Goal: Contribute content

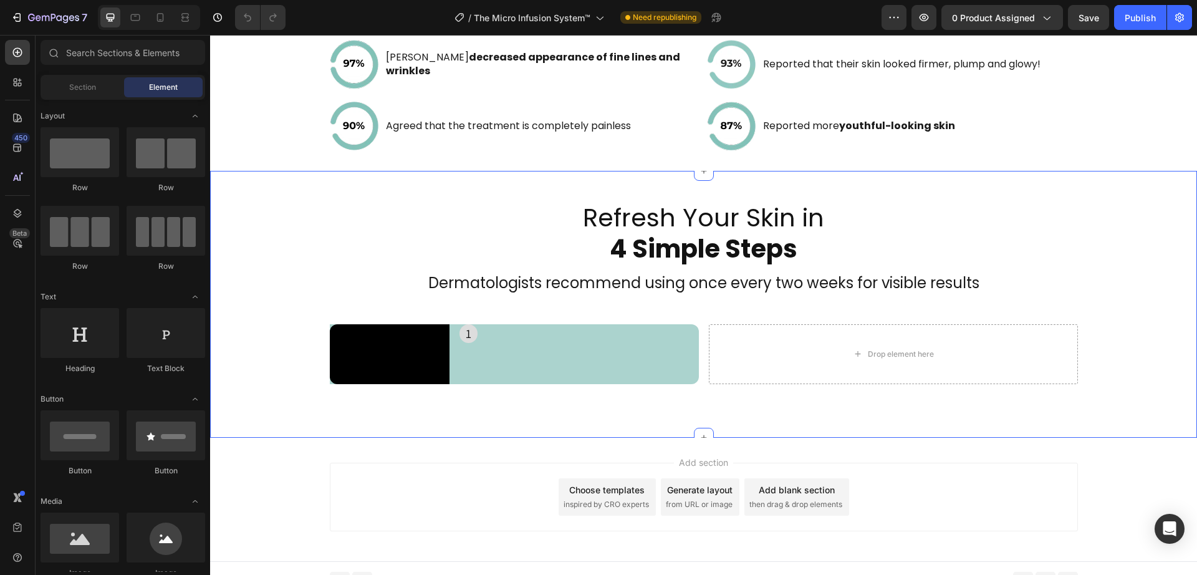
scroll to position [2118, 0]
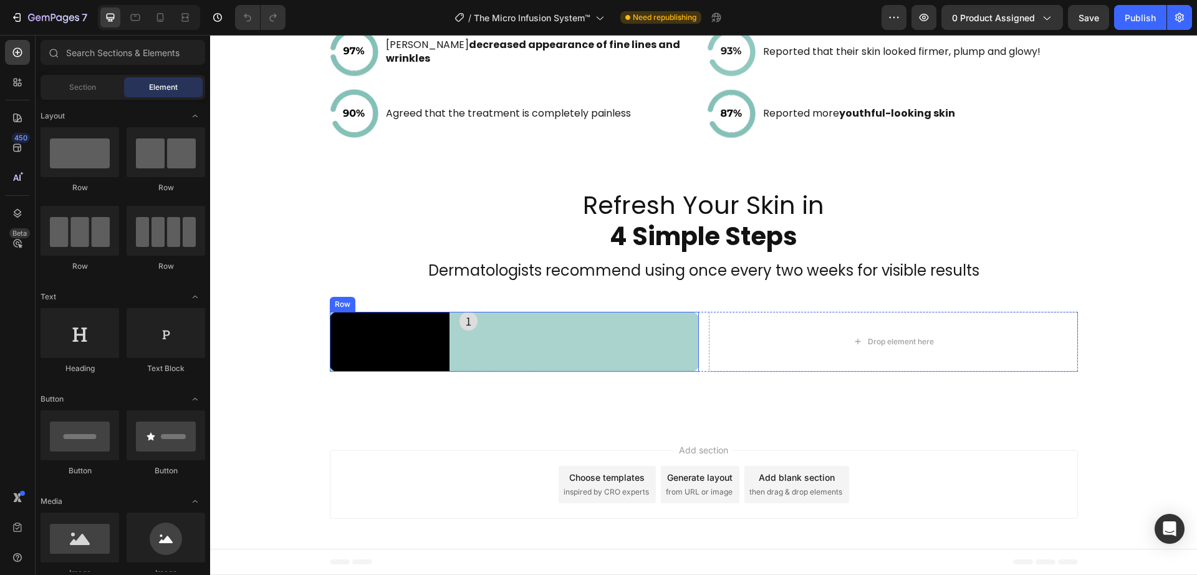
click at [503, 372] on div "1 Heading" at bounding box center [579, 342] width 239 height 60
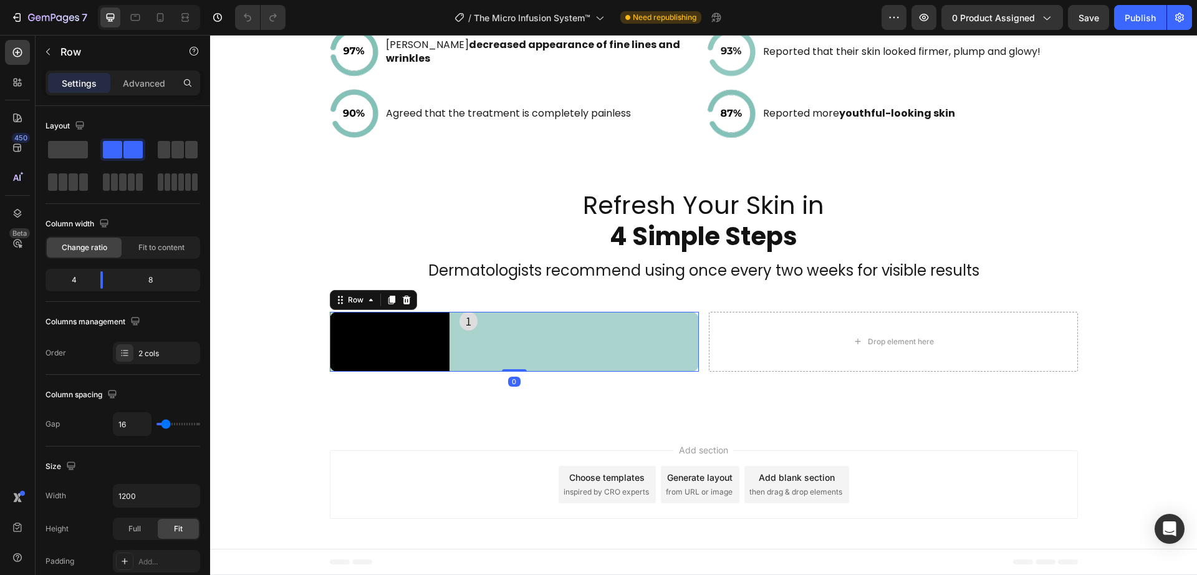
click at [461, 318] on h2 "1" at bounding box center [469, 321] width 18 height 19
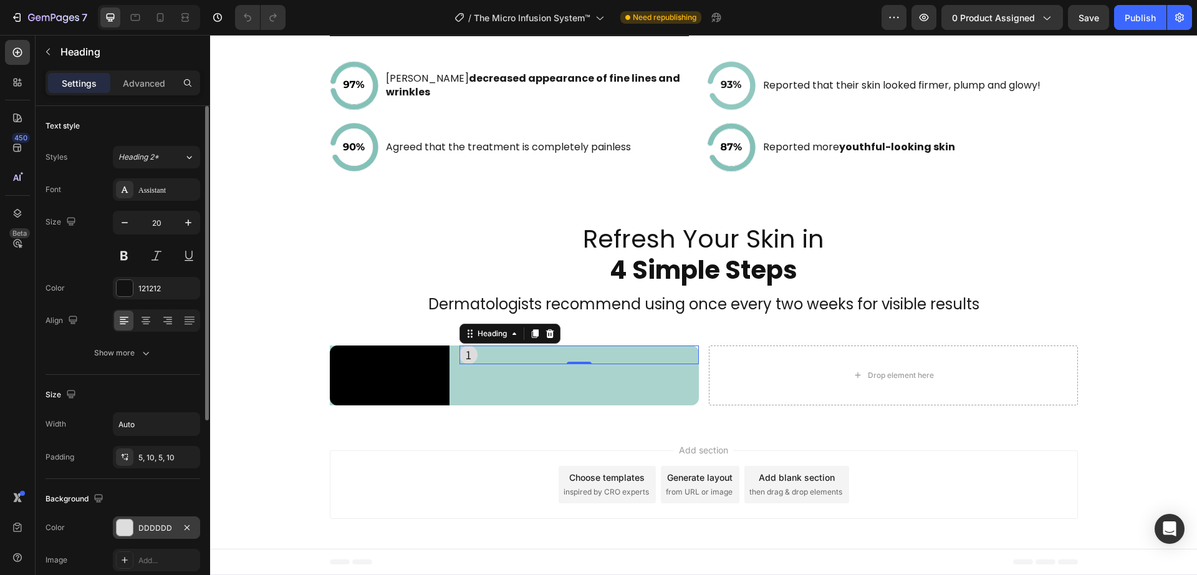
click at [127, 516] on div "DDDDDD" at bounding box center [156, 527] width 87 height 22
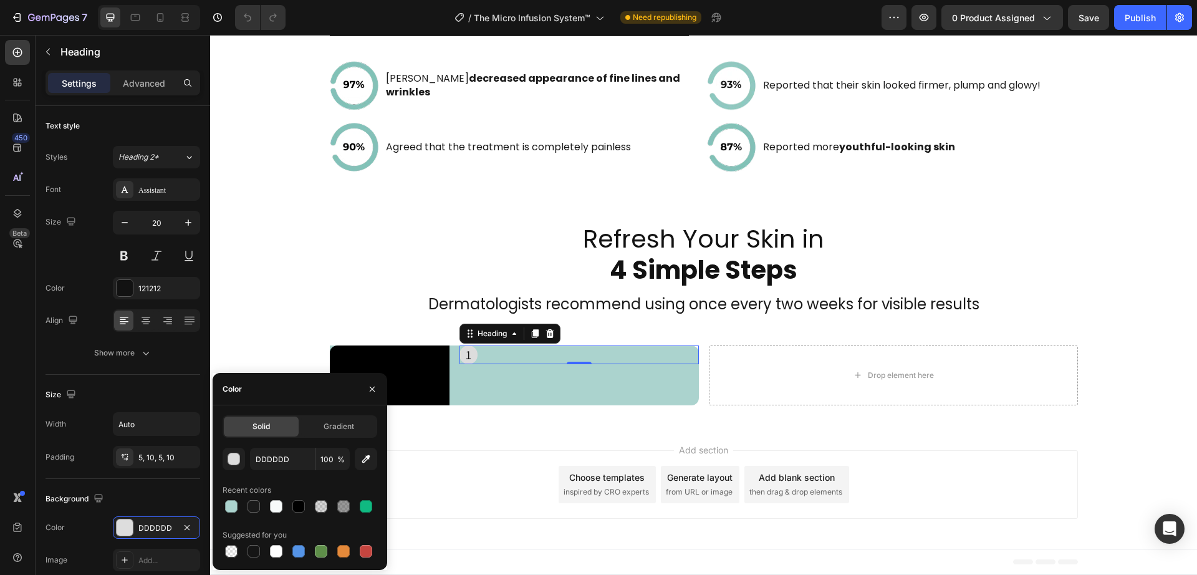
click at [252, 413] on div "Solid Gradient DDDDDD 100 % Recent colors Suggested for you" at bounding box center [300, 487] width 175 height 165
drag, startPoint x: 281, startPoint y: 440, endPoint x: 287, endPoint y: 460, distance: 21.5
click at [281, 440] on div "Solid Gradient DDDDDD 100 % Recent colors Suggested for you" at bounding box center [300, 487] width 155 height 145
click at [287, 460] on input "DDDDDD" at bounding box center [282, 459] width 65 height 22
paste input "#2e4247"
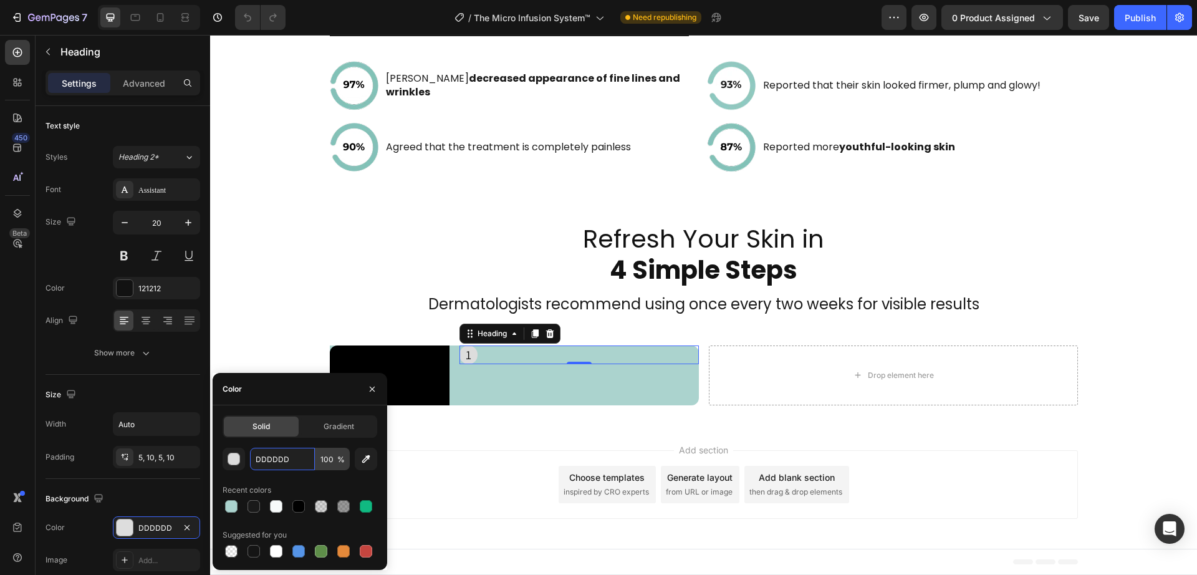
type input "#2e4247"
click at [588, 386] on div "1 Heading 0" at bounding box center [579, 375] width 239 height 60
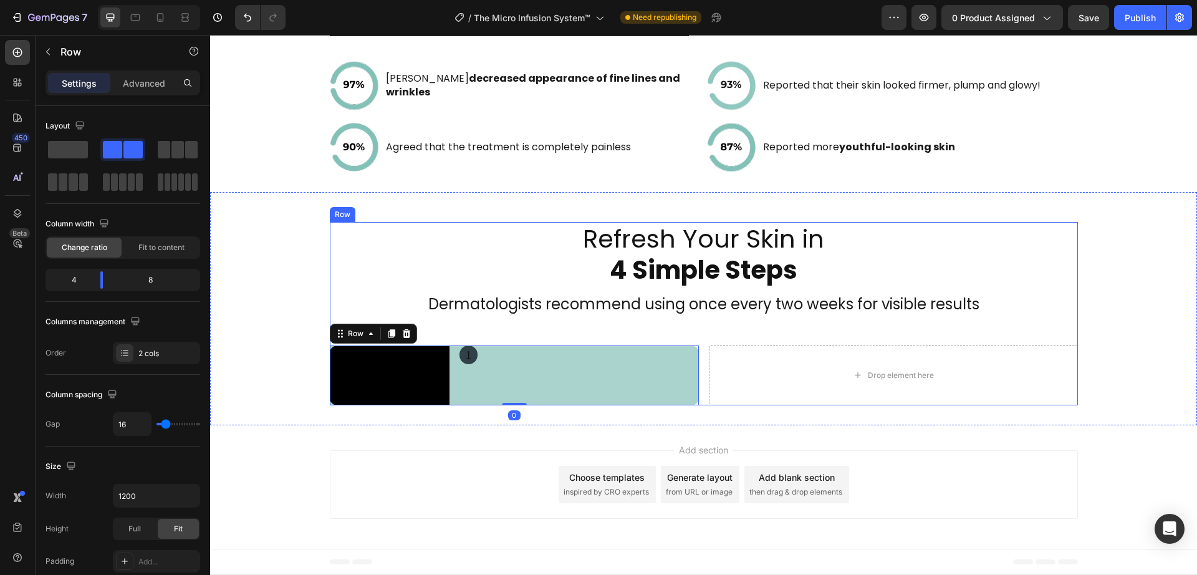
click at [471, 345] on h2 "1" at bounding box center [469, 354] width 18 height 19
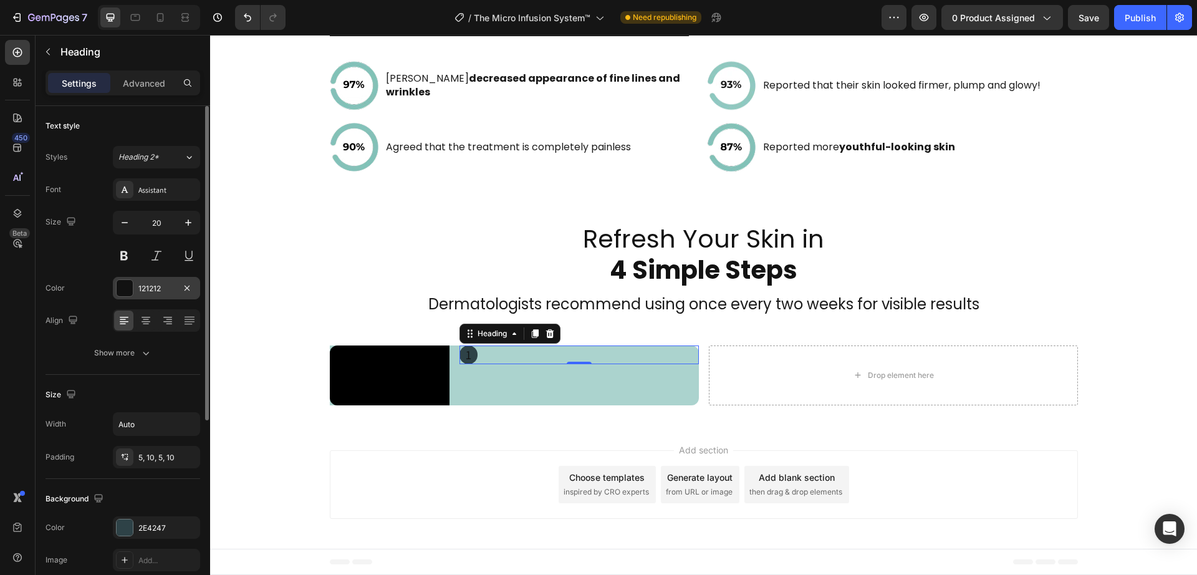
click at [127, 292] on div at bounding box center [125, 288] width 16 height 16
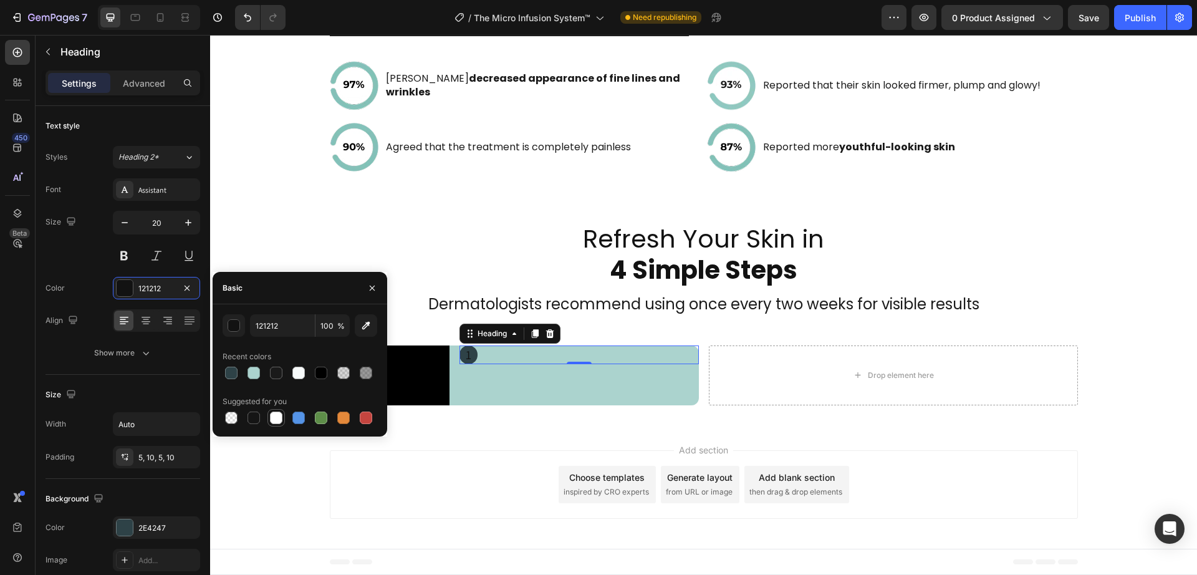
drag, startPoint x: 269, startPoint y: 414, endPoint x: 294, endPoint y: 375, distance: 45.7
click at [269, 414] on div at bounding box center [276, 417] width 15 height 15
type input "FFFFFF"
click at [504, 410] on div "Refresh Your Skin in 4 Simple Steps Heading Dermatologists recommend using once…" at bounding box center [703, 308] width 987 height 233
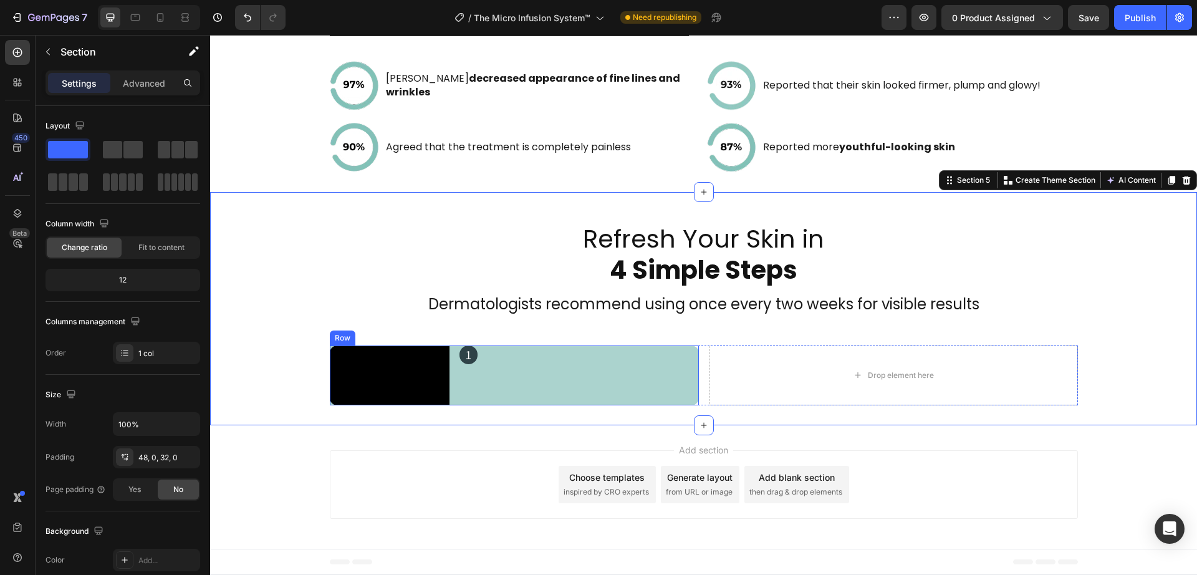
click at [488, 345] on div "1" at bounding box center [579, 354] width 239 height 19
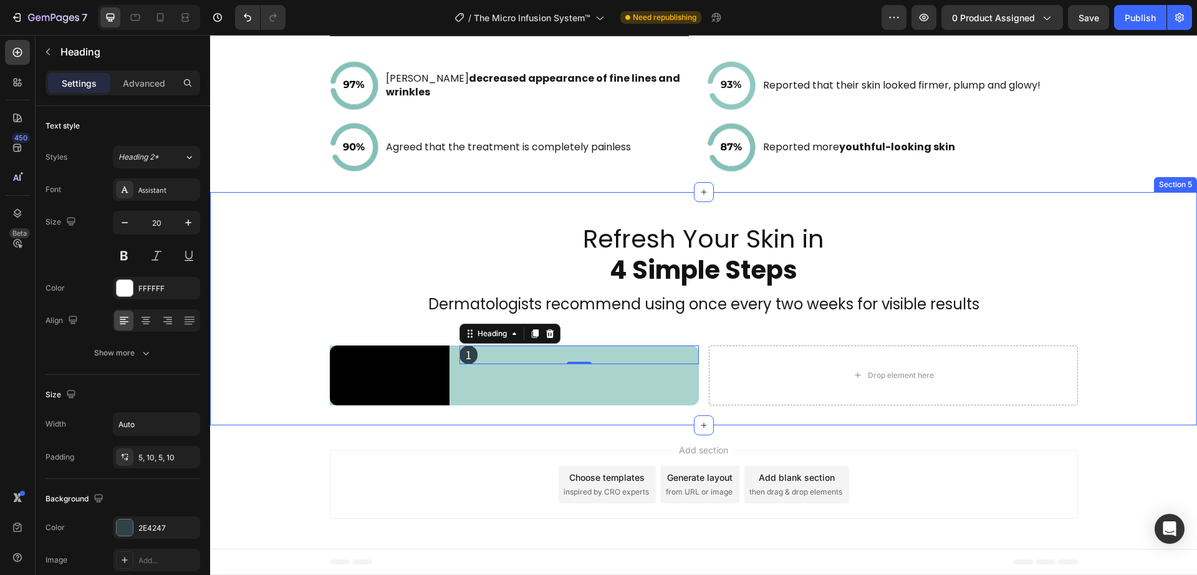
click at [484, 423] on div "Refresh Your Skin in 4 Simple Steps Heading Dermatologists recommend using once…" at bounding box center [703, 308] width 987 height 233
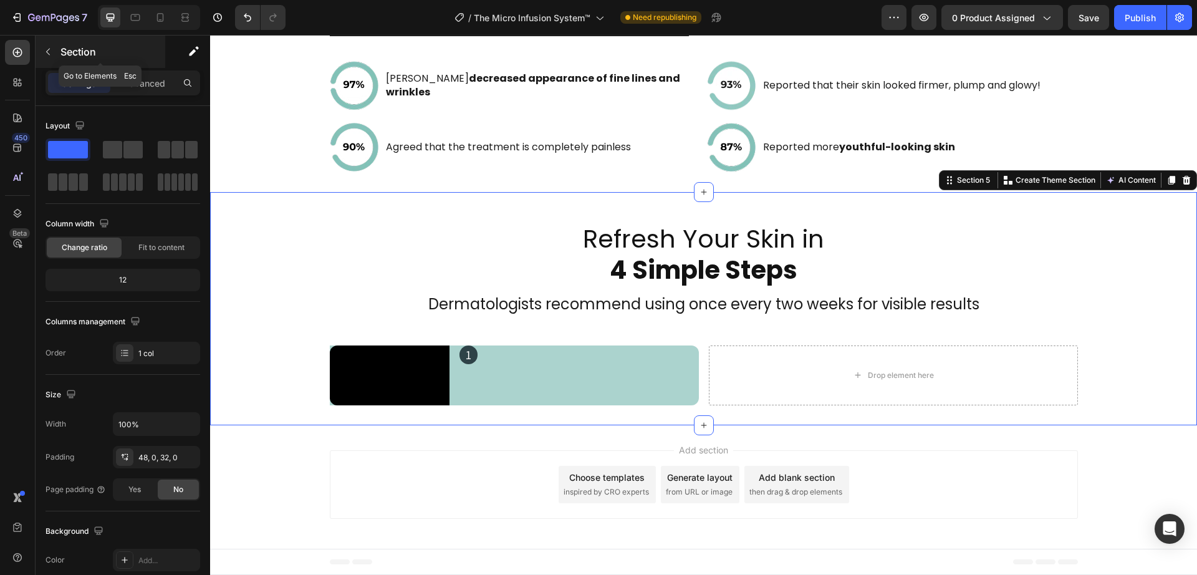
click at [52, 51] on icon "button" at bounding box center [48, 52] width 10 height 10
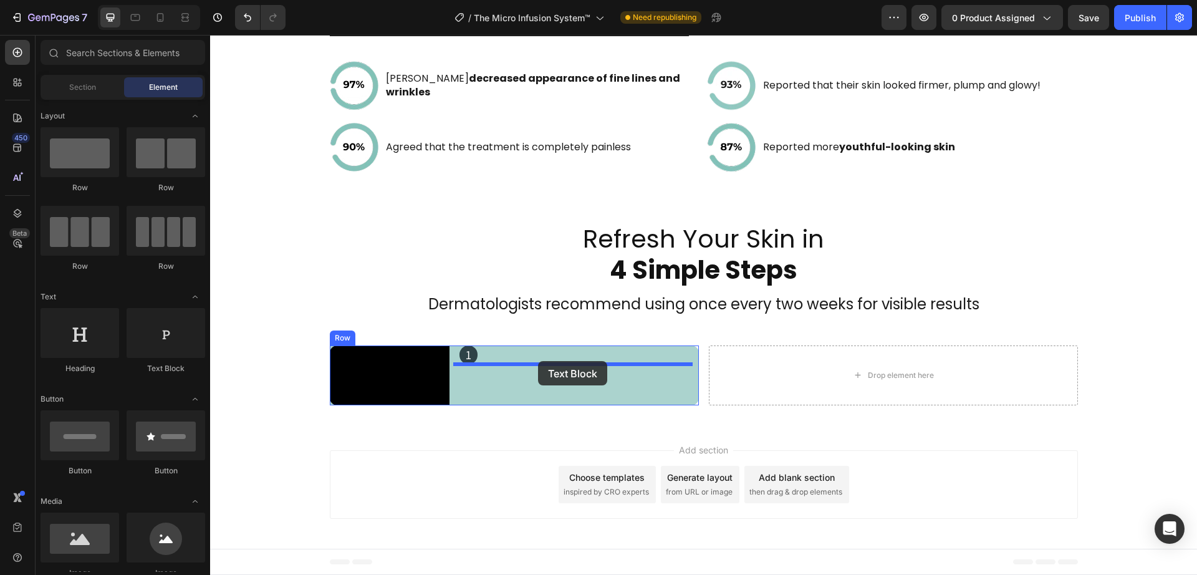
drag, startPoint x: 364, startPoint y: 370, endPoint x: 501, endPoint y: 385, distance: 138.0
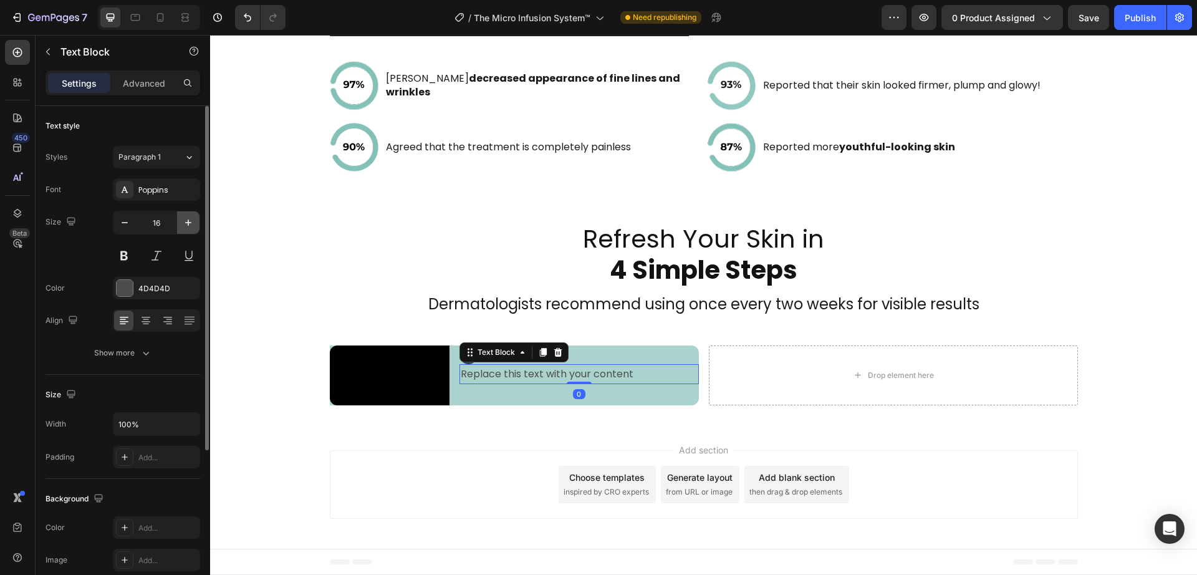
click at [191, 226] on icon "button" at bounding box center [188, 222] width 12 height 12
click at [126, 222] on icon "button" at bounding box center [125, 222] width 6 height 1
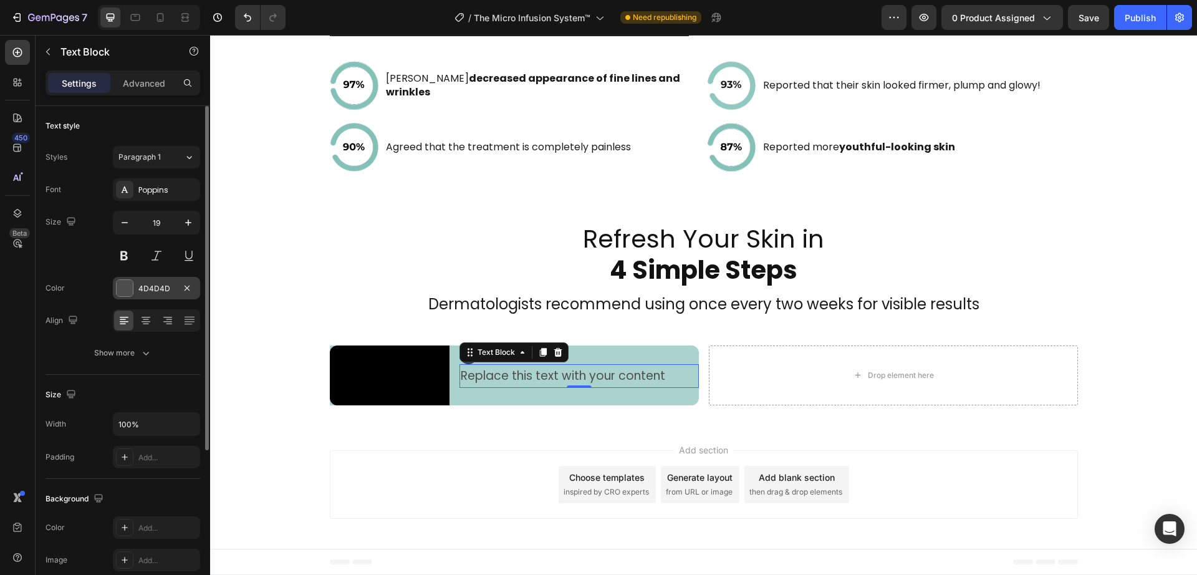
type input "18"
click at [123, 296] on div at bounding box center [124, 287] width 17 height 17
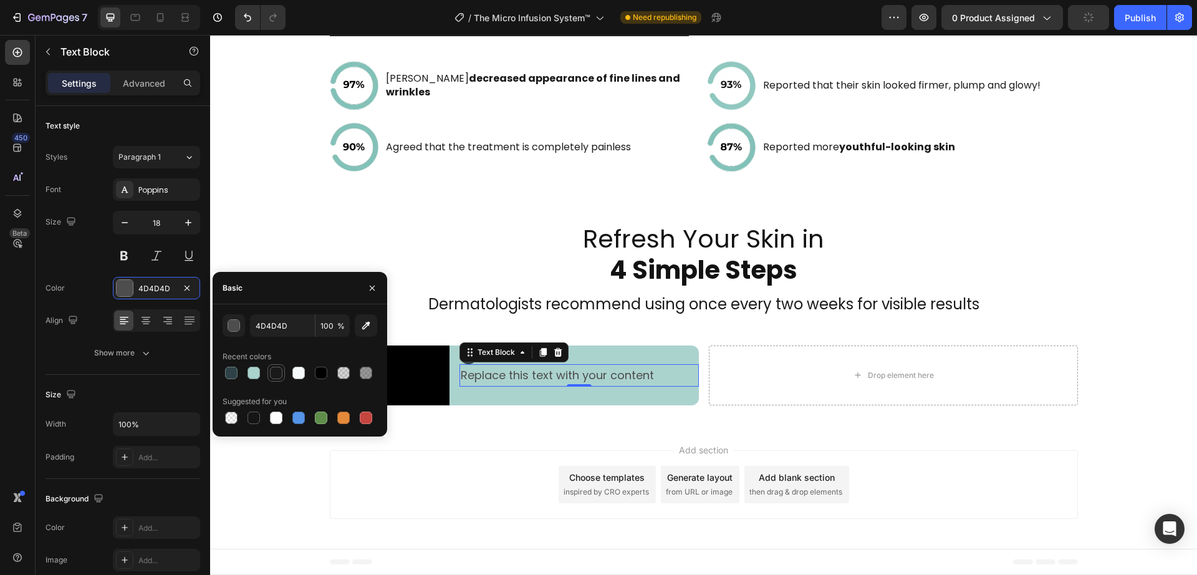
click at [270, 375] on div at bounding box center [276, 373] width 12 height 12
type input "1A1A1A"
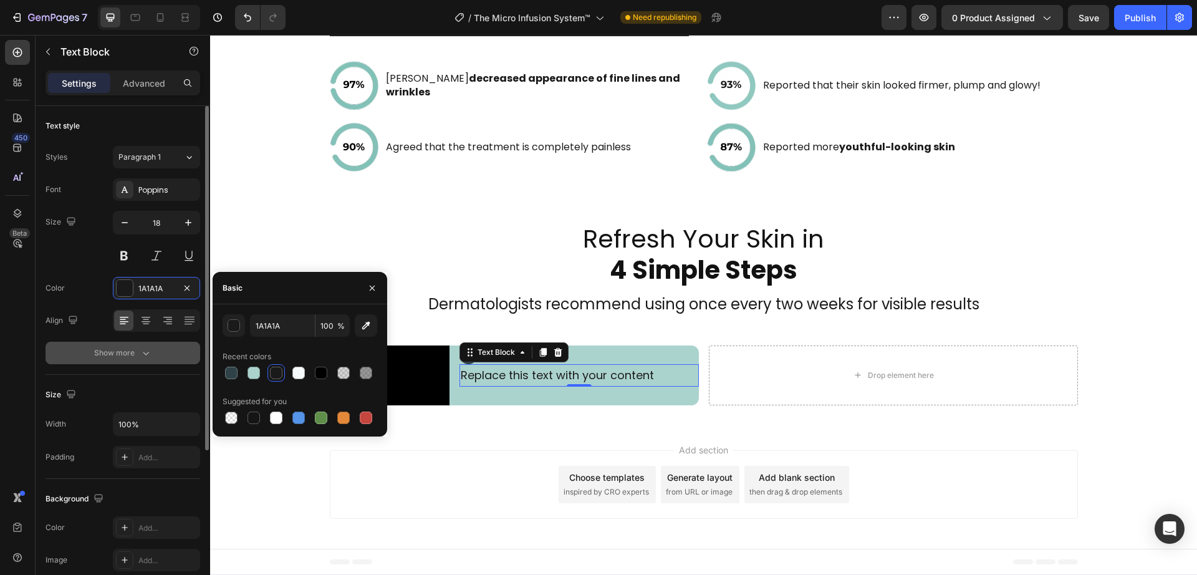
click at [137, 345] on button "Show more" at bounding box center [123, 353] width 155 height 22
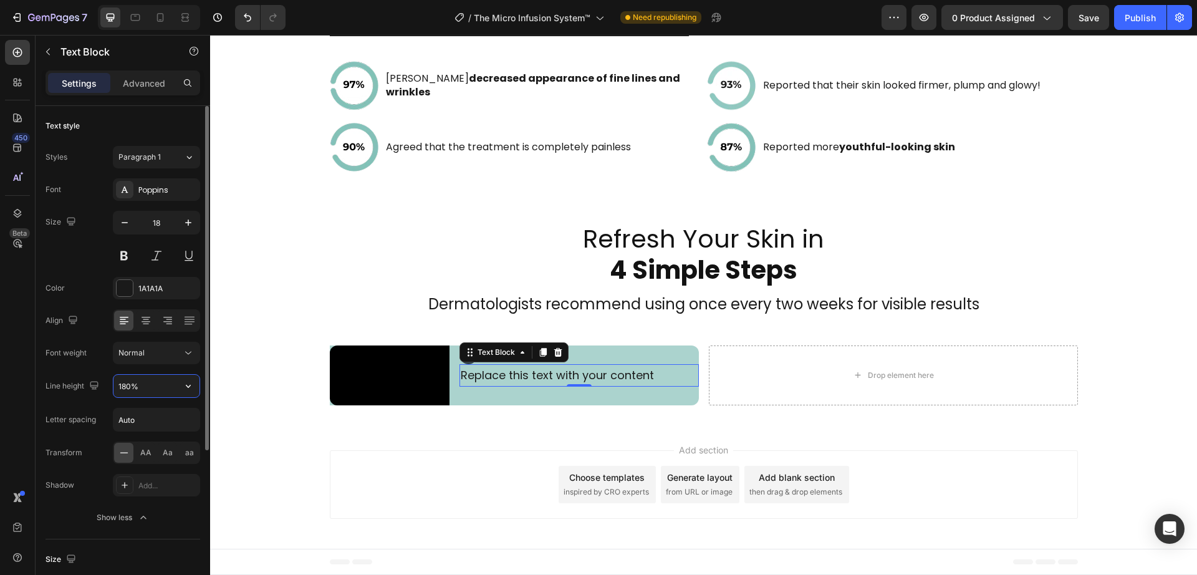
click at [153, 382] on input "180%" at bounding box center [156, 386] width 86 height 22
type input "25"
click at [500, 364] on div "Replace this text with your content" at bounding box center [579, 373] width 239 height 18
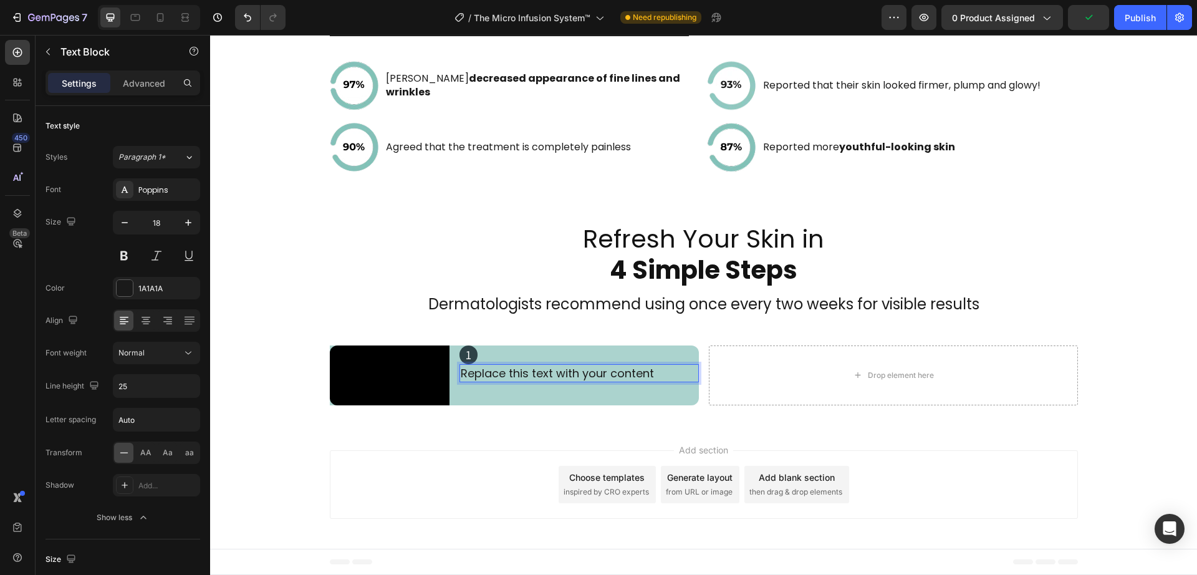
click at [541, 365] on p "Replace this text with your content" at bounding box center [579, 373] width 237 height 16
click at [142, 77] on p "Advanced" at bounding box center [144, 83] width 42 height 13
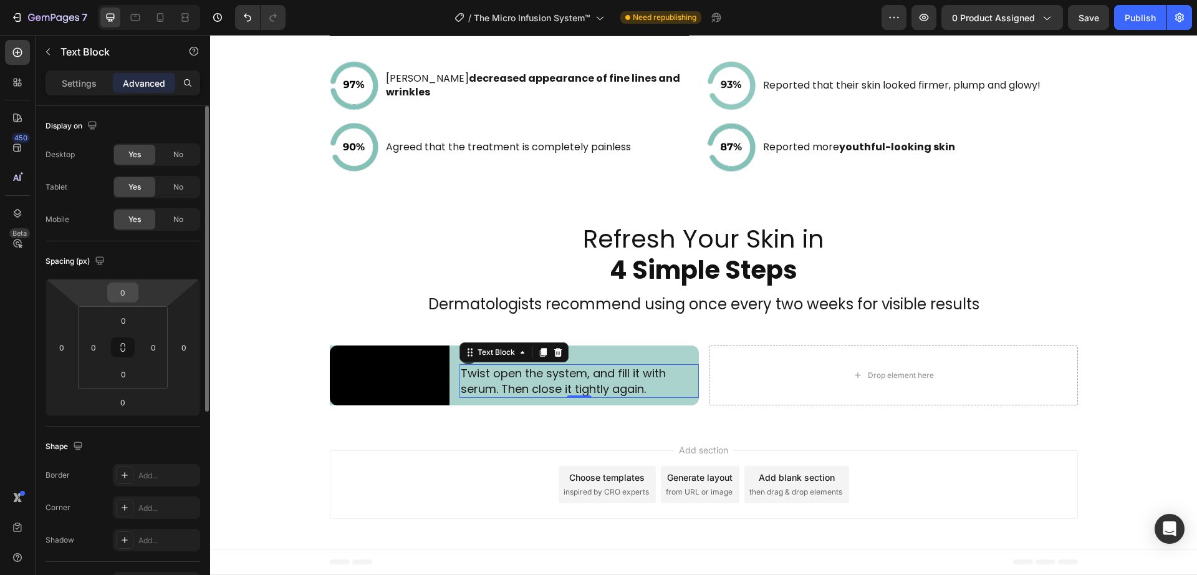
click at [133, 288] on input "0" at bounding box center [122, 292] width 25 height 19
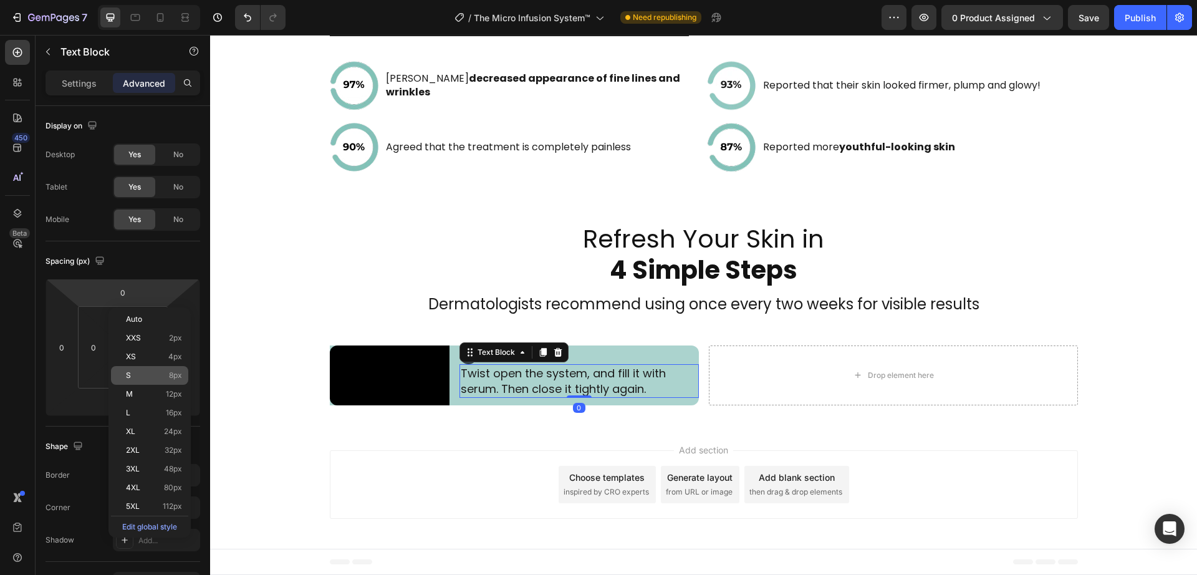
drag, startPoint x: 158, startPoint y: 373, endPoint x: 102, endPoint y: 387, distance: 57.9
click at [158, 373] on p "S 8px" at bounding box center [154, 375] width 56 height 9
type input "8"
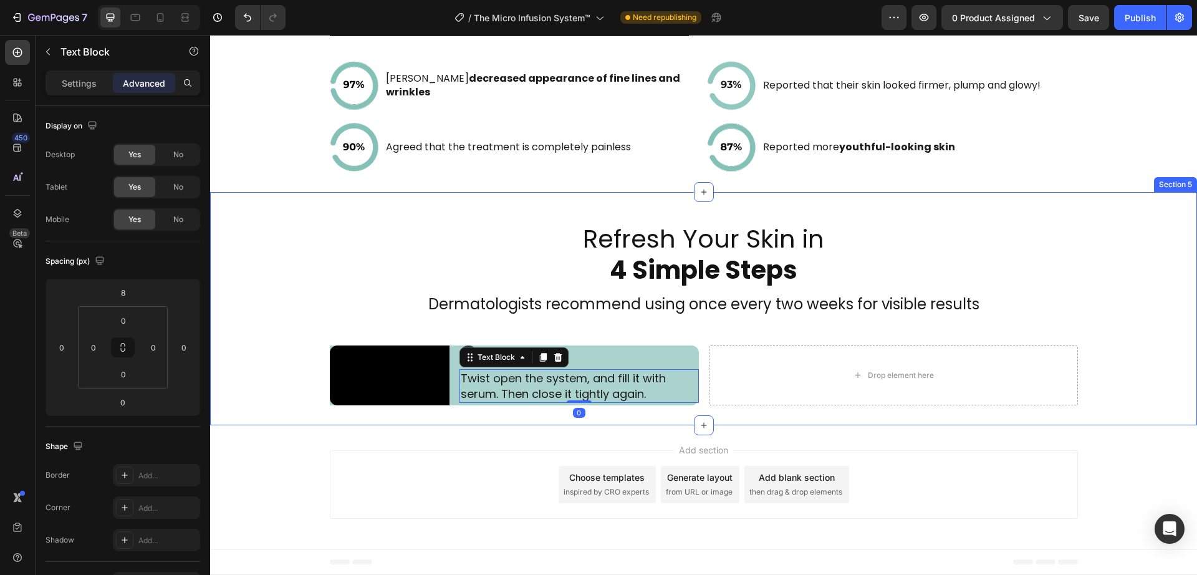
click at [385, 433] on div "Add section Choose templates inspired by CRO experts Generate layout from URL o…" at bounding box center [703, 486] width 987 height 123
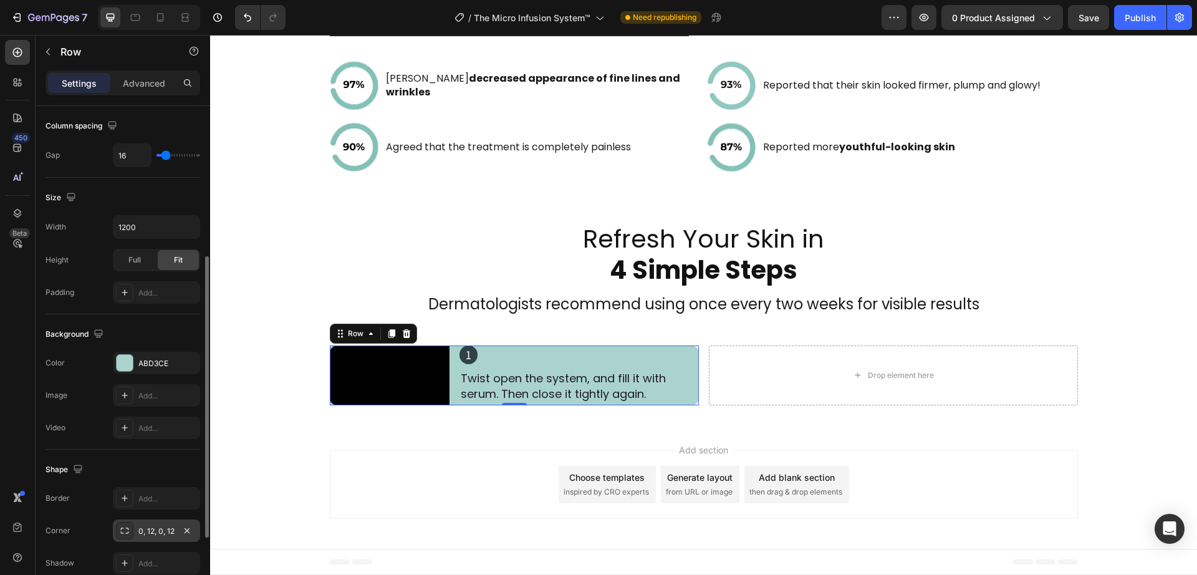
scroll to position [398, 0]
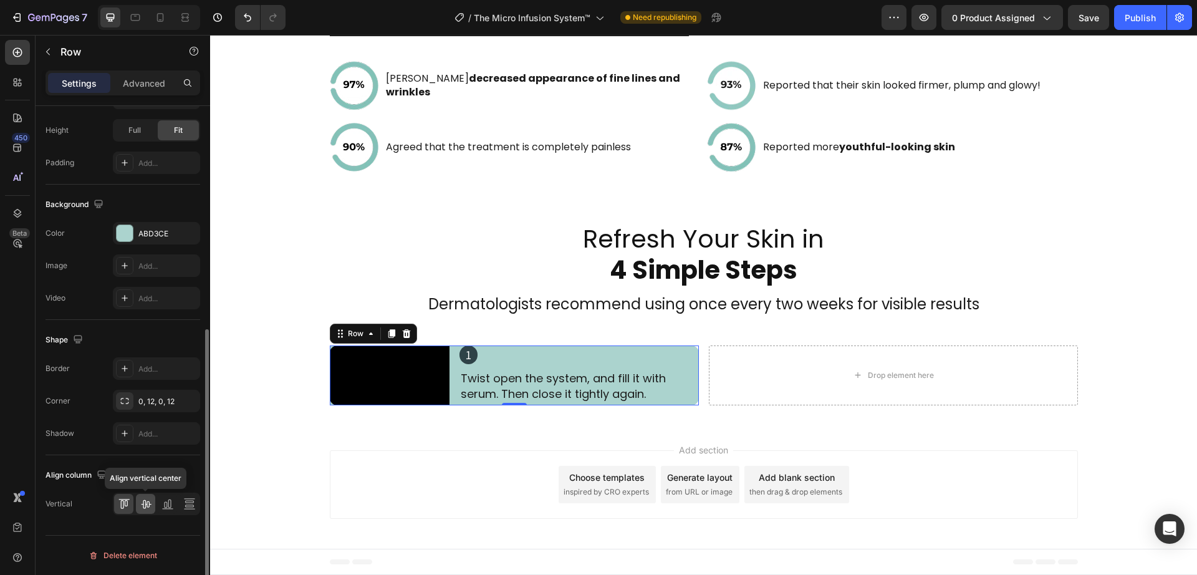
click at [147, 506] on icon at bounding box center [146, 504] width 12 height 12
click at [543, 438] on div "Add section Choose templates inspired by CRO experts Generate layout from URL o…" at bounding box center [703, 486] width 987 height 123
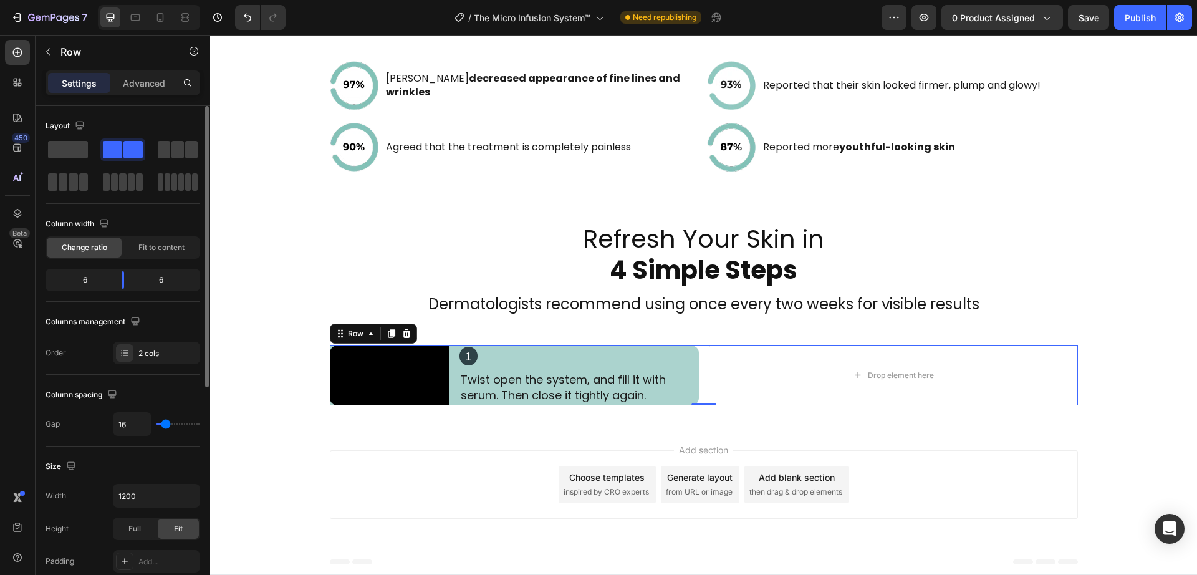
type input "27"
type input "38"
type input "53"
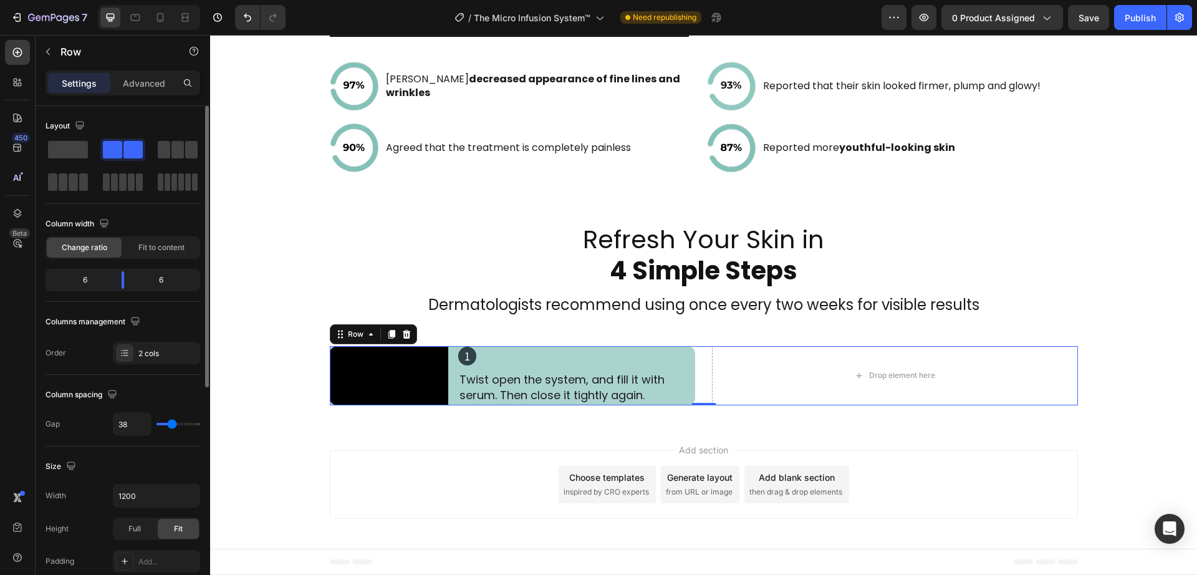
type input "53"
type input "60"
type input "69"
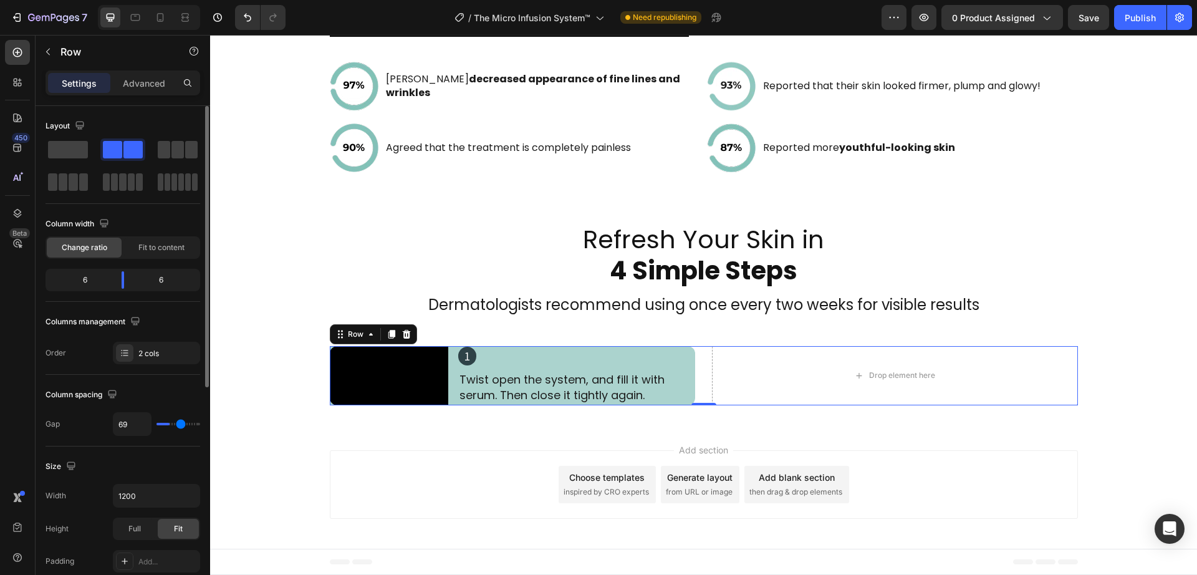
type input "73"
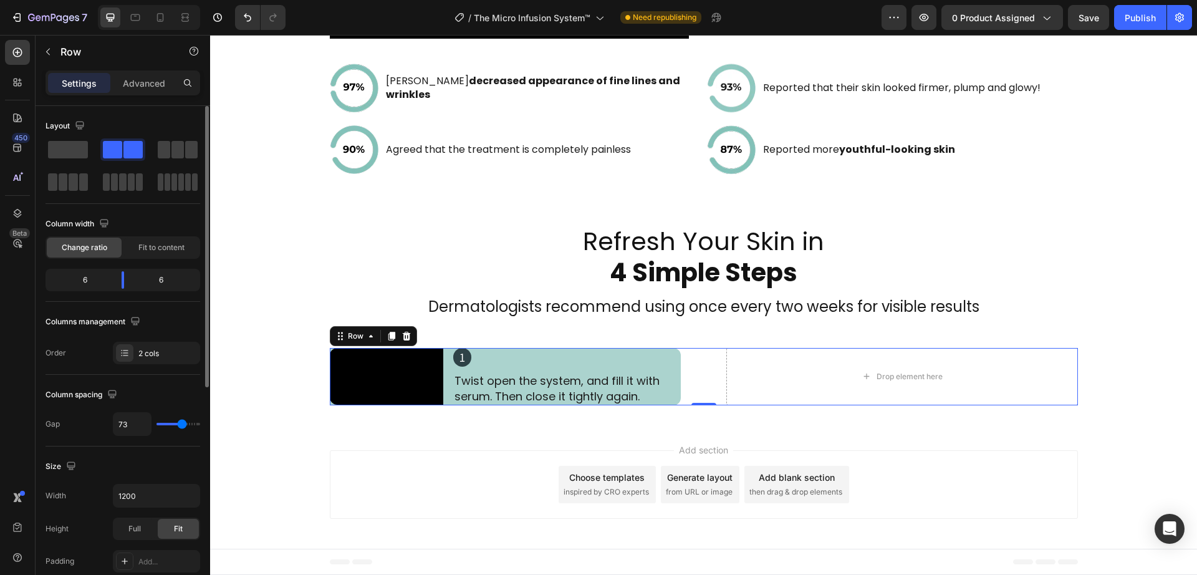
type input "78"
type input "80"
type input "82"
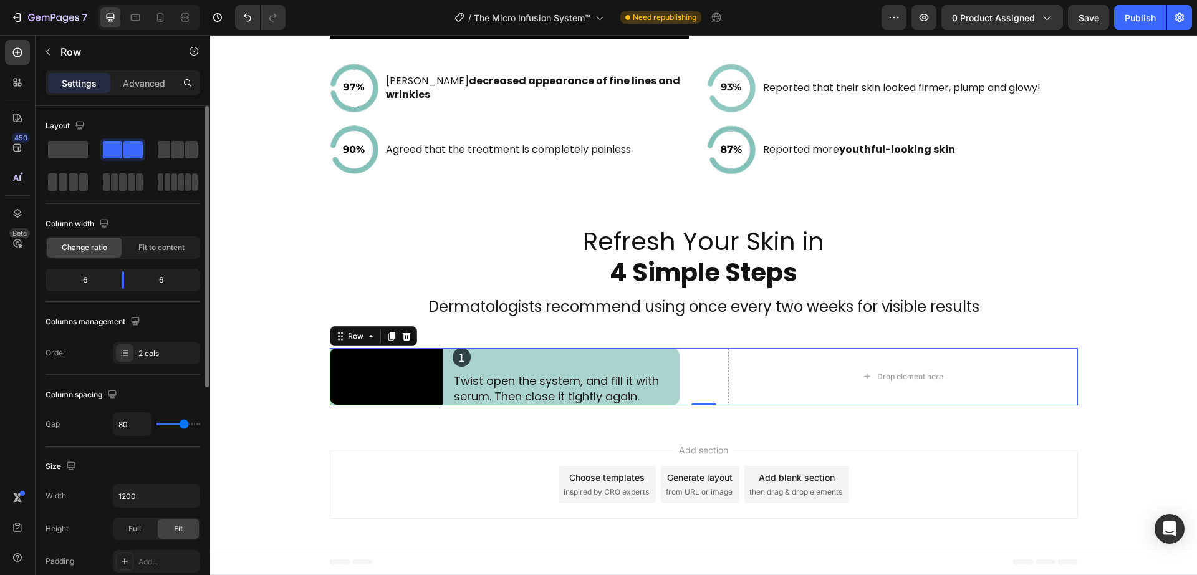
type input "82"
type input "84"
type input "87"
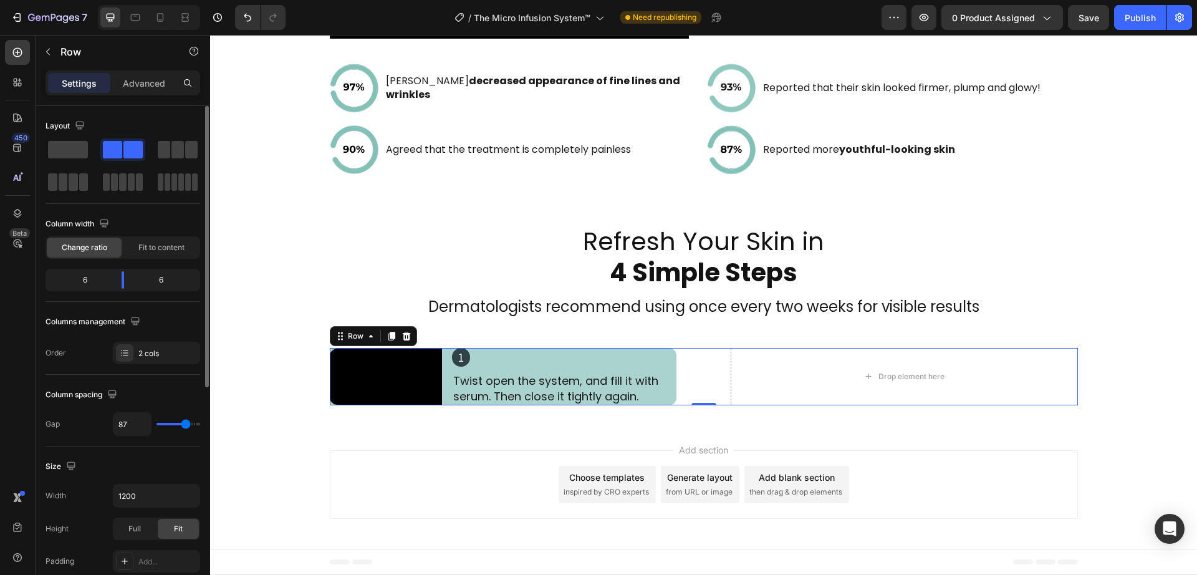
type input "84"
type input "80"
type input "78"
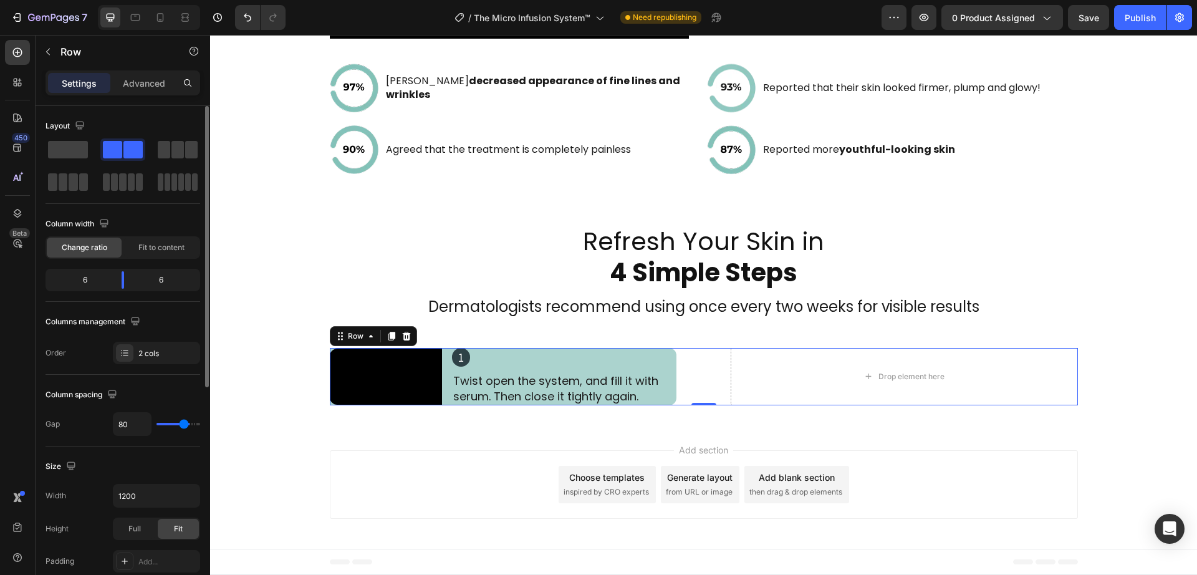
type input "78"
type input "76"
type input "73"
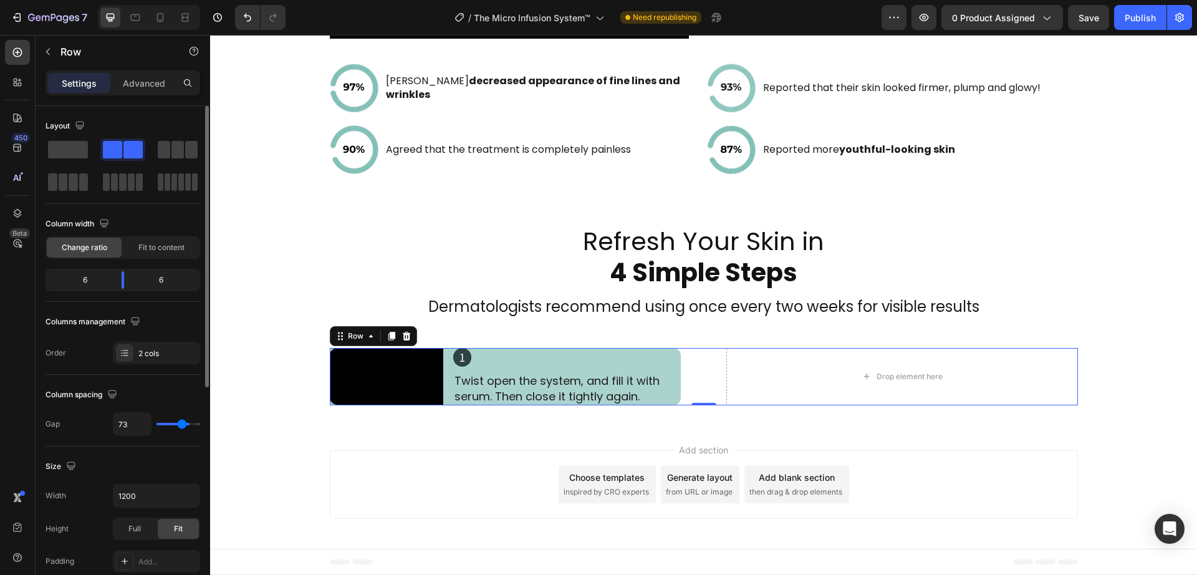
type input "71"
type input "69"
type input "67"
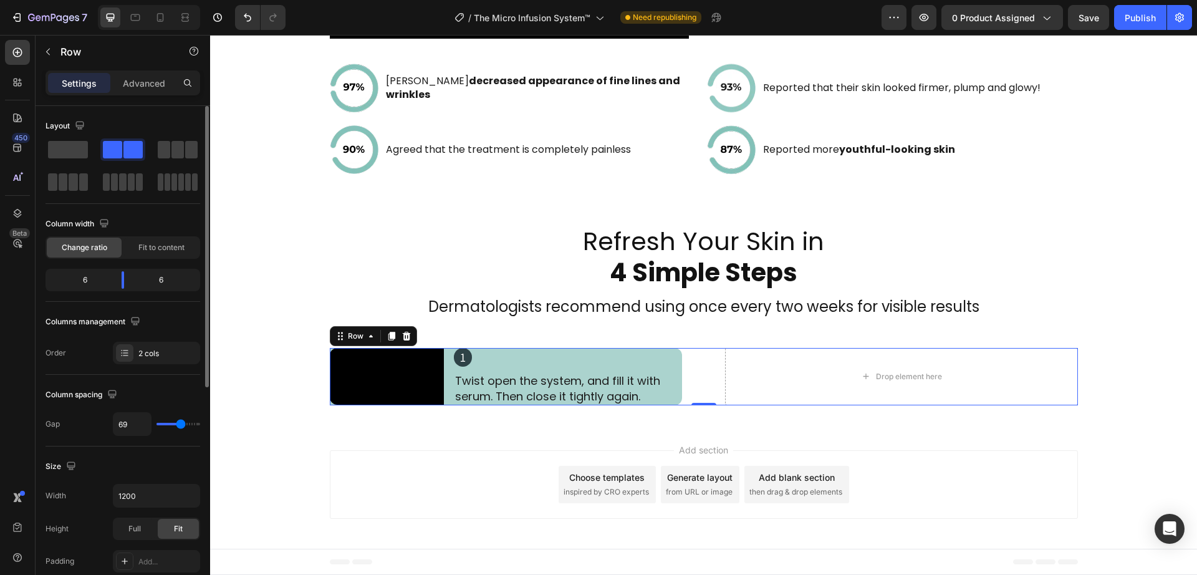
type input "67"
type input "64"
type input "62"
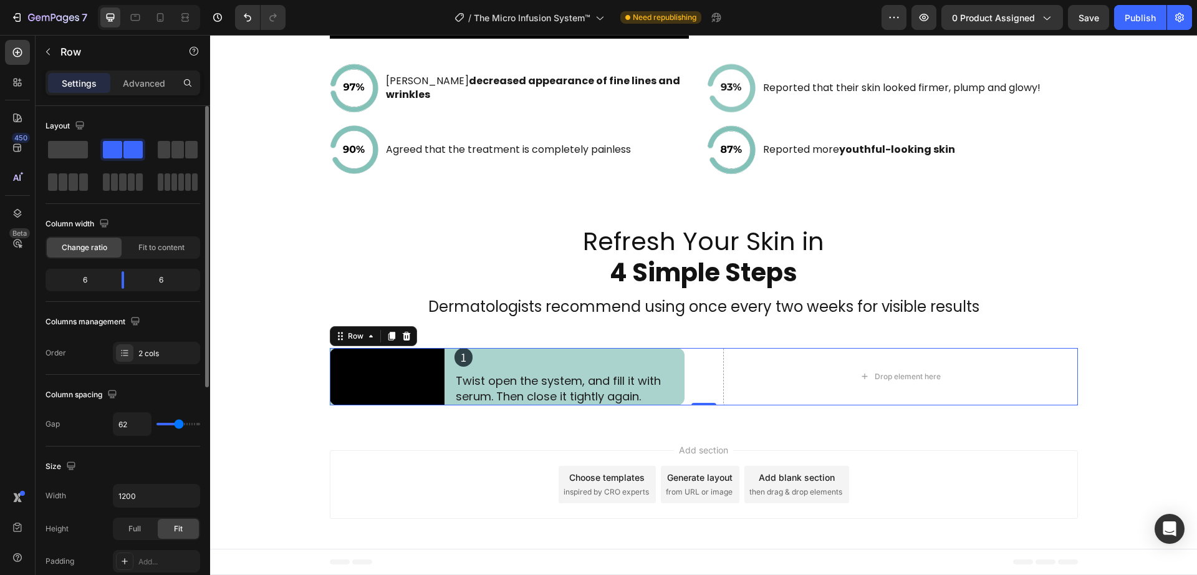
type input "58"
type input "56"
type input "53"
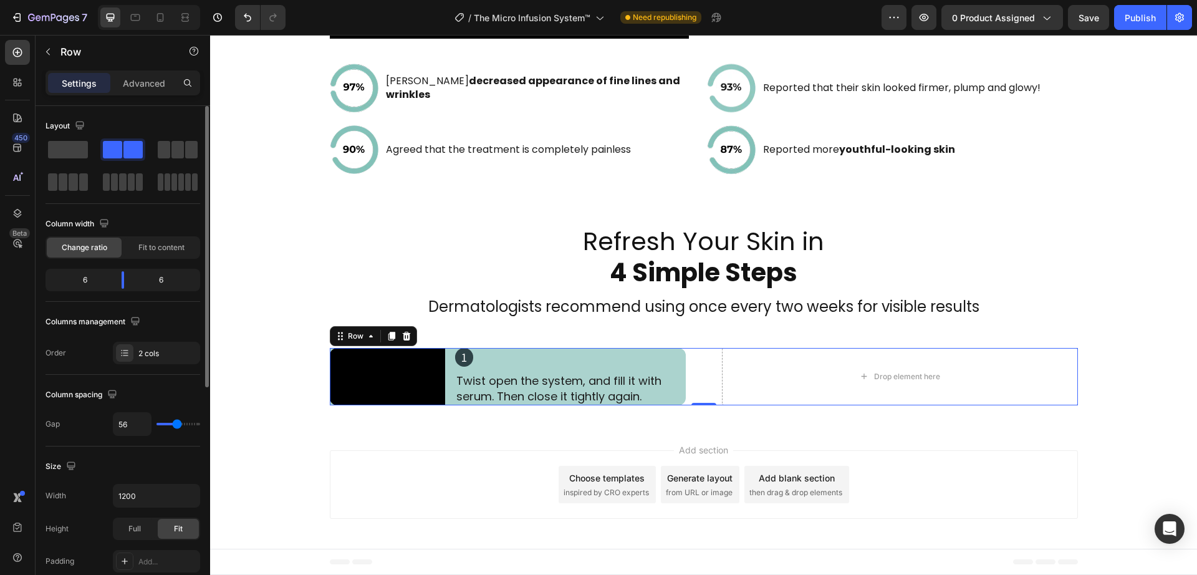
type input "53"
type input "51"
type input "47"
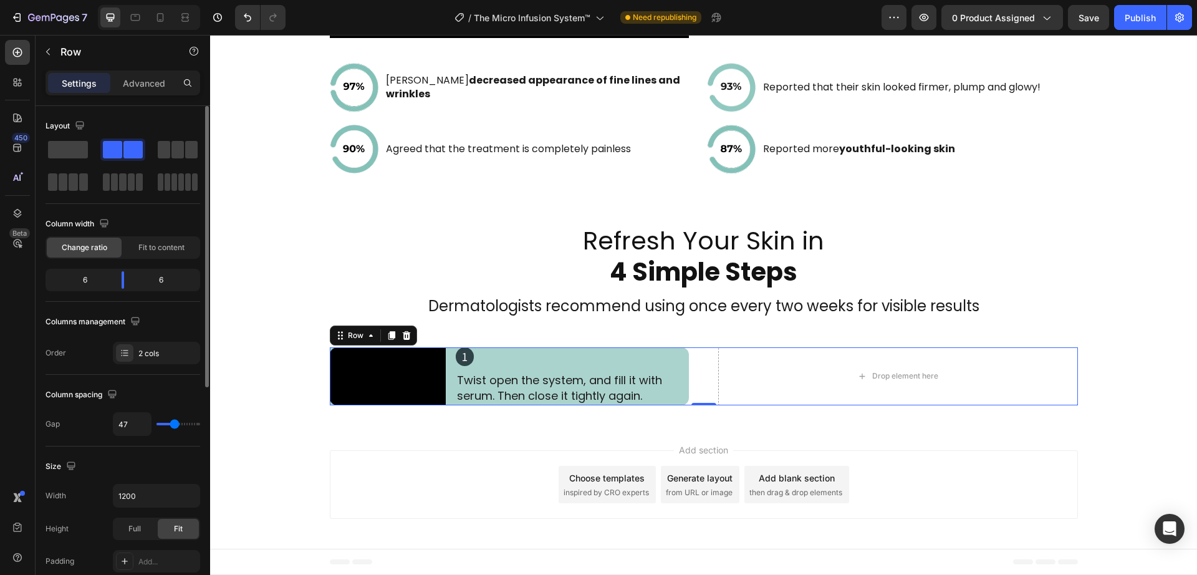
type input "44"
type input "42"
type input "40"
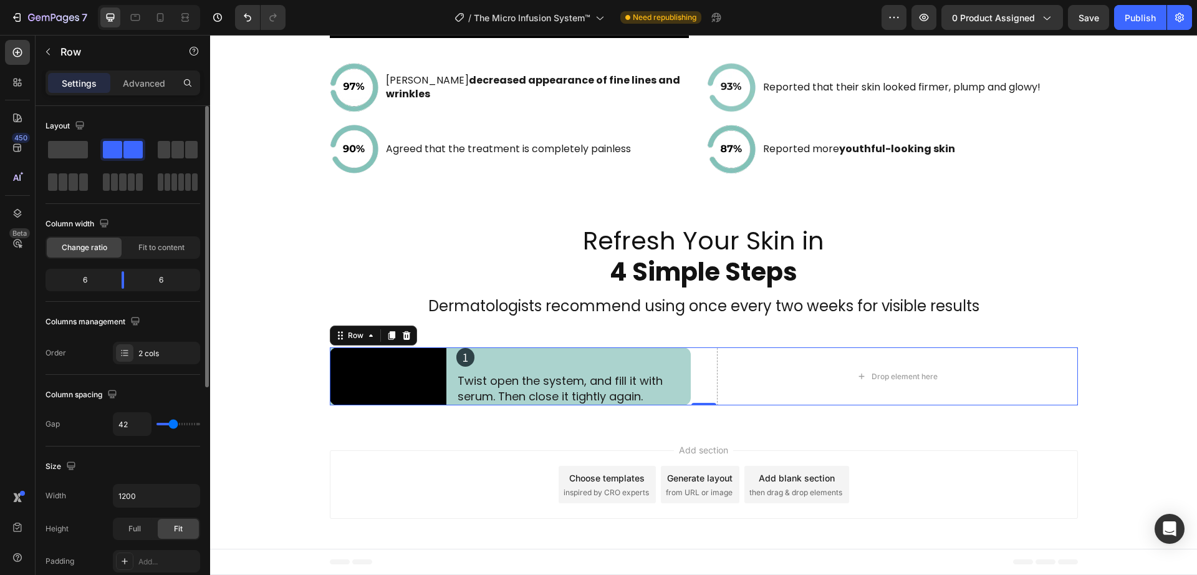
type input "40"
type input "38"
type input "36"
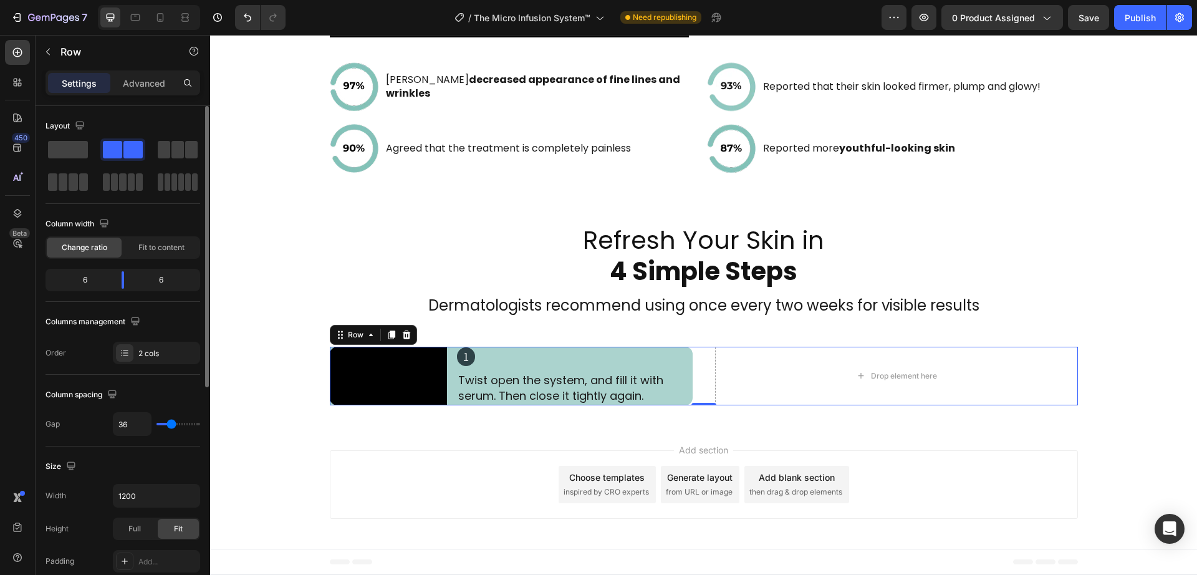
type input "40"
type input "42"
type input "44"
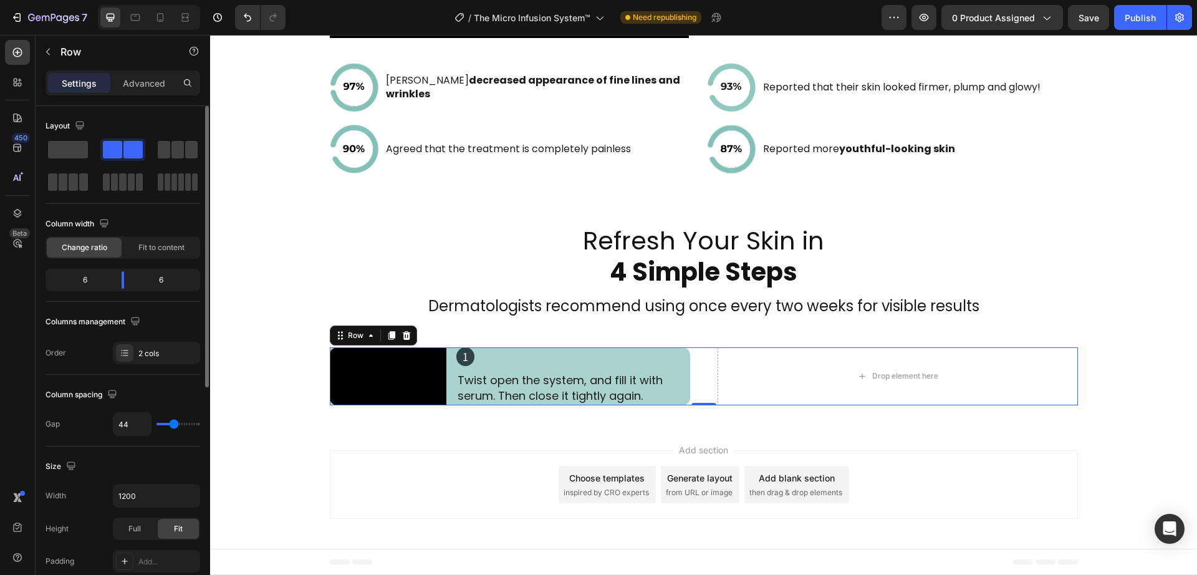
type input "44"
click at [174, 423] on input "range" at bounding box center [179, 424] width 44 height 2
click at [144, 425] on input "44" at bounding box center [131, 424] width 37 height 22
type input "4"
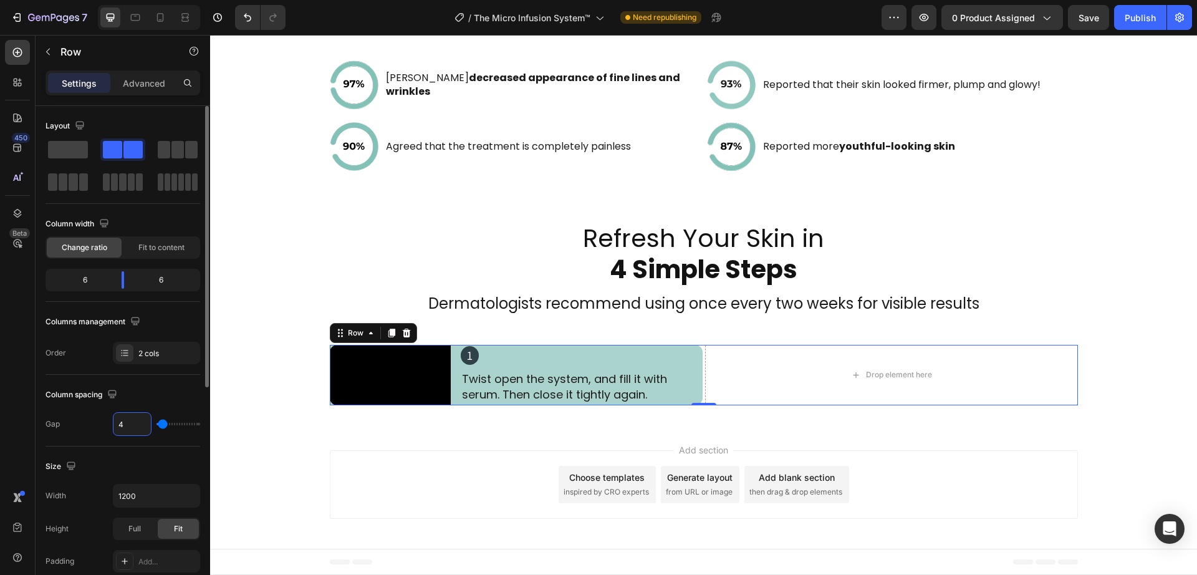
type input "40"
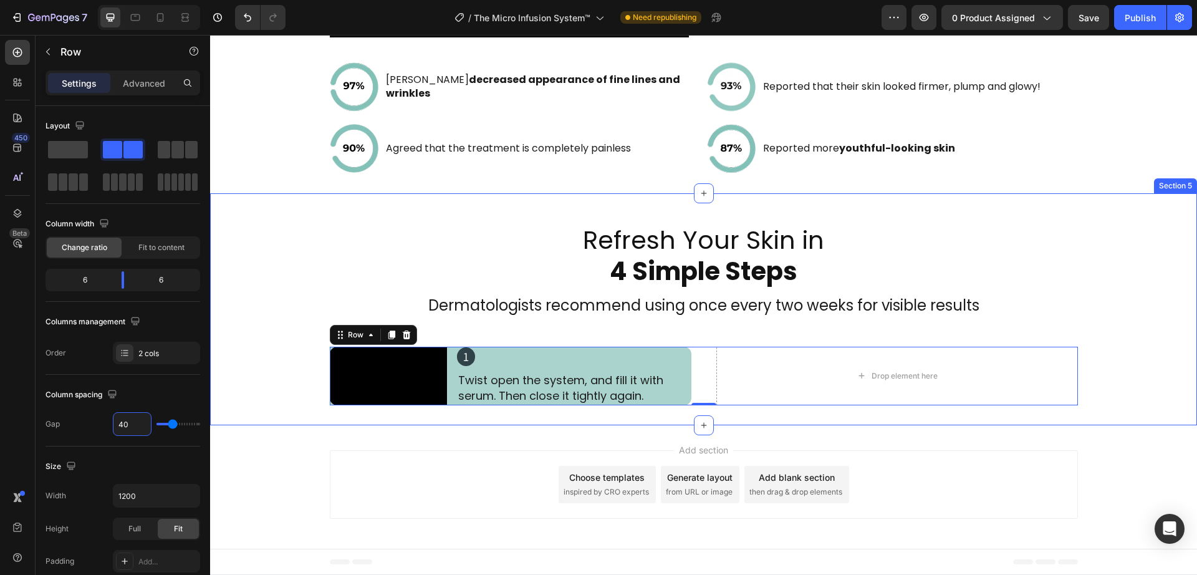
click at [471, 445] on div "Add section Choose templates inspired by CRO experts Generate layout from URL o…" at bounding box center [703, 486] width 987 height 123
click at [677, 379] on p "Twist open the system, and fill it with serum. Then close it tightly again." at bounding box center [574, 387] width 232 height 31
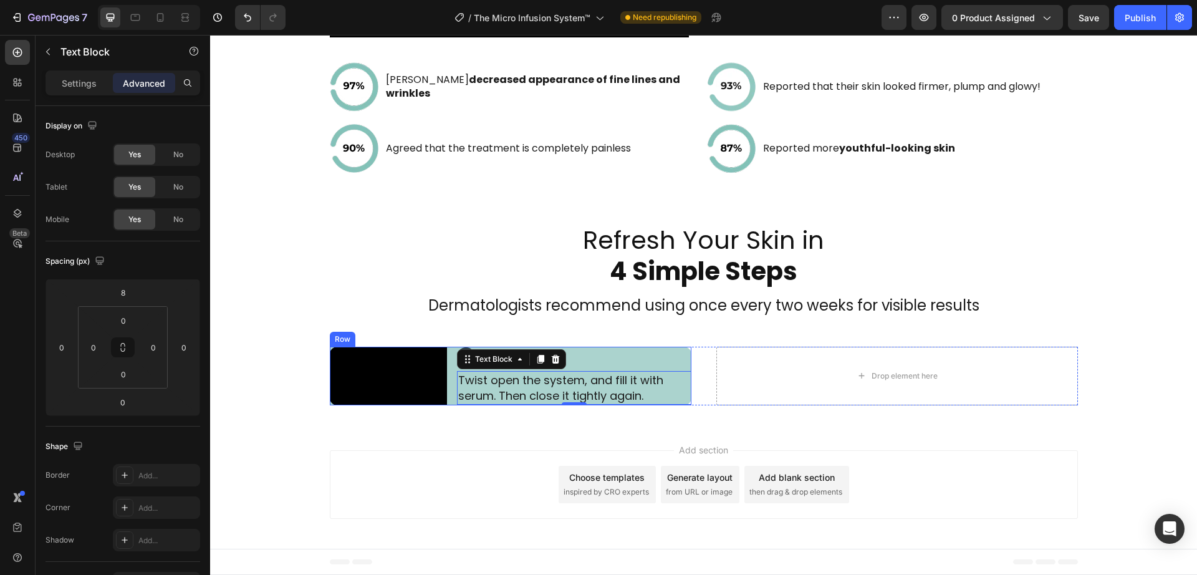
click at [440, 400] on video at bounding box center [388, 376] width 117 height 59
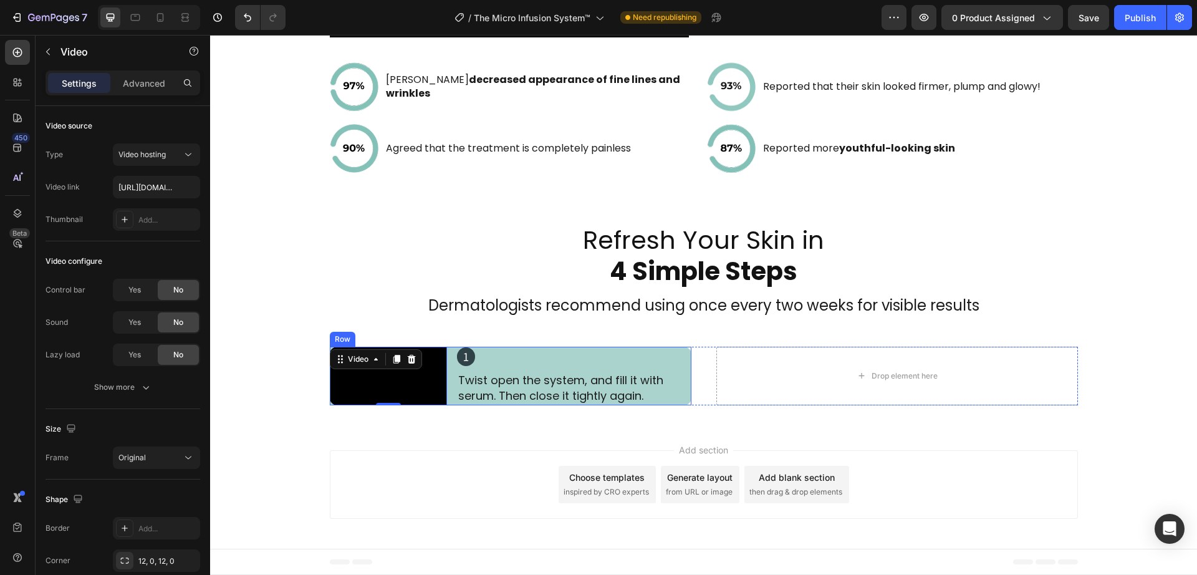
click at [457, 400] on div "1 Heading Twist open the system, and fill it with serum. Then close it tightly …" at bounding box center [574, 376] width 234 height 59
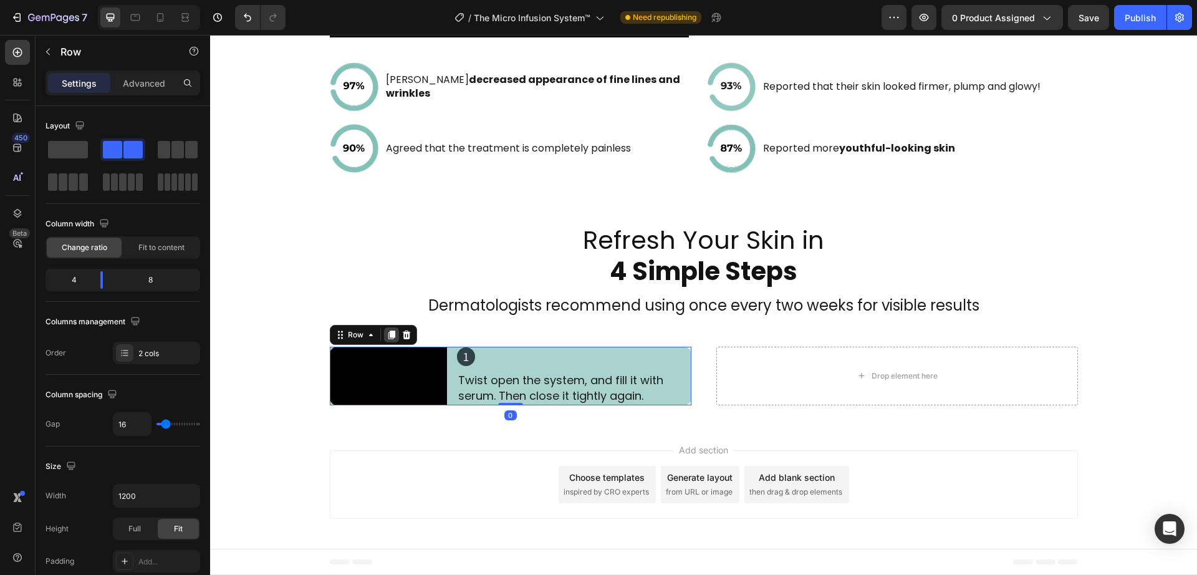
click at [388, 330] on icon at bounding box center [391, 334] width 7 height 9
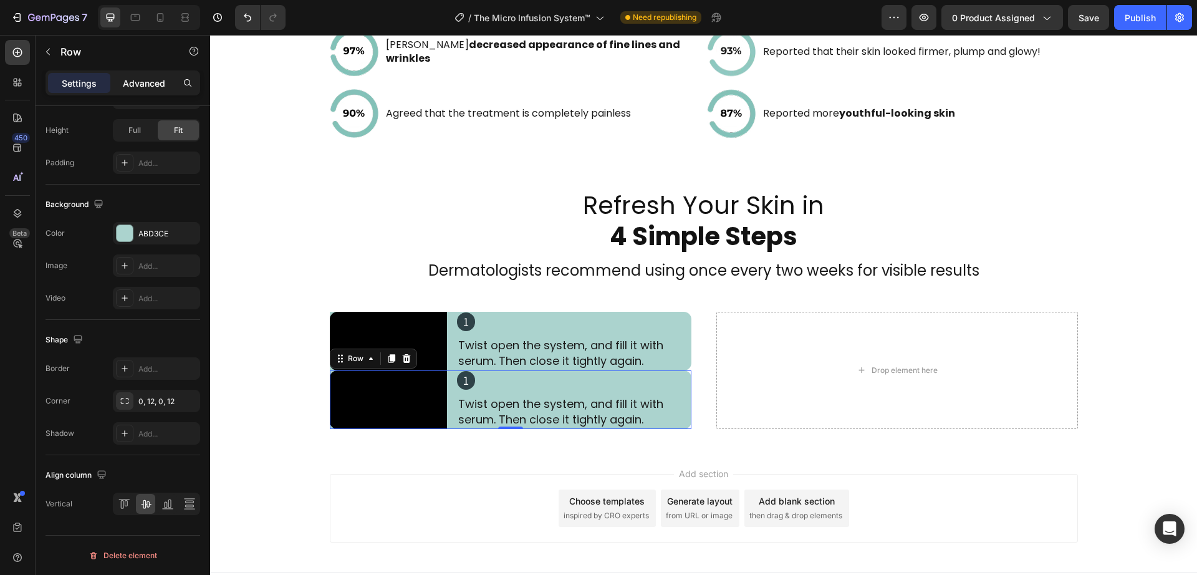
click at [150, 80] on p "Advanced" at bounding box center [144, 83] width 42 height 13
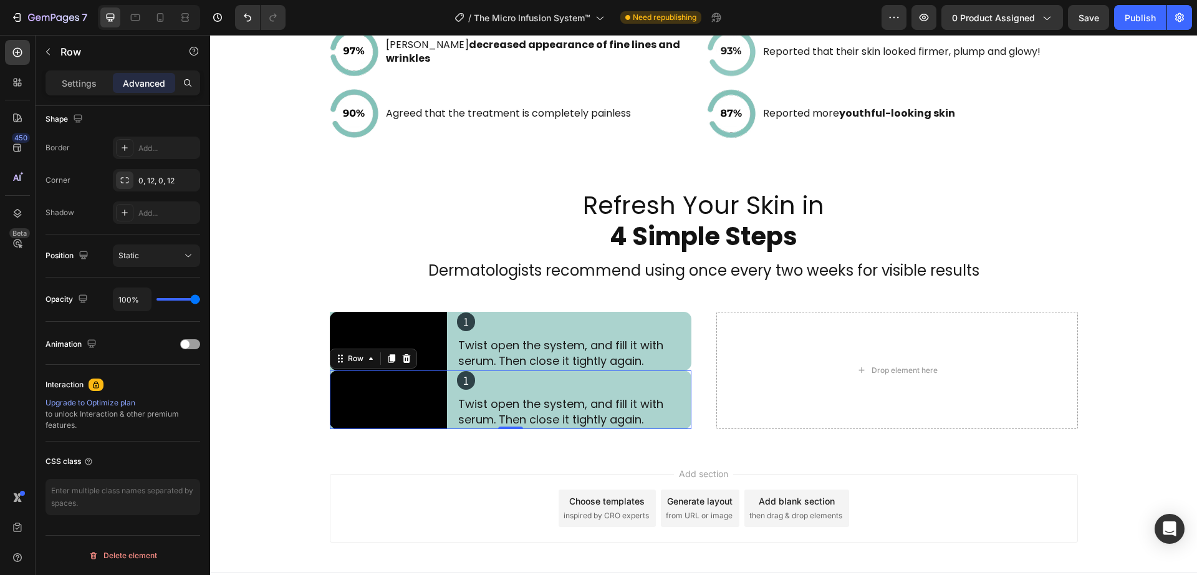
scroll to position [0, 0]
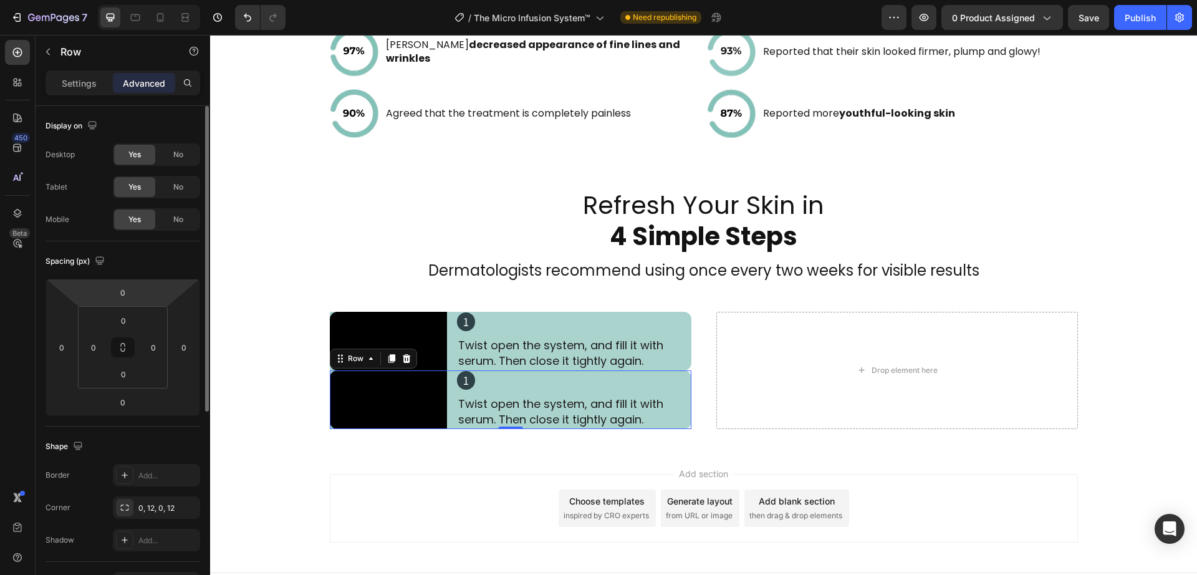
click at [128, 294] on input "0" at bounding box center [122, 292] width 25 height 19
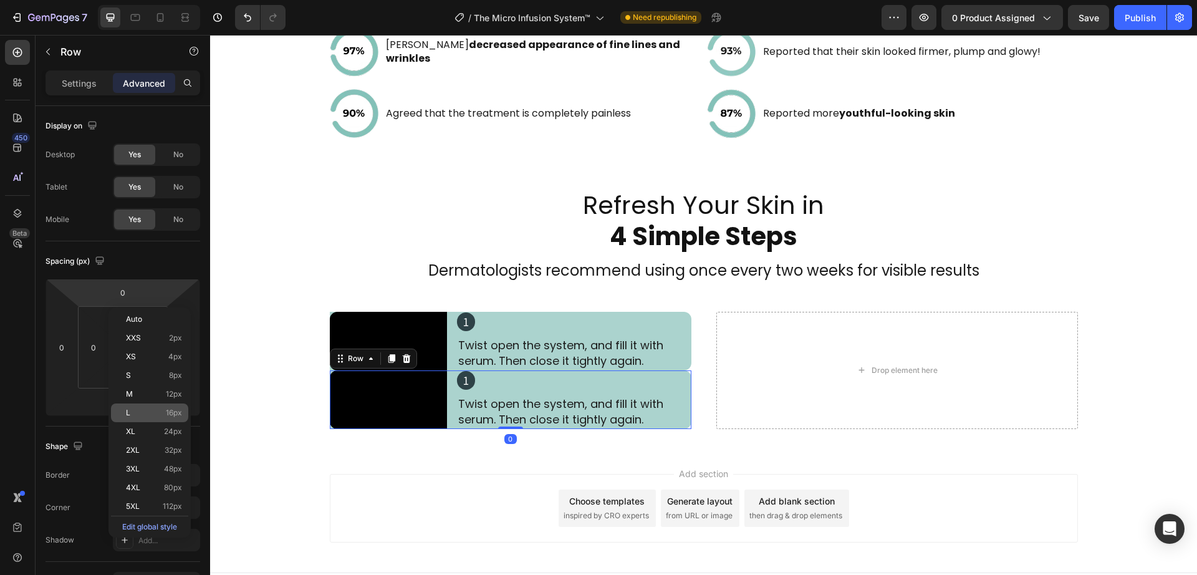
click at [152, 408] on p "L 16px" at bounding box center [154, 412] width 56 height 9
type input "16"
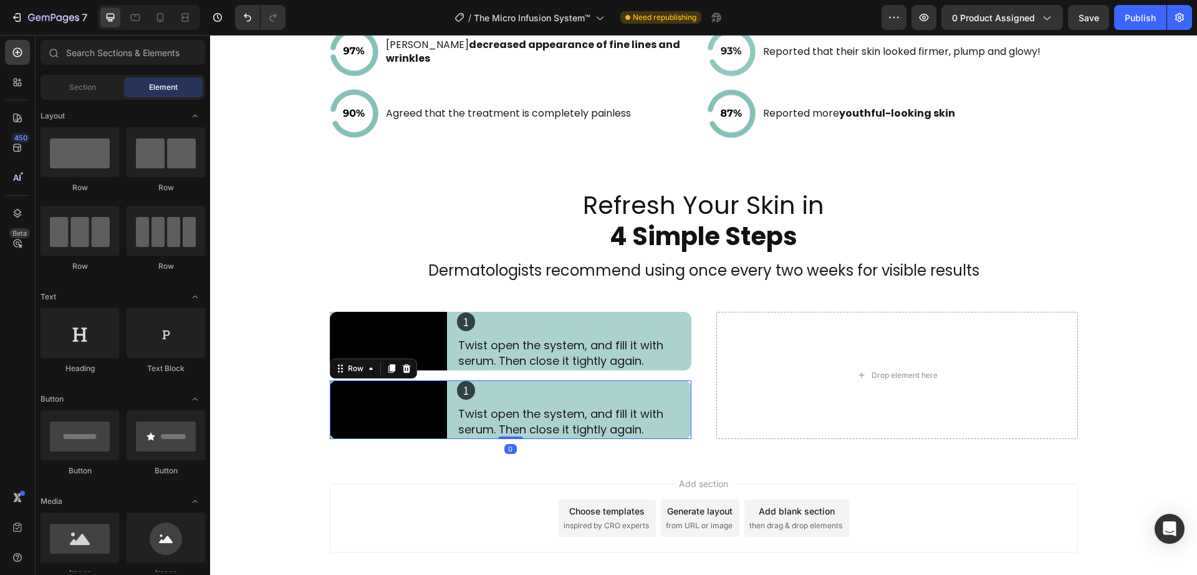
click at [467, 535] on div "Add section Choose templates inspired by CRO experts Generate layout from URL o…" at bounding box center [703, 520] width 987 height 123
click at [441, 439] on div "Video 1 Heading Twist open the system, and fill it with serum. Then close it ti…" at bounding box center [511, 409] width 362 height 59
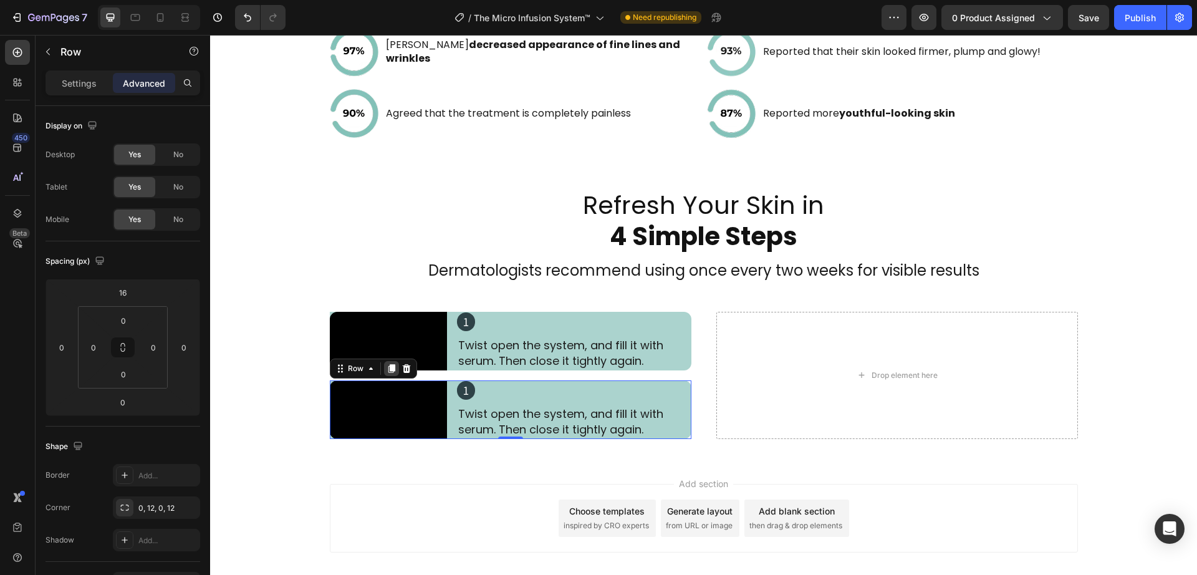
click at [387, 373] on icon at bounding box center [392, 369] width 10 height 10
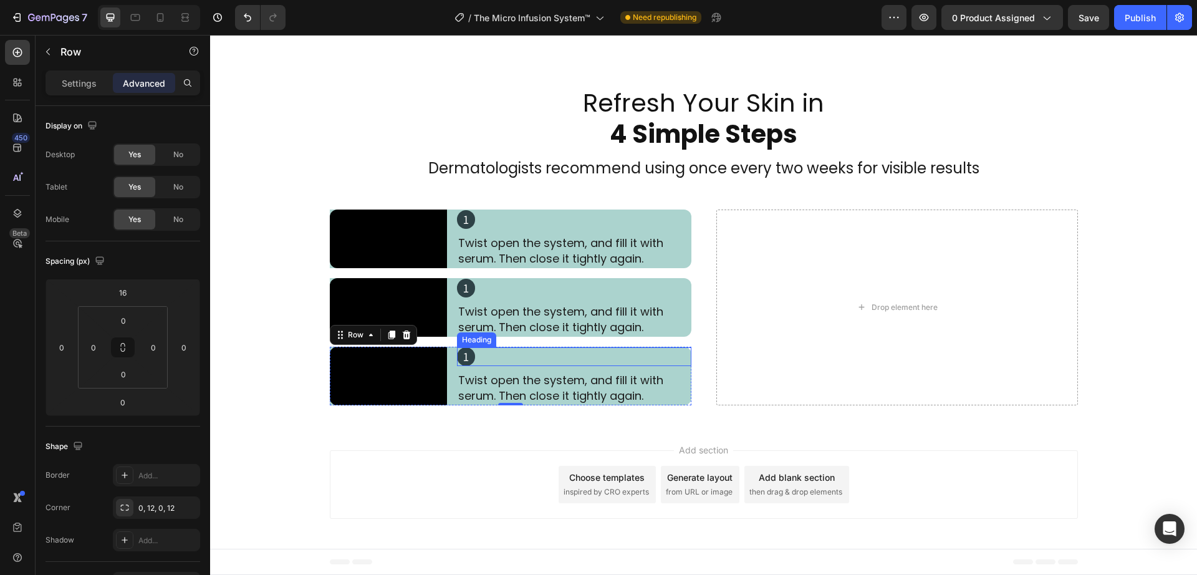
scroll to position [2325, 0]
click at [443, 446] on div "Add section Choose templates inspired by CRO experts Generate layout from URL o…" at bounding box center [703, 486] width 987 height 123
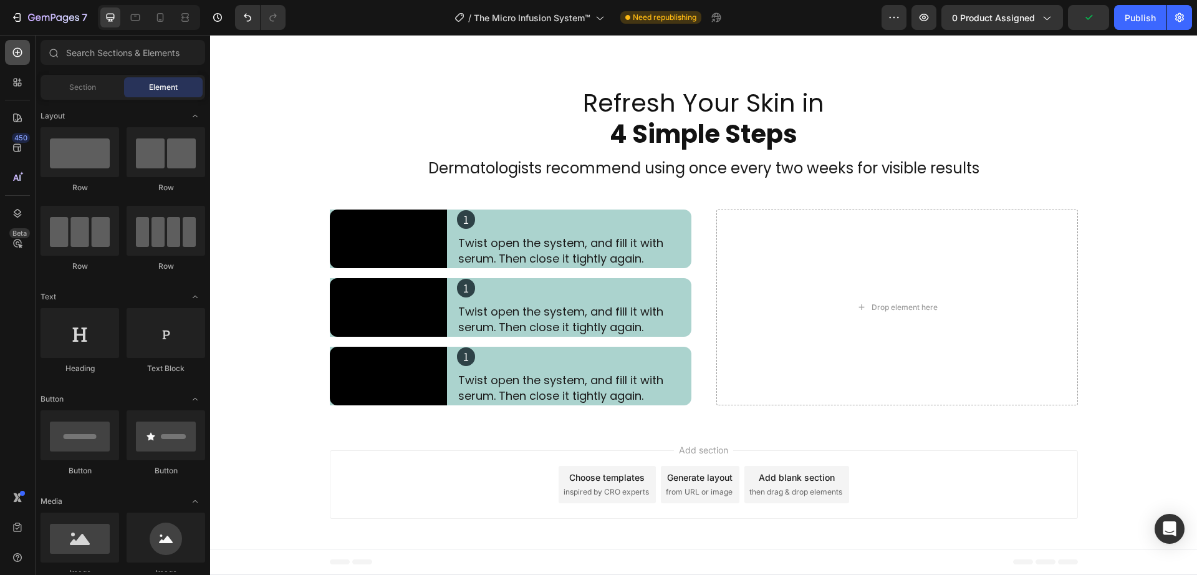
click at [18, 59] on div at bounding box center [17, 52] width 25 height 25
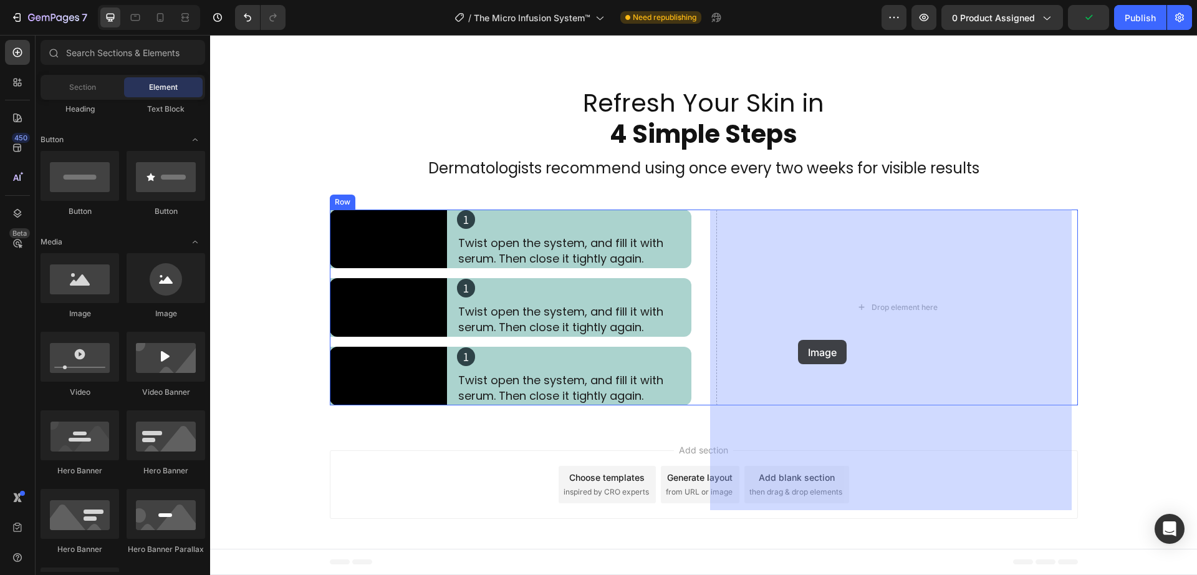
drag, startPoint x: 281, startPoint y: 315, endPoint x: 800, endPoint y: 354, distance: 520.2
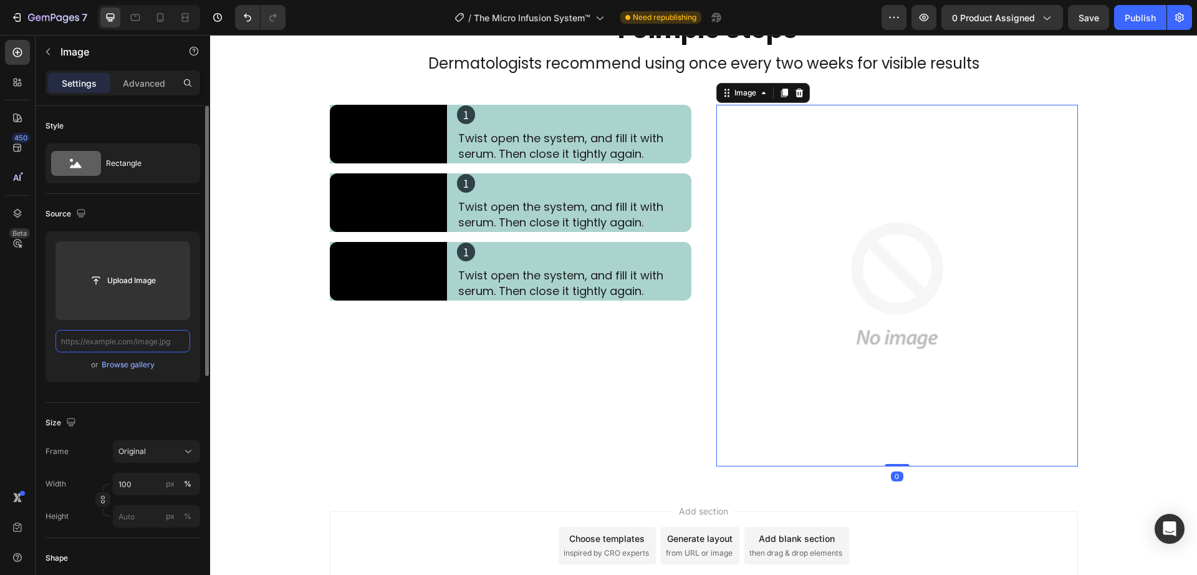
scroll to position [0, 0]
paste input "https://seranovabeauty.com/cdn/shop/files/Artboard_1_copy_4.webp?v=1752620079&w…"
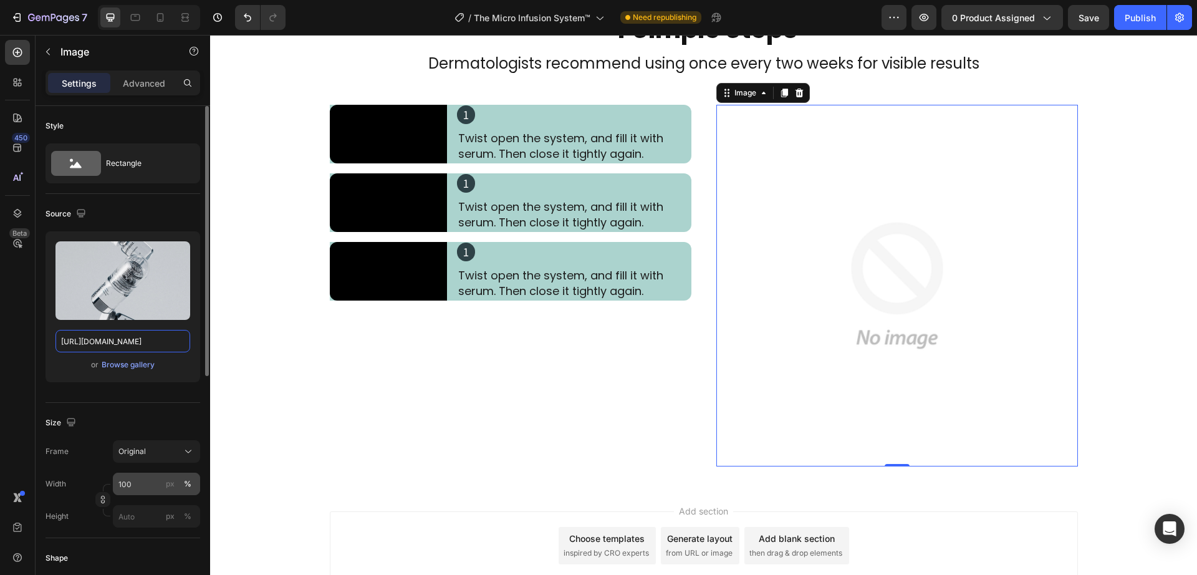
scroll to position [0, 237]
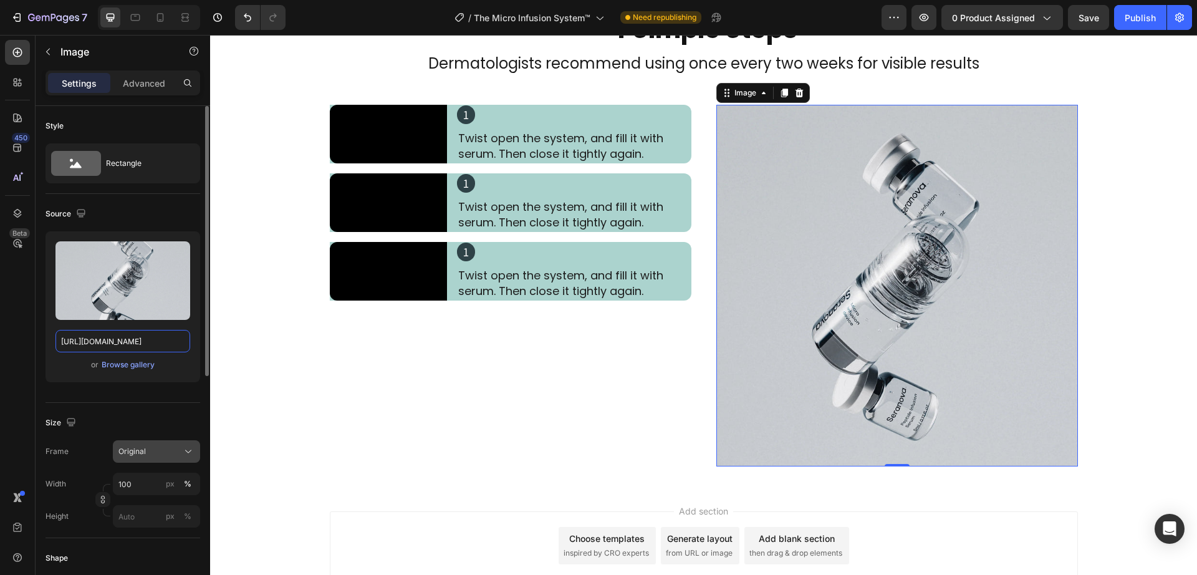
type input "https://seranovabeauty.com/cdn/shop/files/Artboard_1_copy_4.webp?v=1752620079&w…"
click at [126, 448] on span "Original" at bounding box center [131, 451] width 27 height 11
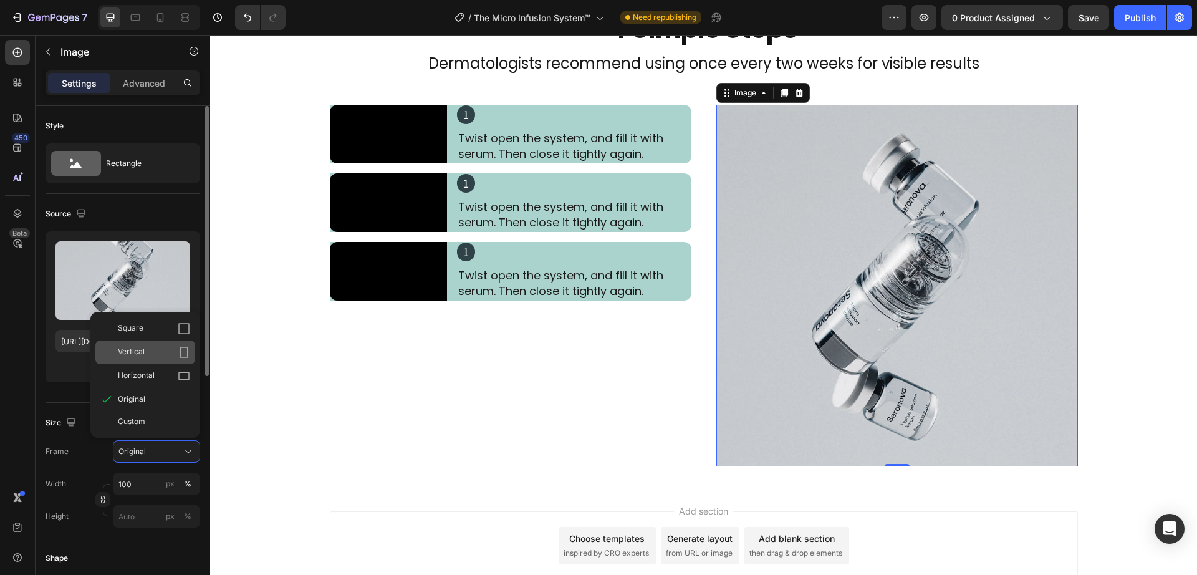
click at [167, 355] on div "Vertical" at bounding box center [154, 352] width 72 height 12
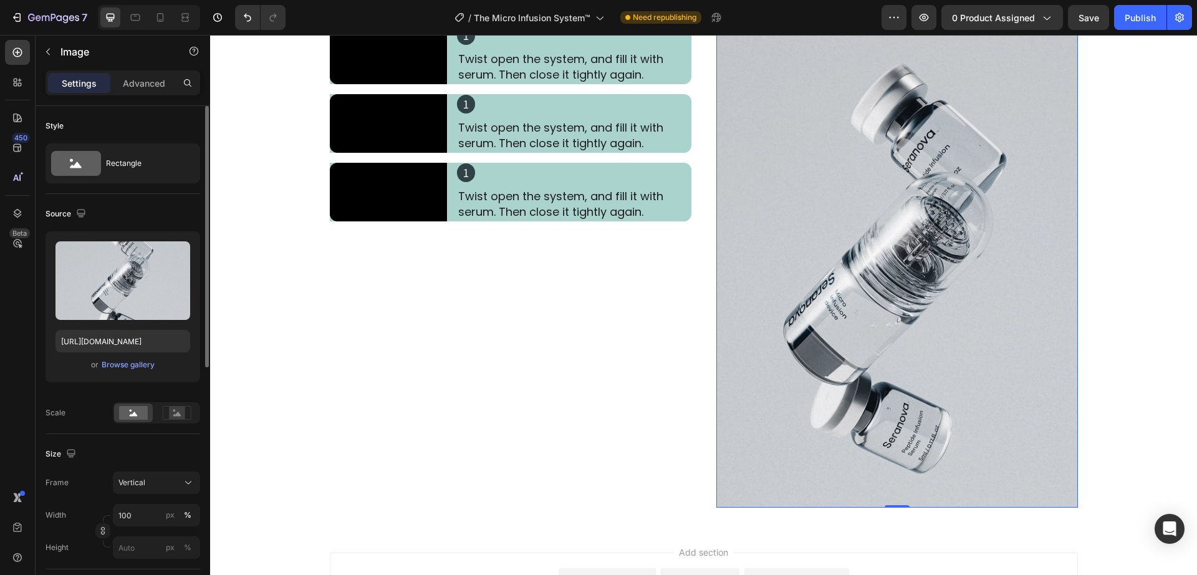
scroll to position [2376, 0]
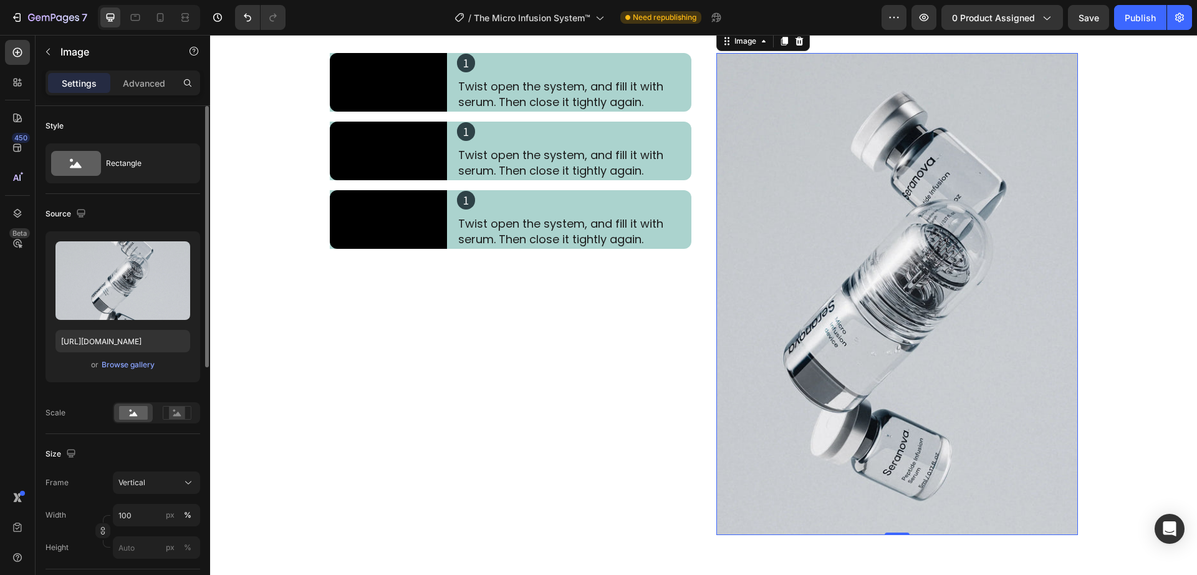
click at [590, 432] on div "Video 1 Heading Twist open the system, and fill it with serum. Then close it ti…" at bounding box center [511, 294] width 362 height 482
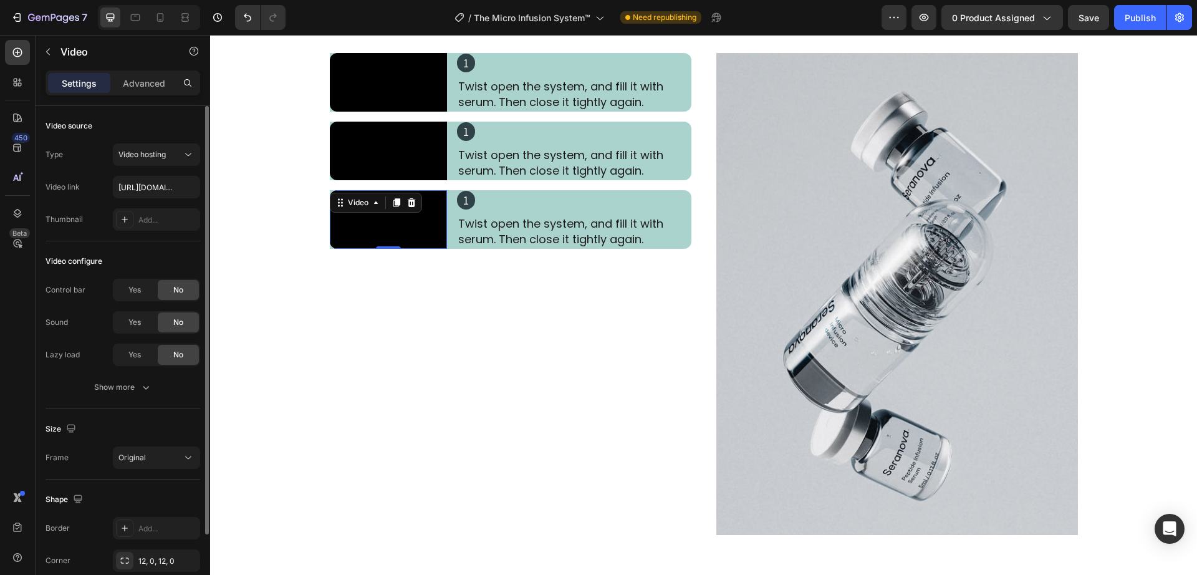
click at [440, 249] on video at bounding box center [388, 219] width 117 height 59
click at [394, 207] on icon at bounding box center [396, 202] width 7 height 9
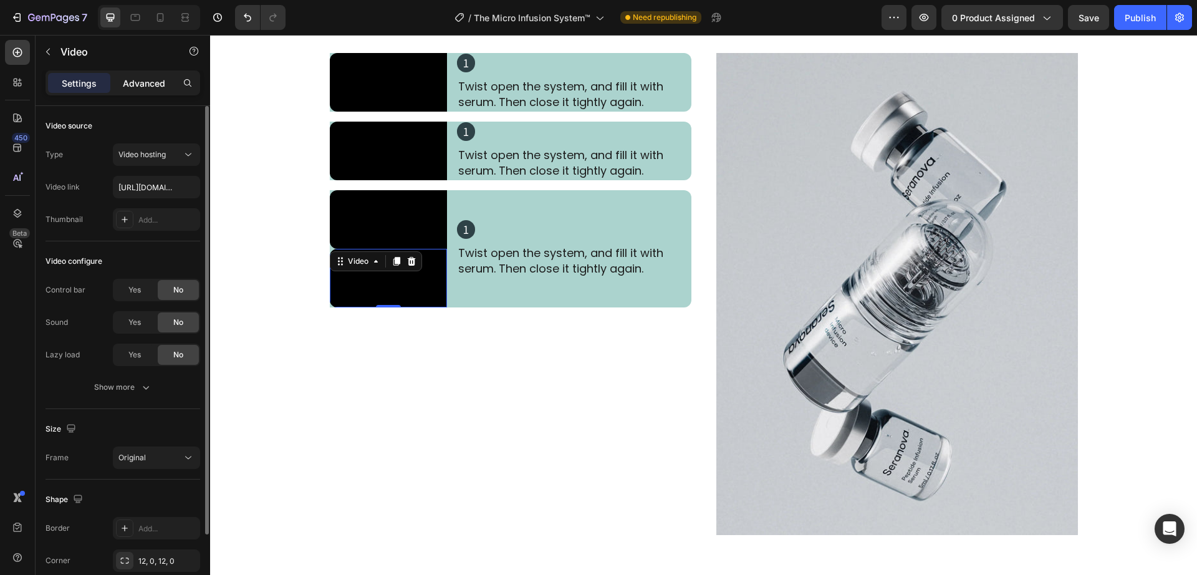
click at [150, 84] on p "Advanced" at bounding box center [144, 83] width 42 height 13
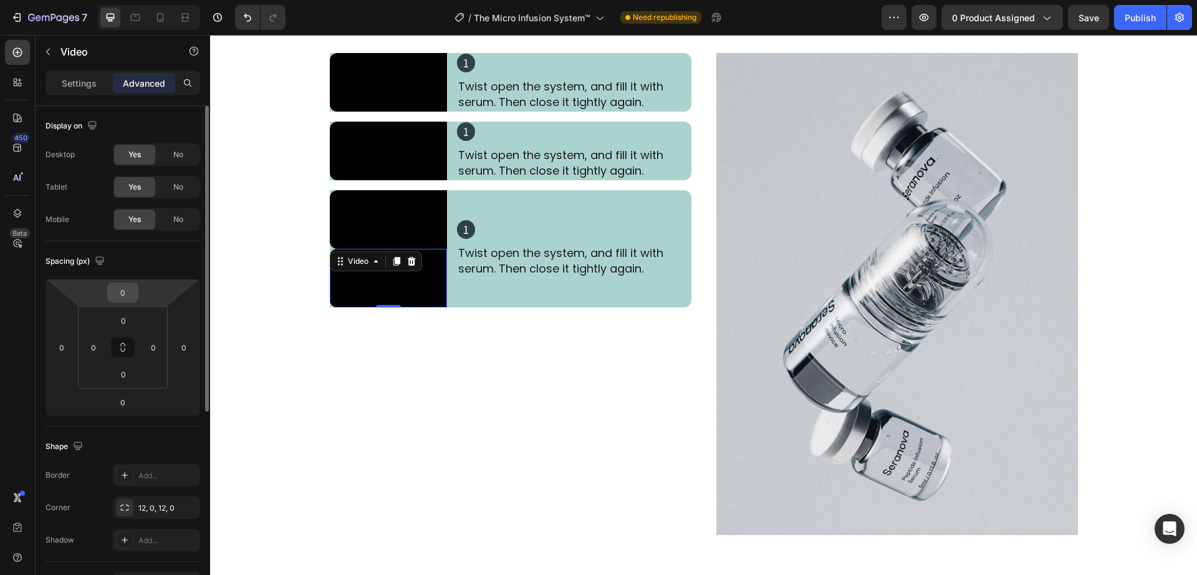
click at [125, 290] on input "0" at bounding box center [122, 292] width 25 height 19
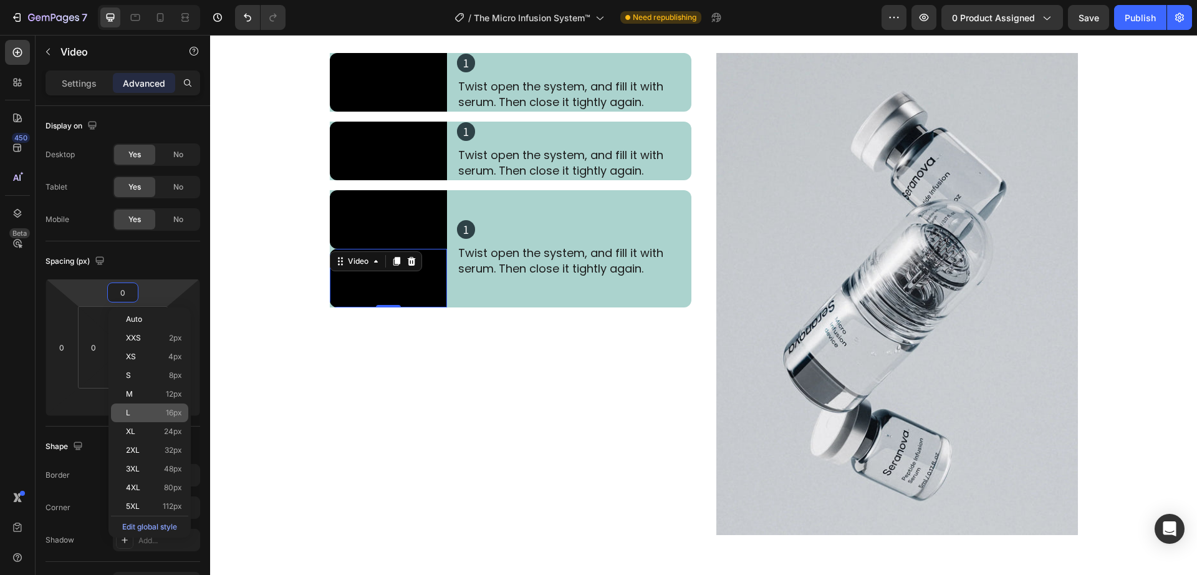
click at [161, 413] on p "L 16px" at bounding box center [154, 412] width 56 height 9
type input "16"
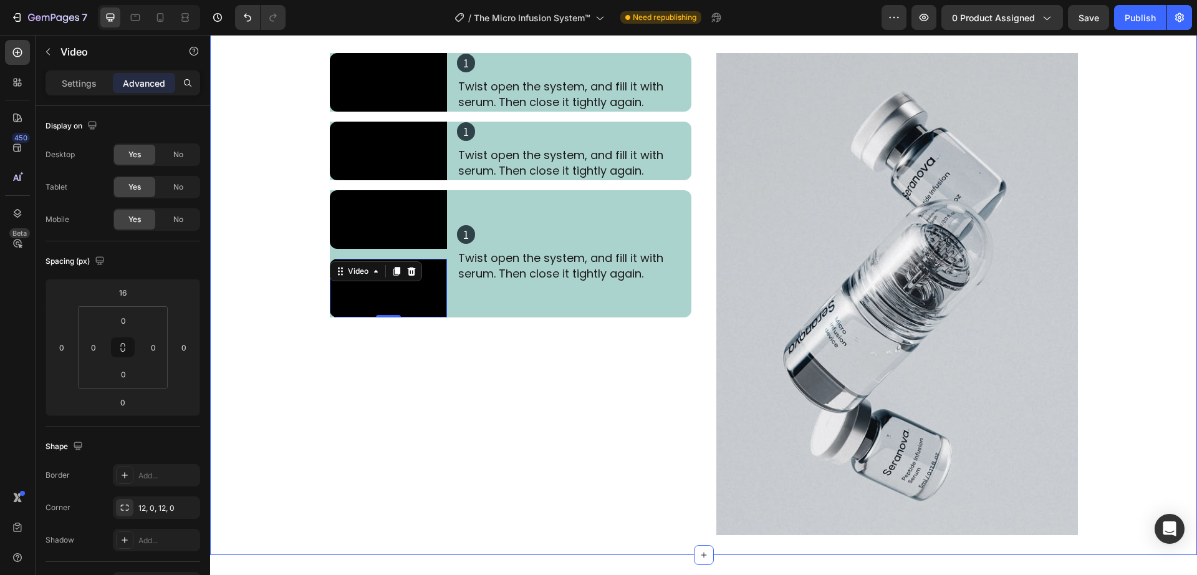
click at [481, 492] on div "Video 1 Heading Twist open the system, and fill it with serum. Then close it ti…" at bounding box center [511, 294] width 362 height 482
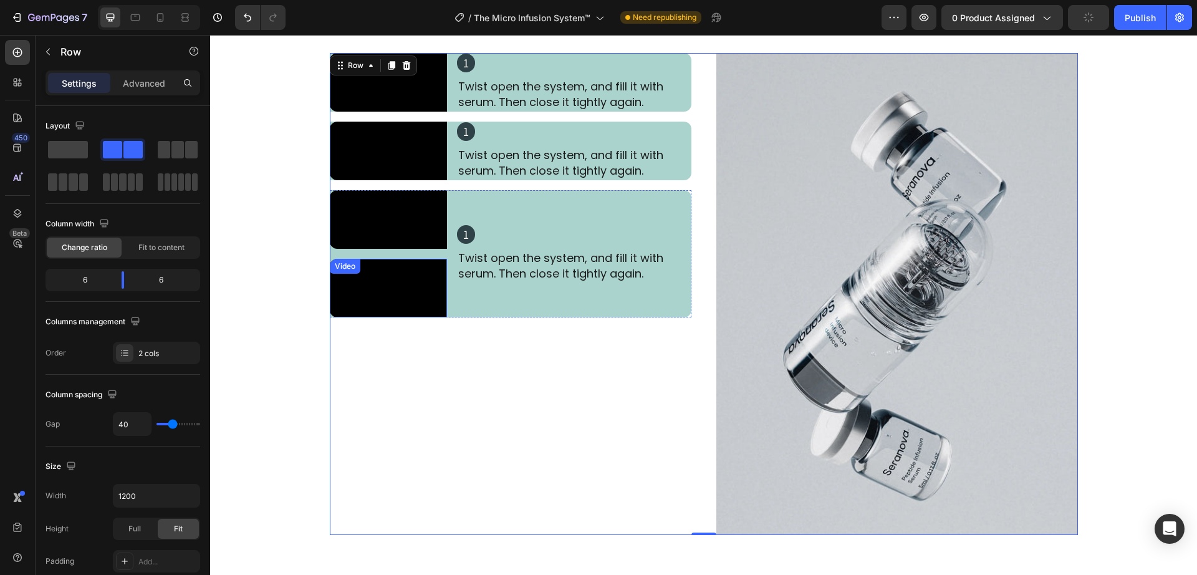
click at [439, 317] on video at bounding box center [388, 288] width 117 height 59
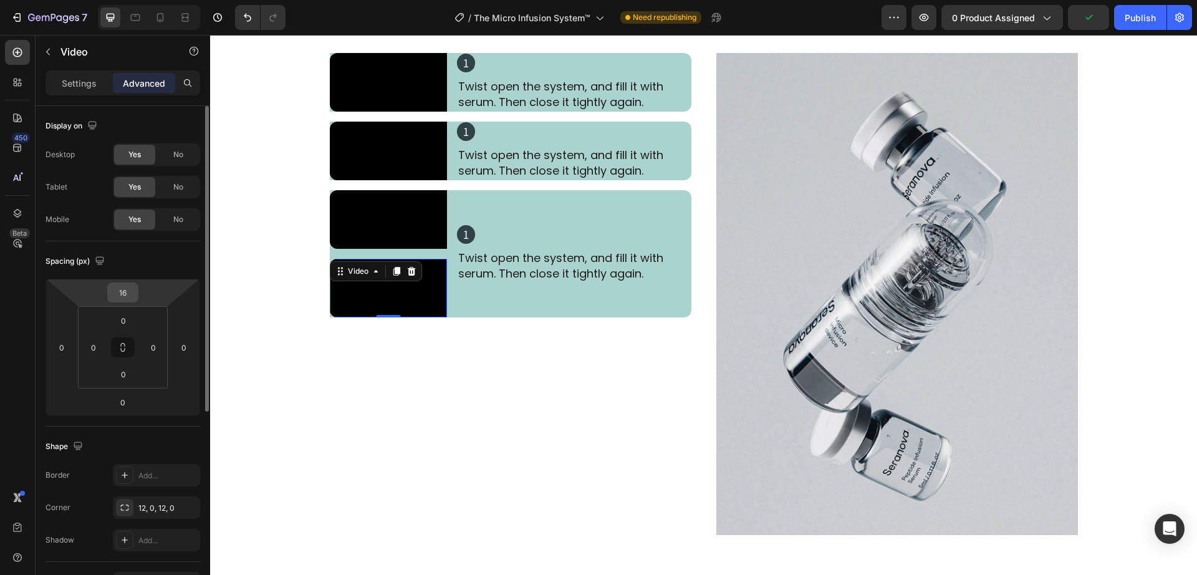
click at [125, 287] on input "16" at bounding box center [122, 292] width 25 height 19
type input "0"
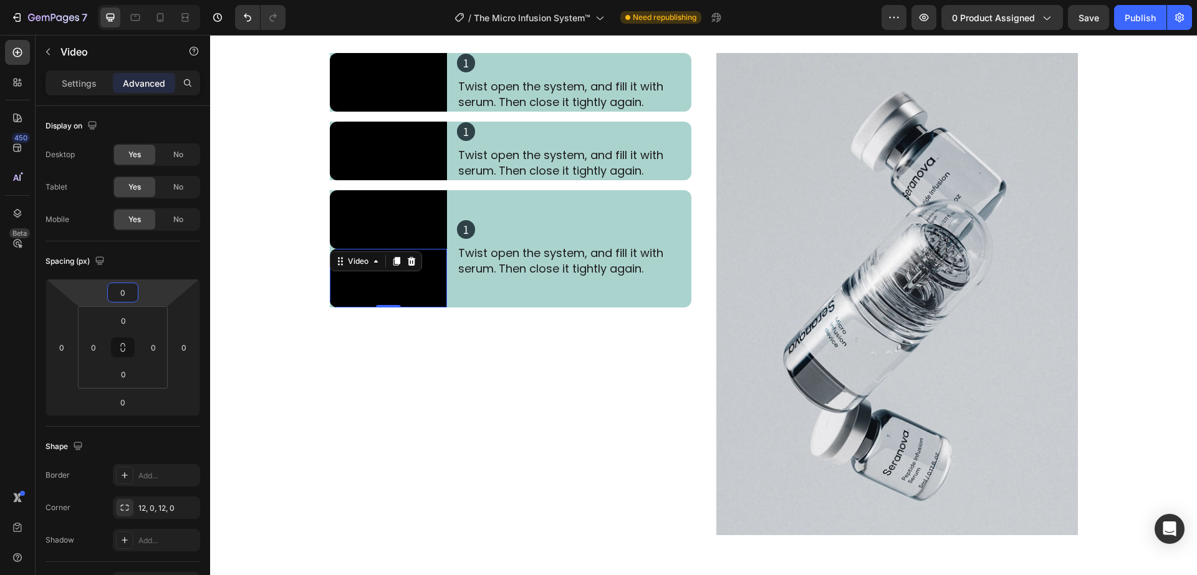
click at [404, 458] on div "Video 1 Heading Twist open the system, and fill it with serum. Then close it ti…" at bounding box center [511, 294] width 362 height 482
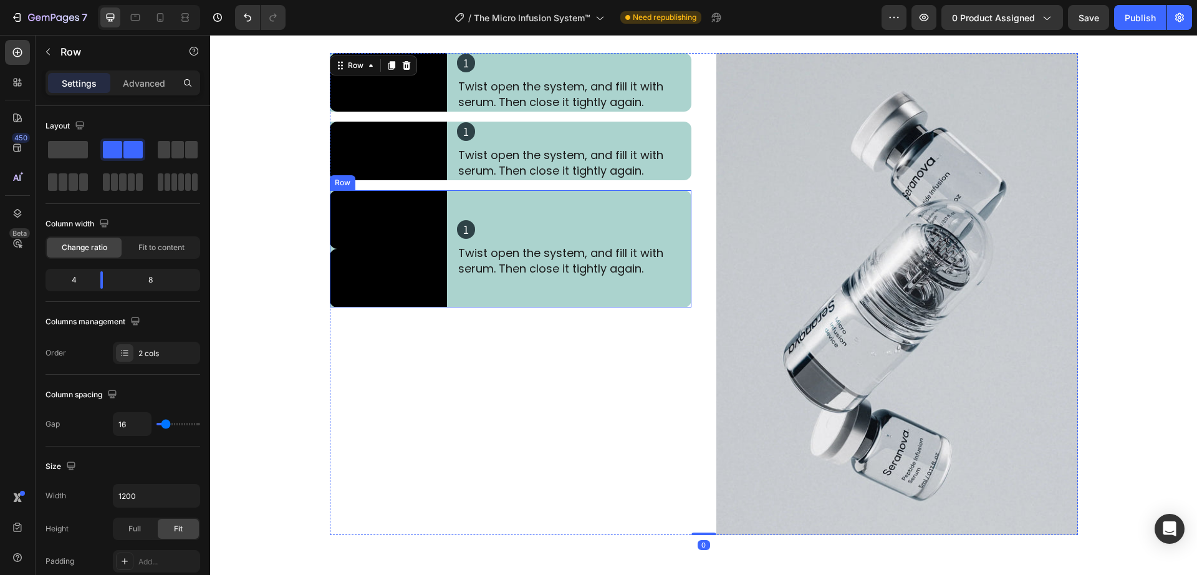
click at [441, 307] on div "Video Video 1 Heading Twist open the system, and fill it with serum. Then close…" at bounding box center [511, 248] width 362 height 117
click at [402, 183] on icon at bounding box center [407, 178] width 10 height 10
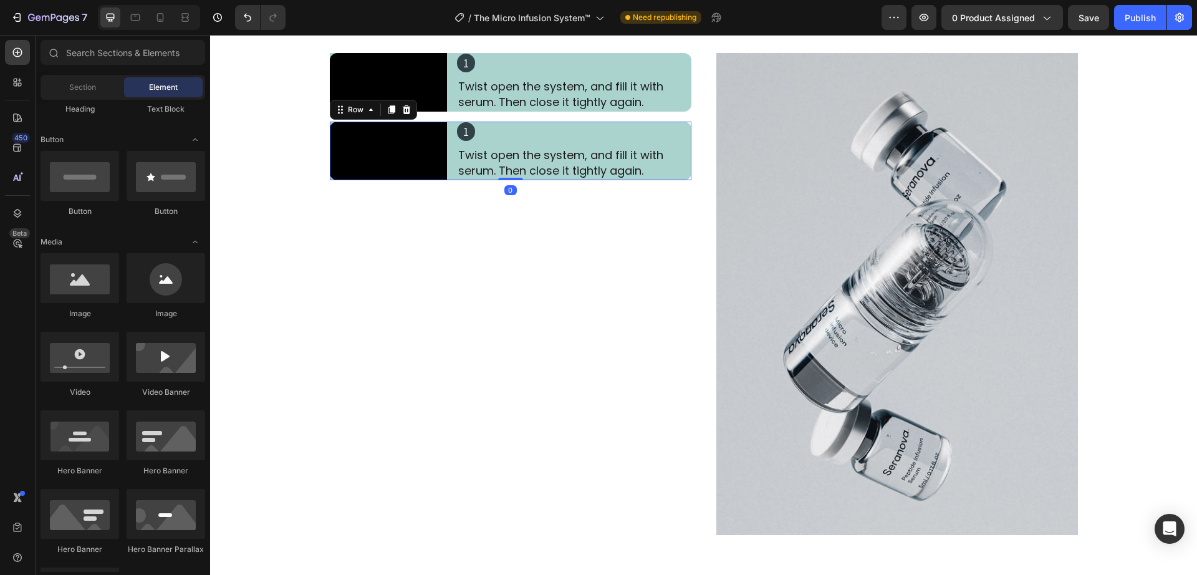
click at [448, 180] on div "Video 1 Heading Twist open the system, and fill it with serum. Then close it ti…" at bounding box center [511, 151] width 362 height 59
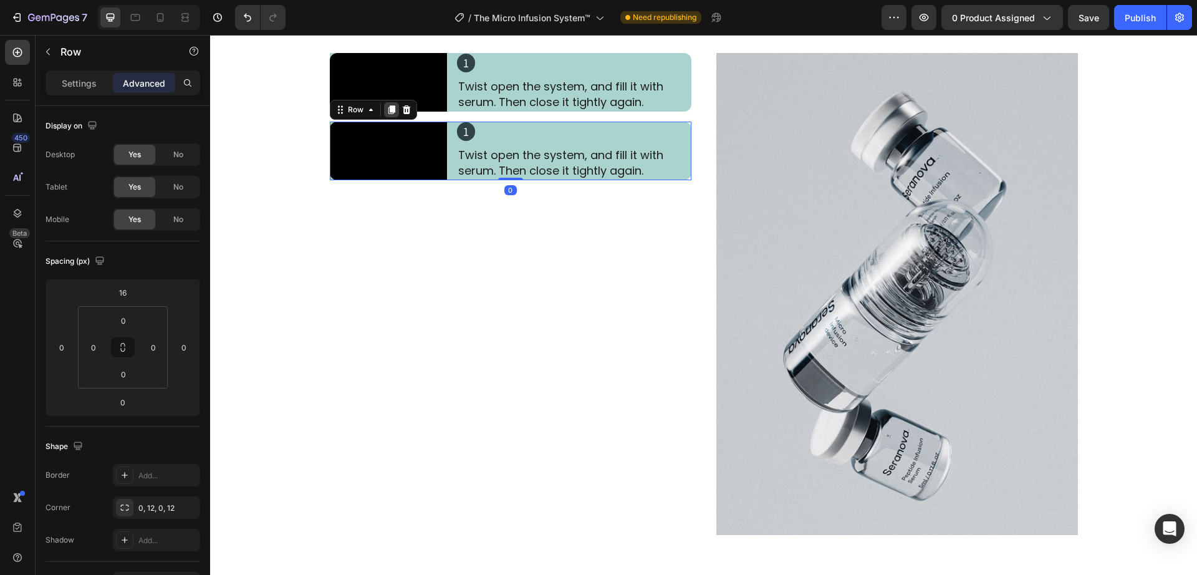
click at [389, 115] on icon at bounding box center [392, 110] width 10 height 10
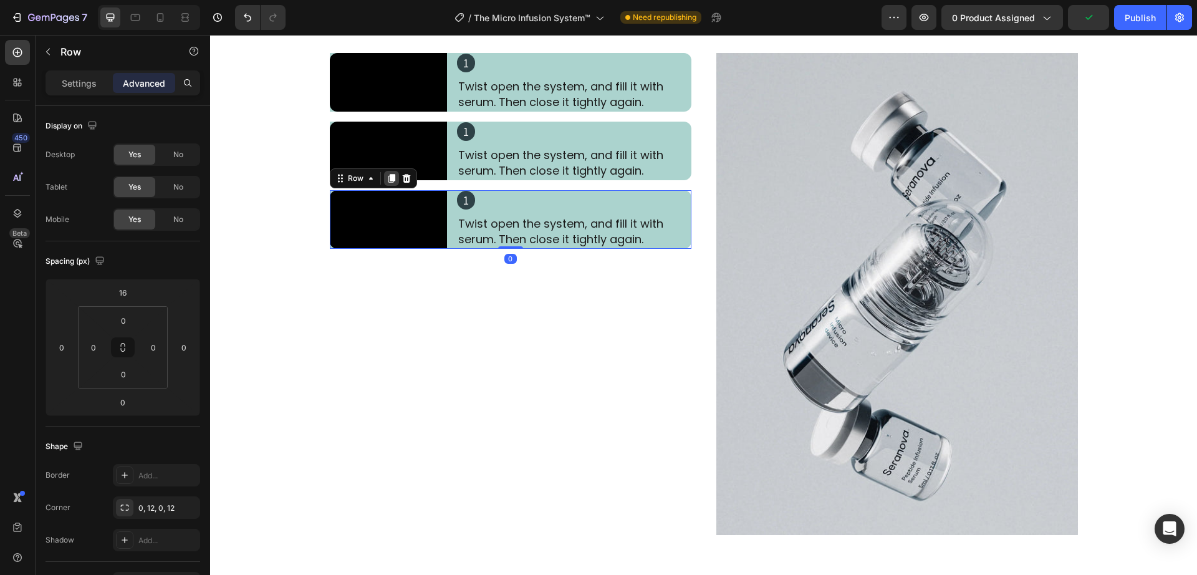
click at [388, 183] on icon at bounding box center [391, 178] width 7 height 9
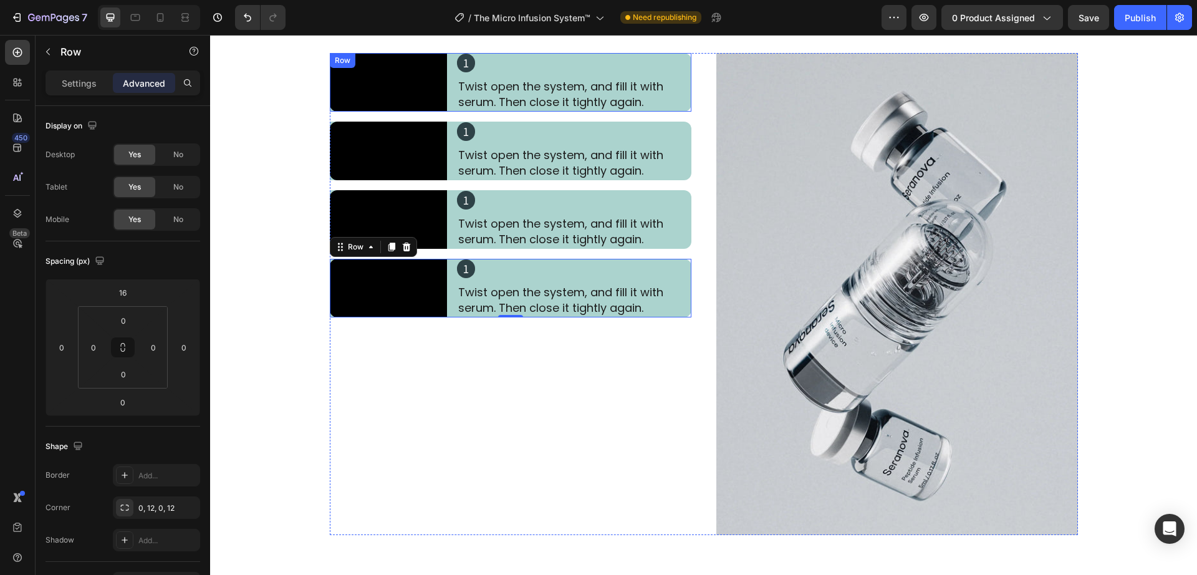
click at [447, 112] on div "Video 1 Heading Twist open the system, and fill it with serum. Then close it ti…" at bounding box center [511, 82] width 362 height 59
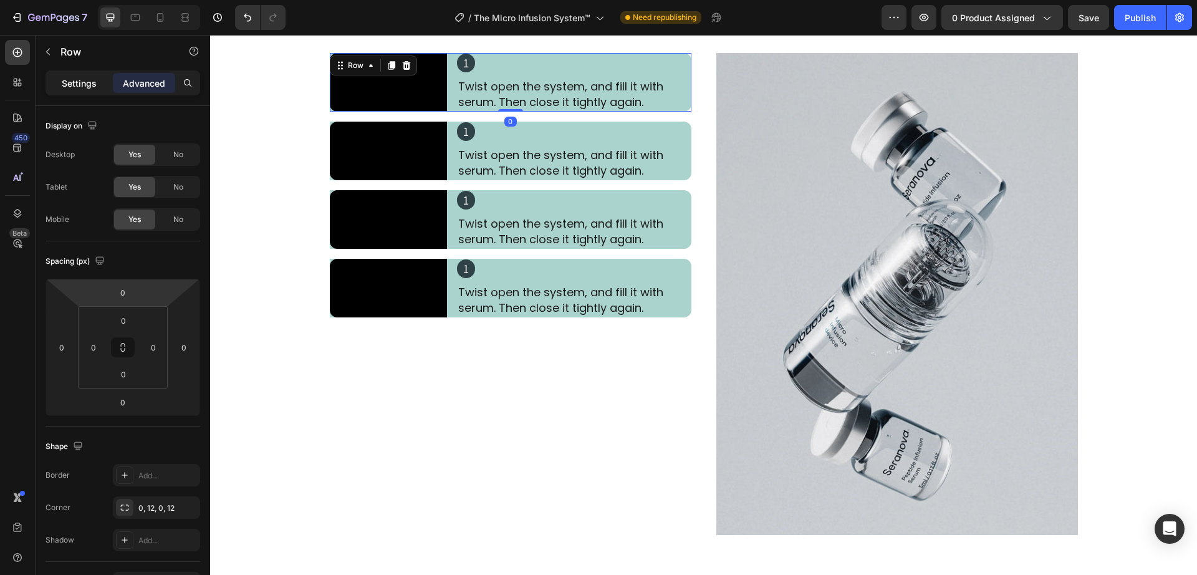
click at [76, 87] on p "Settings" at bounding box center [79, 83] width 35 height 13
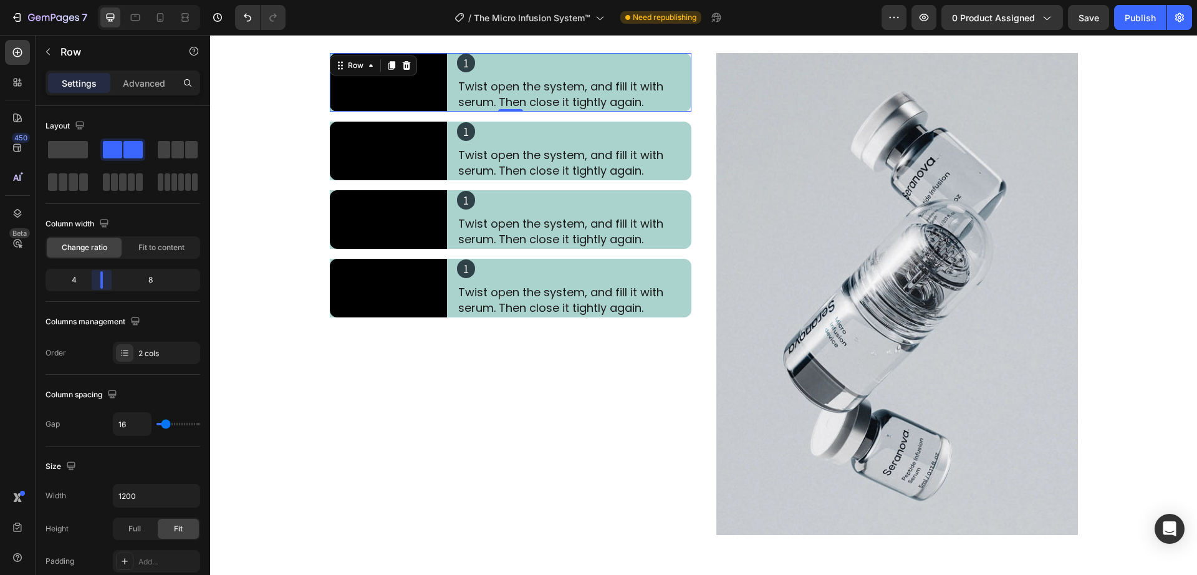
click at [100, 0] on body "7 Version history / The Micro Infusion System™ Need republishing Preview 0 prod…" at bounding box center [598, 0] width 1197 height 0
click at [418, 496] on div "Video 1 Heading Twist open the system, and fill it with serum. Then close it ti…" at bounding box center [511, 294] width 362 height 482
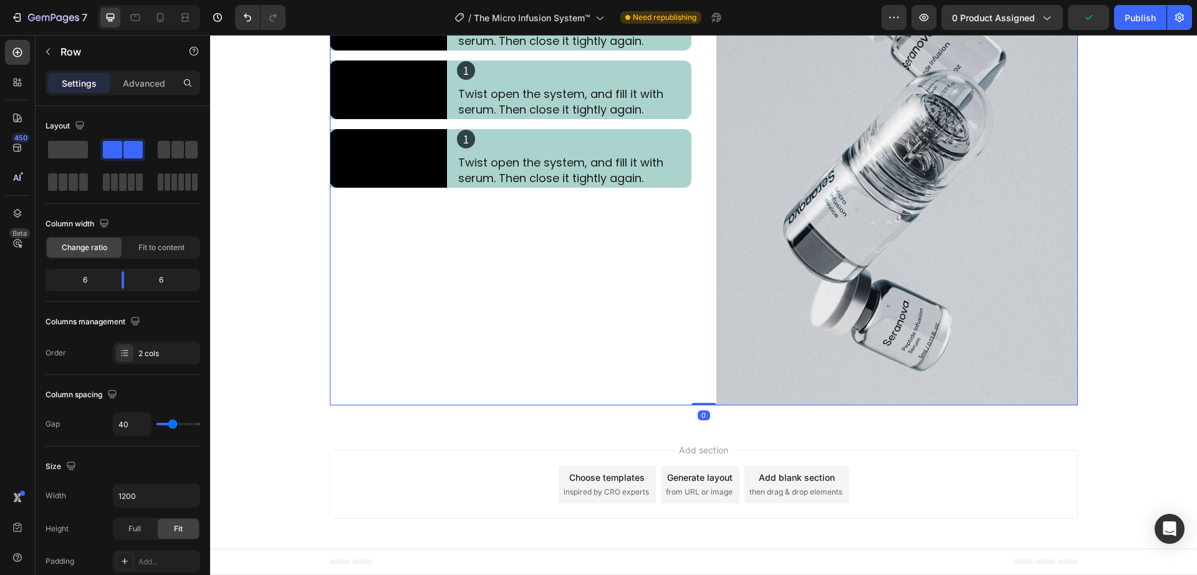
scroll to position [2246, 0]
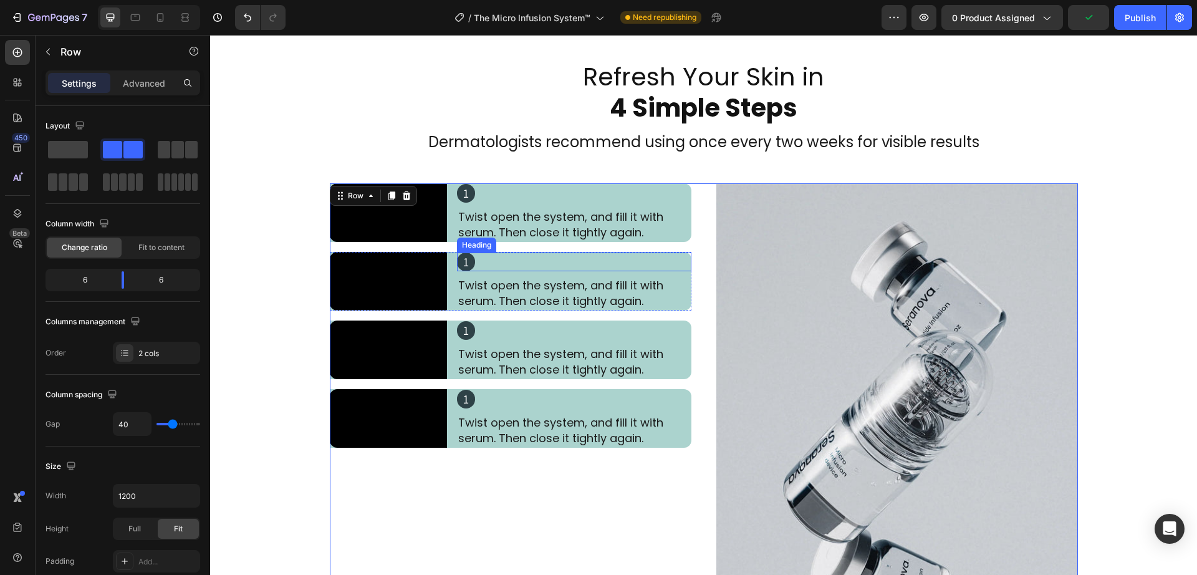
click at [458, 271] on h2 "1" at bounding box center [466, 262] width 18 height 19
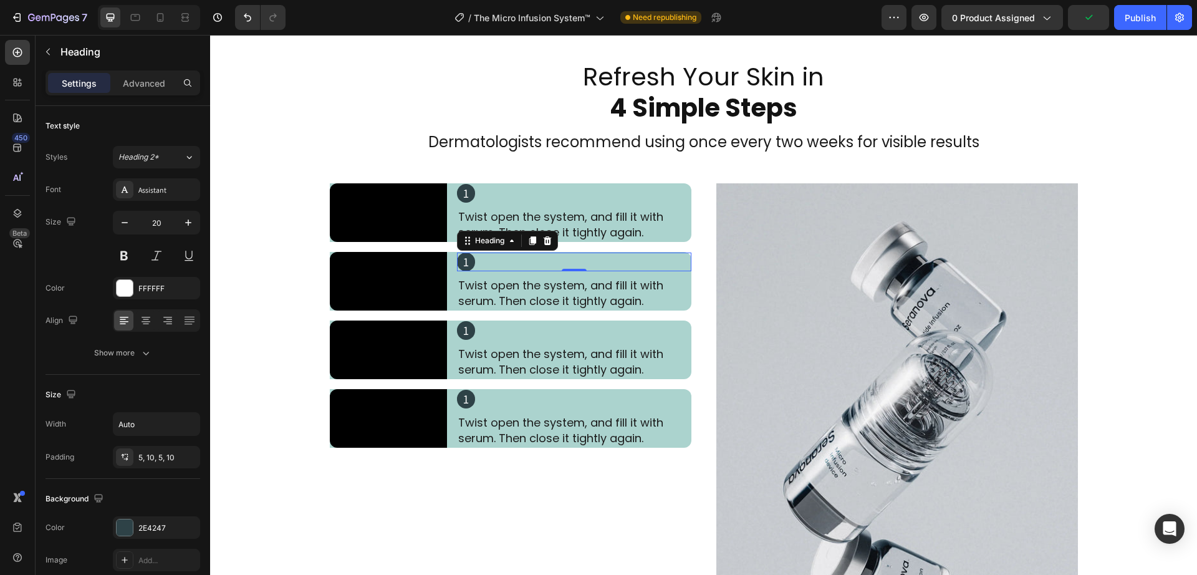
click at [458, 271] on h2 "1" at bounding box center [466, 262] width 18 height 19
click at [463, 268] on p "1" at bounding box center [466, 262] width 6 height 12
click at [458, 340] on h2 "1" at bounding box center [466, 330] width 18 height 19
click at [457, 408] on h2 "1" at bounding box center [466, 399] width 18 height 19
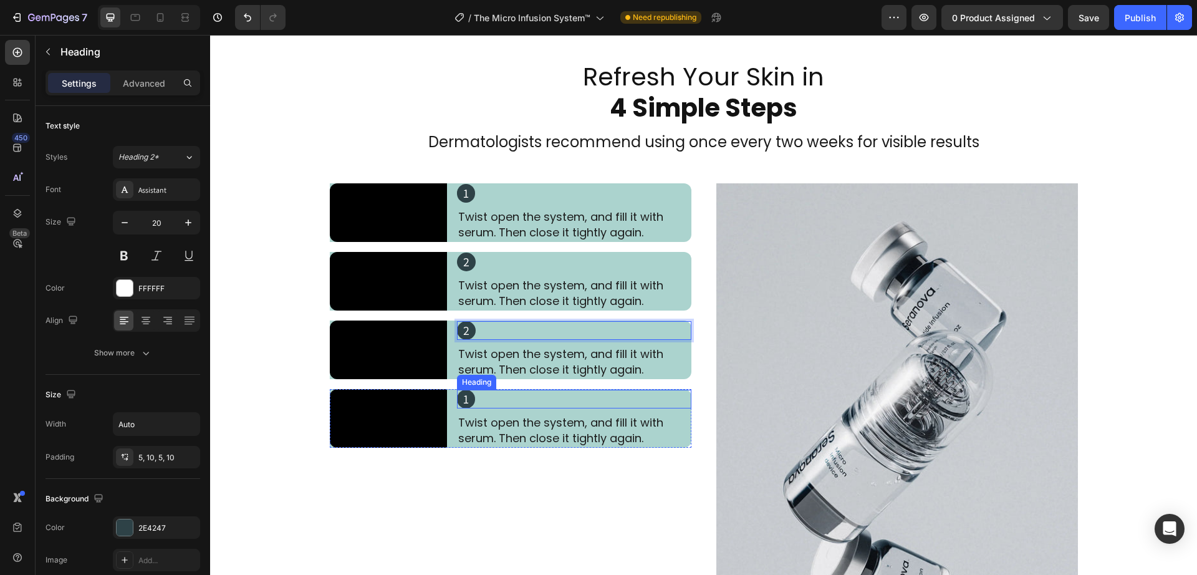
click at [457, 408] on h2 "1" at bounding box center [466, 399] width 18 height 19
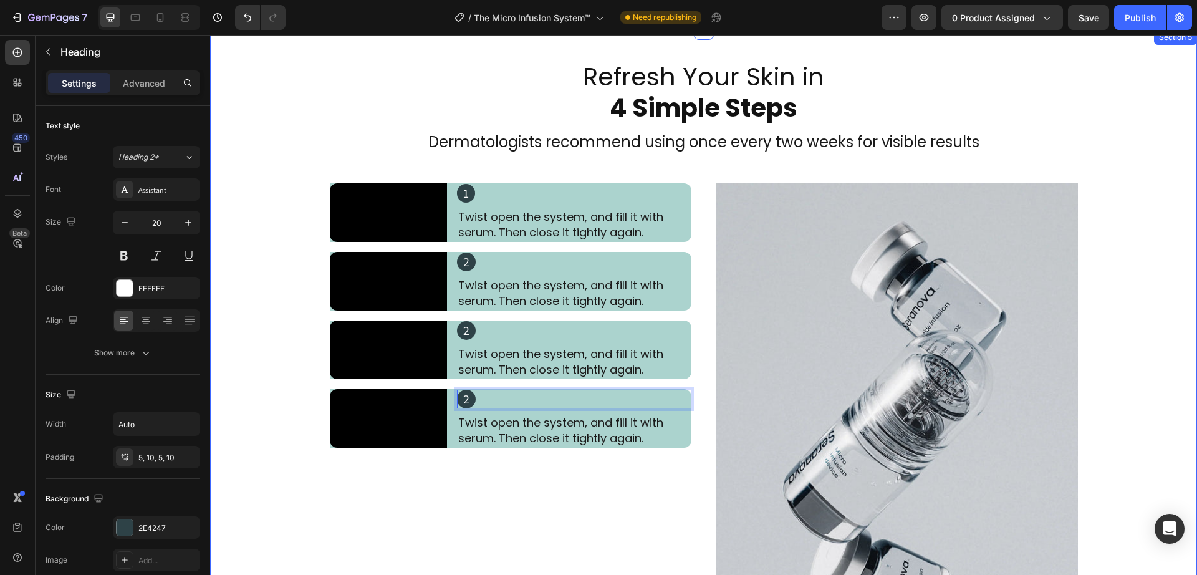
click at [291, 499] on div "Refresh Your Skin in 4 Simple Steps Heading Dermatologists recommend using once…" at bounding box center [703, 362] width 987 height 605
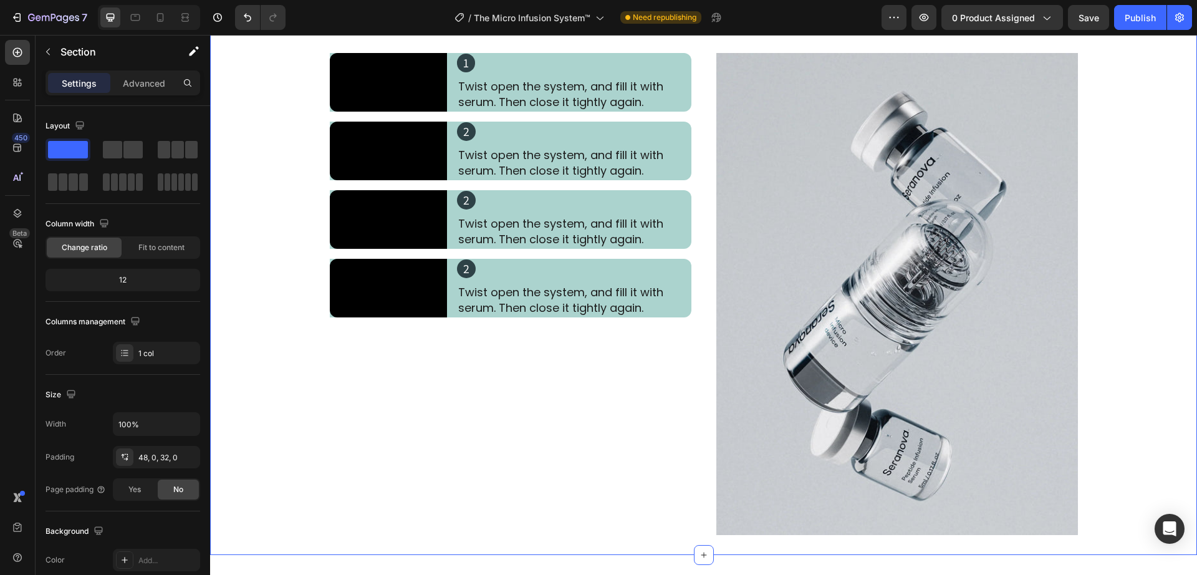
scroll to position [1987, 0]
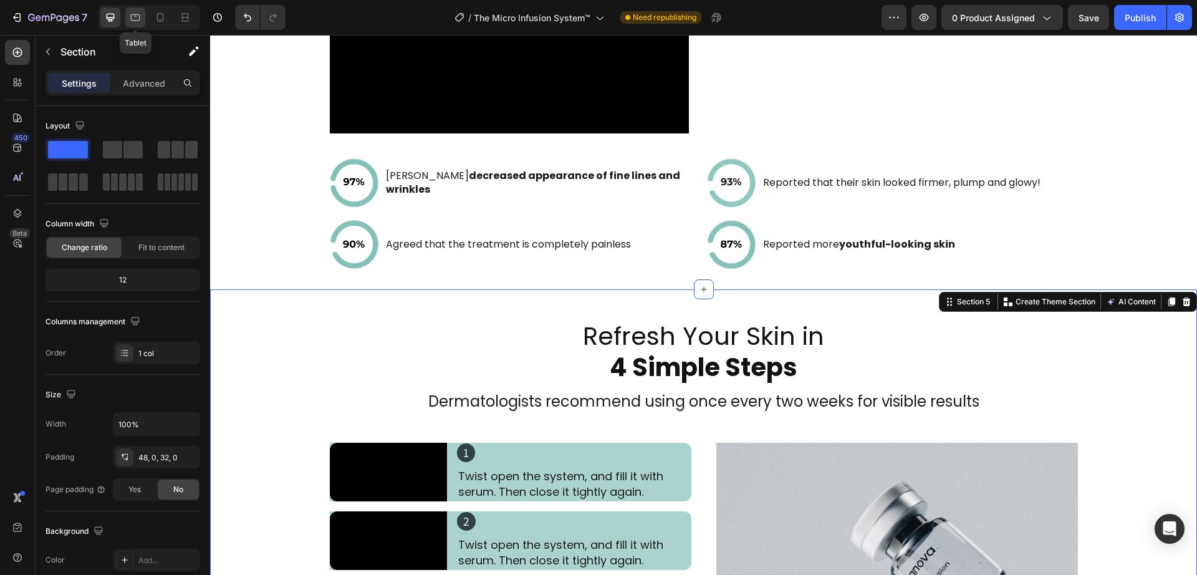
click at [138, 23] on icon at bounding box center [135, 17] width 12 height 12
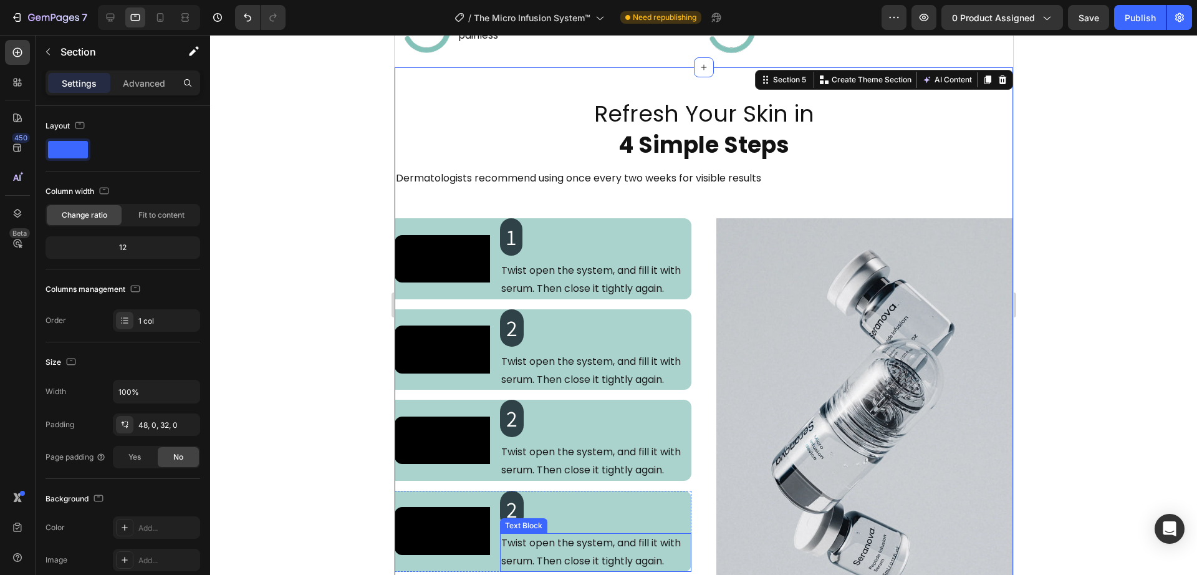
scroll to position [2089, 0]
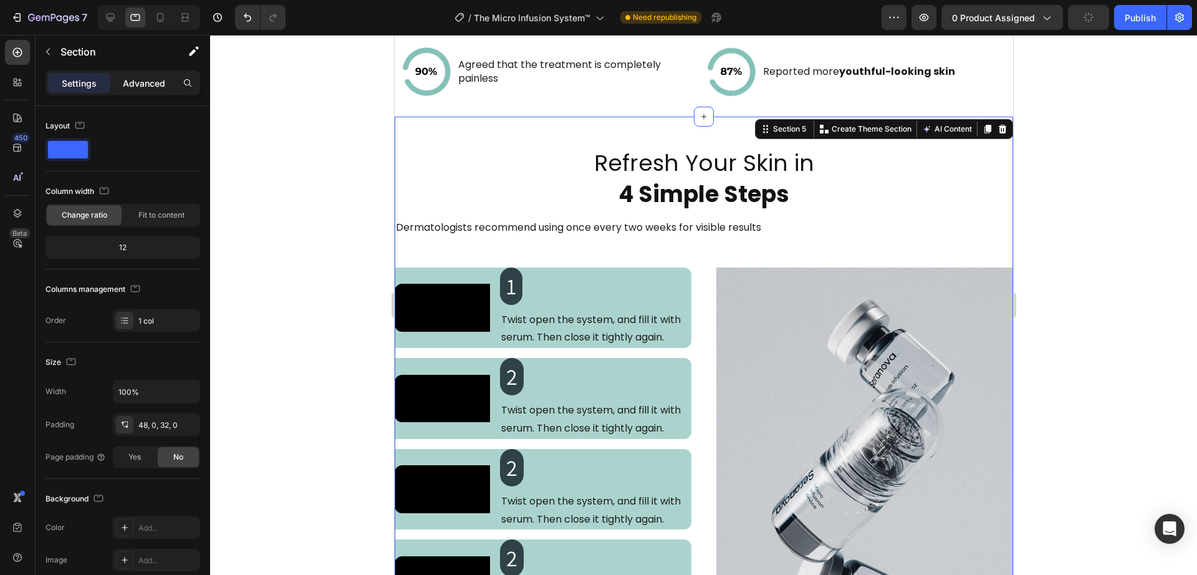
click at [141, 87] on p "Advanced" at bounding box center [144, 83] width 42 height 13
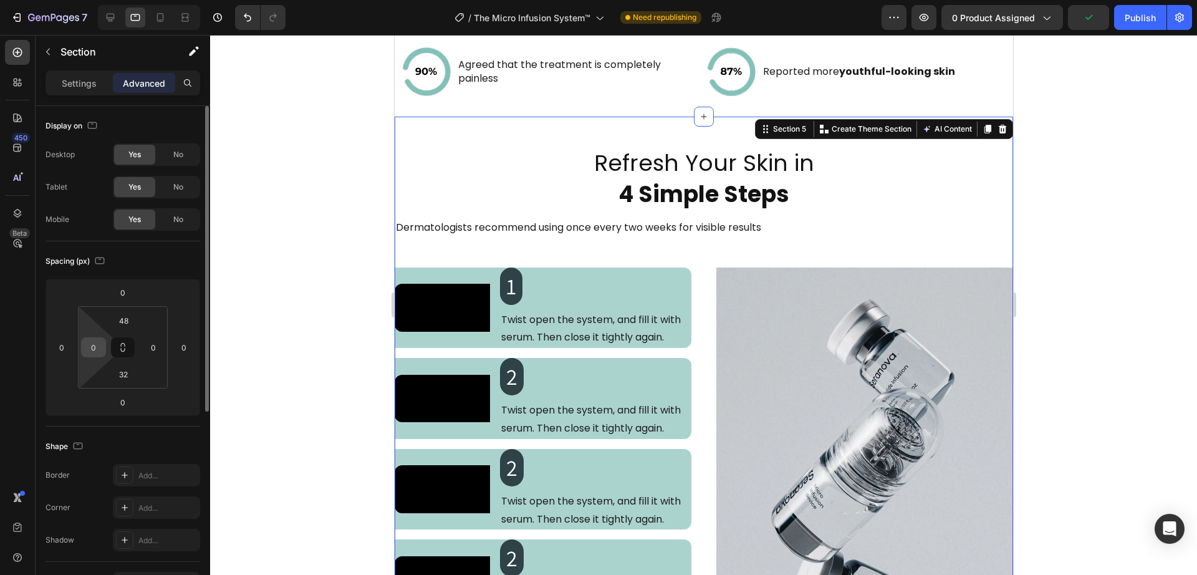
click at [94, 340] on input "0" at bounding box center [93, 347] width 19 height 19
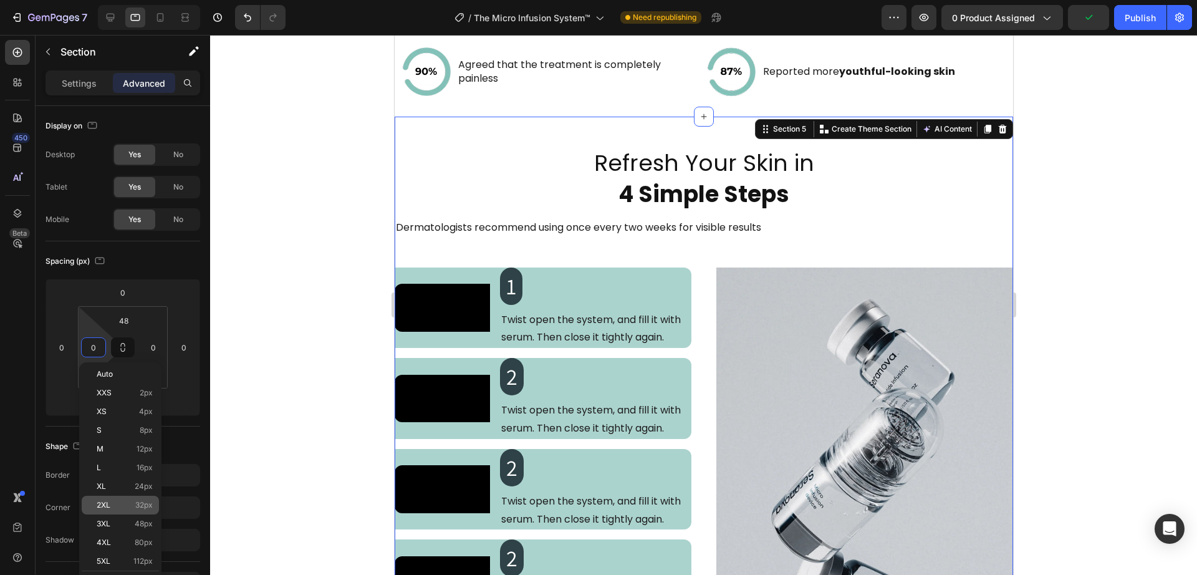
scroll to position [130, 0]
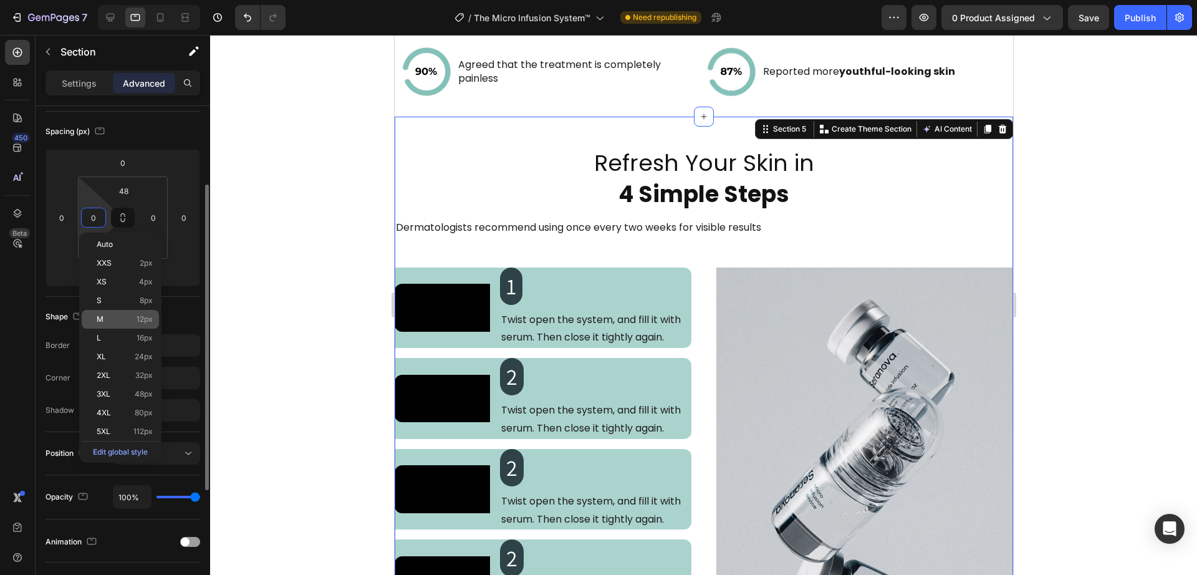
drag, startPoint x: 137, startPoint y: 316, endPoint x: 179, endPoint y: 264, distance: 67.0
click at [138, 316] on span "12px" at bounding box center [145, 319] width 16 height 9
type input "12"
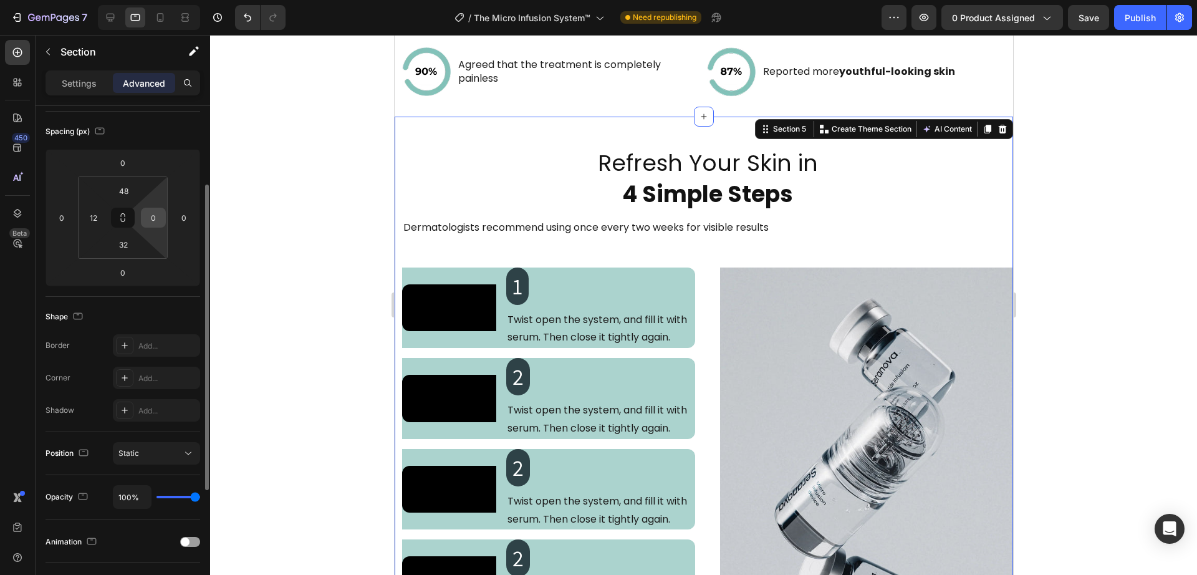
click at [158, 224] on input "0" at bounding box center [153, 217] width 19 height 19
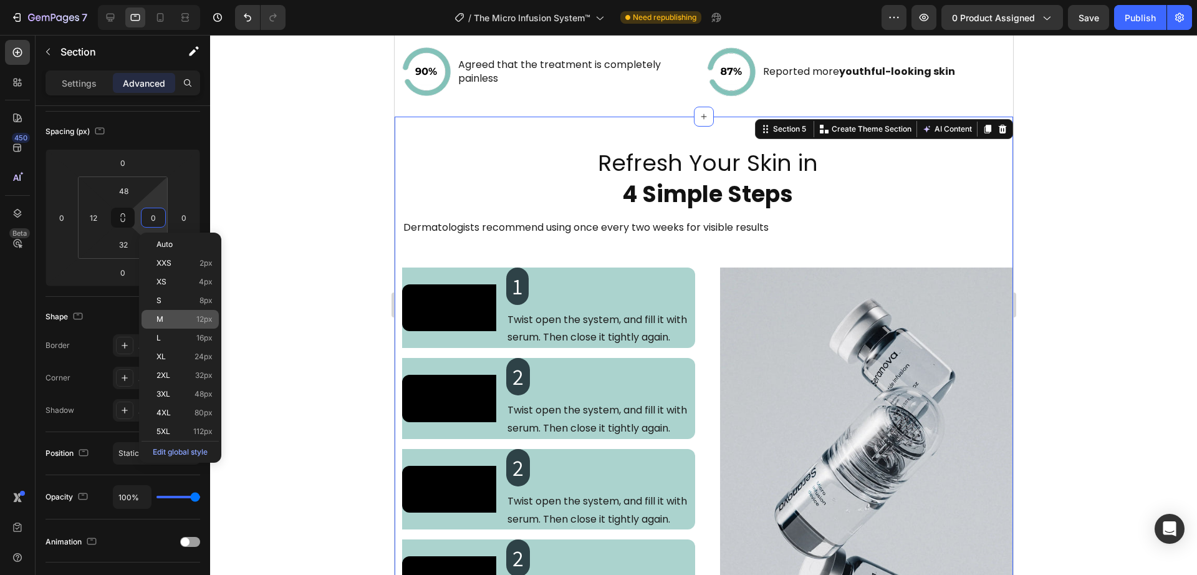
click at [188, 319] on p "M 12px" at bounding box center [185, 319] width 56 height 9
type input "12"
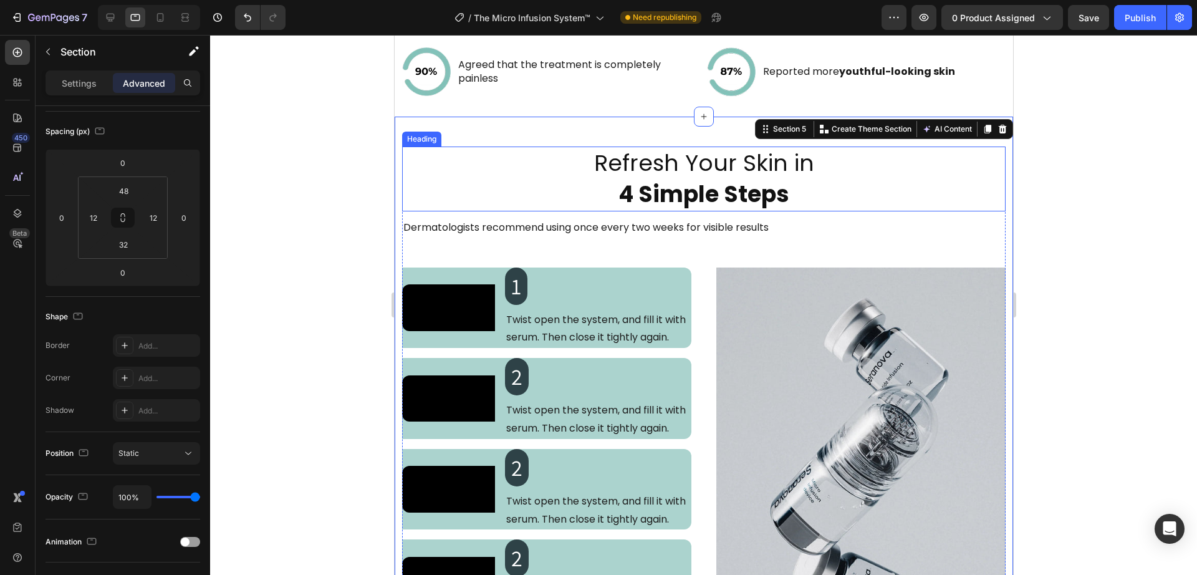
click at [692, 160] on h2 "Refresh Your Skin in 4 Simple Steps" at bounding box center [704, 179] width 604 height 65
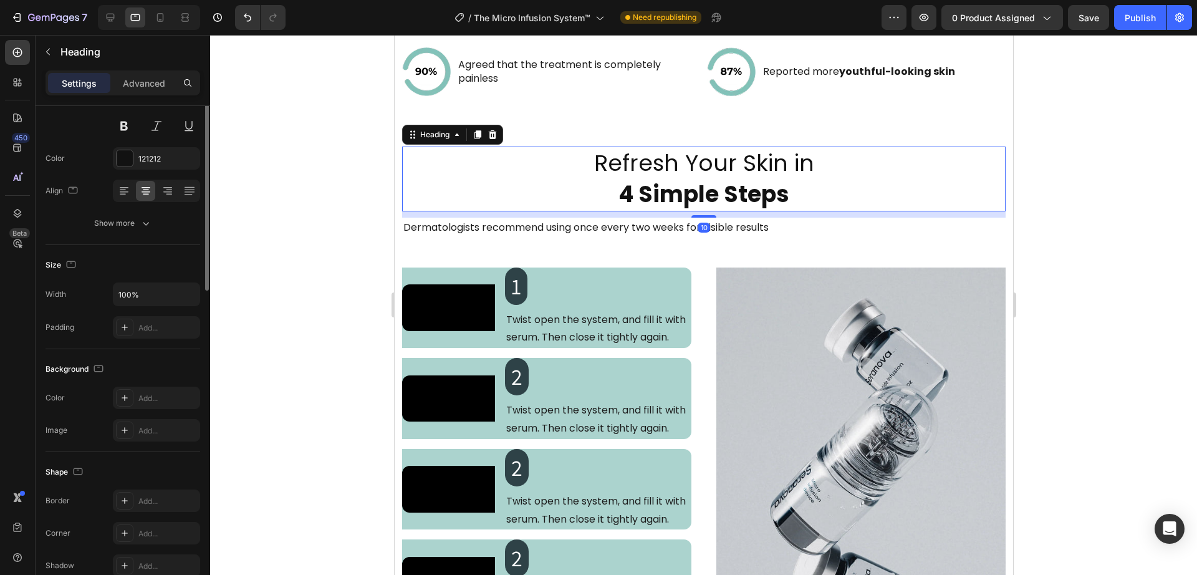
scroll to position [0, 0]
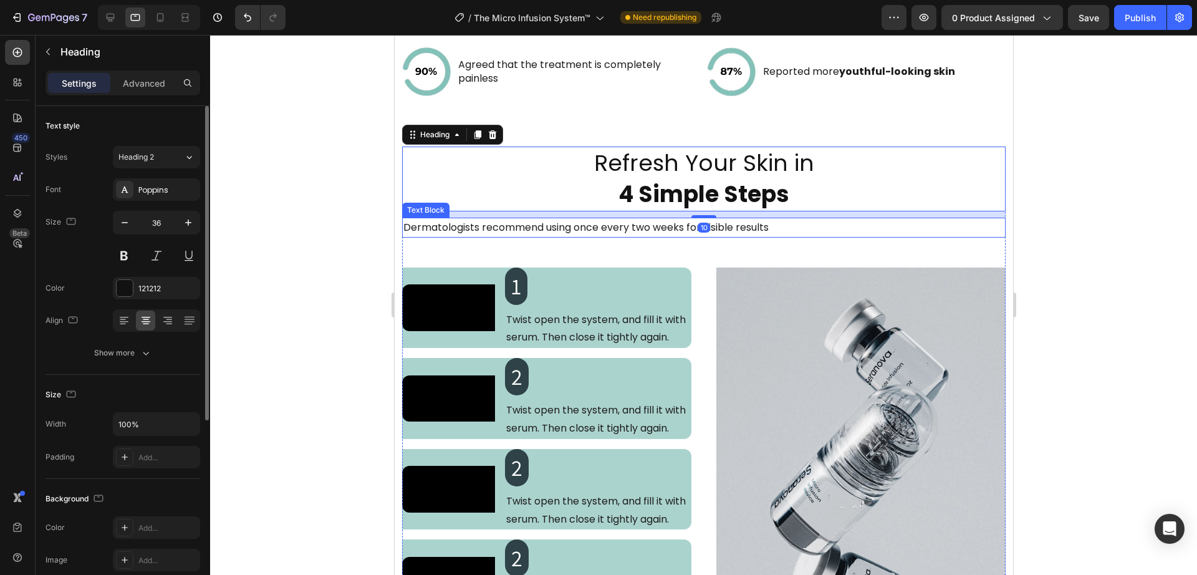
click at [759, 224] on p "Dermatologists recommend using once every two weeks for visible results" at bounding box center [703, 227] width 601 height 17
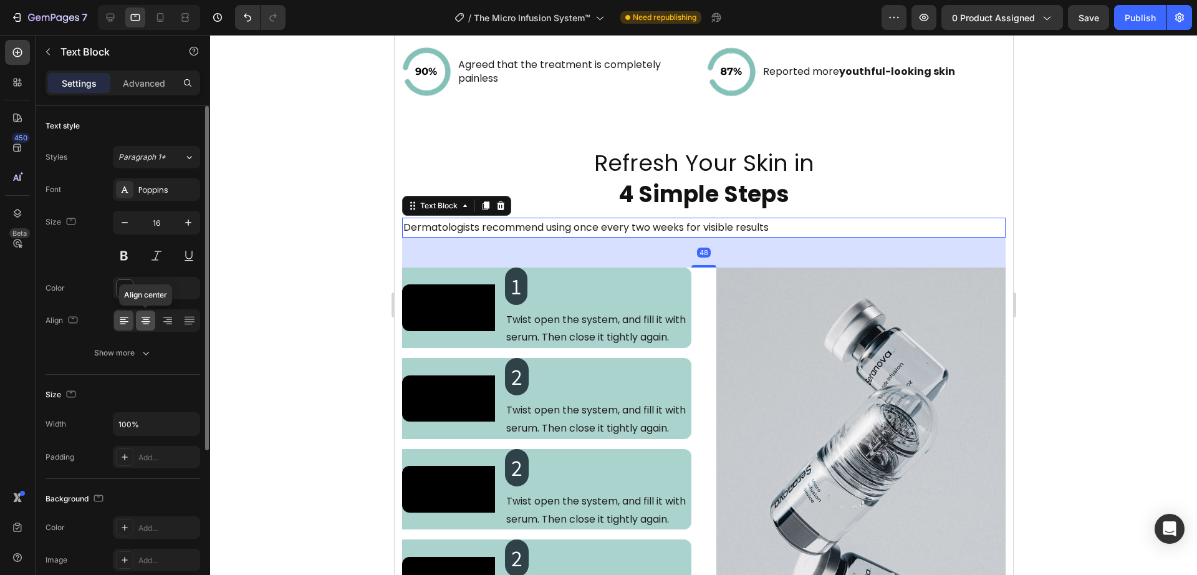
click at [147, 319] on icon at bounding box center [146, 319] width 6 height 1
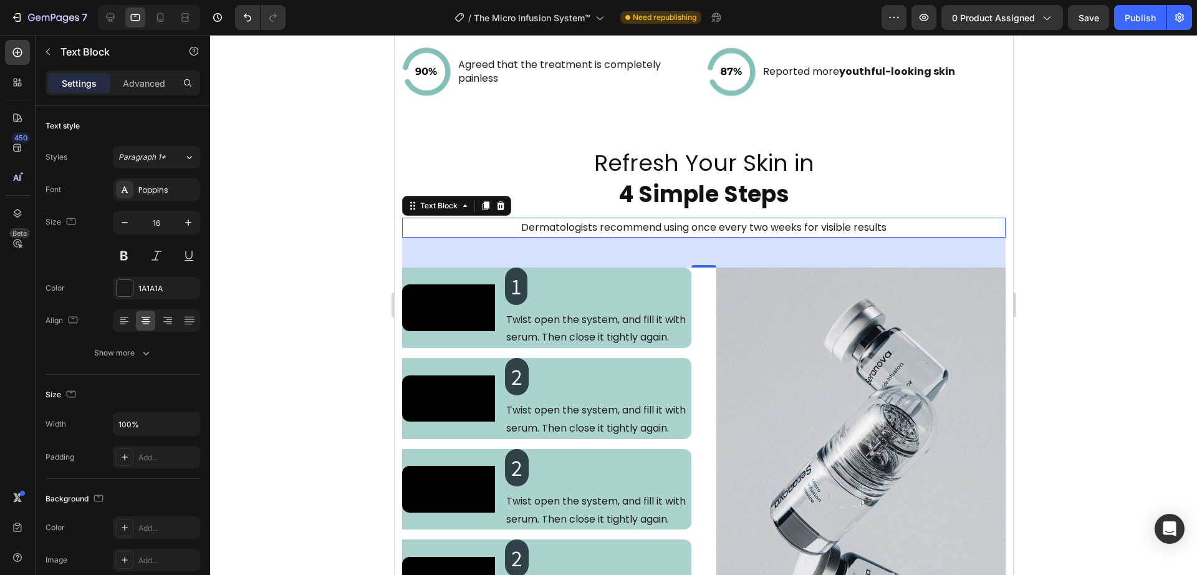
click at [695, 271] on div "Video 1 Heading Twist open the system, and fill it with serum. Then close it ti…" at bounding box center [704, 460] width 604 height 386
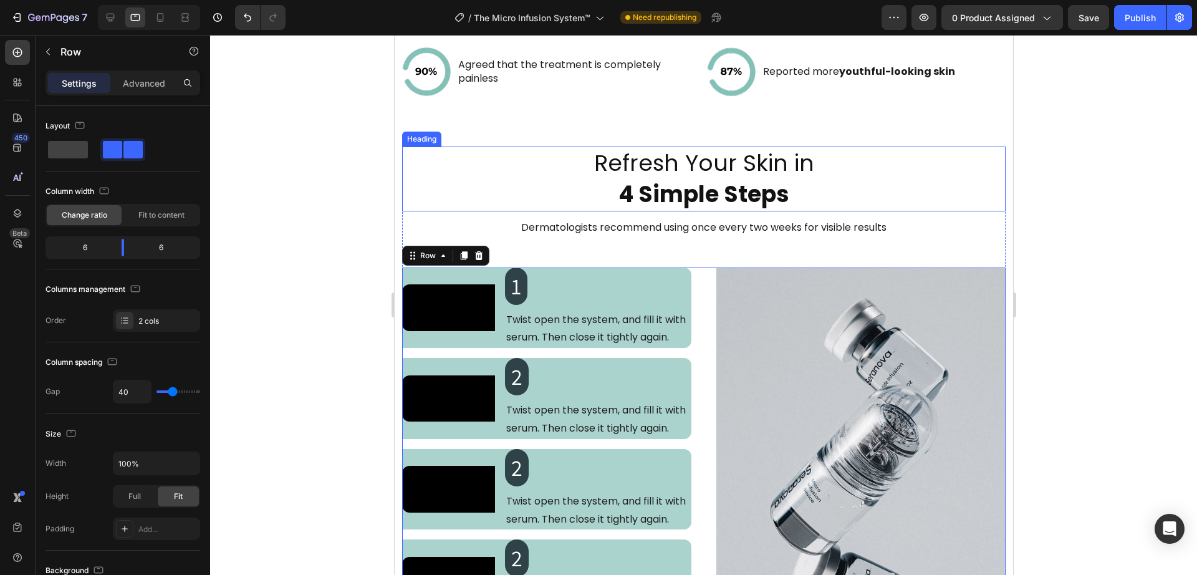
click at [804, 185] on h2 "Refresh Your Skin in 4 Simple Steps" at bounding box center [704, 179] width 604 height 65
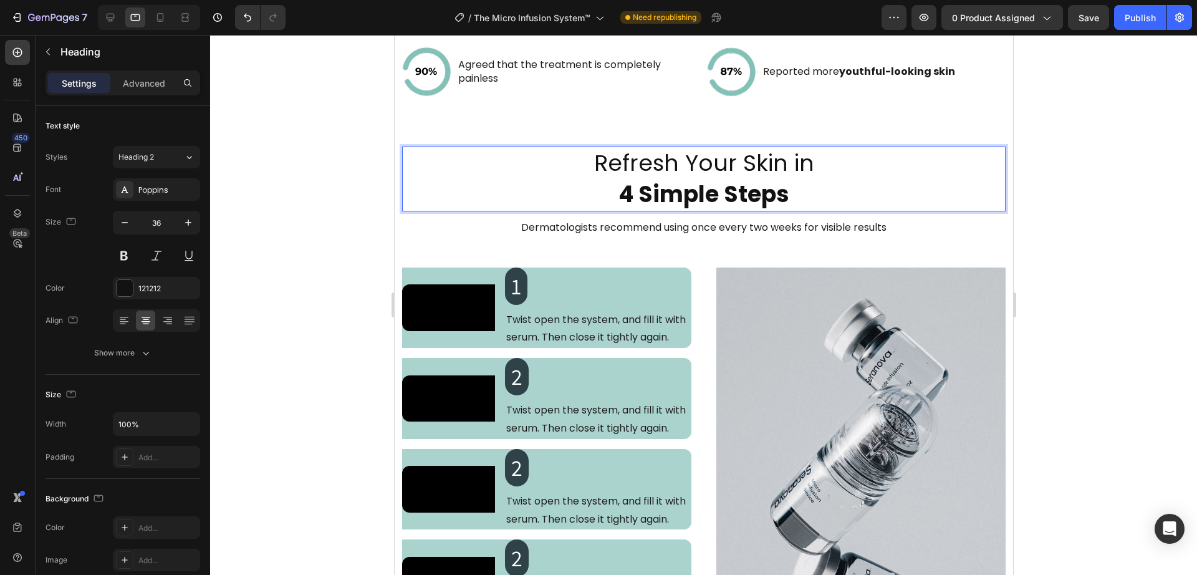
click at [455, 200] on h2 "Refresh Your Skin in 4 Simple Steps" at bounding box center [704, 179] width 604 height 65
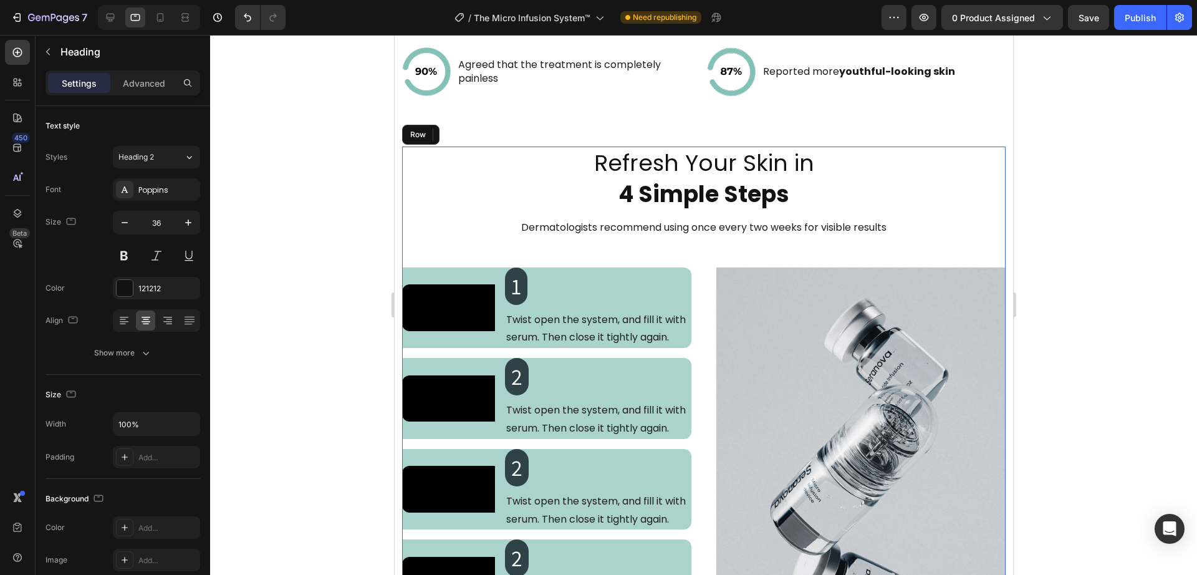
click at [451, 231] on div "Refresh Your Skin in 4 Simple Steps Heading 10 Dermatologists recommend using o…" at bounding box center [704, 400] width 604 height 507
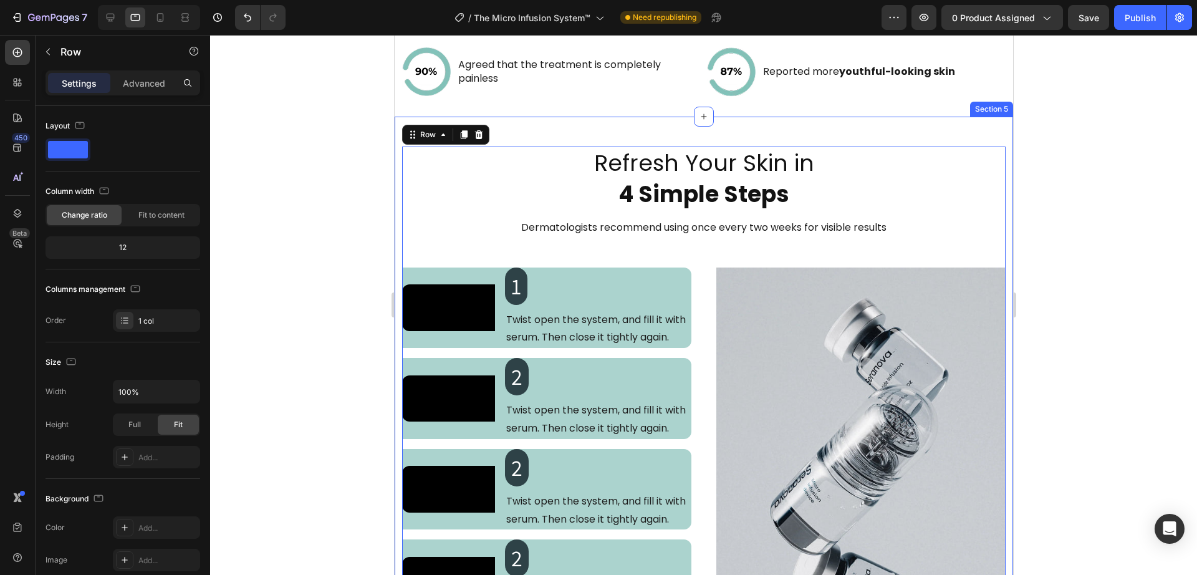
click at [574, 123] on div "Refresh Your Skin in 4 Simple Steps Heading Dermatologists recommend using once…" at bounding box center [703, 395] width 619 height 557
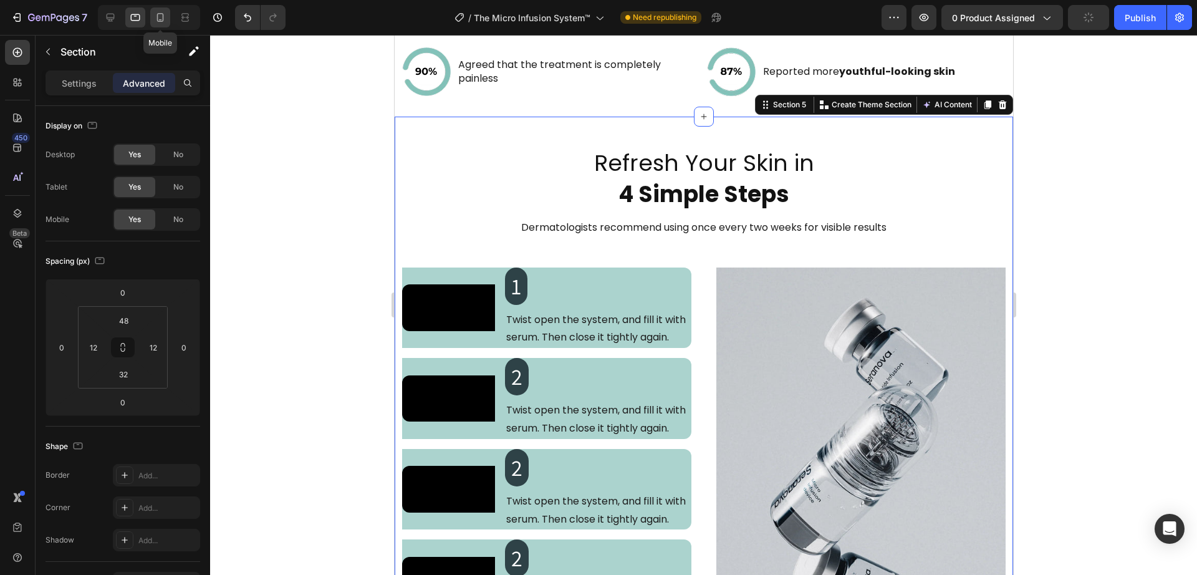
click at [156, 22] on icon at bounding box center [160, 17] width 12 height 12
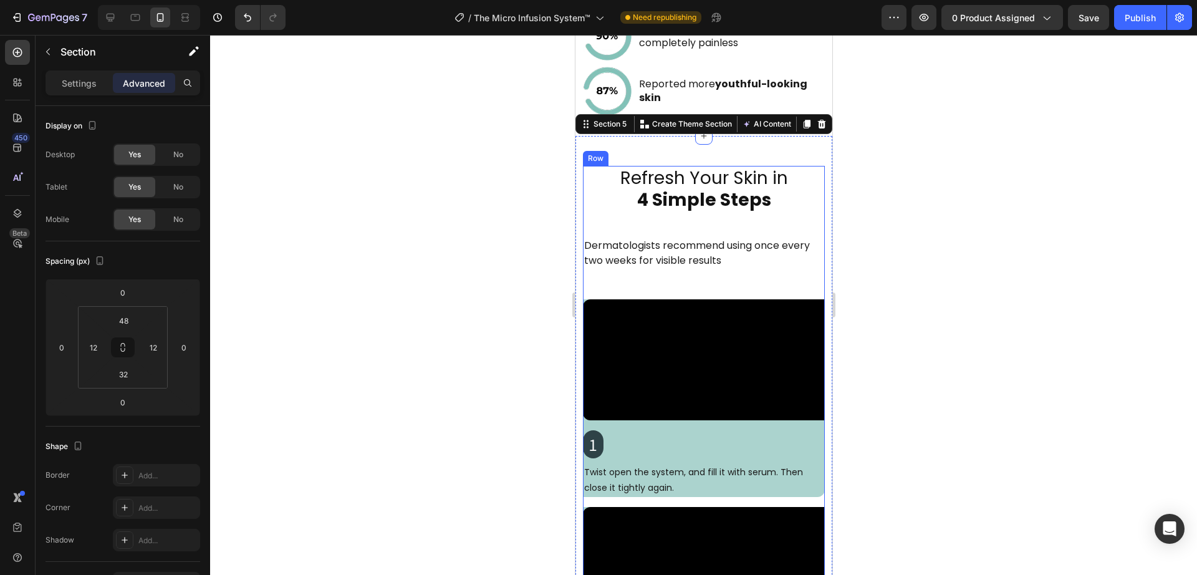
scroll to position [2272, 0]
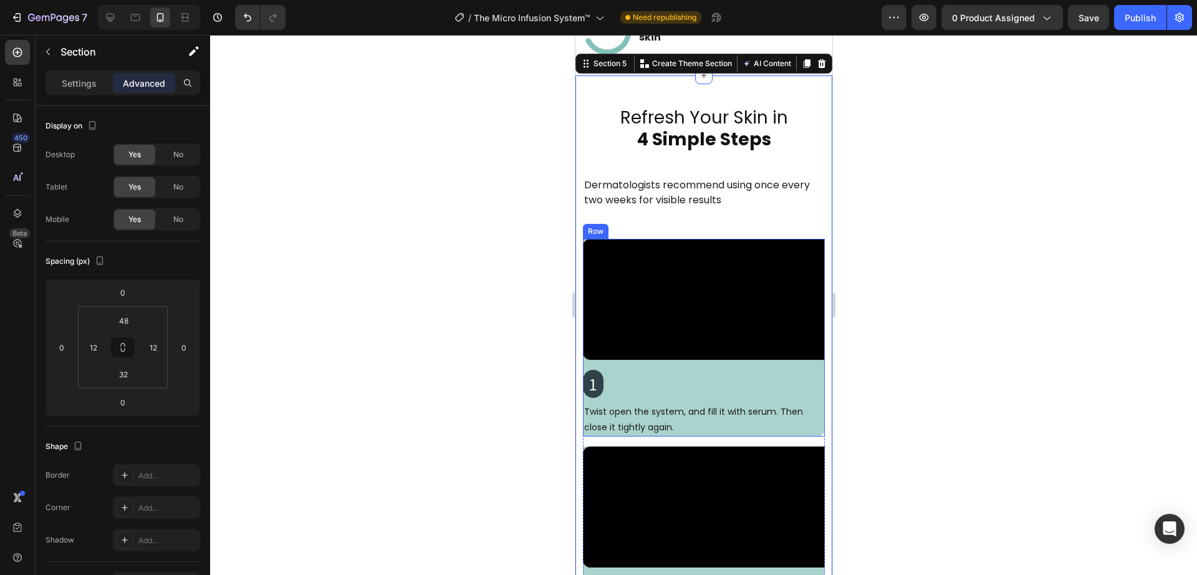
click at [651, 337] on div "Video 1 Heading Twist open the system, and fill it with serum. Then close it ti…" at bounding box center [703, 338] width 242 height 198
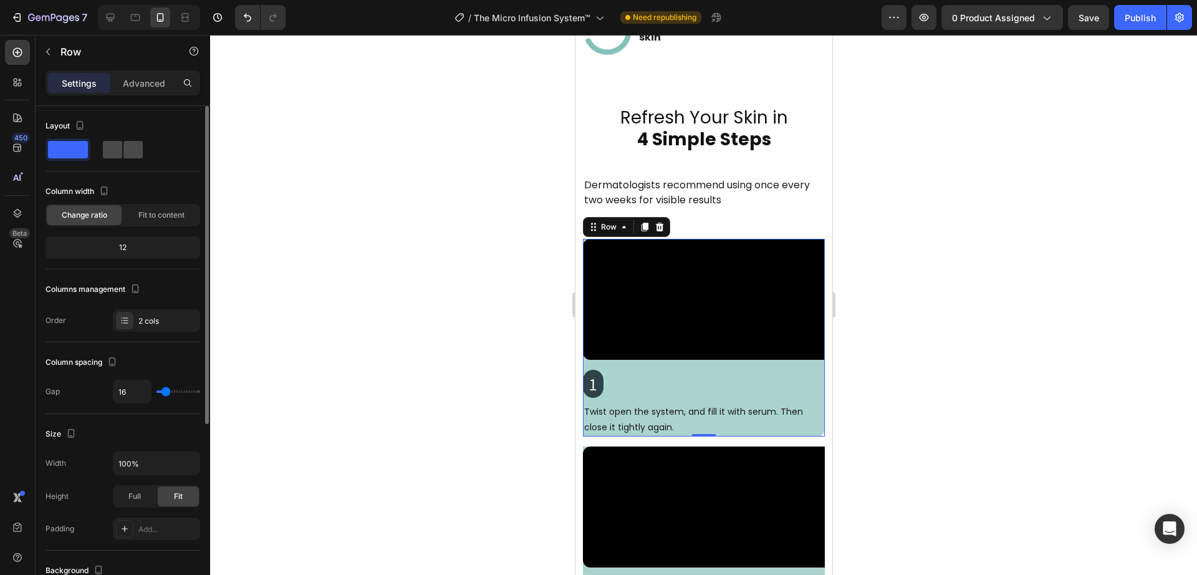
click at [122, 156] on div at bounding box center [123, 149] width 40 height 17
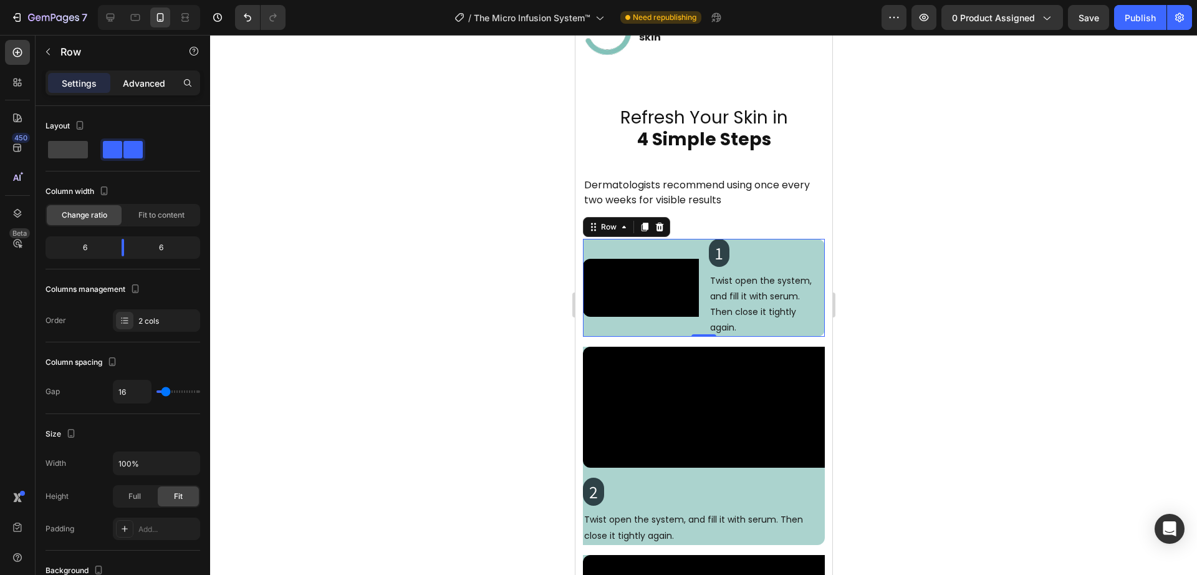
click at [139, 92] on div "Advanced" at bounding box center [144, 83] width 62 height 20
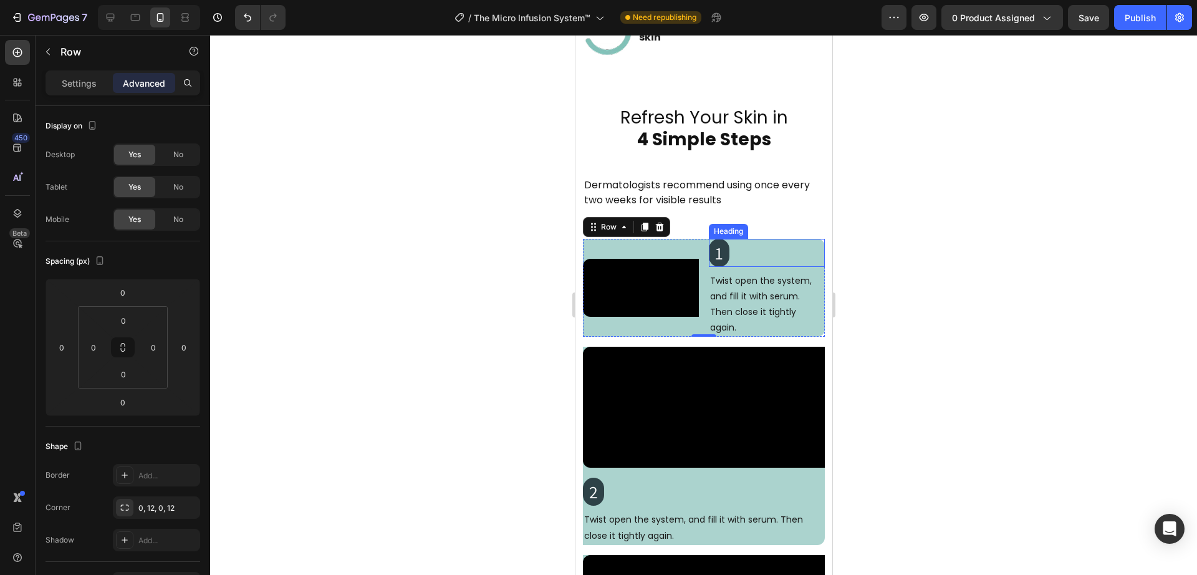
click at [714, 253] on h2 "1" at bounding box center [718, 253] width 21 height 28
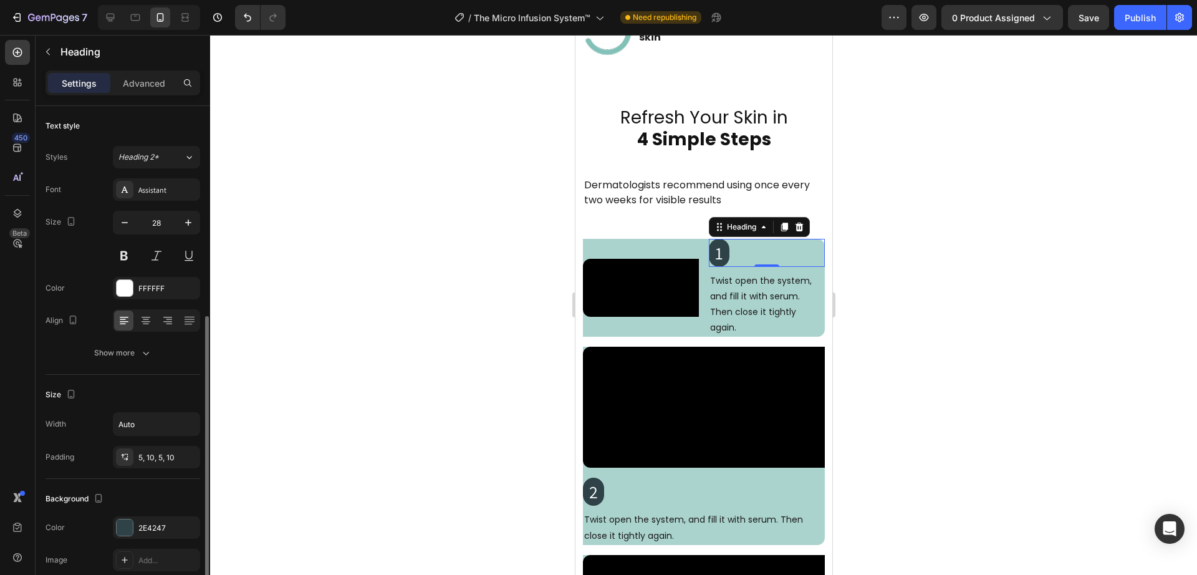
scroll to position [130, 0]
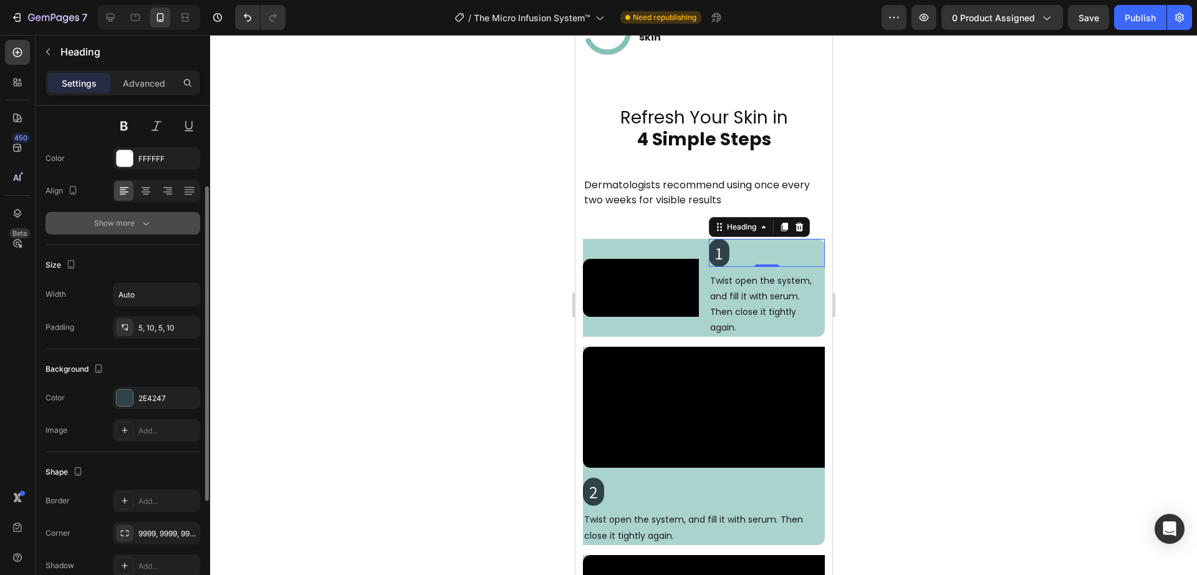
click at [131, 217] on div "Show more" at bounding box center [123, 223] width 58 height 12
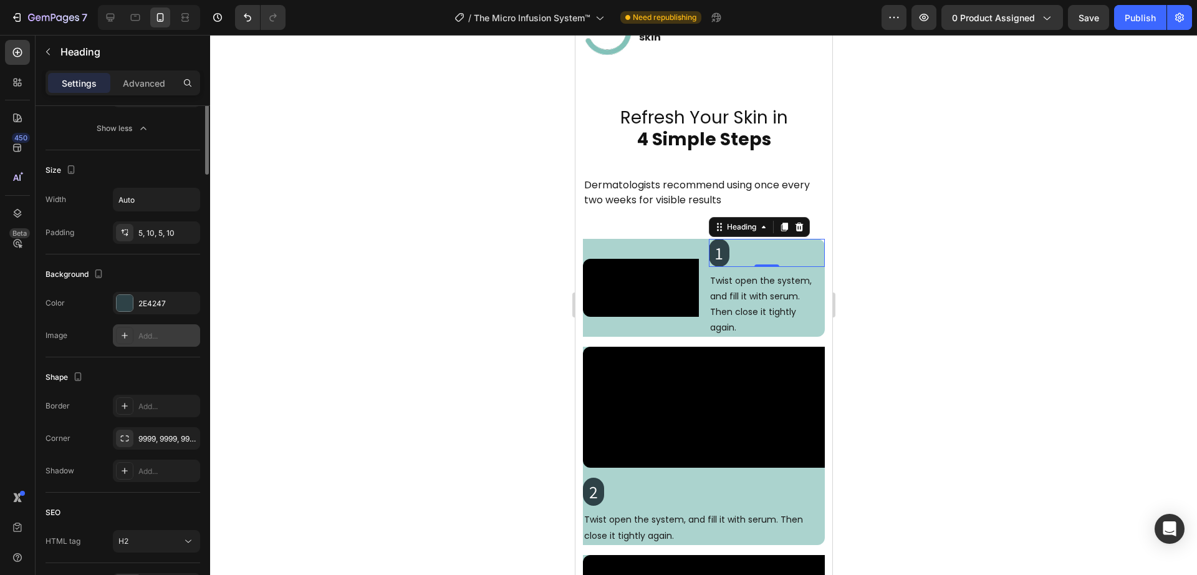
scroll to position [0, 0]
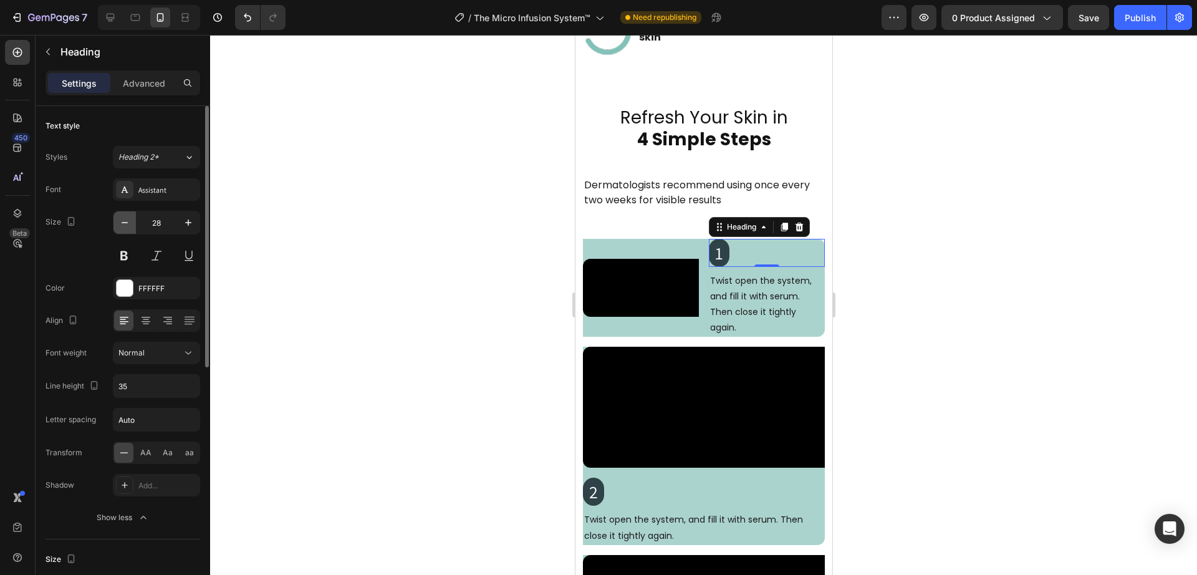
click at [120, 224] on icon "button" at bounding box center [124, 222] width 12 height 12
click at [128, 228] on icon "button" at bounding box center [124, 222] width 12 height 12
click at [128, 224] on icon "button" at bounding box center [124, 222] width 12 height 12
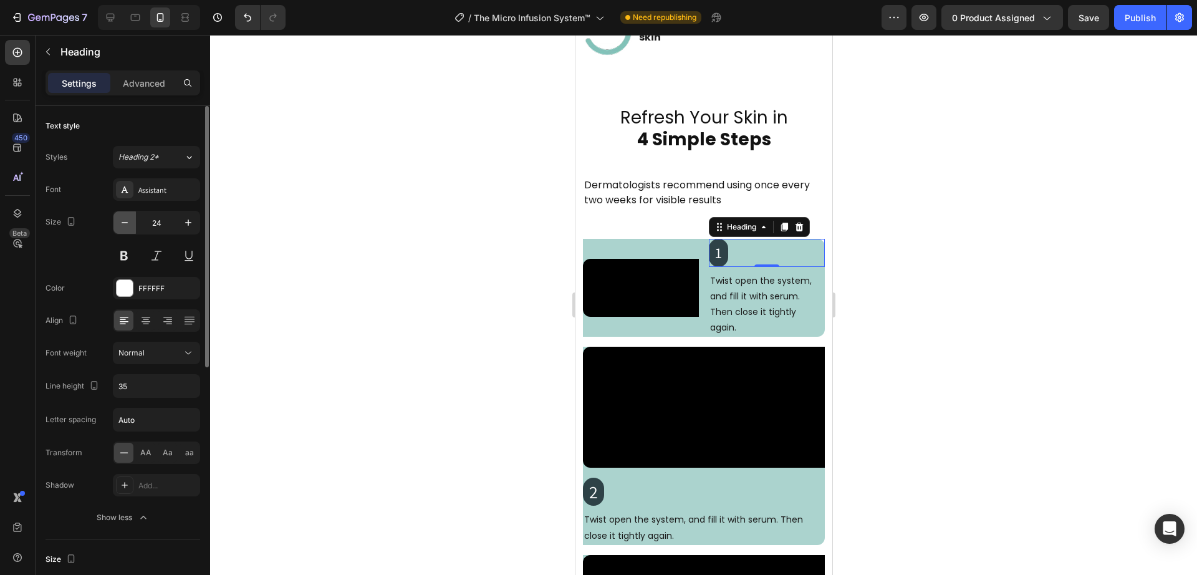
click at [128, 224] on icon "button" at bounding box center [124, 222] width 12 height 12
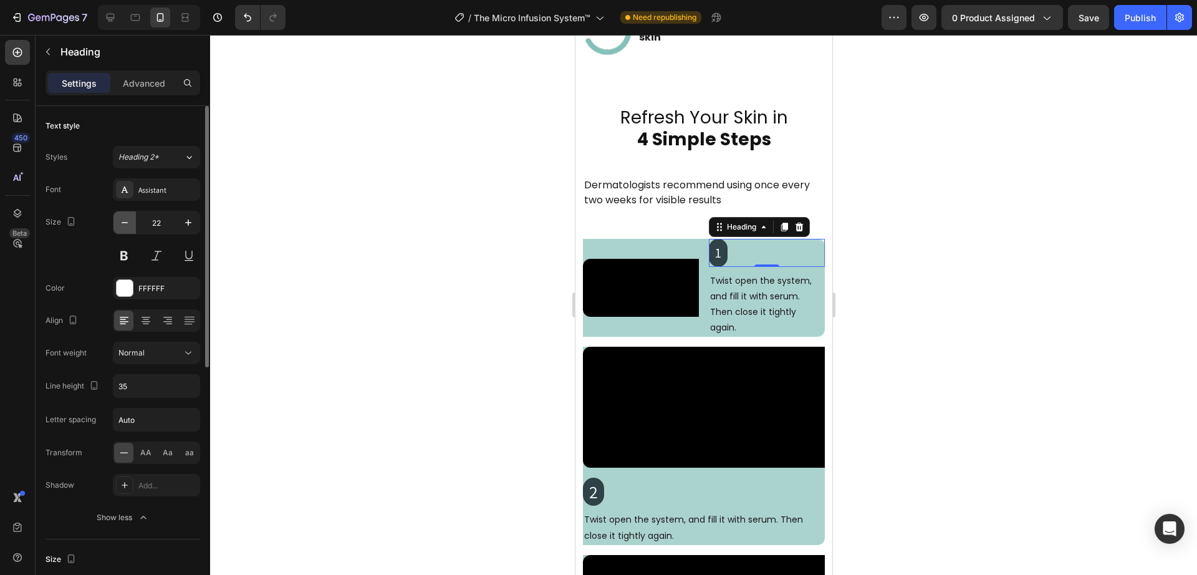
click at [128, 224] on icon "button" at bounding box center [124, 222] width 12 height 12
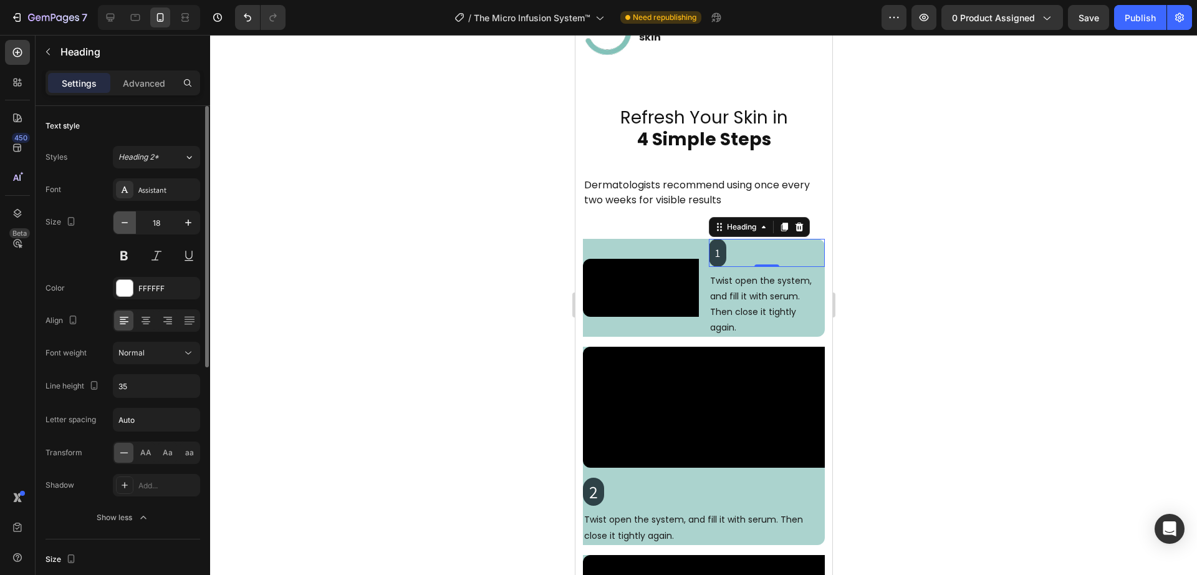
click at [128, 224] on icon "button" at bounding box center [124, 222] width 12 height 12
click at [188, 226] on icon "button" at bounding box center [188, 222] width 12 height 12
type input "16"
click at [128, 393] on input "35" at bounding box center [156, 386] width 86 height 22
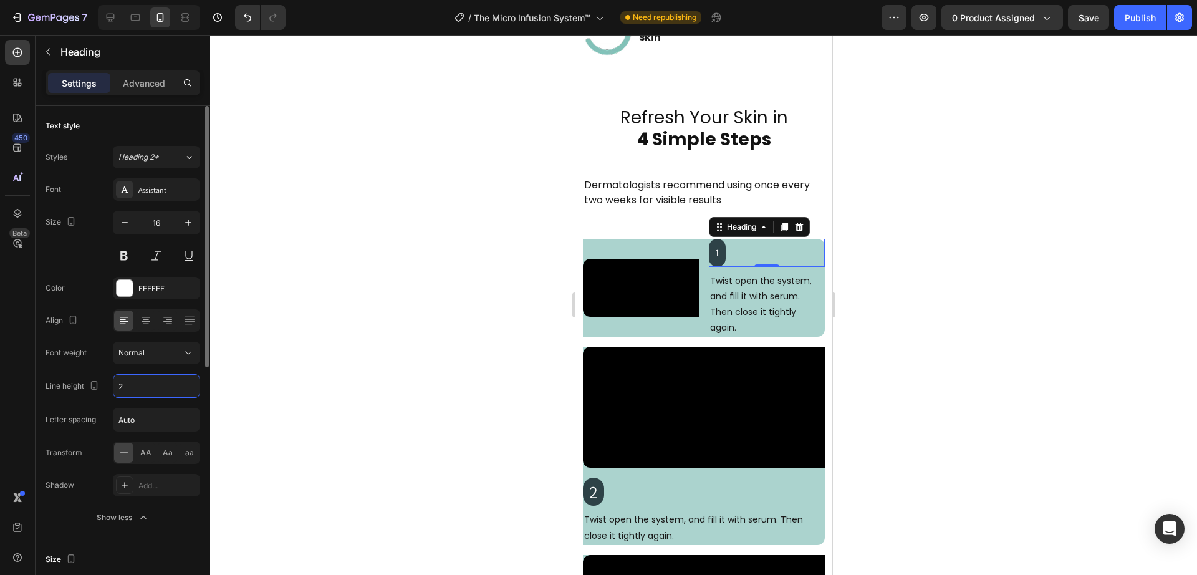
type input "26"
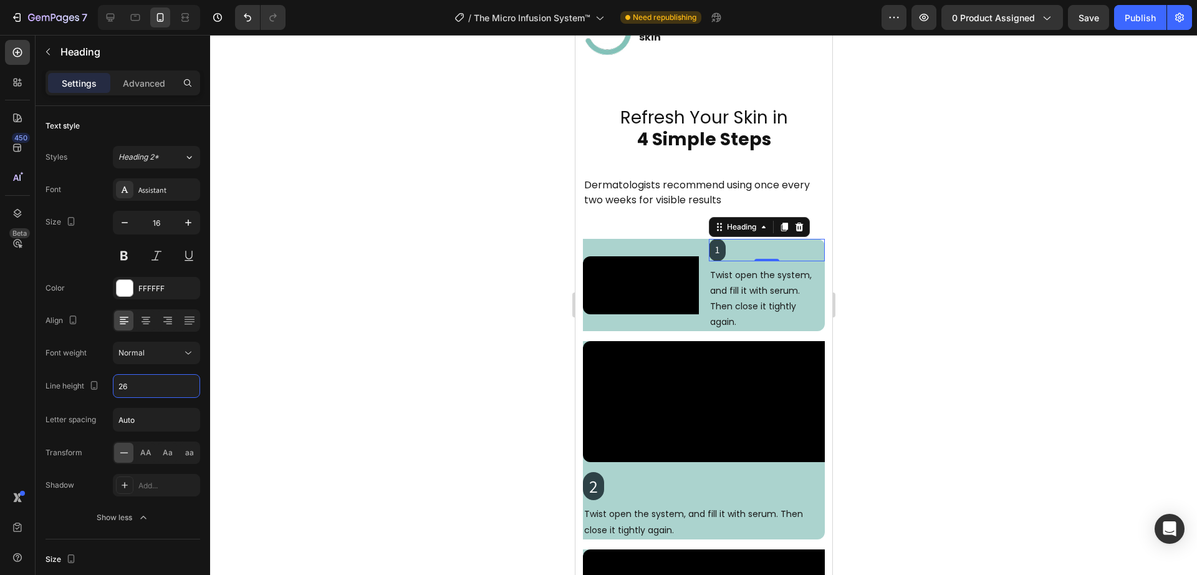
drag, startPoint x: 296, startPoint y: 446, endPoint x: 336, endPoint y: 462, distance: 42.8
click at [297, 447] on div at bounding box center [703, 305] width 987 height 540
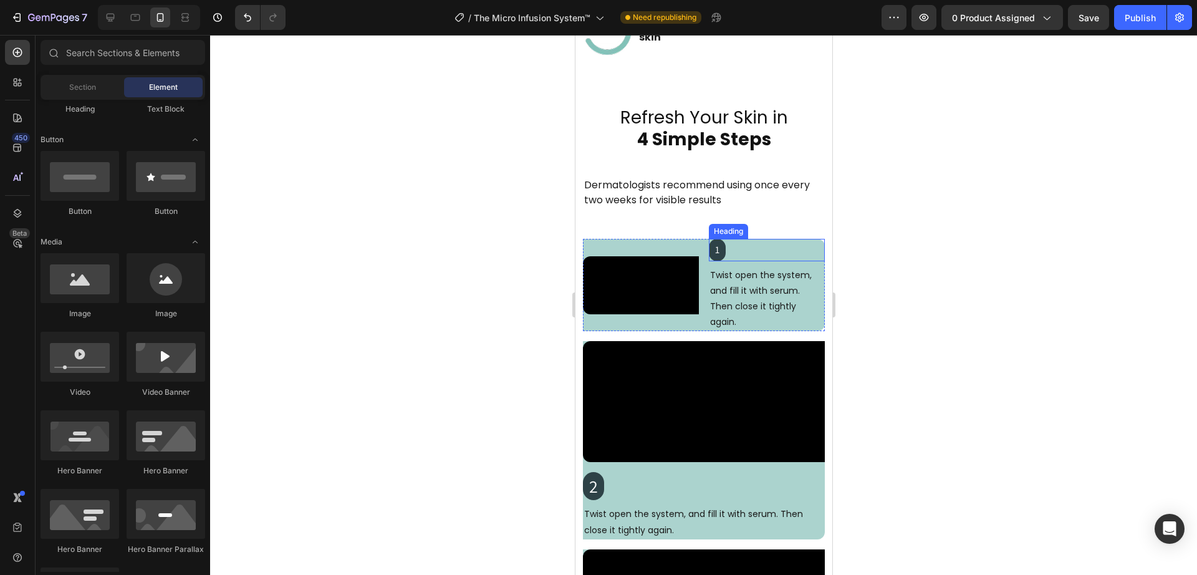
click at [720, 251] on div "1" at bounding box center [766, 250] width 116 height 22
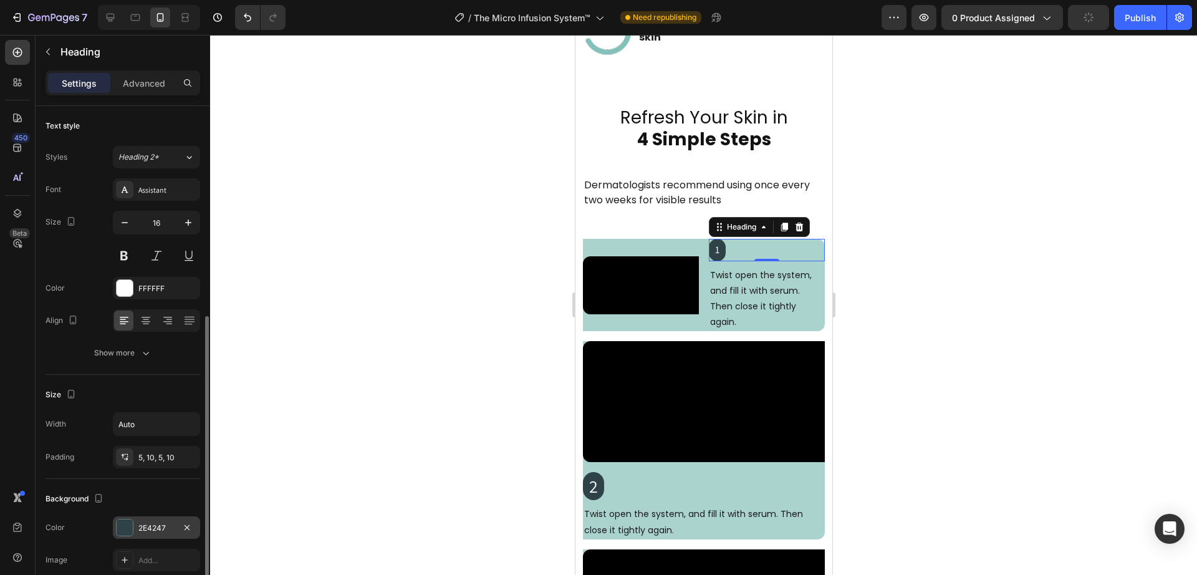
scroll to position [130, 0]
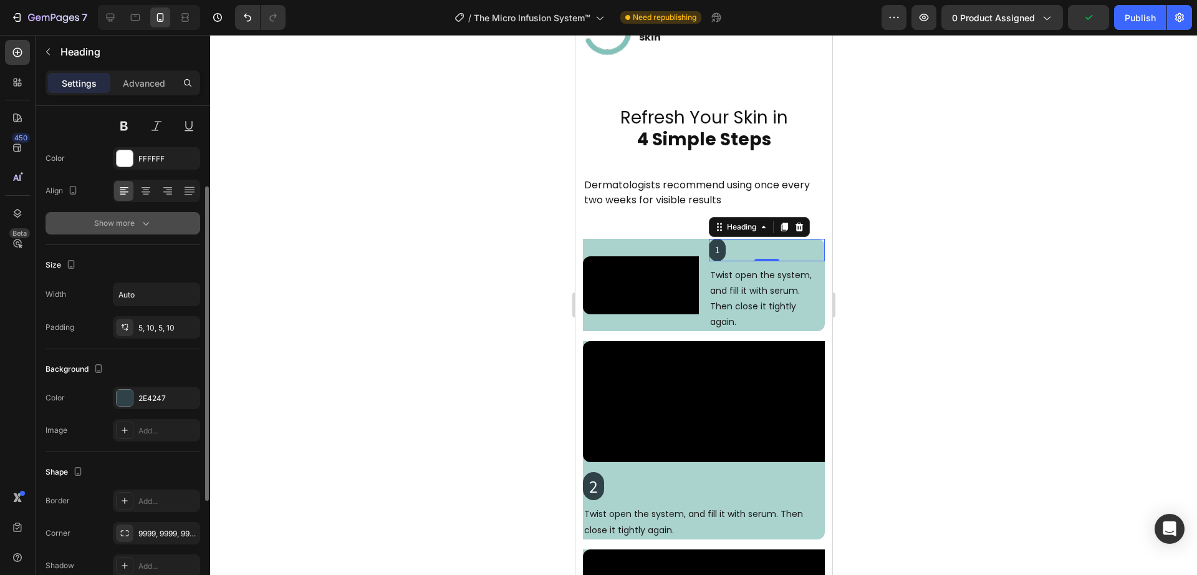
click at [137, 219] on div "Show more" at bounding box center [123, 223] width 58 height 12
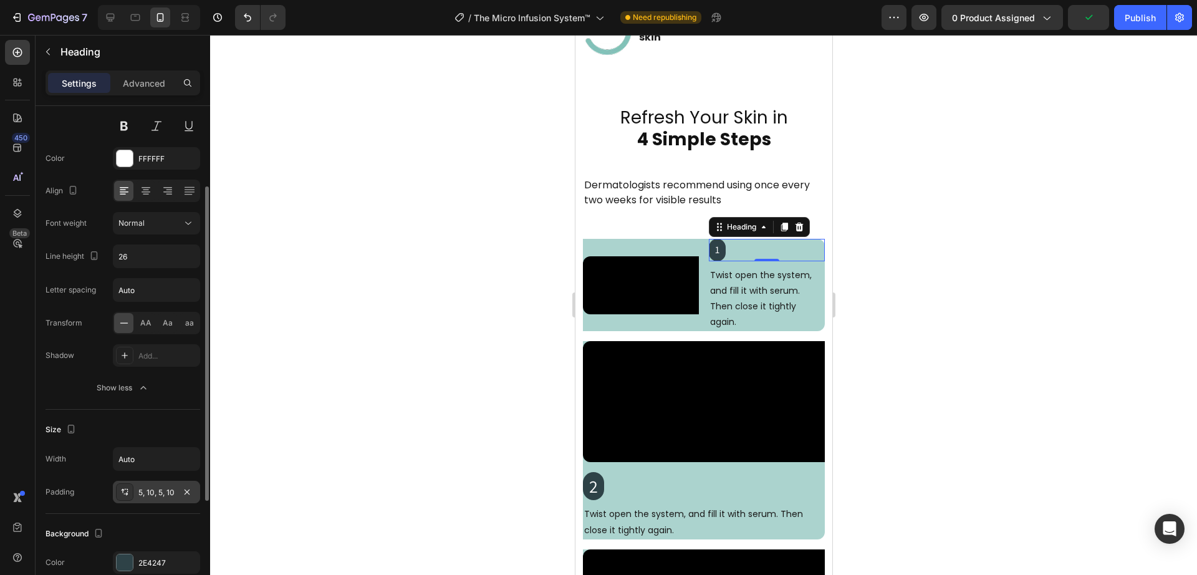
click at [129, 496] on icon at bounding box center [125, 492] width 10 height 10
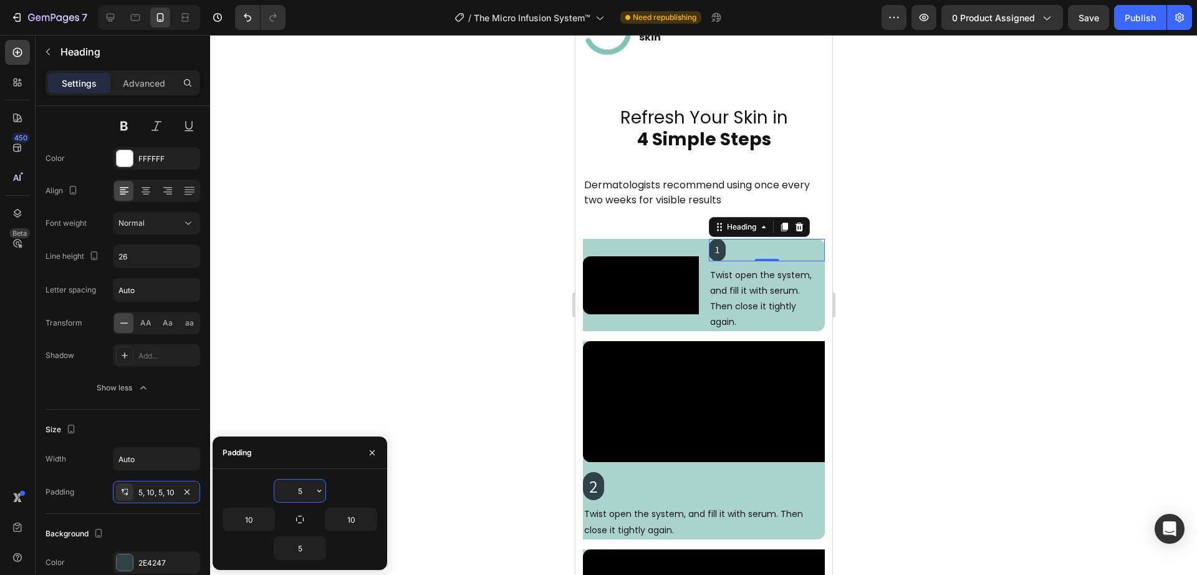
click at [304, 494] on input "5" at bounding box center [299, 490] width 51 height 22
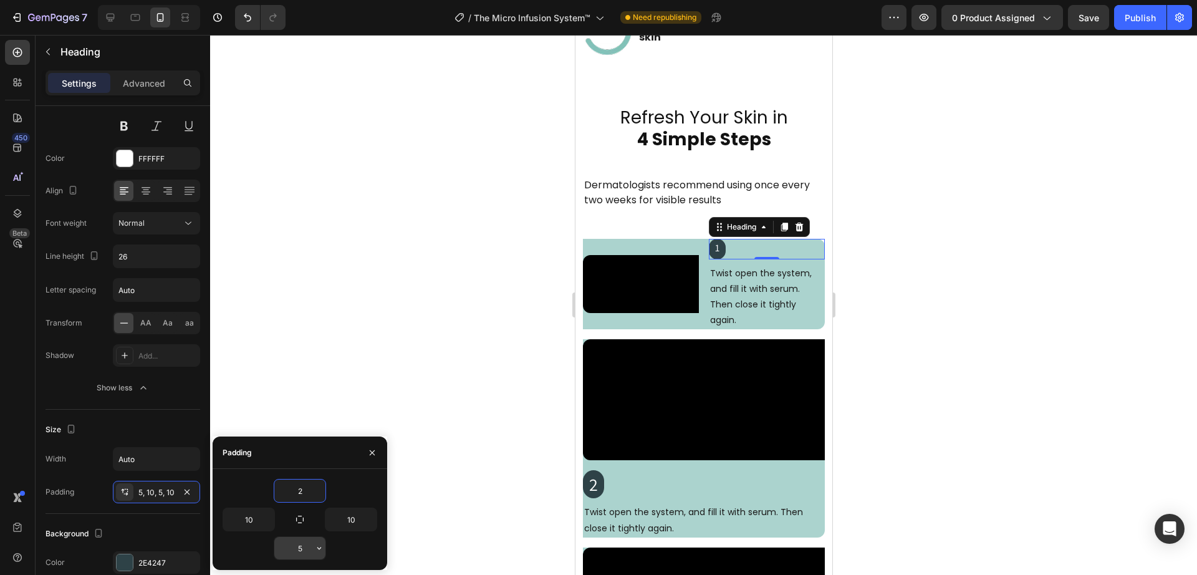
type input "2"
click at [303, 549] on input "5" at bounding box center [299, 548] width 51 height 22
type input "2"
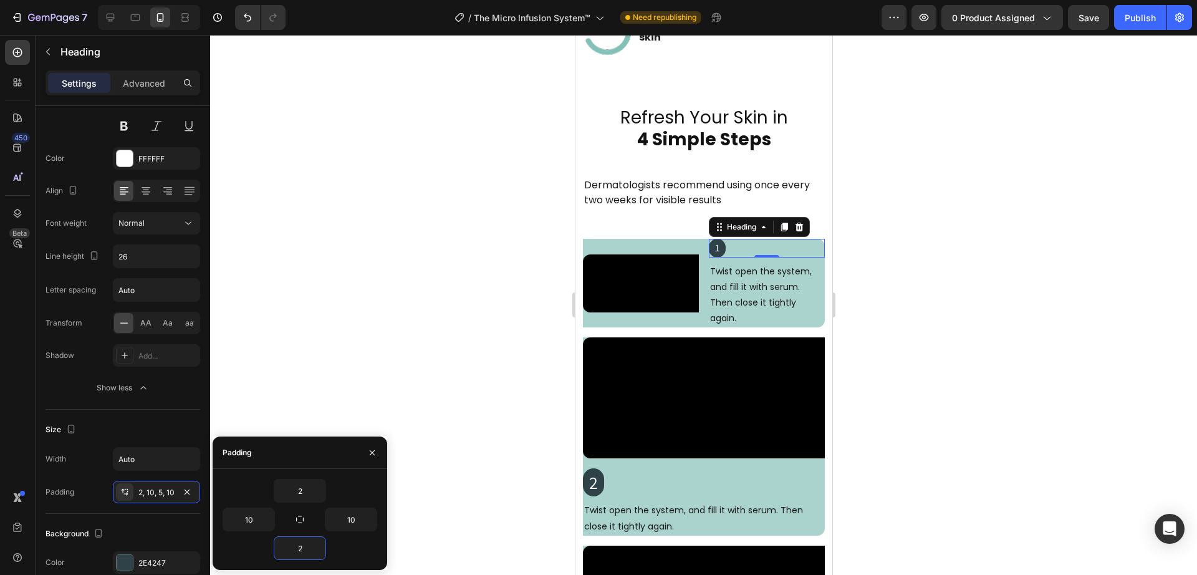
click at [407, 418] on div at bounding box center [703, 305] width 987 height 540
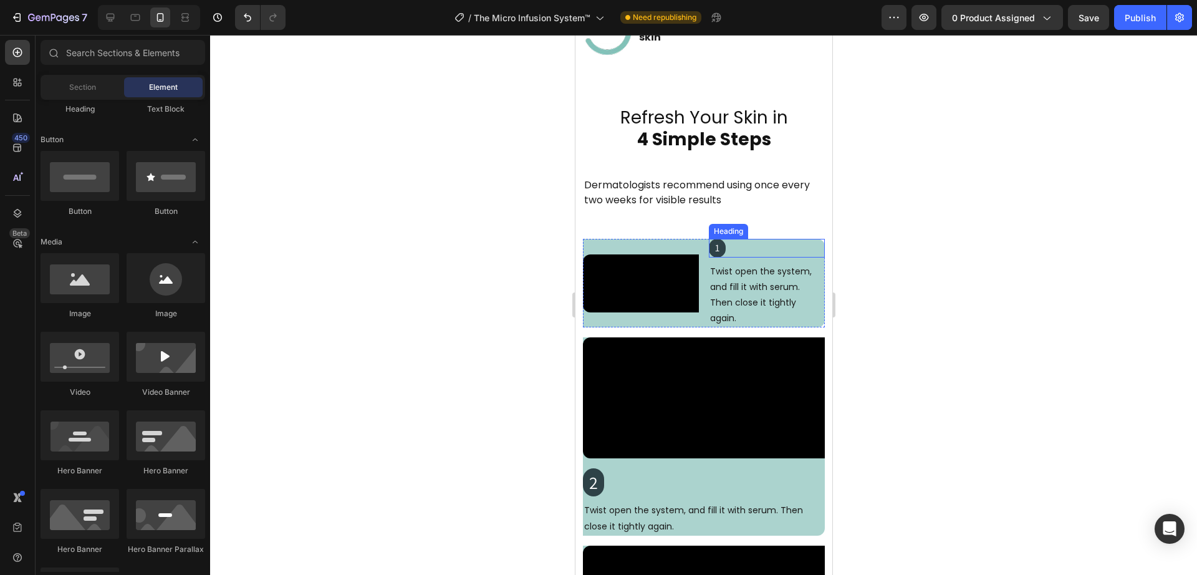
click at [731, 252] on div "1" at bounding box center [766, 248] width 116 height 19
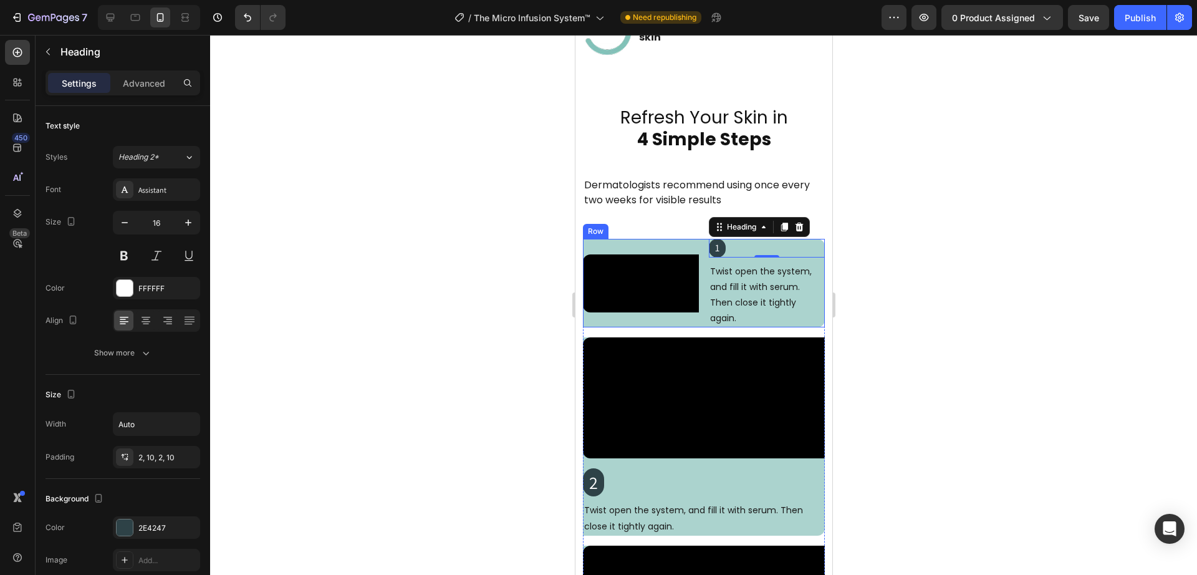
click at [699, 328] on div "Video 1 Heading 0 Twist open the system, and fill it with serum. Then close it …" at bounding box center [703, 283] width 242 height 89
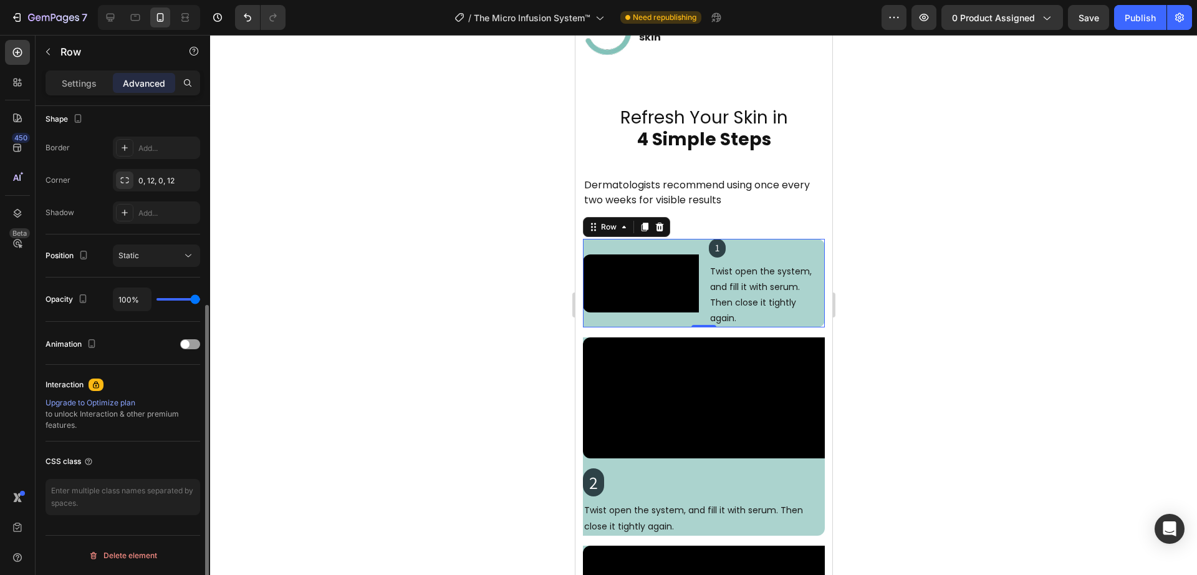
scroll to position [0, 0]
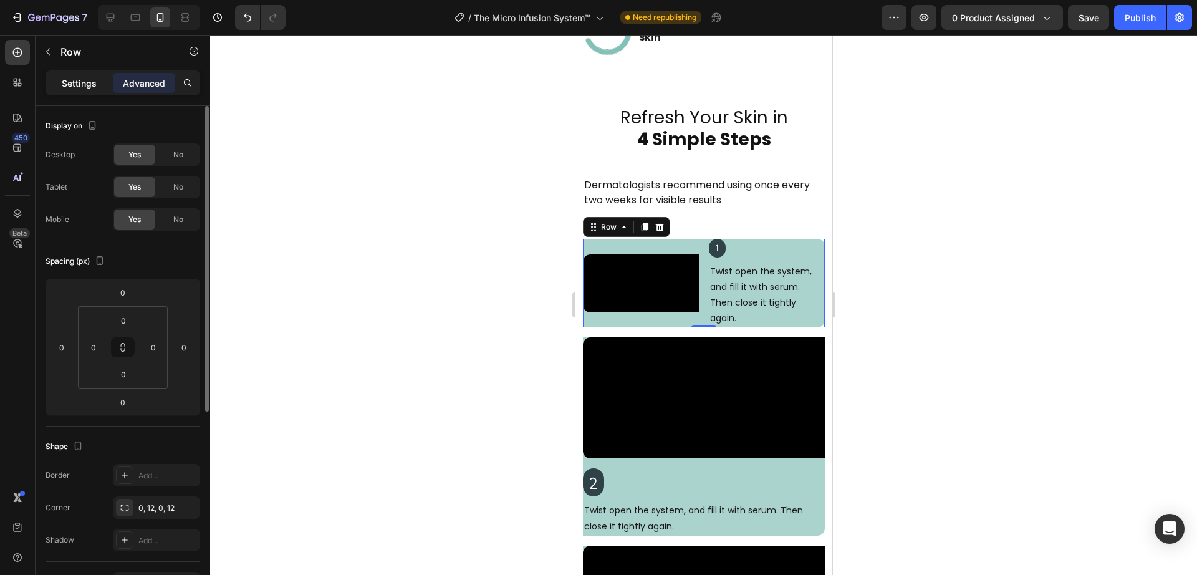
click at [78, 86] on p "Settings" at bounding box center [79, 83] width 35 height 13
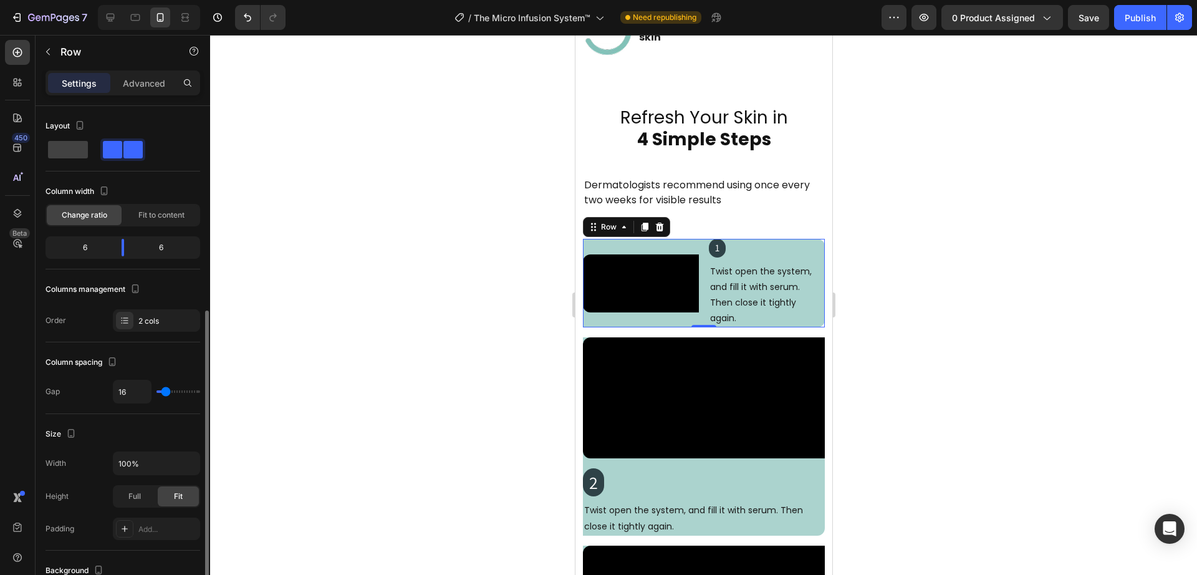
scroll to position [366, 0]
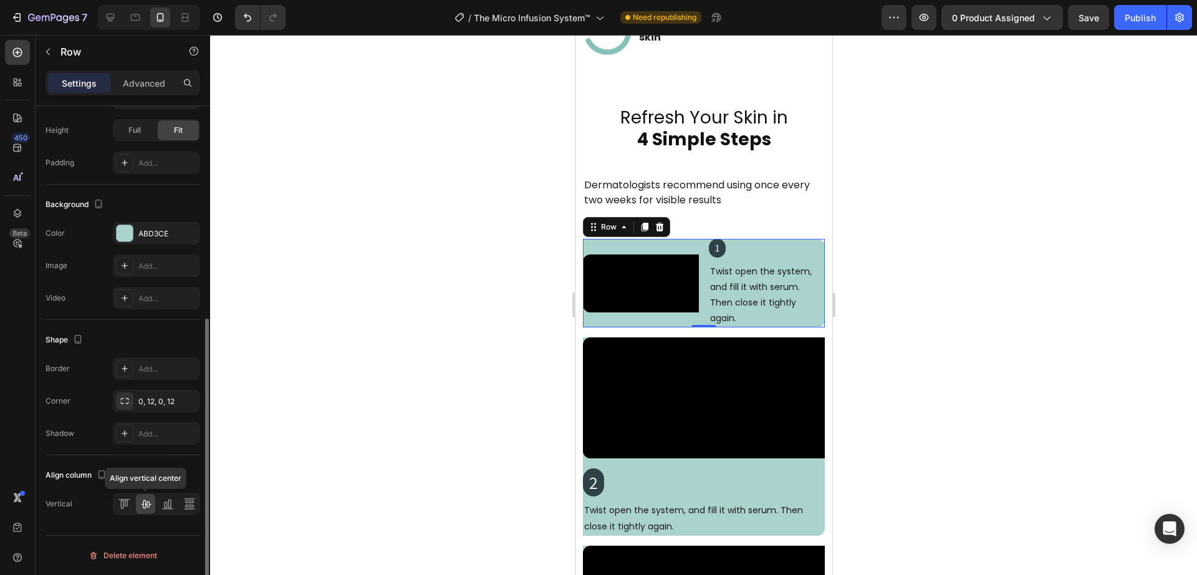
click at [146, 504] on icon at bounding box center [146, 504] width 10 height 9
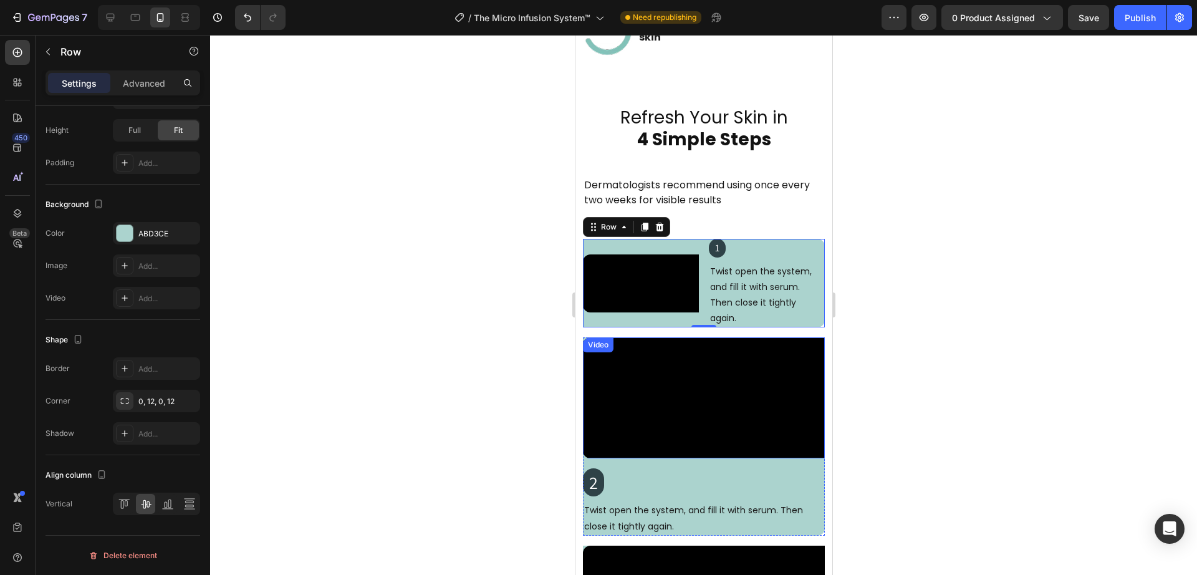
click at [714, 355] on video at bounding box center [703, 397] width 242 height 121
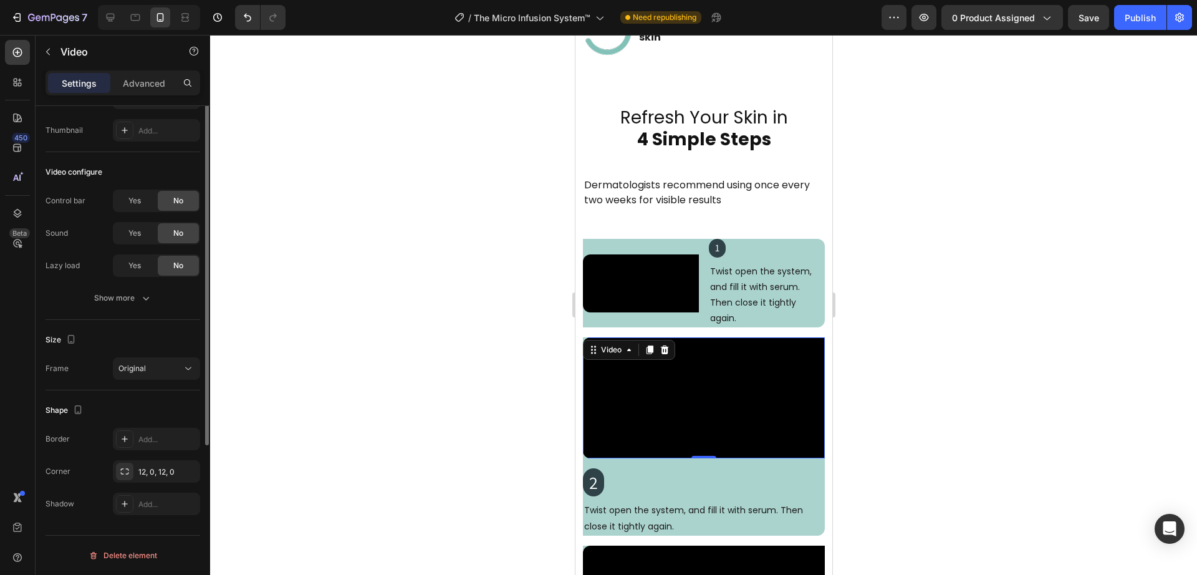
scroll to position [0, 0]
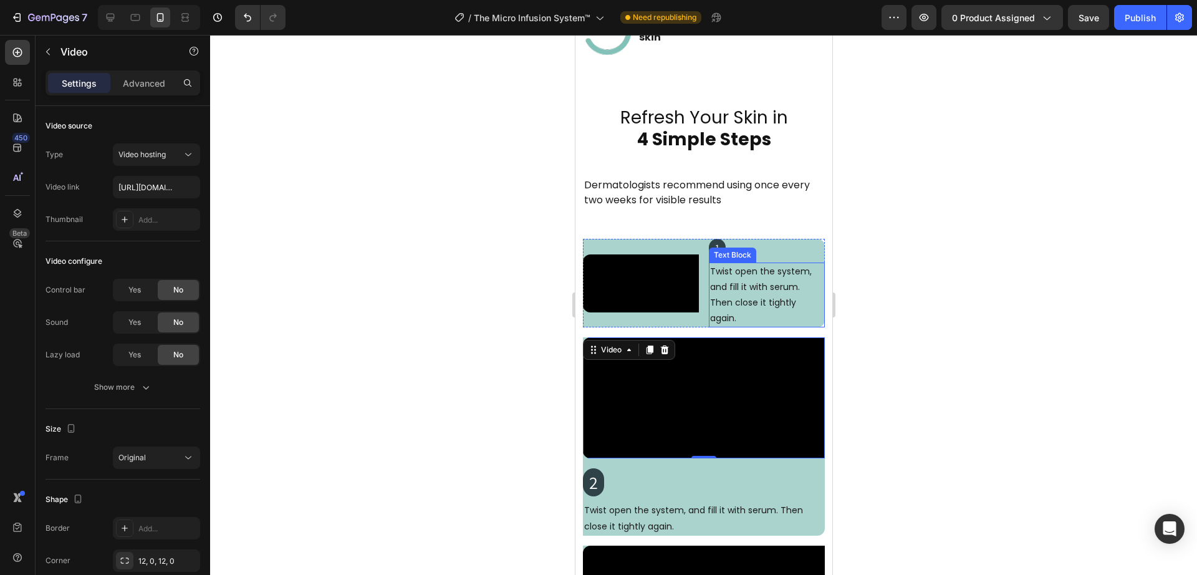
click at [728, 286] on p "Twist open the system, and fill it with serum. Then close it tightly again." at bounding box center [766, 295] width 113 height 63
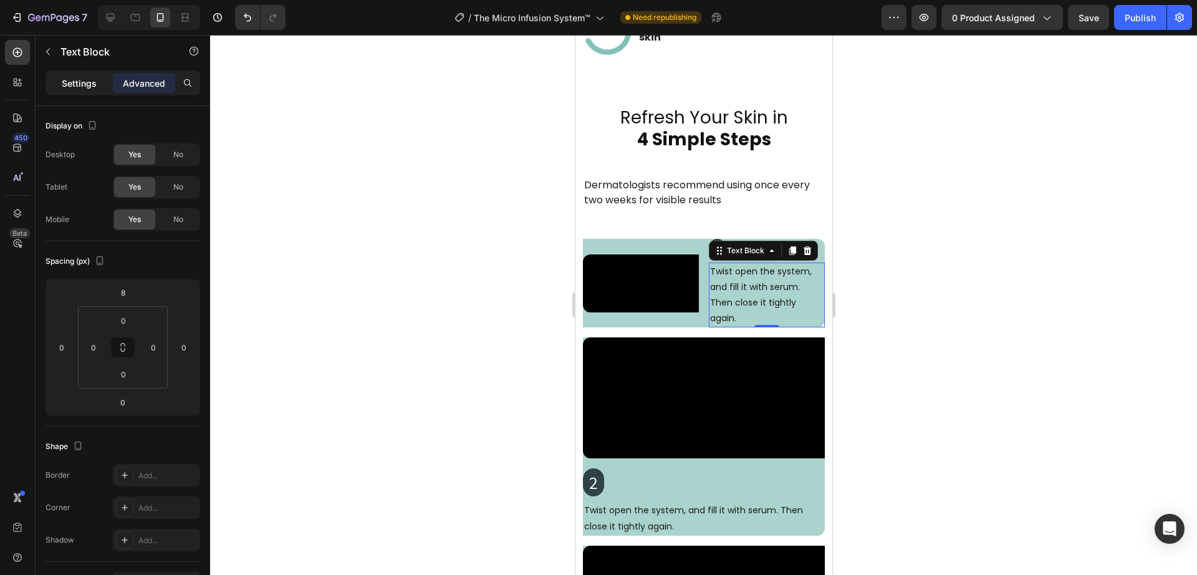
click at [86, 89] on p "Settings" at bounding box center [79, 83] width 35 height 13
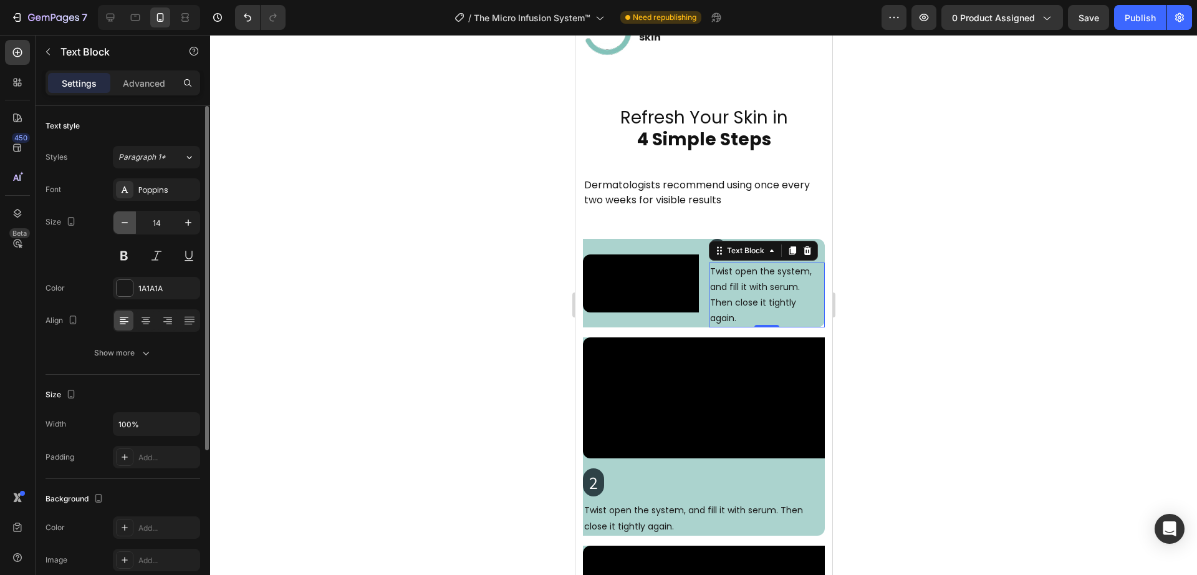
click at [133, 224] on button "button" at bounding box center [124, 222] width 22 height 22
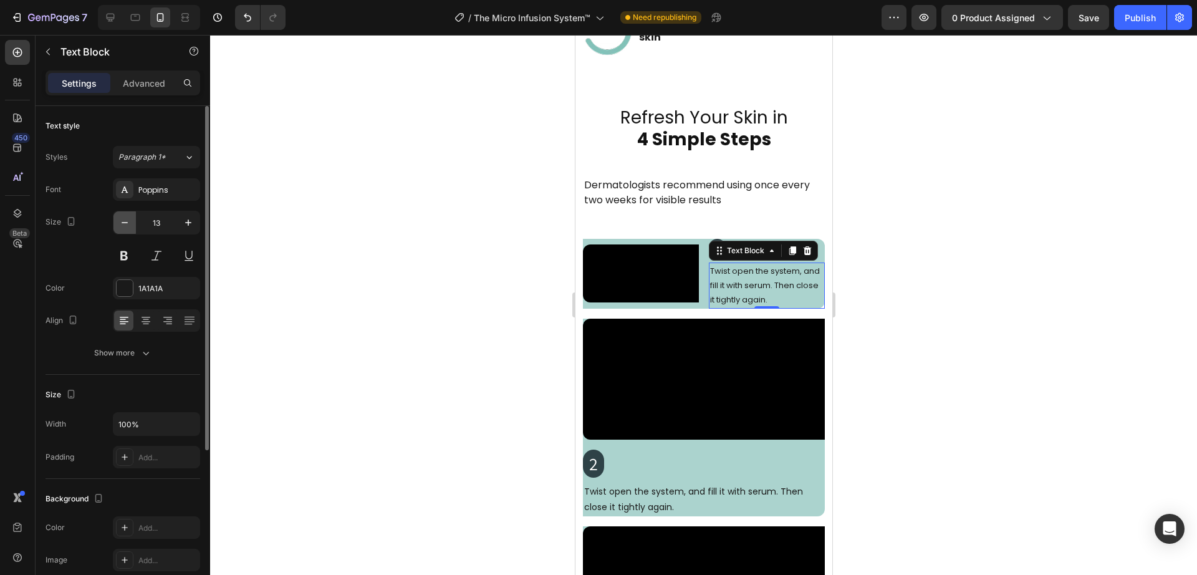
type input "12"
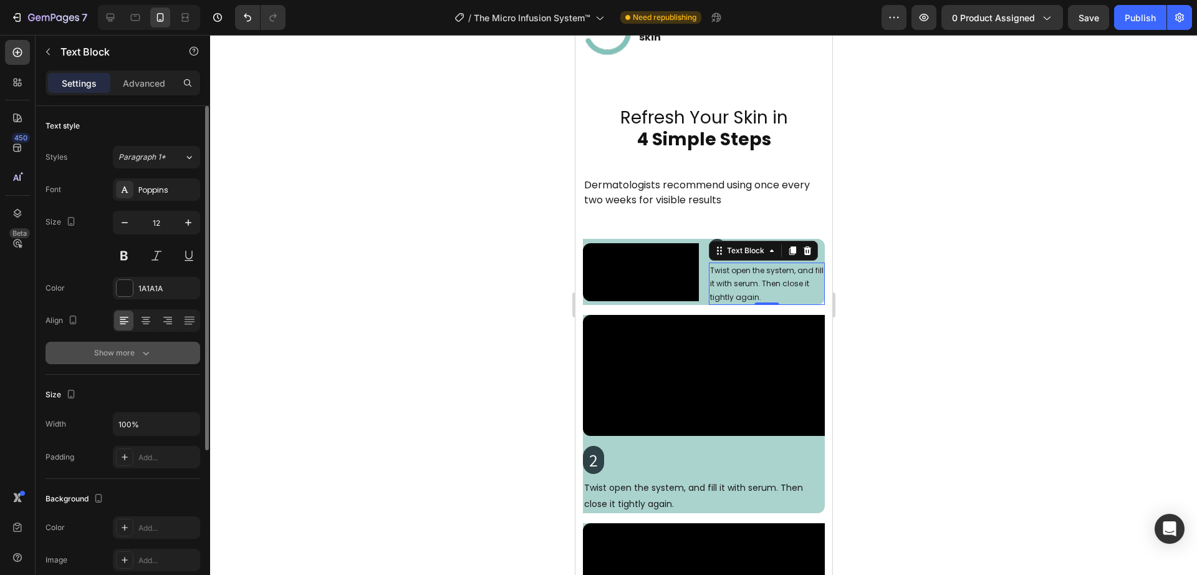
click at [125, 351] on div "Show more" at bounding box center [123, 353] width 58 height 12
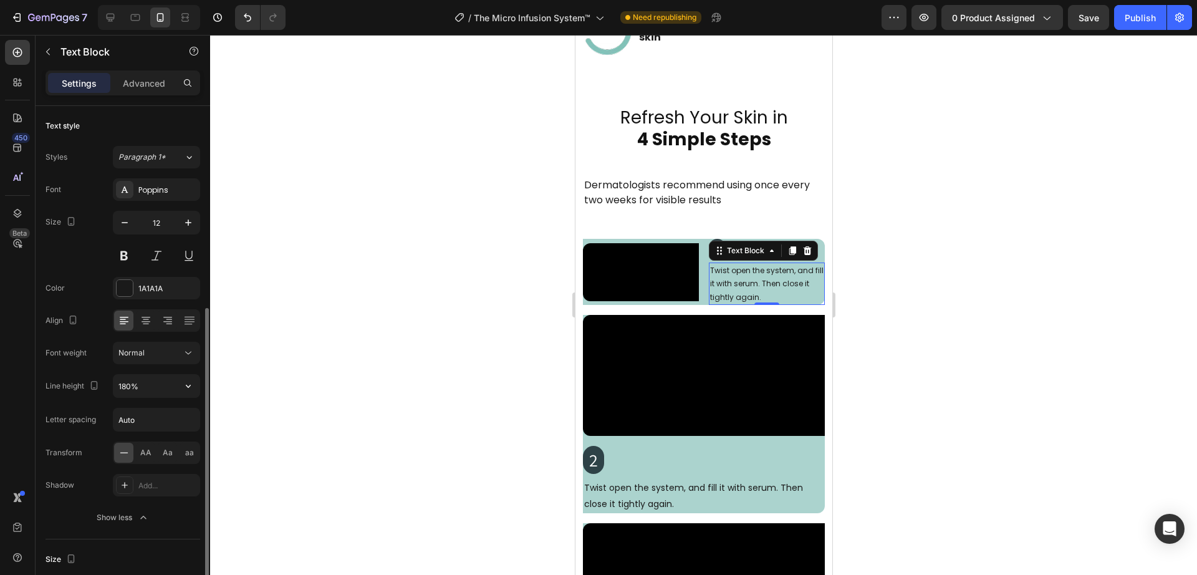
scroll to position [130, 0]
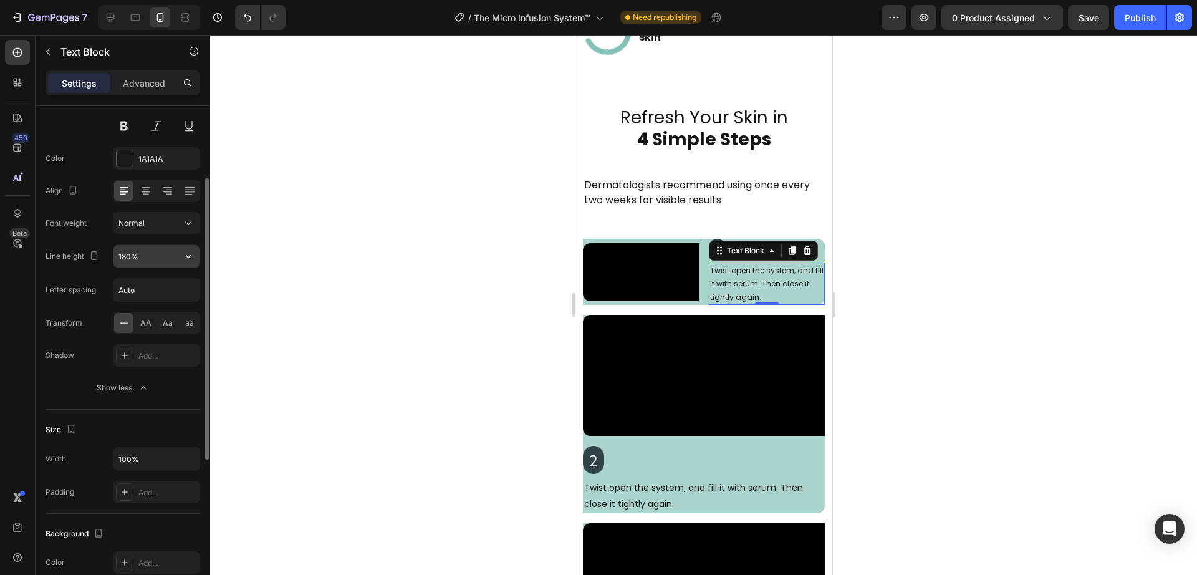
click at [140, 257] on input "180%" at bounding box center [156, 256] width 86 height 22
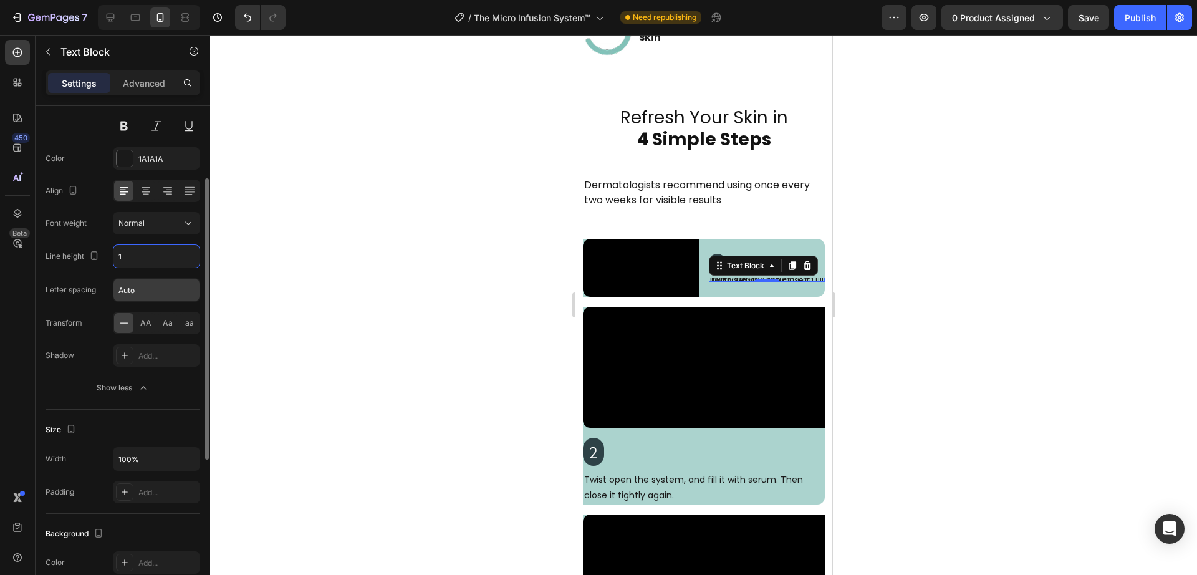
type input "17"
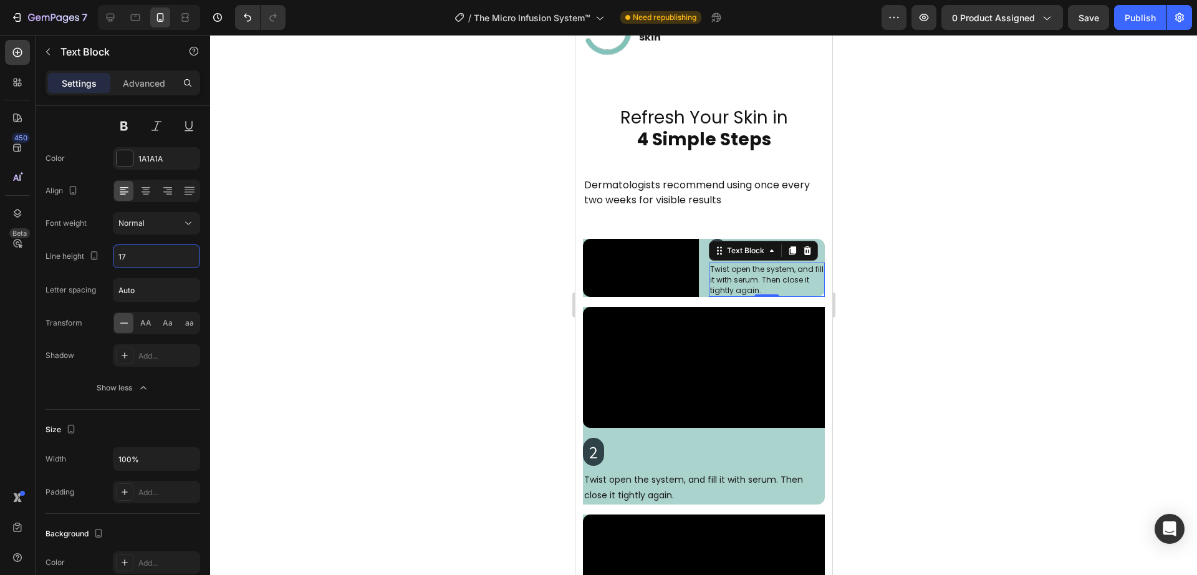
click at [274, 312] on div at bounding box center [703, 305] width 987 height 540
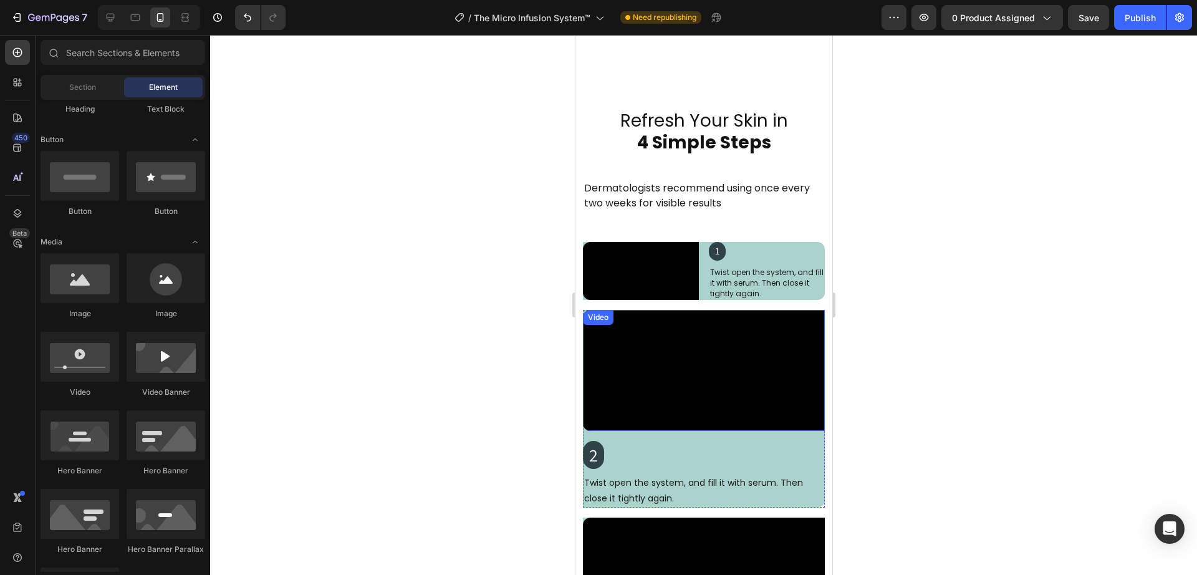
scroll to position [2402, 0]
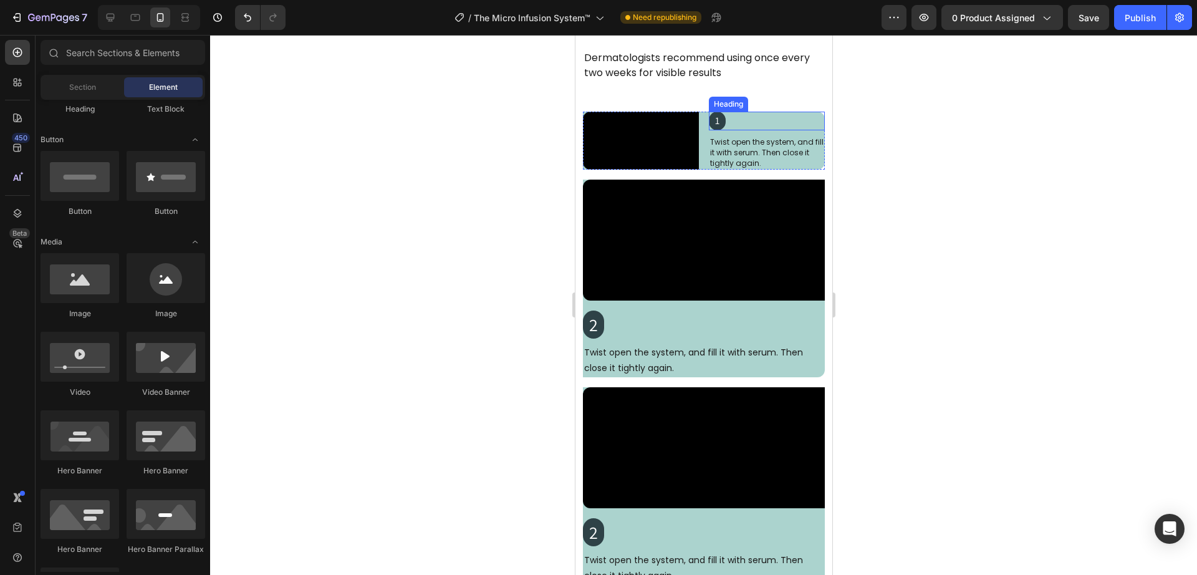
click at [710, 130] on h2 "1" at bounding box center [716, 121] width 17 height 19
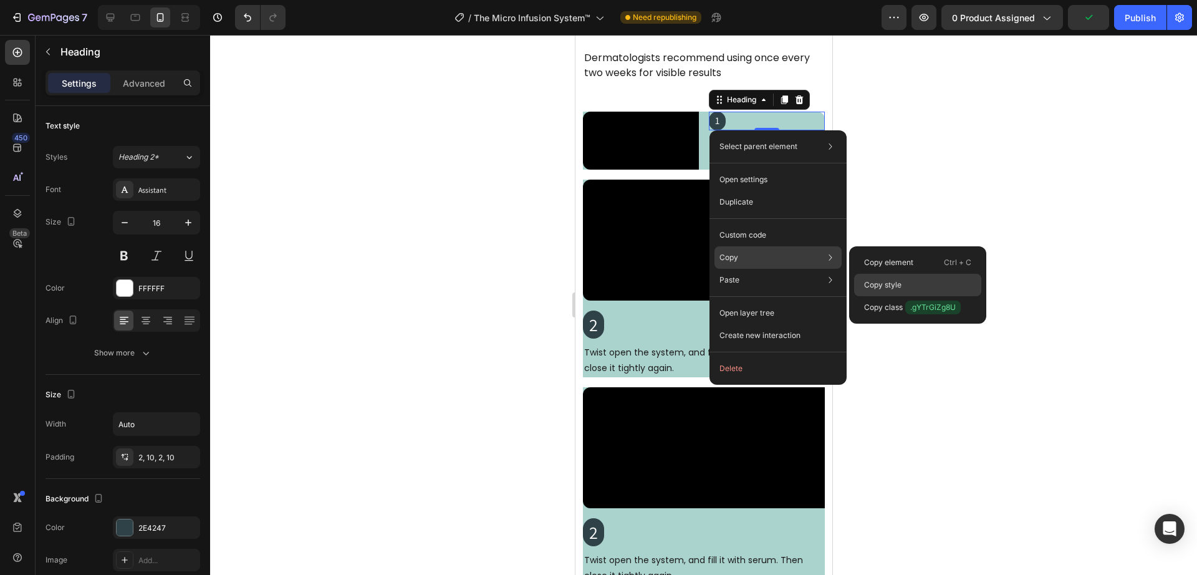
click at [874, 285] on p "Copy style" at bounding box center [882, 284] width 37 height 11
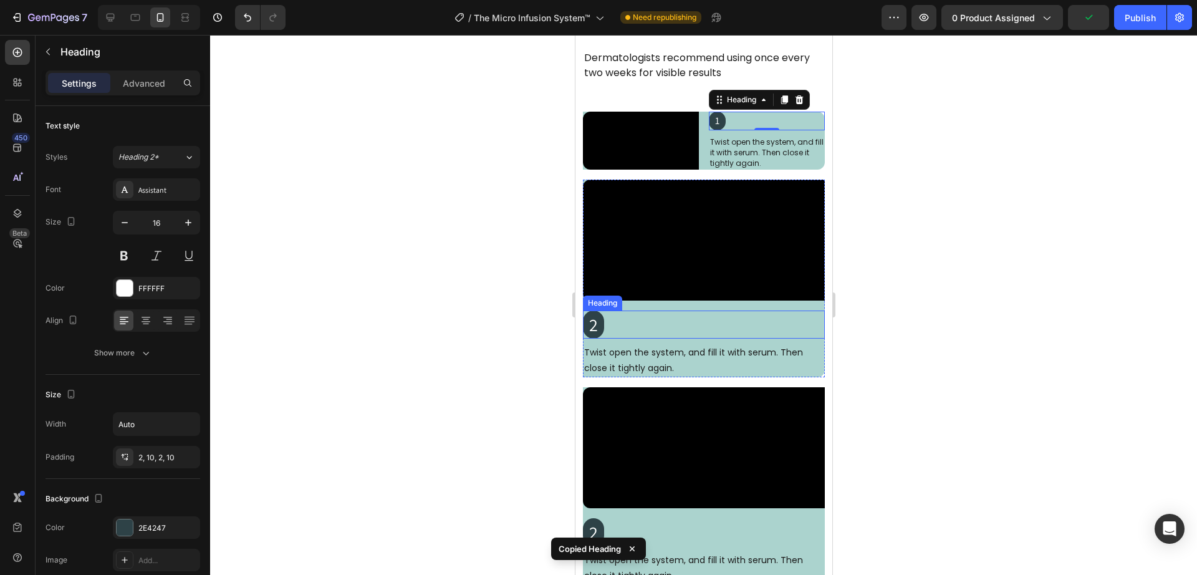
click at [592, 334] on p "2" at bounding box center [593, 325] width 9 height 22
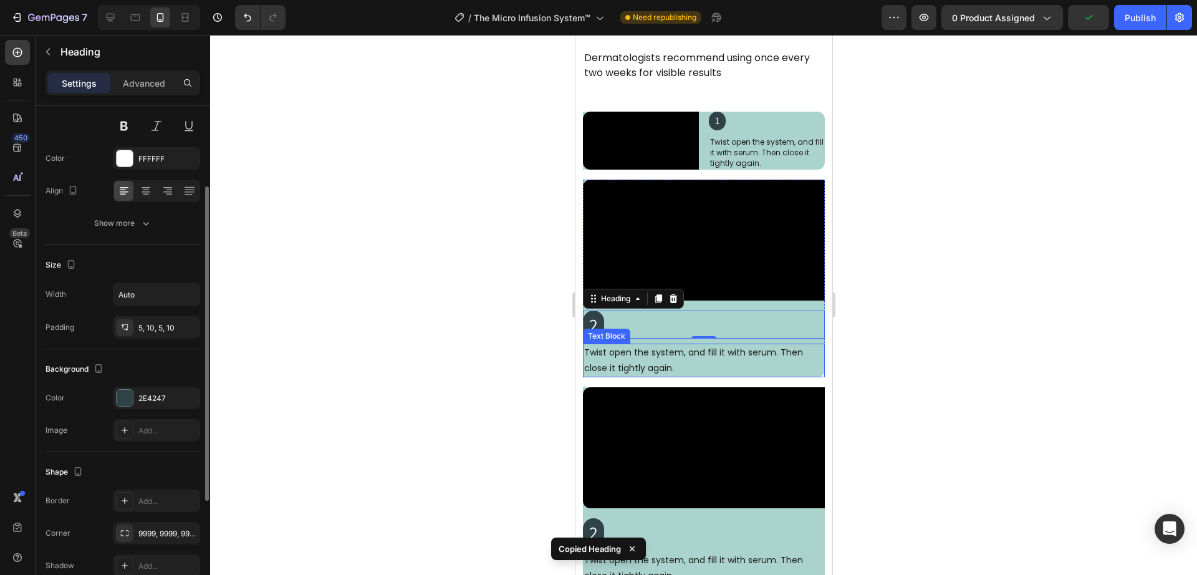
type input "16"
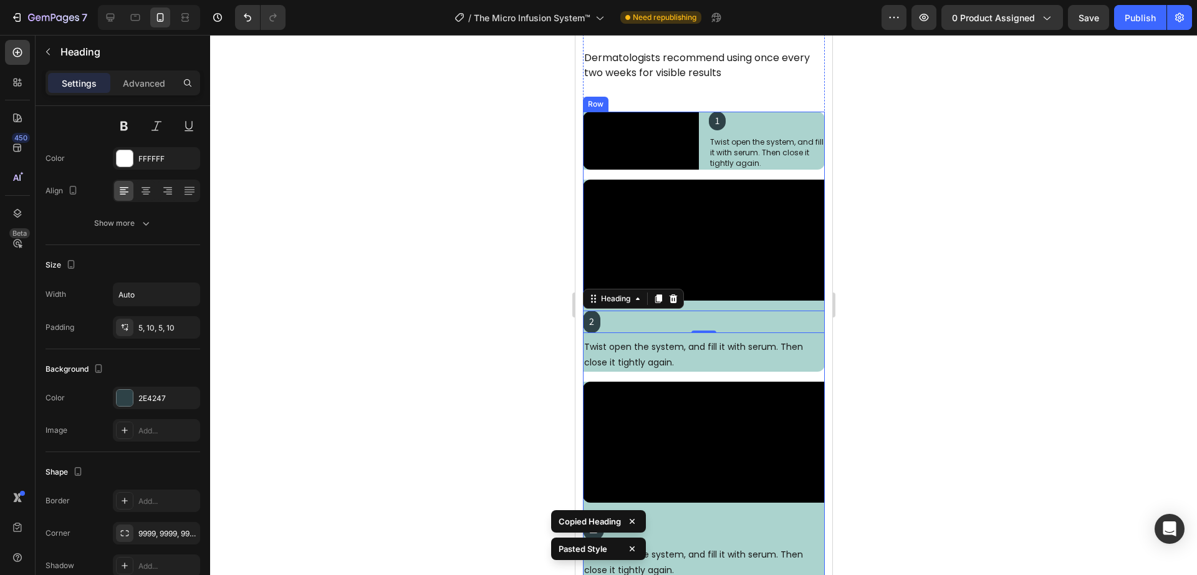
click at [657, 359] on p "Twist open the system, and fill it with serum. Then close it tightly again." at bounding box center [703, 354] width 239 height 31
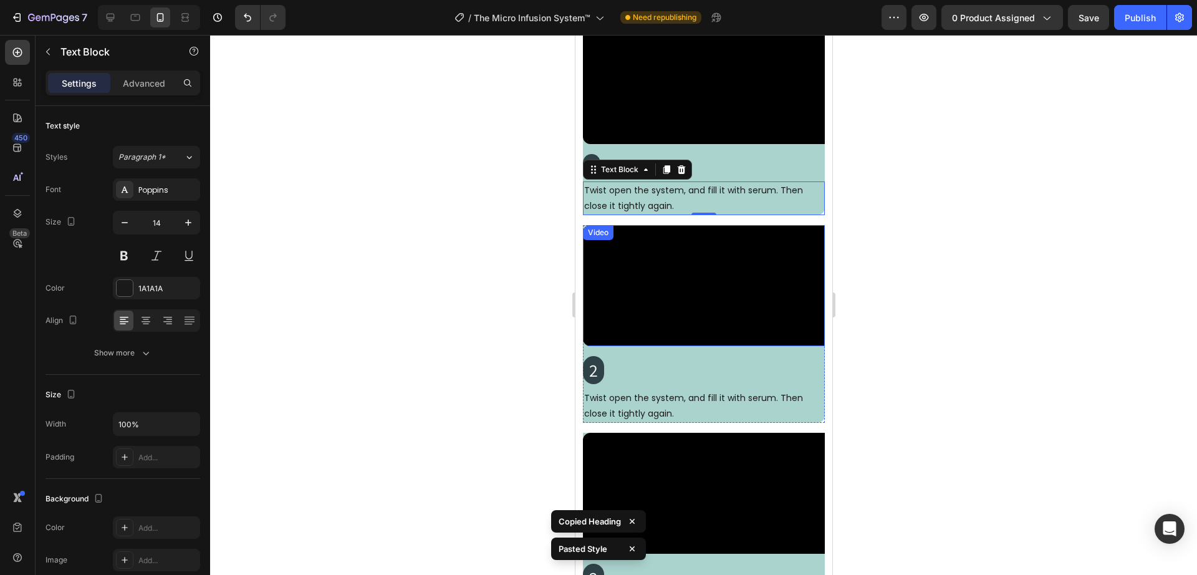
scroll to position [2532, 0]
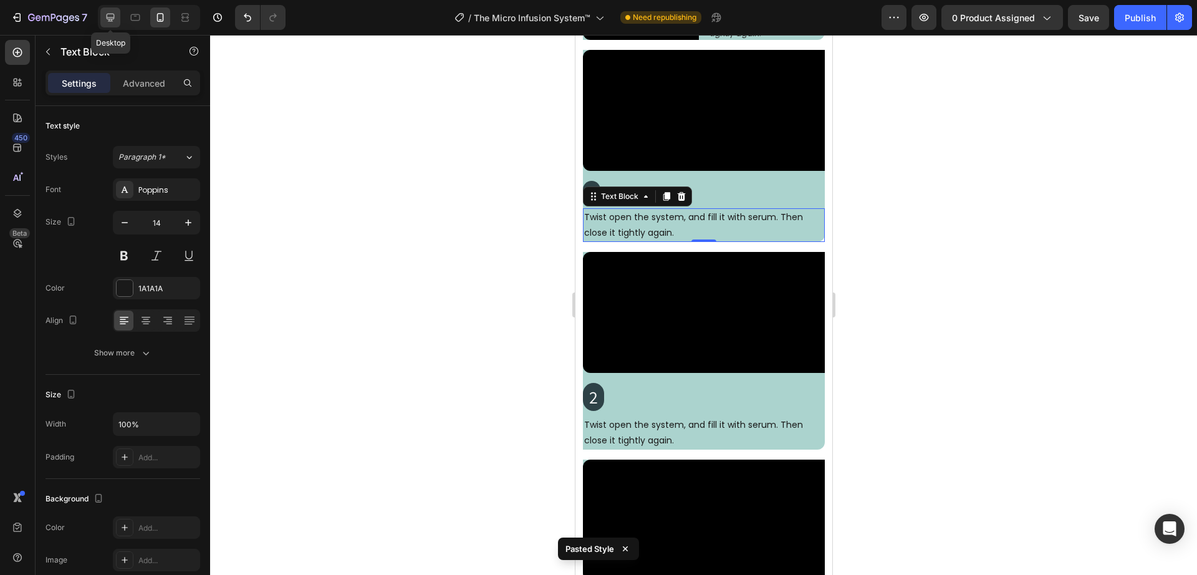
click at [110, 22] on icon at bounding box center [110, 17] width 12 height 12
type input "18"
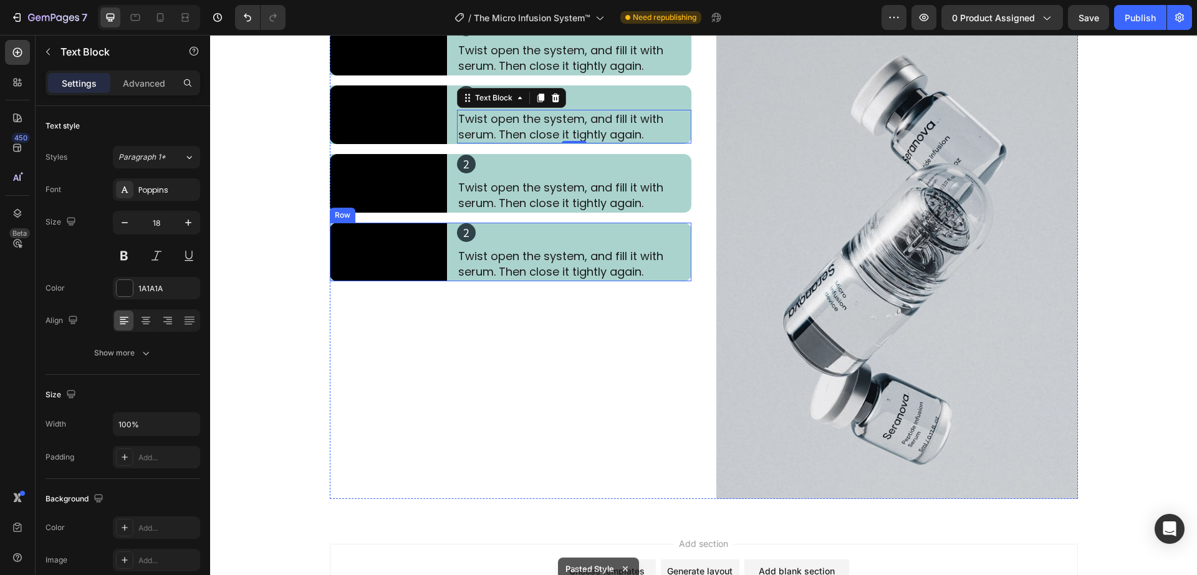
scroll to position [2601, 0]
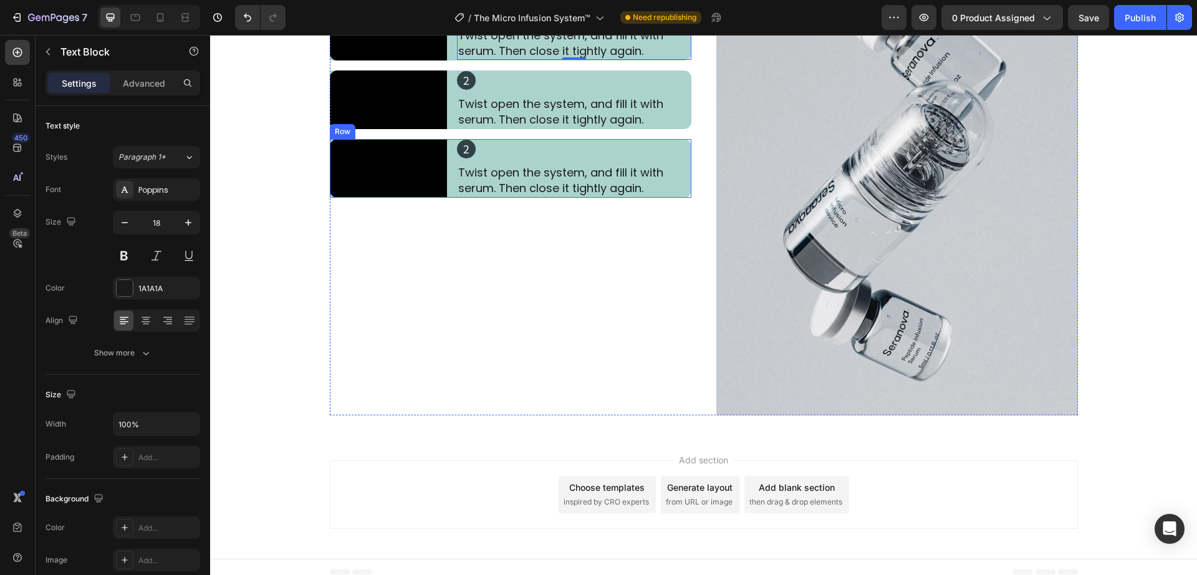
click at [446, 198] on div "Video 2 Heading Twist open the system, and fill it with serum. Then close it ti…" at bounding box center [511, 168] width 362 height 59
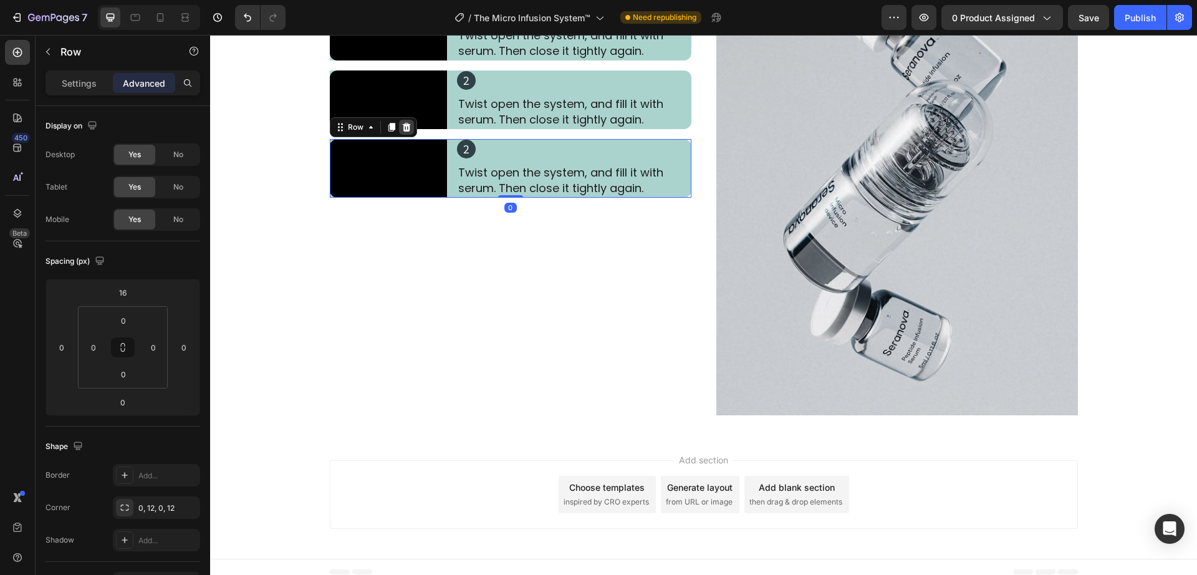
click at [402, 132] on icon at bounding box center [407, 127] width 10 height 10
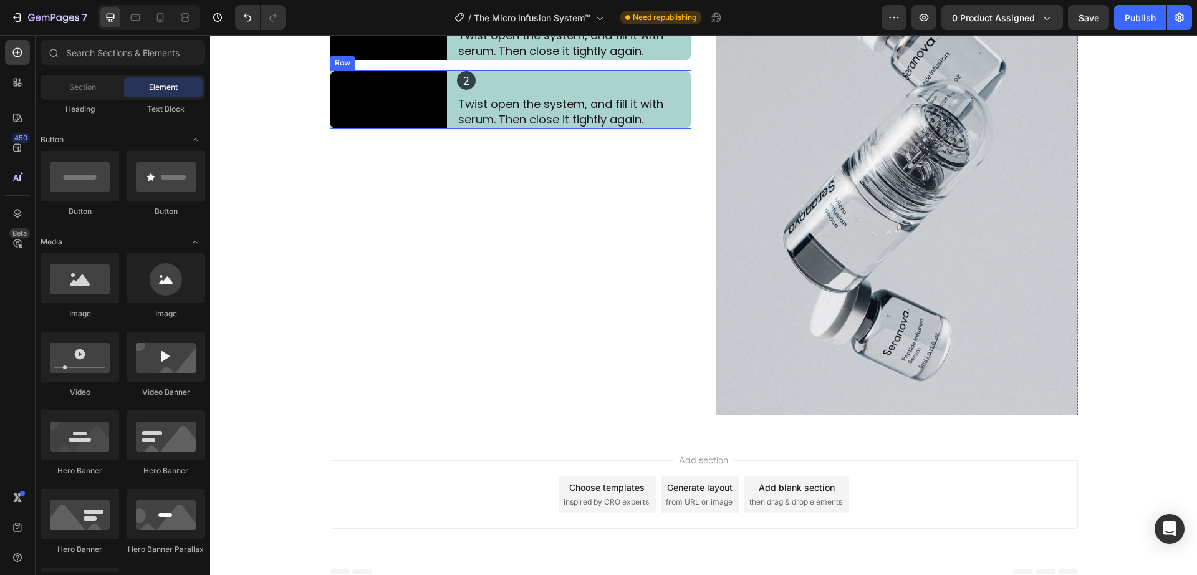
click at [457, 129] on div "2 Heading Twist open the system, and fill it with serum. Then close it tightly …" at bounding box center [574, 99] width 234 height 59
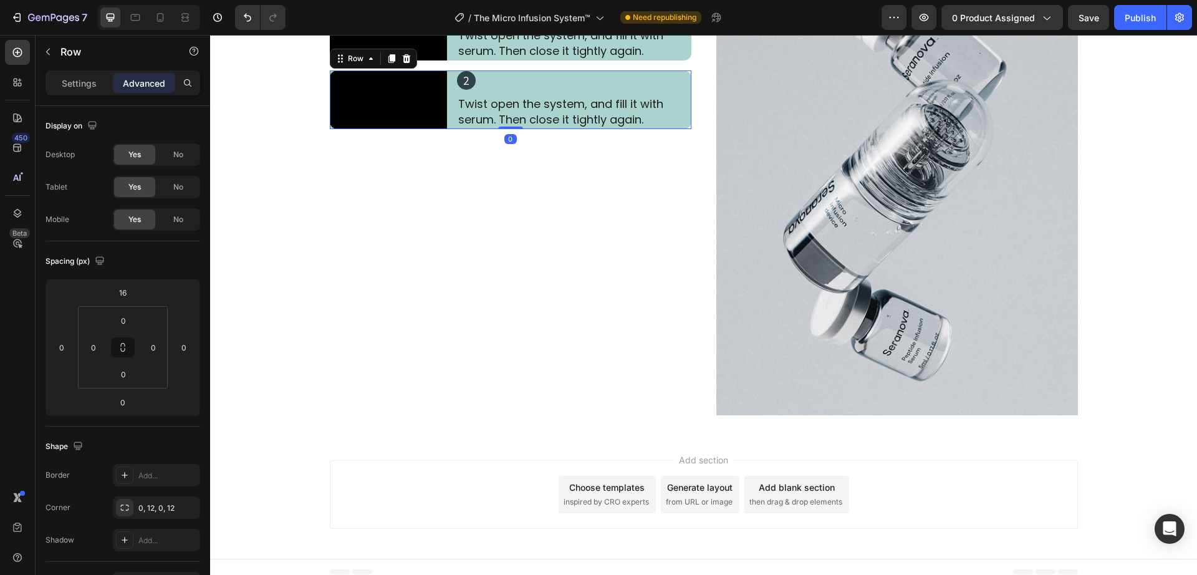
click at [402, 63] on icon at bounding box center [406, 58] width 8 height 9
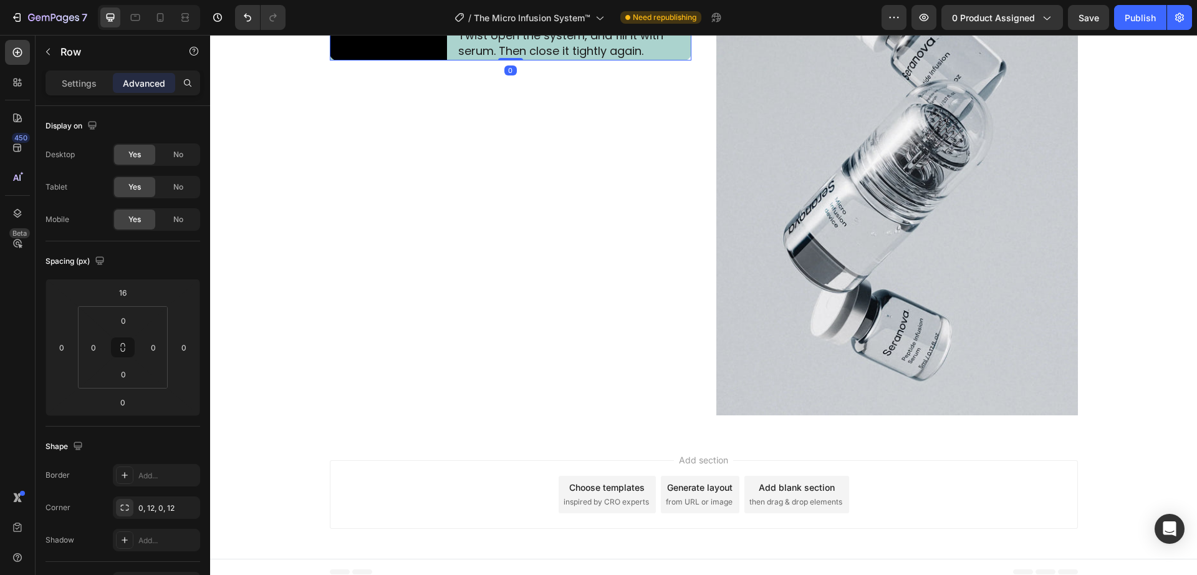
scroll to position [2341, 0]
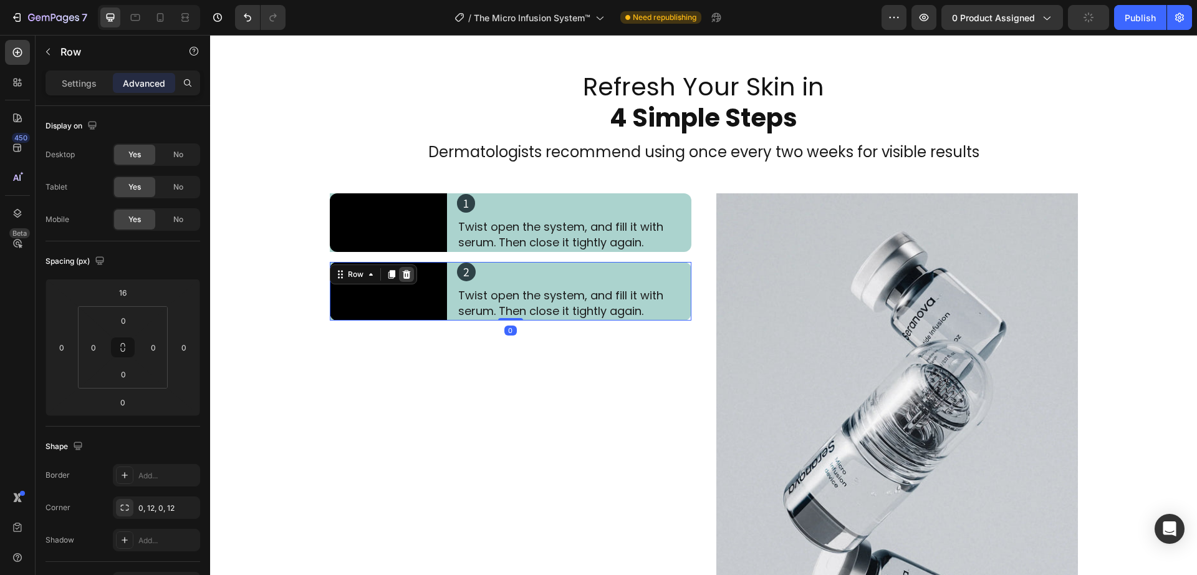
click at [404, 279] on icon at bounding box center [407, 274] width 10 height 10
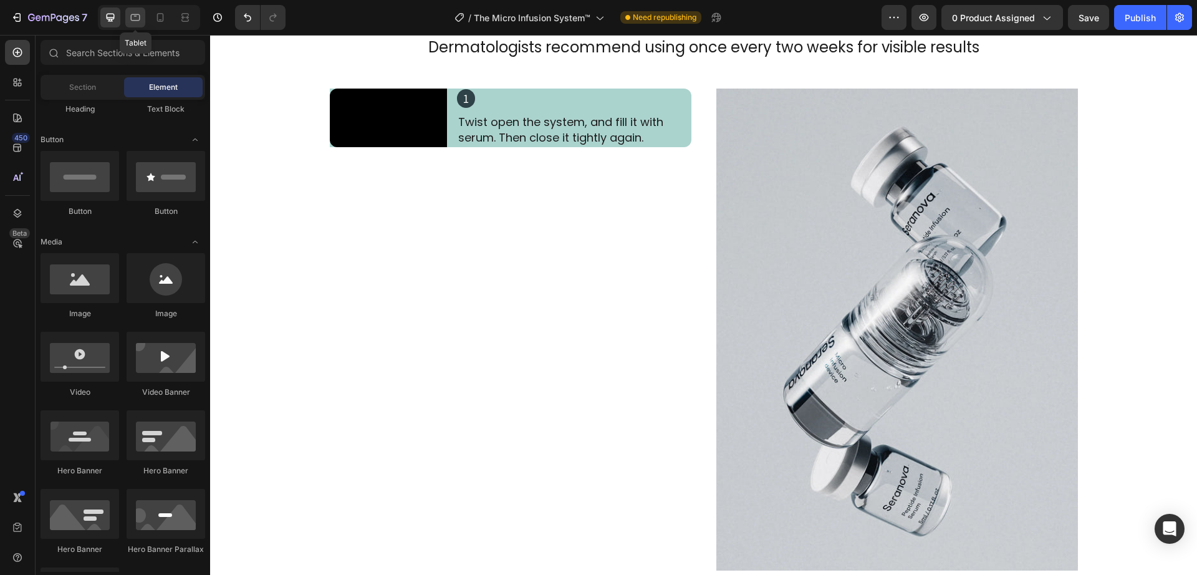
drag, startPoint x: 130, startPoint y: 22, endPoint x: 165, endPoint y: 222, distance: 202.6
click at [130, 22] on icon at bounding box center [135, 17] width 12 height 12
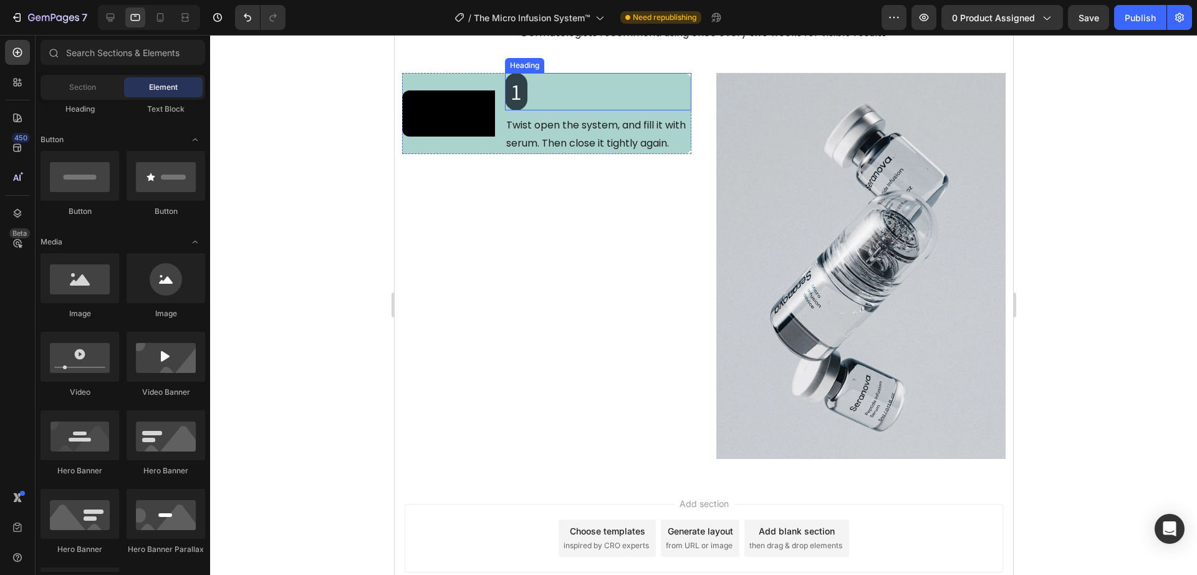
click at [511, 92] on h2 "1" at bounding box center [515, 91] width 22 height 37
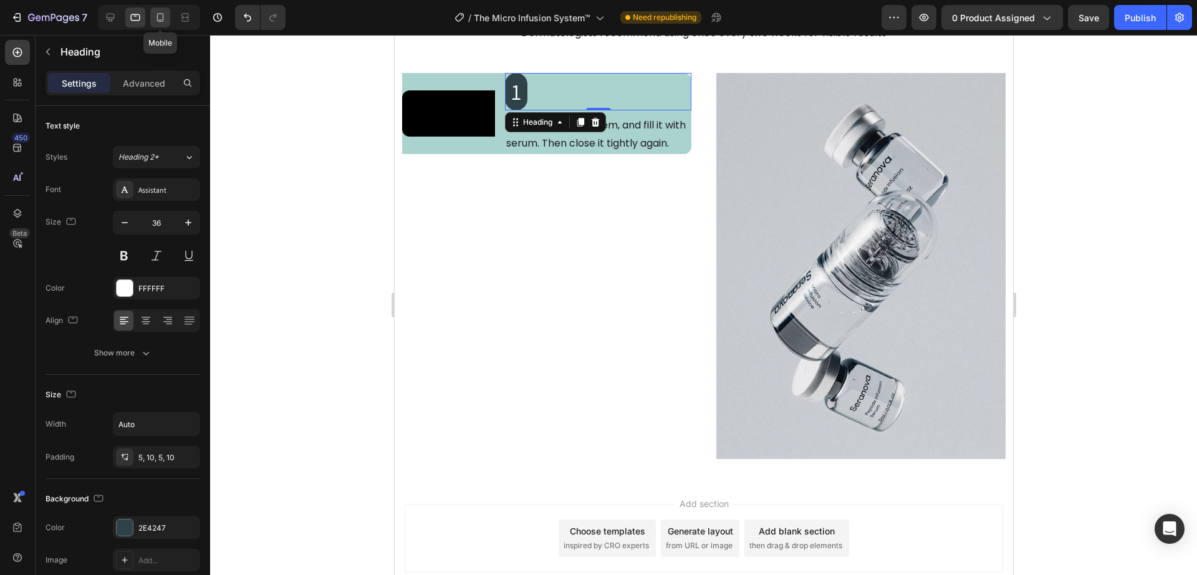
click at [164, 12] on icon at bounding box center [160, 17] width 12 height 12
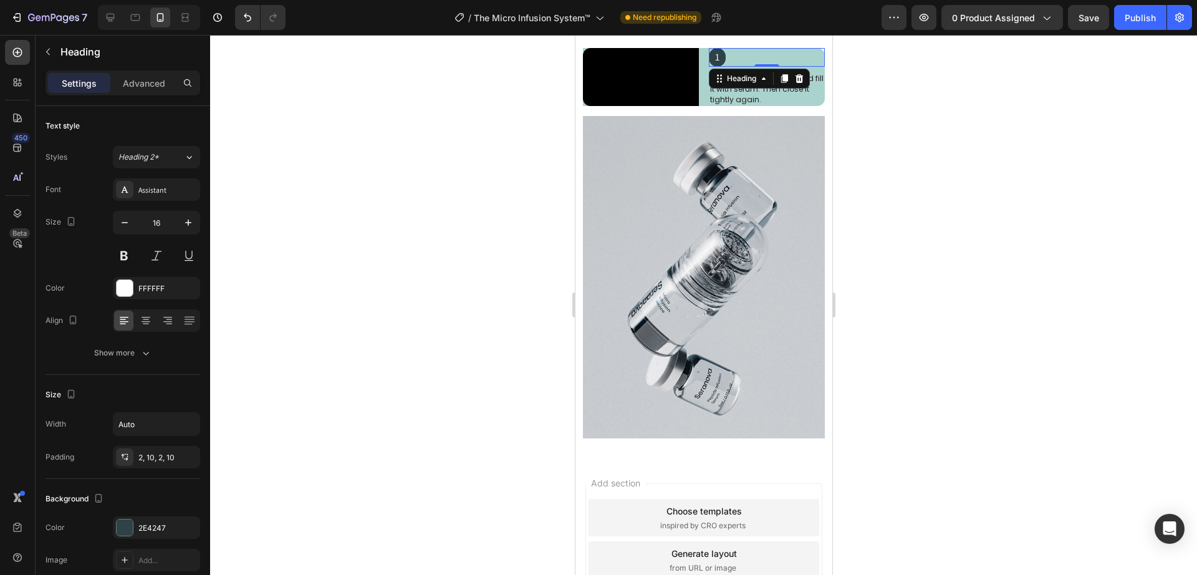
scroll to position [2336, 0]
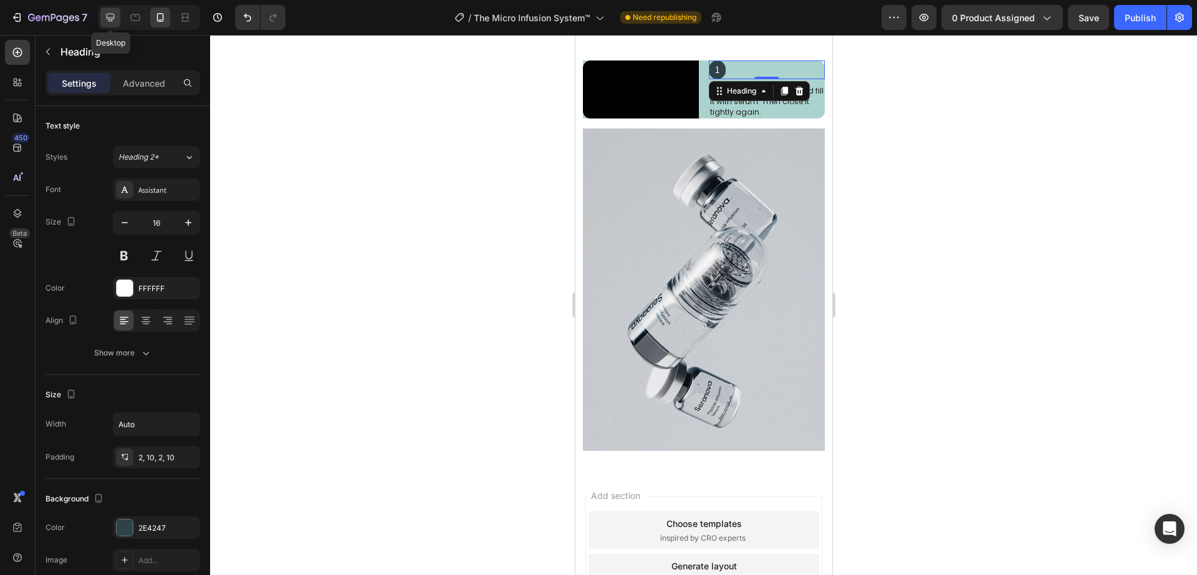
click at [112, 23] on icon at bounding box center [110, 17] width 12 height 12
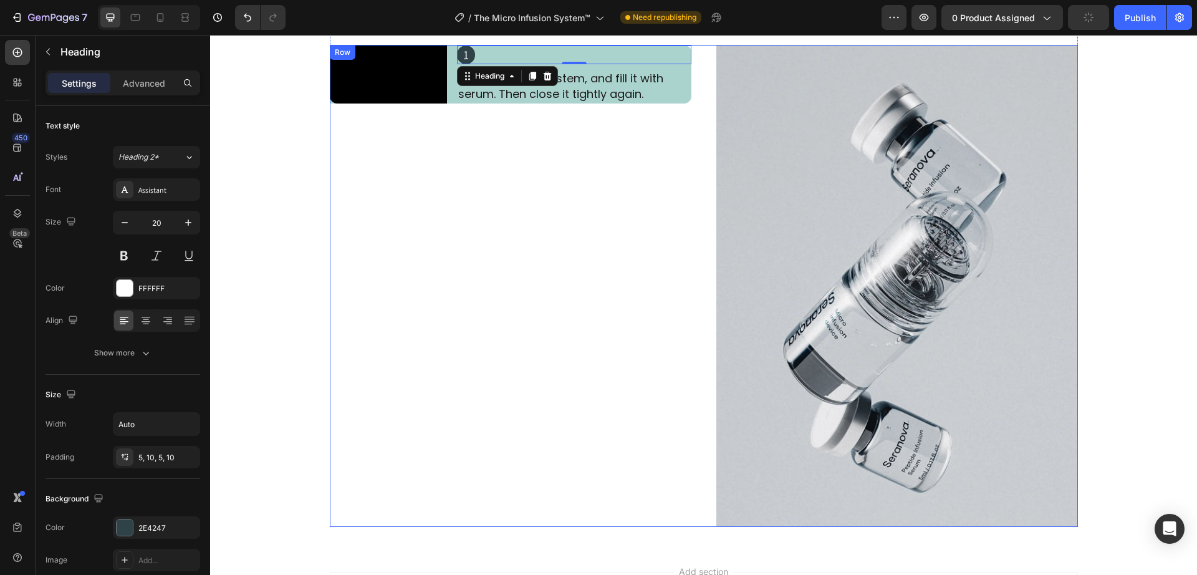
scroll to position [2356, 0]
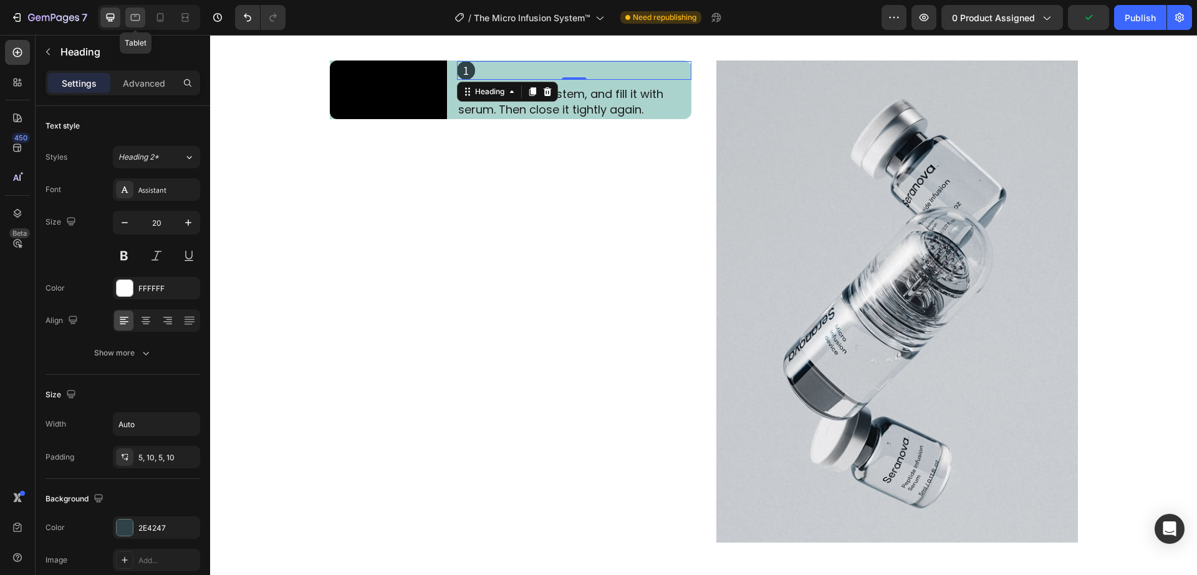
click at [127, 21] on div at bounding box center [135, 17] width 20 height 20
type input "36"
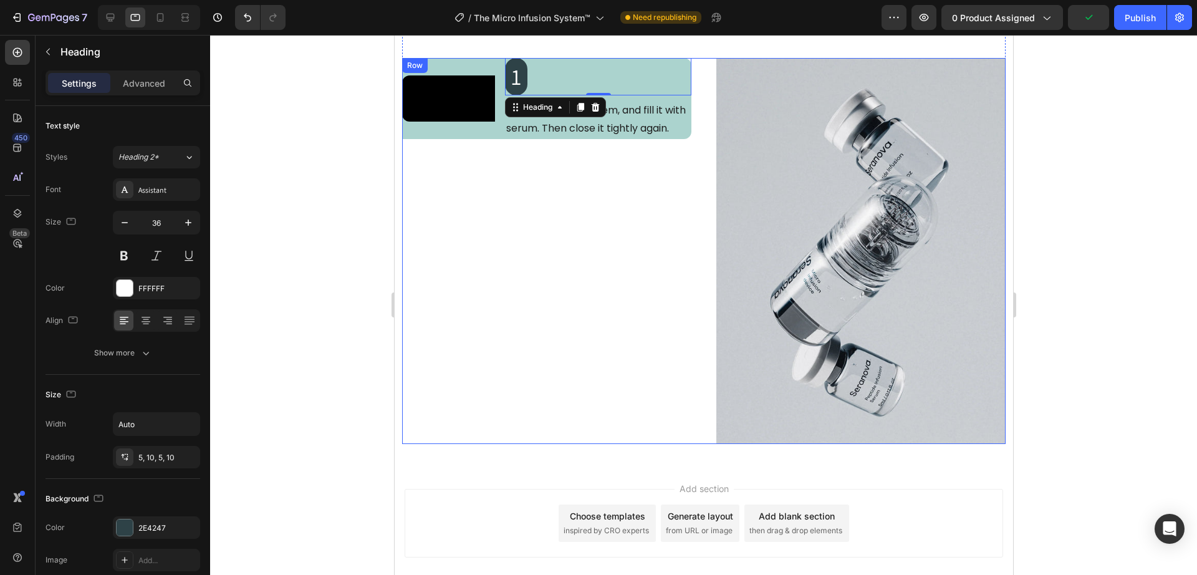
scroll to position [2335, 0]
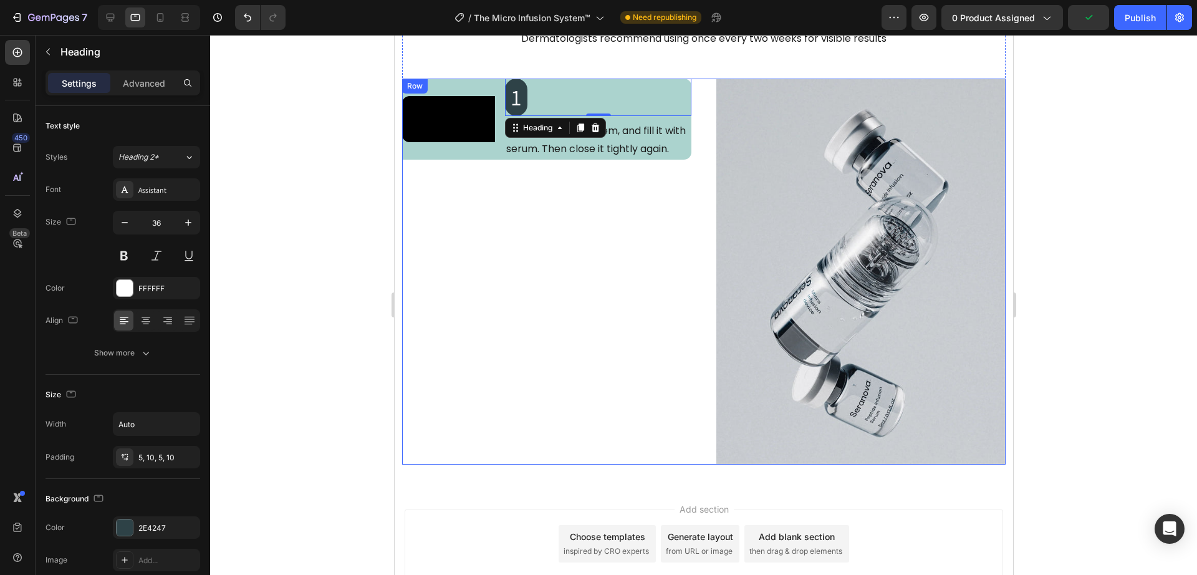
click at [524, 256] on div "Video 1 Heading 0 Twist open the system, and fill it with serum. Then close it …" at bounding box center [546, 272] width 289 height 386
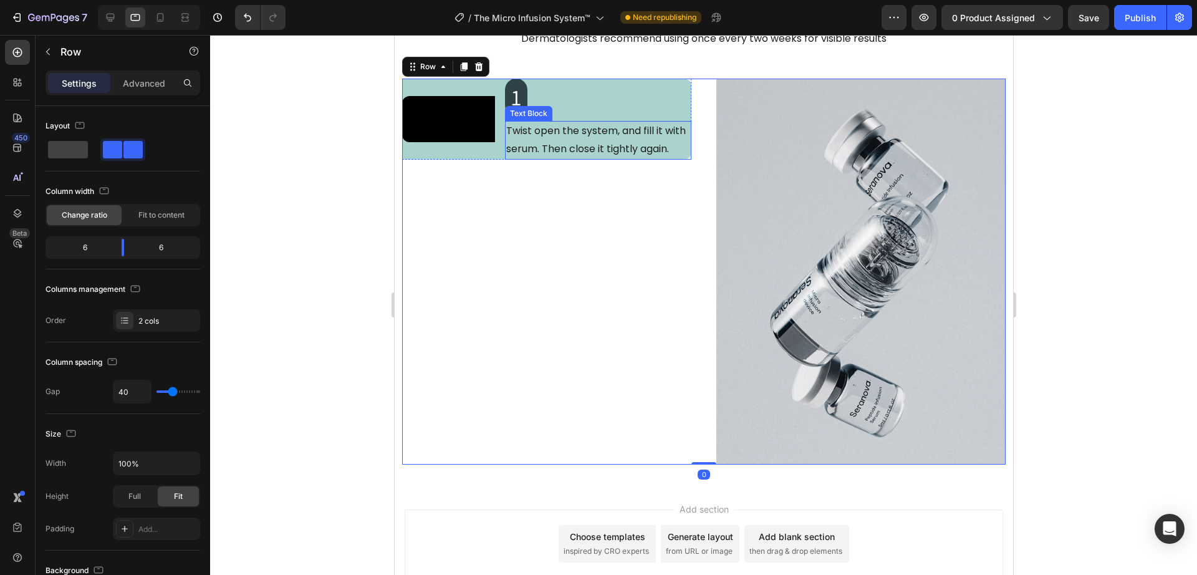
click at [524, 146] on p "Twist open the system, and fill it with serum. Then close it tightly again." at bounding box center [598, 140] width 184 height 36
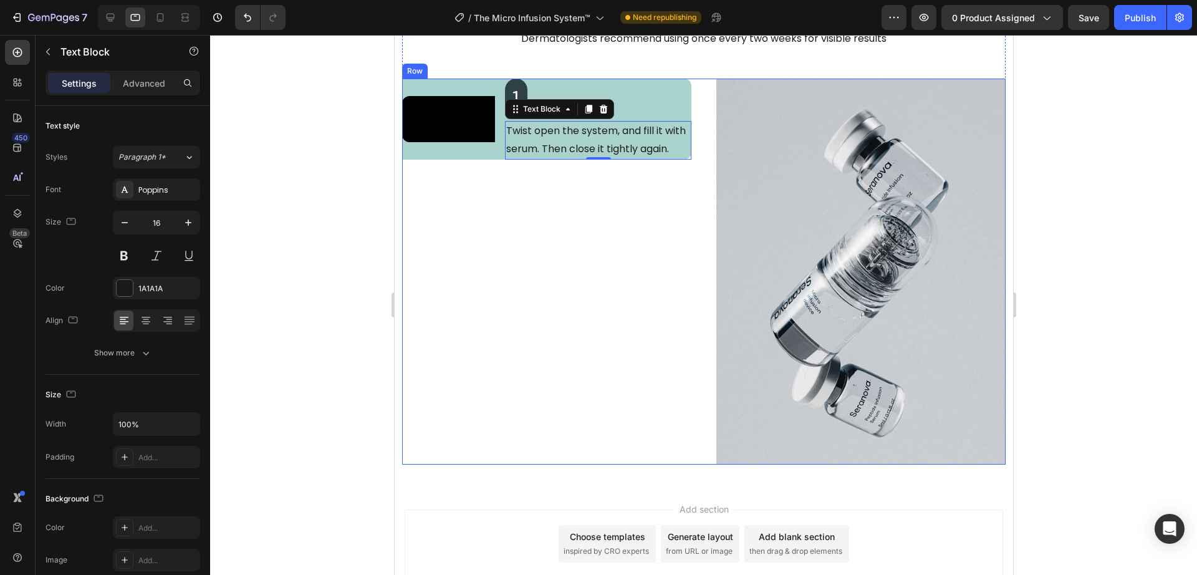
click at [504, 222] on div "Video 1 Heading Twist open the system, and fill it with serum. Then close it ti…" at bounding box center [546, 272] width 289 height 386
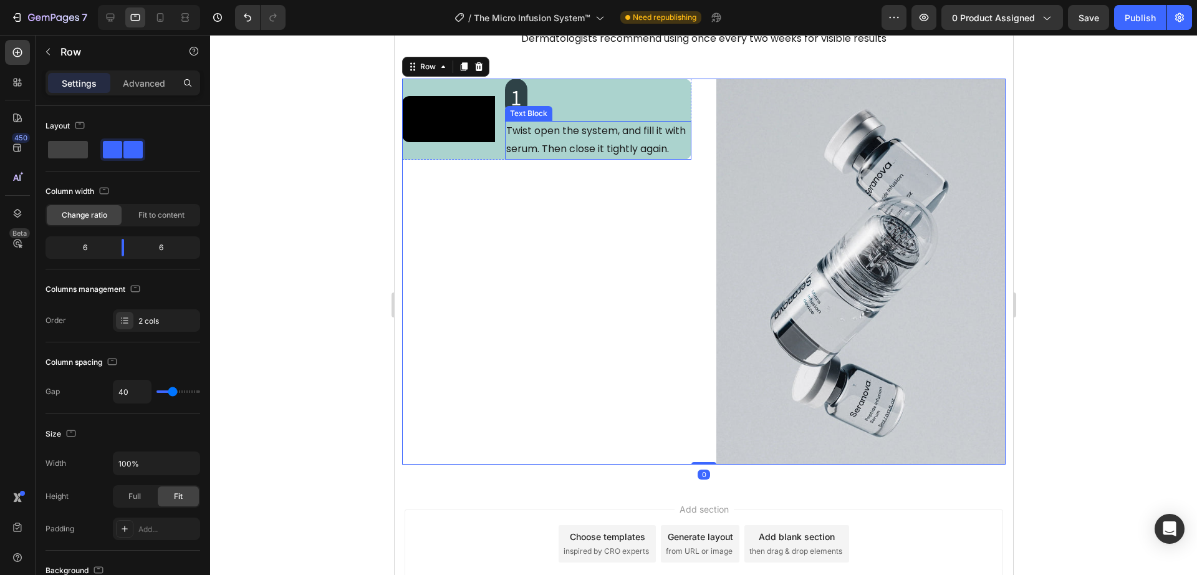
click at [518, 87] on h2 "1" at bounding box center [515, 97] width 22 height 37
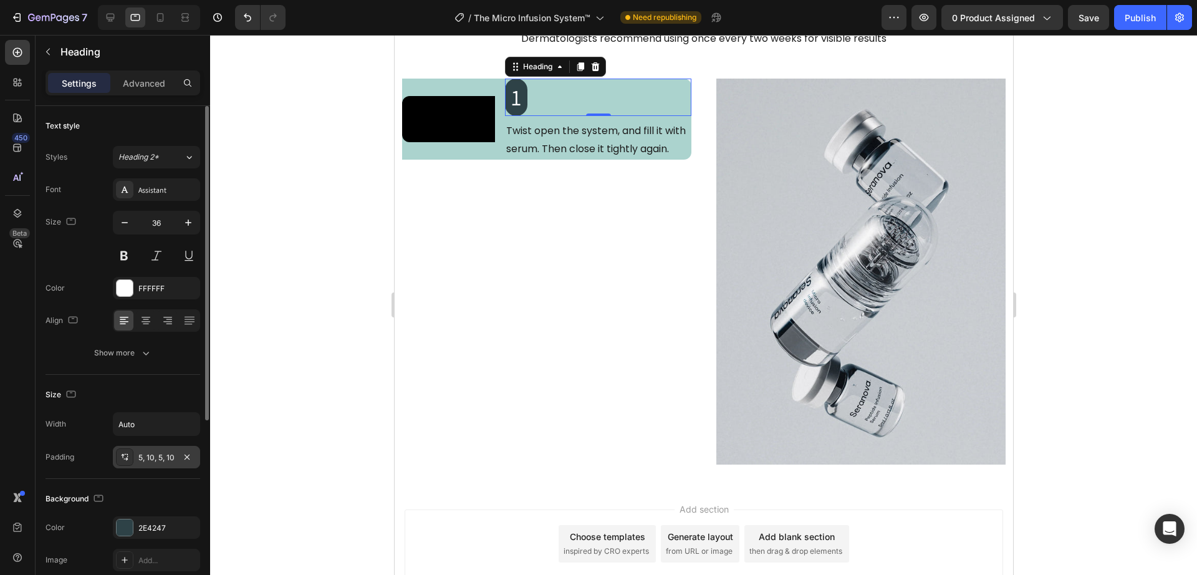
click at [123, 463] on div at bounding box center [124, 456] width 17 height 17
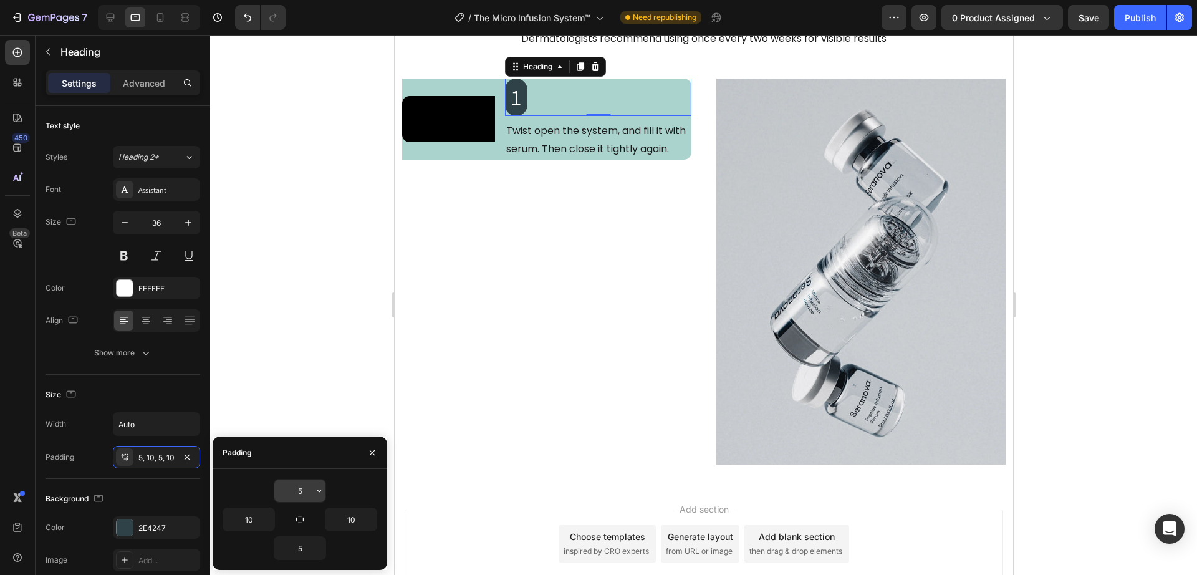
click at [304, 491] on input "5" at bounding box center [299, 490] width 51 height 22
type input "3"
click at [304, 553] on input "5" at bounding box center [299, 548] width 51 height 22
type input "3"
click at [435, 413] on div "Video 1 Heading 0 Twist open the system, and fill it with serum. Then close it …" at bounding box center [546, 272] width 289 height 386
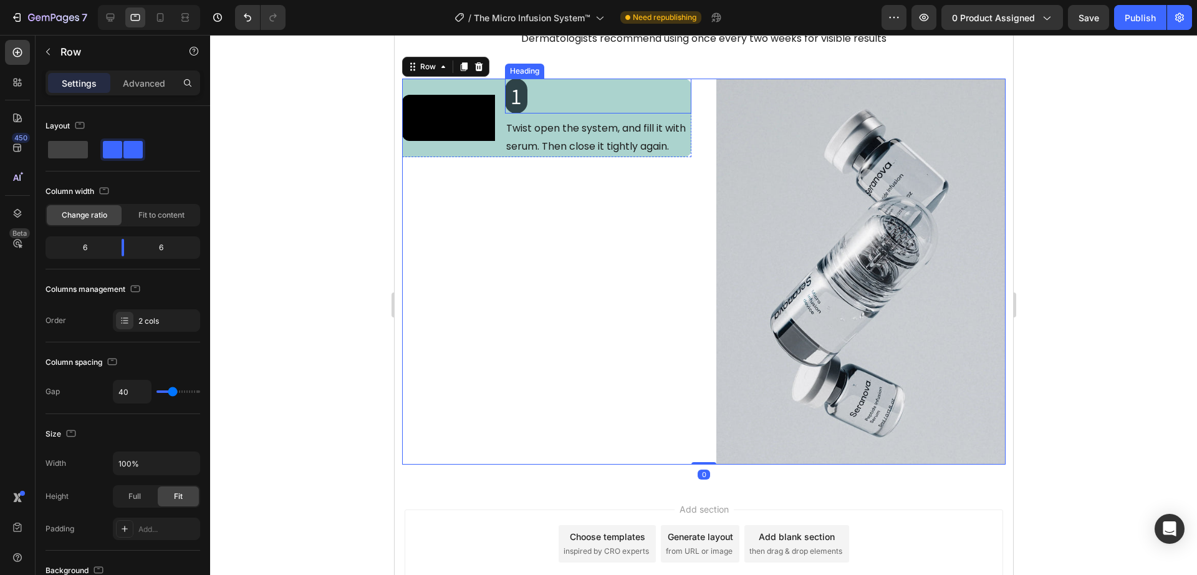
click at [518, 95] on h2 "1" at bounding box center [515, 96] width 22 height 35
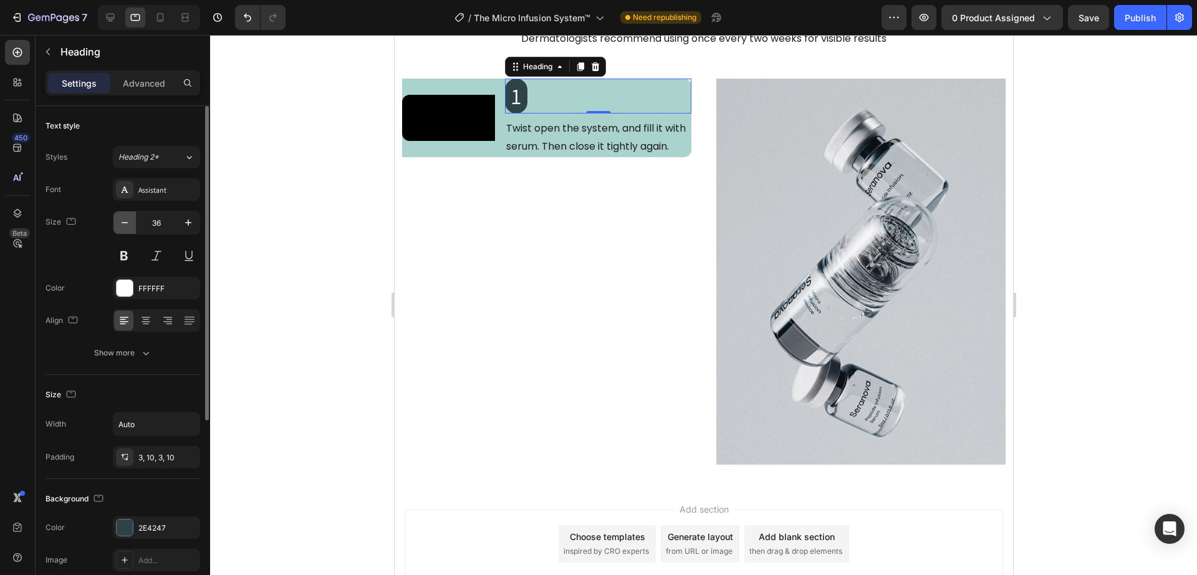
click at [131, 221] on button "button" at bounding box center [124, 222] width 22 height 22
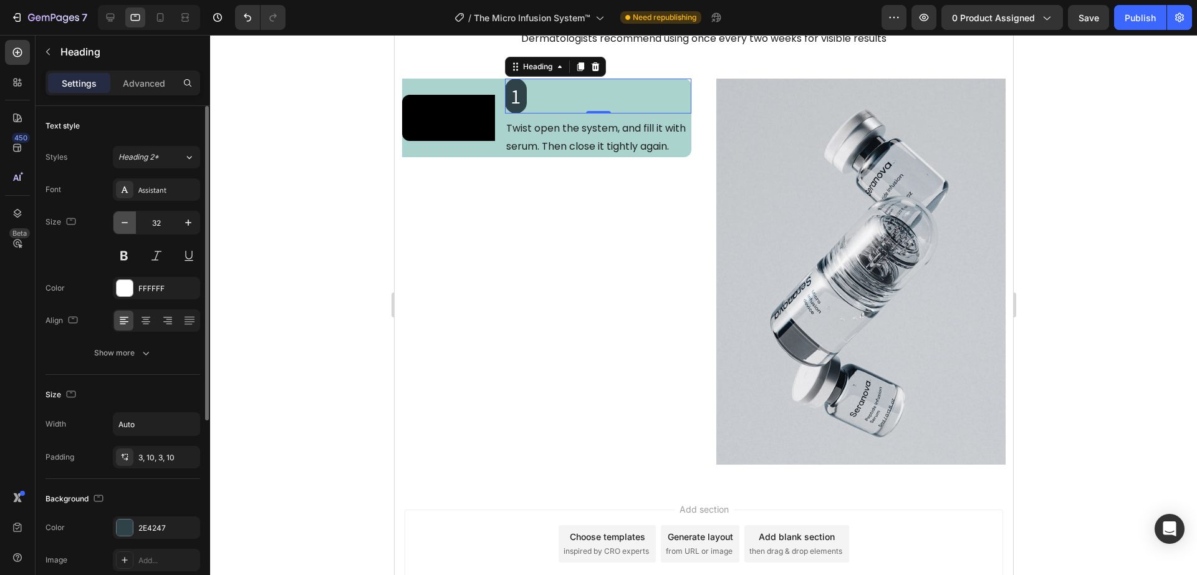
click at [131, 221] on button "button" at bounding box center [124, 222] width 22 height 22
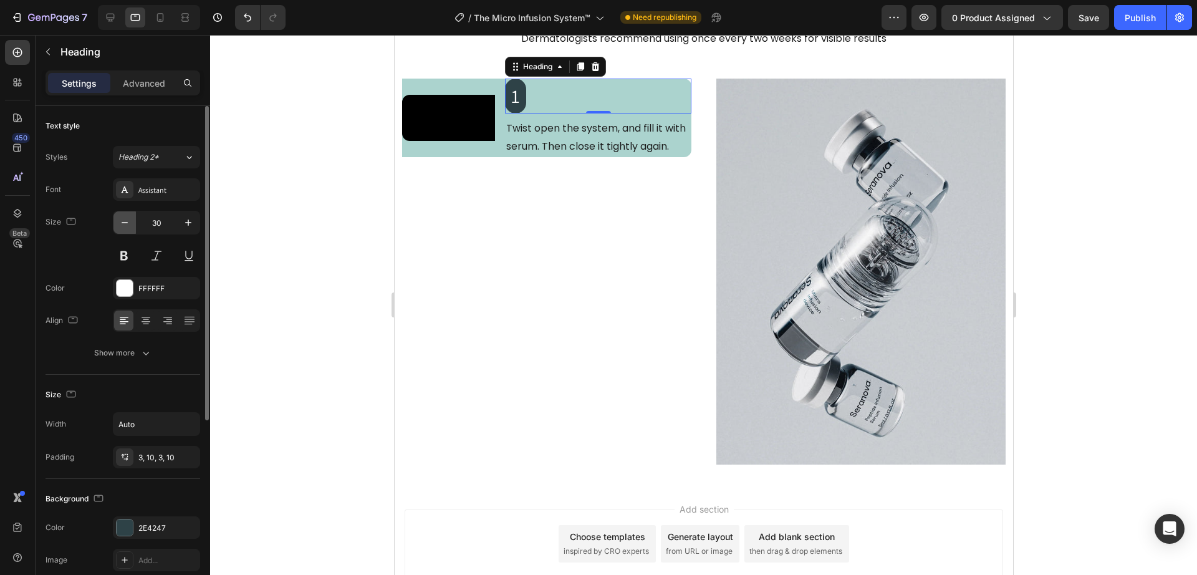
click at [131, 221] on button "button" at bounding box center [124, 222] width 22 height 22
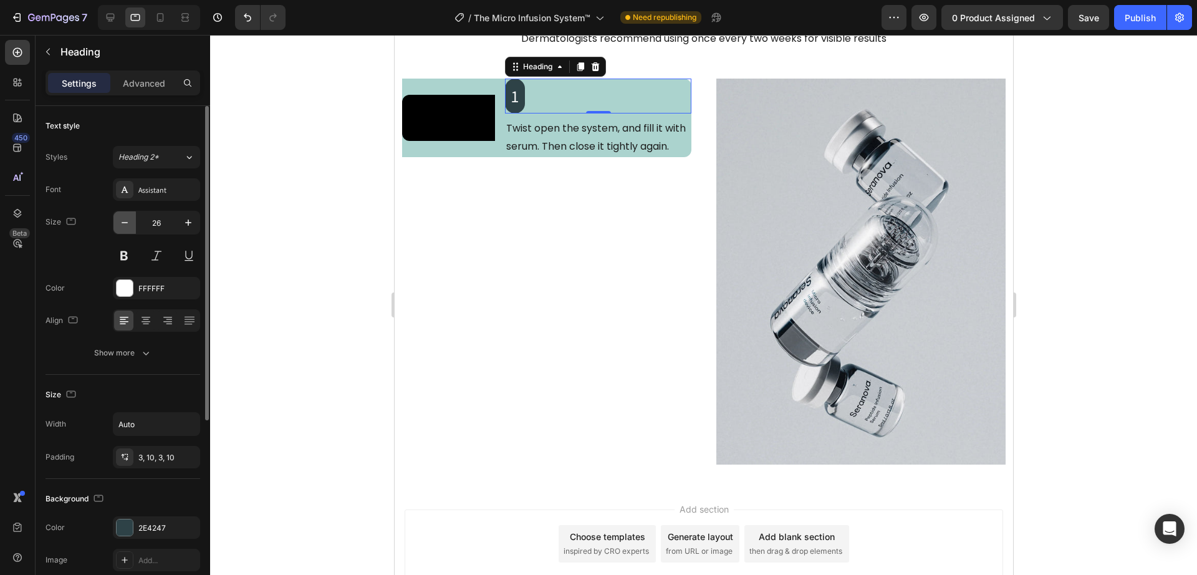
click at [131, 221] on button "button" at bounding box center [124, 222] width 22 height 22
click at [109, 17] on icon at bounding box center [110, 17] width 12 height 12
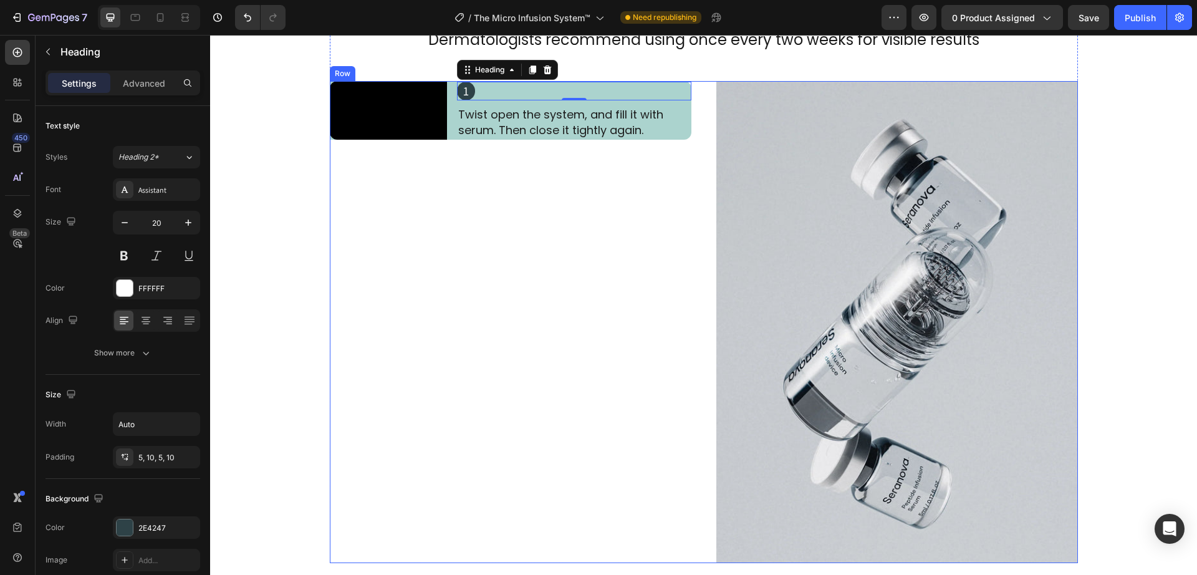
scroll to position [2356, 0]
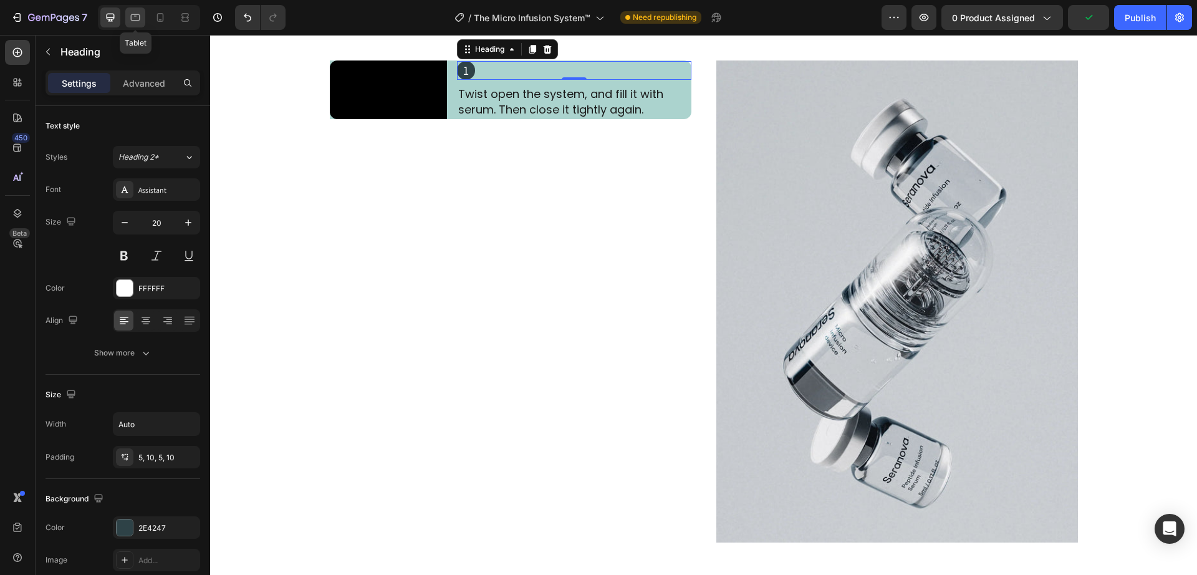
click at [144, 17] on div at bounding box center [135, 17] width 20 height 20
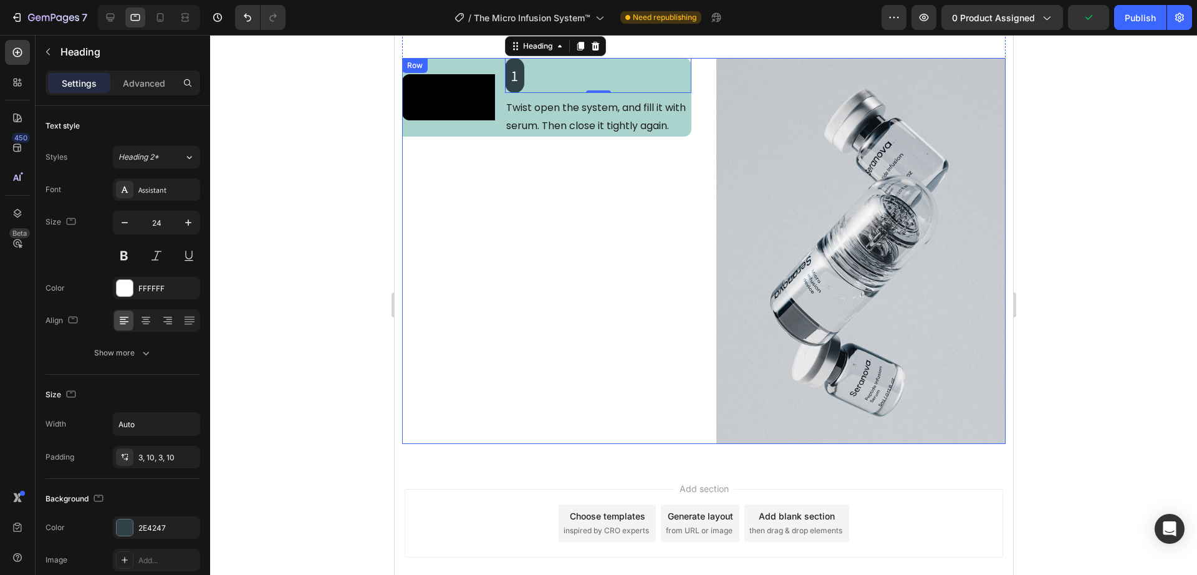
scroll to position [2335, 0]
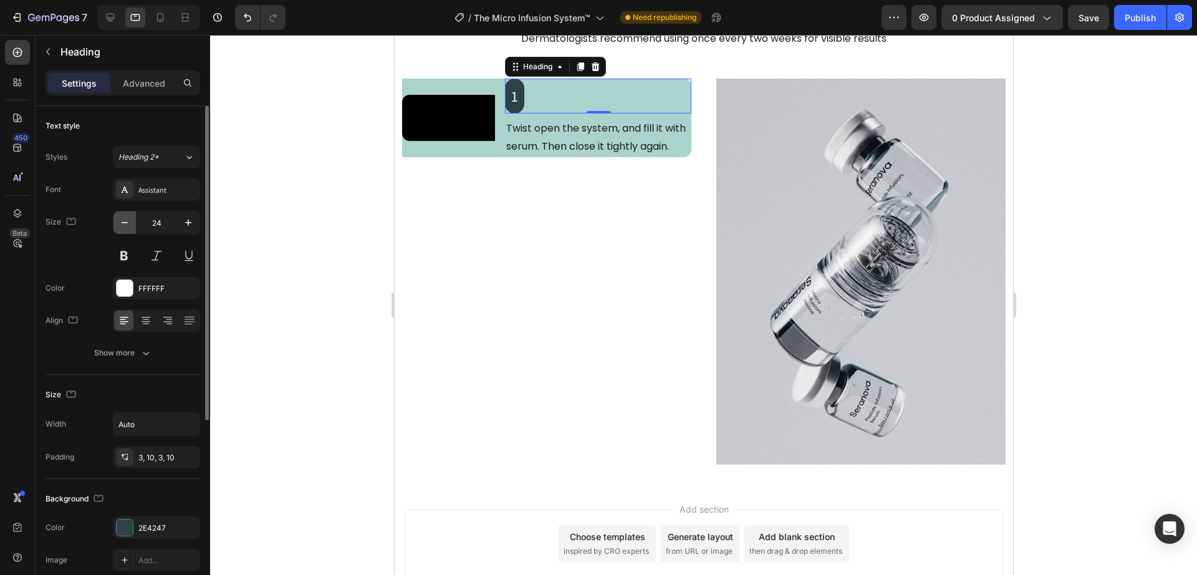
click at [123, 211] on button "button" at bounding box center [124, 222] width 22 height 22
click at [123, 219] on icon "button" at bounding box center [124, 222] width 12 height 12
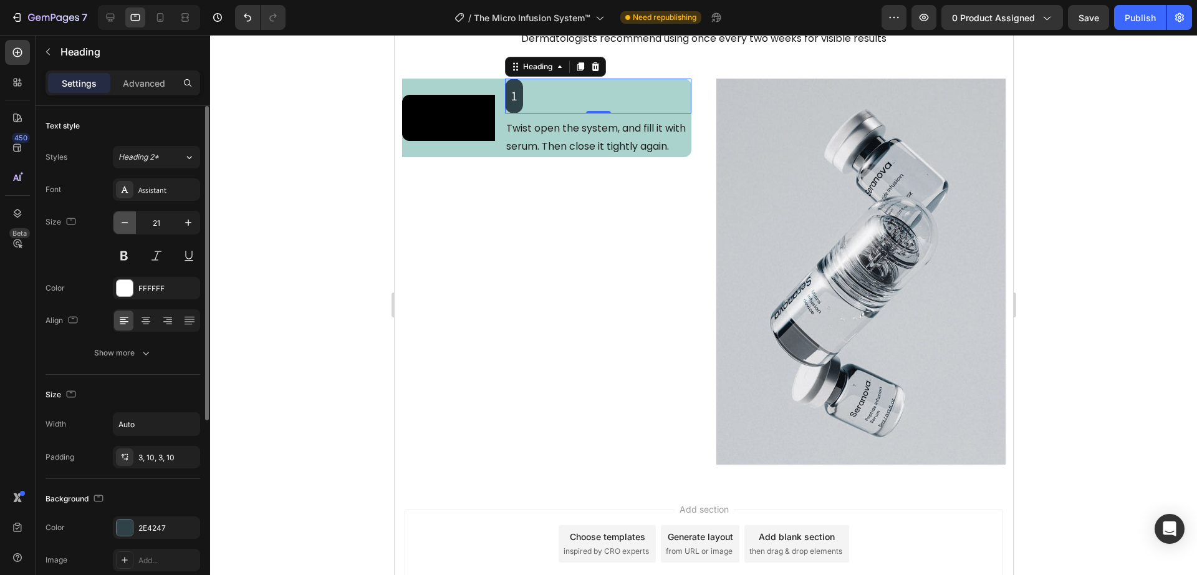
type input "20"
click at [149, 454] on div "3, 10, 3, 10" at bounding box center [156, 457] width 36 height 11
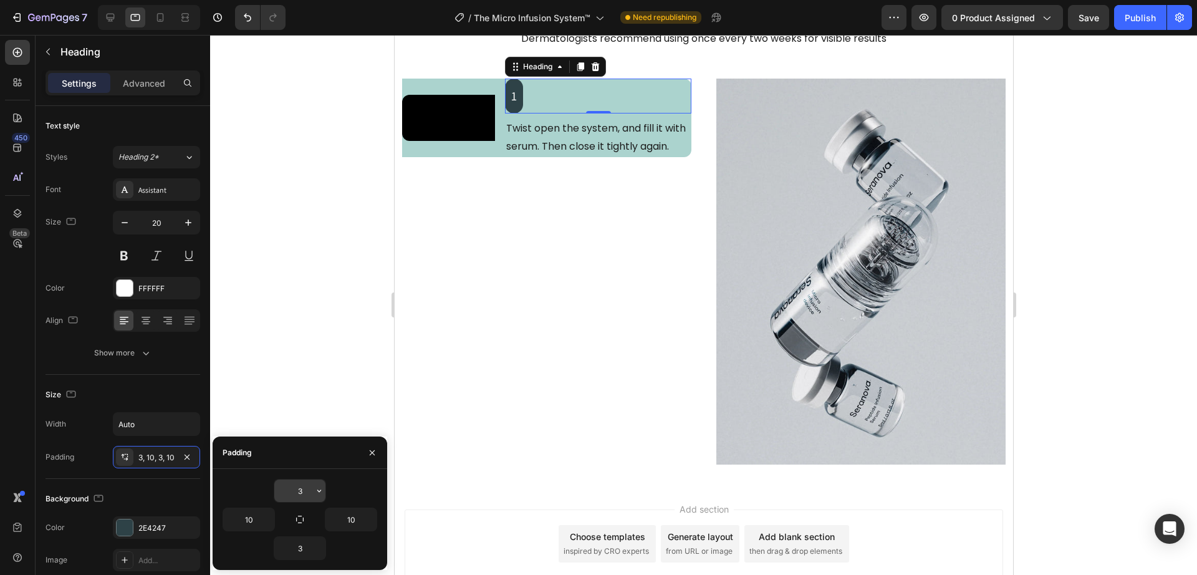
click at [305, 488] on input "3" at bounding box center [299, 490] width 51 height 22
type input "0"
click at [302, 546] on input "3" at bounding box center [299, 548] width 51 height 22
type input "0"
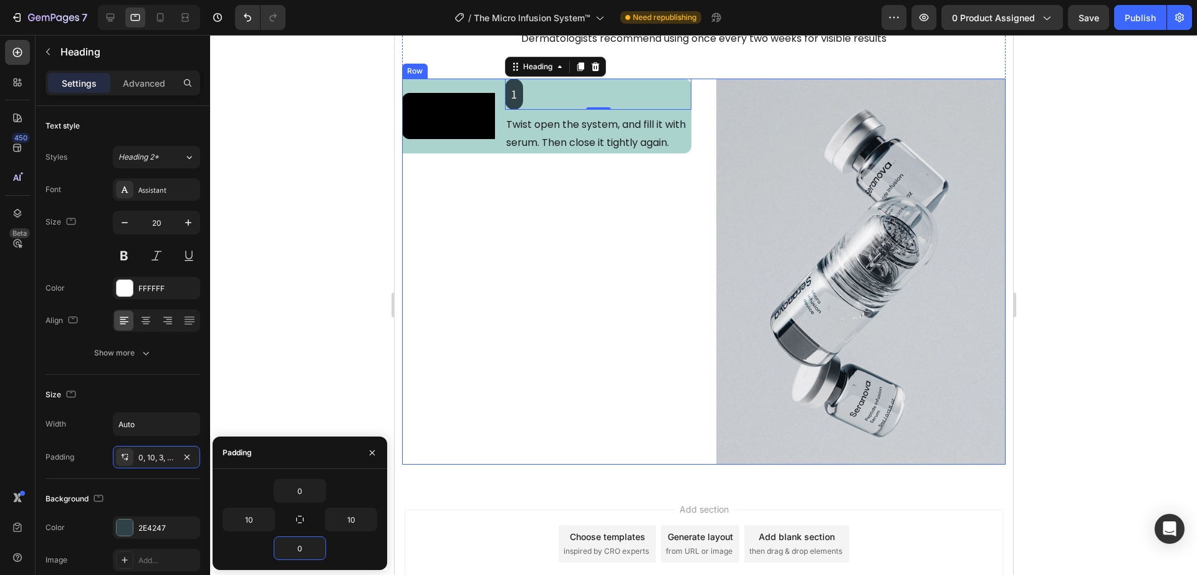
click at [494, 435] on div "Video 1 Heading 0 Twist open the system, and fill it with serum. Then close it …" at bounding box center [546, 272] width 289 height 386
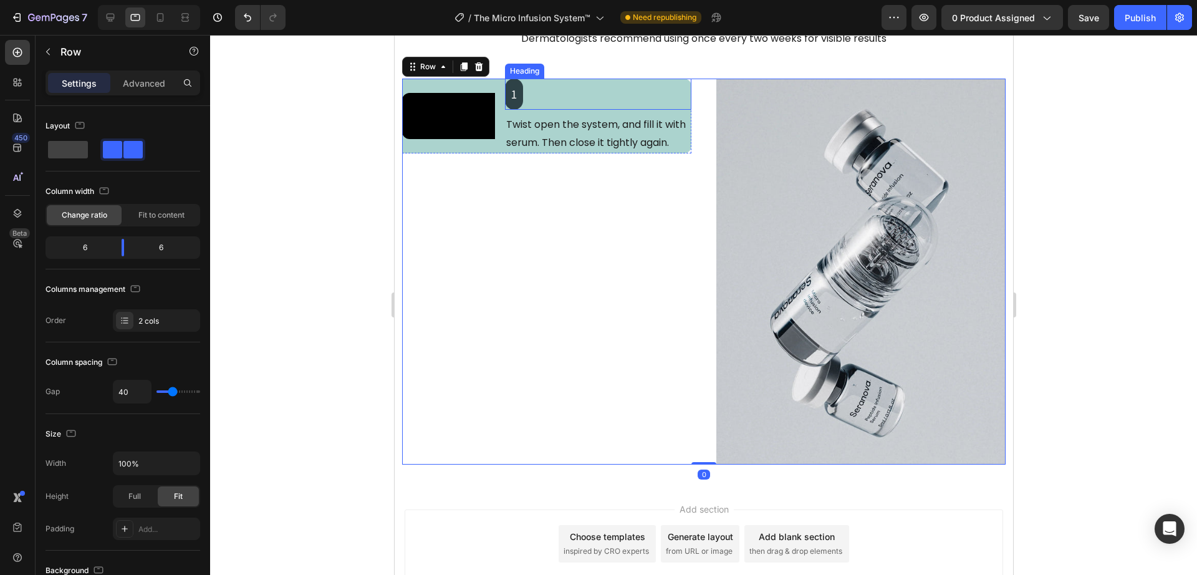
click at [512, 88] on h2 "1" at bounding box center [513, 94] width 18 height 31
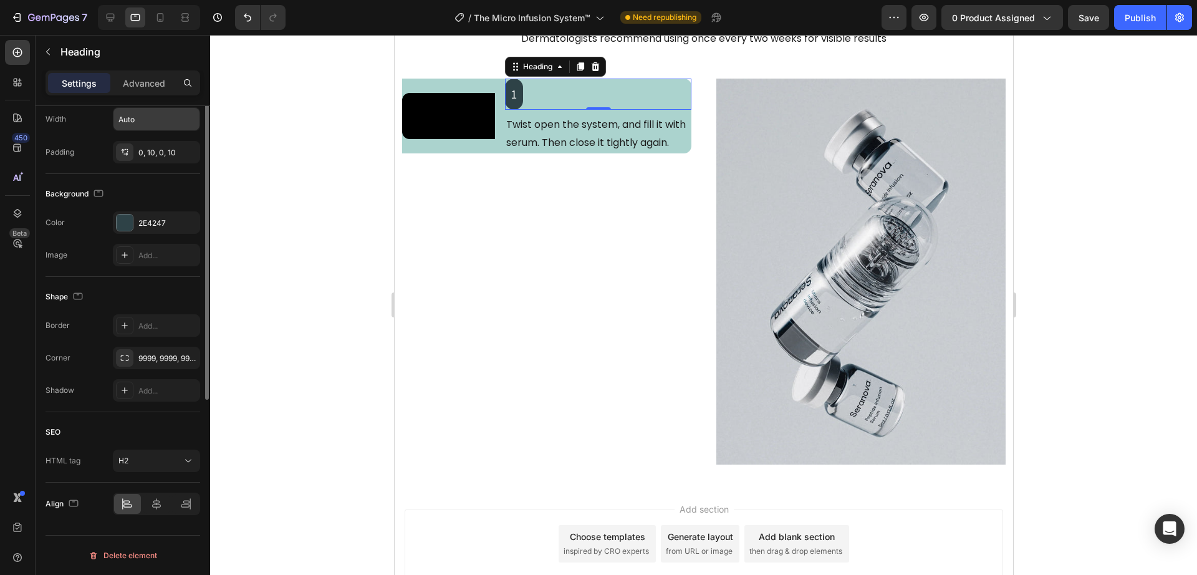
scroll to position [0, 0]
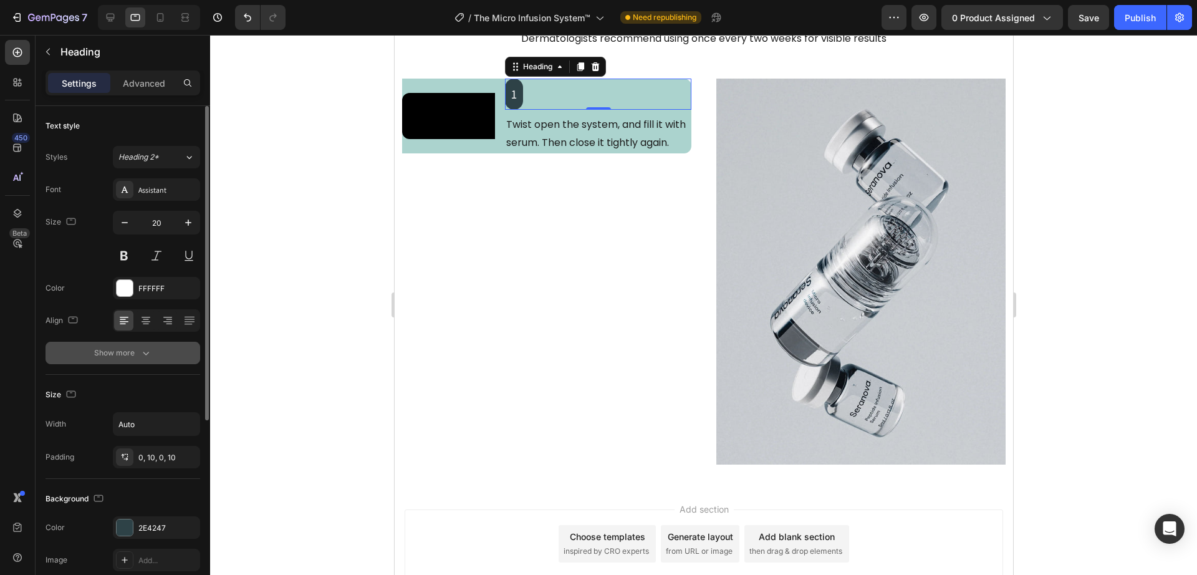
click at [148, 351] on icon "button" at bounding box center [146, 353] width 12 height 12
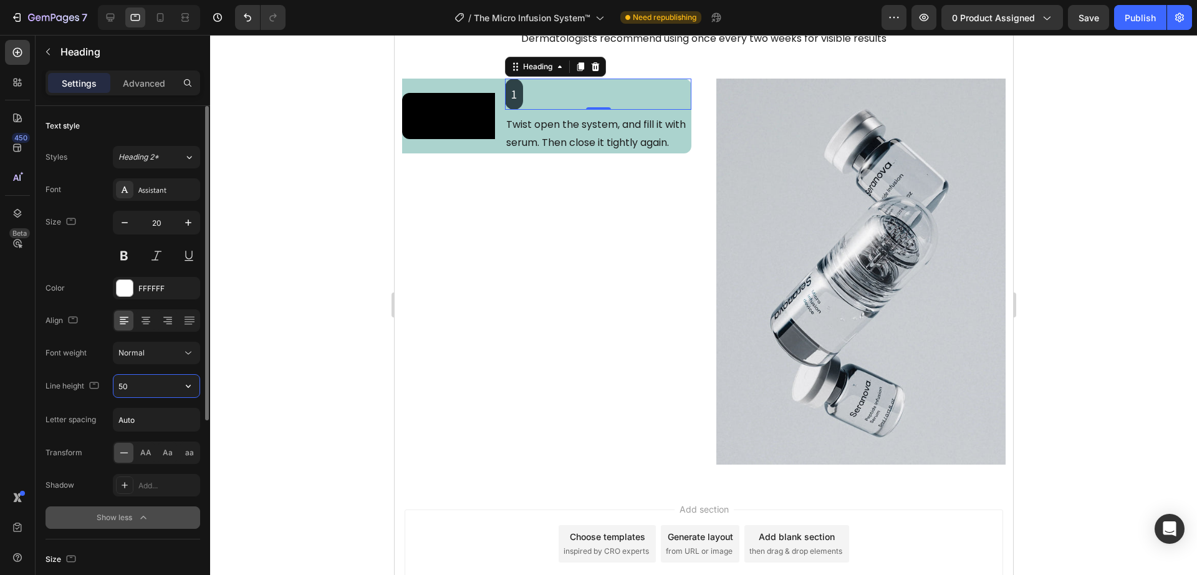
click at [133, 383] on input "50" at bounding box center [156, 386] width 86 height 22
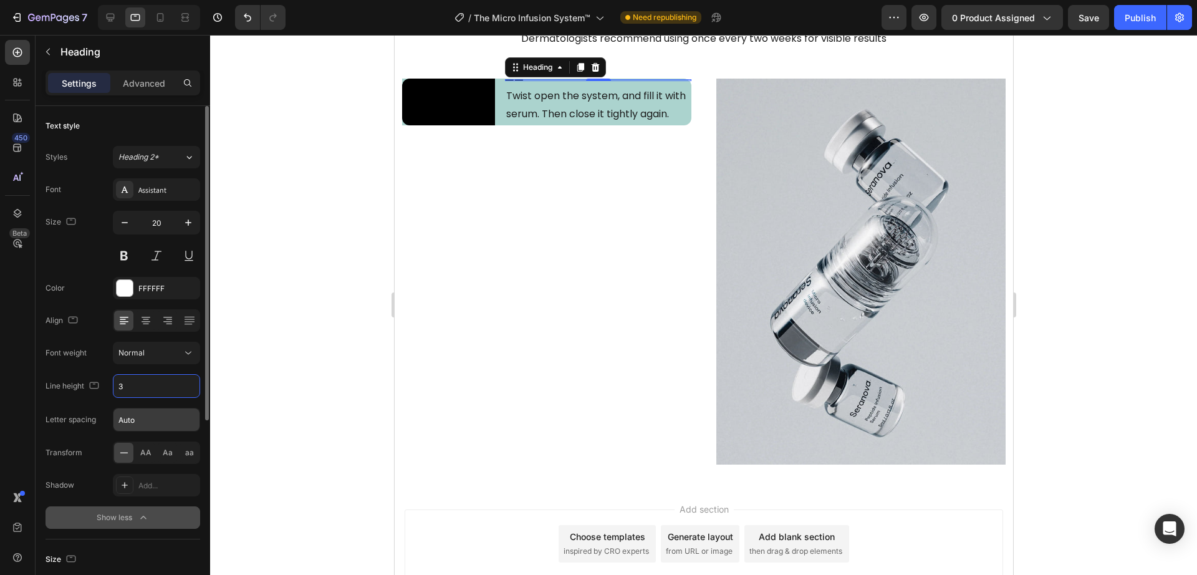
type input "35"
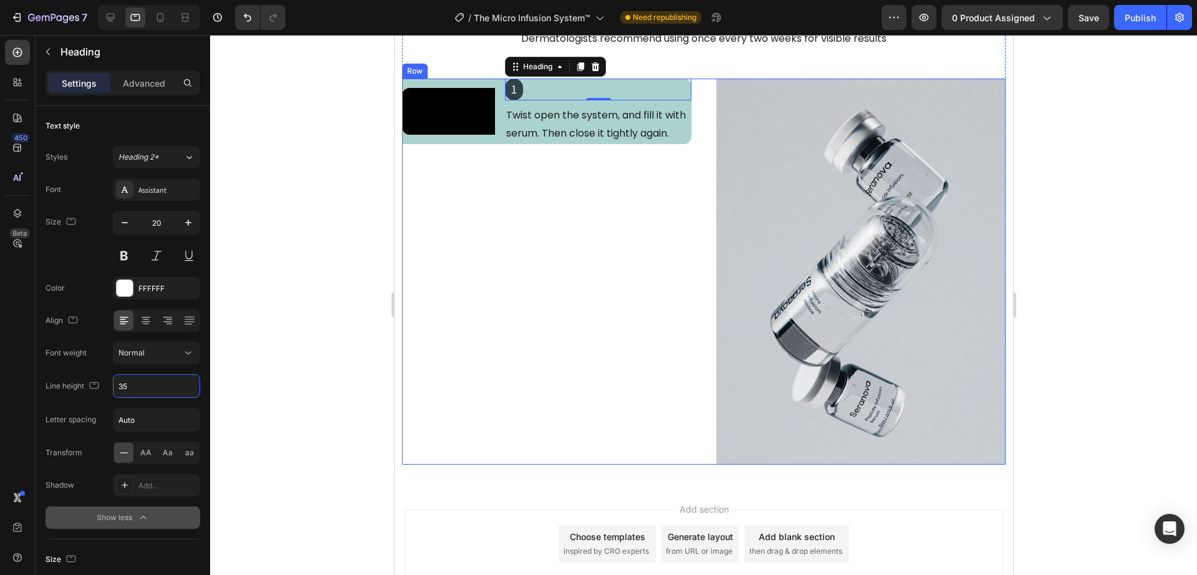
click at [439, 383] on div "Video 1 Heading 0 Twist open the system, and fill it with serum. Then close it …" at bounding box center [546, 272] width 289 height 386
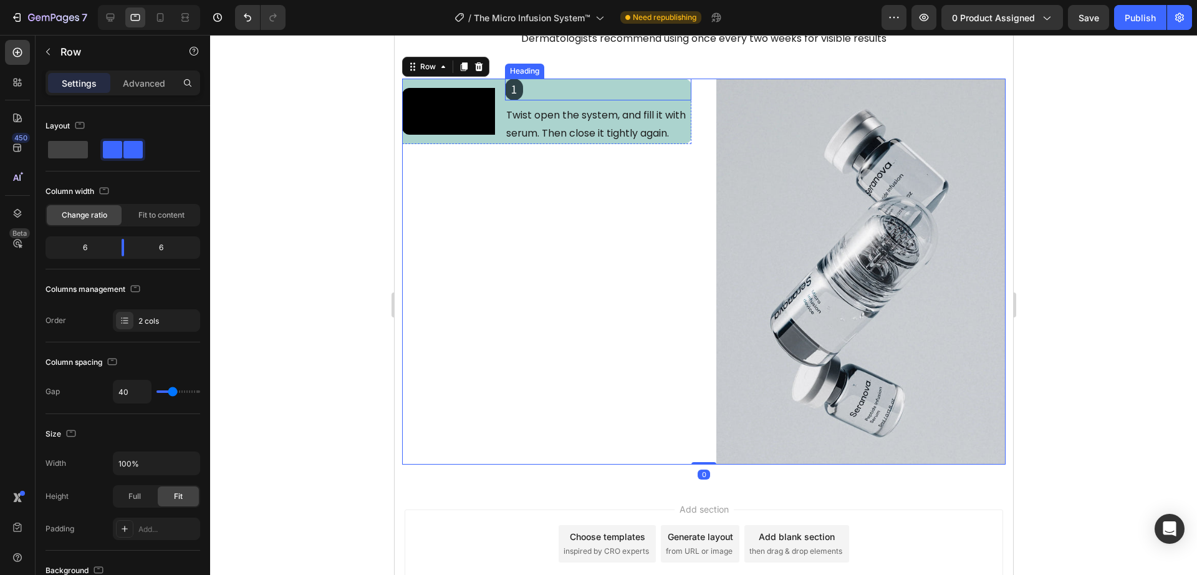
click at [549, 90] on div "1" at bounding box center [597, 90] width 186 height 22
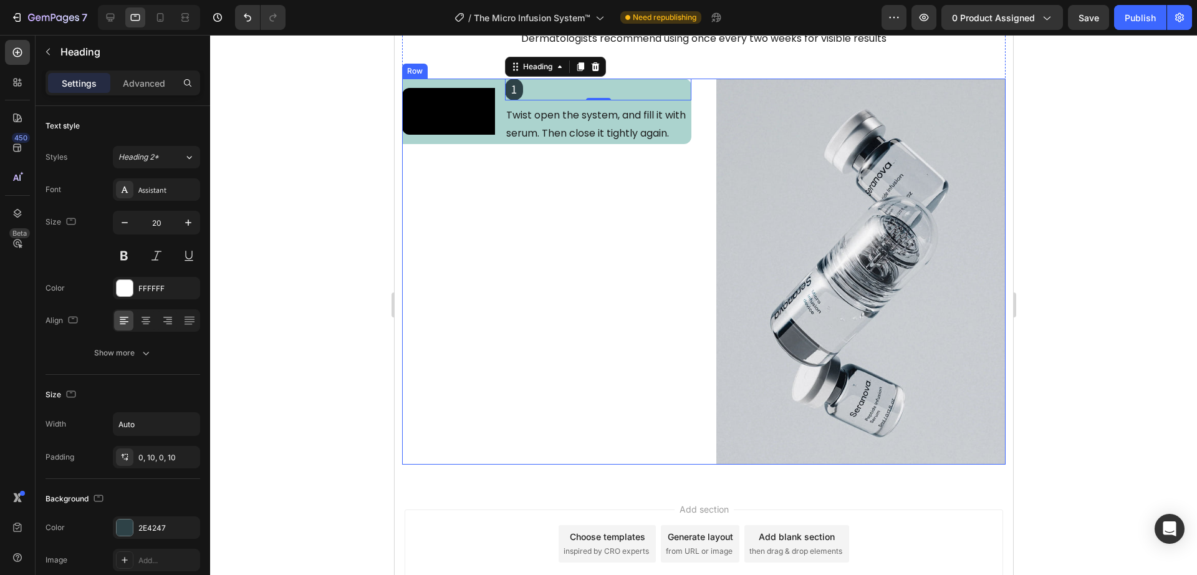
click at [537, 294] on div "Video 1 Heading 0 Twist open the system, and fill it with serum. Then close it …" at bounding box center [546, 272] width 289 height 386
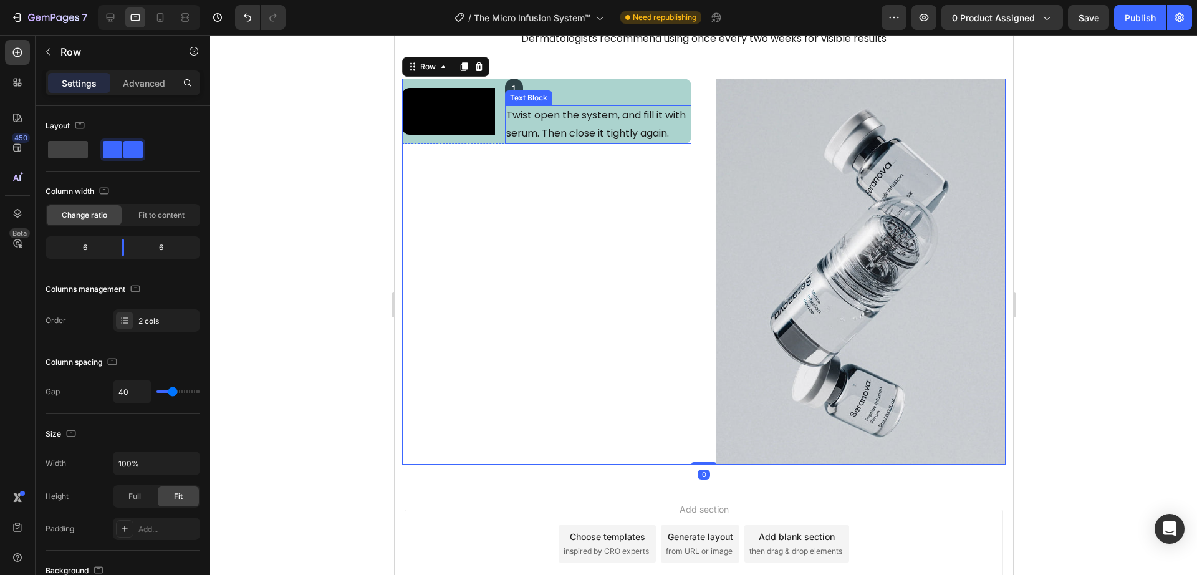
click at [559, 132] on p "Twist open the system, and fill it with serum. Then close it tightly again." at bounding box center [598, 125] width 184 height 36
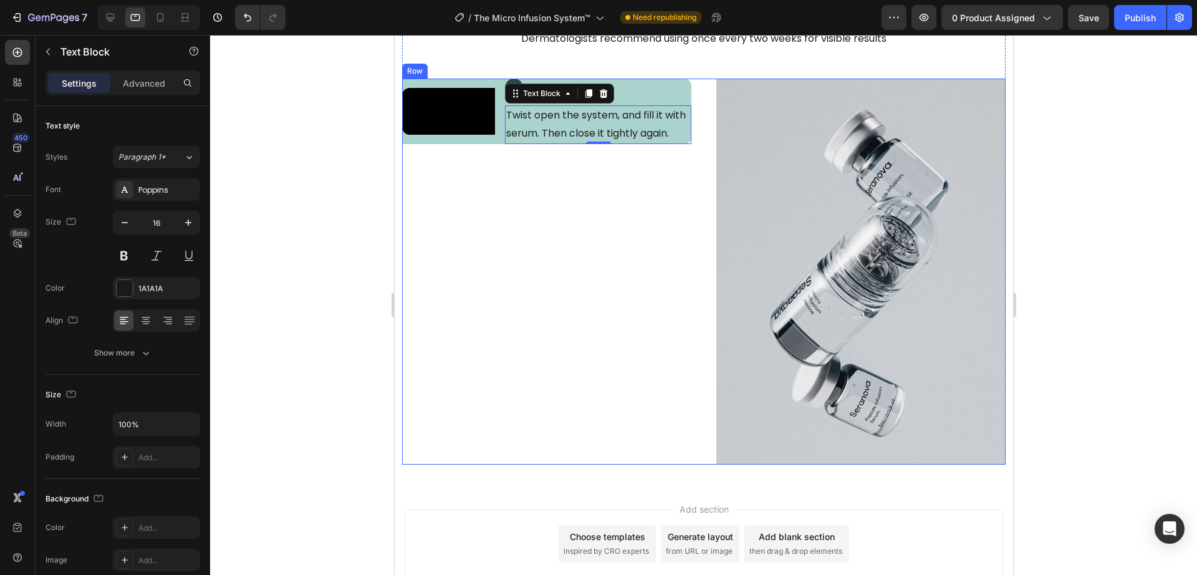
click at [530, 290] on div "Video 1 Heading Twist open the system, and fill it with serum. Then close it ti…" at bounding box center [546, 272] width 289 height 386
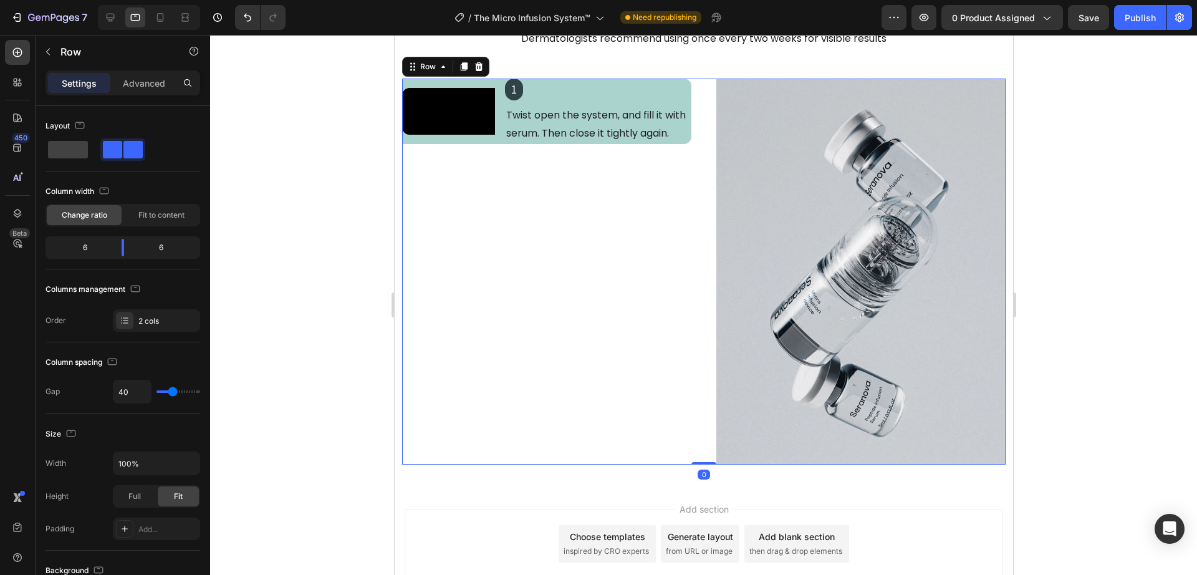
click at [482, 306] on div "Video 1 Heading Twist open the system, and fill it with serum. Then close it ti…" at bounding box center [546, 272] width 289 height 386
click at [506, 383] on div "Video 1 Heading Twist open the system, and fill it with serum. Then close it ti…" at bounding box center [546, 272] width 289 height 386
click at [363, 437] on div at bounding box center [703, 305] width 987 height 540
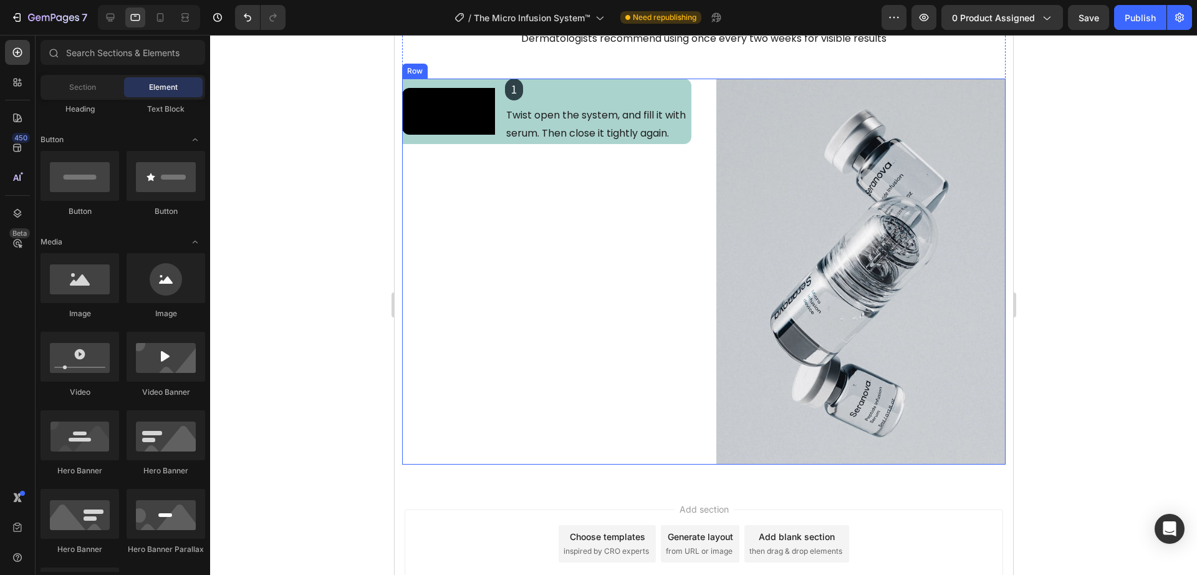
click at [354, 332] on div at bounding box center [703, 305] width 987 height 540
click at [494, 144] on div "Video 1 Heading Twist open the system, and fill it with serum. Then close it ti…" at bounding box center [546, 111] width 289 height 65
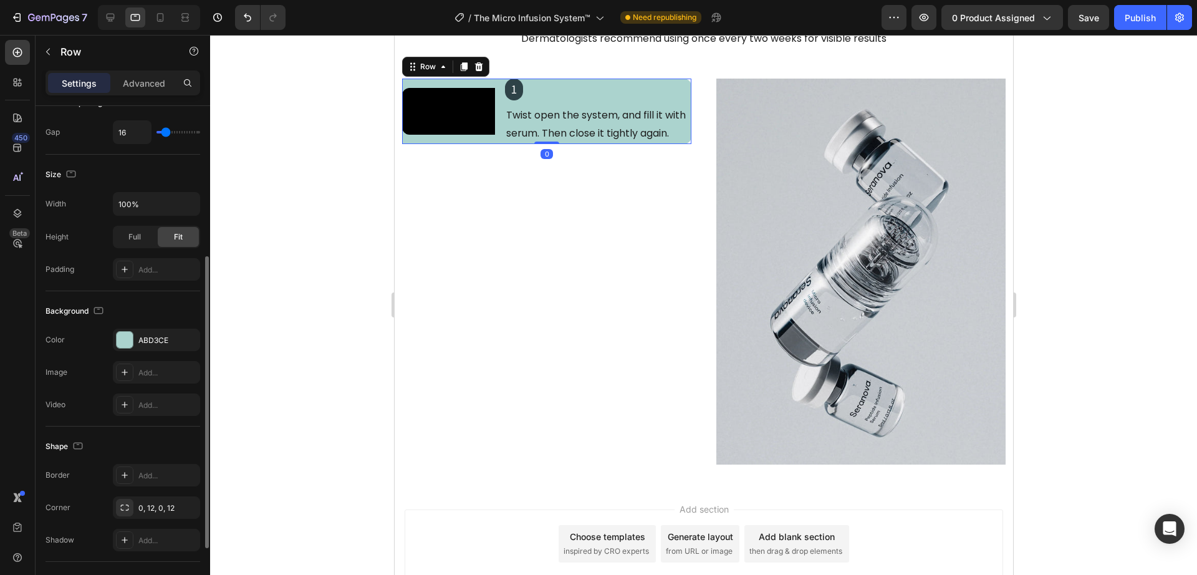
scroll to position [366, 0]
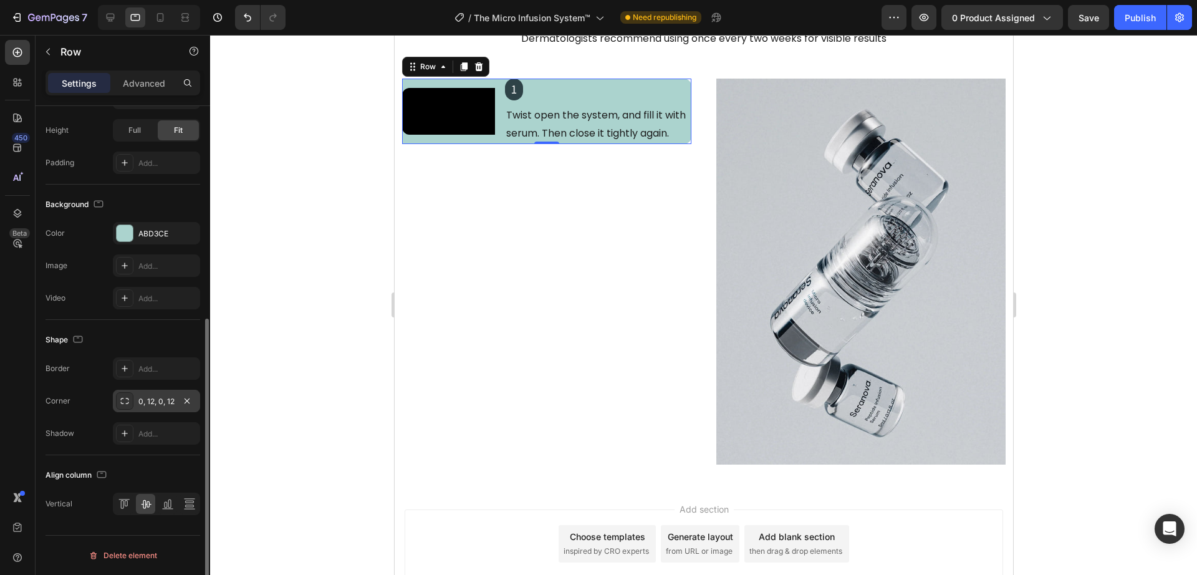
click at [128, 398] on icon at bounding box center [125, 401] width 8 height 6
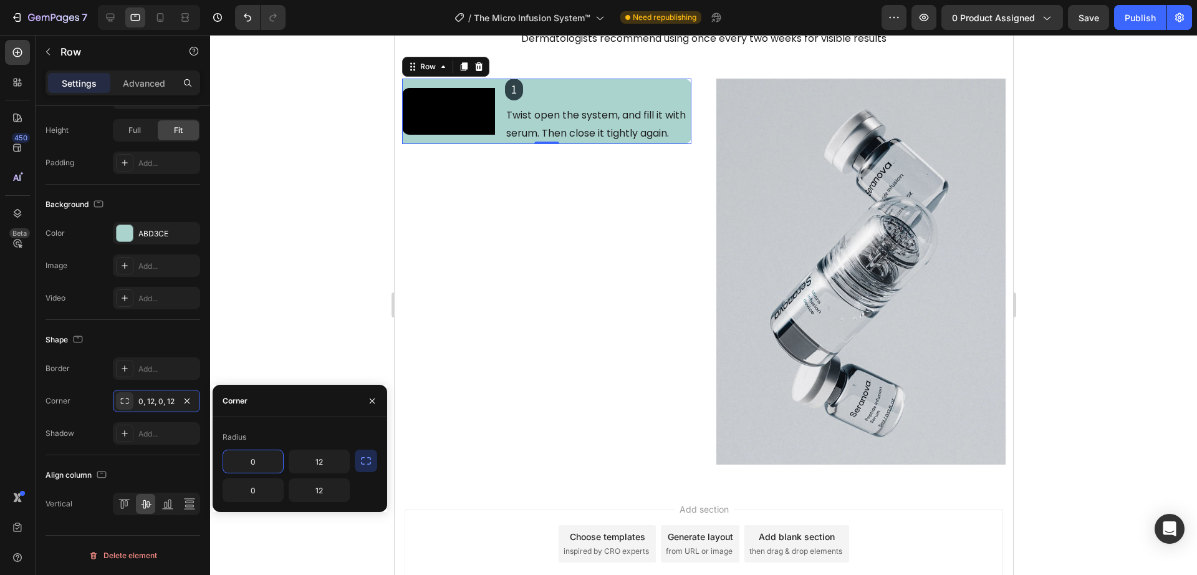
click at [256, 462] on input "0" at bounding box center [253, 461] width 60 height 22
type input "12"
click at [362, 462] on icon "button" at bounding box center [366, 461] width 12 height 12
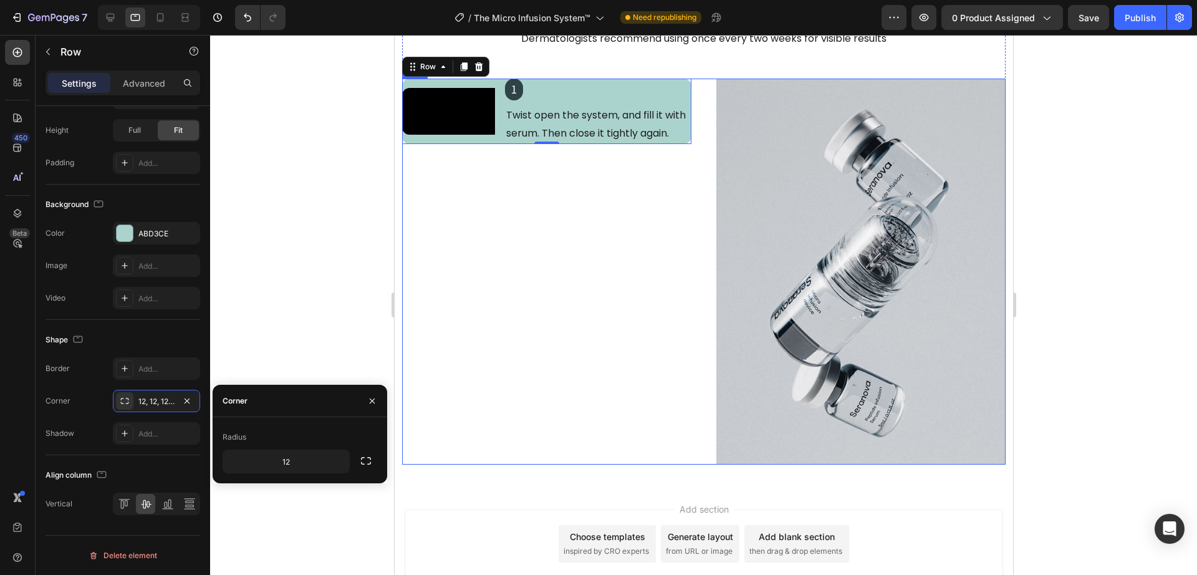
click at [502, 412] on div "Video 1 Heading Twist open the system, and fill it with serum. Then close it ti…" at bounding box center [546, 272] width 289 height 386
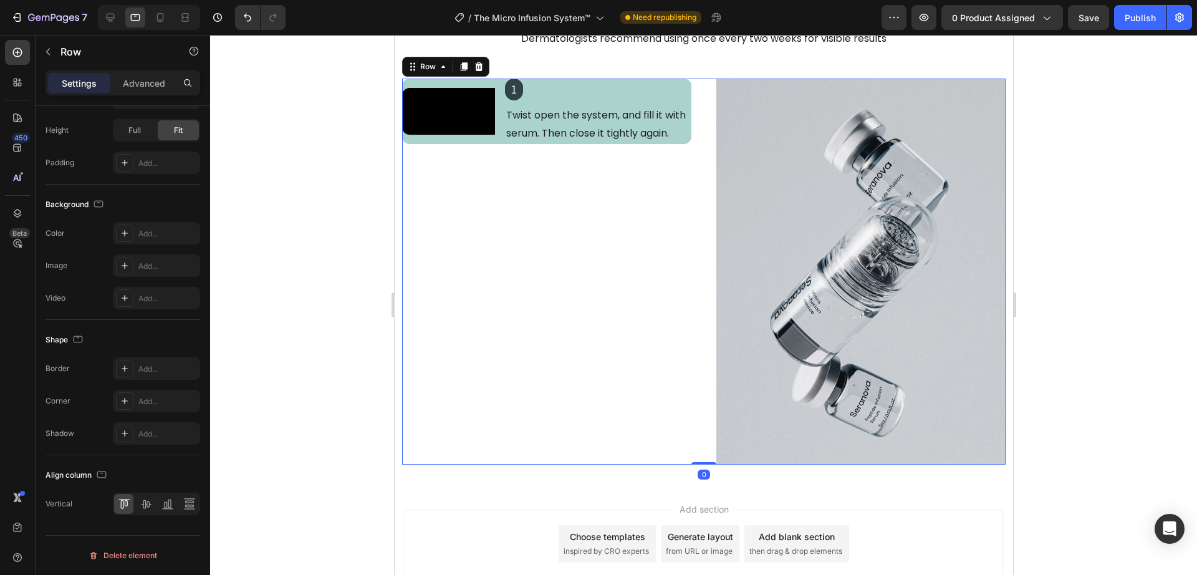
click at [429, 509] on div "Add section Choose templates inspired by CRO experts Generate layout from URL o…" at bounding box center [703, 543] width 599 height 69
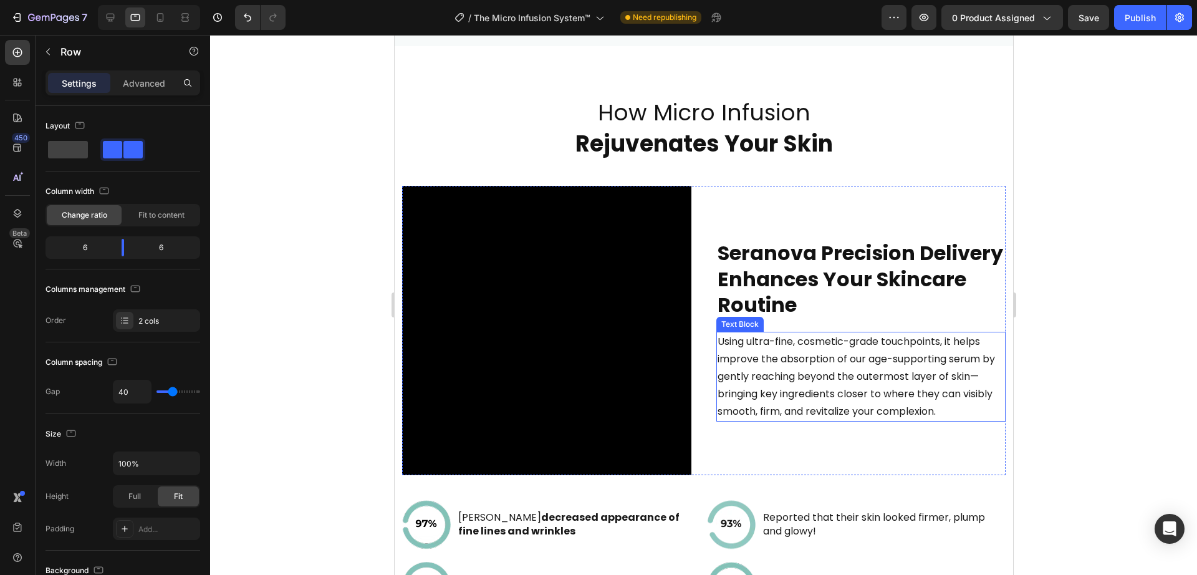
scroll to position [1544, 0]
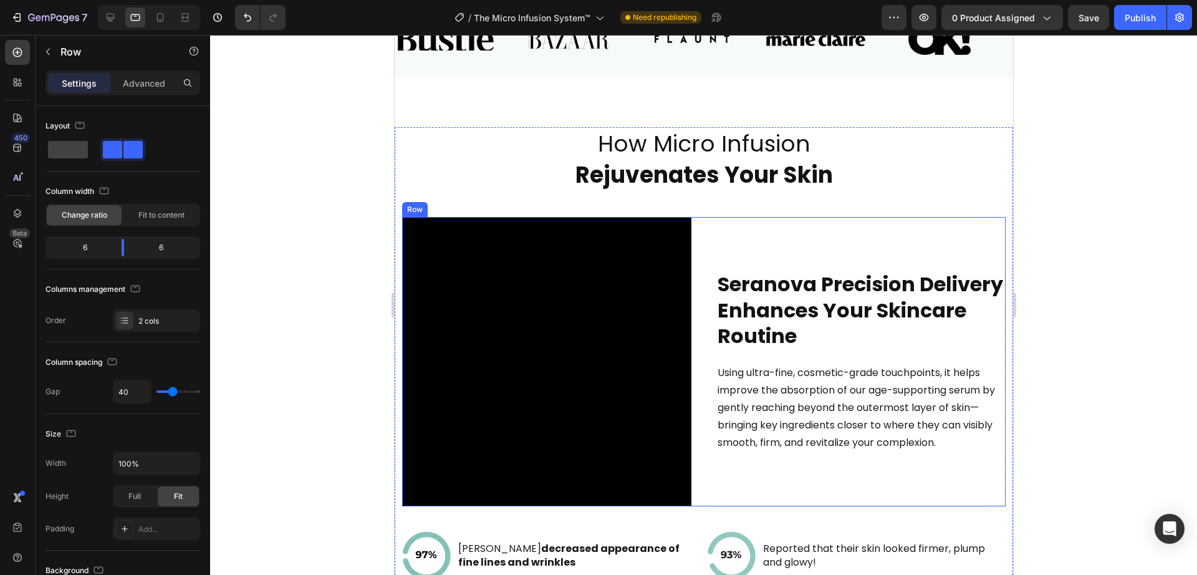
click at [695, 349] on div "Video Seranova Precision Delivery Enhances Your Skincare Routine Heading Using …" at bounding box center [704, 361] width 604 height 289
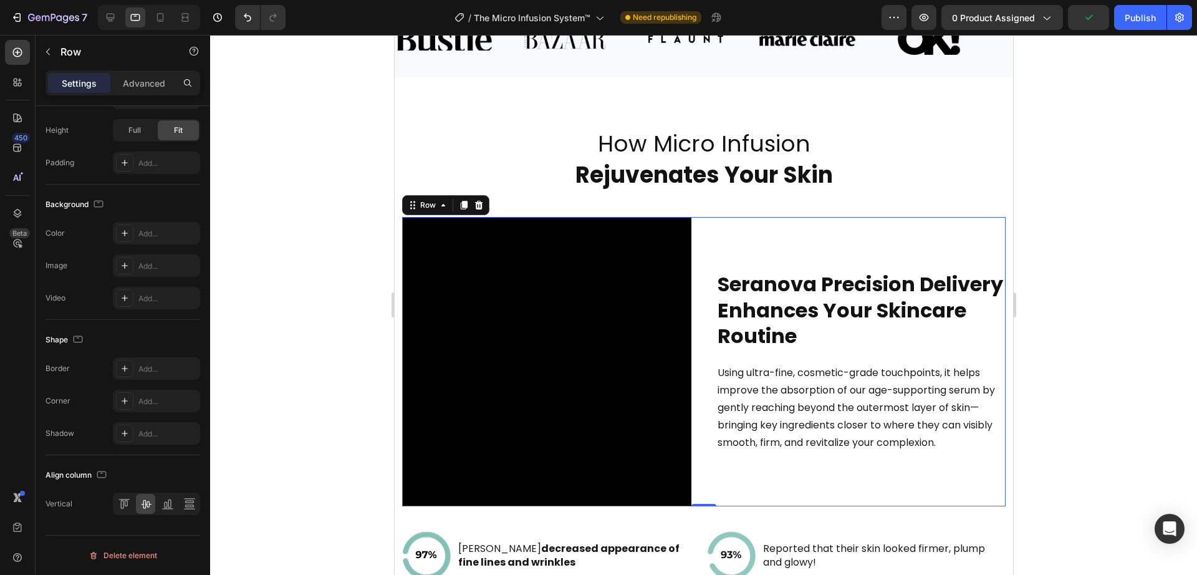
click at [76, 73] on div "Settings" at bounding box center [79, 83] width 62 height 20
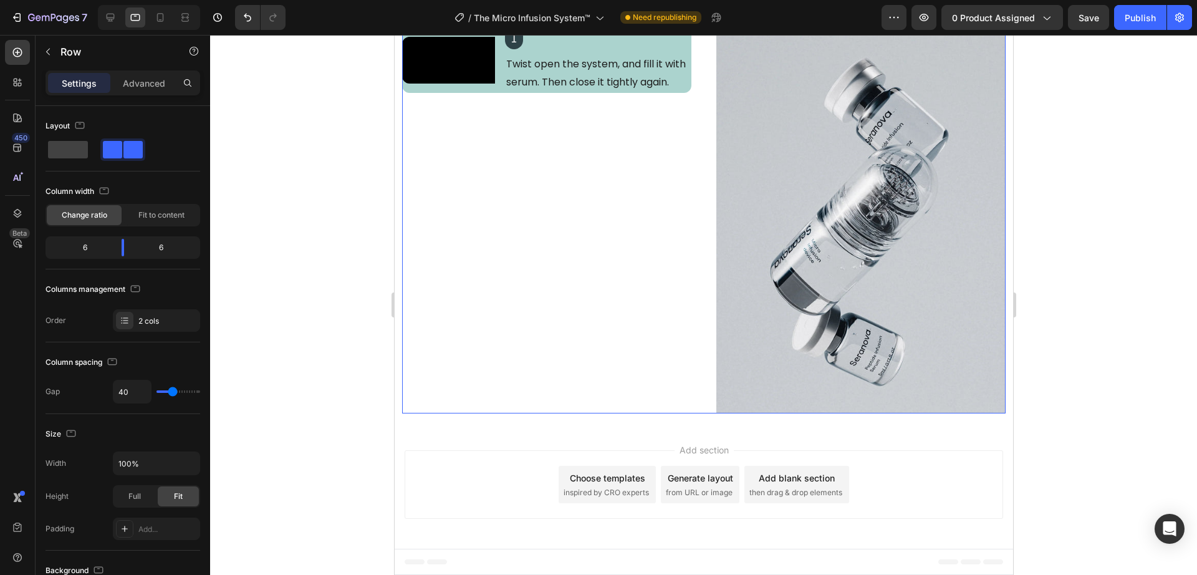
click at [630, 329] on div "Video 1 Heading Twist open the system, and fill it with serum. Then close it ti…" at bounding box center [546, 220] width 289 height 386
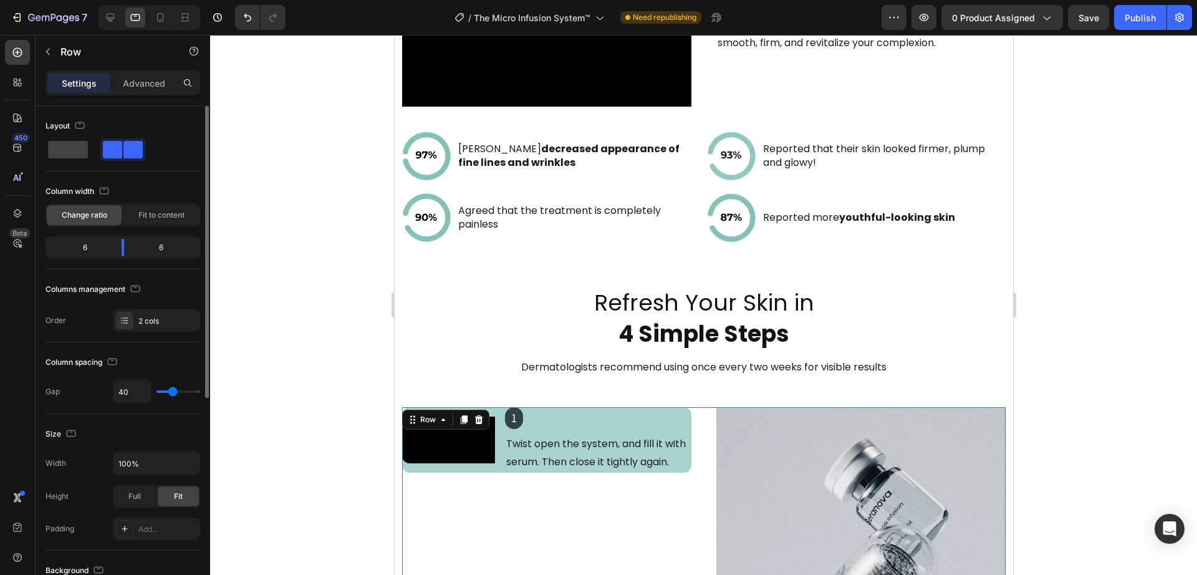
scroll to position [1934, 0]
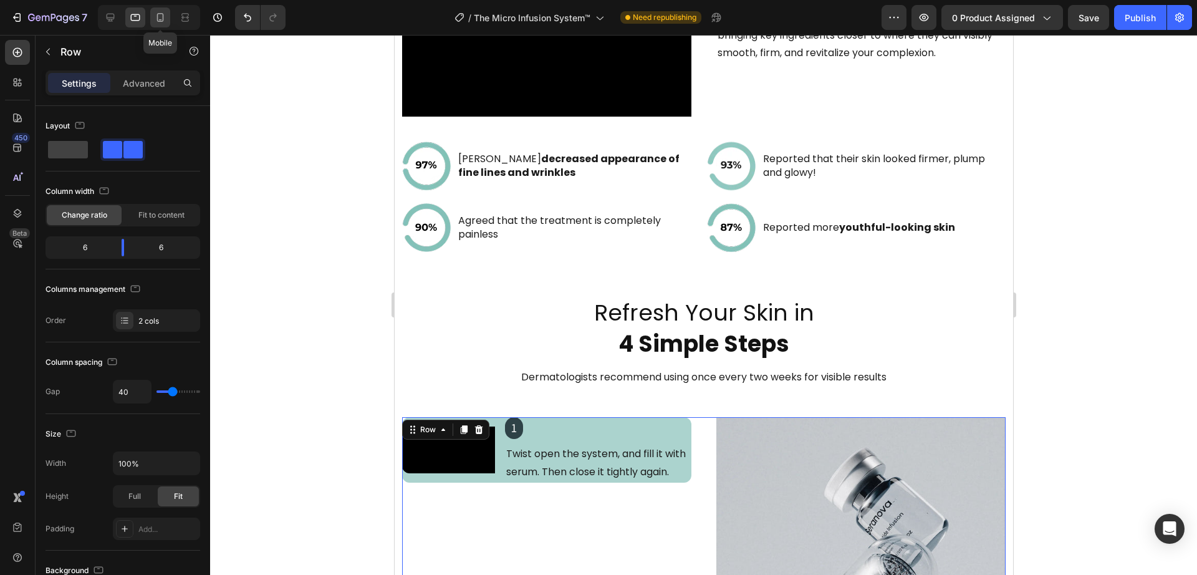
click at [155, 16] on icon at bounding box center [160, 17] width 12 height 12
type input "16"
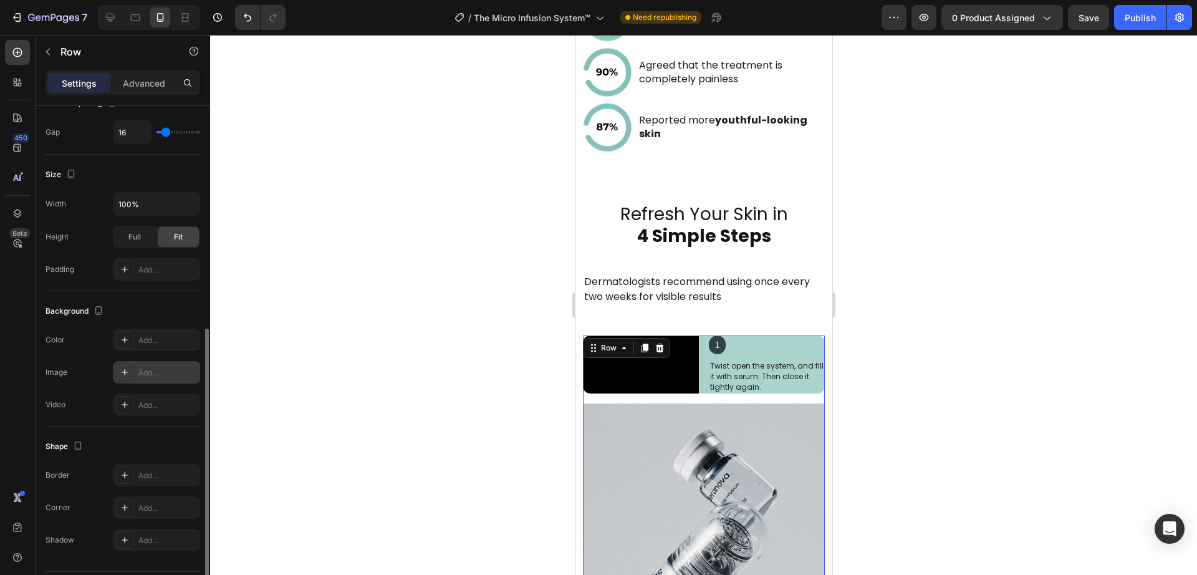
scroll to position [296, 0]
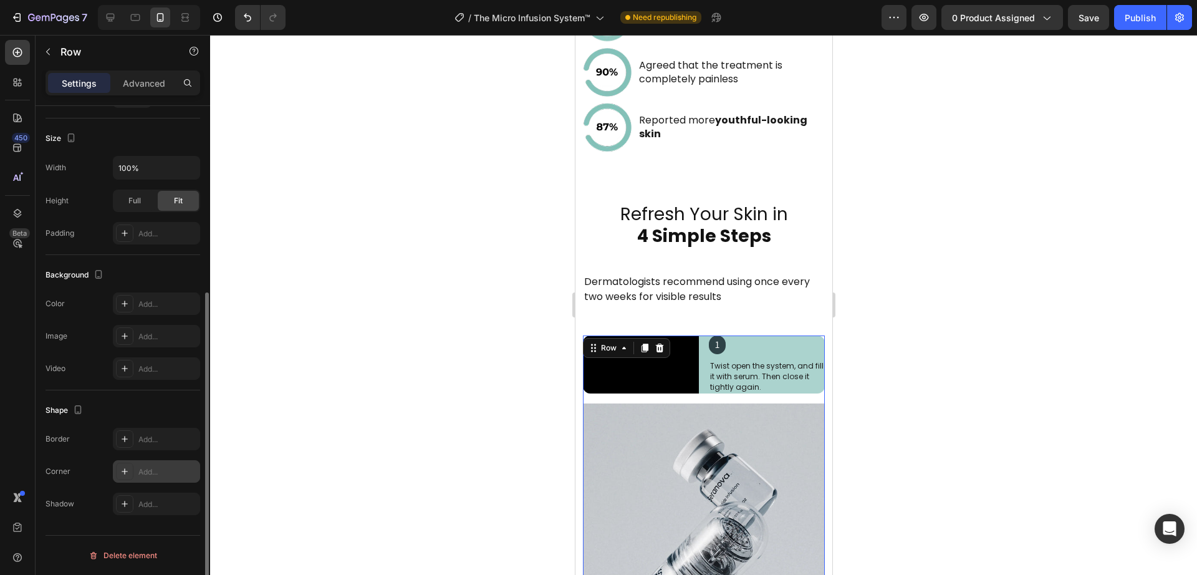
click at [130, 470] on div at bounding box center [124, 471] width 17 height 17
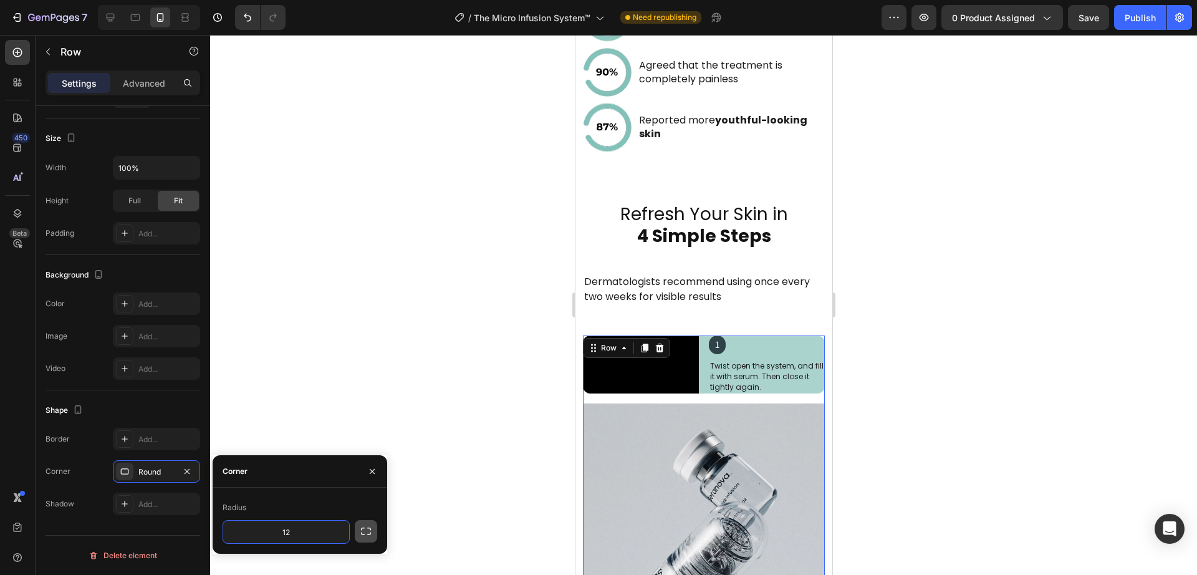
type input "12"
click at [359, 529] on button "button" at bounding box center [366, 531] width 22 height 22
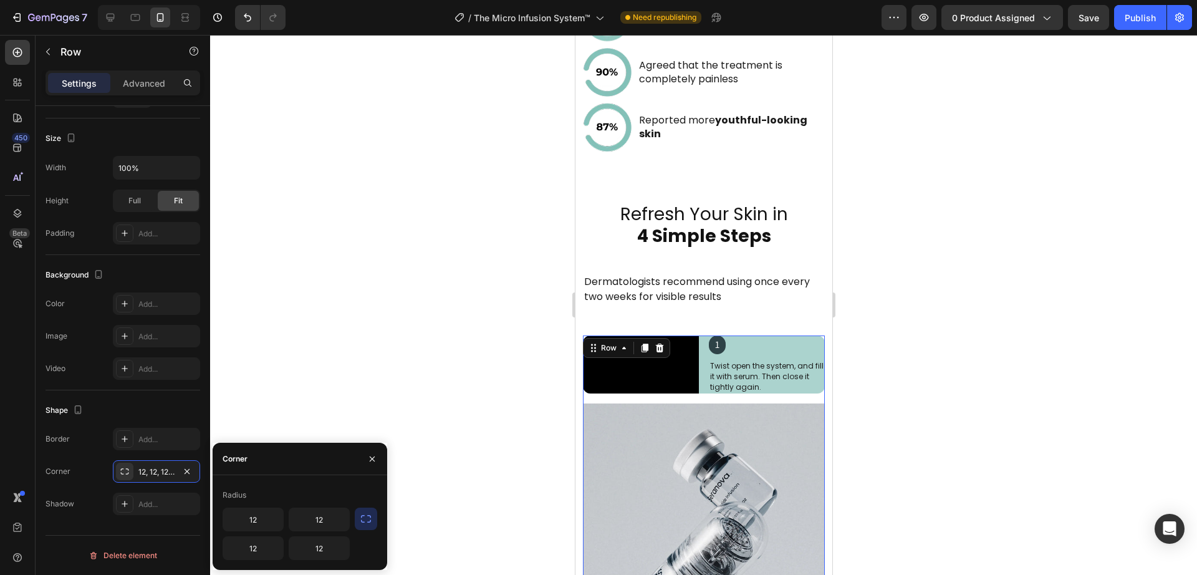
click at [449, 438] on div at bounding box center [703, 305] width 987 height 540
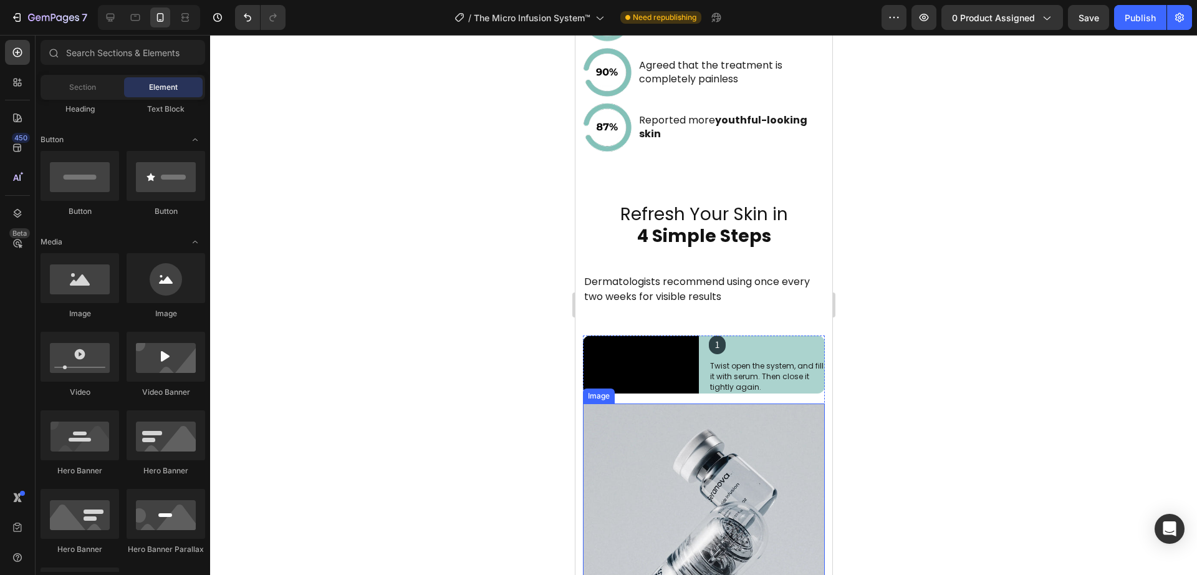
click at [651, 463] on img at bounding box center [703, 564] width 242 height 322
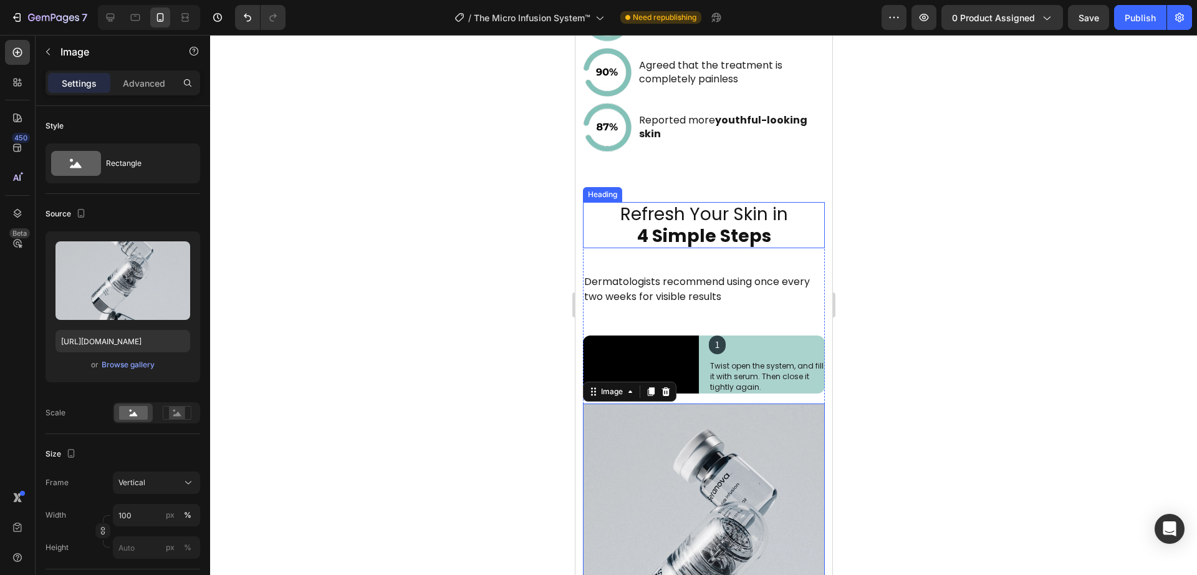
scroll to position [2306, 0]
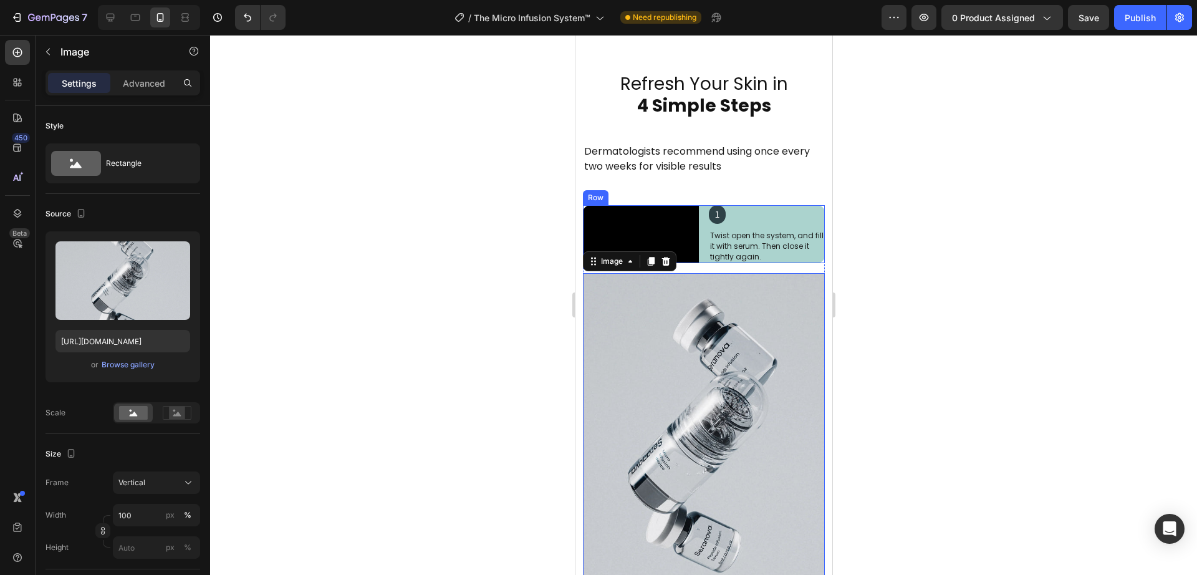
click at [699, 263] on div "Video 1 Heading Twist open the system, and fill it with serum. Then close it ti…" at bounding box center [703, 234] width 242 height 58
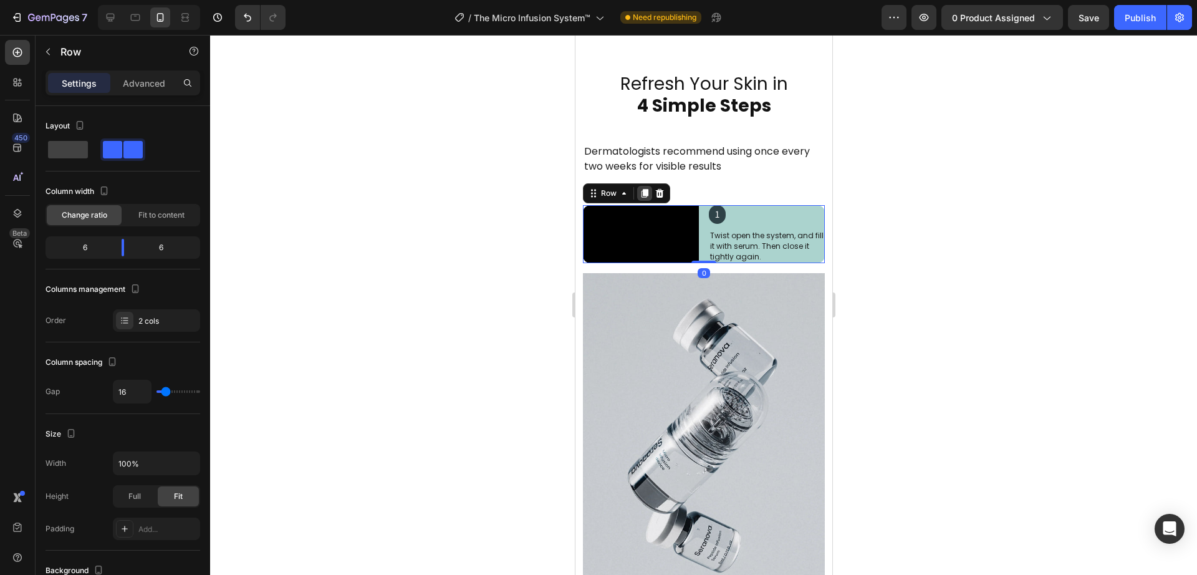
click at [641, 198] on icon at bounding box center [644, 193] width 7 height 9
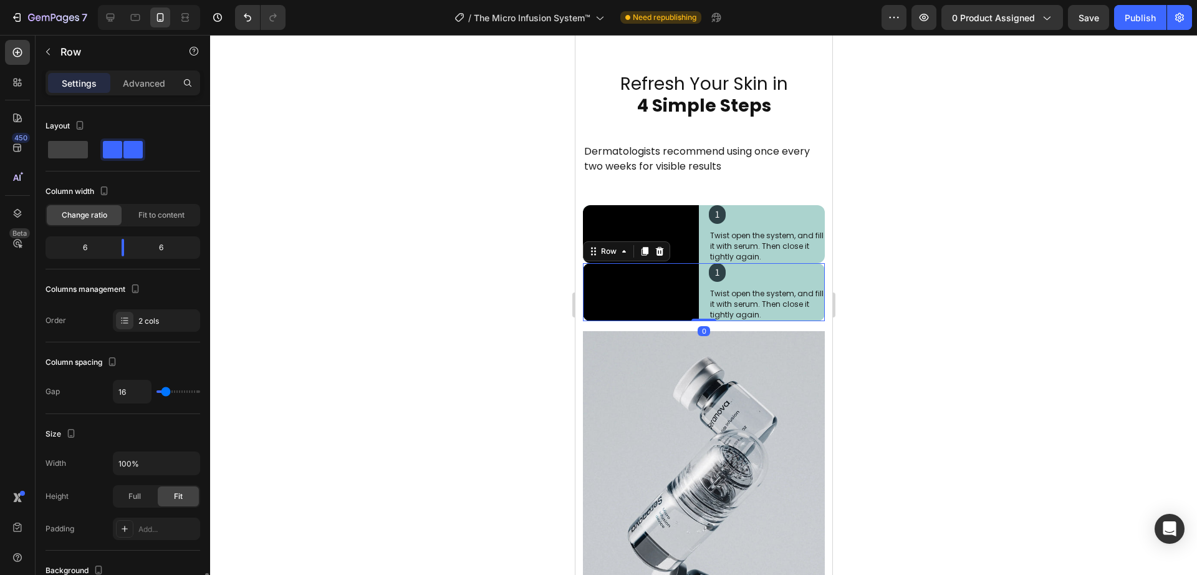
scroll to position [296, 0]
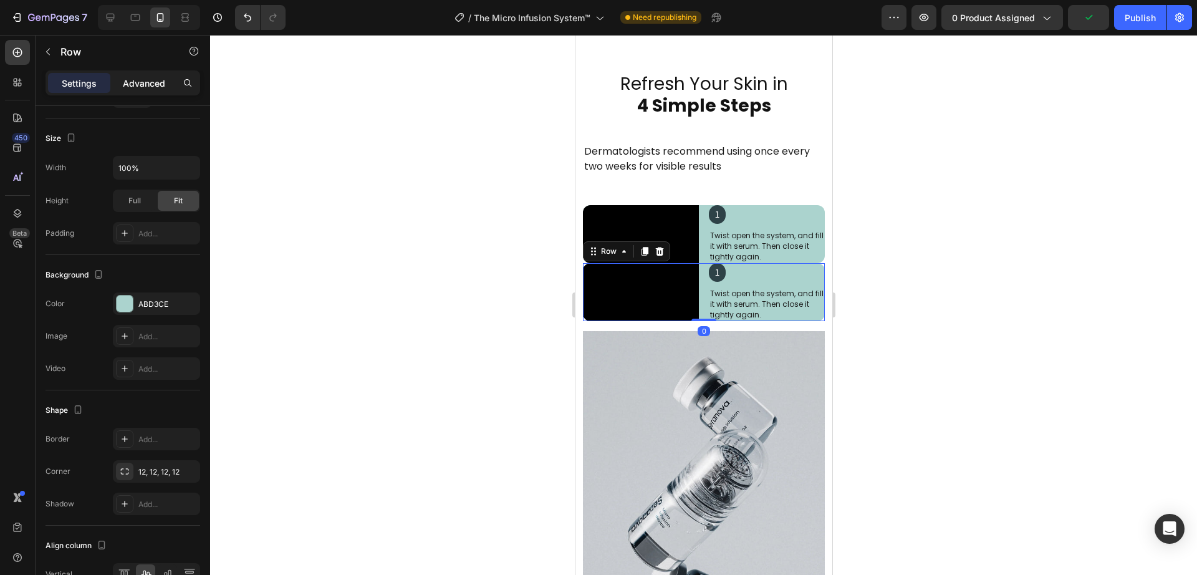
click at [135, 73] on div "Advanced" at bounding box center [144, 83] width 62 height 20
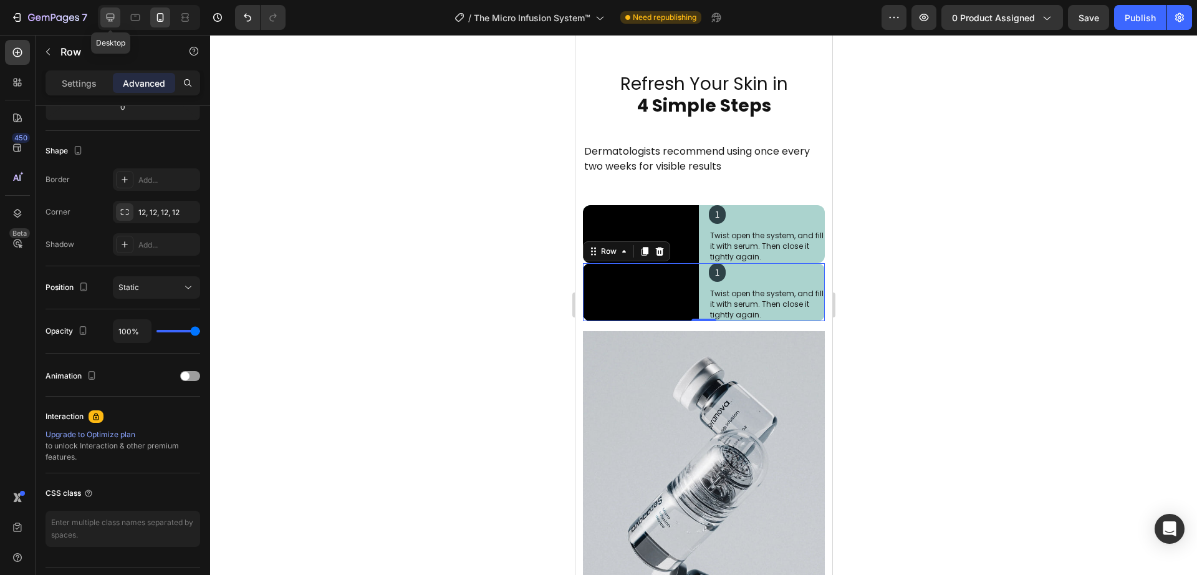
click at [104, 25] on div at bounding box center [110, 17] width 20 height 20
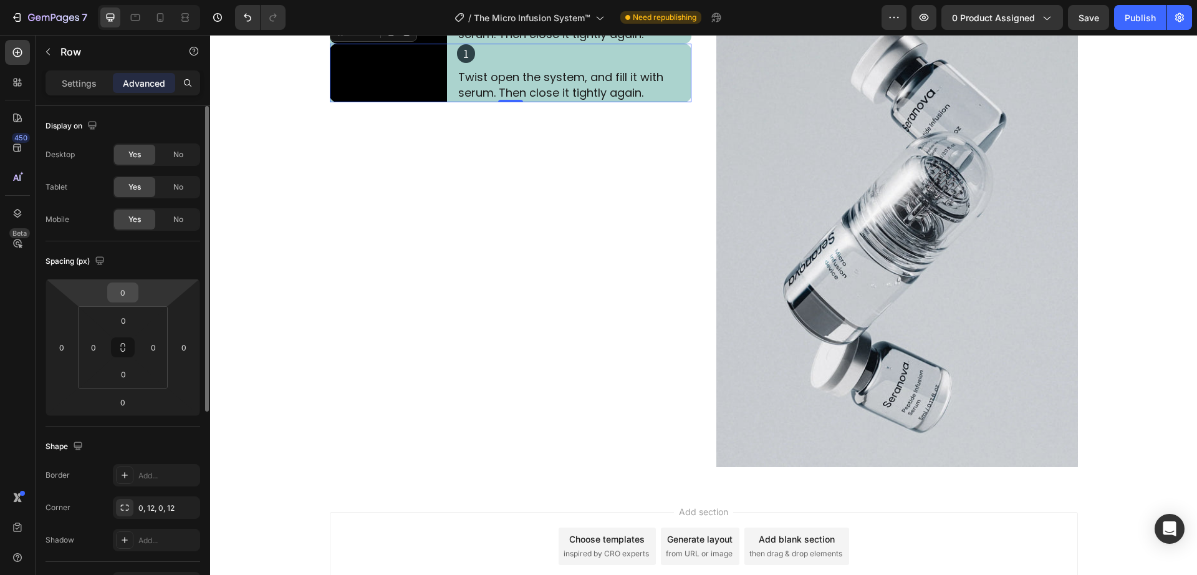
click at [126, 293] on input "0" at bounding box center [122, 292] width 25 height 19
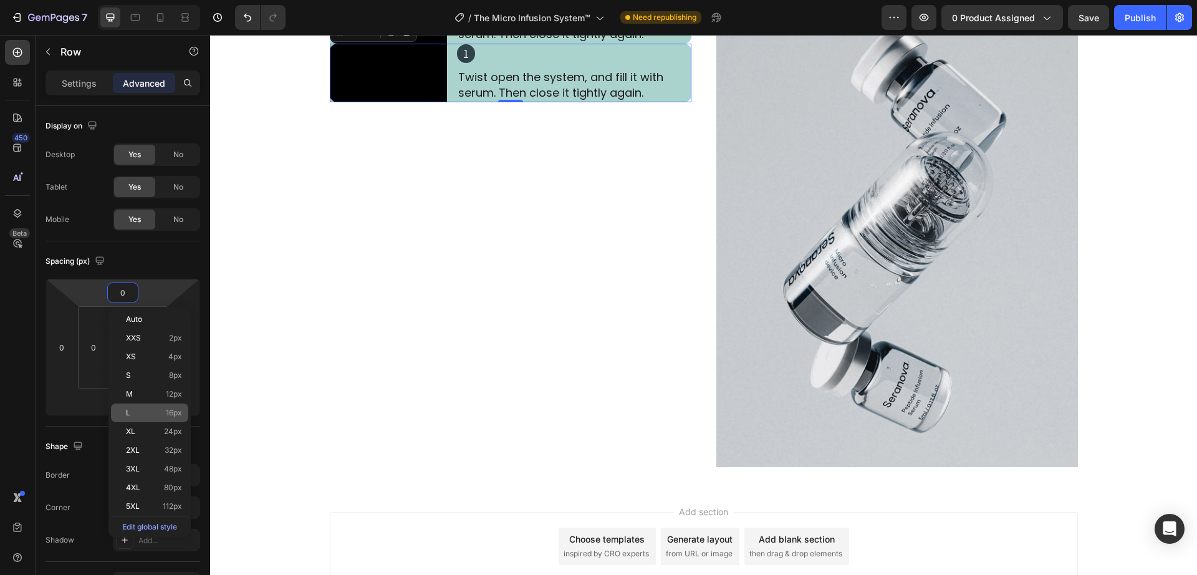
click at [159, 415] on p "L 16px" at bounding box center [154, 412] width 56 height 9
type input "16"
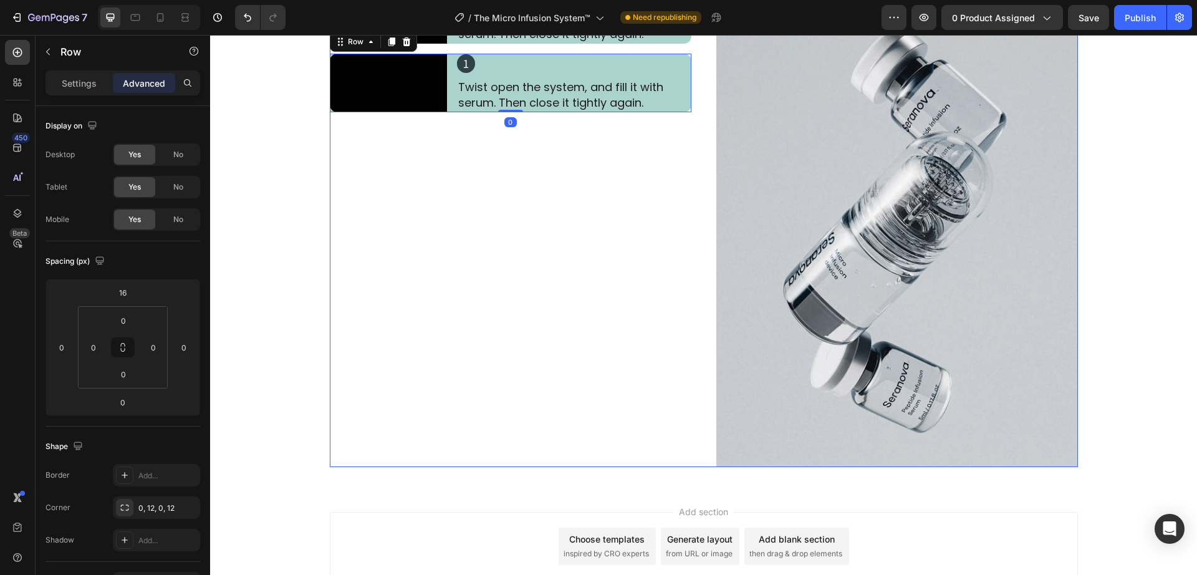
click at [495, 380] on div "Video 1 Heading Twist open the system, and fill it with serum. Then close it ti…" at bounding box center [511, 226] width 362 height 482
click at [460, 112] on div "1 Heading Twist open the system, and fill it with serum. Then close it tightly …" at bounding box center [574, 83] width 234 height 59
click at [387, 47] on icon at bounding box center [392, 42] width 10 height 10
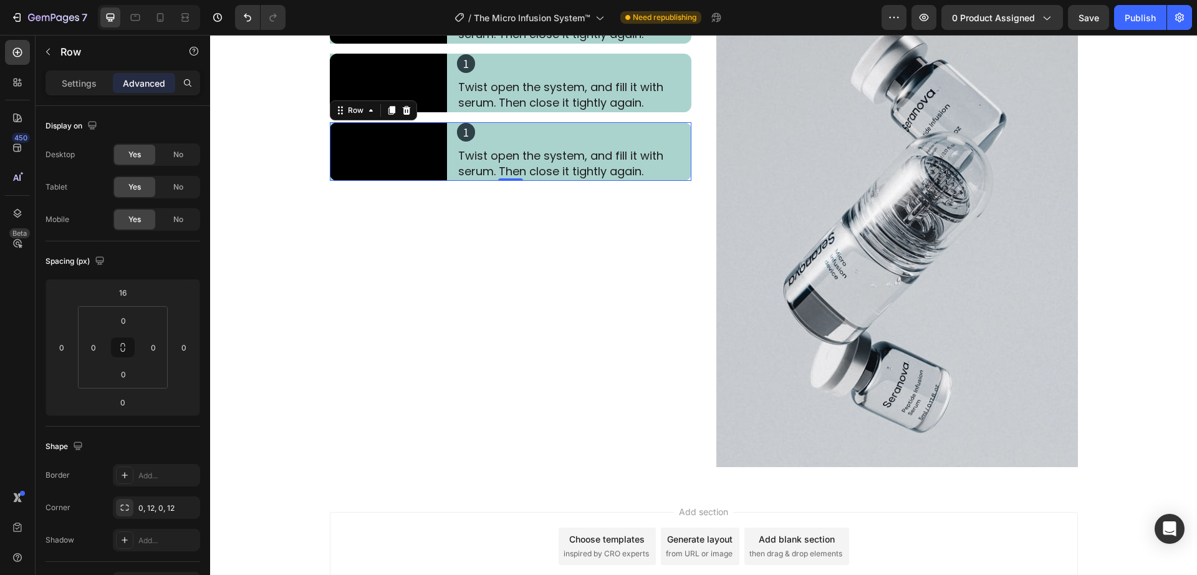
click at [443, 181] on div "Video 1 Heading Twist open the system, and fill it with serum. Then close it ti…" at bounding box center [511, 151] width 362 height 59
click at [387, 115] on icon at bounding box center [392, 110] width 10 height 10
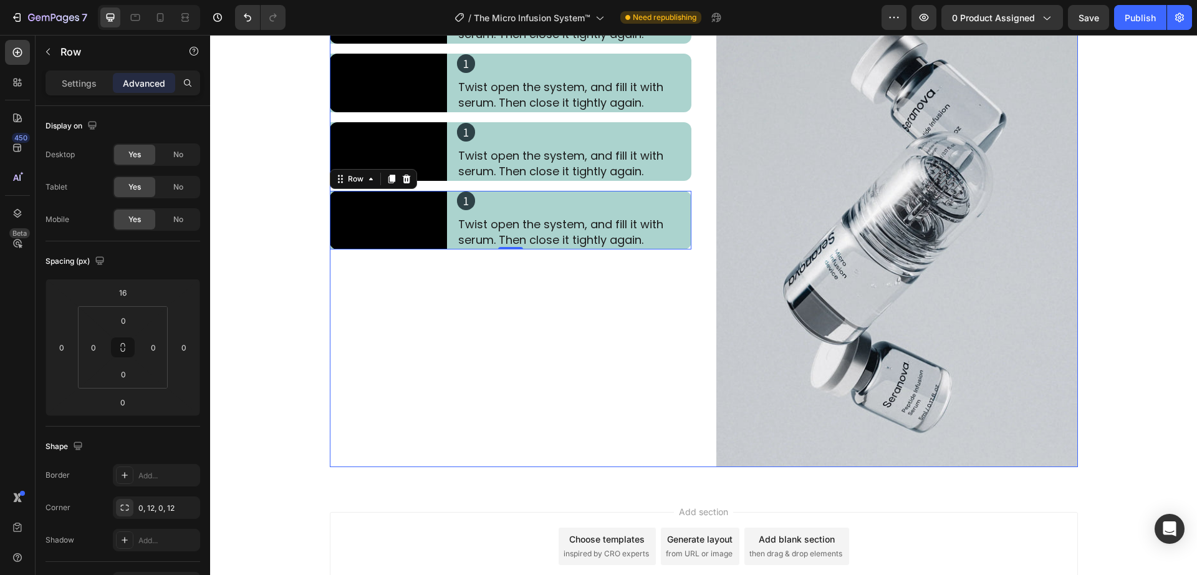
click at [456, 419] on div "Video 1 Heading Twist open the system, and fill it with serum. Then close it ti…" at bounding box center [511, 226] width 362 height 482
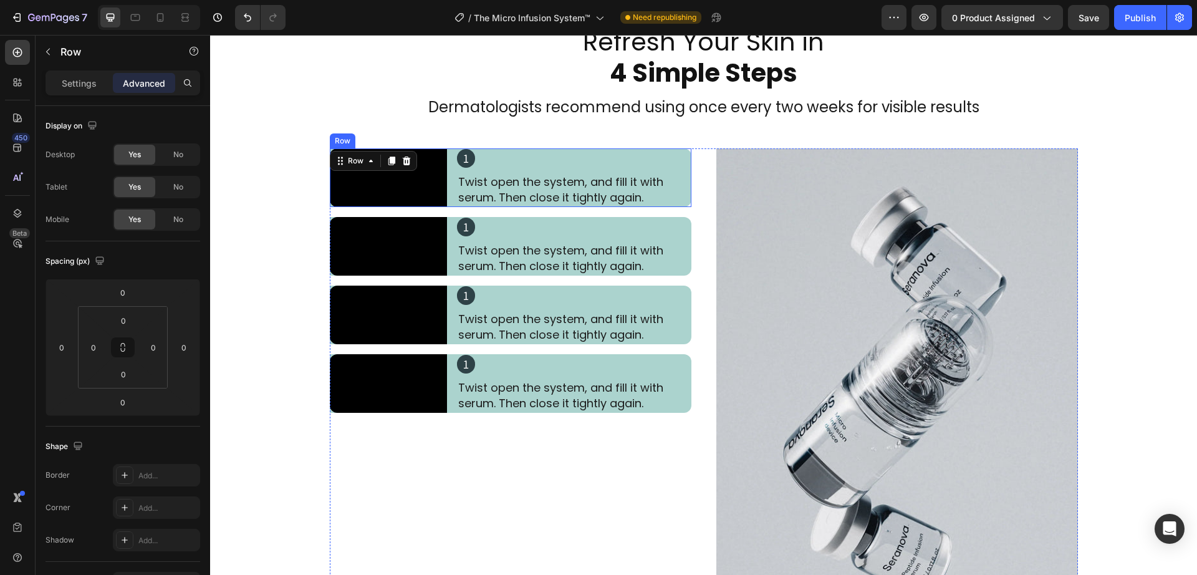
scroll to position [2314, 0]
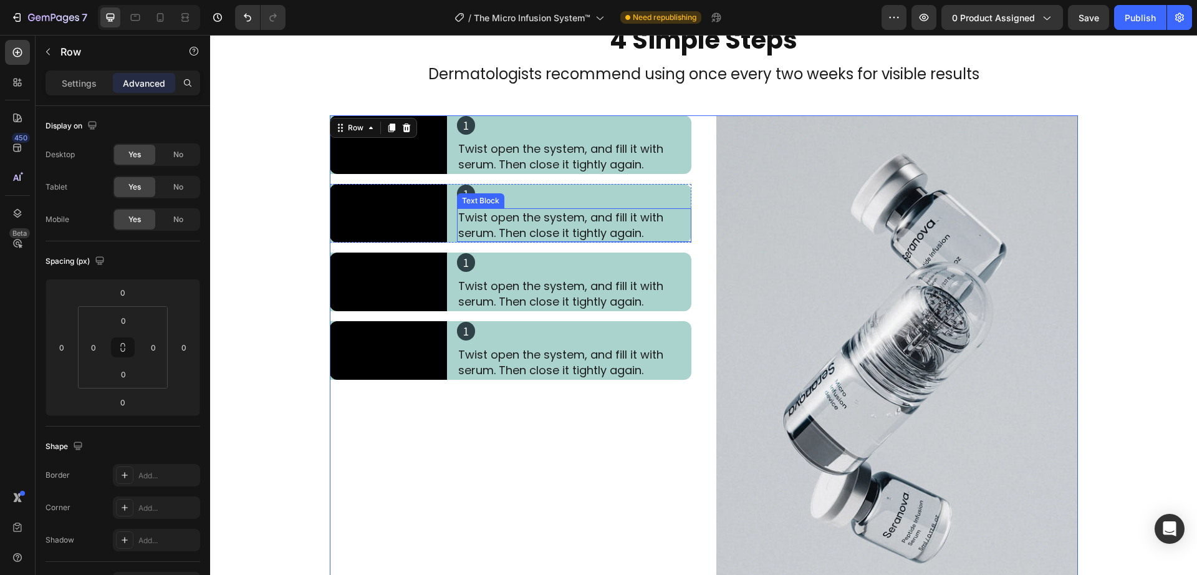
click at [460, 203] on h2 "1" at bounding box center [466, 194] width 18 height 19
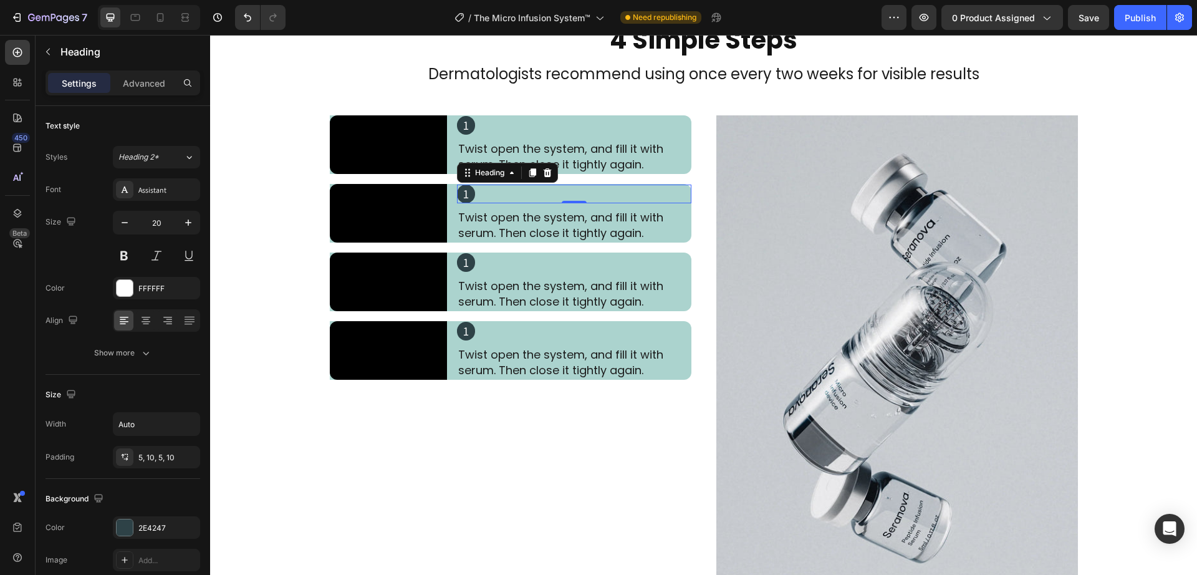
click at [460, 203] on h2 "1" at bounding box center [466, 194] width 18 height 19
click at [463, 200] on p "1" at bounding box center [466, 194] width 6 height 12
click at [460, 311] on div "1 Heading Twist open the system, and fill it with serum. Then close it tightly …" at bounding box center [574, 282] width 234 height 59
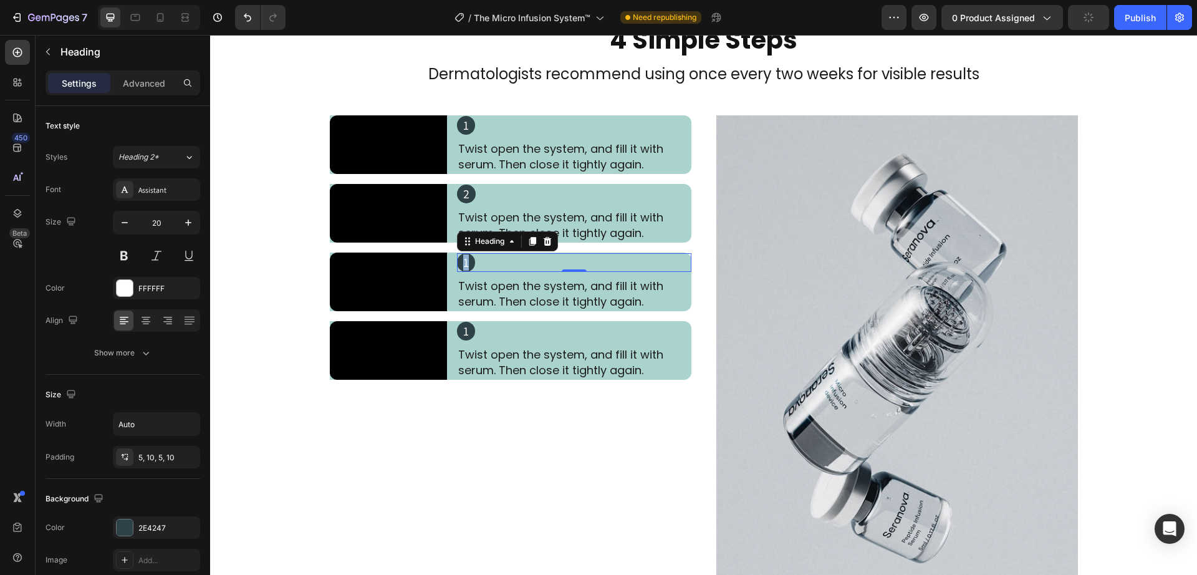
click at [463, 269] on p "1" at bounding box center [466, 262] width 6 height 12
click at [462, 340] on h2 "1" at bounding box center [466, 331] width 18 height 19
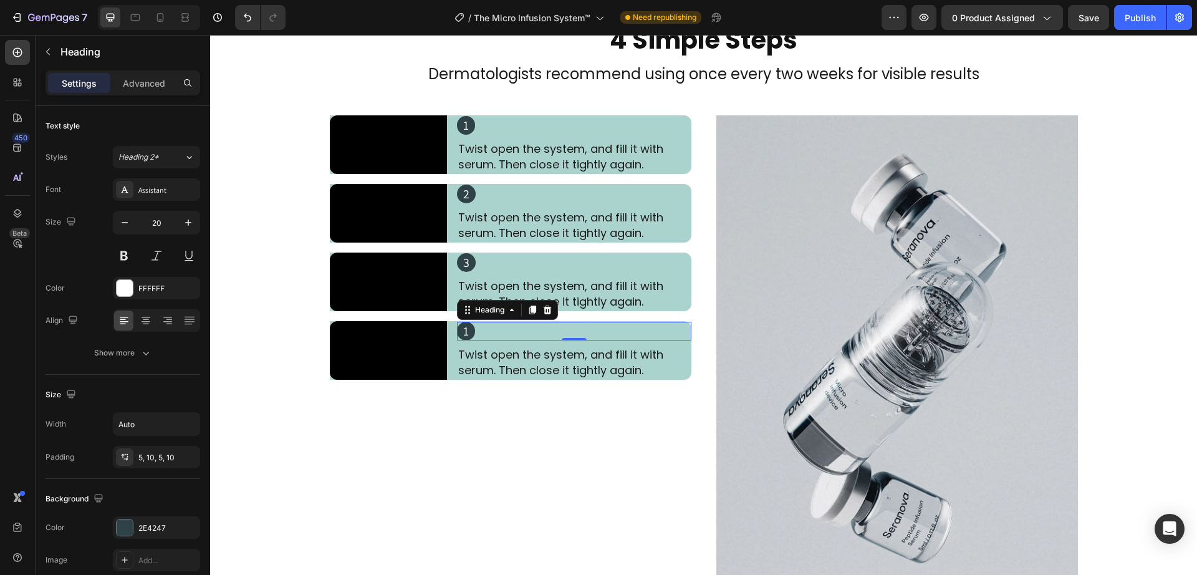
click at [462, 340] on h2 "1" at bounding box center [466, 331] width 18 height 19
click at [463, 337] on p "1" at bounding box center [466, 331] width 6 height 12
click at [470, 380] on div "4 Heading 0 Twist open the system, and fill it with serum. Then close it tightl…" at bounding box center [574, 350] width 234 height 59
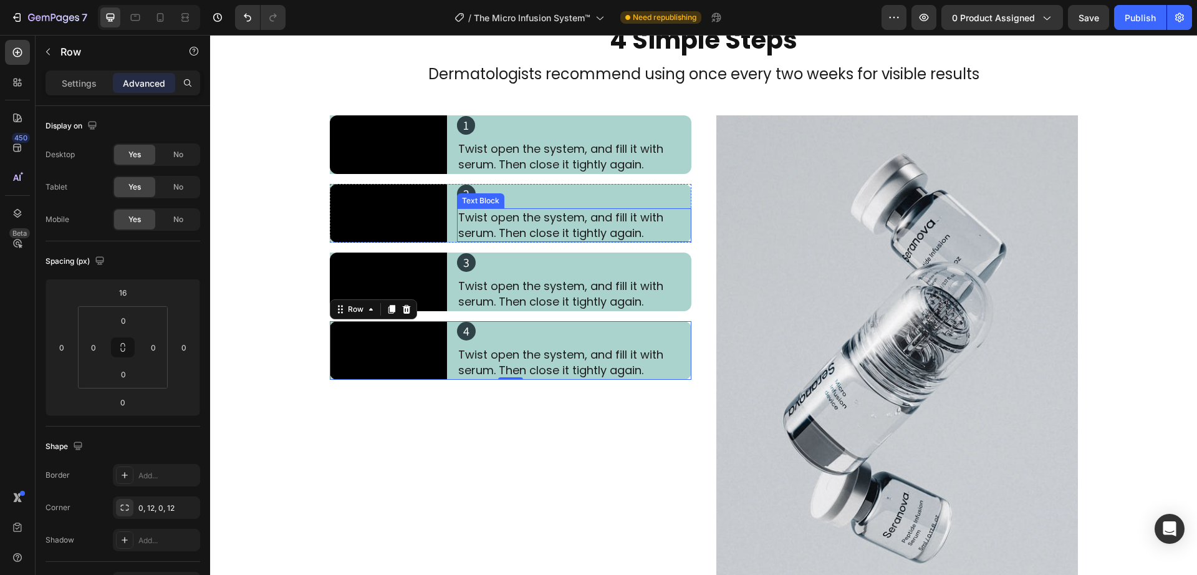
click at [536, 241] on p "Twist open the system, and fill it with serum. Then close it tightly again." at bounding box center [574, 225] width 232 height 31
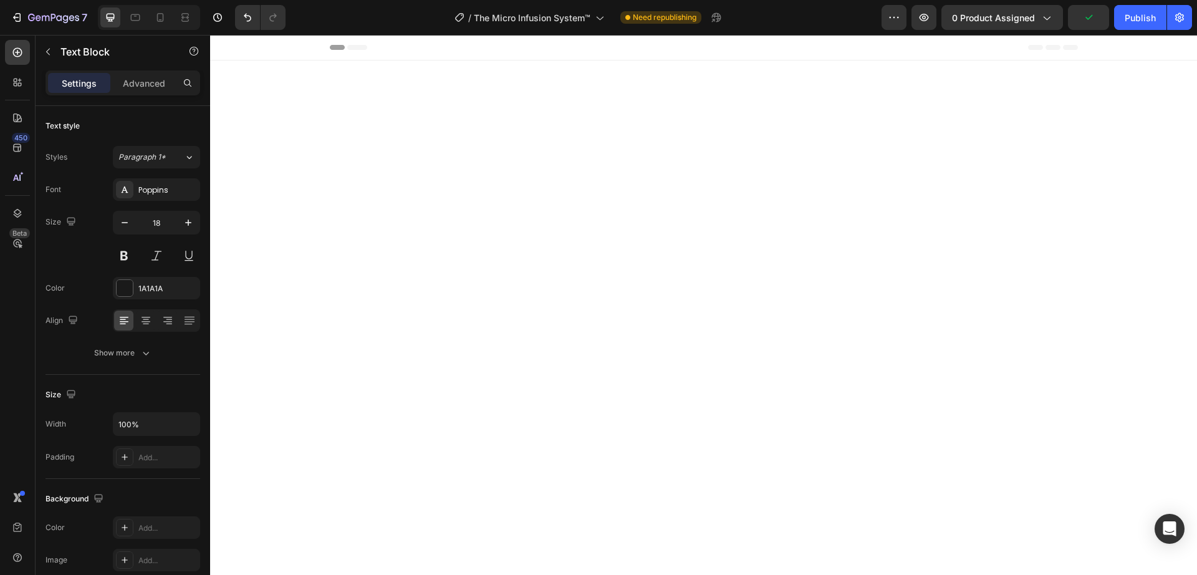
scroll to position [2314, 0]
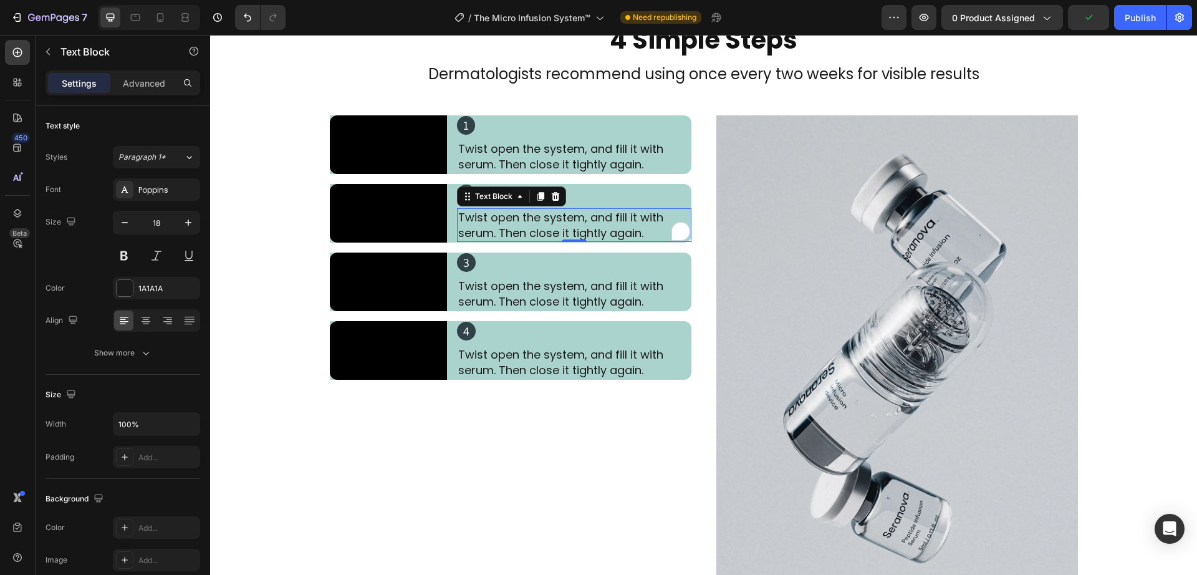
click at [526, 241] on p "Twist open the system, and fill it with serum. Then close it tightly again." at bounding box center [574, 225] width 232 height 31
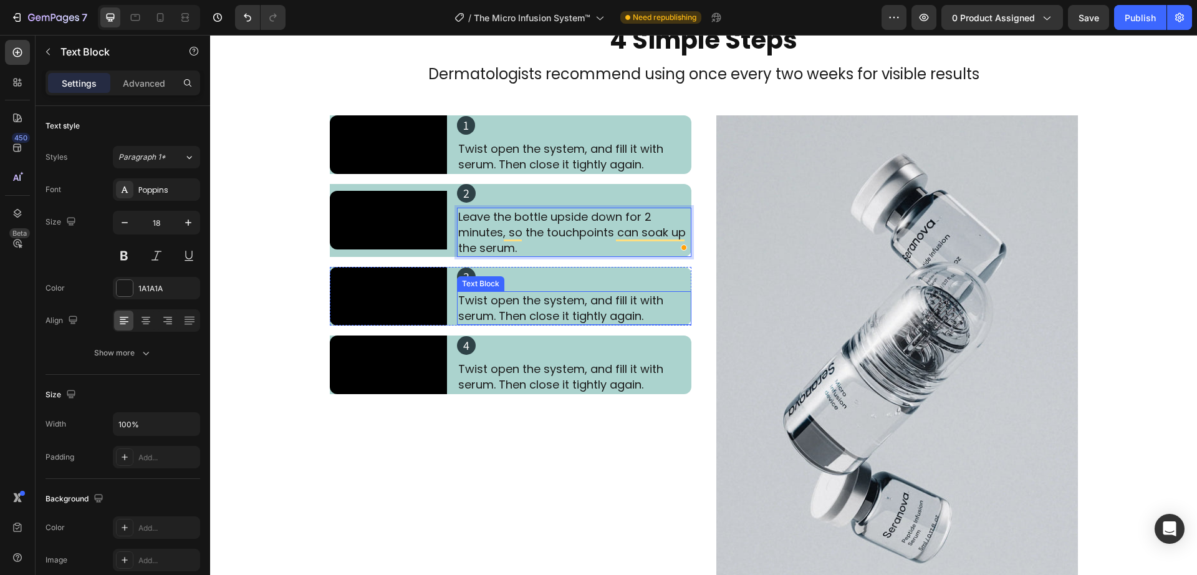
click at [514, 324] on p "Twist open the system, and fill it with serum. Then close it tightly again." at bounding box center [574, 307] width 232 height 31
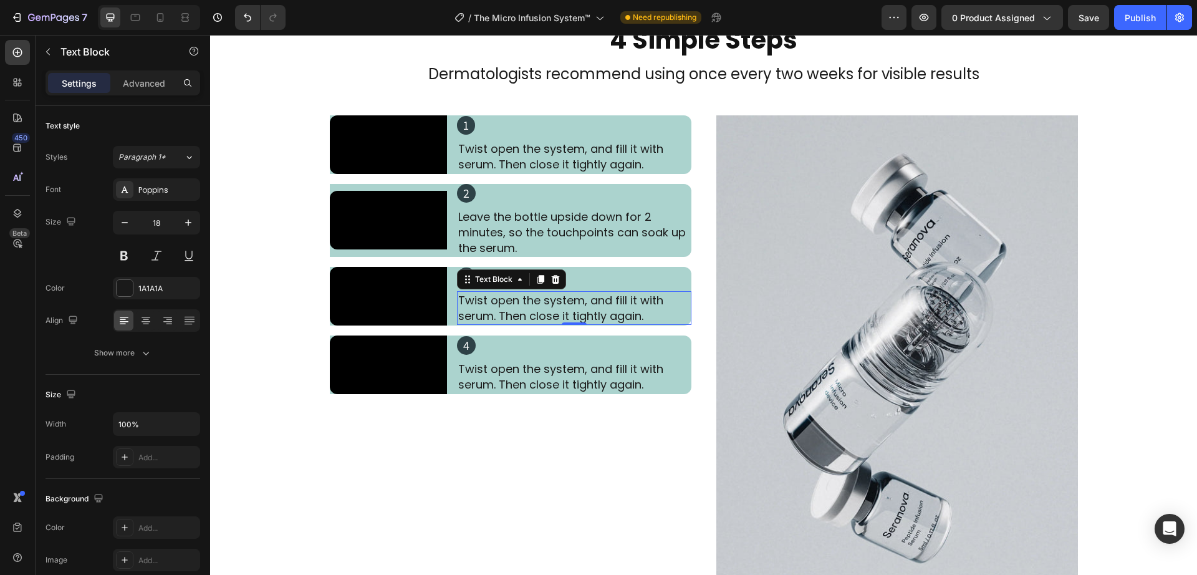
click at [514, 324] on p "Twist open the system, and fill it with serum. Then close it tightly again." at bounding box center [574, 307] width 232 height 31
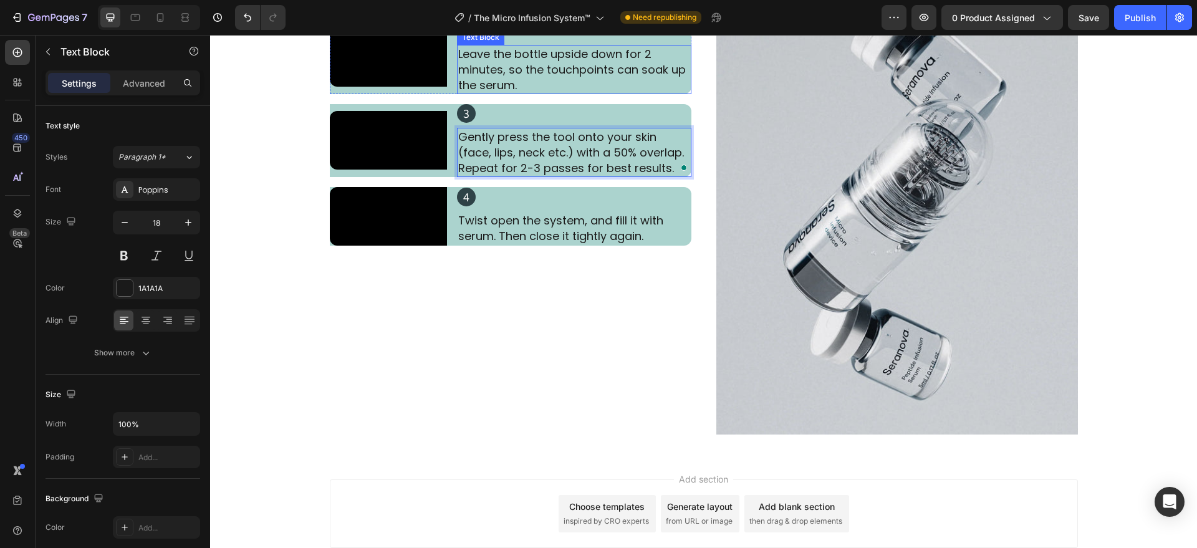
scroll to position [2533, 0]
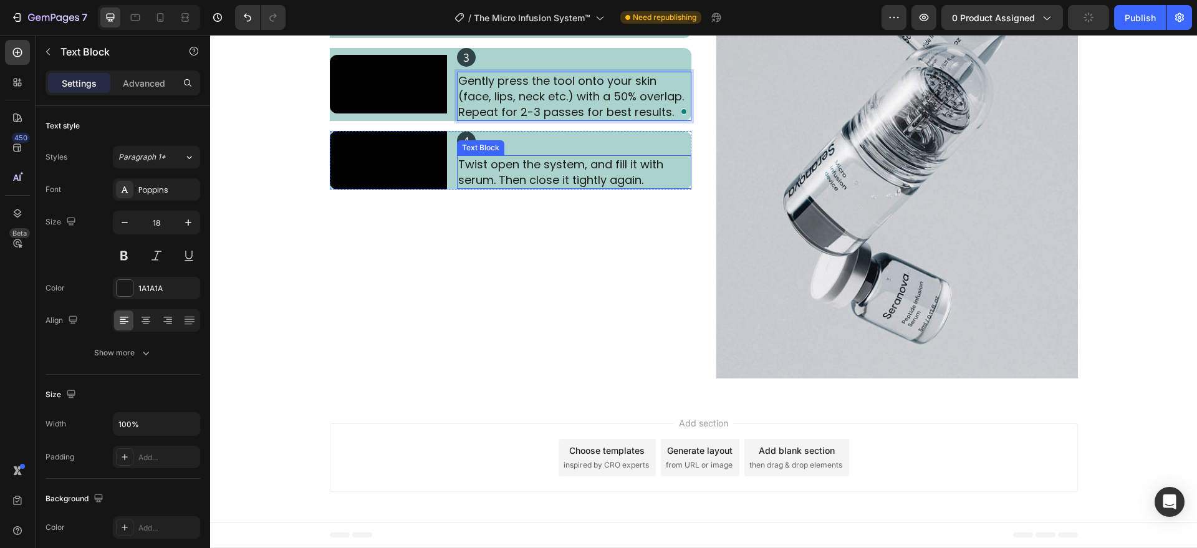
click at [513, 188] on p "Twist open the system, and fill it with serum. Then close it tightly again." at bounding box center [574, 172] width 232 height 31
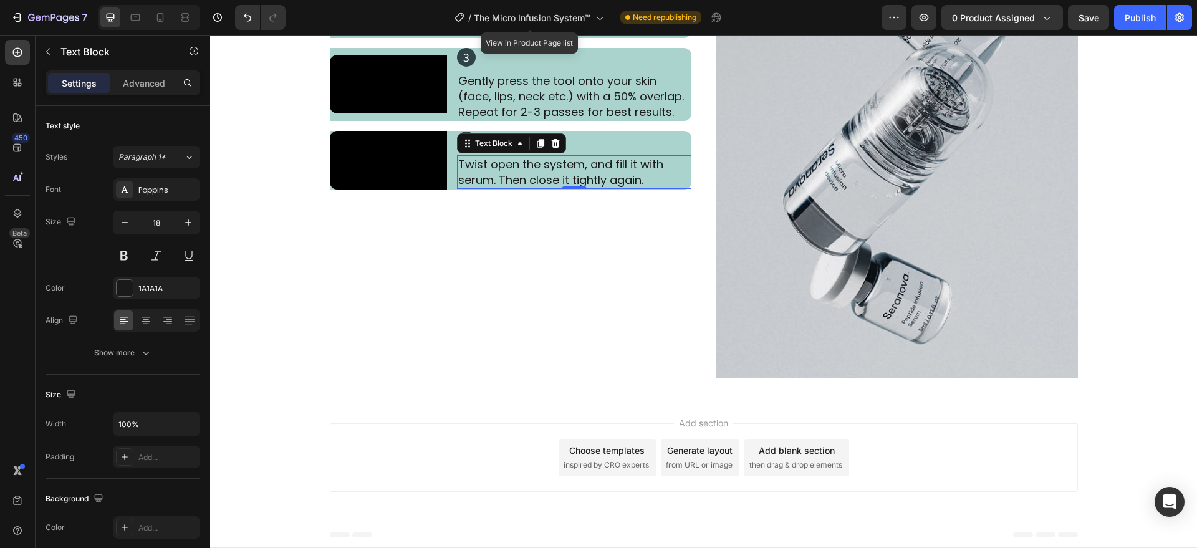
click at [516, 188] on p "Twist open the system, and fill it with serum. Then close it tightly again." at bounding box center [574, 172] width 232 height 31
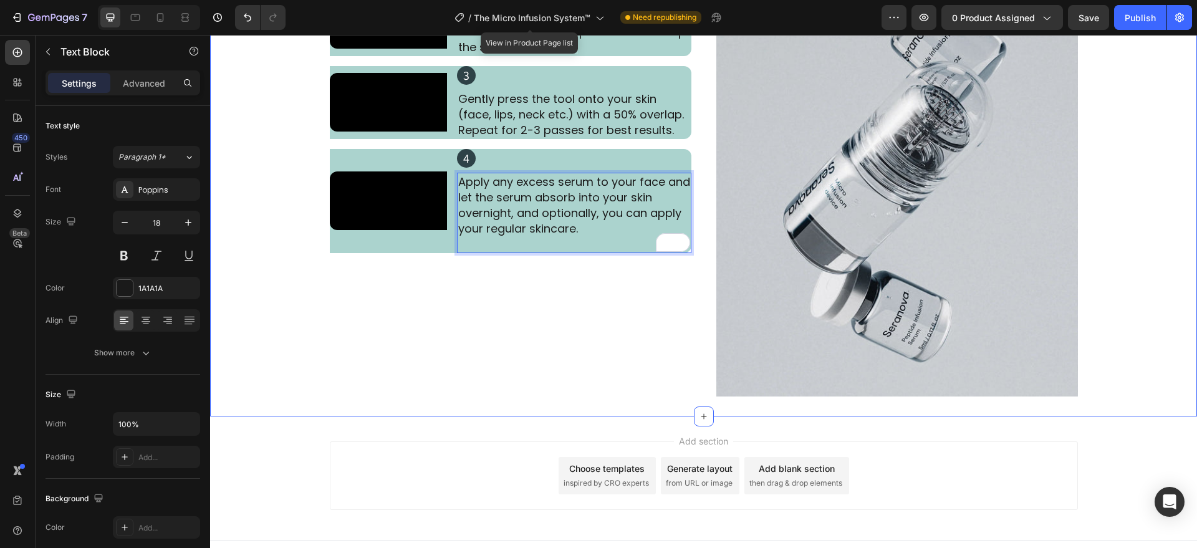
scroll to position [2517, 0]
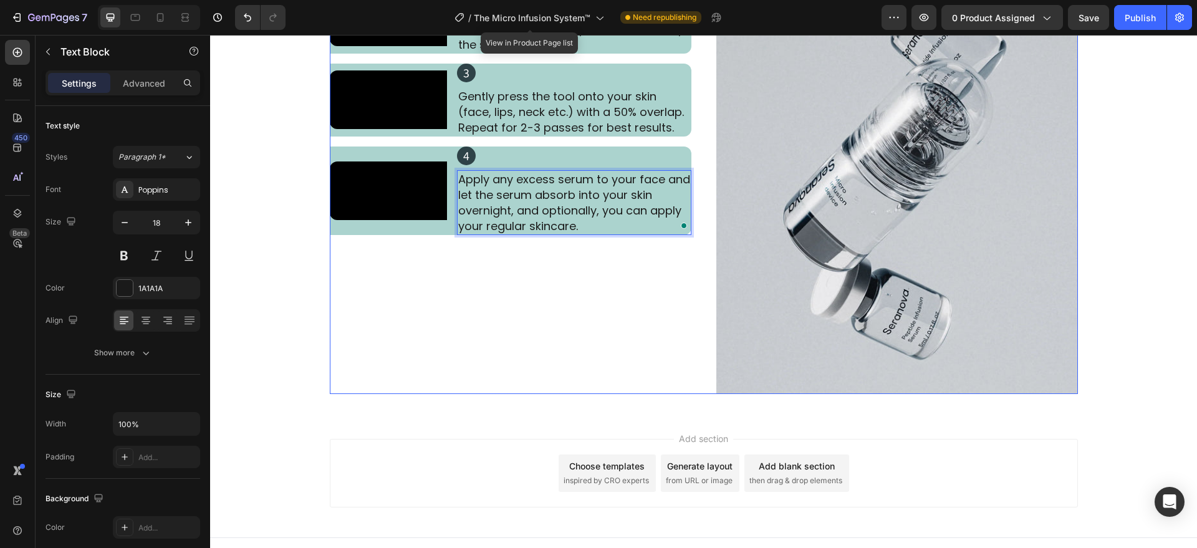
click at [513, 345] on div "Video 1 Heading Twist open the system, and fill it with serum. Then close it ti…" at bounding box center [511, 153] width 362 height 482
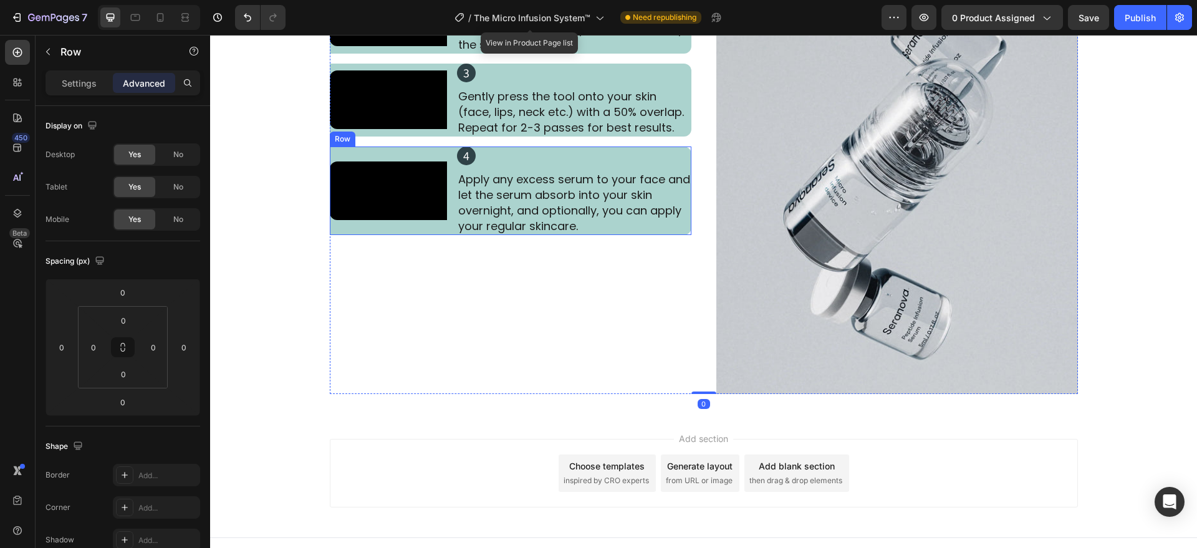
click at [447, 235] on div "Video 4 Heading Apply any excess serum to your face and let the serum absorb in…" at bounding box center [511, 191] width 362 height 89
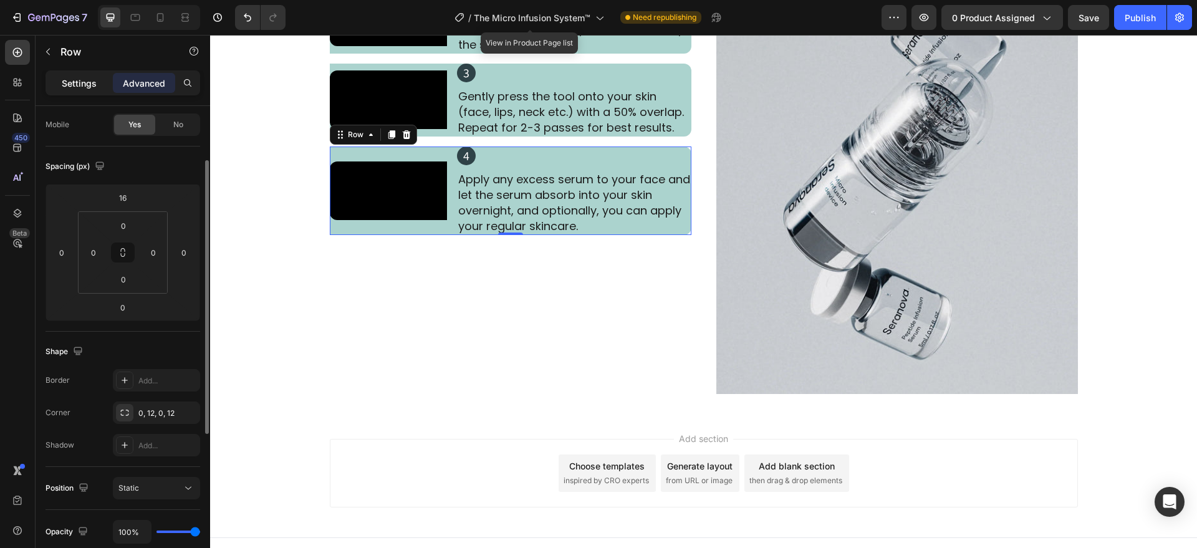
click at [76, 90] on div "Settings" at bounding box center [79, 83] width 62 height 20
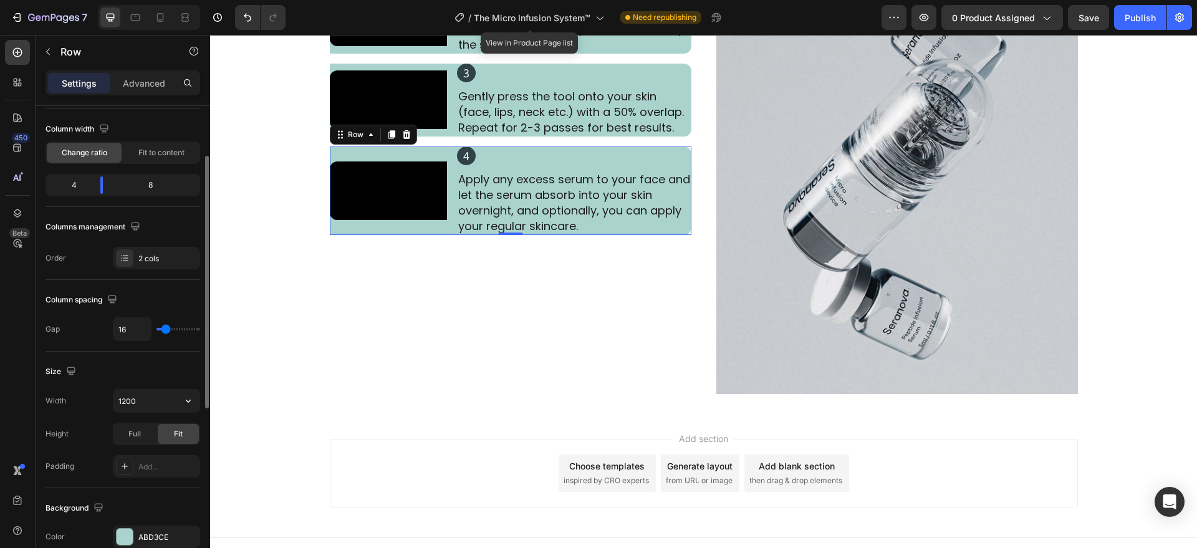
scroll to position [425, 0]
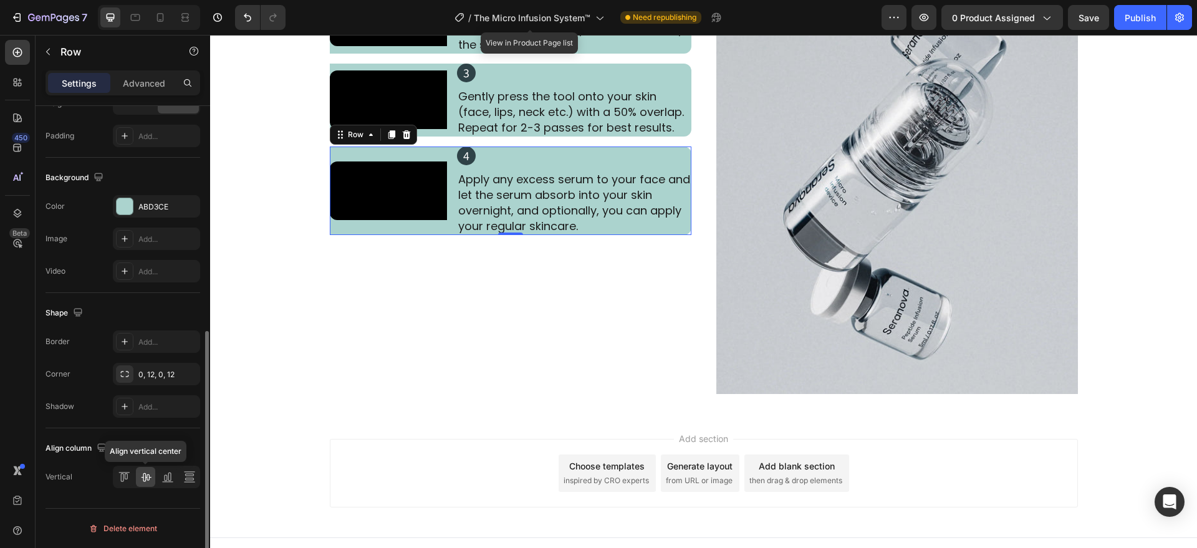
click at [143, 480] on icon at bounding box center [146, 477] width 12 height 12
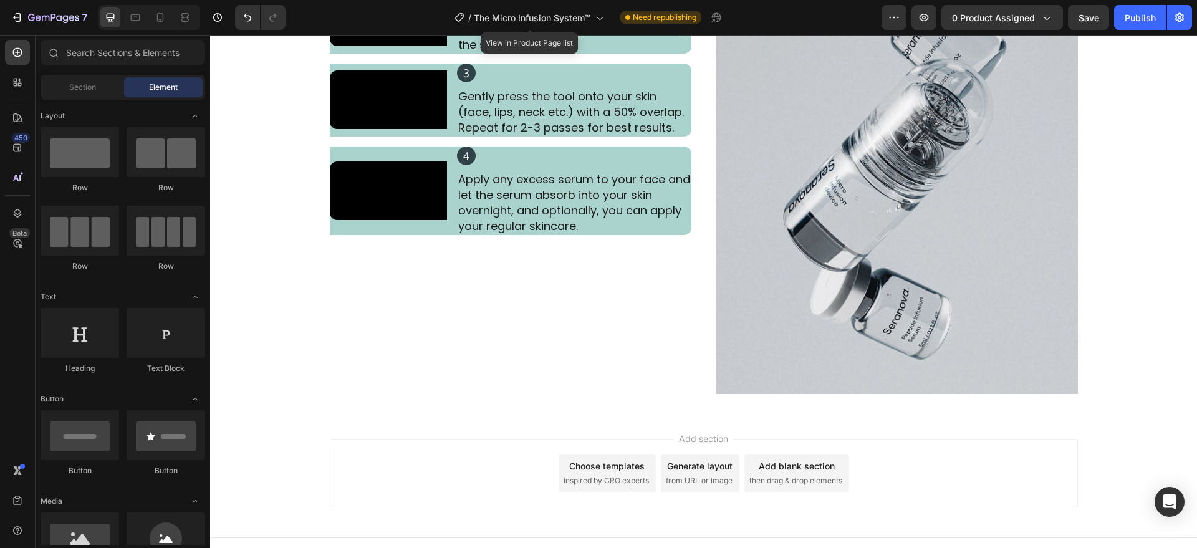
click at [438, 422] on div "Add section Choose templates inspired by CRO experts Generate layout from URL o…" at bounding box center [703, 475] width 987 height 123
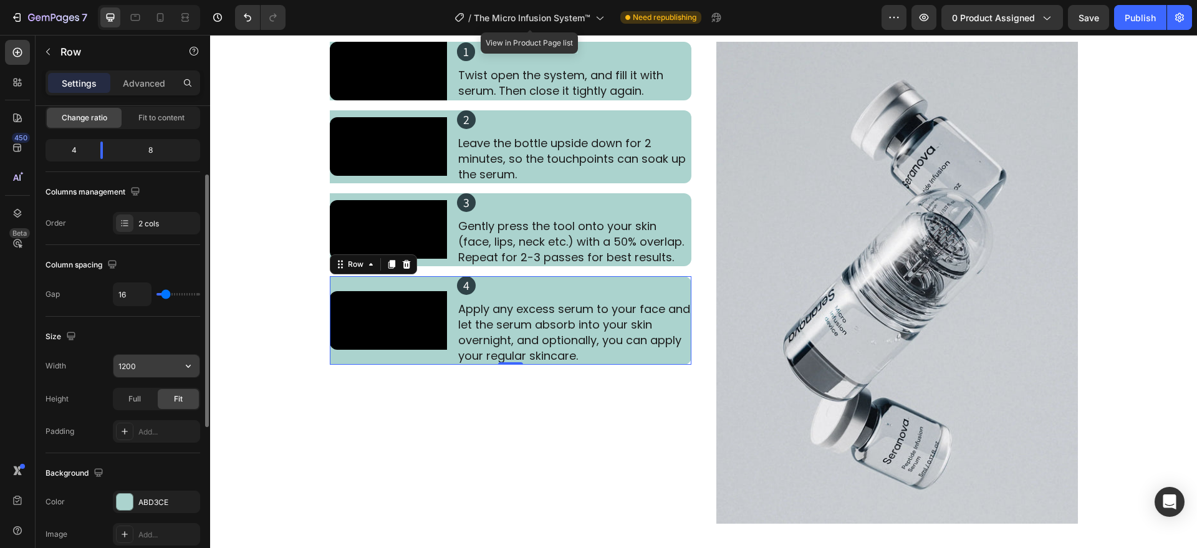
scroll to position [0, 0]
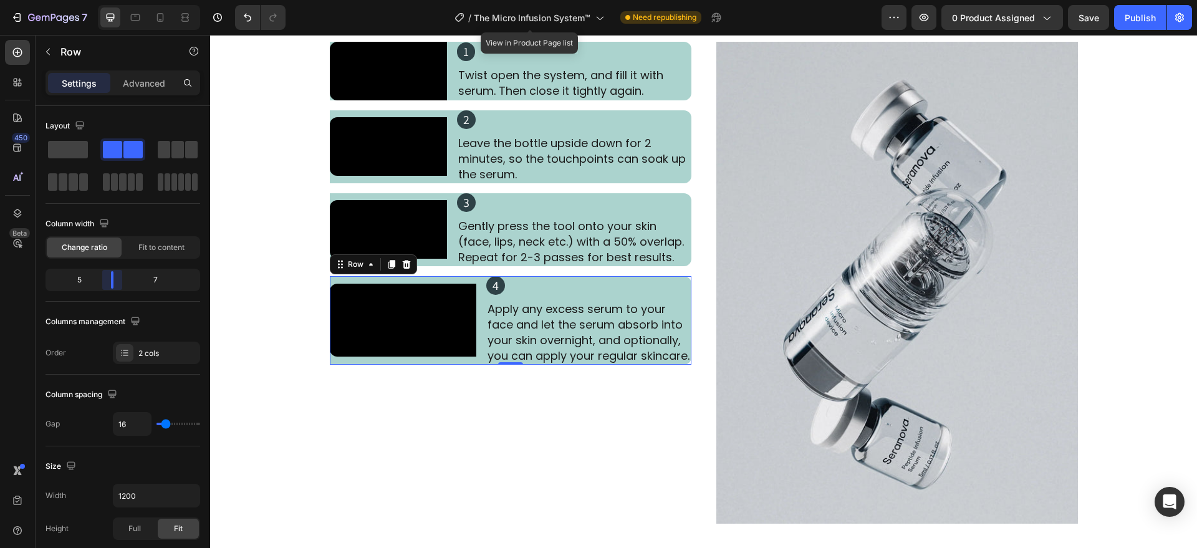
drag, startPoint x: 102, startPoint y: 283, endPoint x: 219, endPoint y: 500, distance: 246.9
click at [105, 0] on body "7 Version history / The Micro Infusion System™ View in Product Page list Need r…" at bounding box center [598, 0] width 1197 height 0
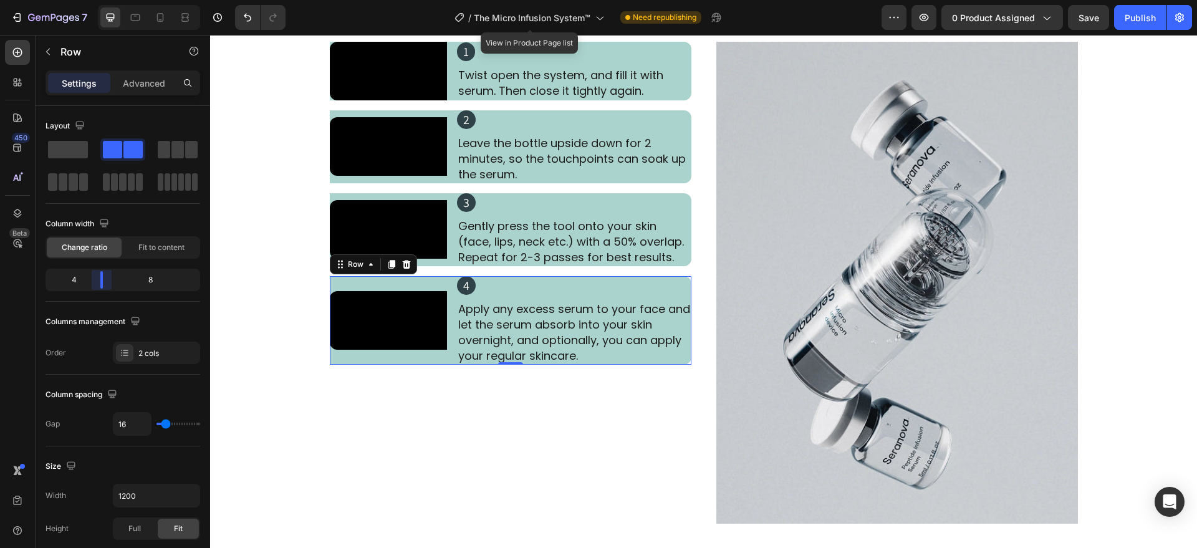
drag, startPoint x: 113, startPoint y: 276, endPoint x: 103, endPoint y: 274, distance: 10.2
click at [103, 0] on body "7 Version history / The Micro Infusion System™ View in Product Page list Need r…" at bounding box center [598, 0] width 1197 height 0
click at [400, 494] on div "Video 1 Heading Twist open the system, and fill it with serum. Then close it ti…" at bounding box center [511, 283] width 362 height 482
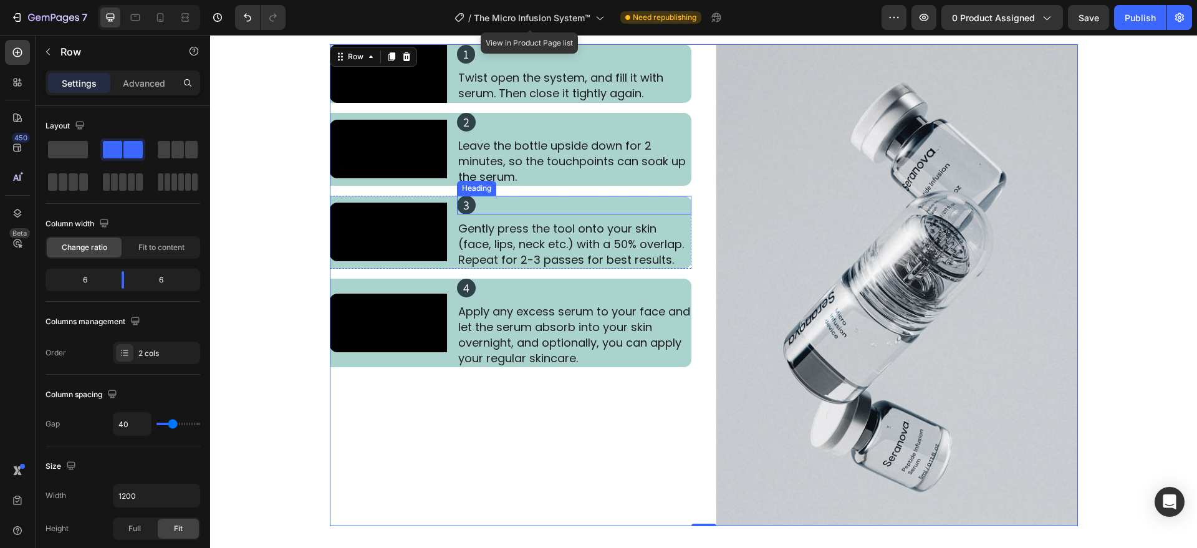
scroll to position [2257, 0]
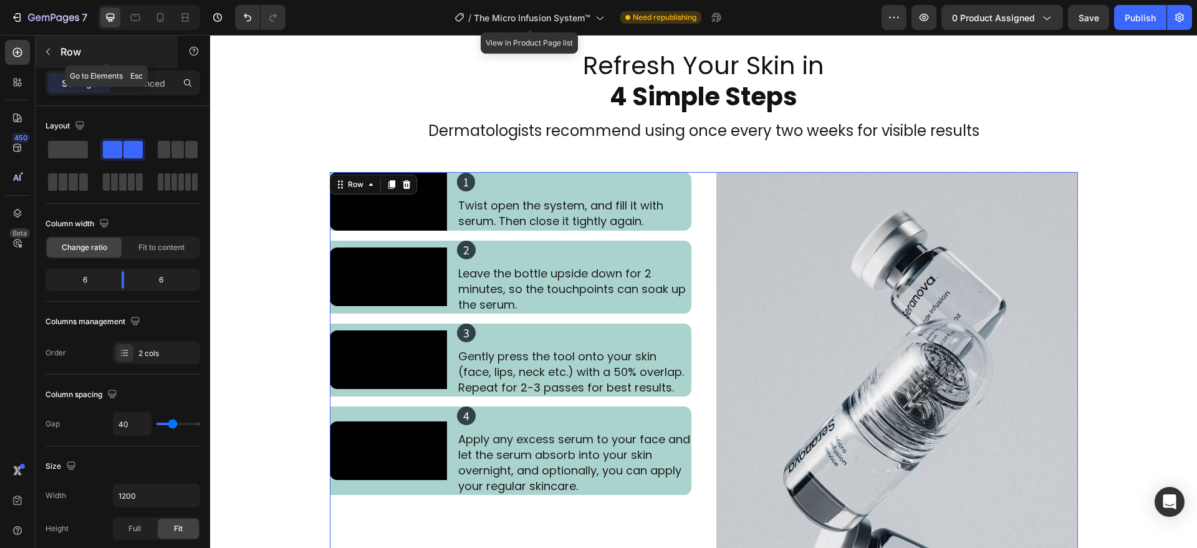
click at [52, 55] on icon "button" at bounding box center [48, 52] width 10 height 10
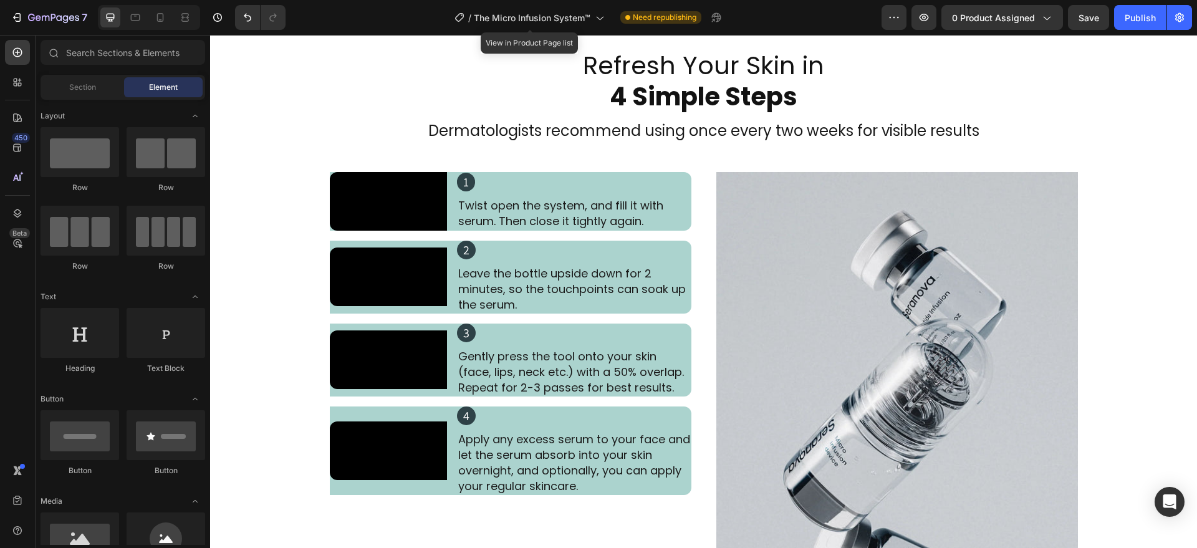
scroll to position [0, 0]
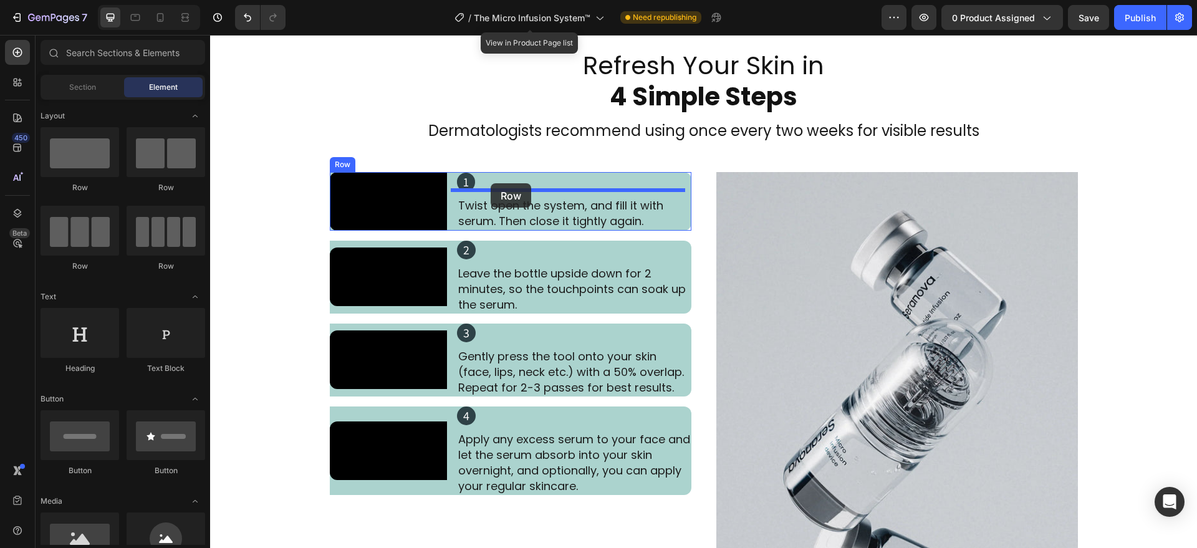
drag, startPoint x: 293, startPoint y: 188, endPoint x: 491, endPoint y: 183, distance: 197.7
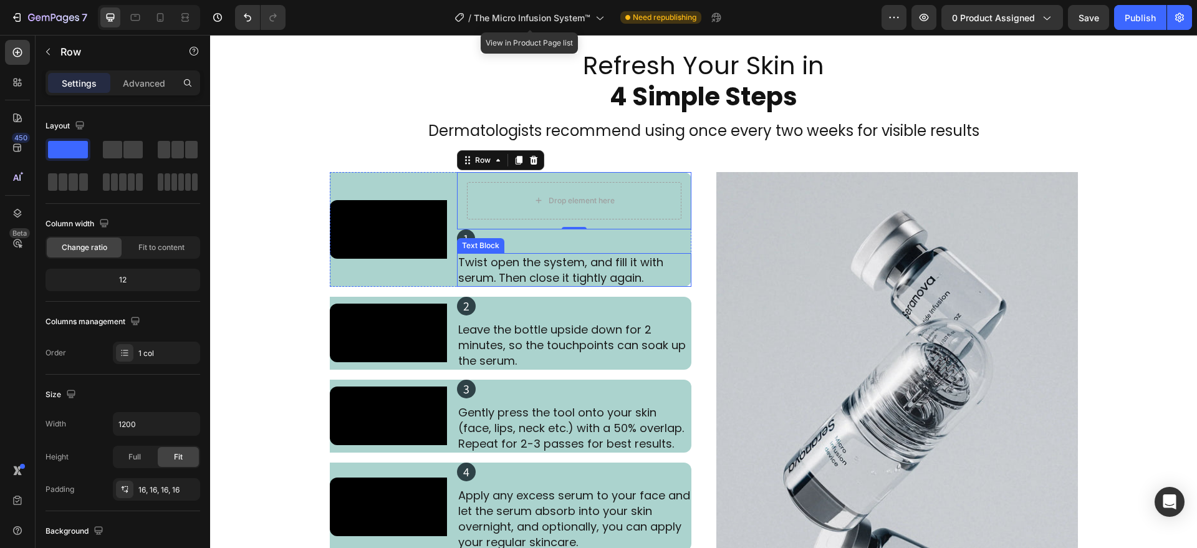
click at [482, 274] on p "Twist open the system, and fill it with serum. Then close it tightly again." at bounding box center [574, 269] width 232 height 31
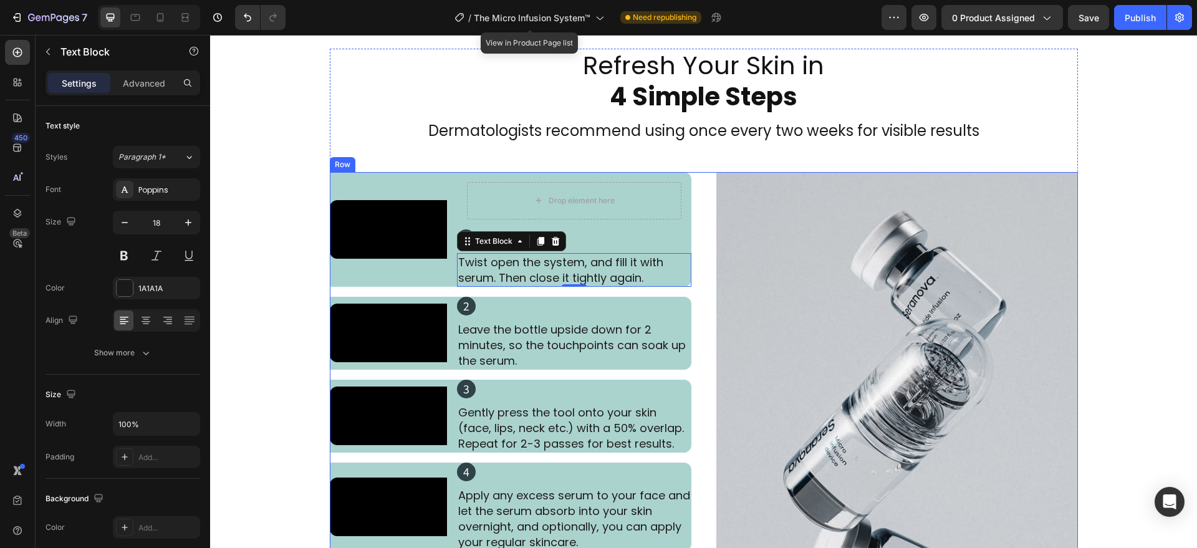
click at [463, 286] on div "Video Drop element here Row 1 Heading Twist open the system, and fill it with s…" at bounding box center [511, 413] width 362 height 482
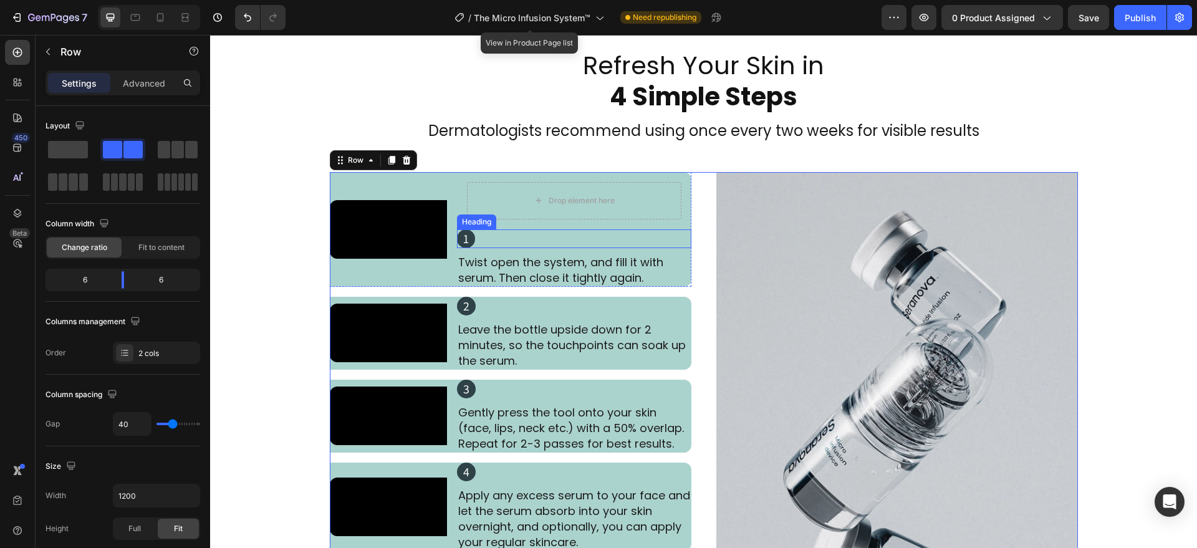
click at [464, 224] on div "Heading" at bounding box center [477, 221] width 34 height 11
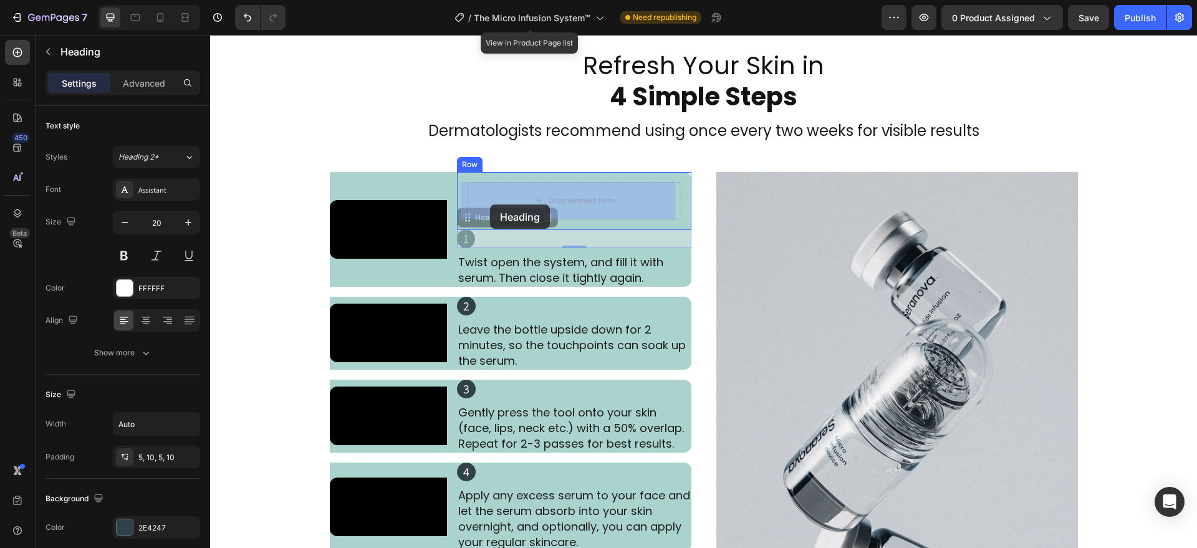
drag, startPoint x: 457, startPoint y: 217, endPoint x: 490, endPoint y: 203, distance: 35.8
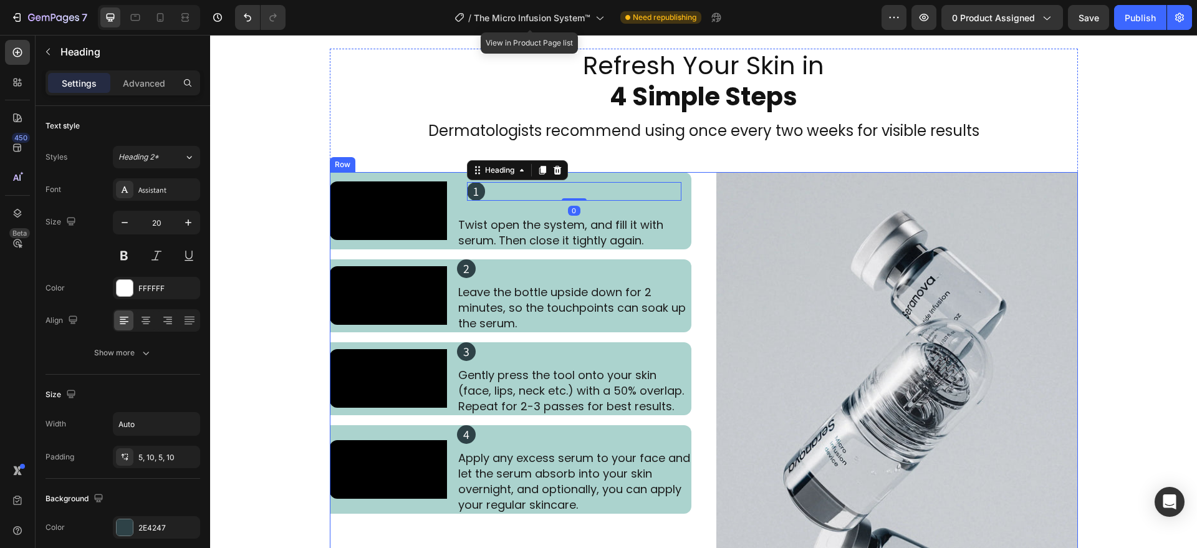
click at [547, 235] on p "Twist open the system, and fill it with serum. Then close it tightly again." at bounding box center [574, 232] width 232 height 31
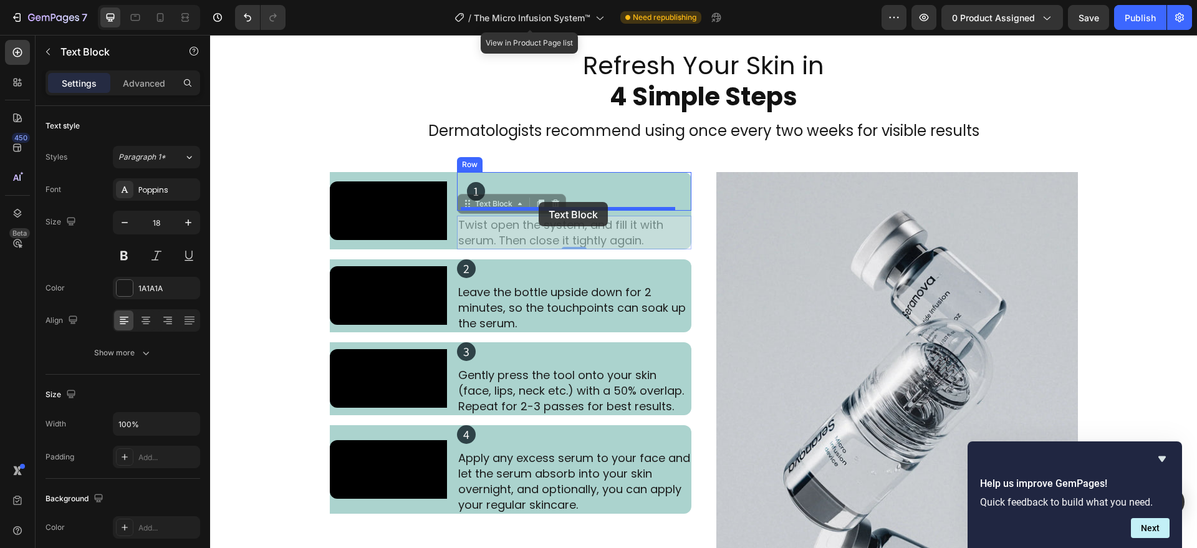
drag, startPoint x: 456, startPoint y: 210, endPoint x: 539, endPoint y: 202, distance: 82.7
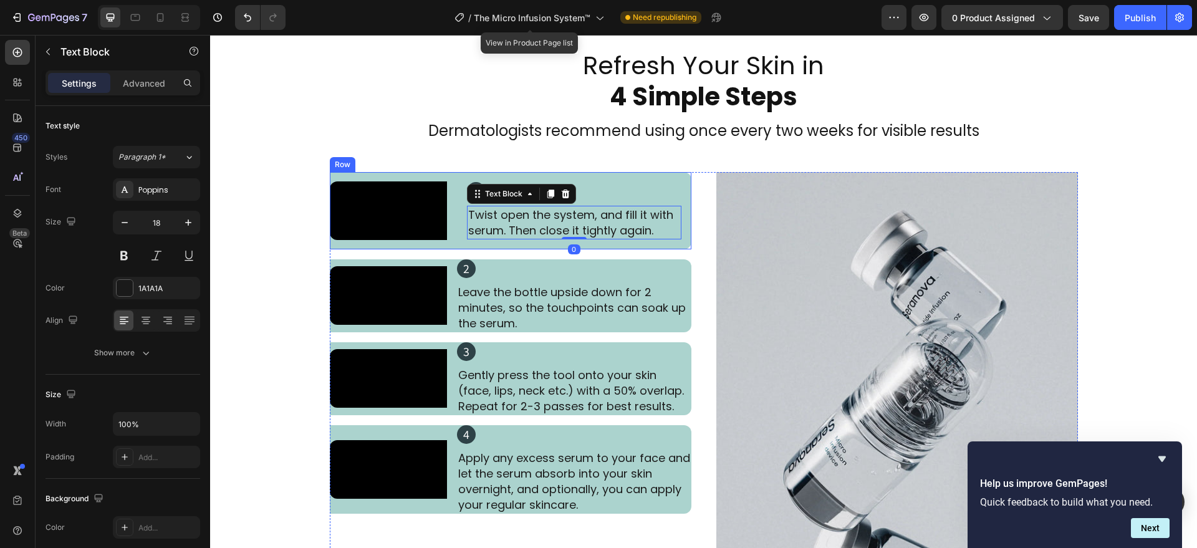
click at [464, 249] on div "1 Heading Twist open the system, and fill it with serum. Then close it tightly …" at bounding box center [574, 210] width 234 height 77
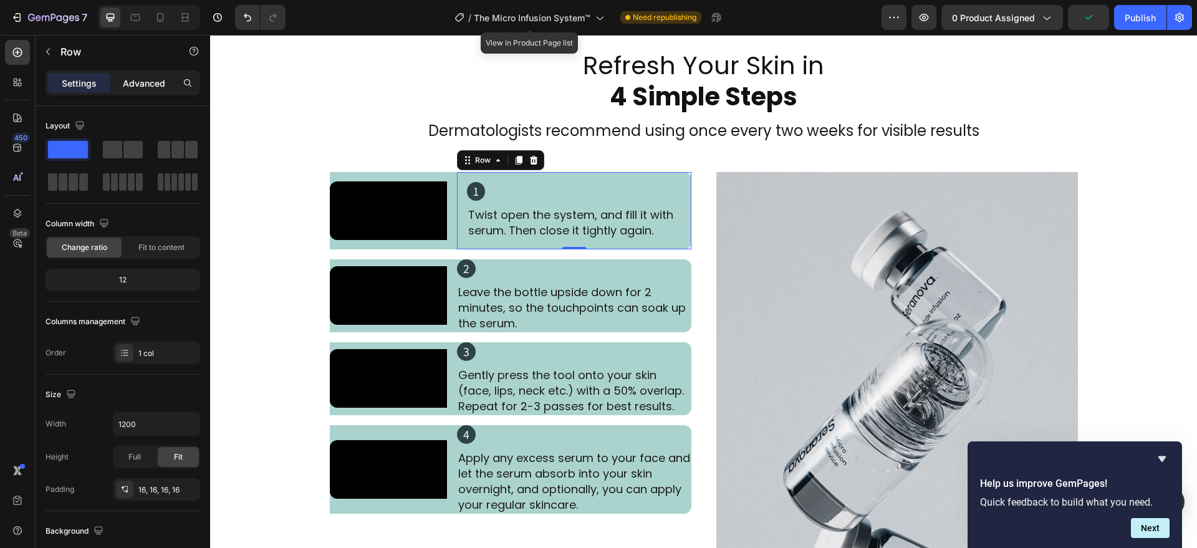
click at [147, 85] on p "Advanced" at bounding box center [144, 83] width 42 height 13
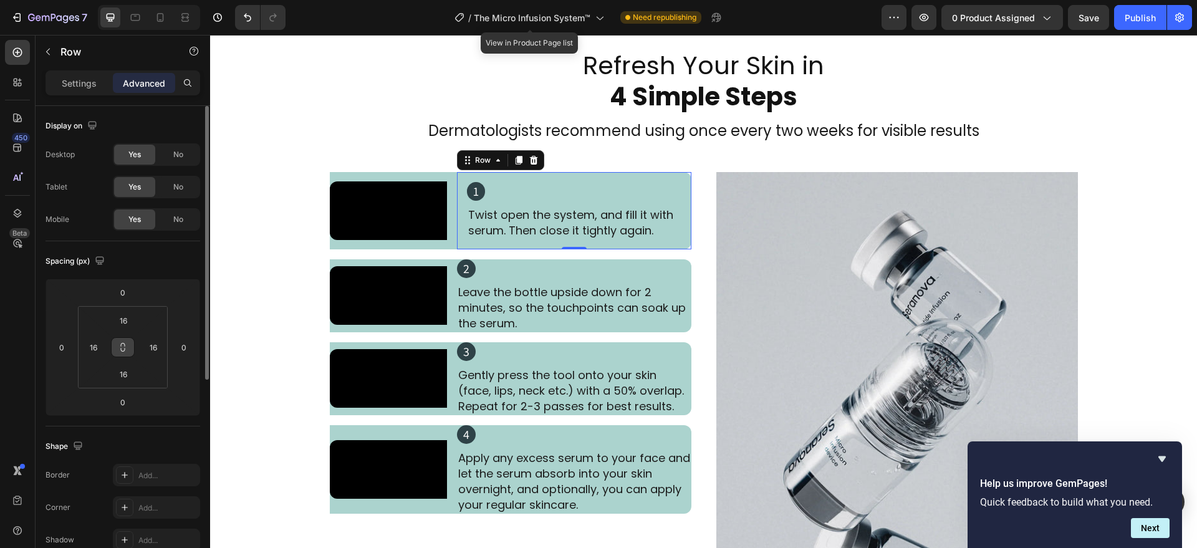
click at [123, 349] on icon at bounding box center [123, 347] width 10 height 10
click at [131, 319] on input "16" at bounding box center [123, 320] width 25 height 19
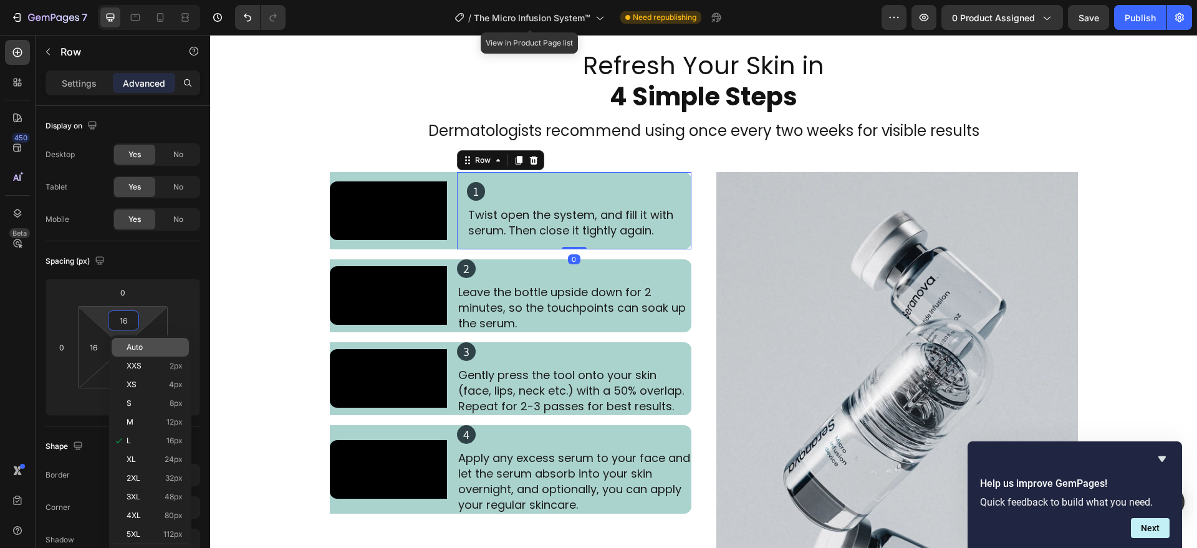
type input "0"
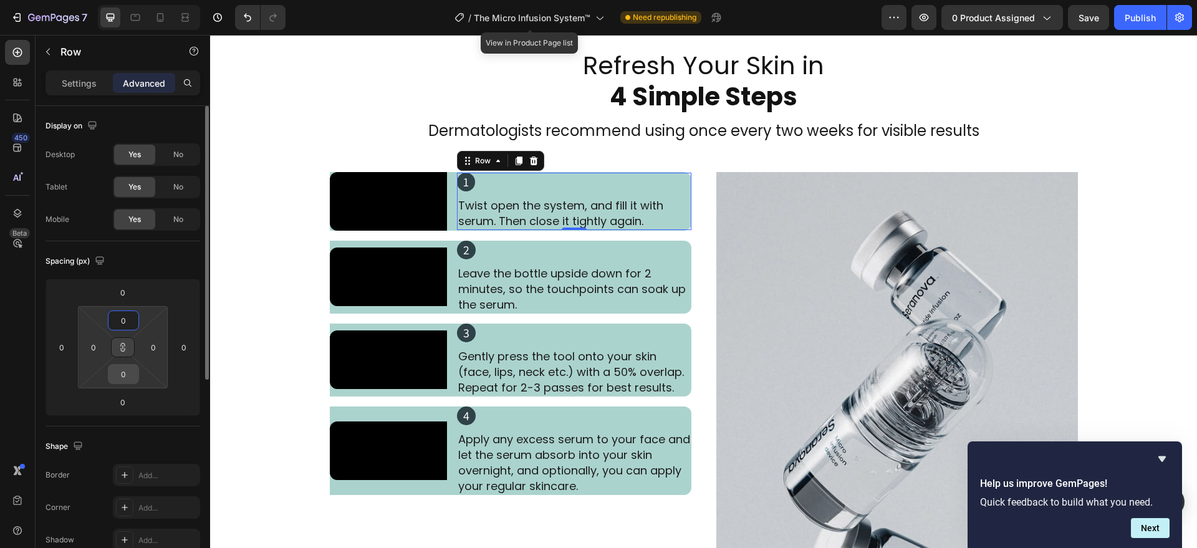
type input "0"
drag, startPoint x: 109, startPoint y: 368, endPoint x: 109, endPoint y: 376, distance: 8.1
click at [109, 369] on div "0" at bounding box center [123, 374] width 31 height 20
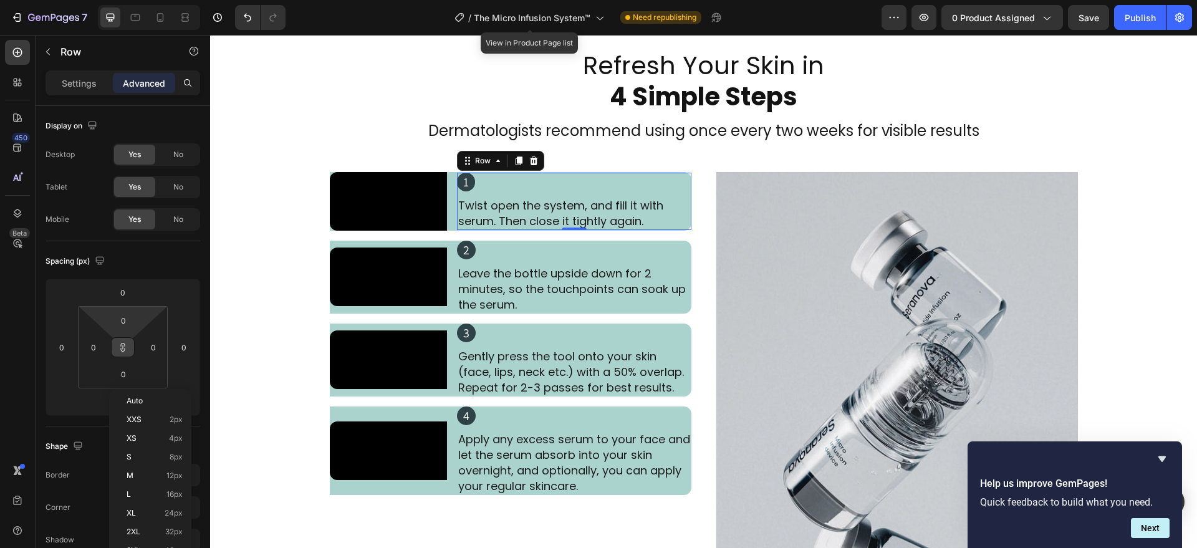
click at [109, 408] on div "Auto XXS 2px XS 4px S 8px M 12px L 16px XL 24px 2XL 32px 3XL 48px 4XL 80px 5XL …" at bounding box center [150, 504] width 82 height 230
click at [475, 265] on div "Video 1 Heading Twist open the system, and fill it with serum. Then close it ti…" at bounding box center [511, 413] width 362 height 482
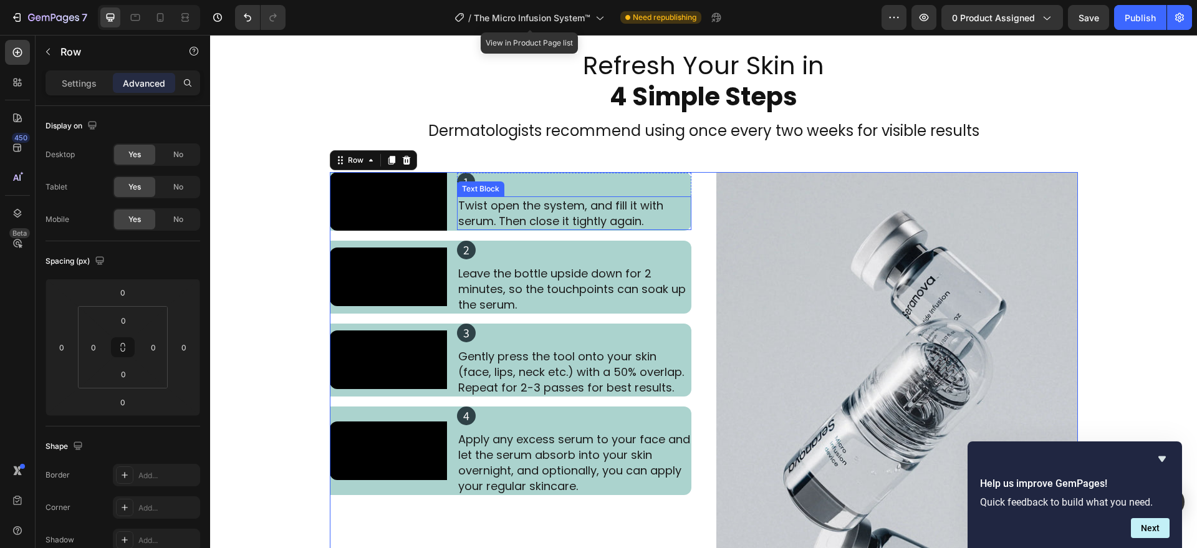
click at [458, 229] on p "Twist open the system, and fill it with serum. Then close it tightly again." at bounding box center [574, 213] width 232 height 31
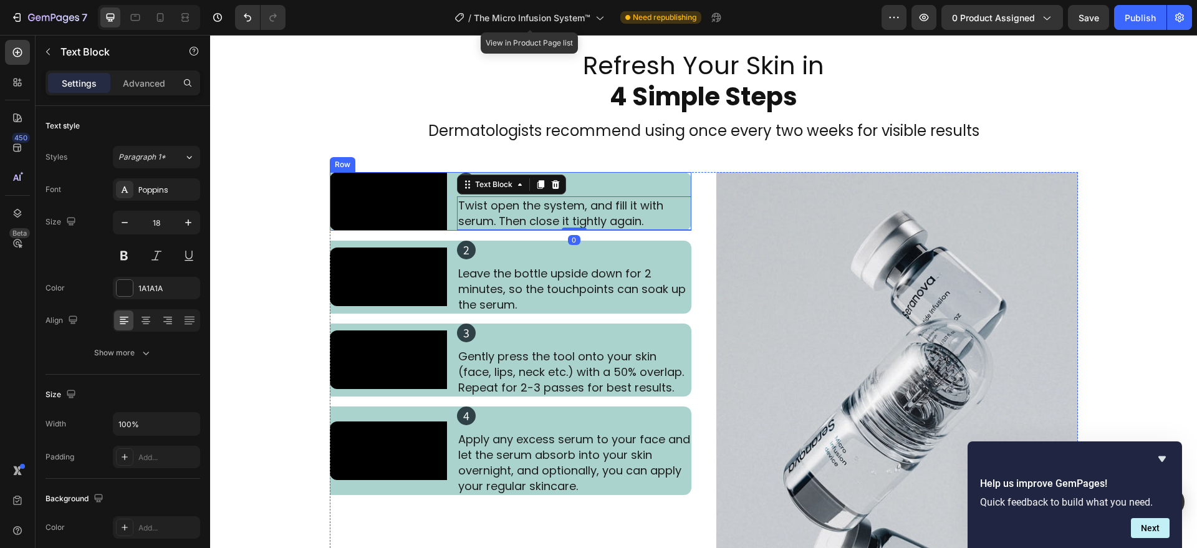
click at [445, 231] on div "Video 1 Heading Twist open the system, and fill it with serum. Then close it ti…" at bounding box center [511, 201] width 362 height 59
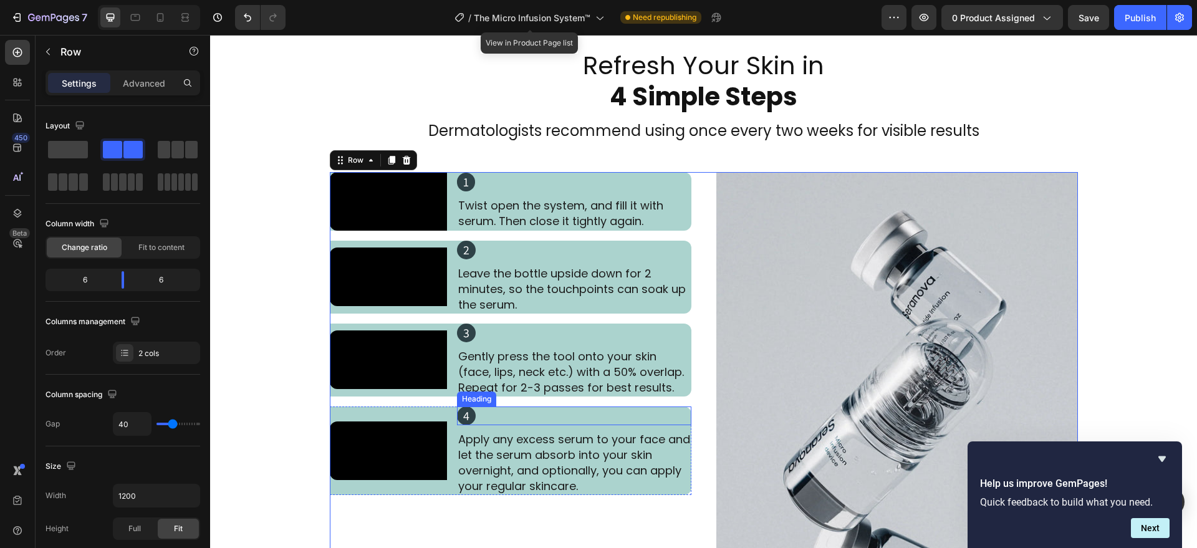
click at [514, 425] on div "4" at bounding box center [574, 416] width 234 height 19
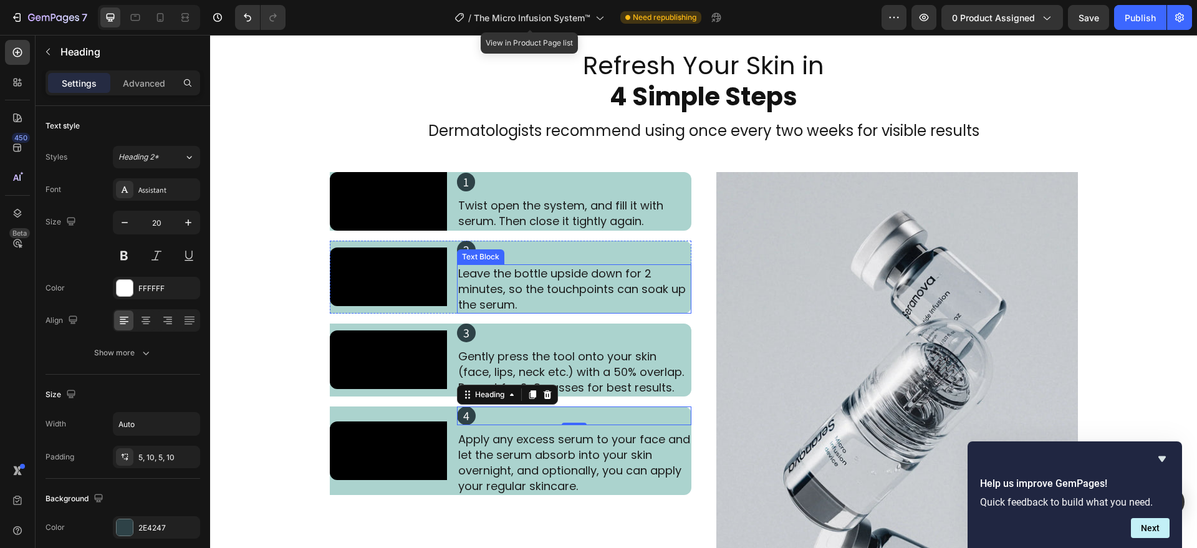
click at [463, 264] on div "Text Block" at bounding box center [480, 256] width 47 height 15
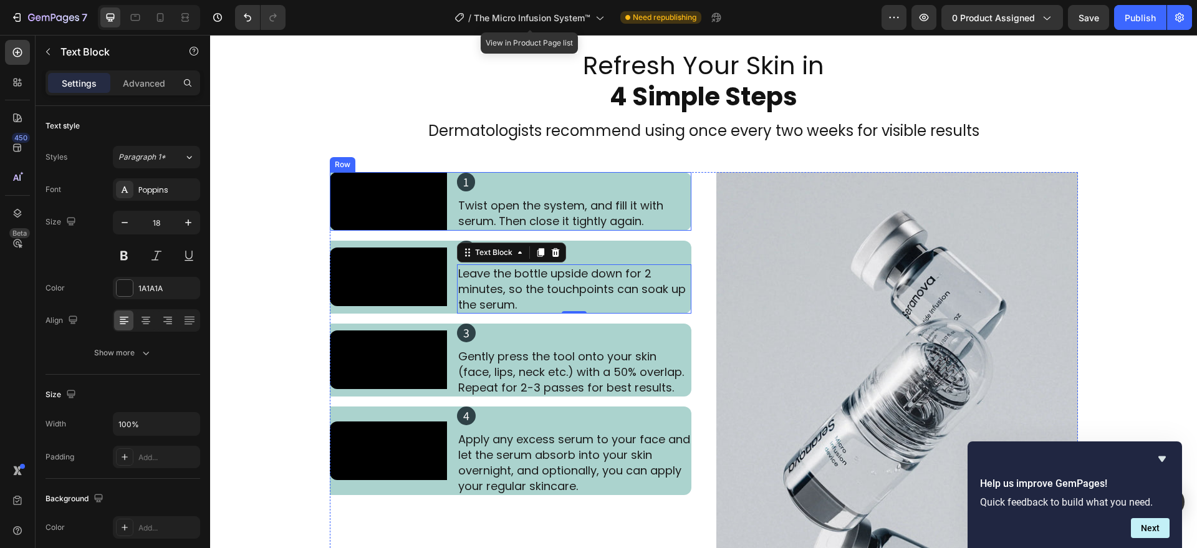
click at [457, 231] on div "1 Heading Twist open the system, and fill it with serum. Then close it tightly …" at bounding box center [574, 201] width 234 height 59
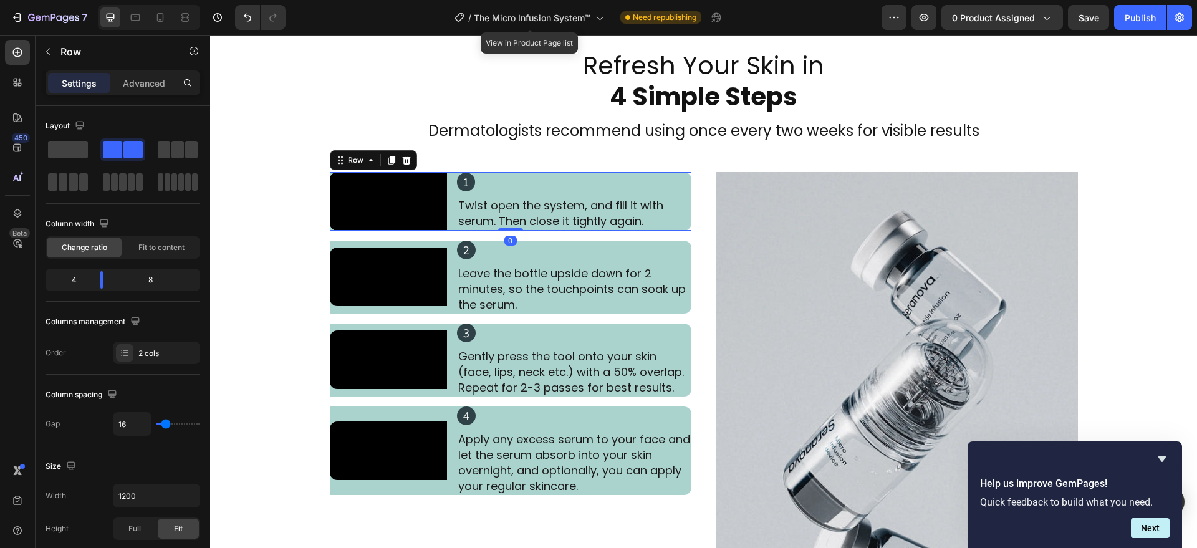
click at [520, 231] on div "1 Heading Twist open the system, and fill it with serum. Then close it tightly …" at bounding box center [574, 201] width 234 height 59
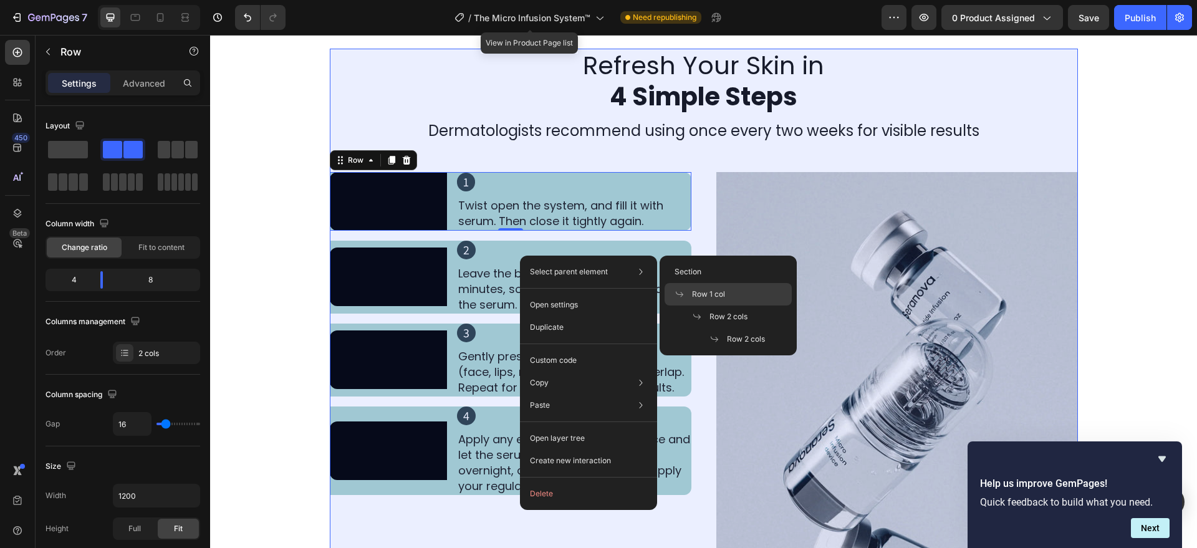
click at [701, 291] on span "Row 1 col" at bounding box center [708, 294] width 33 height 11
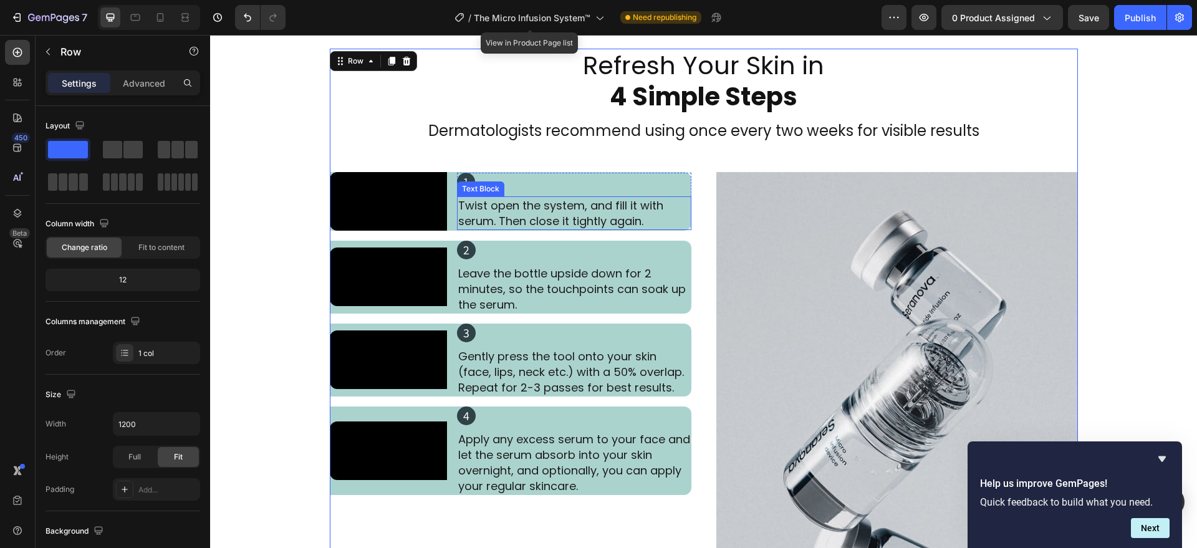
click at [525, 191] on div "1" at bounding box center [574, 182] width 234 height 19
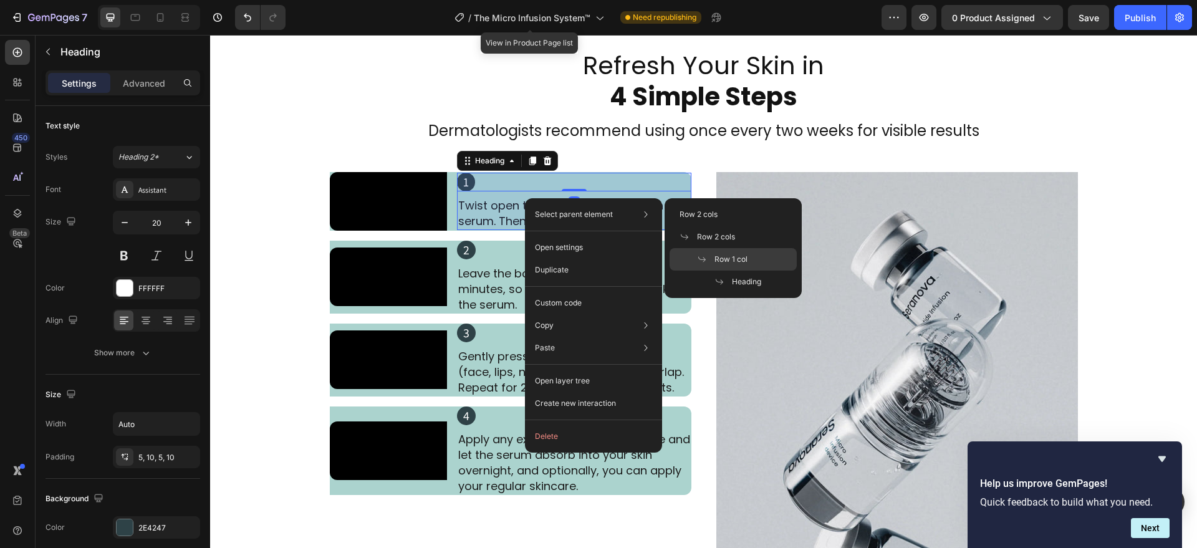
click at [721, 254] on span "Row 1 col" at bounding box center [731, 259] width 33 height 11
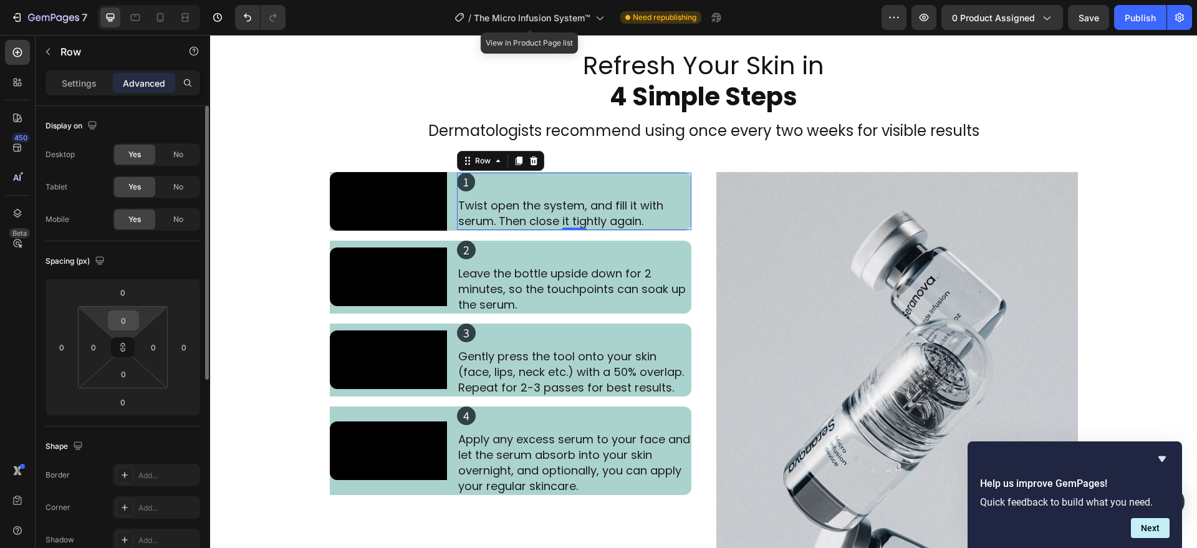
click at [123, 324] on input "0" at bounding box center [123, 320] width 25 height 19
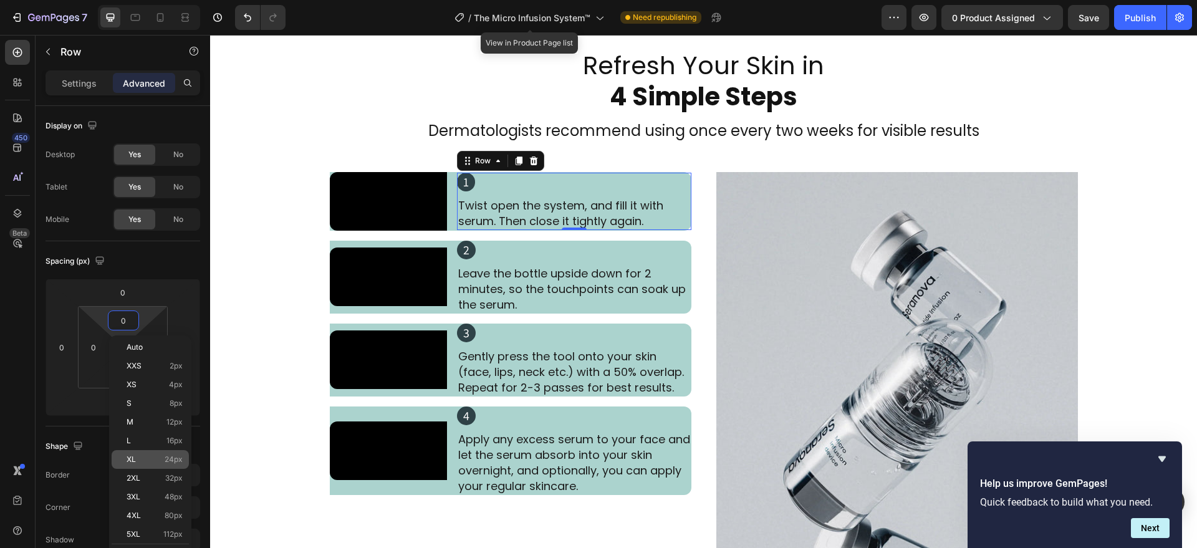
scroll to position [130, 0]
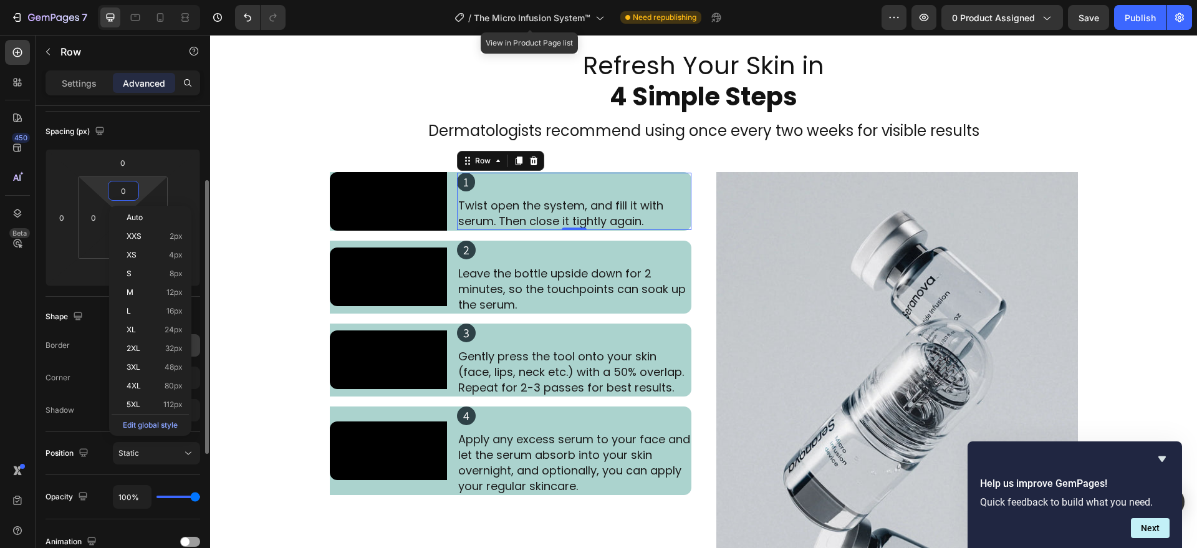
type input "2"
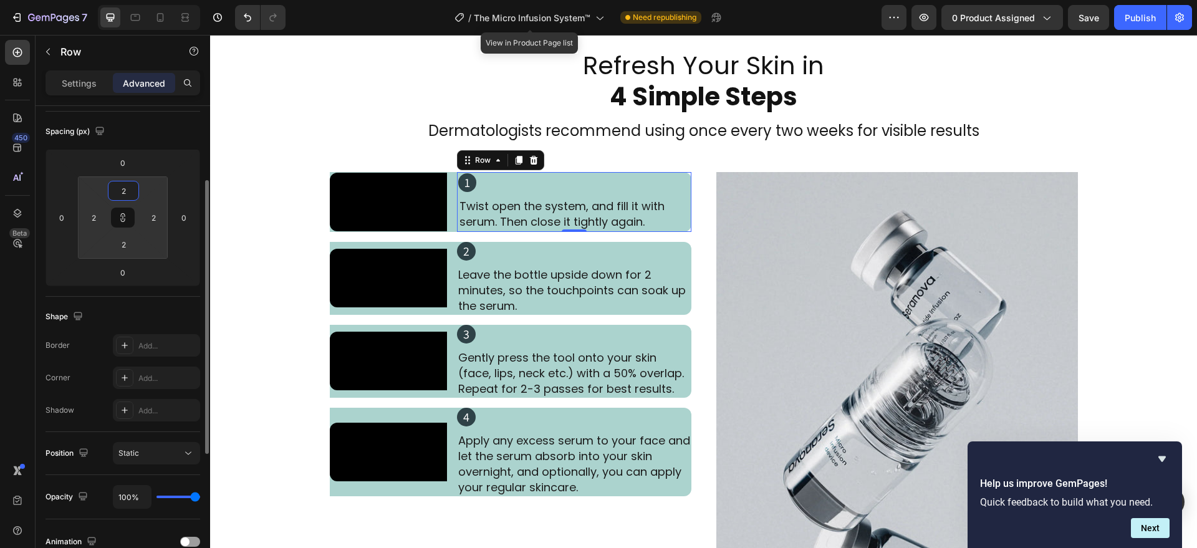
type input "20"
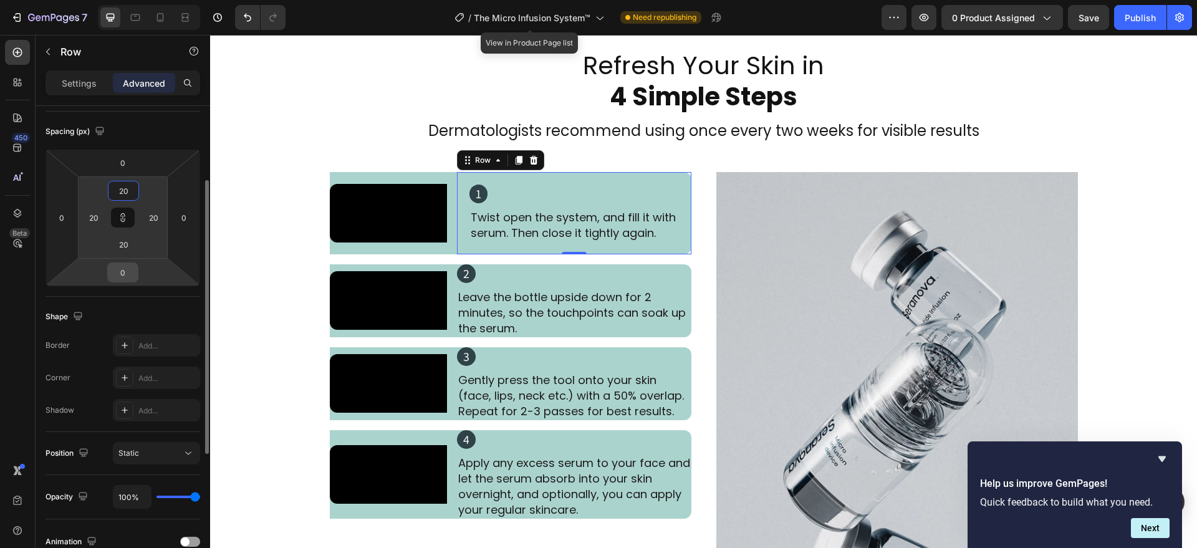
type input "20"
click at [133, 274] on input "0" at bounding box center [122, 272] width 25 height 19
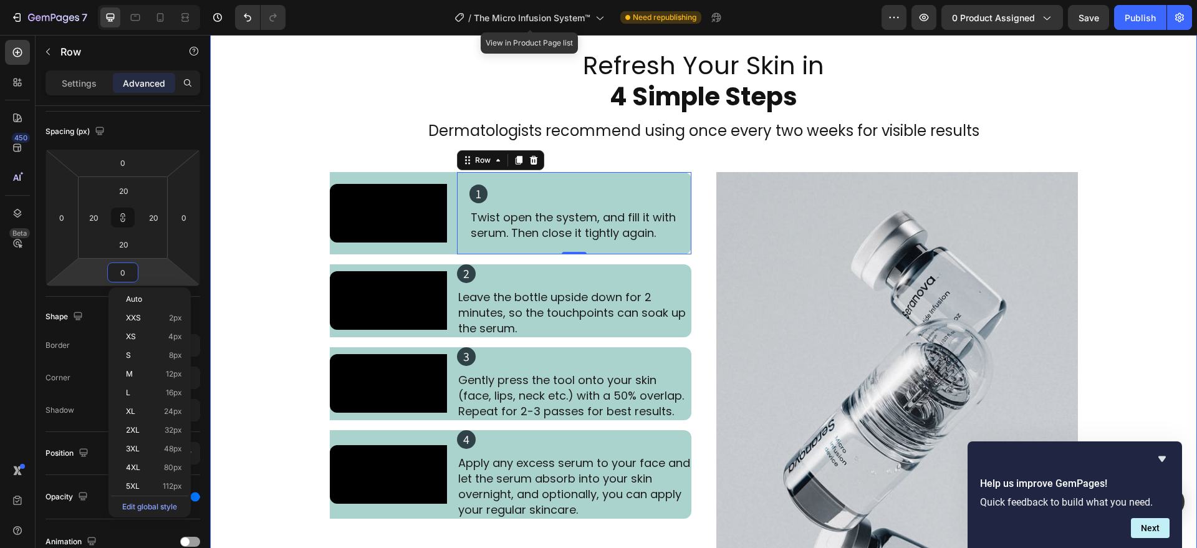
click at [258, 410] on div "Refresh Your Skin in 4 Simple Steps Heading Dermatologists recommend using once…" at bounding box center [703, 351] width 987 height 605
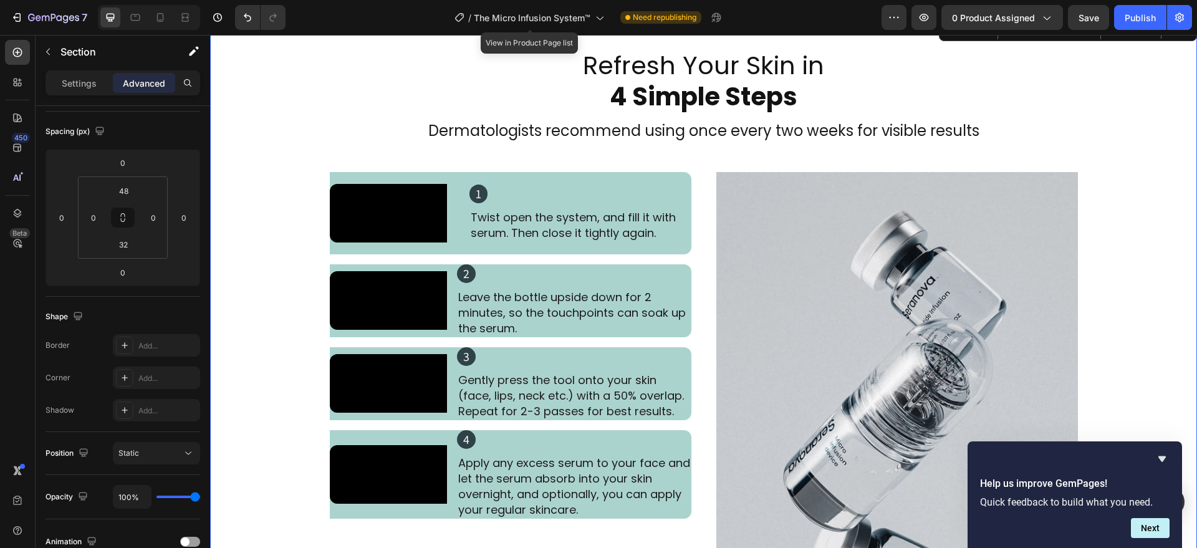
scroll to position [0, 0]
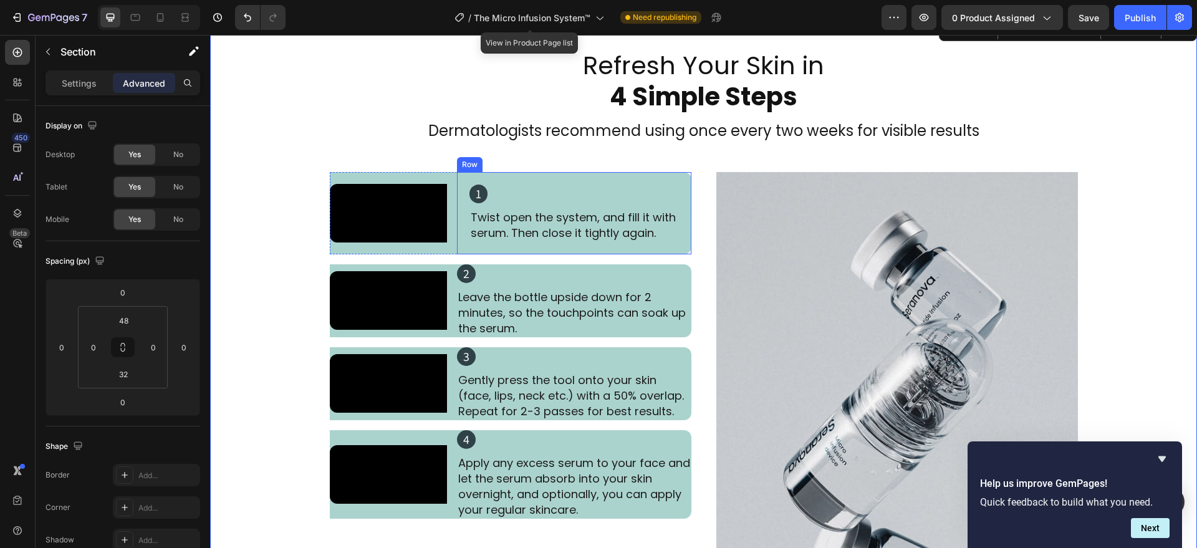
click at [461, 237] on div "1 Heading Twist open the system, and fill it with serum. Then close it tightly …" at bounding box center [574, 213] width 234 height 82
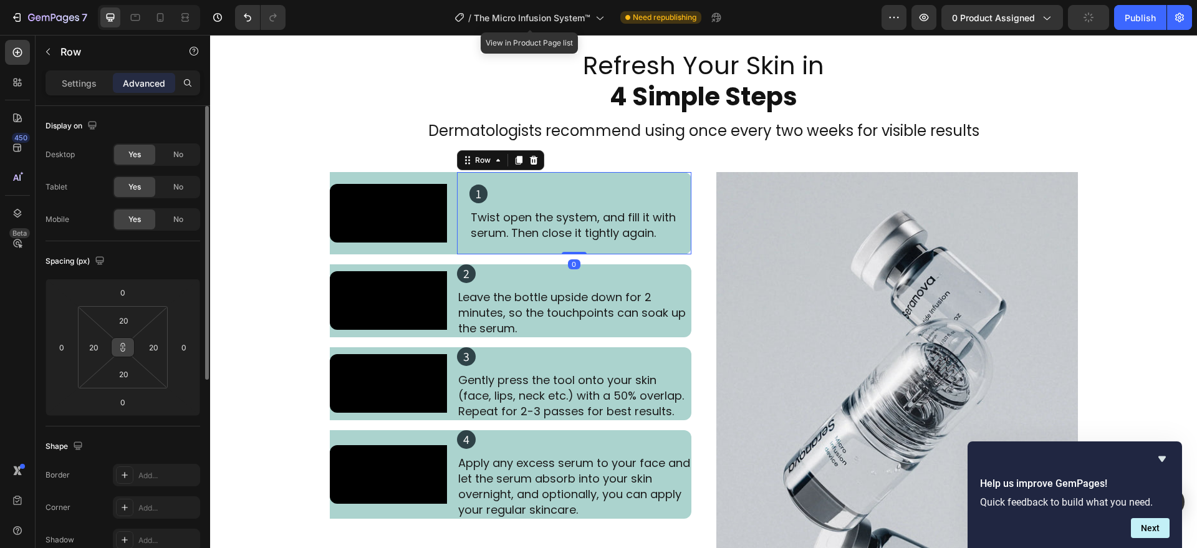
click at [123, 349] on icon at bounding box center [123, 347] width 1 height 4
click at [100, 350] on input "20" at bounding box center [93, 347] width 19 height 19
type input "0"
click at [152, 339] on input "20" at bounding box center [153, 347] width 19 height 19
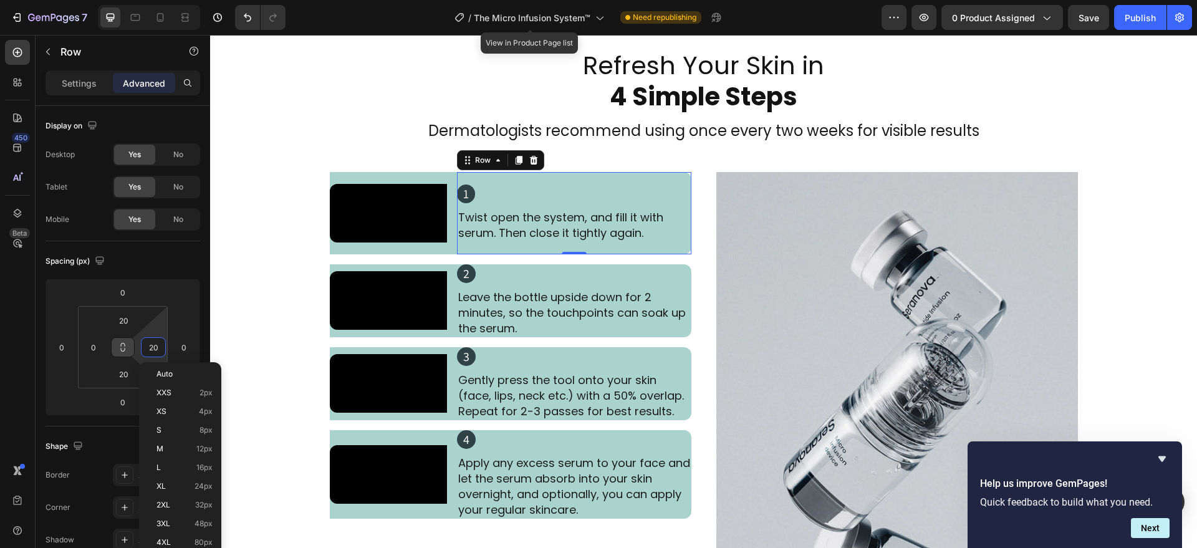
type input "0"
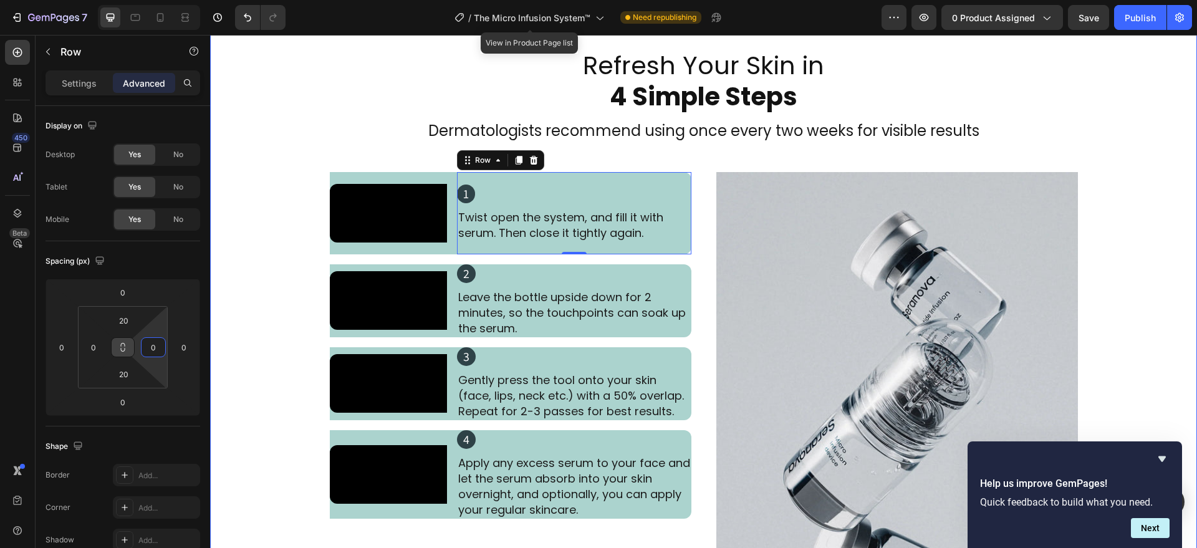
click at [224, 317] on div "Refresh Your Skin in 4 Simple Steps Heading Dermatologists recommend using once…" at bounding box center [703, 351] width 987 height 605
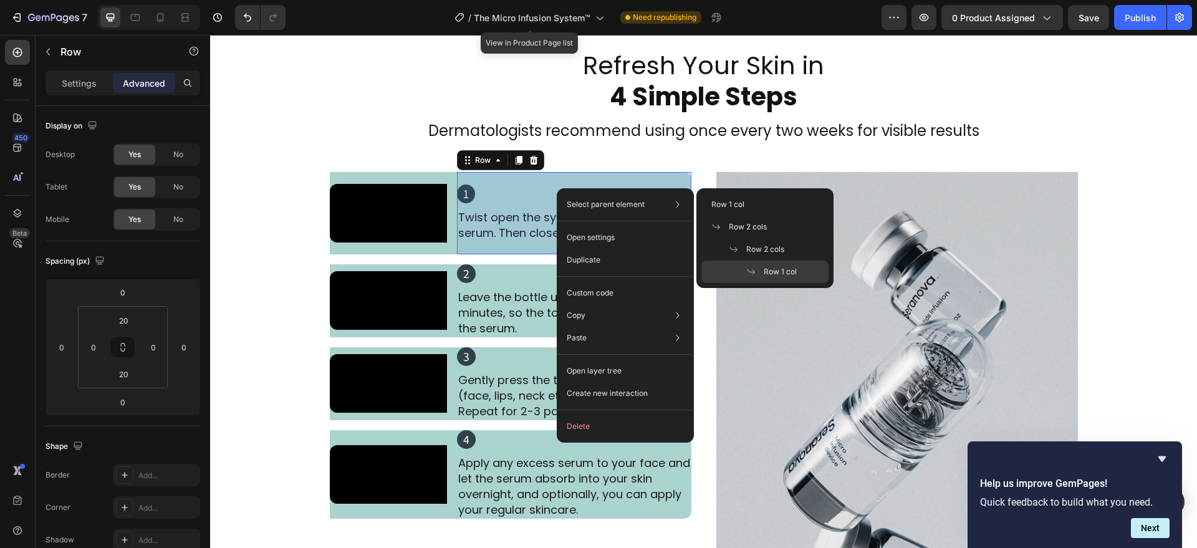
click at [736, 272] on div "Row 1 col" at bounding box center [764, 272] width 127 height 22
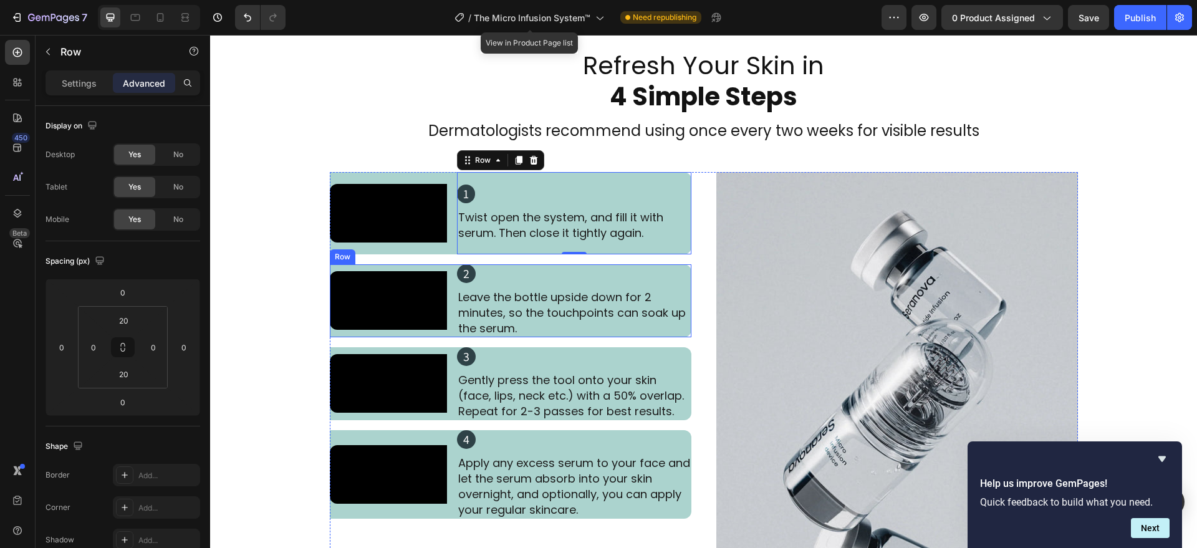
click at [445, 337] on div "Video 2 Heading Leave the bottle upside down for 2 minutes, so the touchpoints …" at bounding box center [511, 300] width 362 height 73
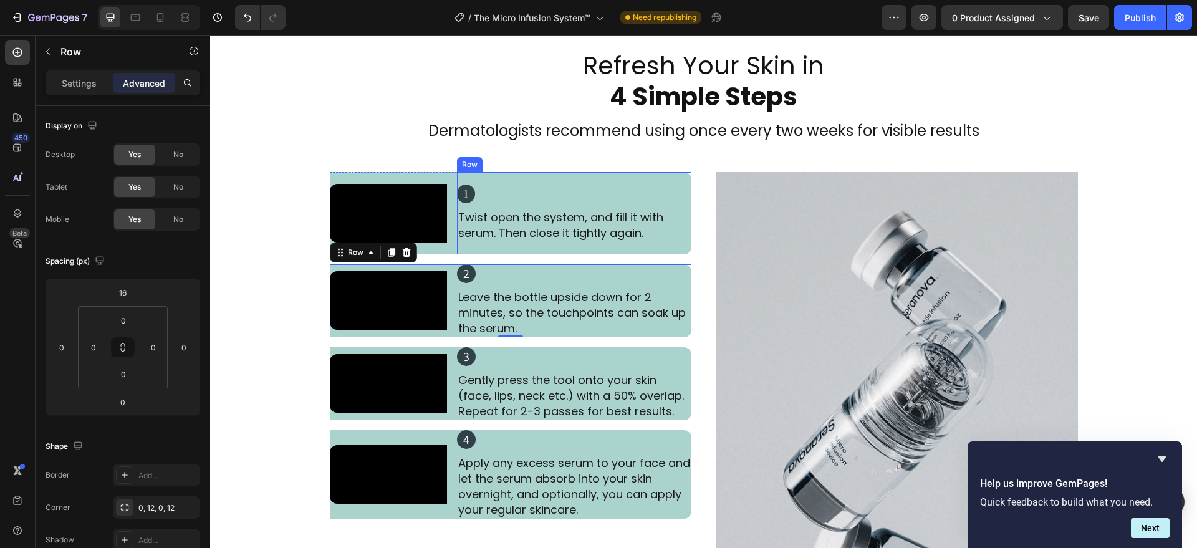
scroll to position [2388, 0]
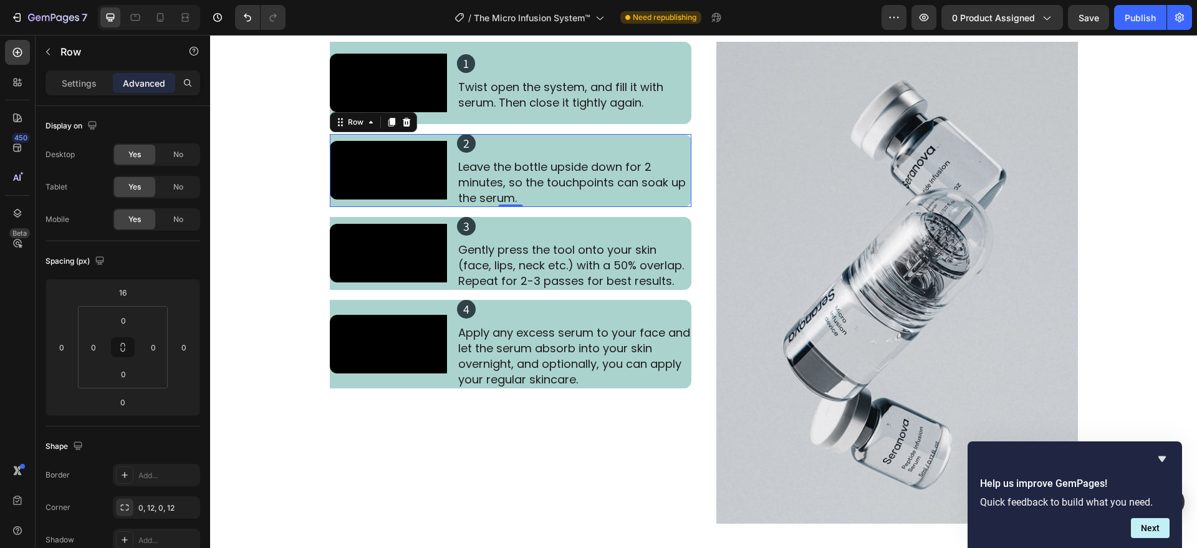
click at [450, 207] on div "Video 2 Heading Leave the bottle upside down for 2 minutes, so the touchpoints …" at bounding box center [511, 170] width 362 height 73
click at [400, 130] on div at bounding box center [406, 122] width 15 height 15
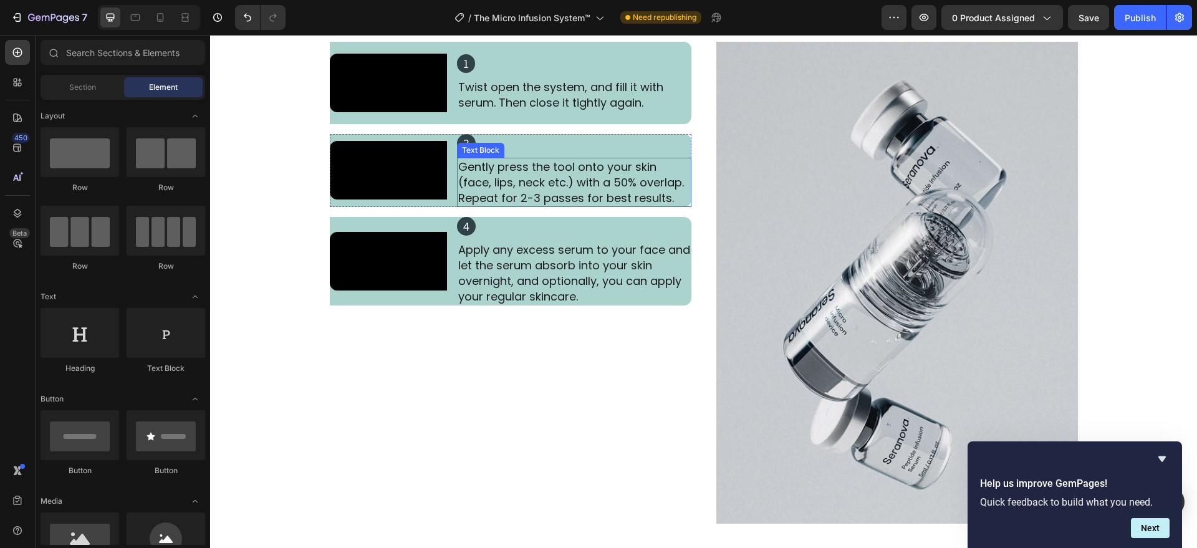
click at [458, 206] on p "Gently press the tool onto your skin (face, lips, neck etc.) with a 50% overlap…" at bounding box center [574, 182] width 232 height 47
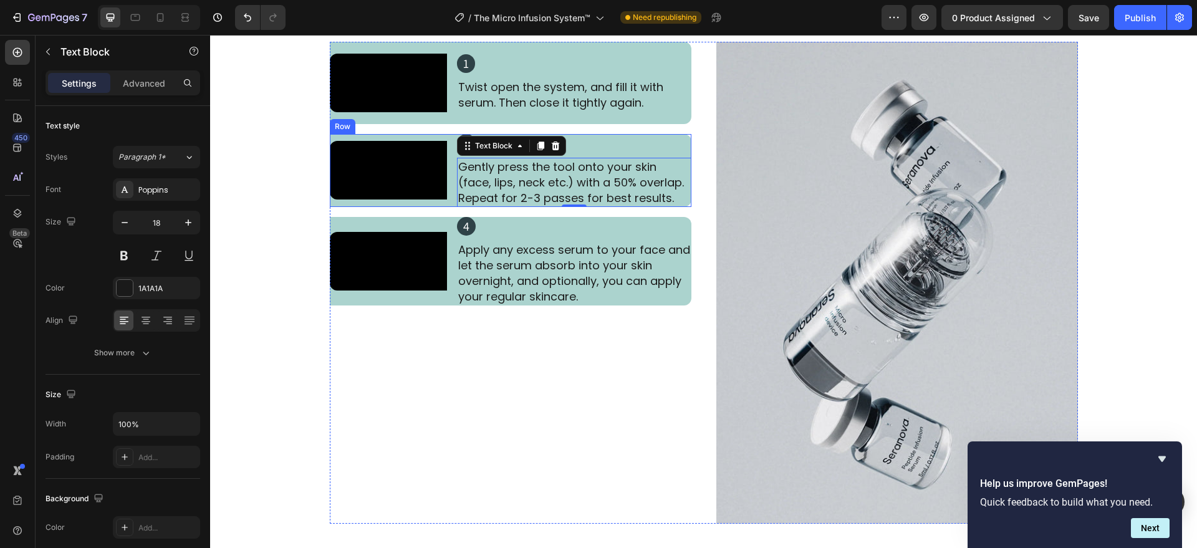
click at [450, 207] on div "Video 3 Heading Gently press the tool onto your skin (face, lips, neck etc.) wi…" at bounding box center [511, 170] width 362 height 73
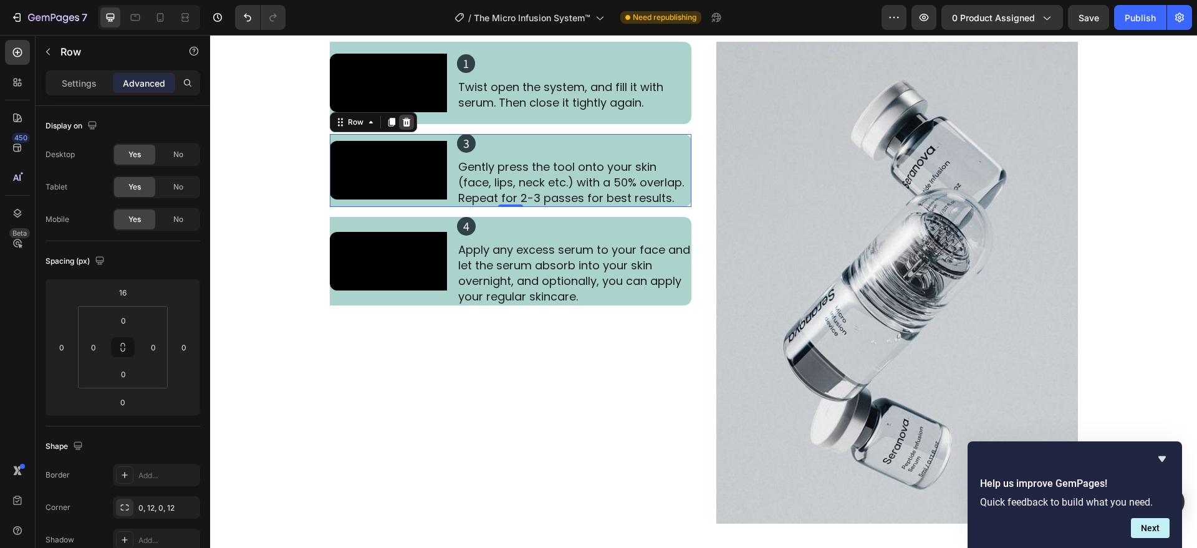
click at [402, 127] on icon at bounding box center [406, 122] width 8 height 9
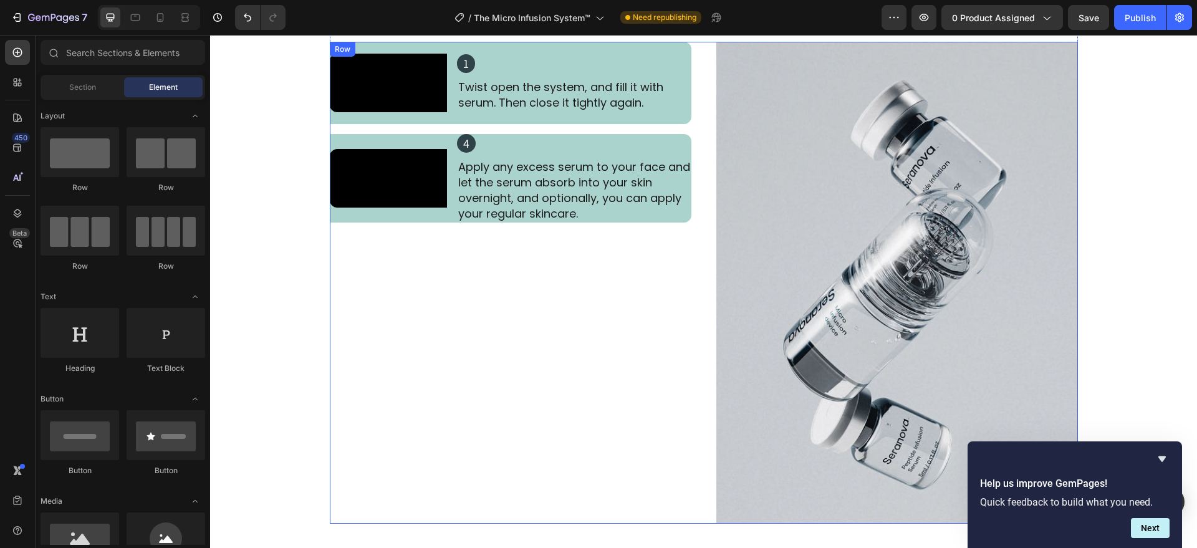
click at [445, 223] on div "Video 4 Heading Apply any excess serum to your face and let the serum absorb in…" at bounding box center [511, 178] width 362 height 89
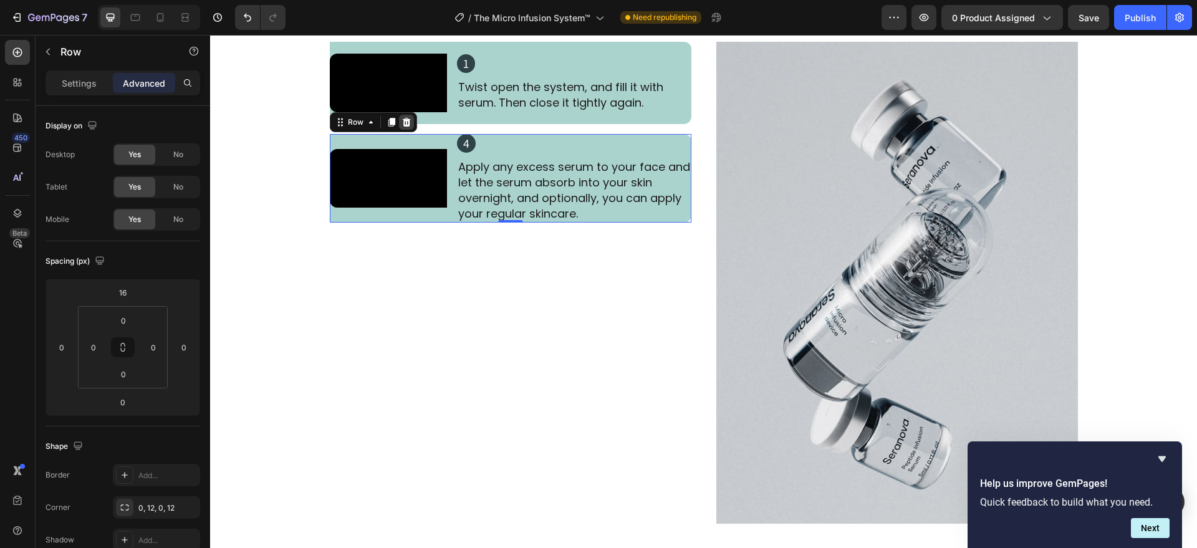
click at [402, 127] on icon at bounding box center [407, 122] width 10 height 10
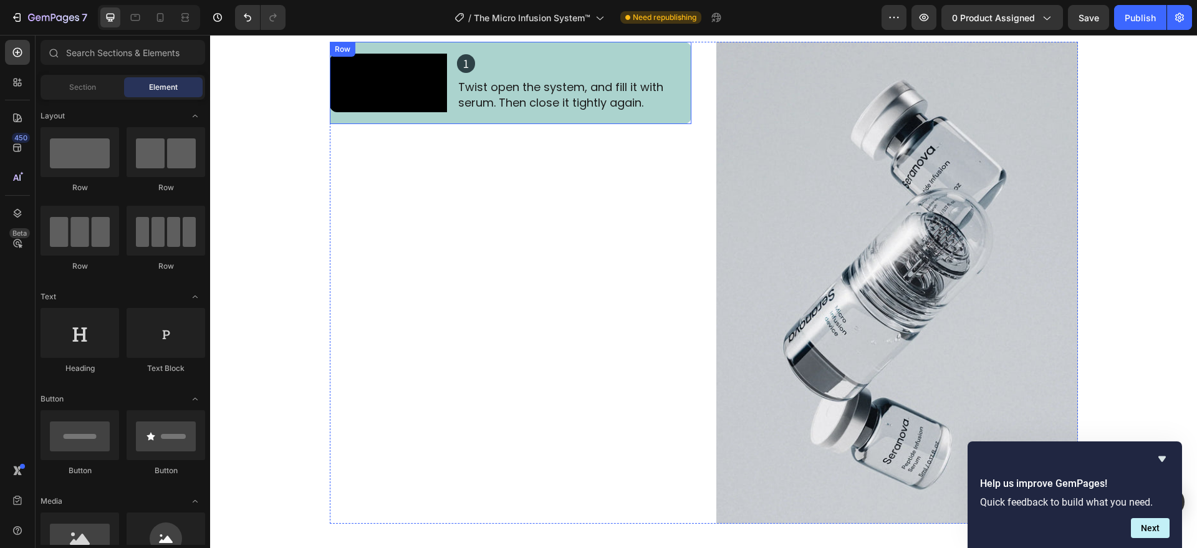
click at [448, 124] on div "Video 1 Heading Twist open the system, and fill it with serum. Then close it ti…" at bounding box center [511, 83] width 362 height 82
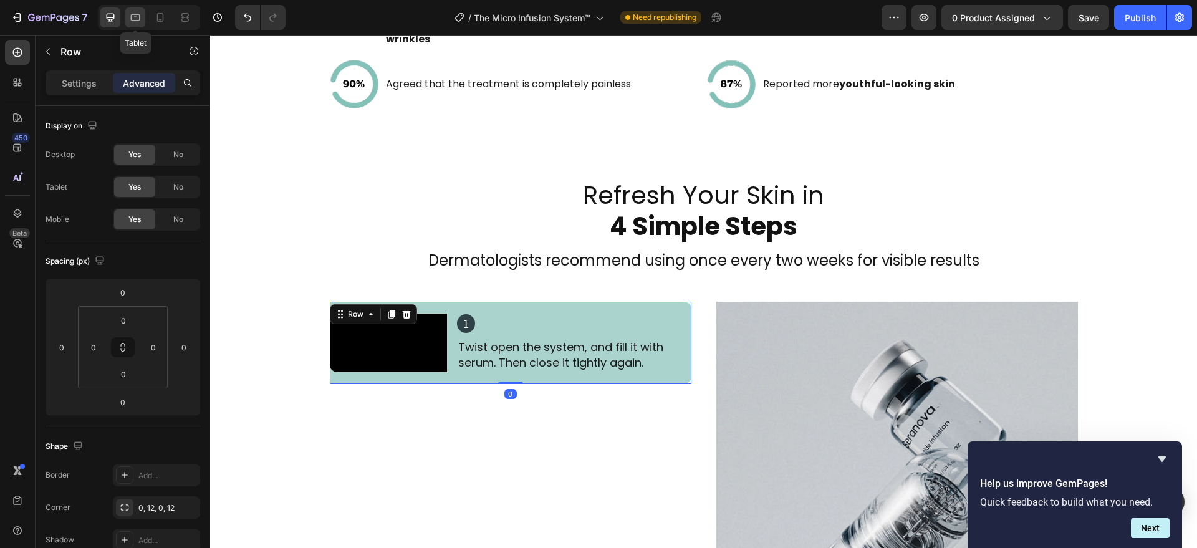
click at [134, 12] on icon at bounding box center [135, 17] width 12 height 12
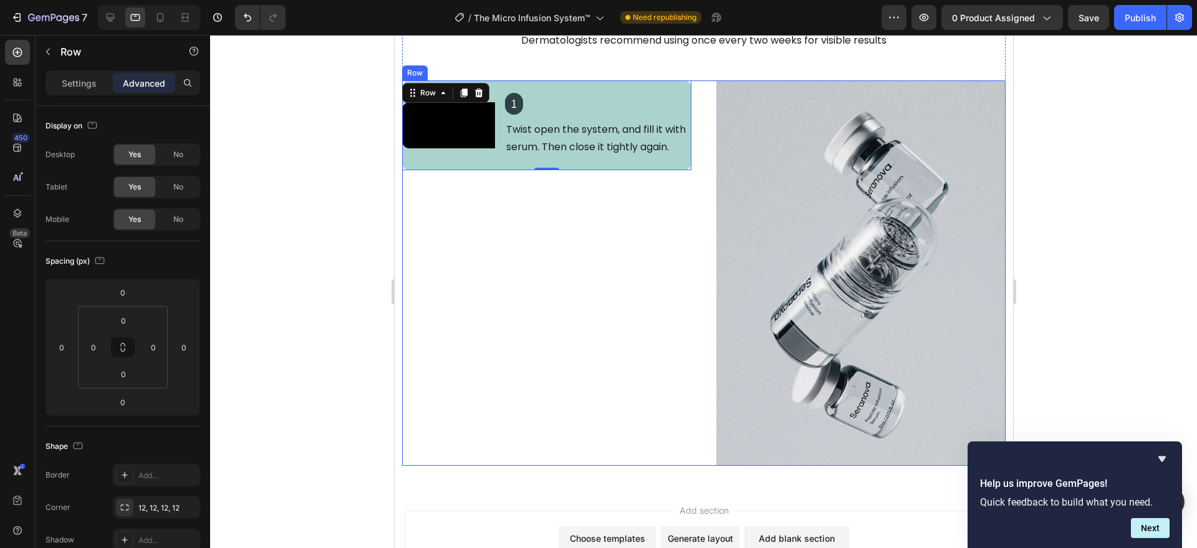
scroll to position [2348, 0]
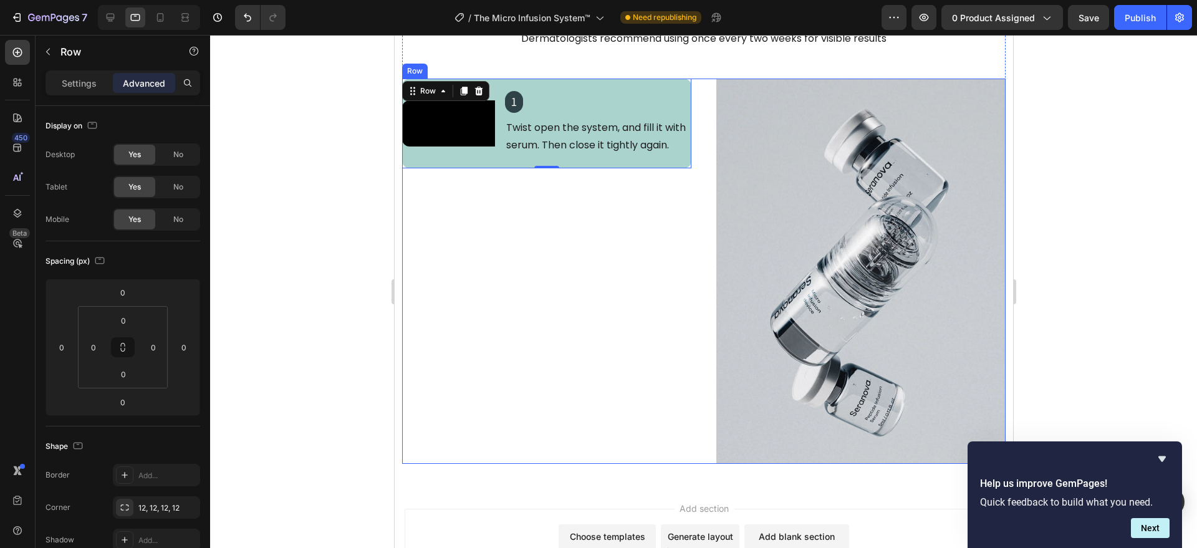
click at [536, 305] on div "Video 1 Heading Twist open the system, and fill it with serum. Then close it ti…" at bounding box center [546, 272] width 289 height 386
click at [514, 169] on div "1 Heading Twist open the system, and fill it with serum. Then close it tightly …" at bounding box center [597, 124] width 186 height 90
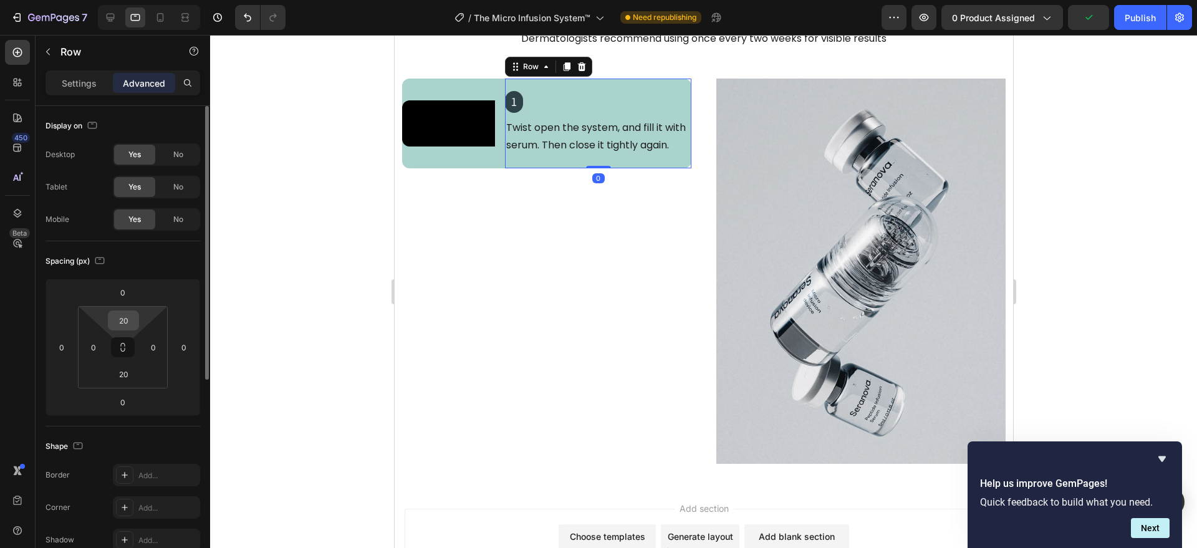
click at [126, 319] on input "20" at bounding box center [123, 320] width 25 height 19
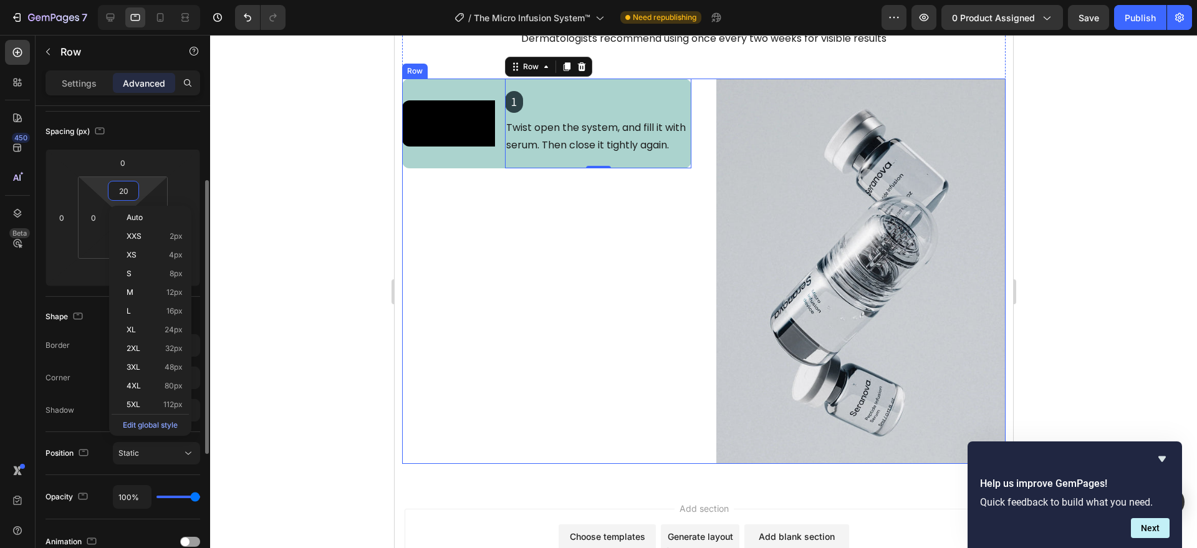
click at [582, 256] on div "Video 1 Heading Twist open the system, and fill it with serum. Then close it ti…" at bounding box center [546, 272] width 289 height 386
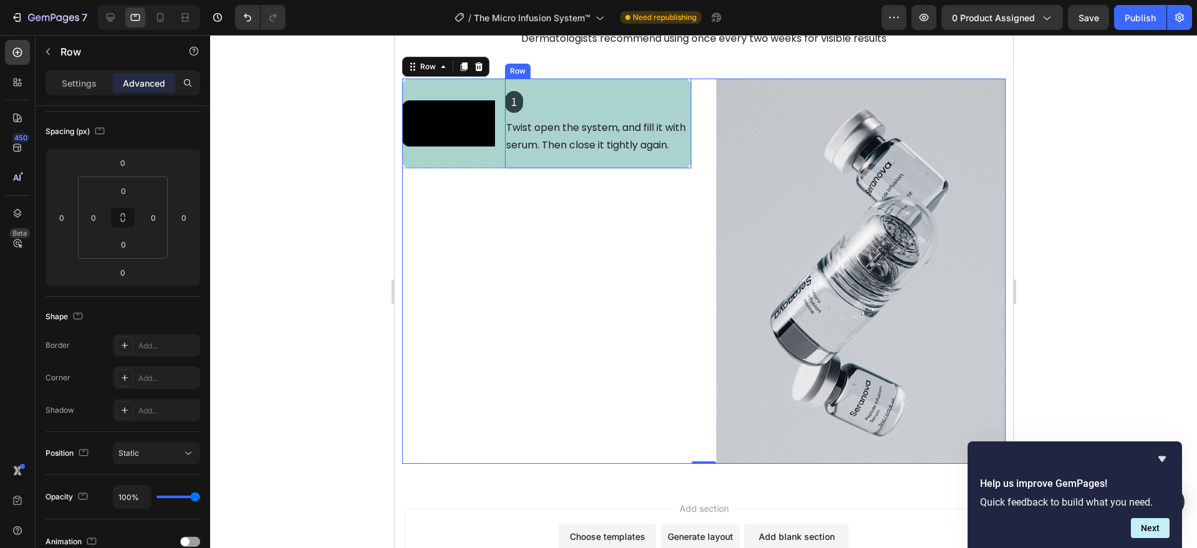
click at [514, 169] on div "1 Heading Twist open the system, and fill it with serum. Then close it tightly …" at bounding box center [597, 124] width 186 height 90
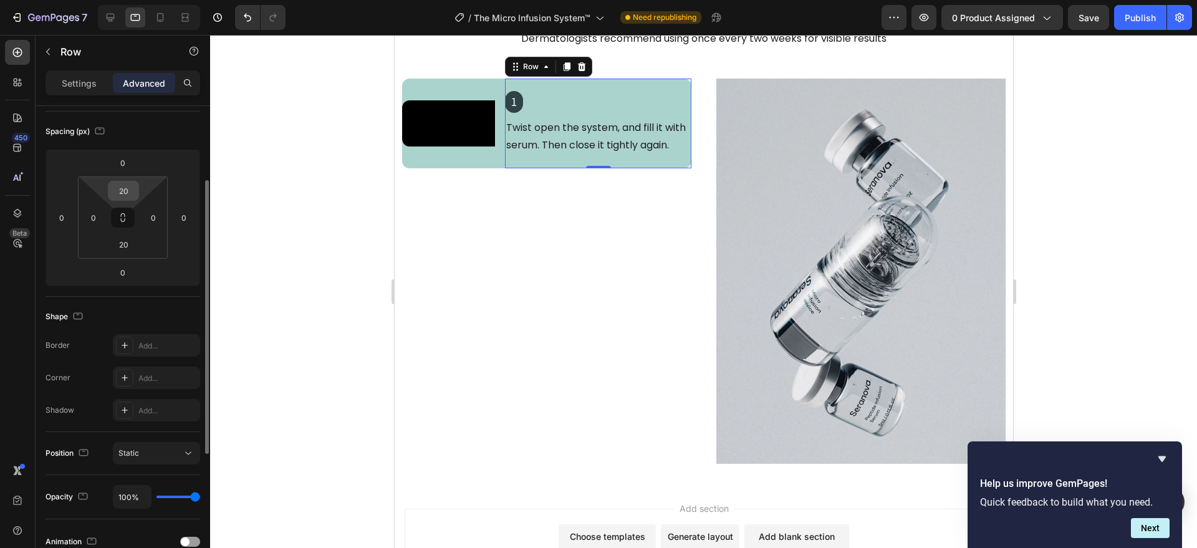
click at [121, 195] on input "20" at bounding box center [123, 190] width 25 height 19
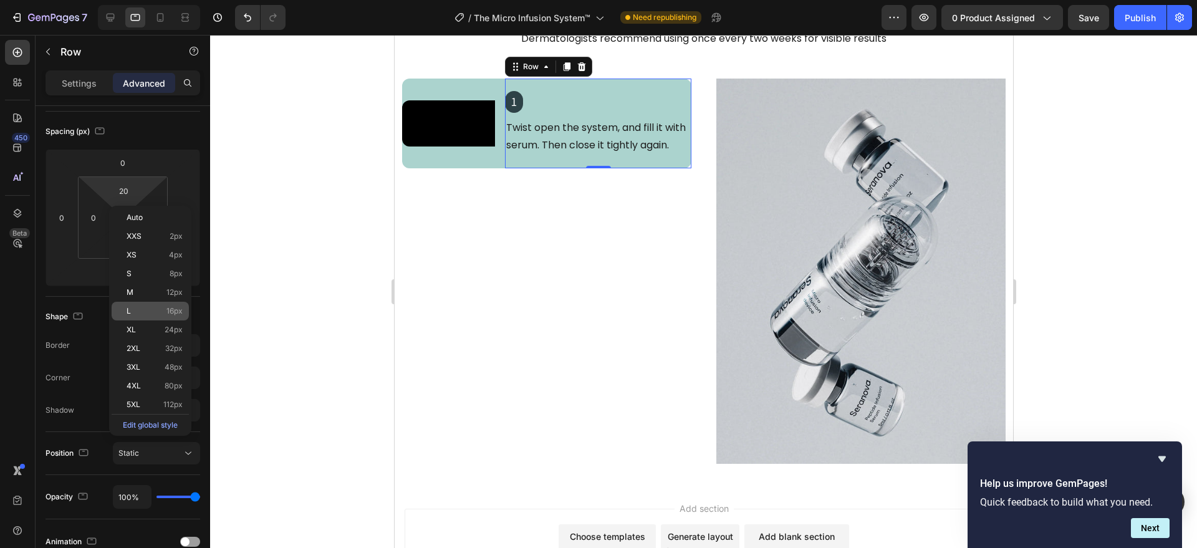
click at [161, 310] on p "L 16px" at bounding box center [155, 311] width 56 height 9
type input "16"
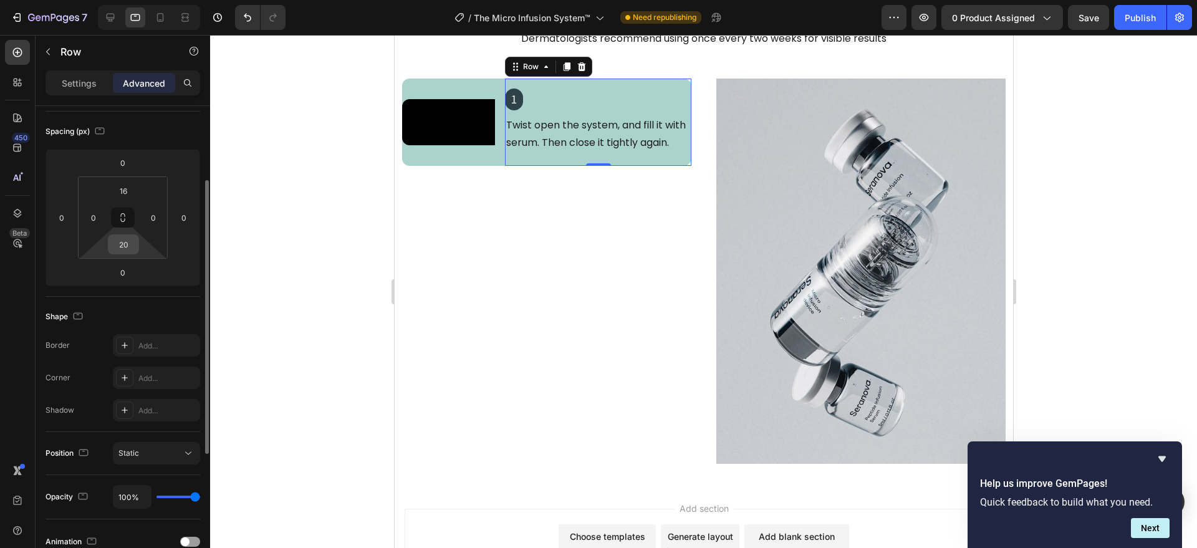
click at [130, 244] on input "20" at bounding box center [123, 244] width 25 height 19
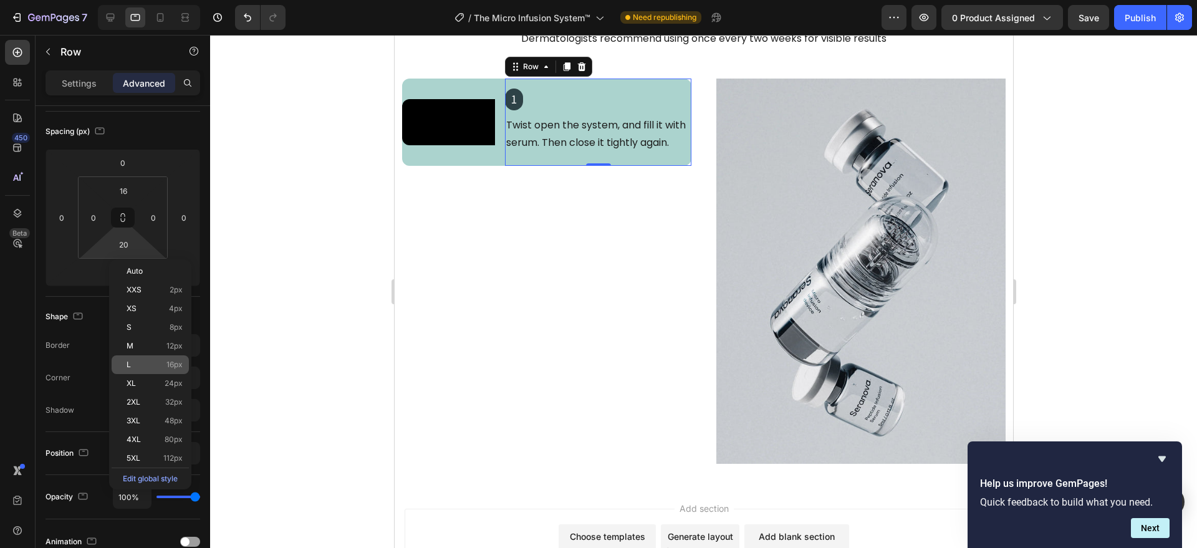
click at [153, 359] on div "L 16px" at bounding box center [150, 364] width 77 height 19
type input "16"
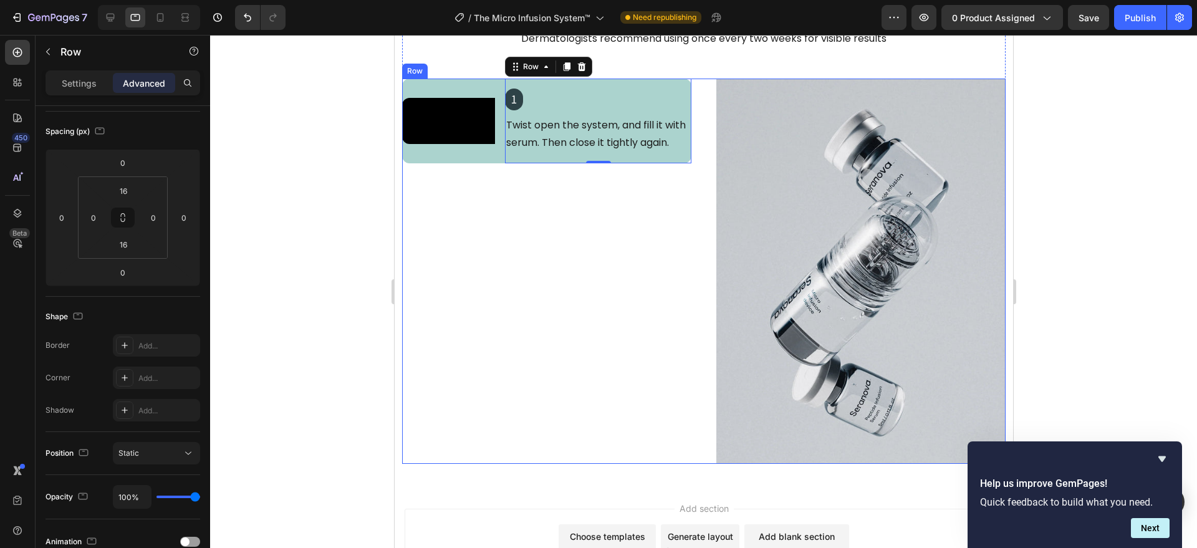
click at [607, 313] on div "Video 1 Heading Twist open the system, and fill it with serum. Then close it ti…" at bounding box center [546, 272] width 289 height 386
click at [548, 110] on div "Text Block" at bounding box center [528, 107] width 49 height 15
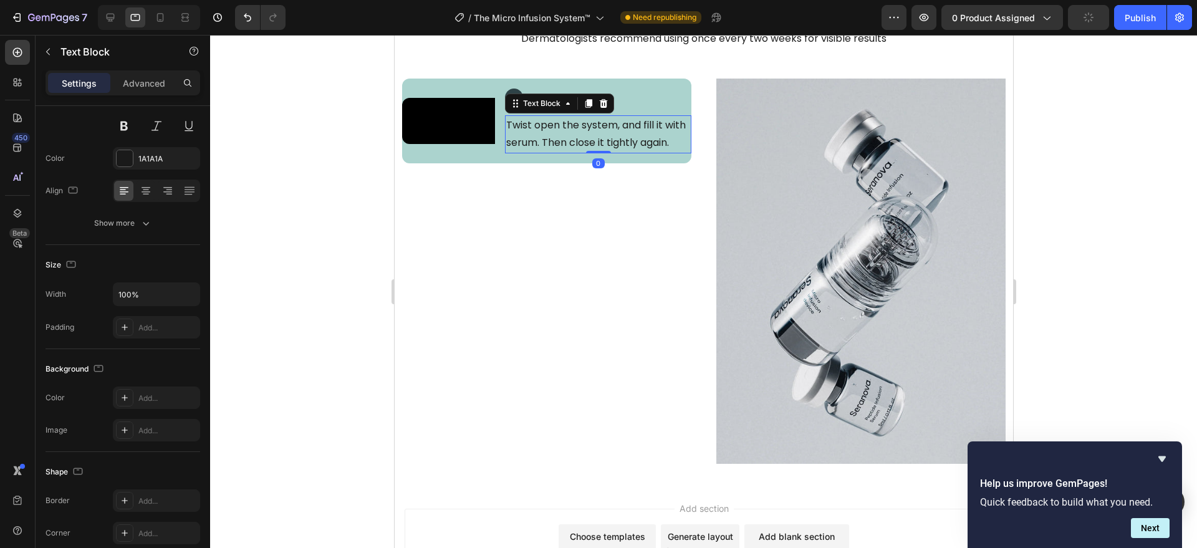
scroll to position [0, 0]
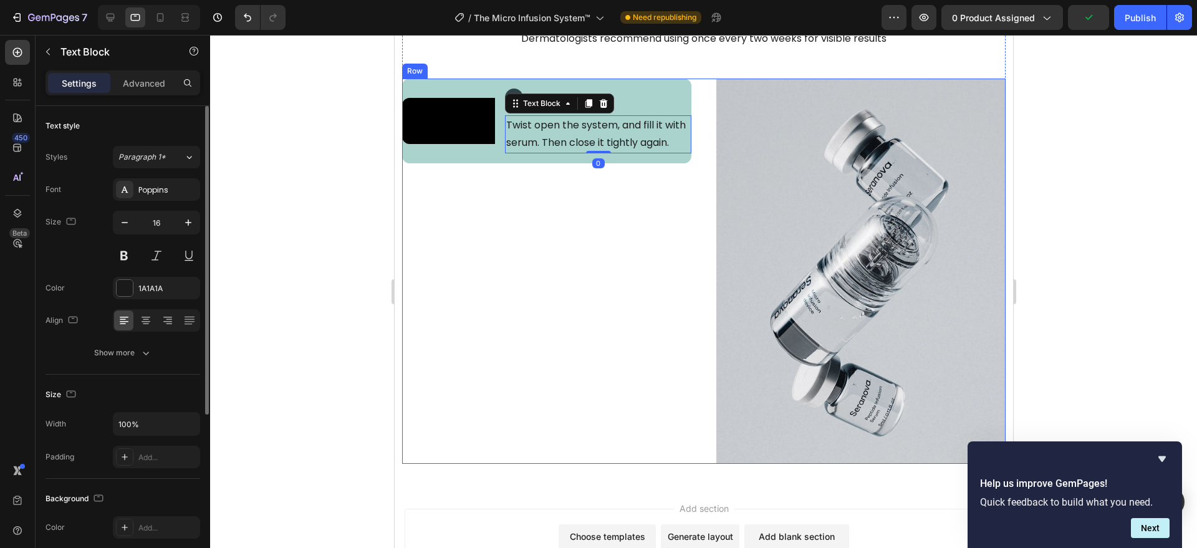
click at [506, 255] on div "Video 1 Heading Twist open the system, and fill it with serum. Then close it ti…" at bounding box center [546, 272] width 289 height 386
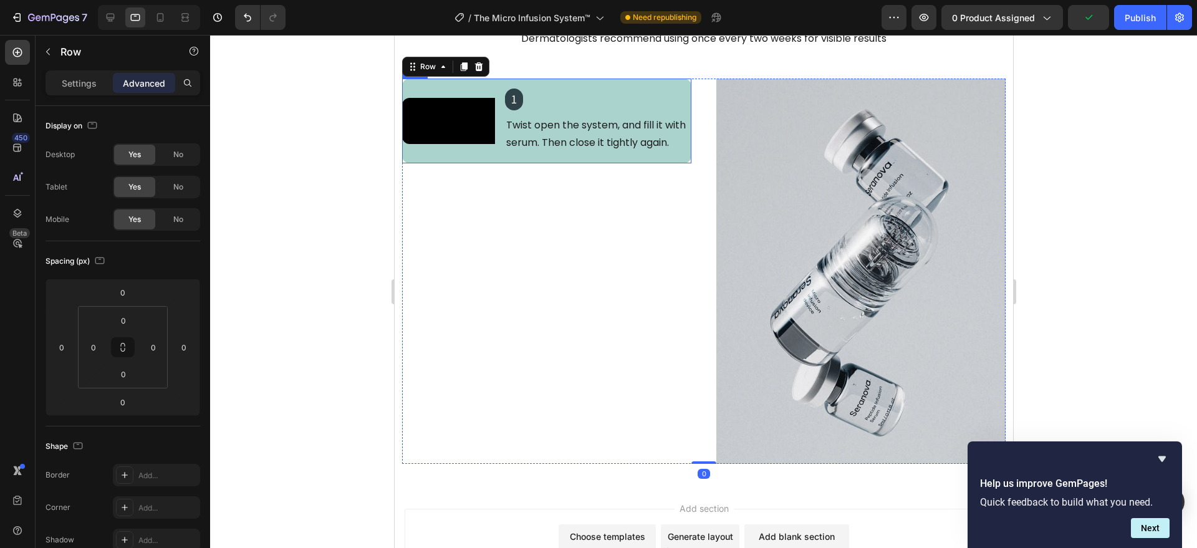
click at [497, 161] on div "Video 1 Heading Twist open the system, and fill it with serum. Then close it ti…" at bounding box center [546, 121] width 289 height 85
click at [529, 164] on div "1 Heading Twist open the system, and fill it with serum. Then close it tightly …" at bounding box center [597, 121] width 186 height 85
click at [497, 157] on div "Video 1 Heading Twist open the system, and fill it with serum. Then close it ti…" at bounding box center [546, 121] width 289 height 85
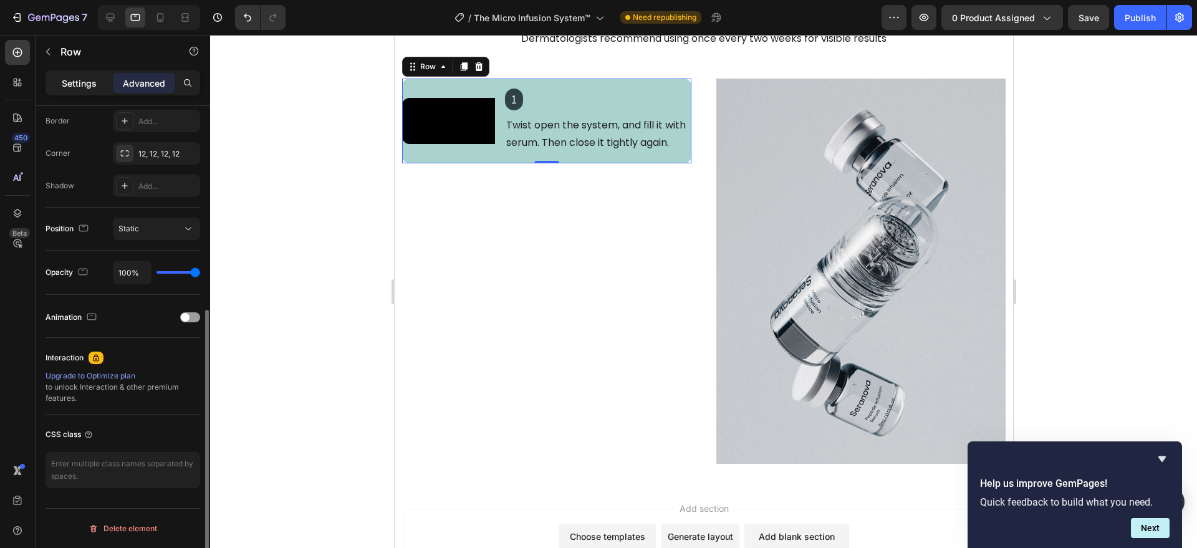
click at [95, 83] on p "Settings" at bounding box center [79, 83] width 35 height 13
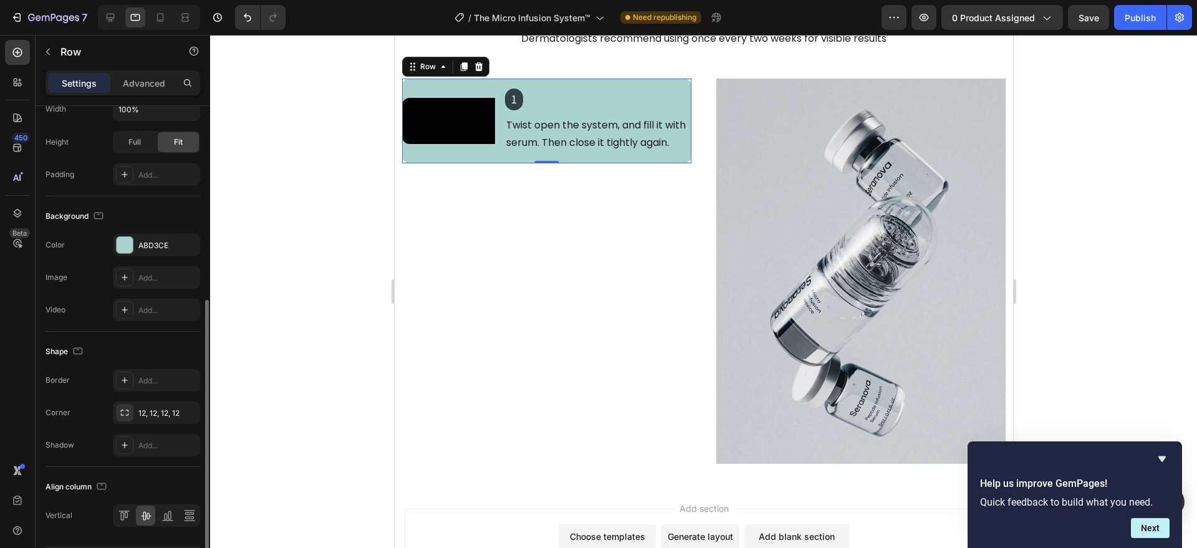
scroll to position [393, 0]
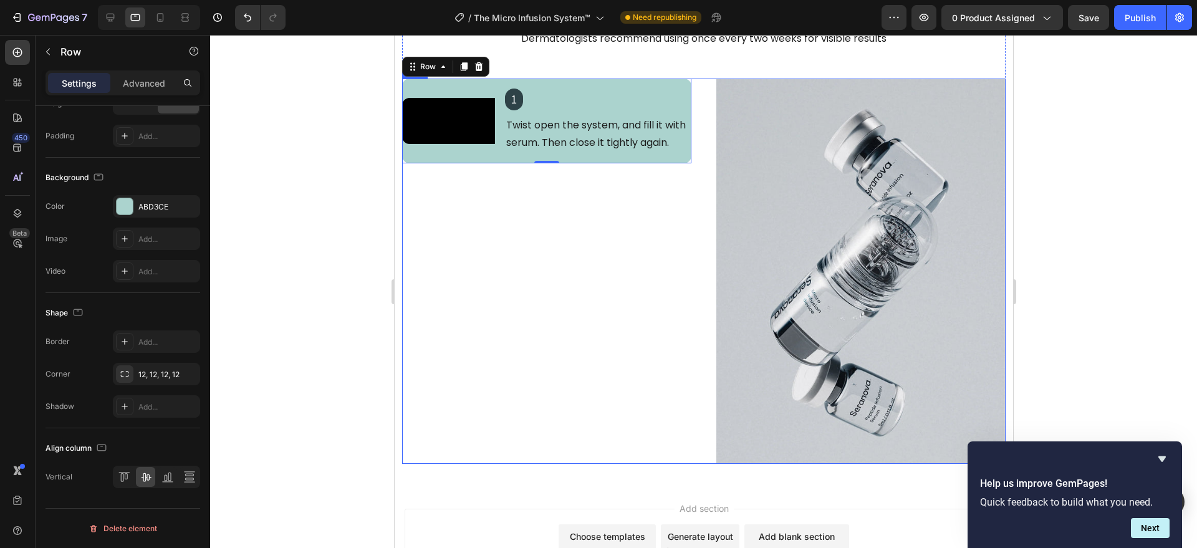
click at [477, 332] on div "Video 1 Heading Twist open the system, and fill it with serum. Then close it ti…" at bounding box center [546, 272] width 289 height 386
click at [323, 340] on div at bounding box center [703, 291] width 987 height 513
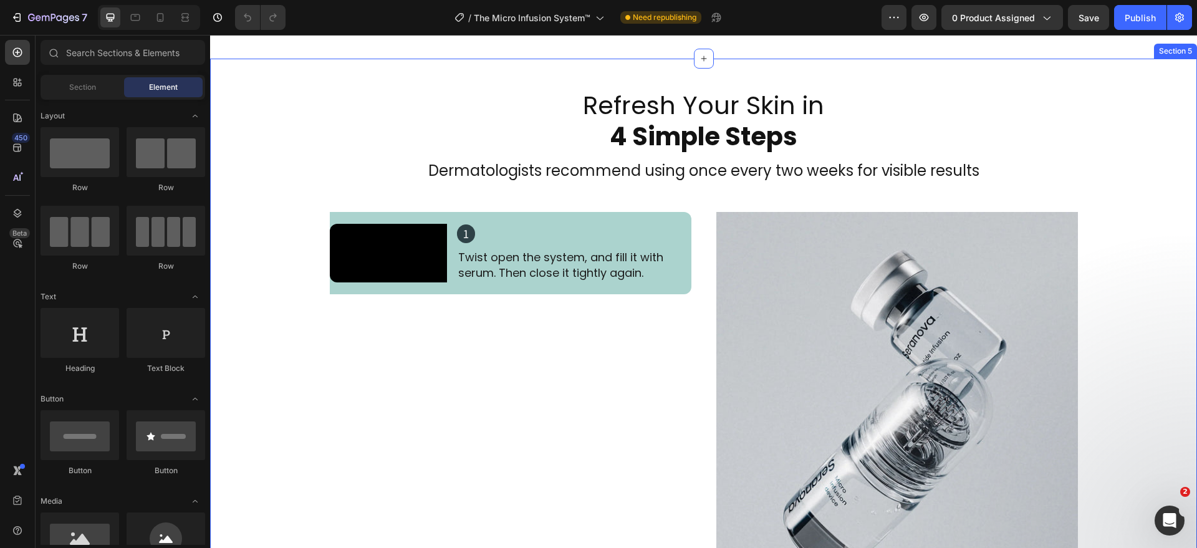
scroll to position [2338, 0]
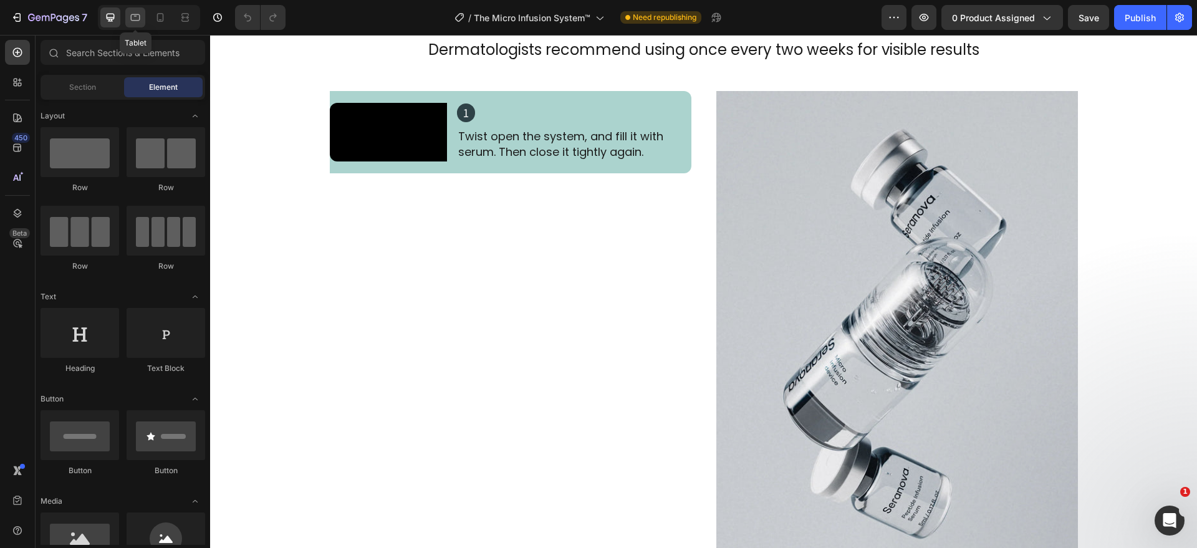
click at [134, 14] on icon at bounding box center [135, 17] width 9 height 7
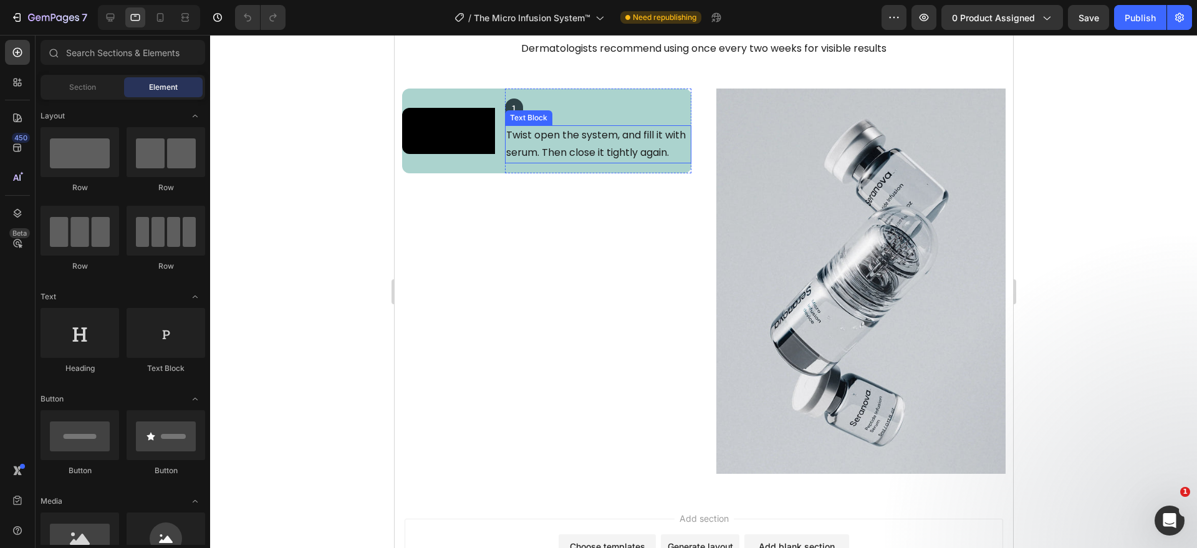
click at [506, 163] on p "Twist open the system, and fill it with serum. Then close it tightly again." at bounding box center [598, 145] width 184 height 36
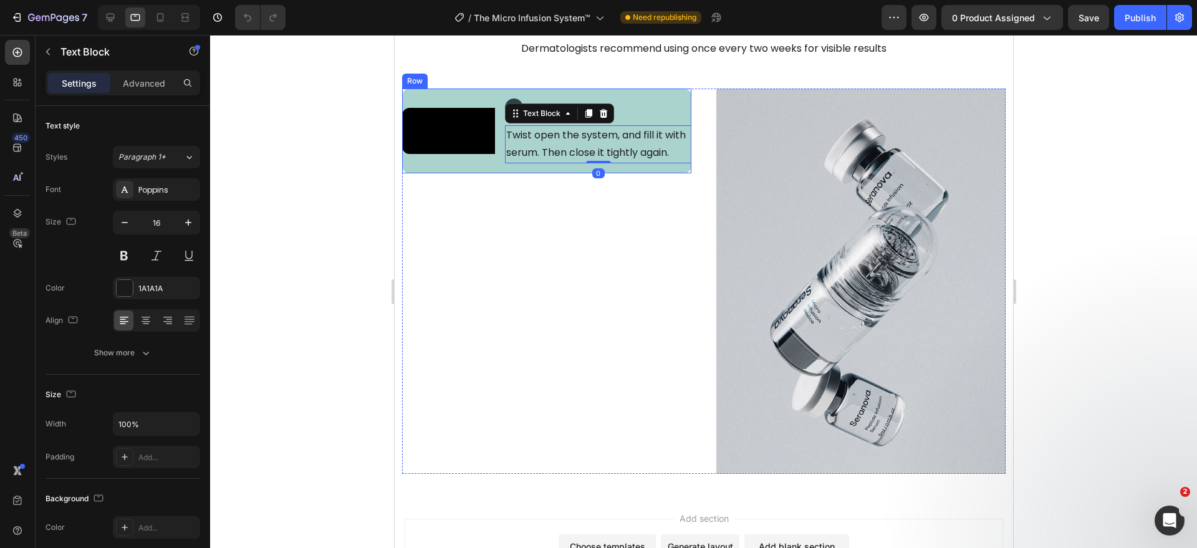
click at [497, 174] on div "Video 1 Heading Twist open the system, and fill it with serum. Then close it ti…" at bounding box center [546, 131] width 289 height 85
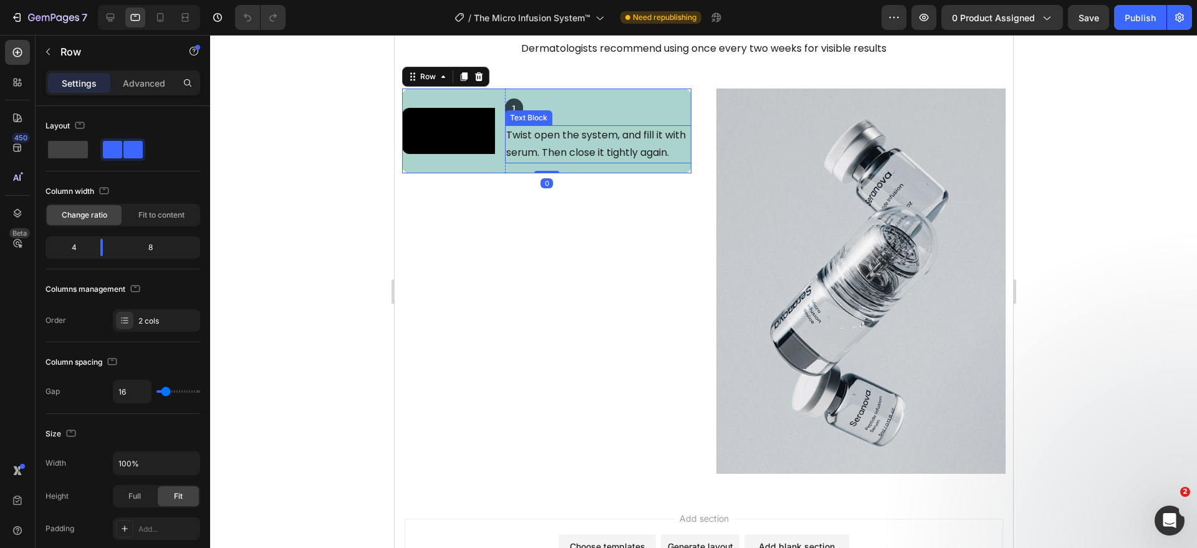
click at [533, 163] on p "Twist open the system, and fill it with serum. Then close it tightly again." at bounding box center [598, 145] width 184 height 36
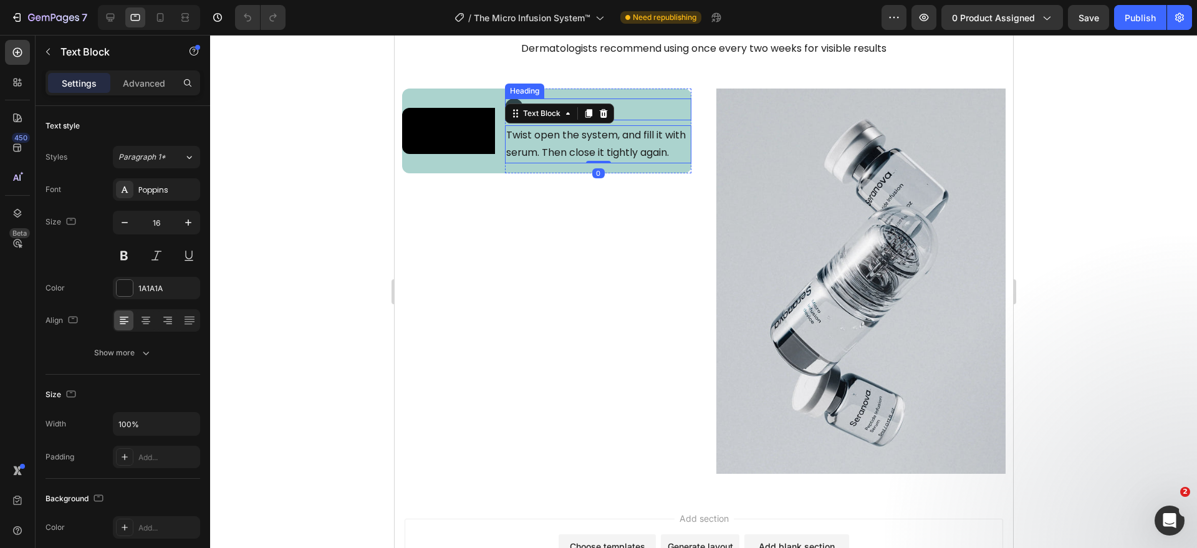
click at [676, 115] on div "1" at bounding box center [597, 110] width 186 height 22
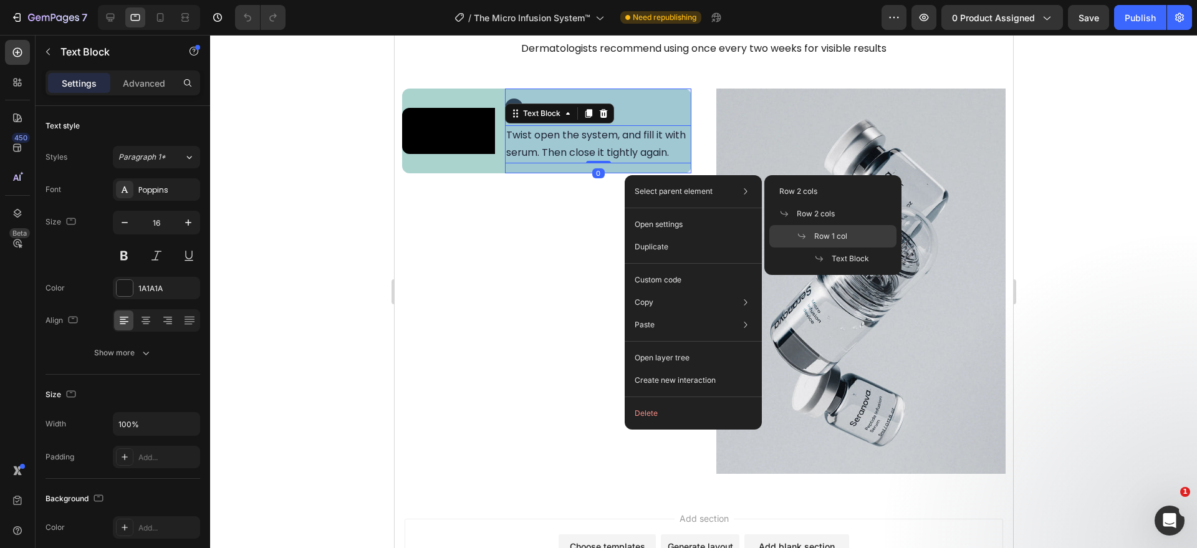
drag, startPoint x: 802, startPoint y: 237, endPoint x: 332, endPoint y: 198, distance: 471.8
click at [802, 237] on icon at bounding box center [802, 236] width 10 height 10
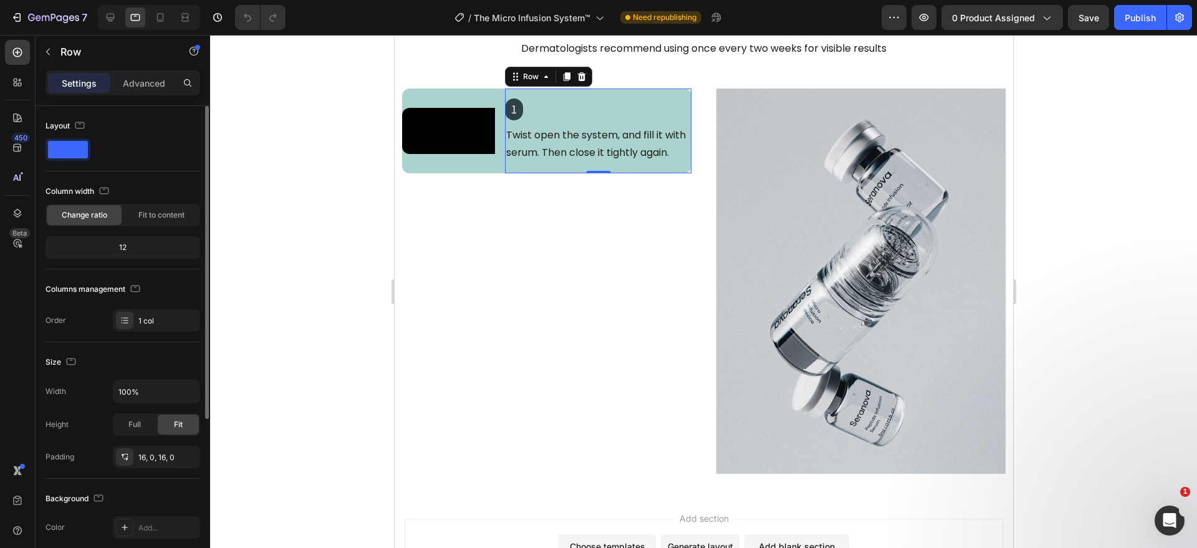
scroll to position [251, 0]
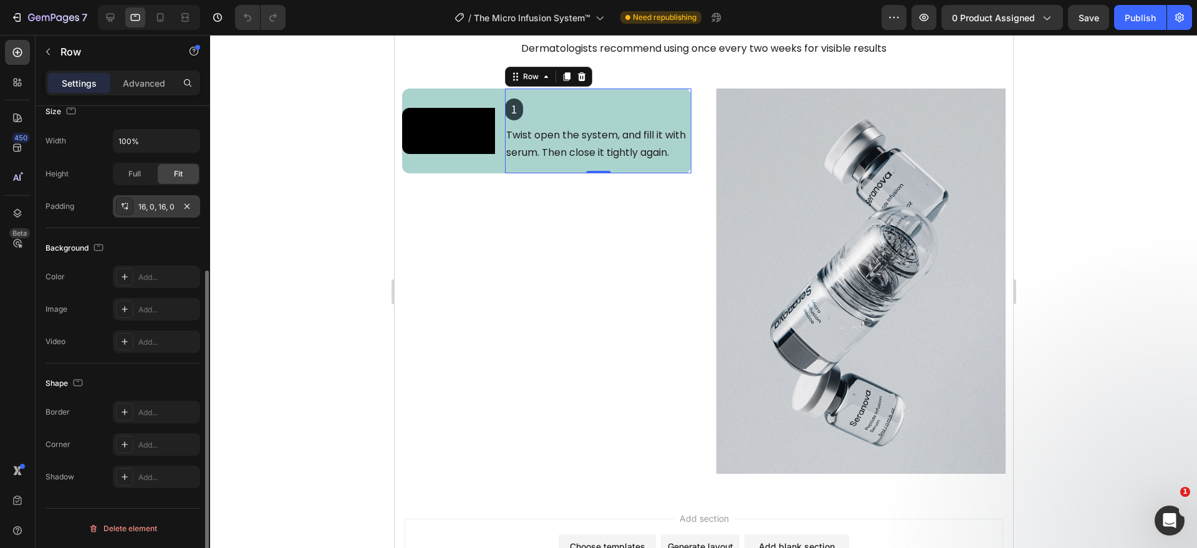
click at [160, 208] on div "16, 0, 16, 0" at bounding box center [156, 206] width 36 height 11
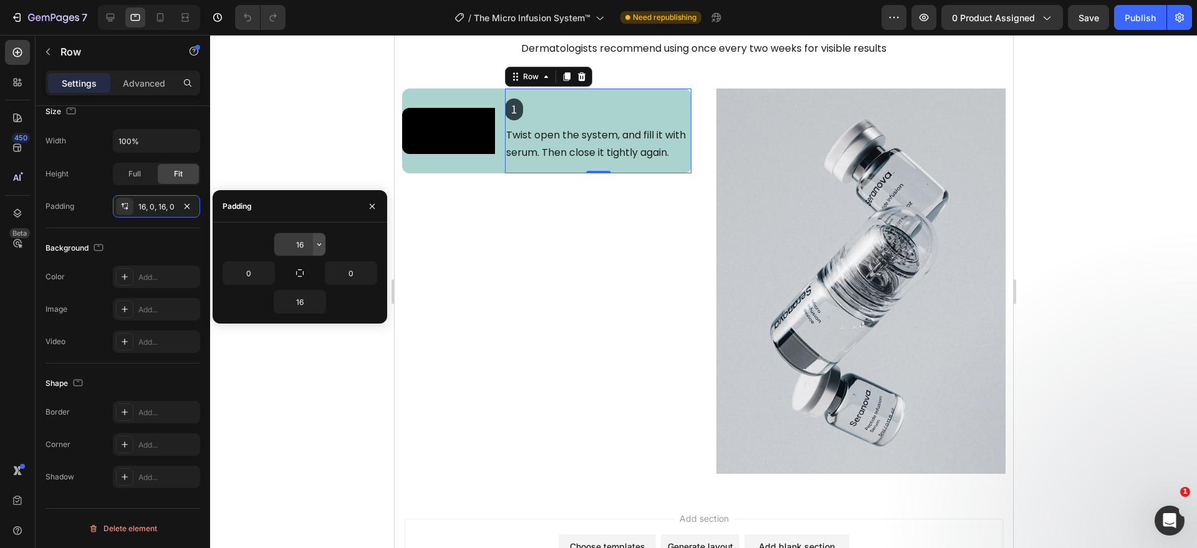
click at [317, 244] on icon "button" at bounding box center [319, 244] width 10 height 10
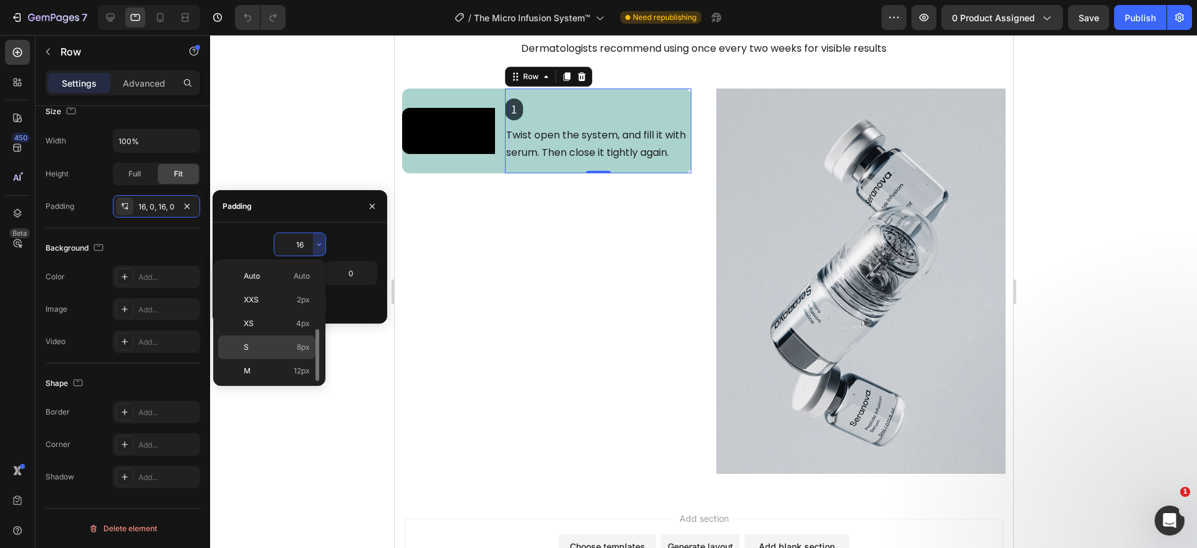
scroll to position [45, 0]
click at [295, 324] on span "12px" at bounding box center [302, 325] width 16 height 11
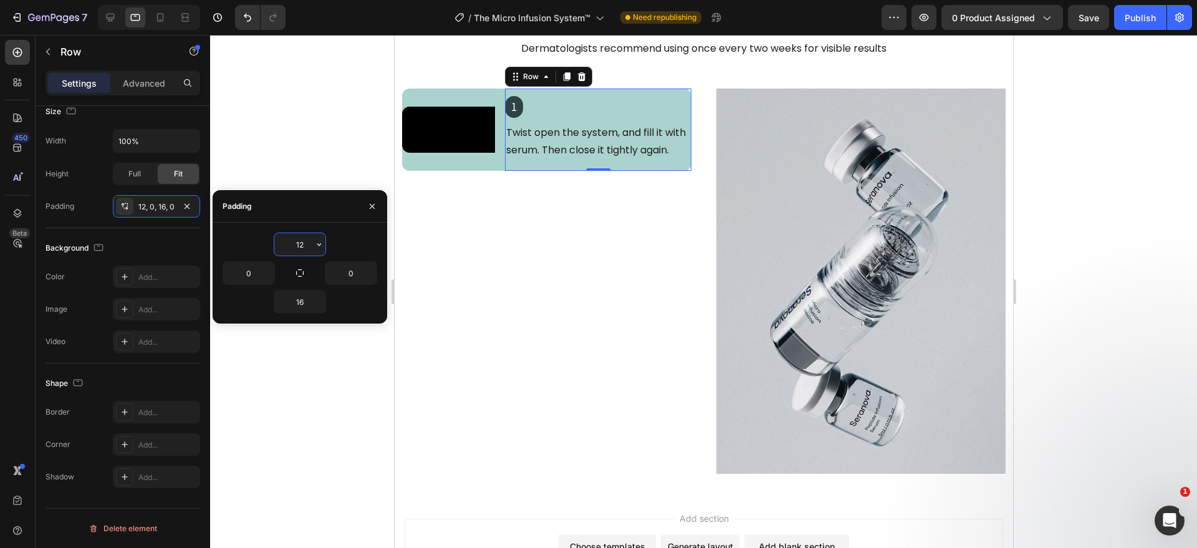
click at [304, 240] on input "12" at bounding box center [299, 244] width 51 height 22
click at [313, 244] on button "button" at bounding box center [319, 244] width 12 height 22
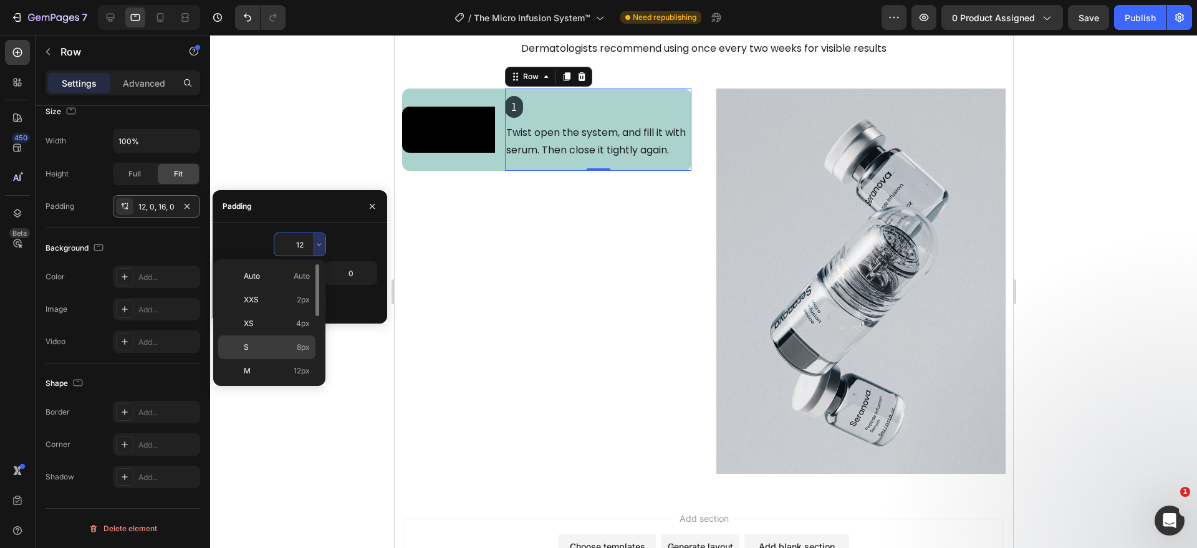
click at [290, 344] on p "S 8px" at bounding box center [277, 347] width 66 height 11
type input "8"
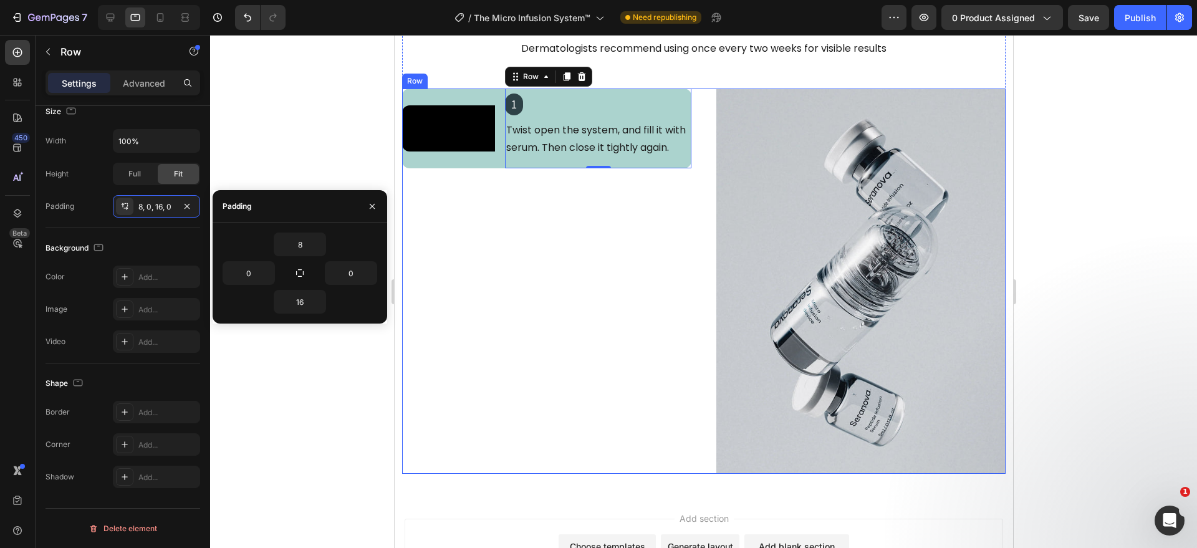
click at [504, 341] on div "Video 1 Heading Twist open the system, and fill it with serum. Then close it ti…" at bounding box center [546, 282] width 289 height 386
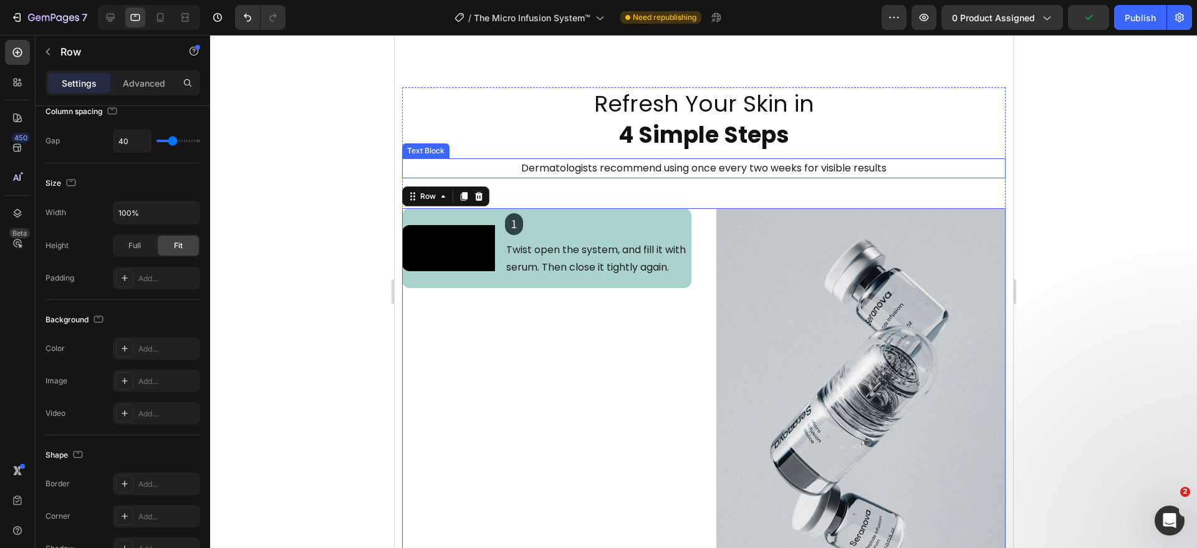
scroll to position [2078, 0]
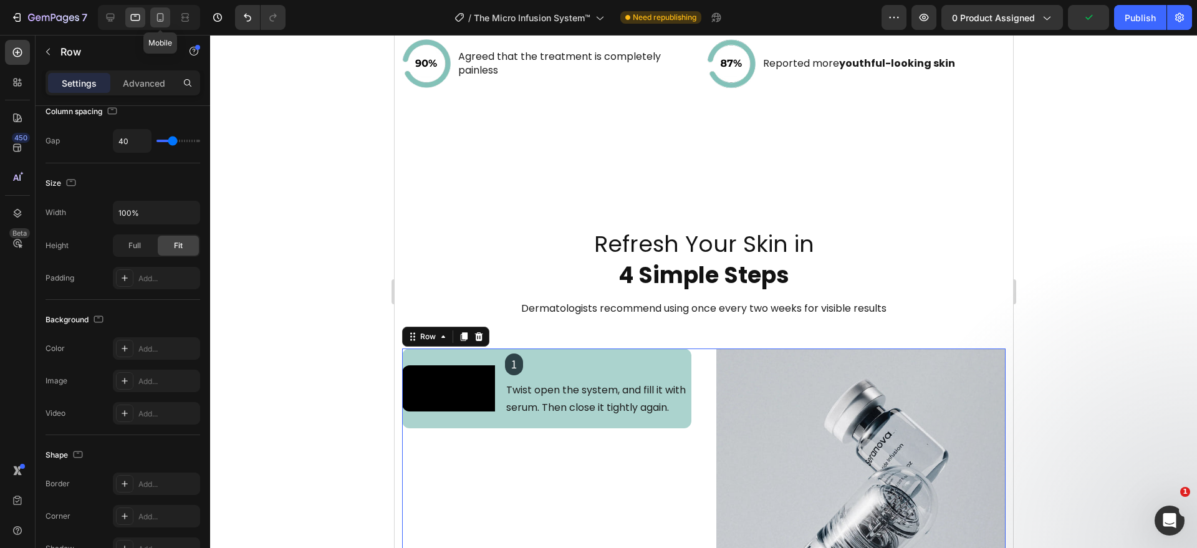
click at [158, 17] on icon at bounding box center [160, 17] width 12 height 12
type input "16"
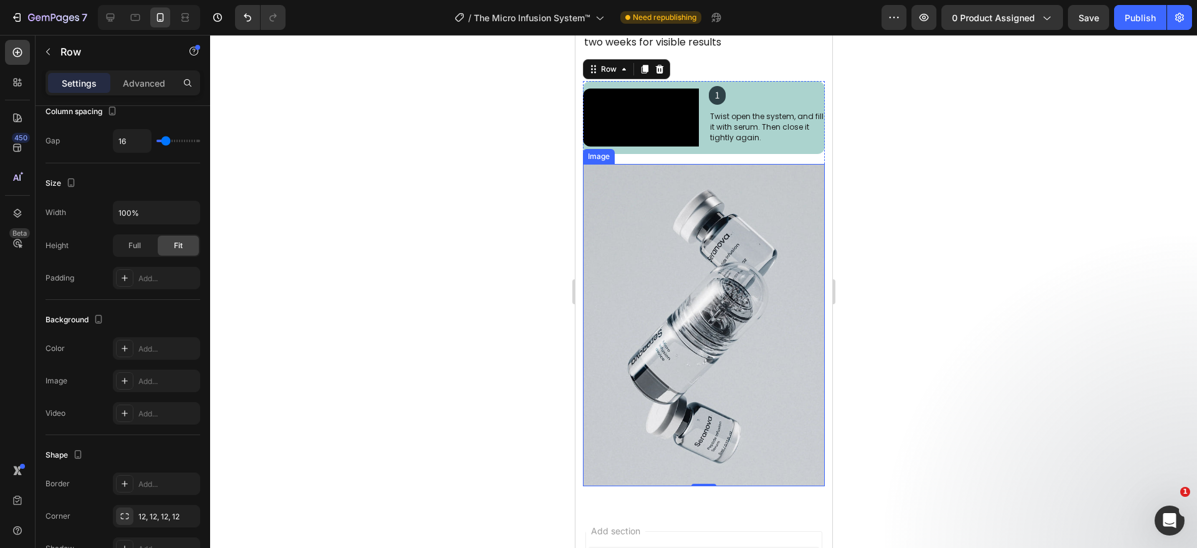
scroll to position [2436, 0]
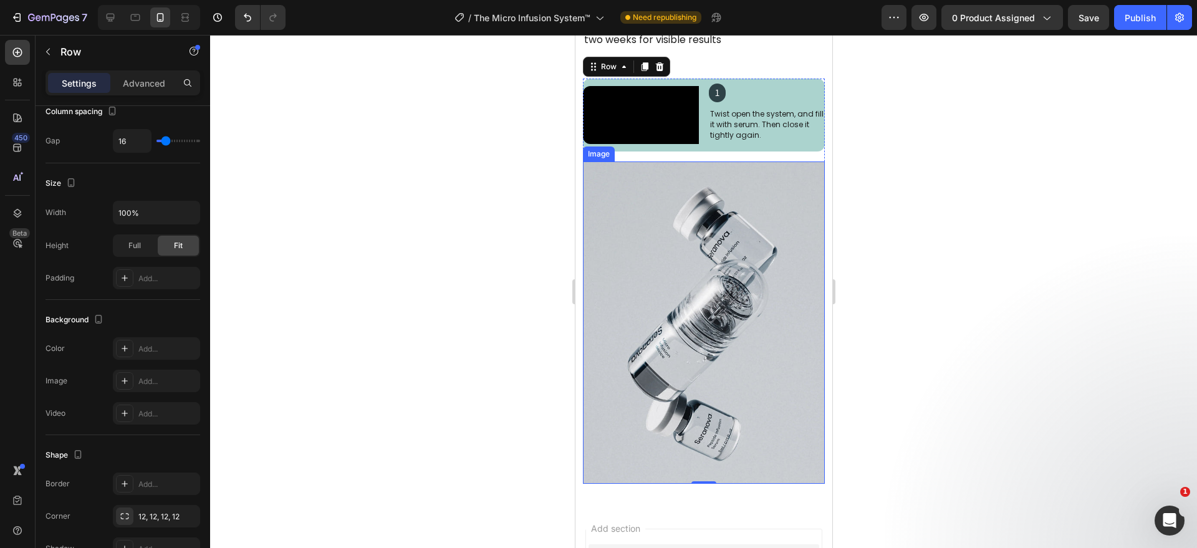
click at [423, 315] on div at bounding box center [703, 291] width 987 height 513
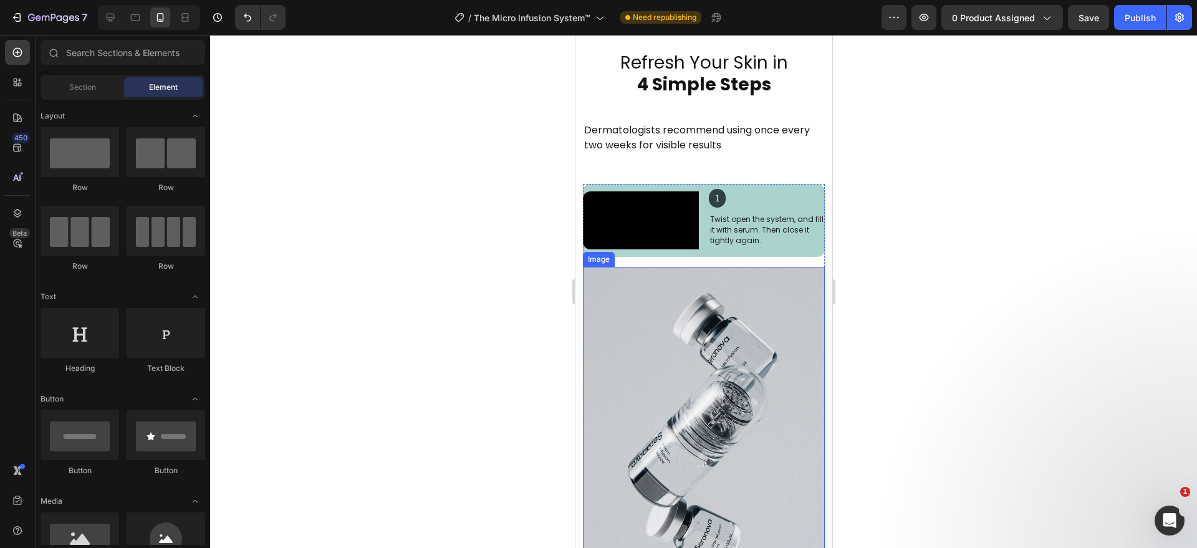
scroll to position [2306, 0]
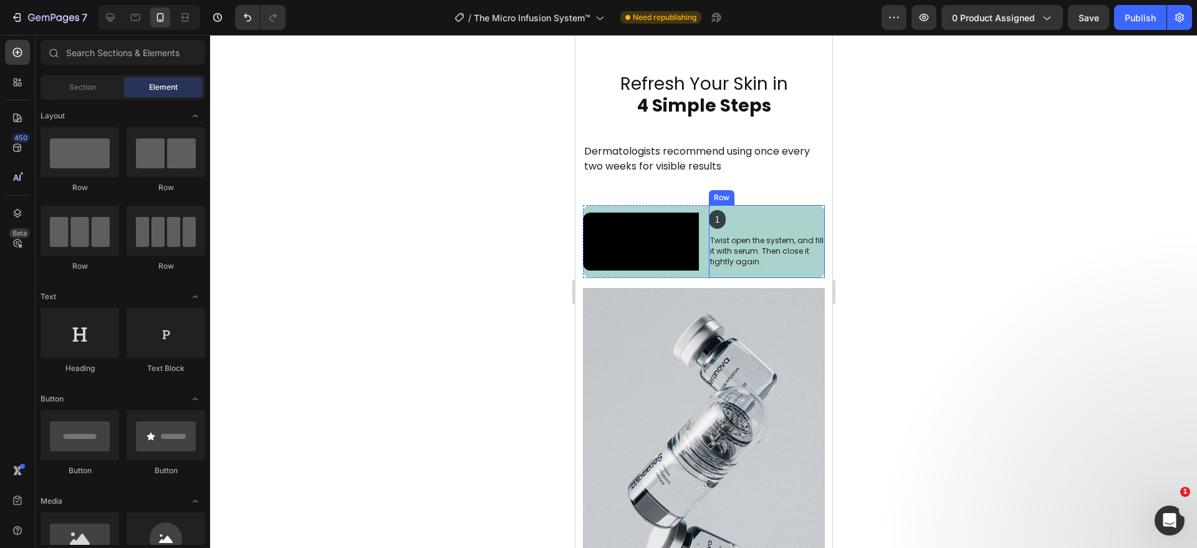
click at [741, 278] on div "1 Heading Twist open the system, and fill it with serum. Then close it tightly …" at bounding box center [766, 241] width 116 height 73
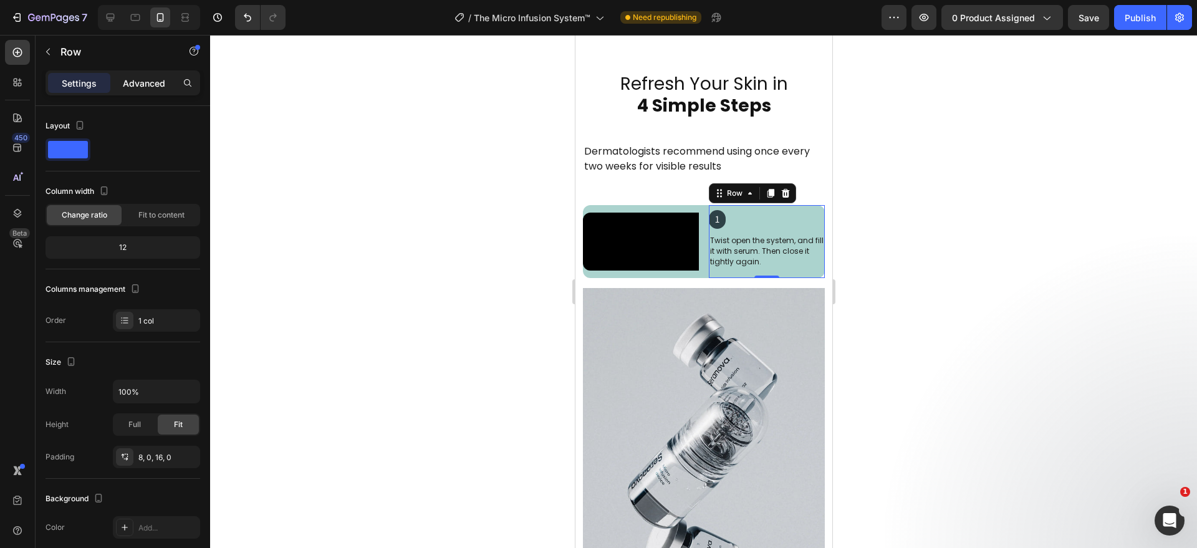
click at [139, 85] on p "Advanced" at bounding box center [144, 83] width 42 height 13
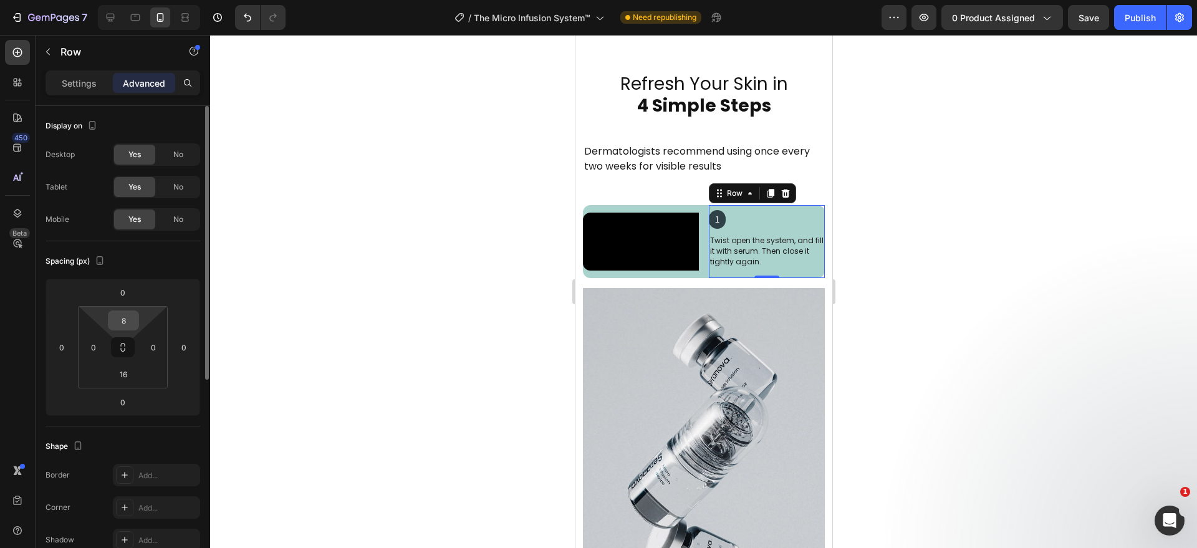
click at [122, 326] on input "8" at bounding box center [123, 320] width 25 height 19
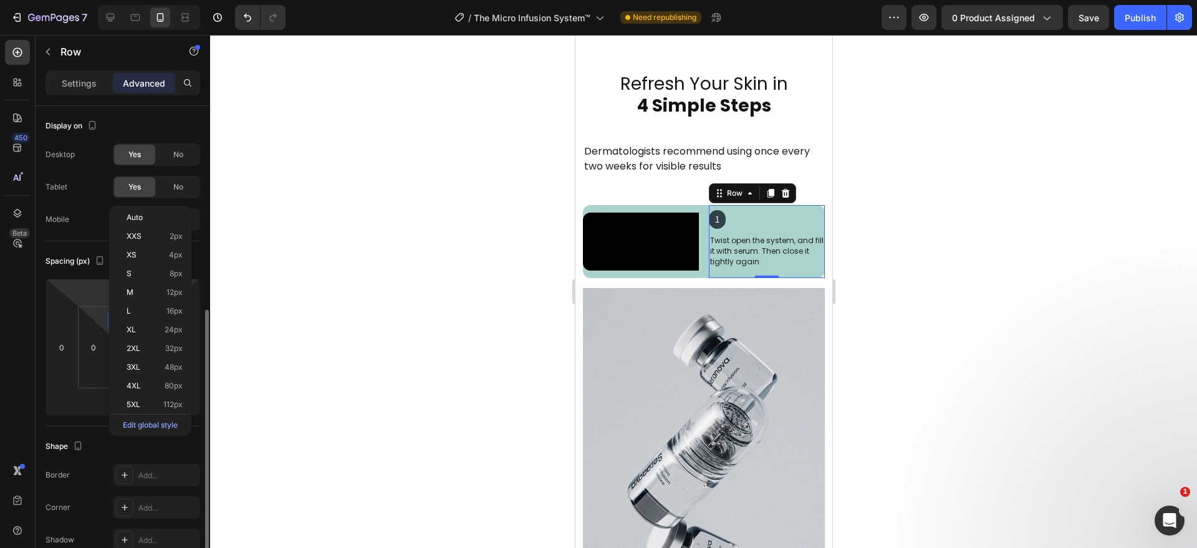
scroll to position [130, 0]
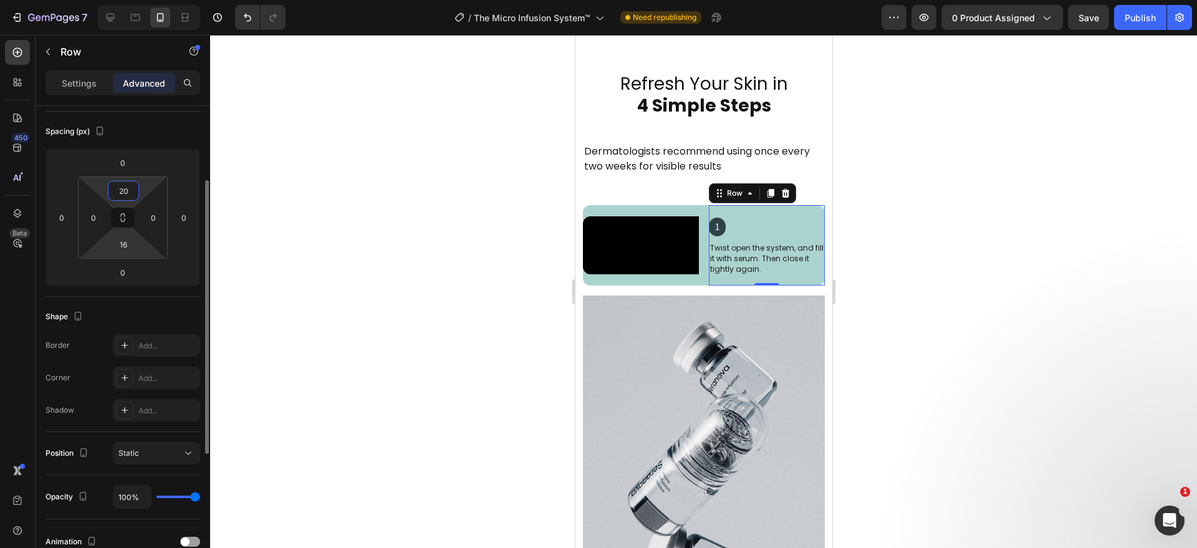
type input "20"
click at [128, 0] on html "7 Version history / The Micro Infusion System™ Need republishing Preview 0 prod…" at bounding box center [598, 0] width 1197 height 0
click at [123, 244] on input "16" at bounding box center [123, 244] width 25 height 19
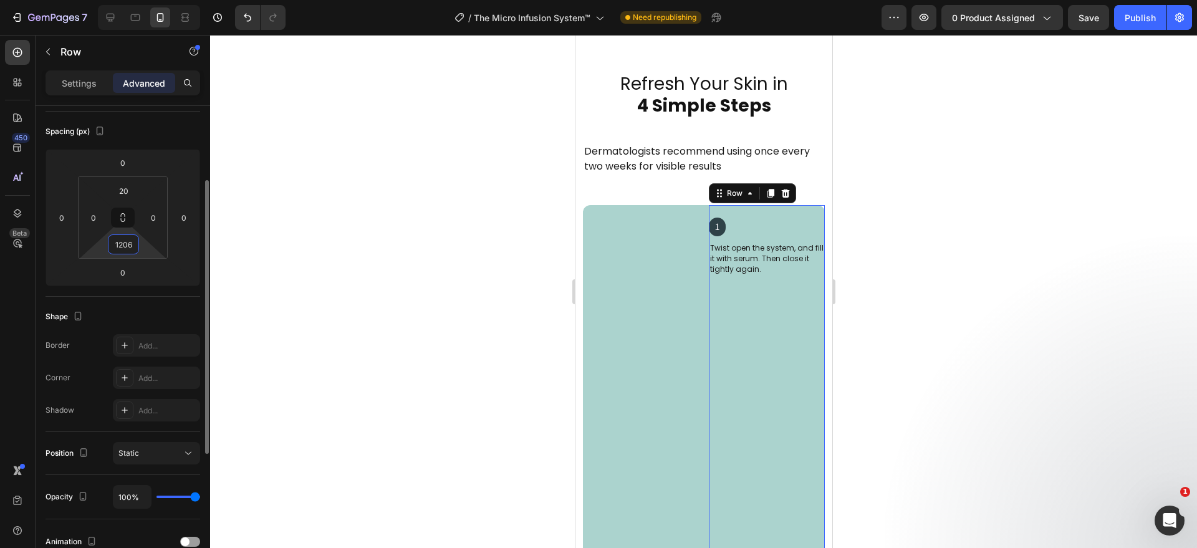
click at [132, 241] on input "1206" at bounding box center [123, 244] width 25 height 19
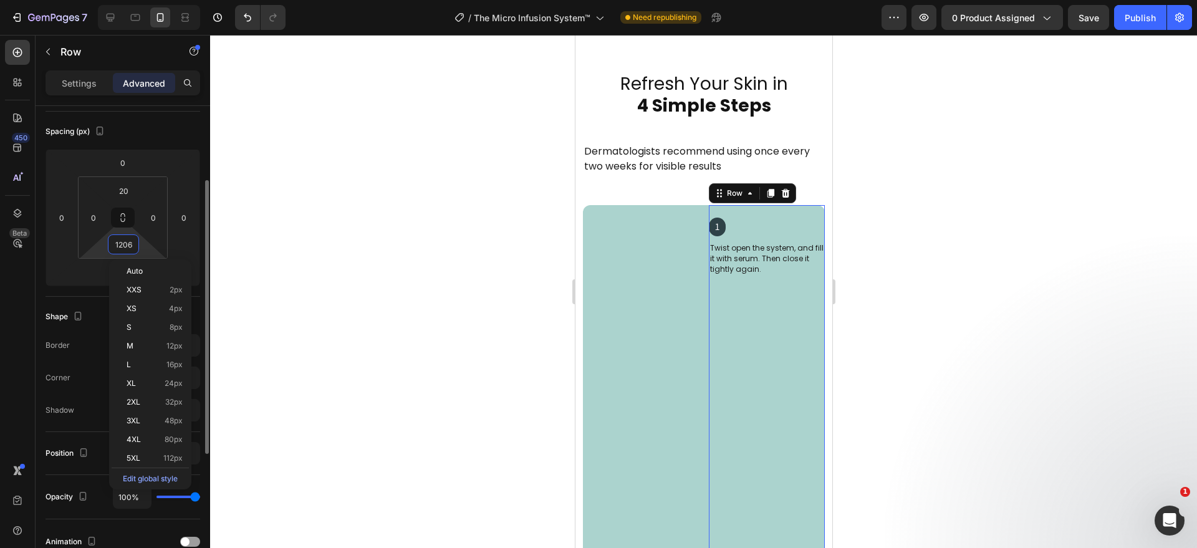
click at [132, 241] on input "1206" at bounding box center [123, 244] width 25 height 19
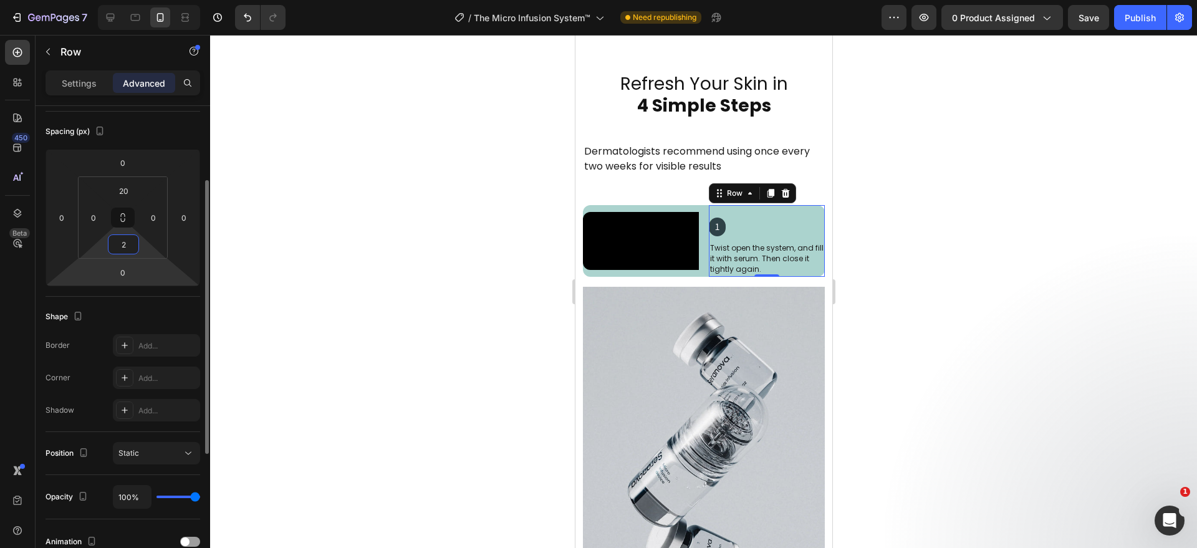
type input "20"
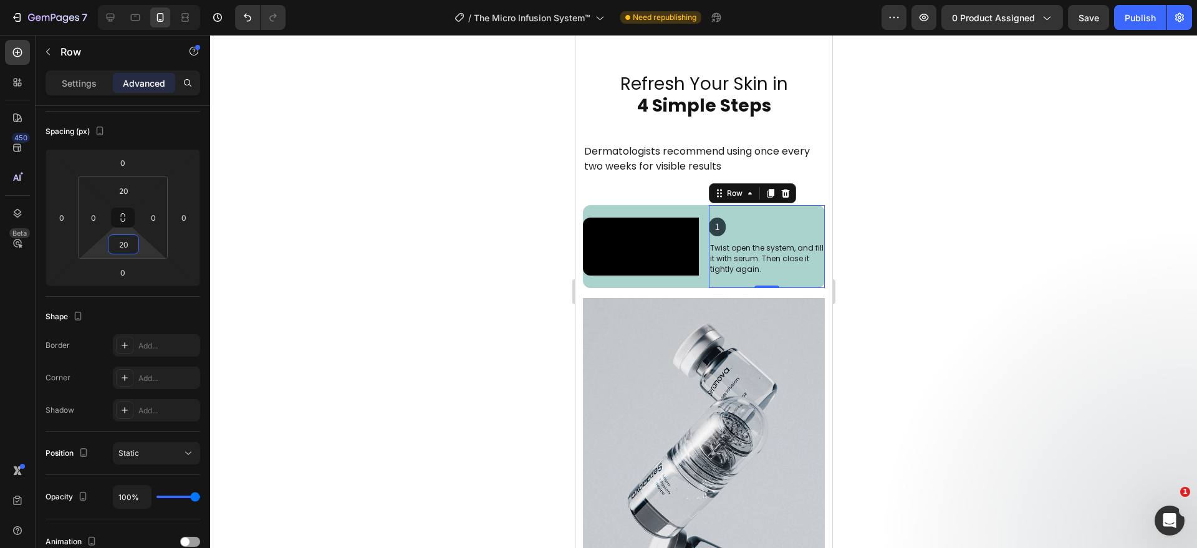
click at [430, 339] on div at bounding box center [703, 291] width 987 height 513
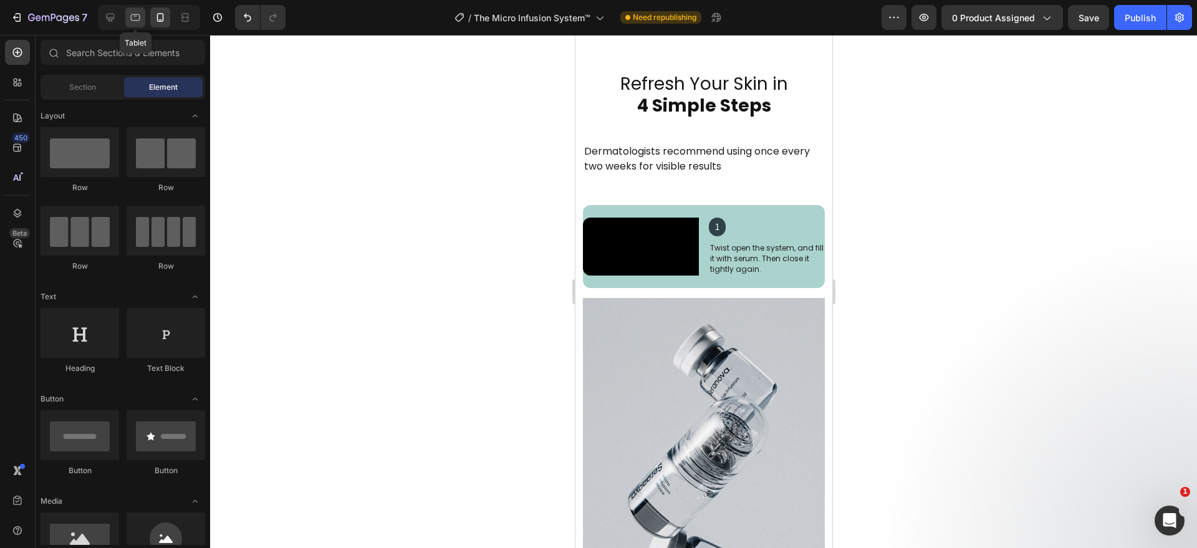
click at [133, 24] on div at bounding box center [135, 17] width 20 height 20
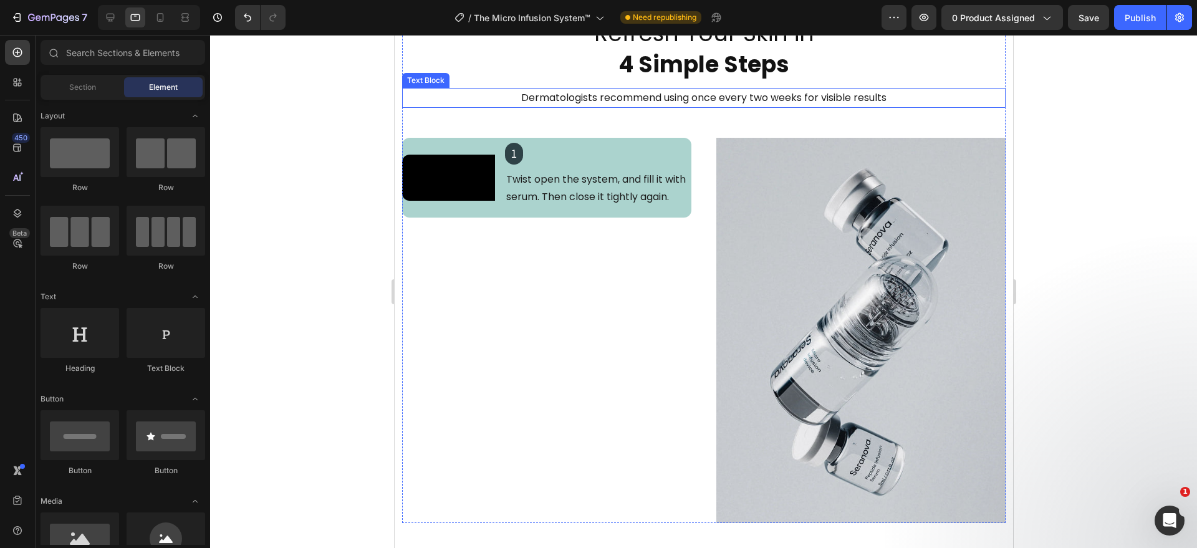
scroll to position [2167, 0]
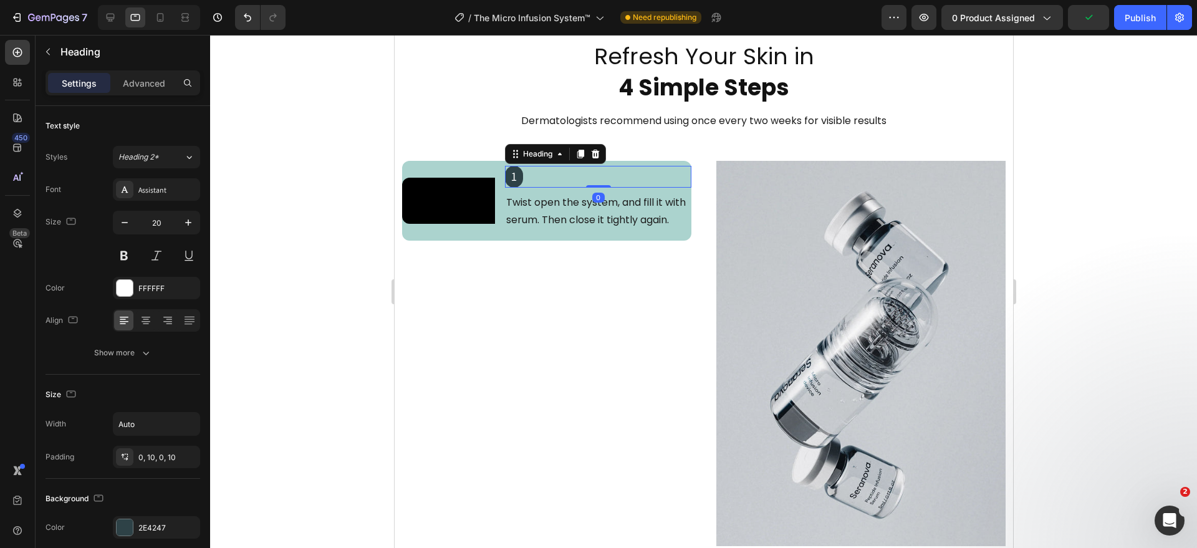
click at [512, 179] on h2 "1" at bounding box center [513, 177] width 18 height 22
drag, startPoint x: 142, startPoint y: 346, endPoint x: 153, endPoint y: 246, distance: 101.0
click at [142, 344] on button "Show more" at bounding box center [123, 353] width 155 height 22
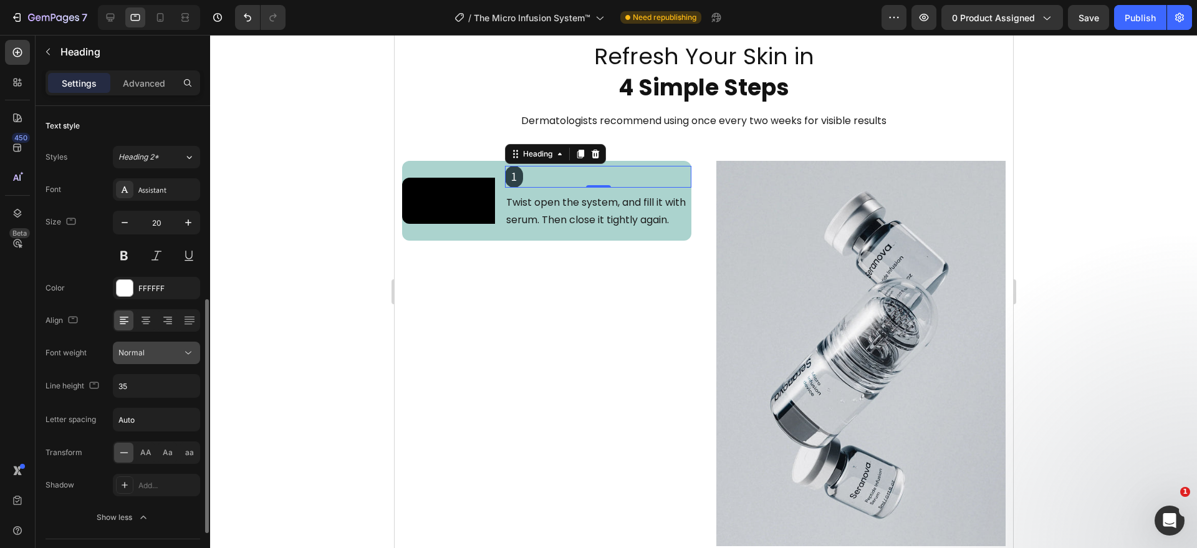
scroll to position [130, 0]
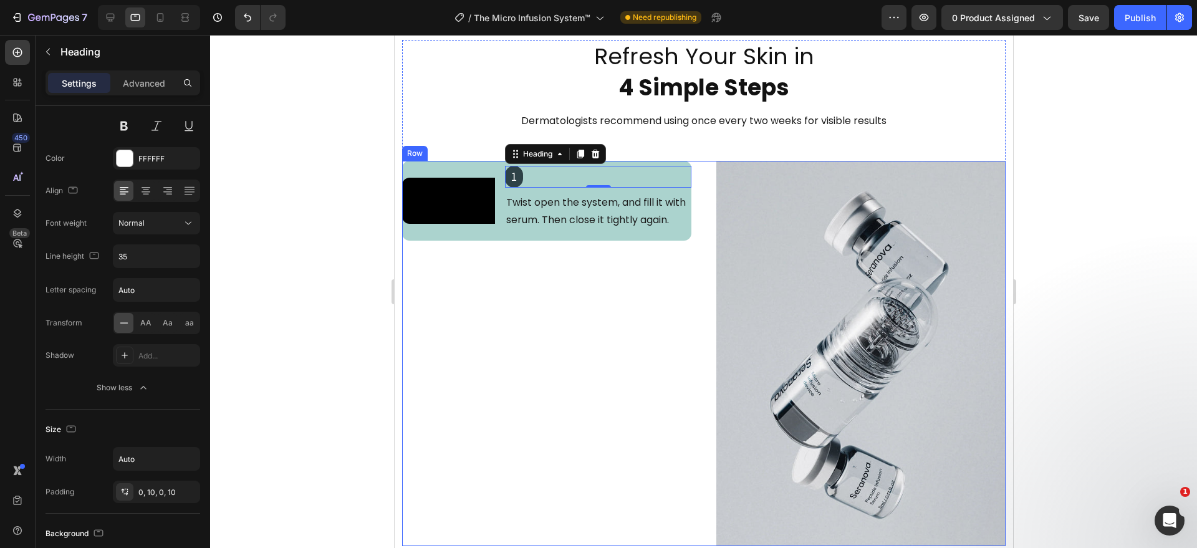
click at [557, 303] on div "Video 1 Heading 0 Twist open the system, and fill it with serum. Then close it …" at bounding box center [546, 354] width 289 height 386
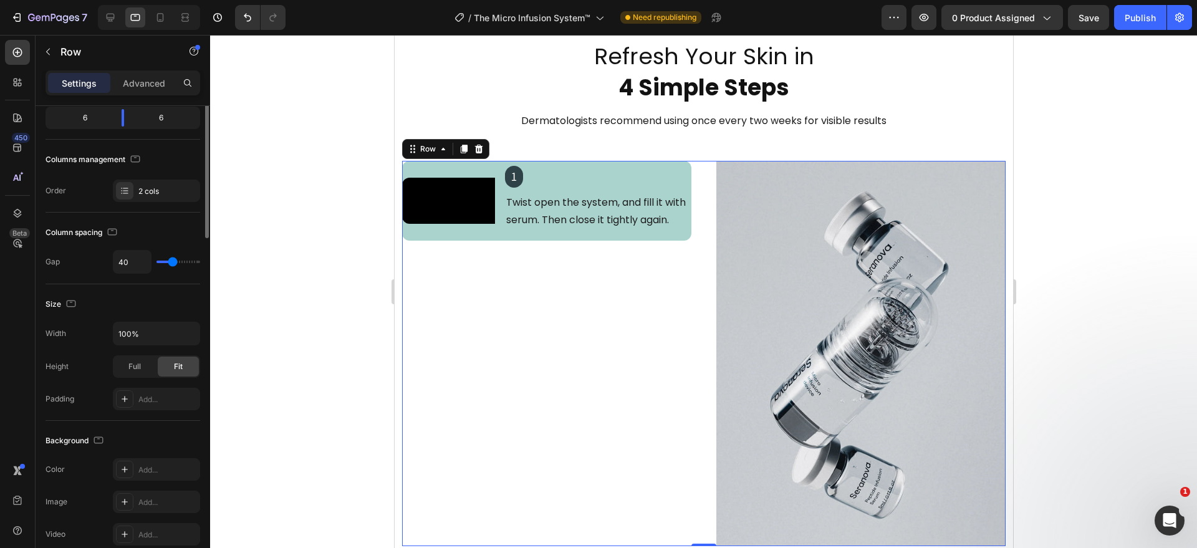
scroll to position [0, 0]
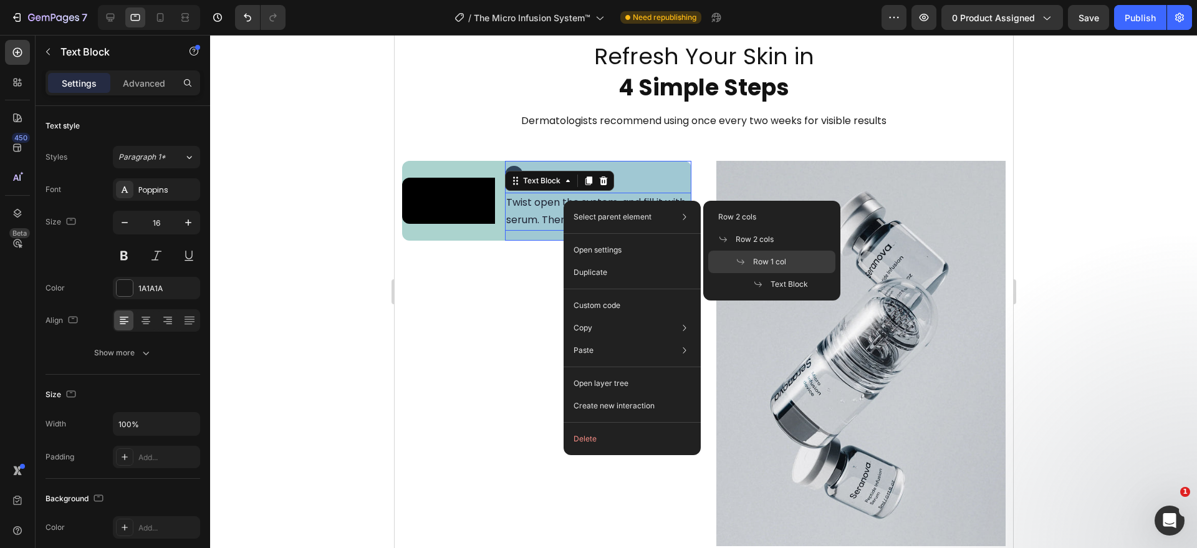
click at [754, 259] on span "Row 1 col" at bounding box center [769, 261] width 33 height 11
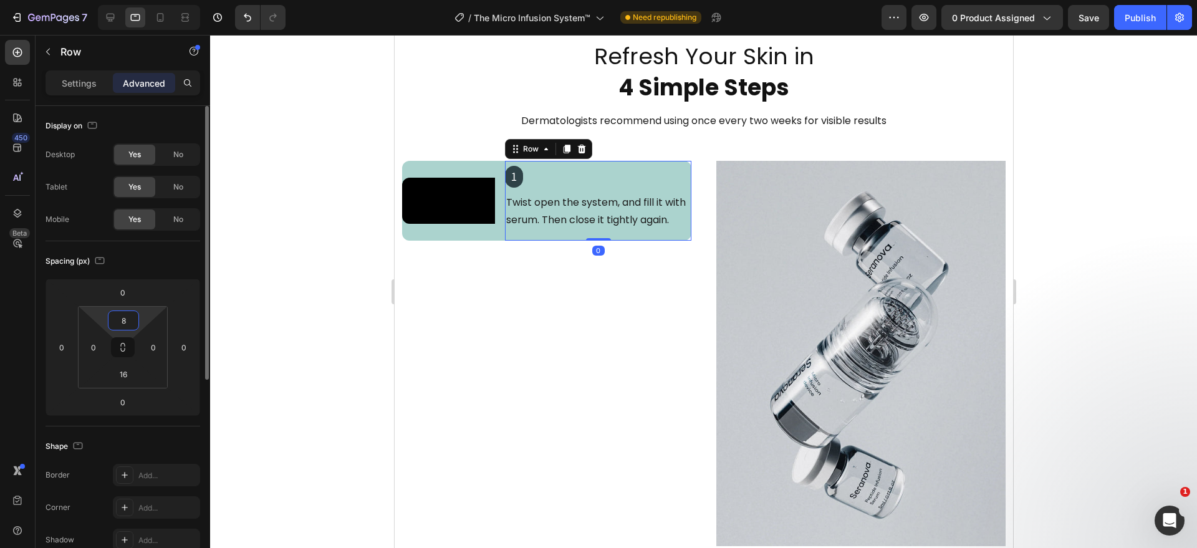
click at [122, 320] on input "8" at bounding box center [123, 320] width 25 height 19
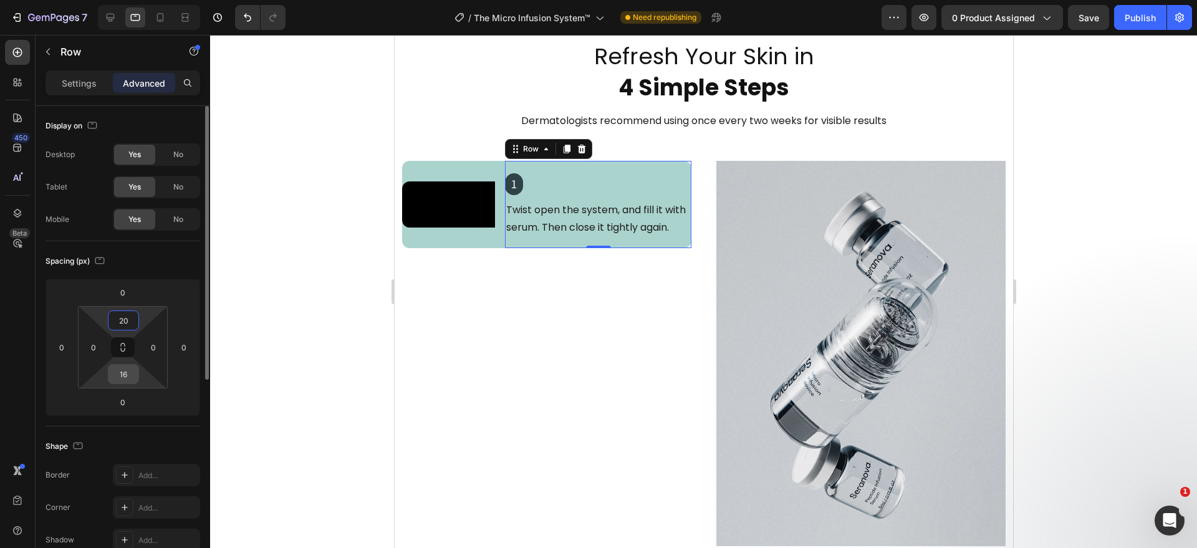
type input "20"
click at [128, 377] on input "16" at bounding box center [123, 374] width 25 height 19
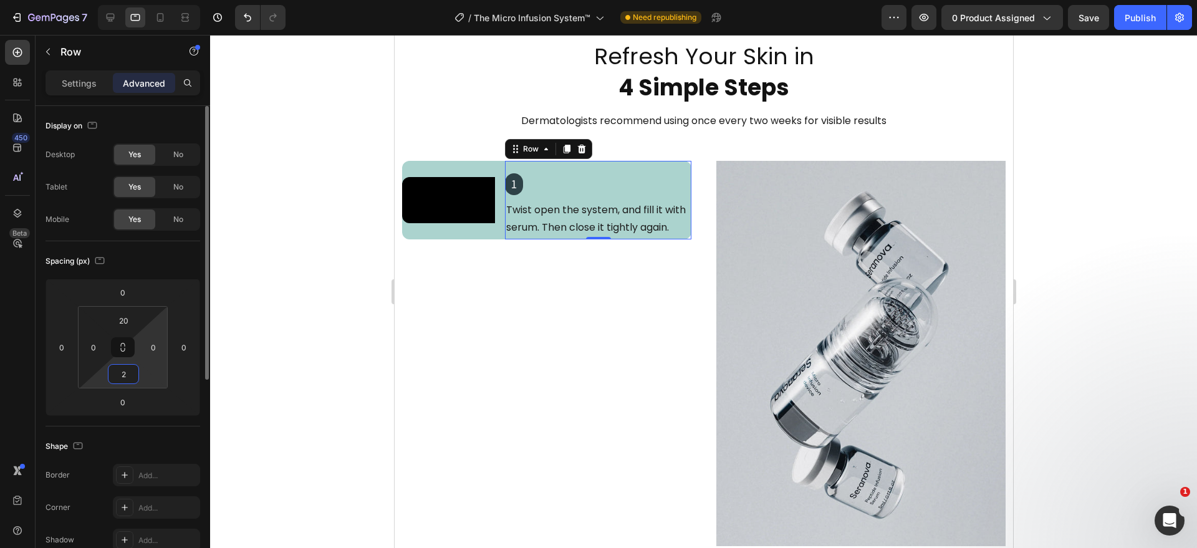
type input "20"
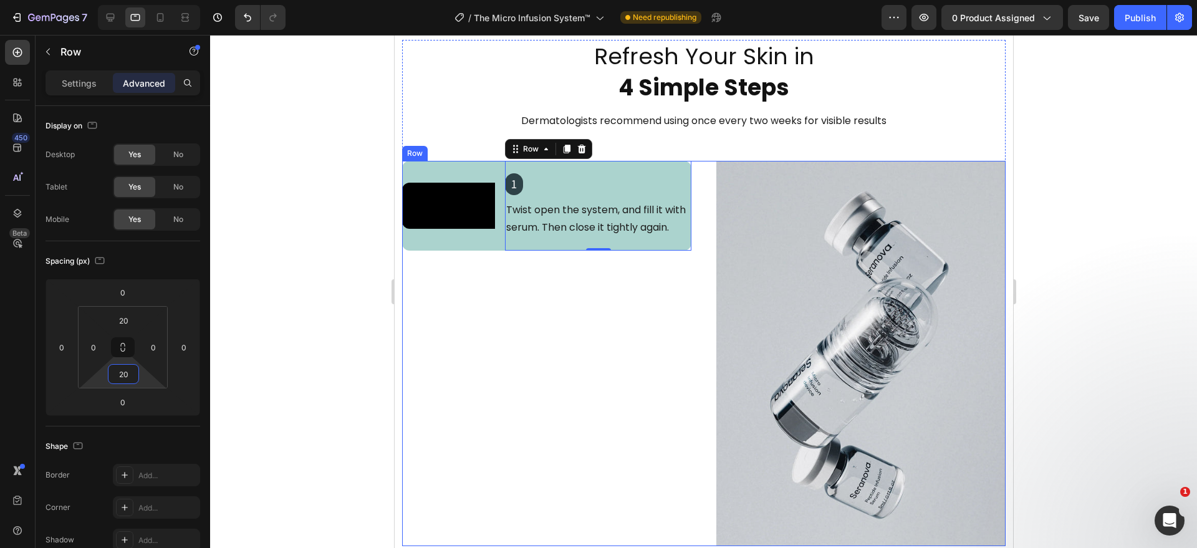
drag, startPoint x: 566, startPoint y: 360, endPoint x: 526, endPoint y: 343, distance: 43.3
click at [567, 360] on div "Video 1 Heading Twist open the system, and fill it with serum. Then close it ti…" at bounding box center [546, 354] width 289 height 386
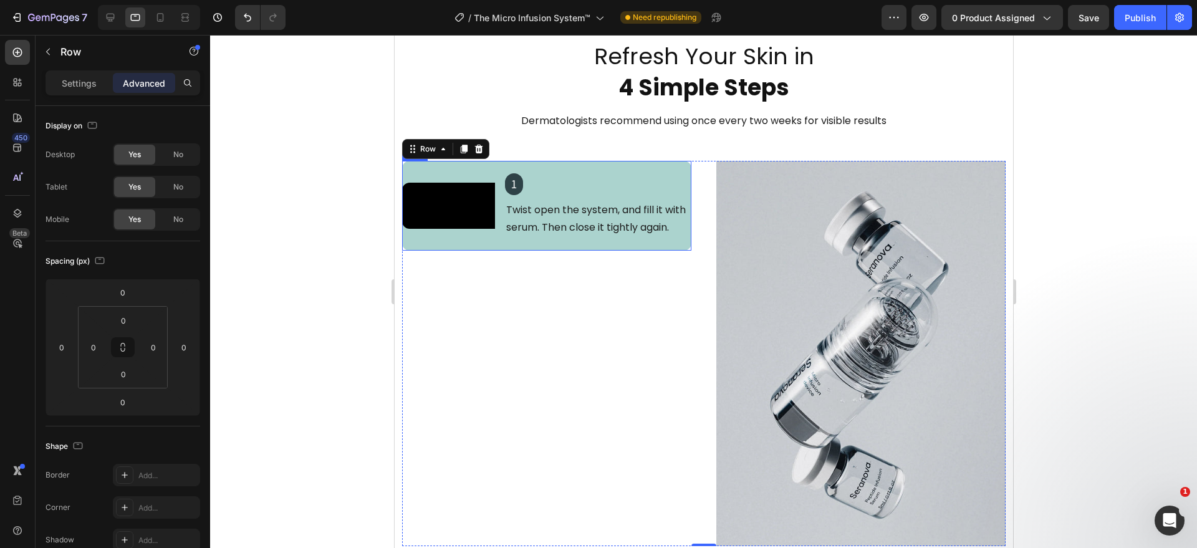
click at [499, 251] on div "Video 1 Heading Twist open the system, and fill it with serum. Then close it ti…" at bounding box center [546, 206] width 289 height 90
click at [519, 346] on div "Video 1 Heading Twist open the system, and fill it with serum. Then close it ti…" at bounding box center [546, 354] width 289 height 386
click at [279, 372] on div at bounding box center [703, 291] width 987 height 513
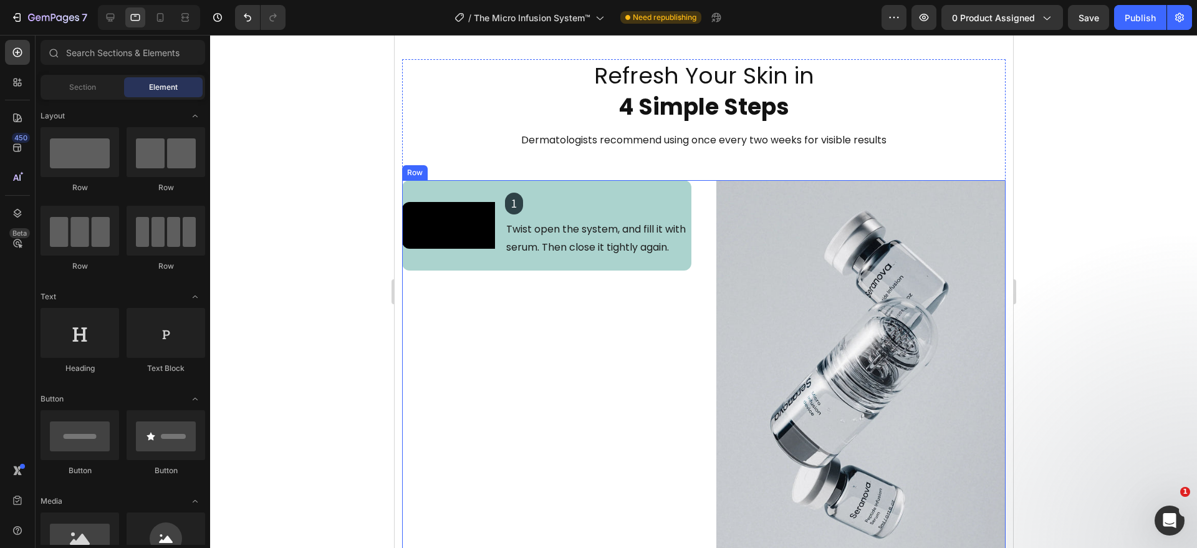
scroll to position [2198, 0]
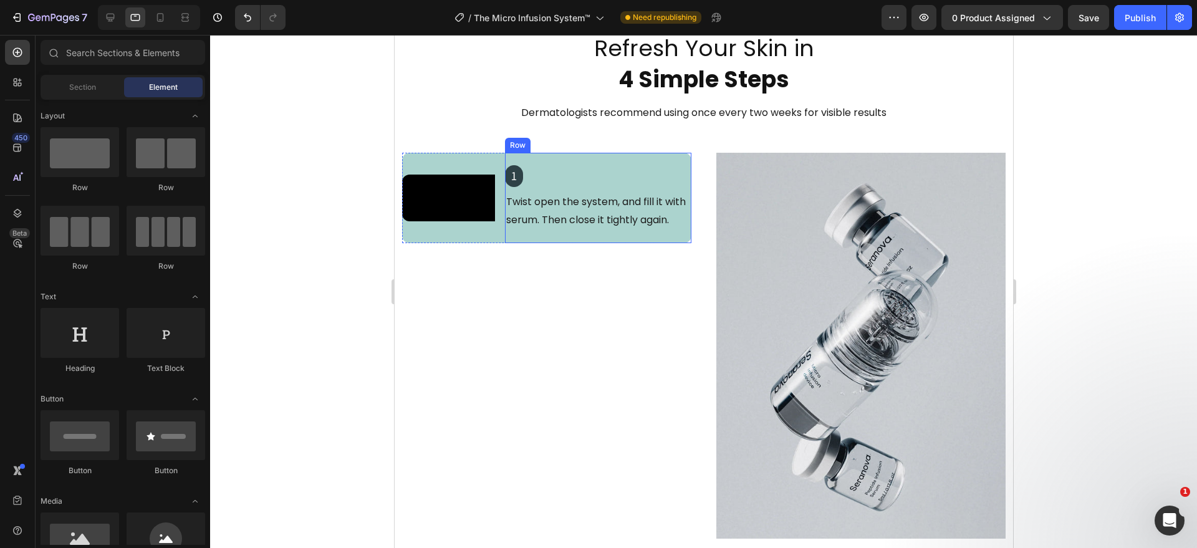
click at [506, 243] on div "1 Heading Twist open the system, and fill it with serum. Then close it tightly …" at bounding box center [597, 198] width 186 height 90
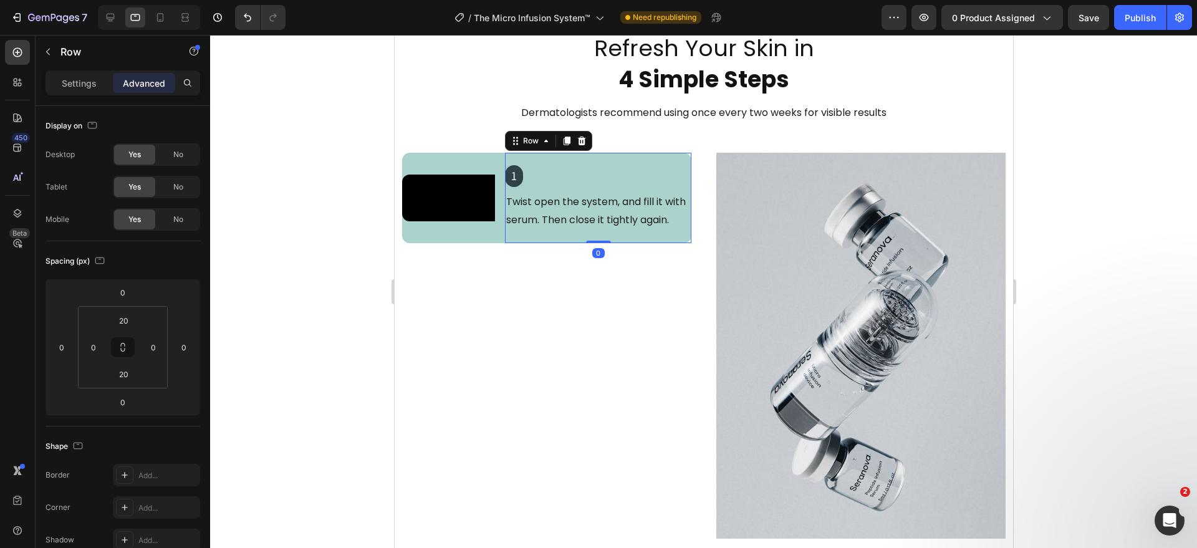
click at [493, 243] on div "Video 1 Heading Twist open the system, and fill it with serum. Then close it ti…" at bounding box center [546, 198] width 289 height 90
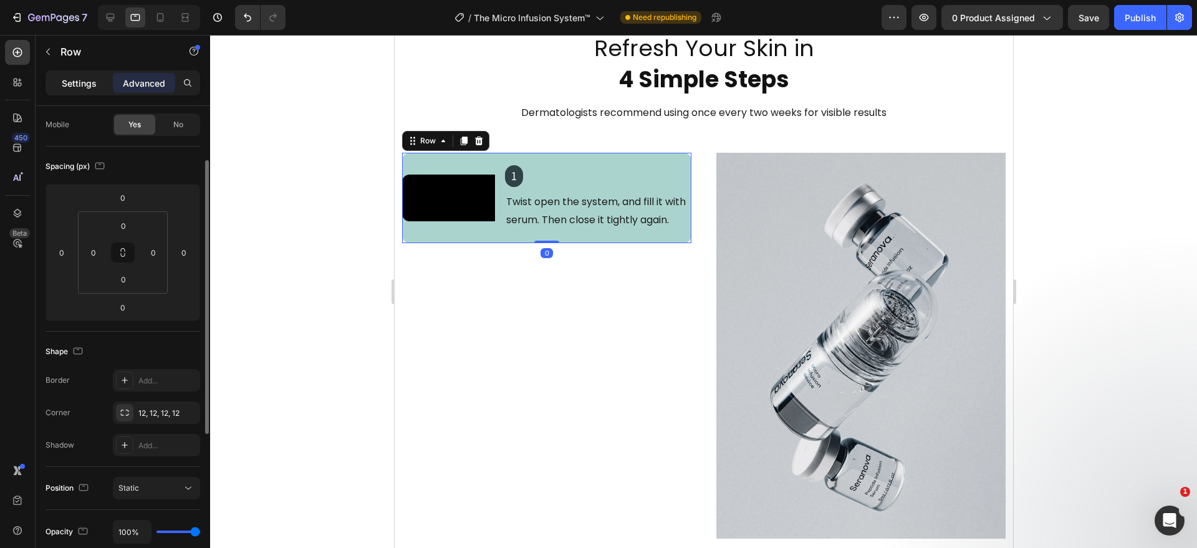
click at [90, 90] on div "Settings" at bounding box center [79, 83] width 62 height 20
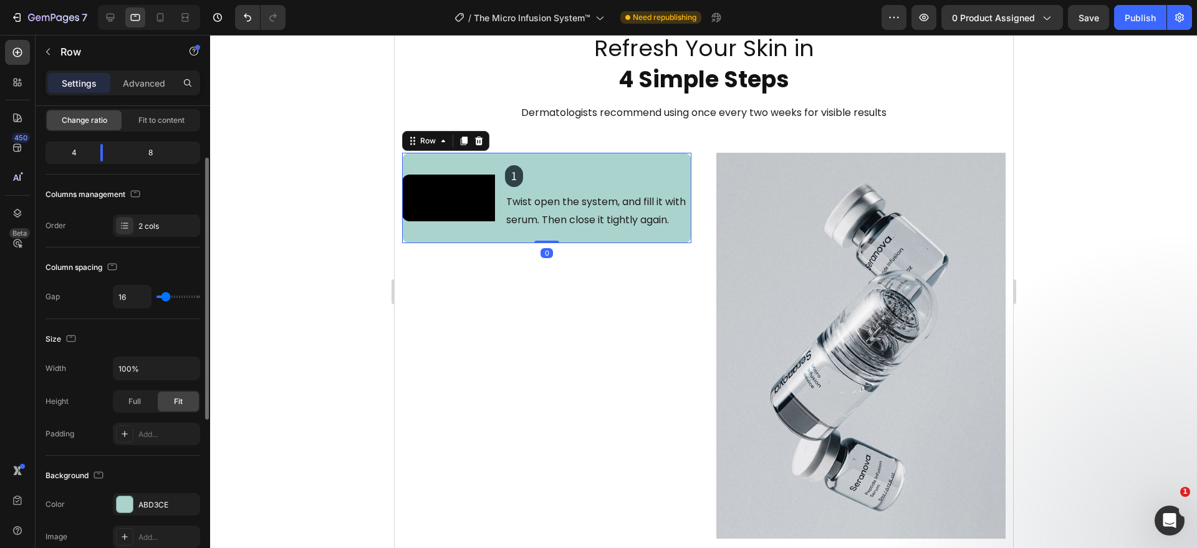
scroll to position [393, 0]
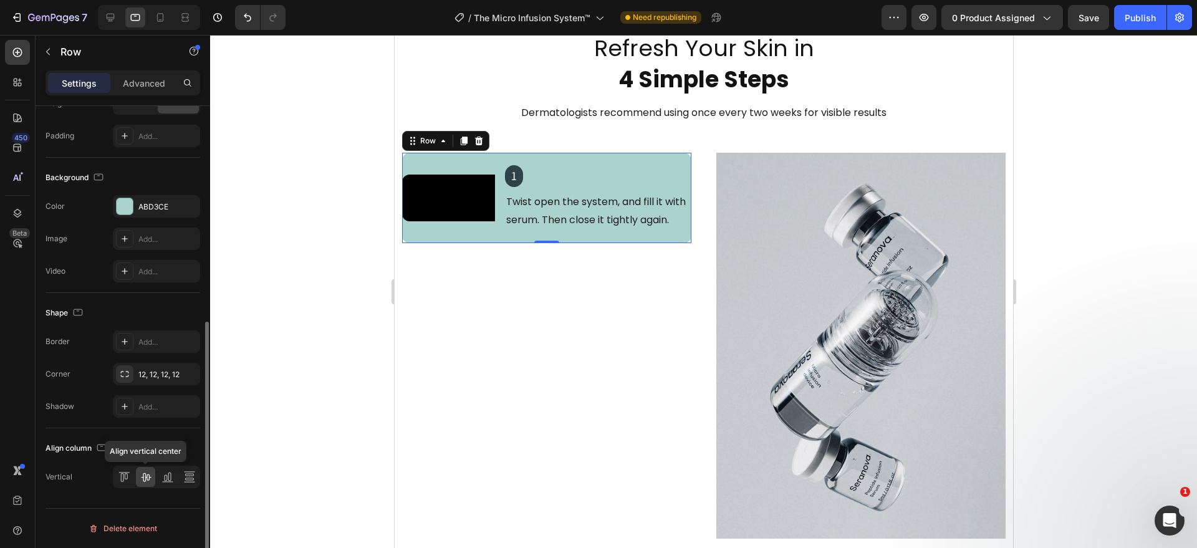
click at [145, 480] on icon at bounding box center [146, 477] width 12 height 12
click at [122, 475] on icon at bounding box center [124, 477] width 12 height 12
click at [146, 479] on icon at bounding box center [146, 477] width 12 height 12
click at [147, 479] on icon at bounding box center [146, 477] width 12 height 12
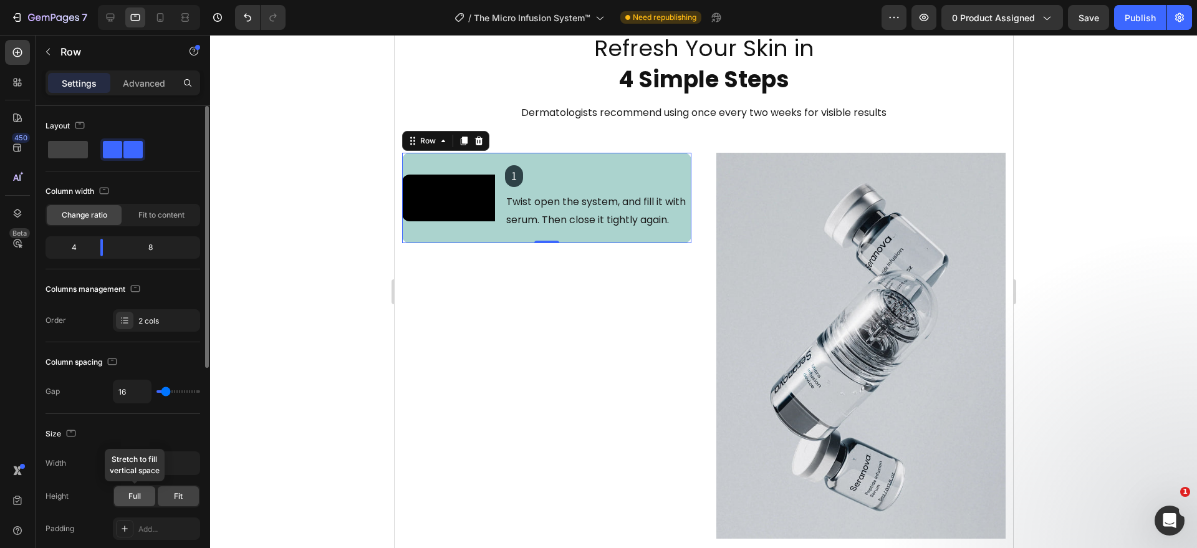
click at [131, 493] on span "Full" at bounding box center [134, 496] width 12 height 11
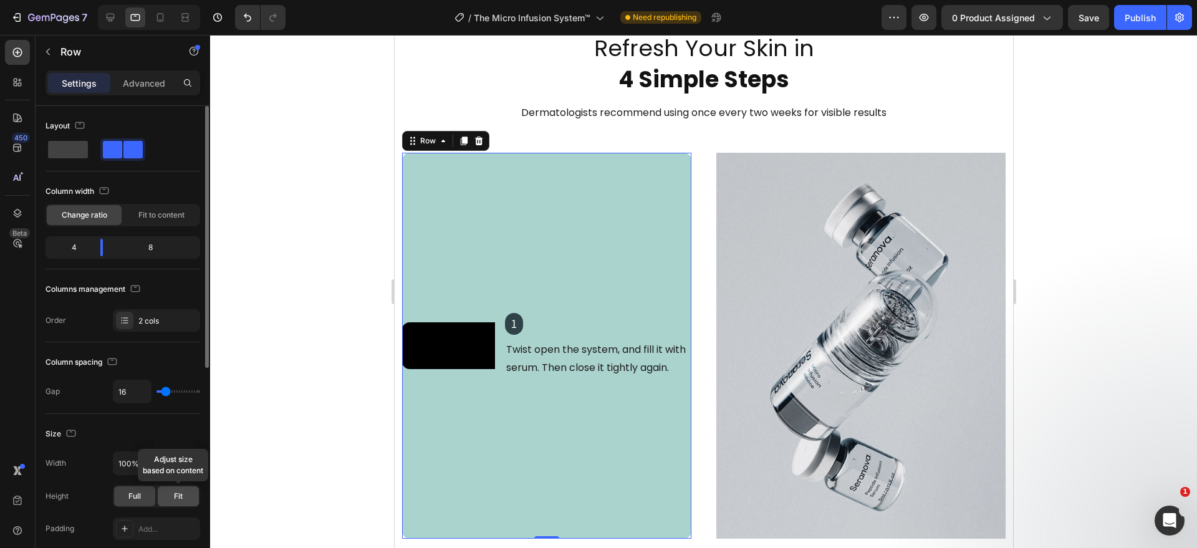
click at [174, 494] on span "Fit" at bounding box center [178, 496] width 9 height 11
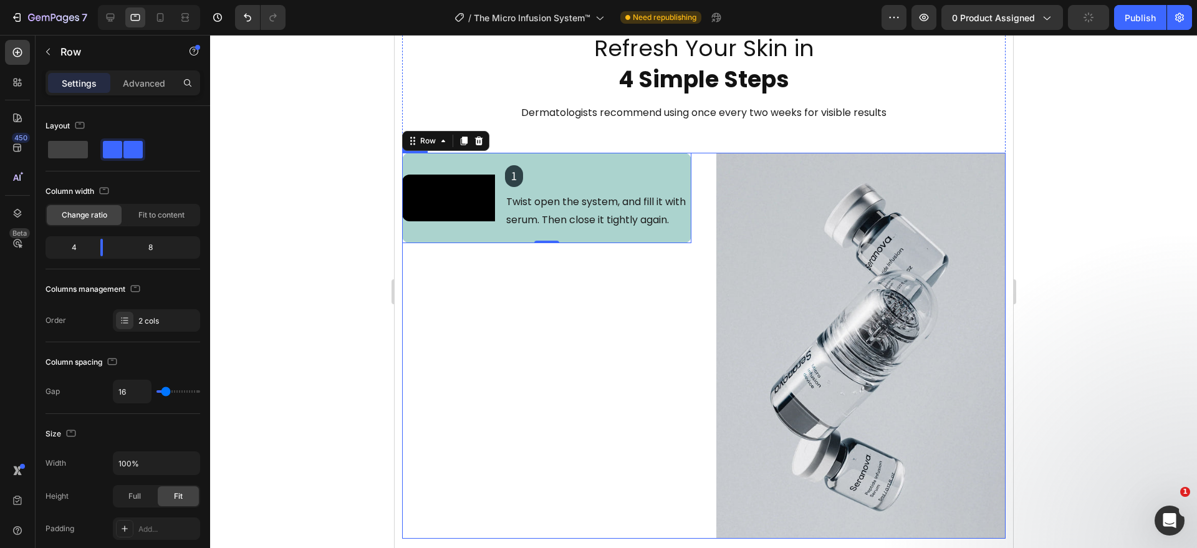
click at [571, 410] on div "Video 1 Heading Twist open the system, and fill it with serum. Then close it ti…" at bounding box center [546, 346] width 289 height 386
drag, startPoint x: 115, startPoint y: 20, endPoint x: 115, endPoint y: 131, distance: 111.0
click at [115, 20] on icon at bounding box center [110, 17] width 12 height 12
type input "1200"
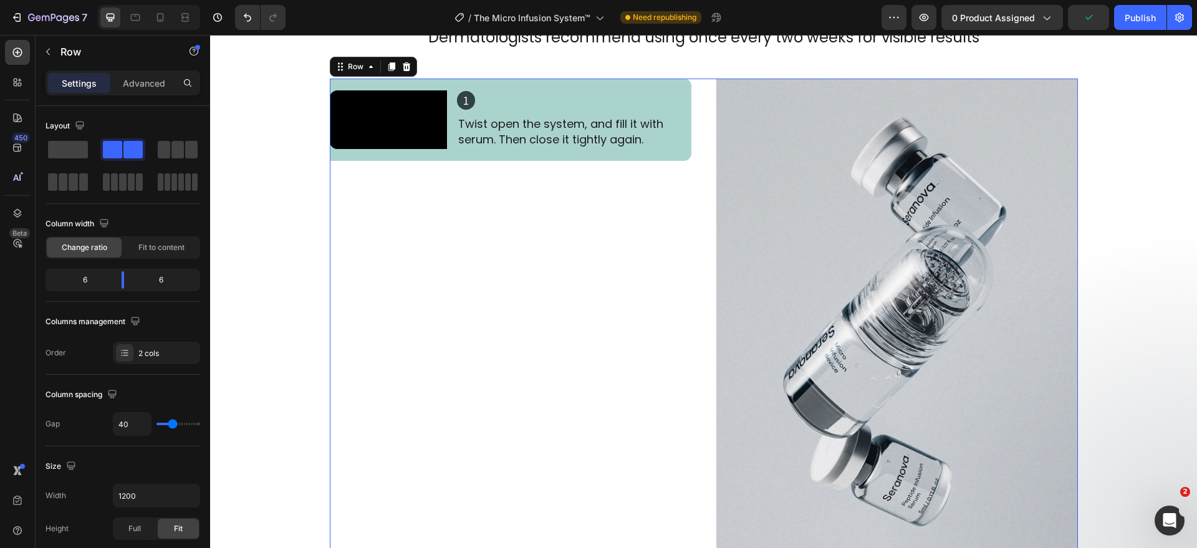
click at [442, 352] on div "Video 1 Heading Twist open the system, and fill it with serum. Then close it ti…" at bounding box center [511, 320] width 362 height 482
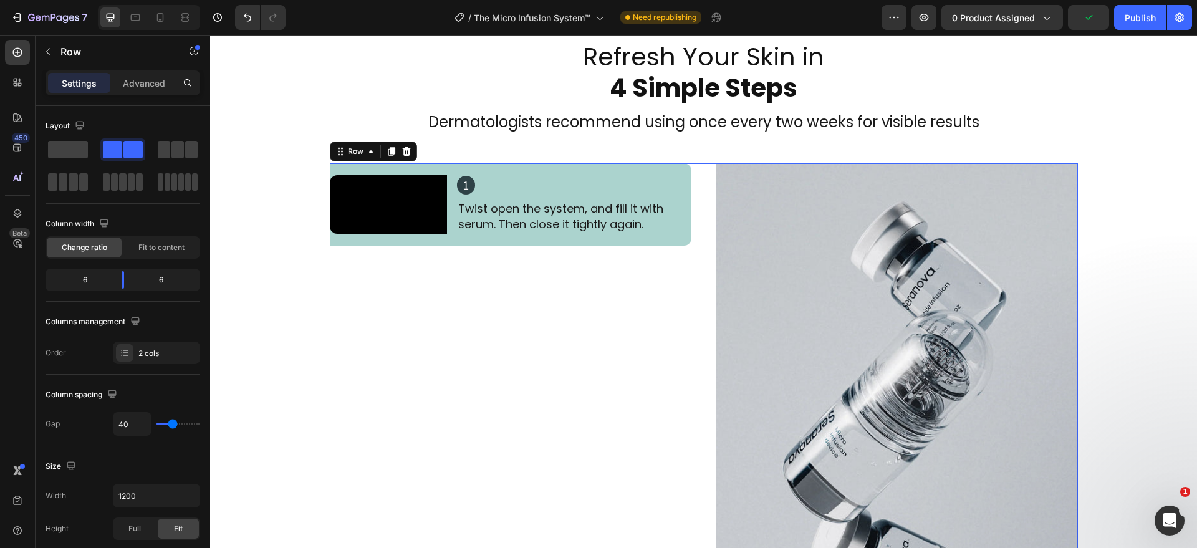
scroll to position [2164, 0]
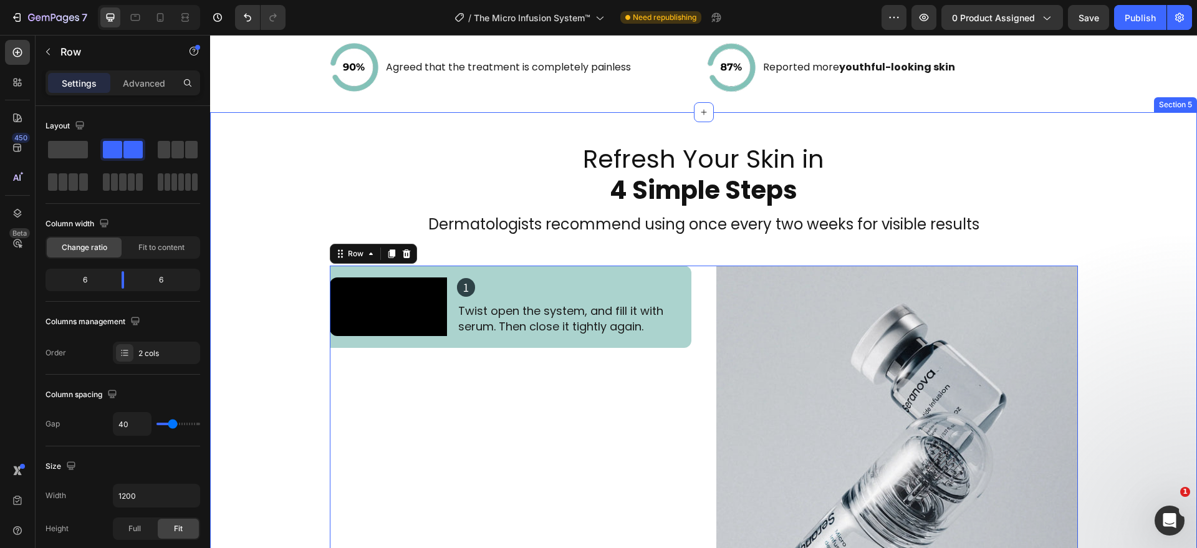
click at [317, 464] on div "Refresh Your Skin in 4 Simple Steps Heading Dermatologists recommend using once…" at bounding box center [703, 444] width 987 height 605
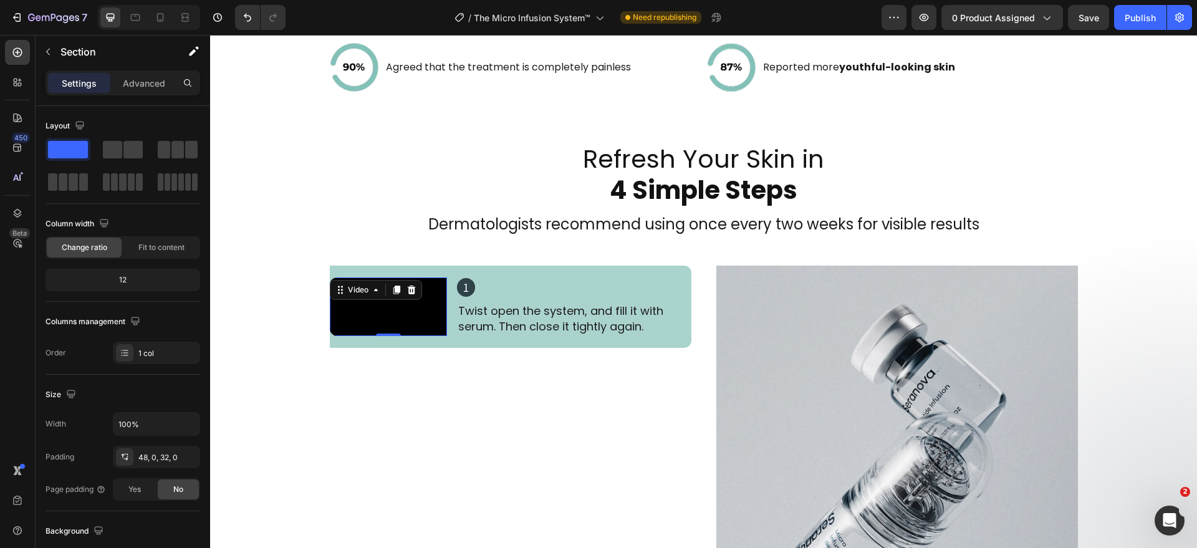
click at [339, 336] on video at bounding box center [388, 306] width 117 height 59
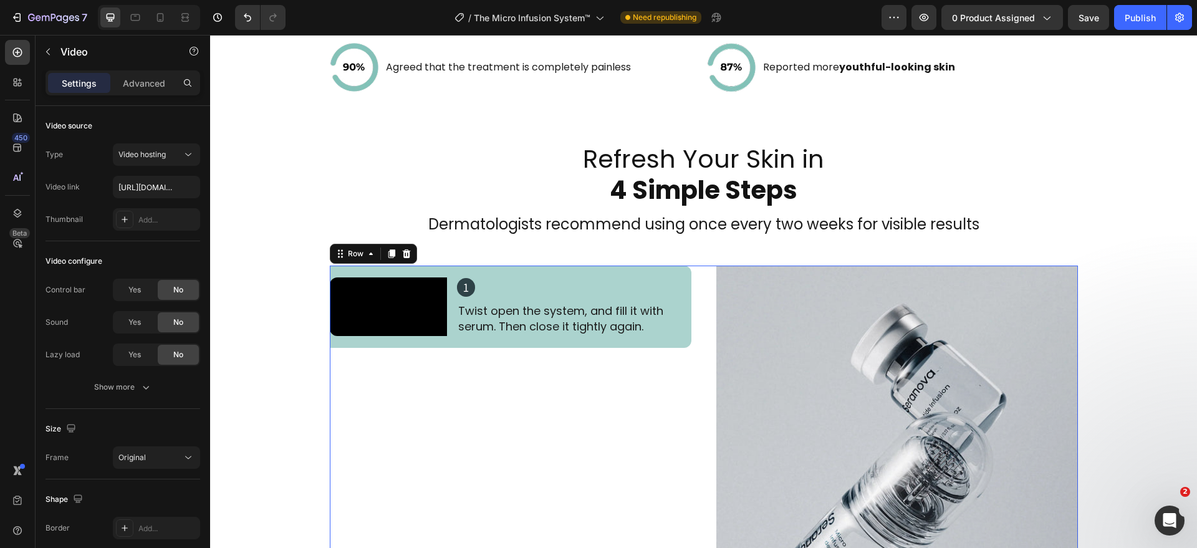
click at [442, 360] on div "Video 1 Heading Twist open the system, and fill it with serum. Then close it ti…" at bounding box center [511, 507] width 362 height 482
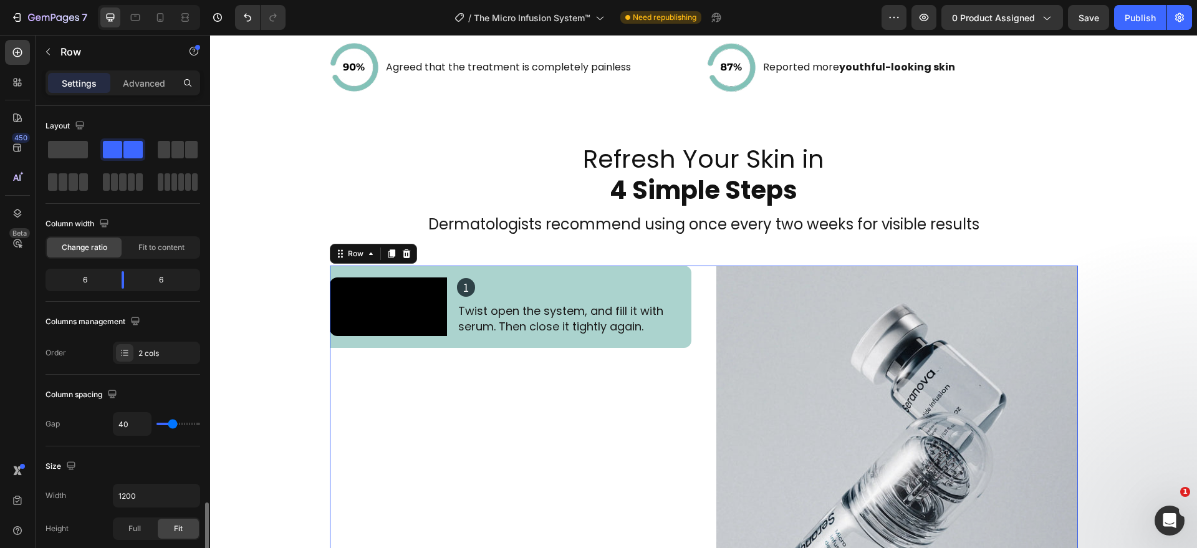
scroll to position [259, 0]
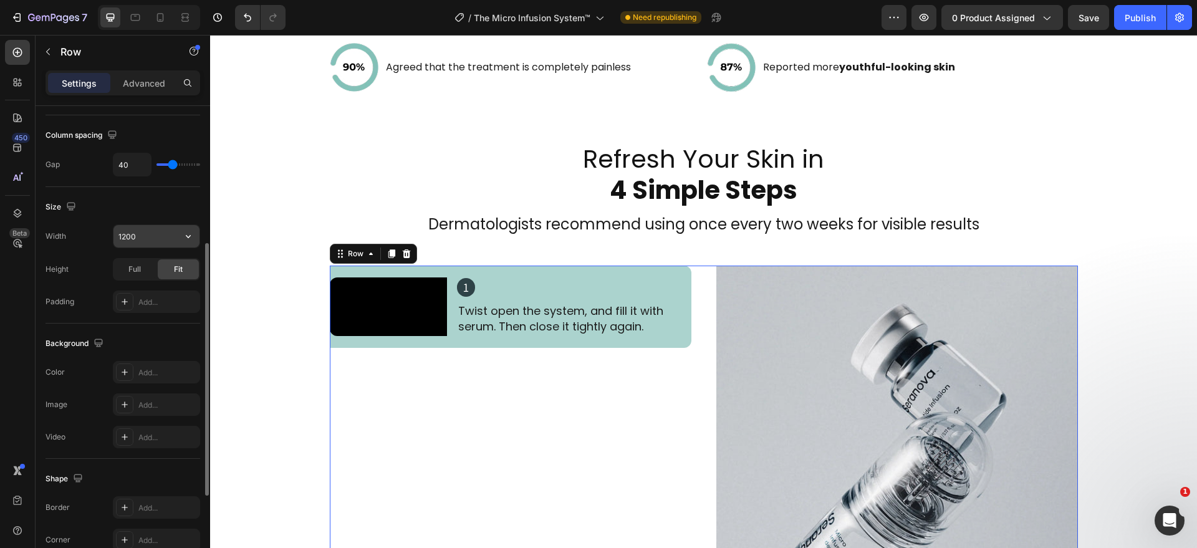
click at [176, 232] on input "1200" at bounding box center [156, 236] width 86 height 22
click at [186, 242] on icon "button" at bounding box center [188, 236] width 12 height 12
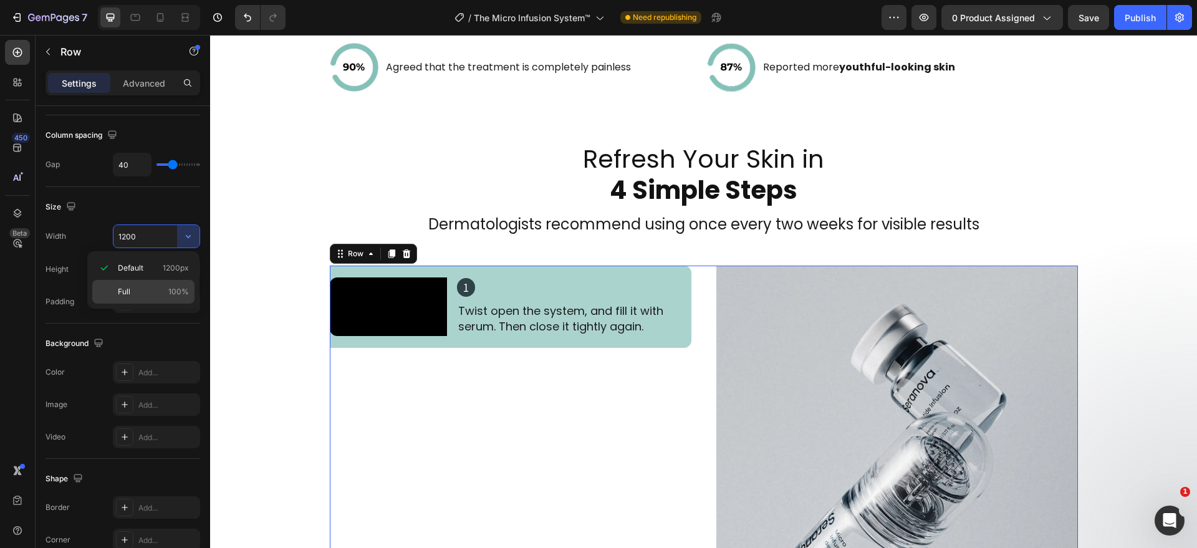
click at [157, 291] on p "Full 100%" at bounding box center [153, 291] width 71 height 11
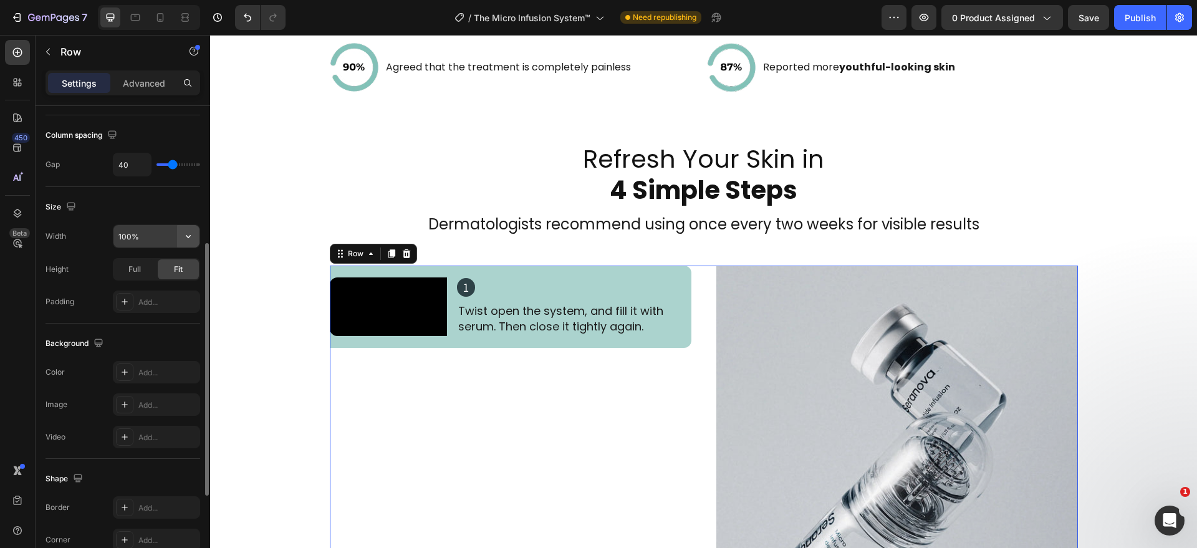
click at [184, 236] on icon "button" at bounding box center [188, 236] width 12 height 12
click at [152, 263] on p "Default 1200px" at bounding box center [153, 268] width 71 height 11
type input "1200"
click at [422, 392] on div "Video 1 Heading Twist open the system, and fill it with serum. Then close it ti…" at bounding box center [511, 507] width 362 height 482
click at [444, 348] on div "Video 1 Heading Twist open the system, and fill it with serum. Then close it ti…" at bounding box center [511, 307] width 362 height 82
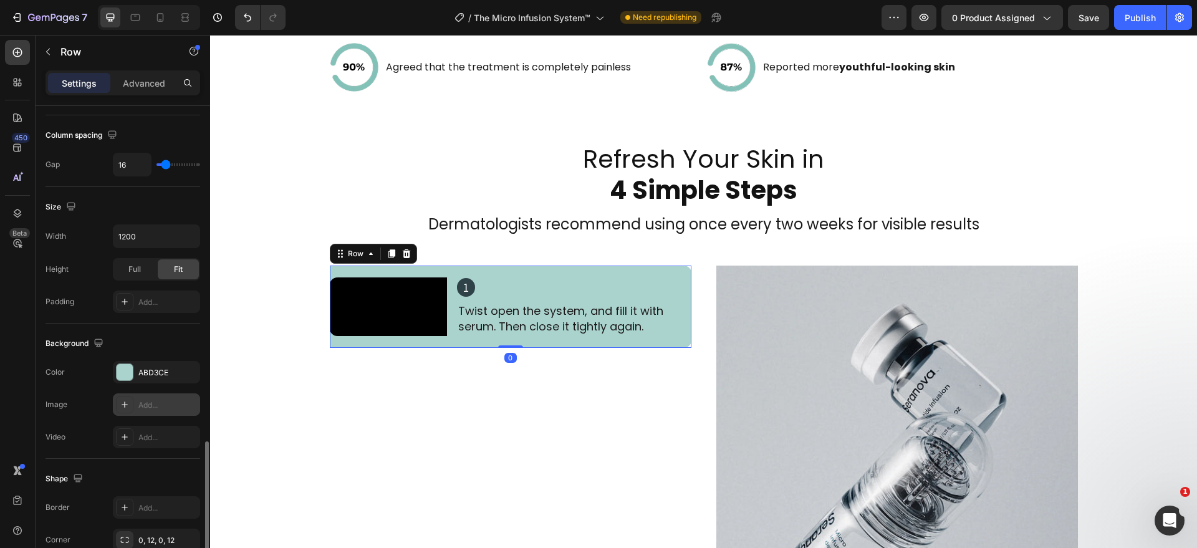
scroll to position [425, 0]
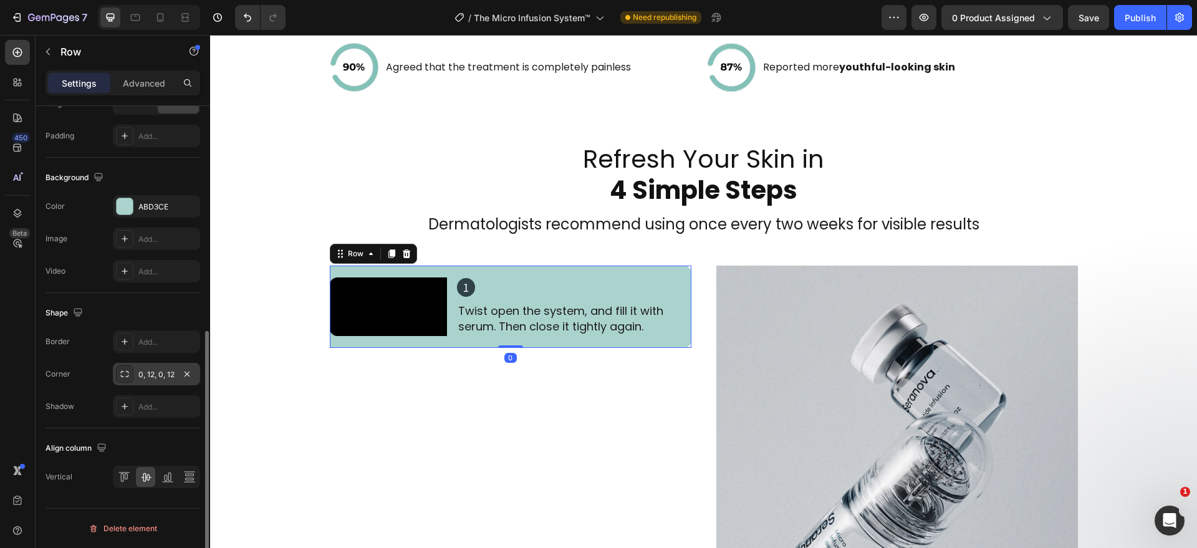
click at [137, 373] on div "0, 12, 0, 12" at bounding box center [156, 374] width 87 height 22
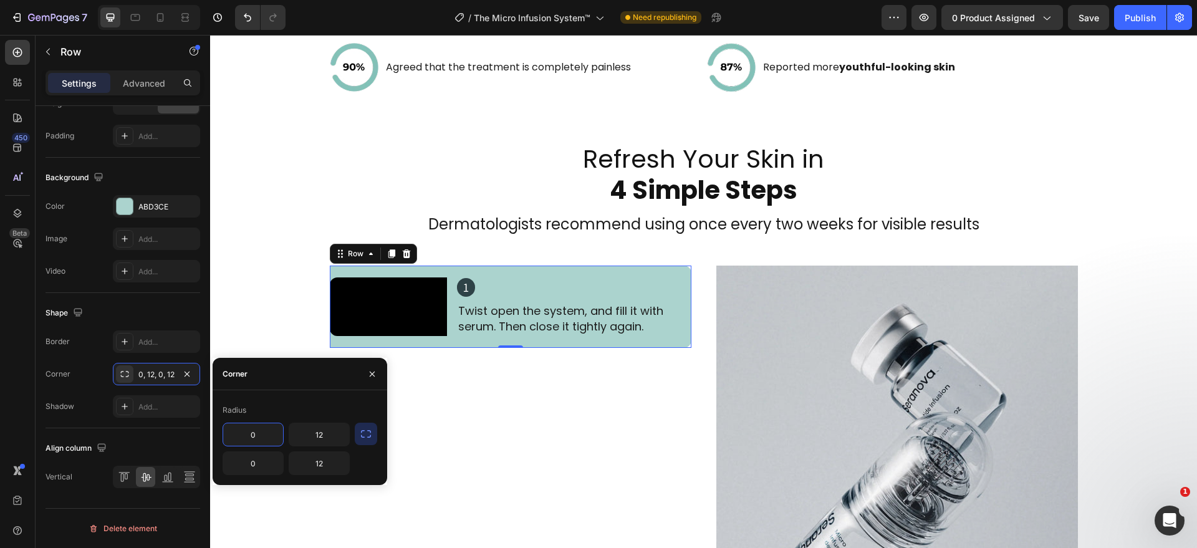
click at [246, 432] on input "0" at bounding box center [253, 434] width 60 height 22
click at [320, 436] on input "12" at bounding box center [319, 434] width 60 height 22
drag, startPoint x: 233, startPoint y: 445, endPoint x: 243, endPoint y: 435, distance: 14.6
click at [233, 444] on input "0" at bounding box center [253, 434] width 60 height 22
type input "12"
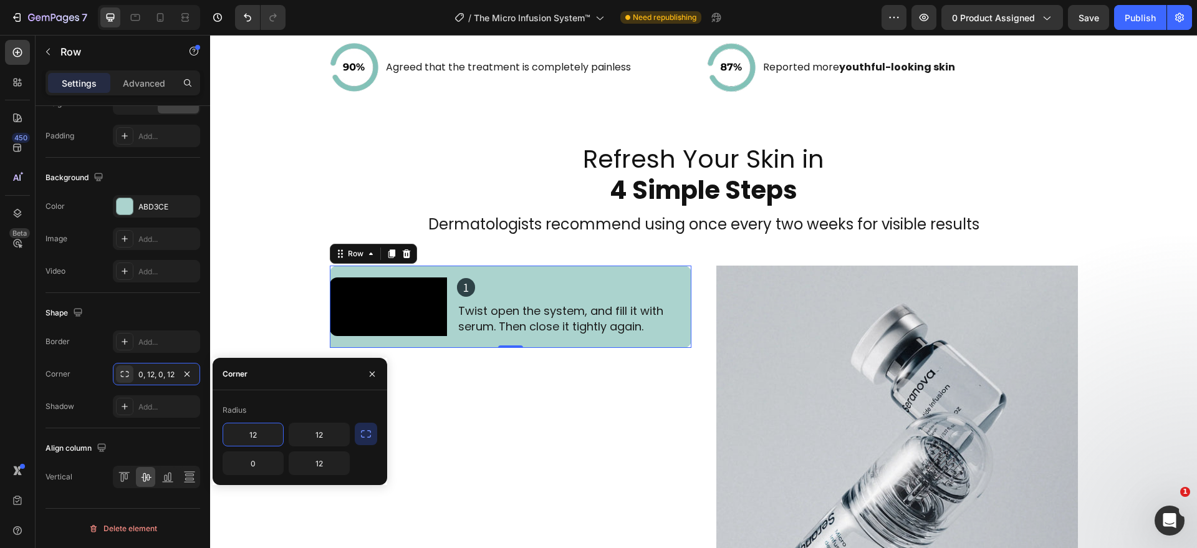
click at [359, 430] on button "button" at bounding box center [366, 434] width 22 height 22
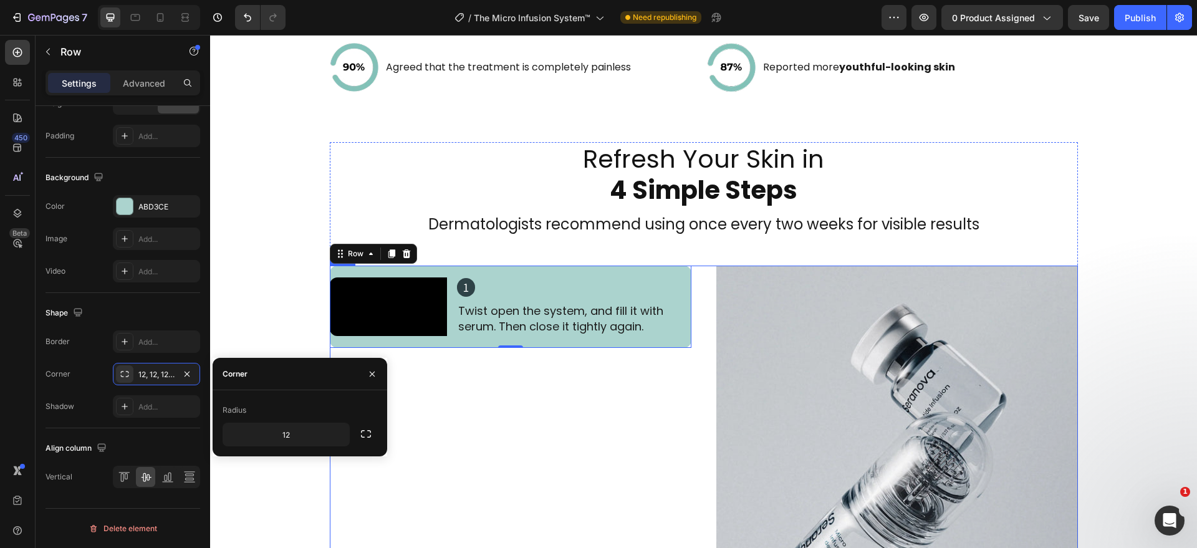
click at [448, 435] on div "Video 1 Heading Twist open the system, and fill it with serum. Then close it ti…" at bounding box center [511, 507] width 362 height 482
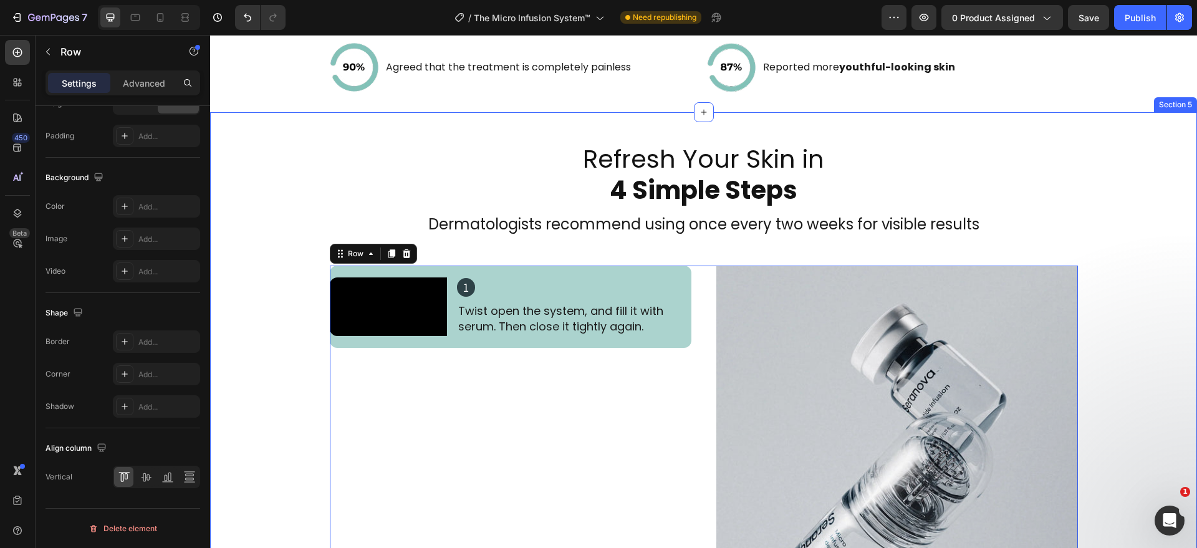
click at [284, 482] on div "Refresh Your Skin in 4 Simple Steps Heading Dermatologists recommend using once…" at bounding box center [703, 444] width 987 height 605
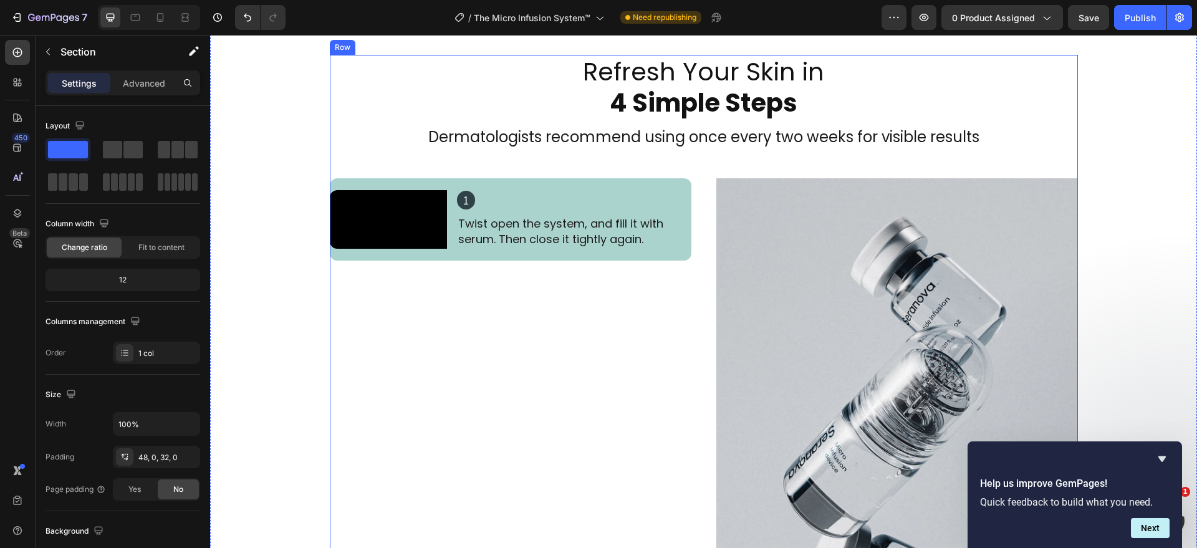
scroll to position [2273, 0]
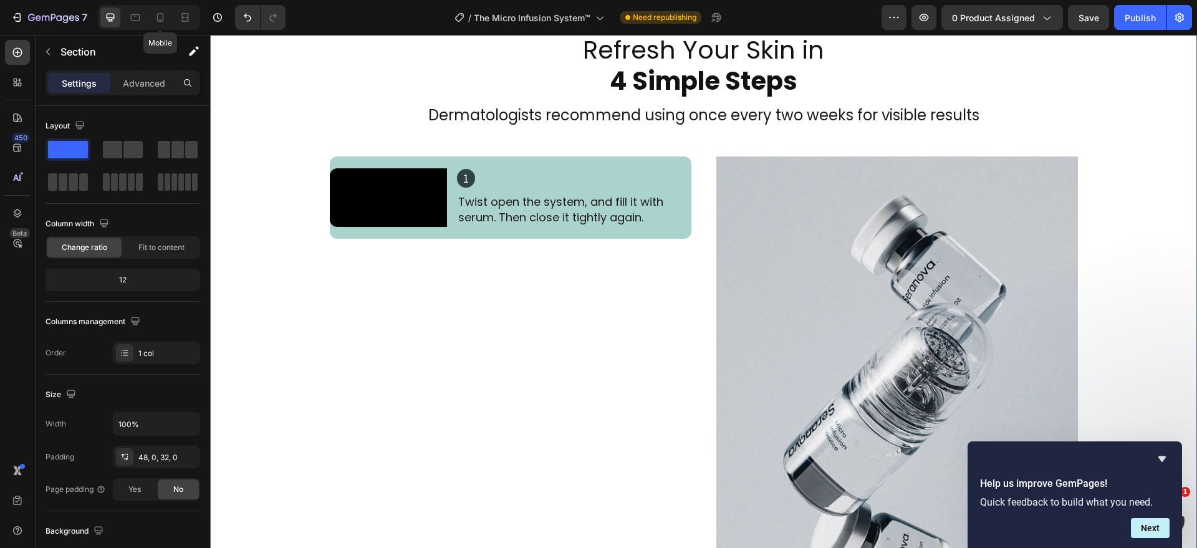
drag, startPoint x: 164, startPoint y: 14, endPoint x: 168, endPoint y: 52, distance: 37.6
click at [165, 16] on icon at bounding box center [160, 17] width 12 height 12
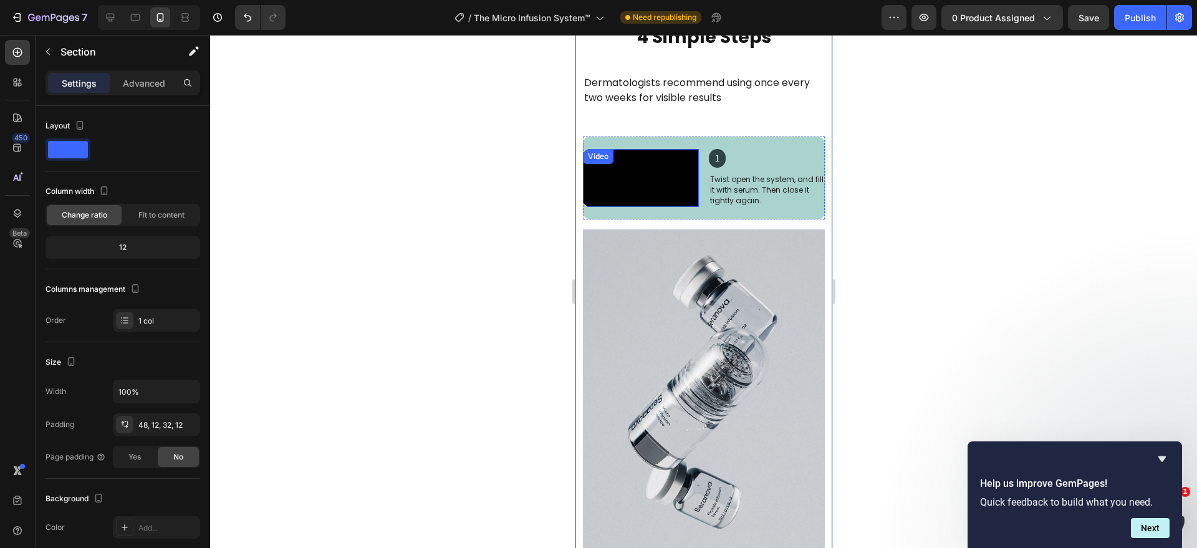
scroll to position [2167, 0]
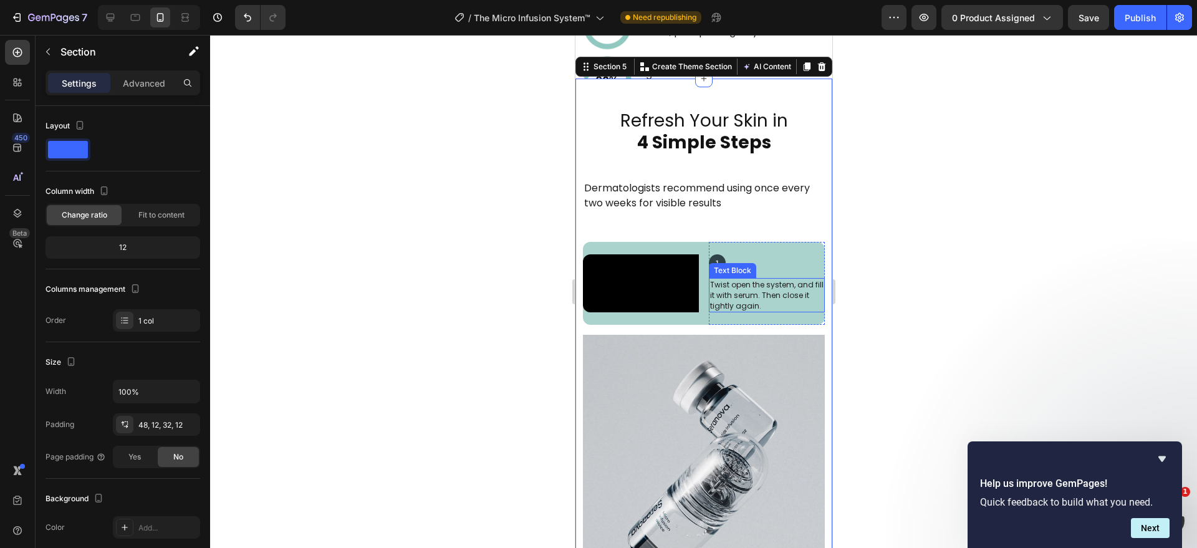
click at [710, 311] on p "Twist open the system, and fill it with serum. Then close it tightly again." at bounding box center [766, 295] width 113 height 32
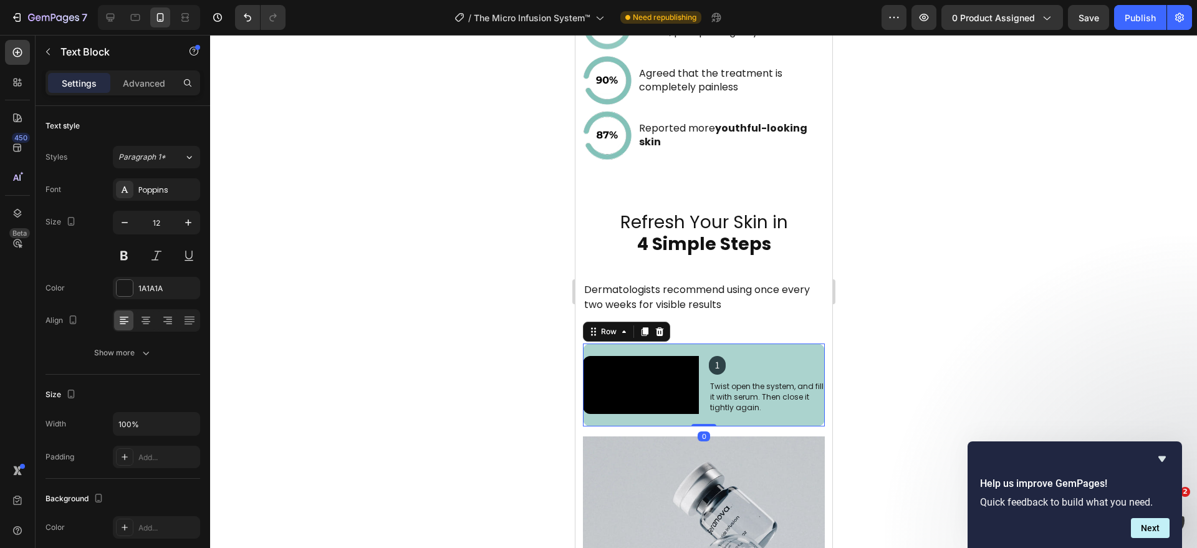
click at [695, 317] on div "Refresh Your Skin in 4 Simple Steps Heading Dermatologists recommend using once…" at bounding box center [703, 484] width 242 height 549
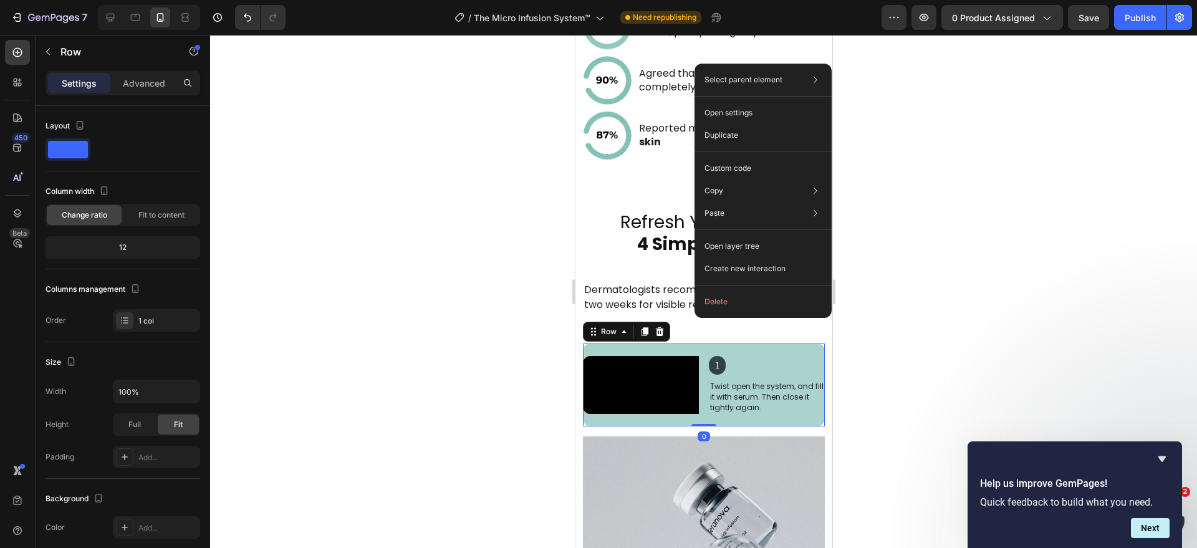
click at [695, 356] on div "Video 1 Heading Twist open the system, and fill it with serum. Then close it ti…" at bounding box center [703, 385] width 242 height 83
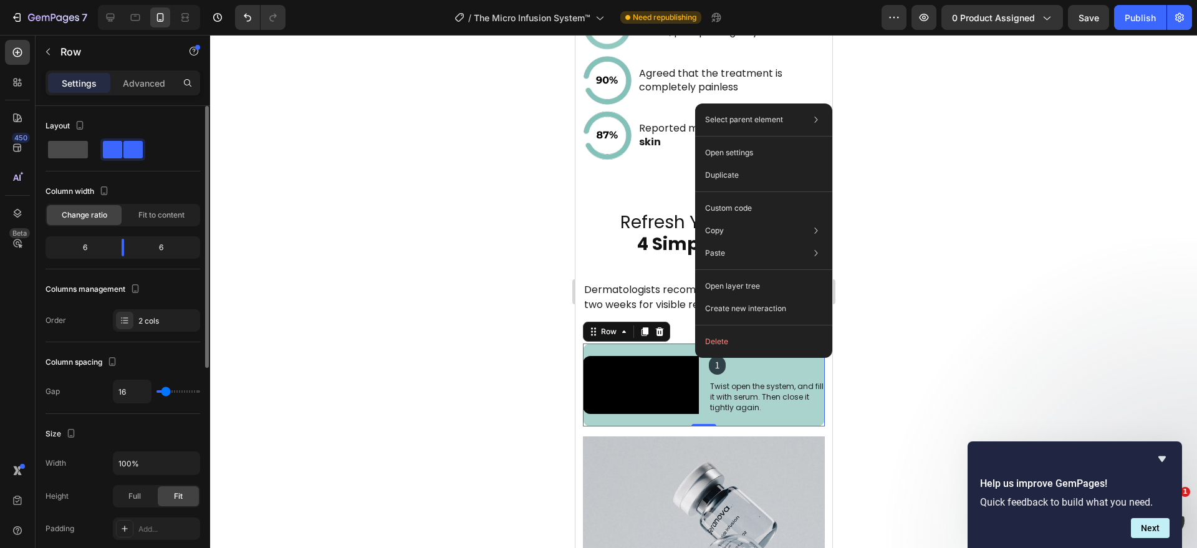
click at [59, 149] on span at bounding box center [68, 149] width 40 height 17
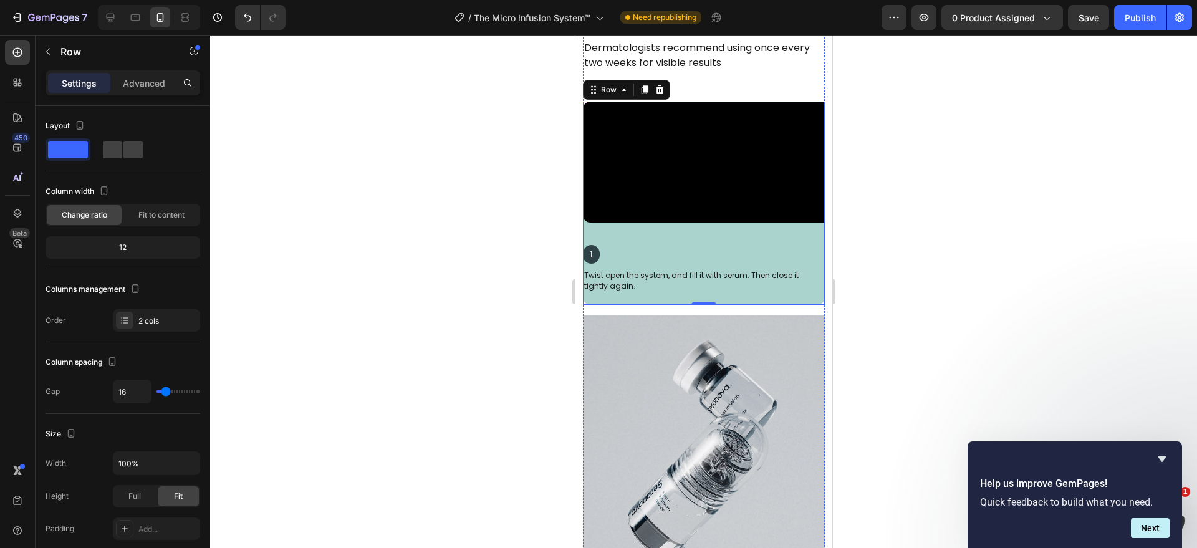
scroll to position [2427, 0]
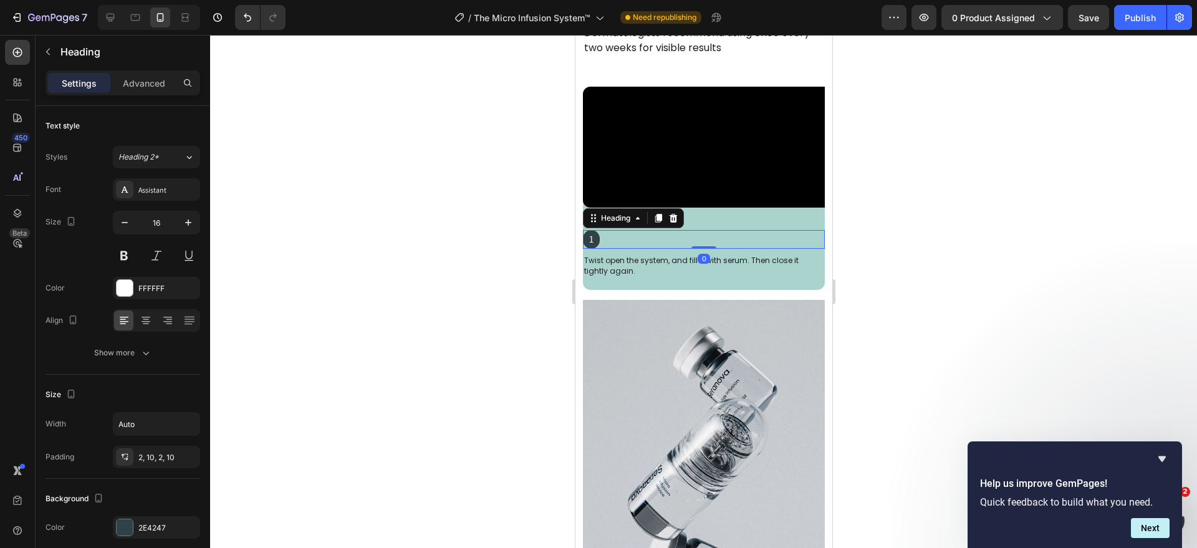
click at [606, 230] on div "1" at bounding box center [703, 239] width 242 height 19
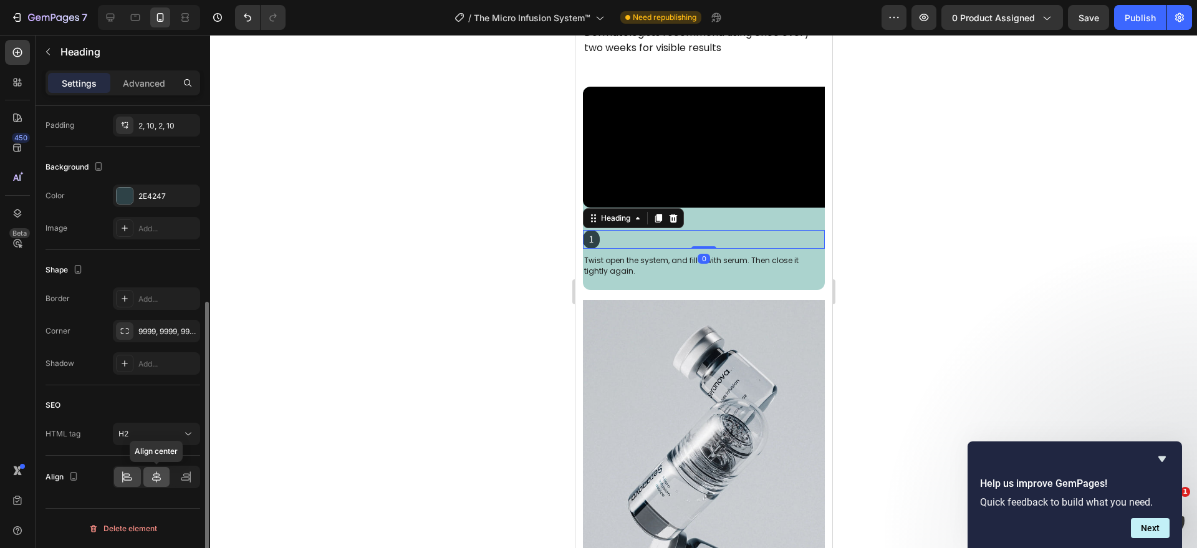
click at [153, 476] on icon at bounding box center [156, 477] width 12 height 12
click at [456, 424] on div at bounding box center [703, 291] width 987 height 513
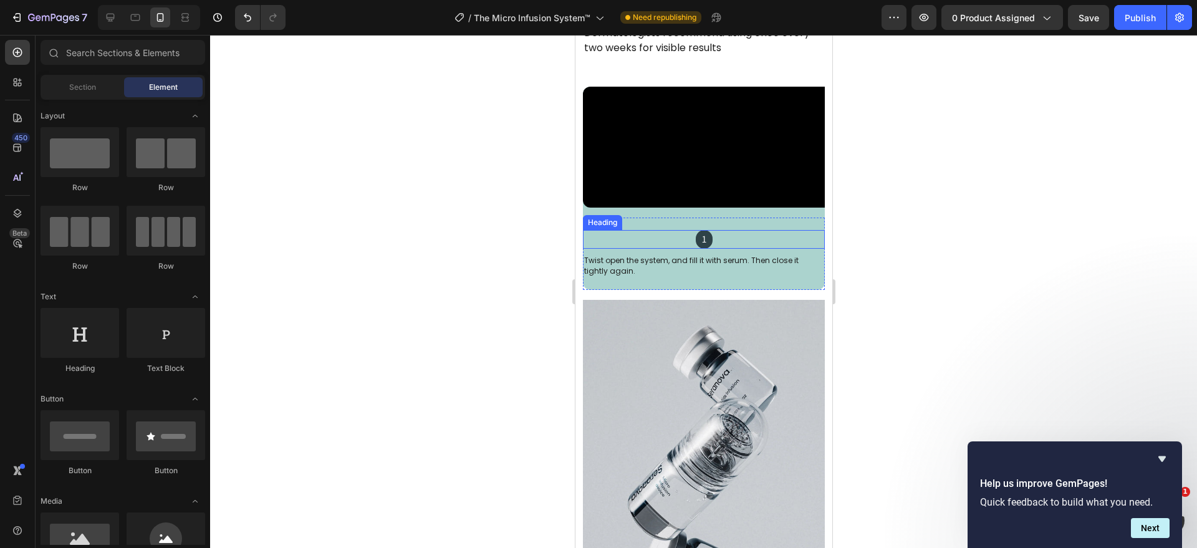
click at [668, 230] on div "1" at bounding box center [703, 239] width 242 height 19
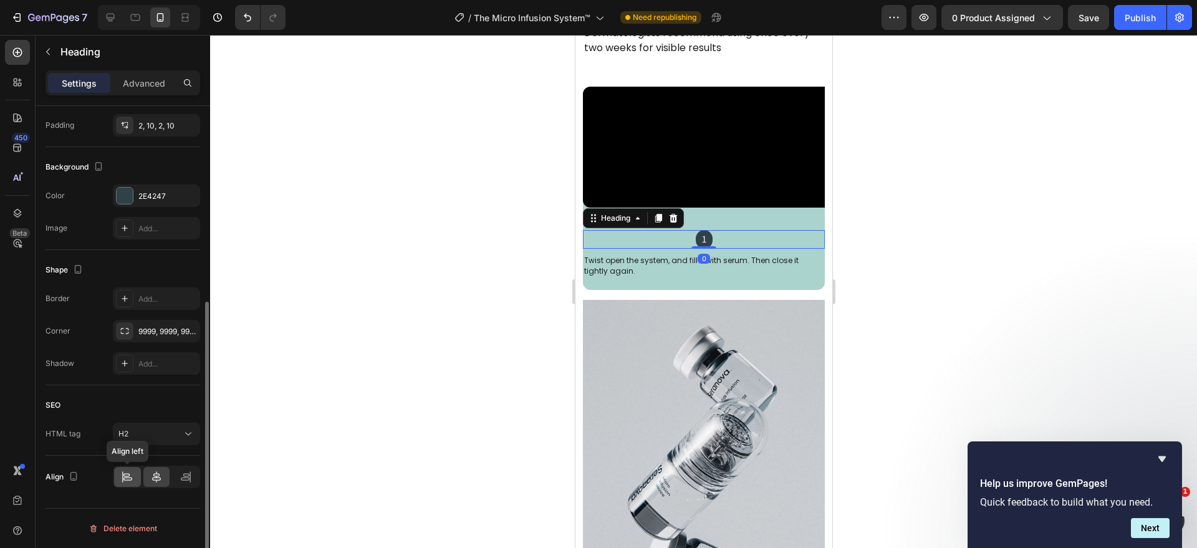
click at [123, 483] on div at bounding box center [127, 477] width 27 height 20
click at [401, 397] on div at bounding box center [703, 291] width 987 height 513
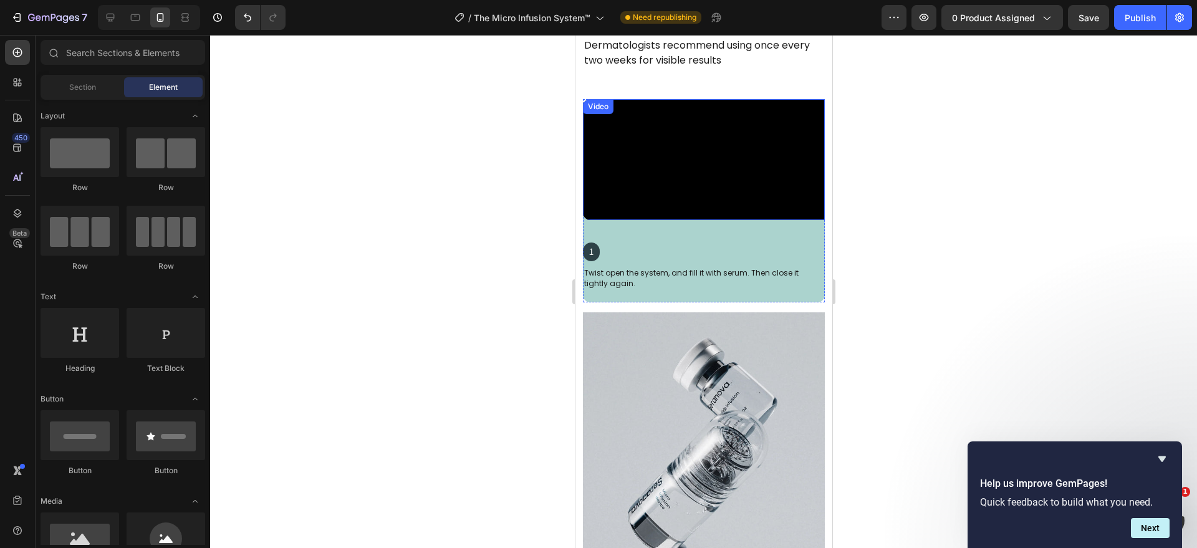
scroll to position [2427, 0]
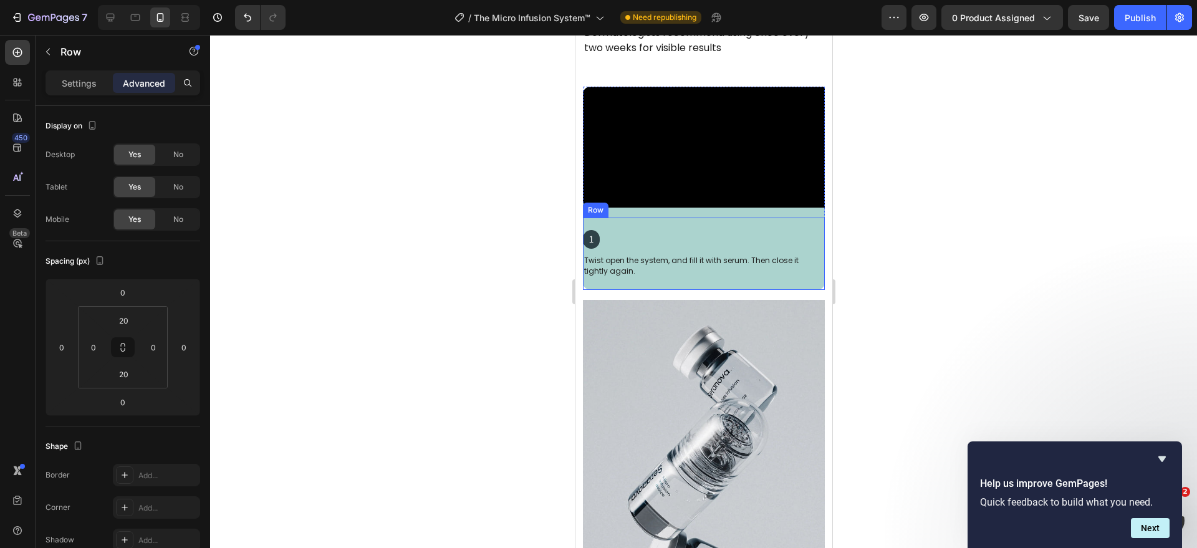
click at [638, 218] on div "1 Heading Twist open the system, and fill it with serum. Then close it tightly …" at bounding box center [703, 254] width 242 height 72
click at [694, 185] on div "Video 1 Heading Twist open the system, and fill it with serum. Then close it ti…" at bounding box center [703, 188] width 242 height 203
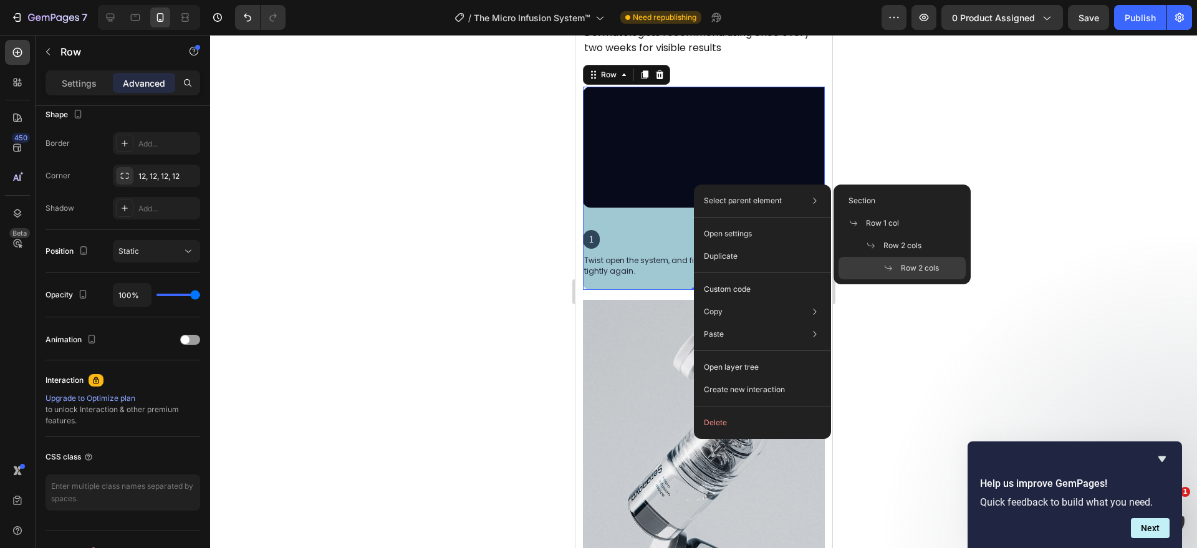
click at [889, 273] on p "Row 2 cols" at bounding box center [911, 268] width 55 height 11
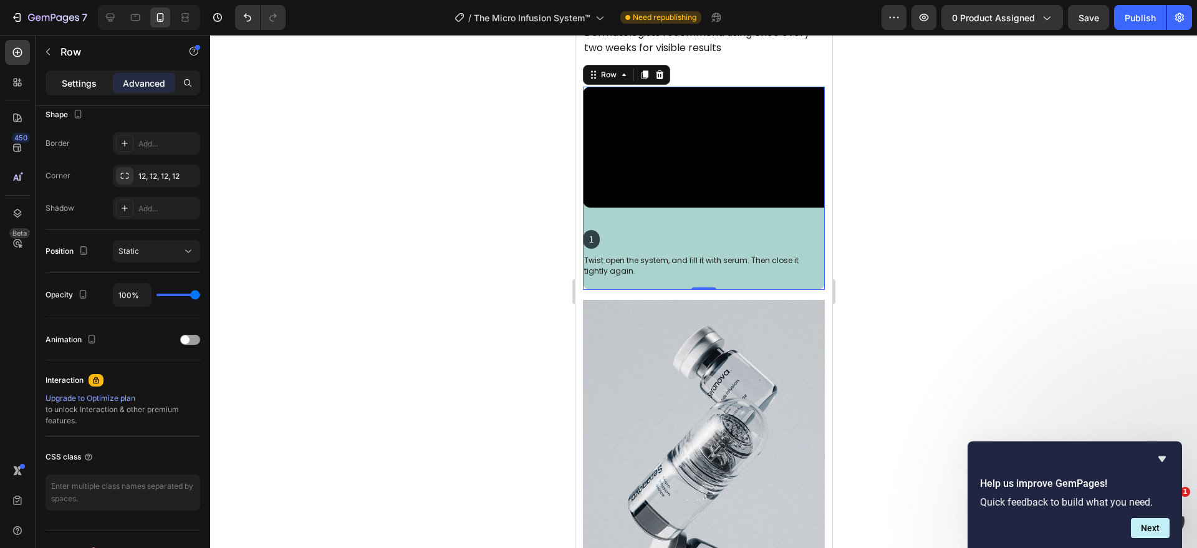
click at [73, 82] on p "Settings" at bounding box center [79, 83] width 35 height 13
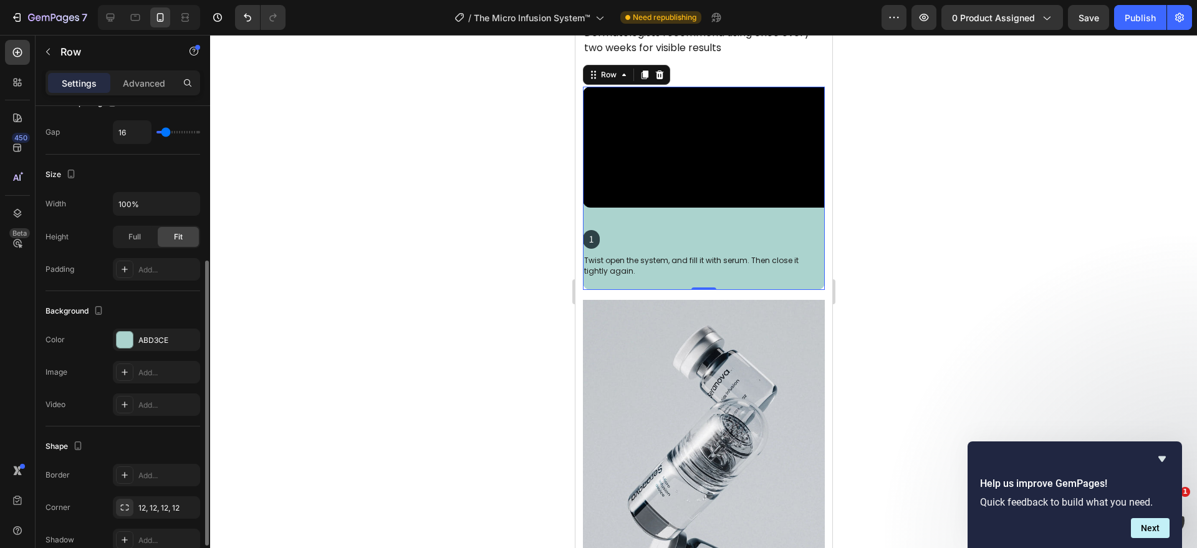
scroll to position [0, 0]
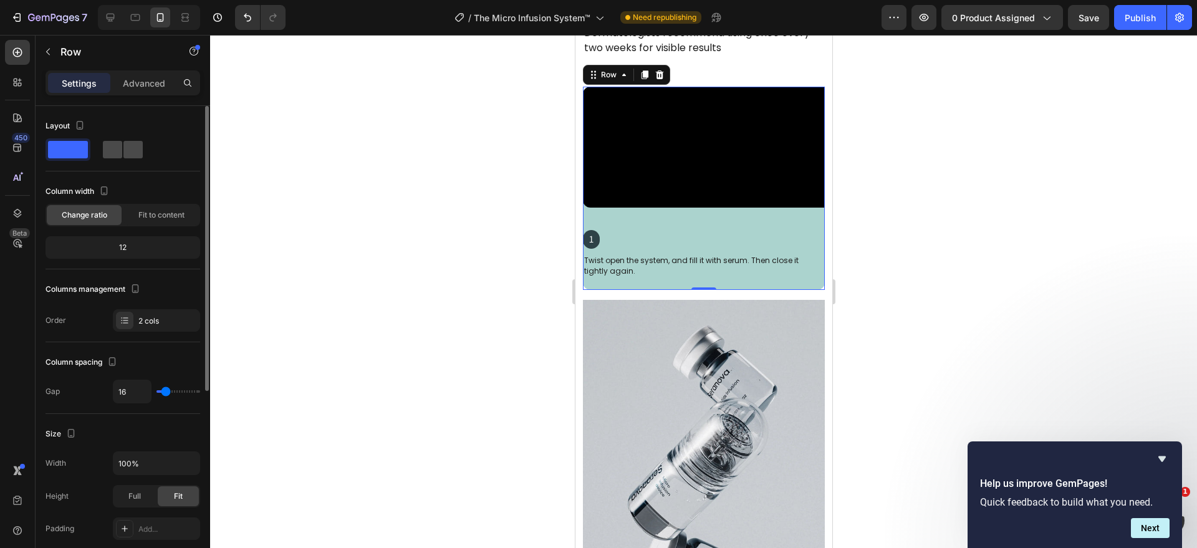
click at [122, 143] on div at bounding box center [123, 149] width 40 height 17
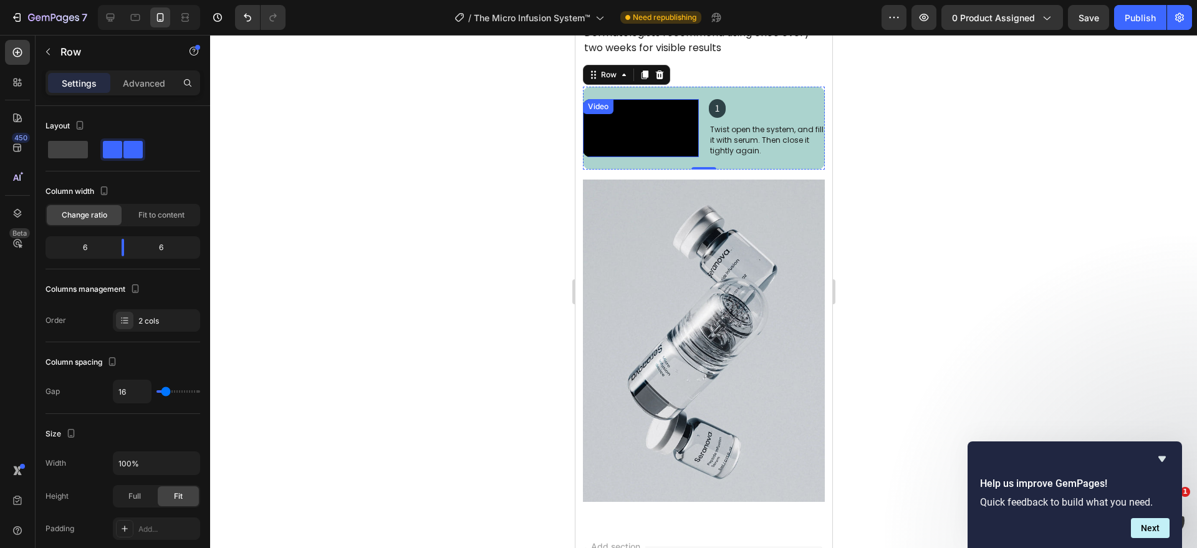
click at [662, 123] on video at bounding box center [640, 128] width 116 height 58
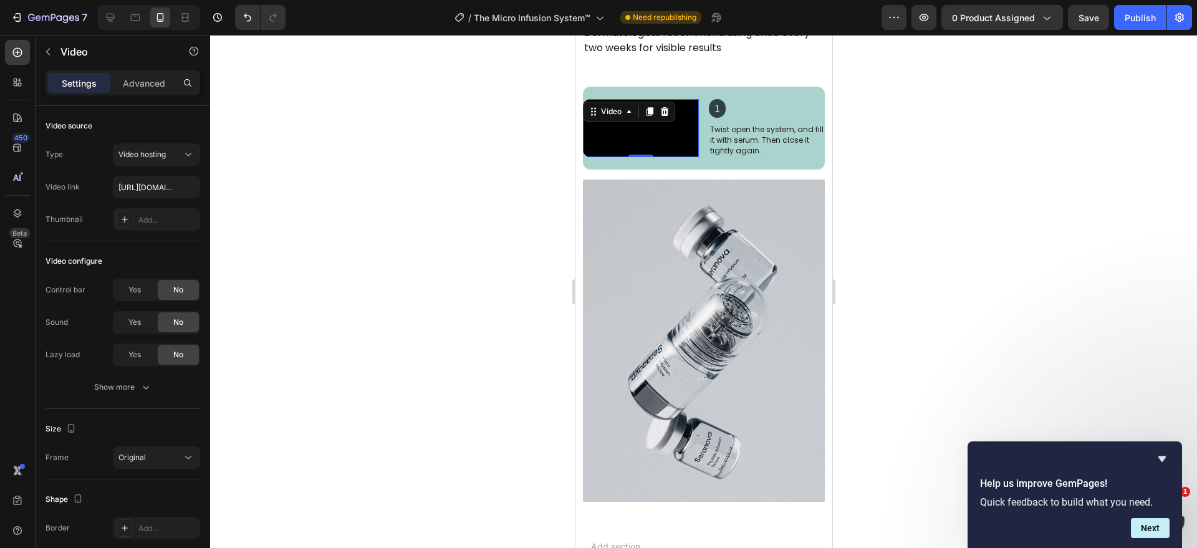
click at [99, 12] on div at bounding box center [149, 17] width 102 height 25
click at [105, 16] on icon at bounding box center [110, 17] width 12 height 12
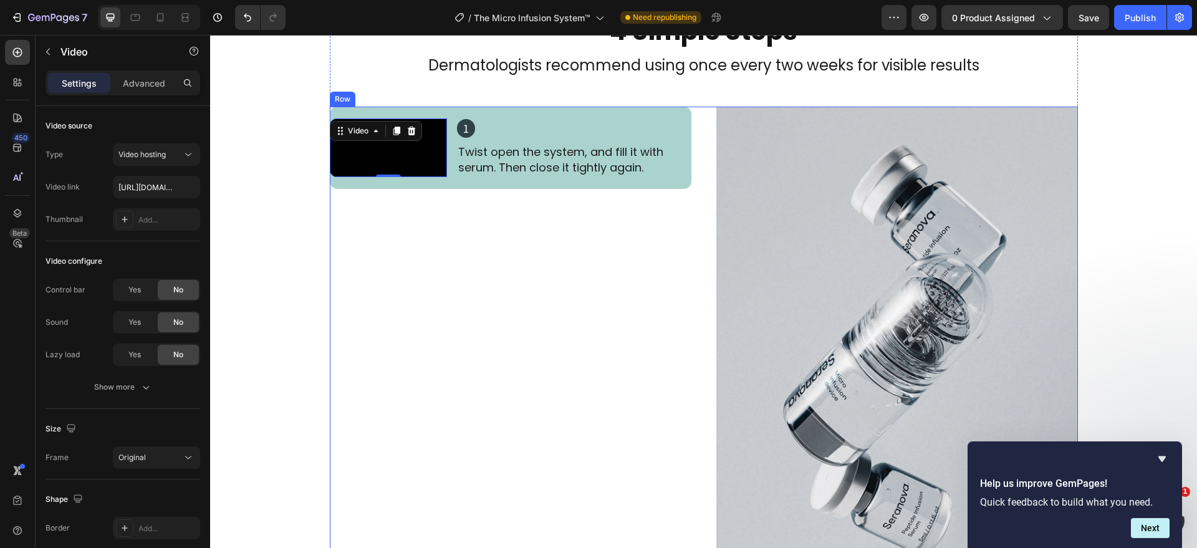
scroll to position [2455, 0]
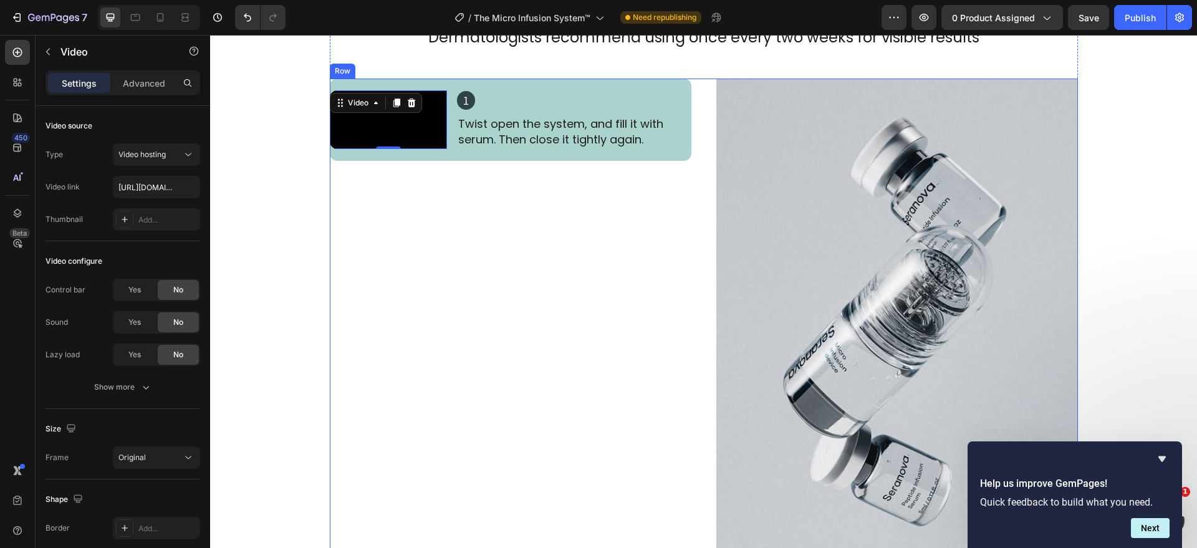
click at [445, 174] on div "Video 0 1 Heading Twist open the system, and fill it with serum. Then close it …" at bounding box center [511, 320] width 362 height 482
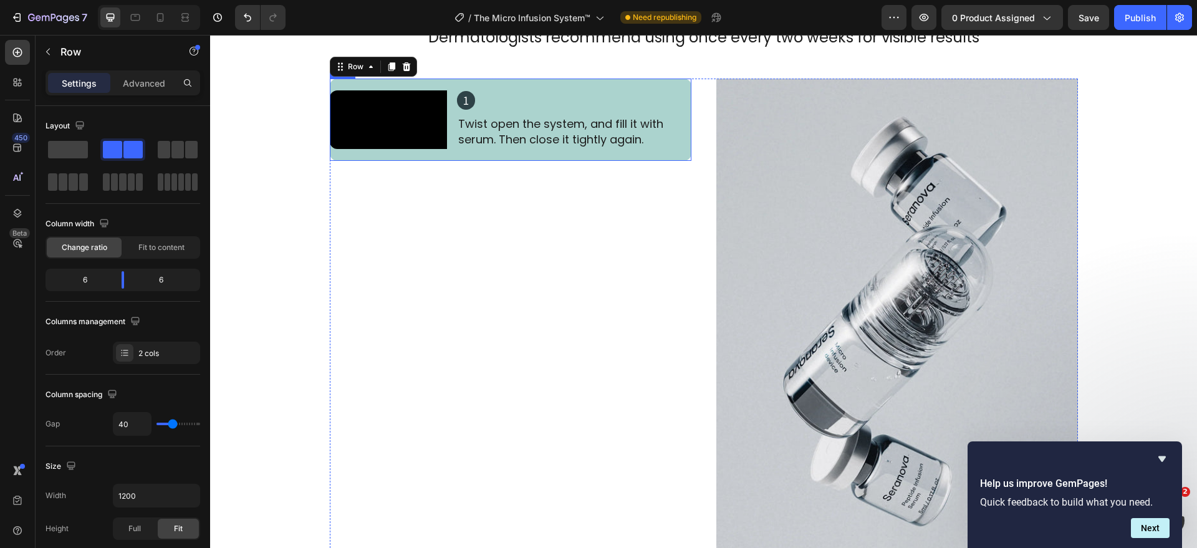
click at [445, 161] on div "Video 1 Heading Twist open the system, and fill it with serum. Then close it ti…" at bounding box center [511, 120] width 362 height 82
click at [388, 66] on icon at bounding box center [391, 66] width 7 height 9
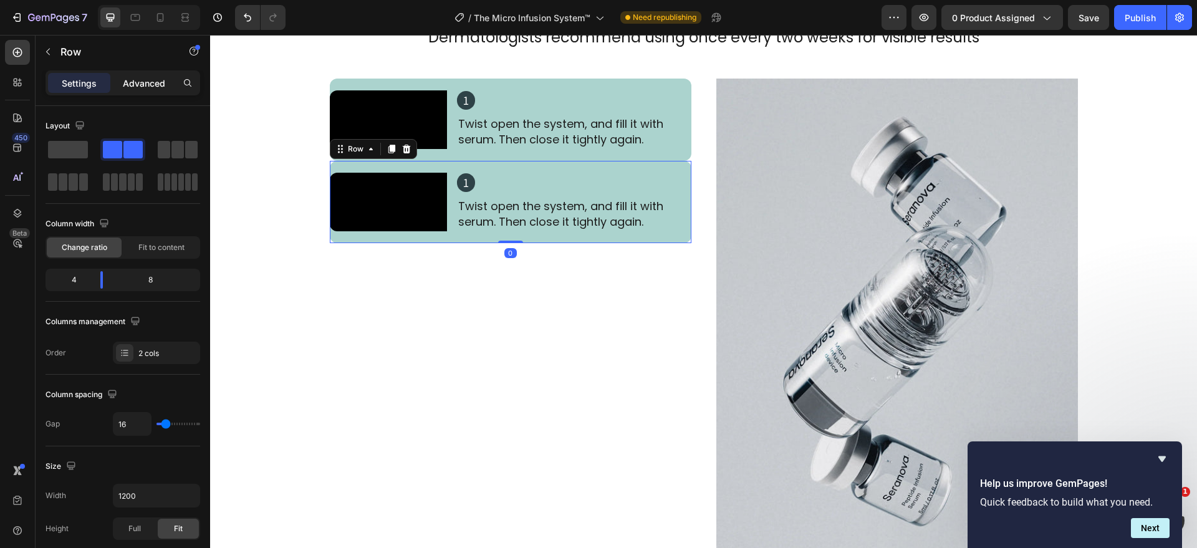
click at [140, 85] on p "Advanced" at bounding box center [144, 83] width 42 height 13
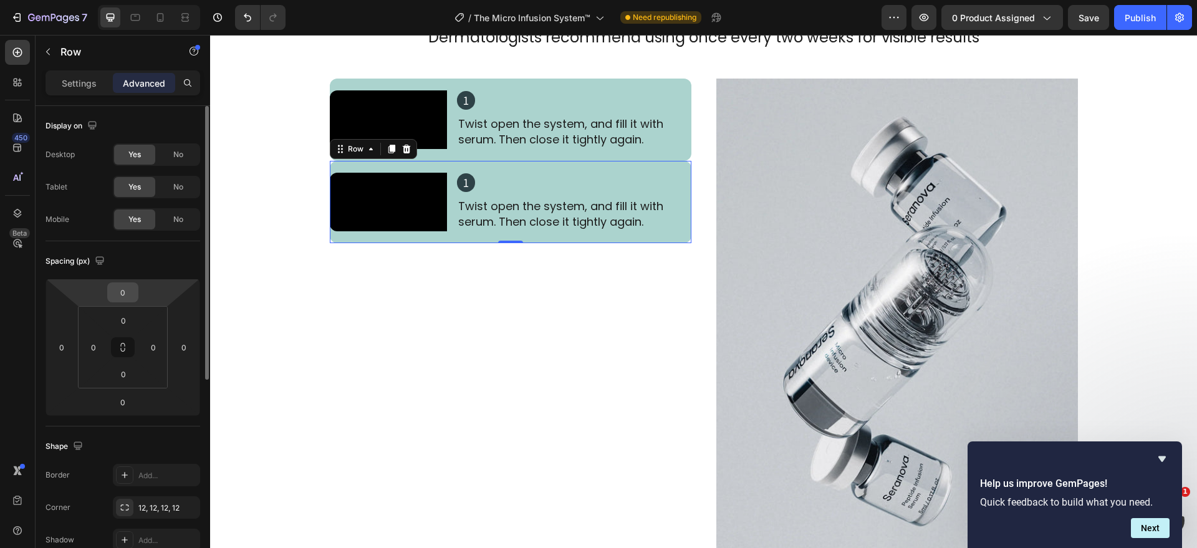
click at [125, 292] on input "0" at bounding box center [122, 292] width 25 height 19
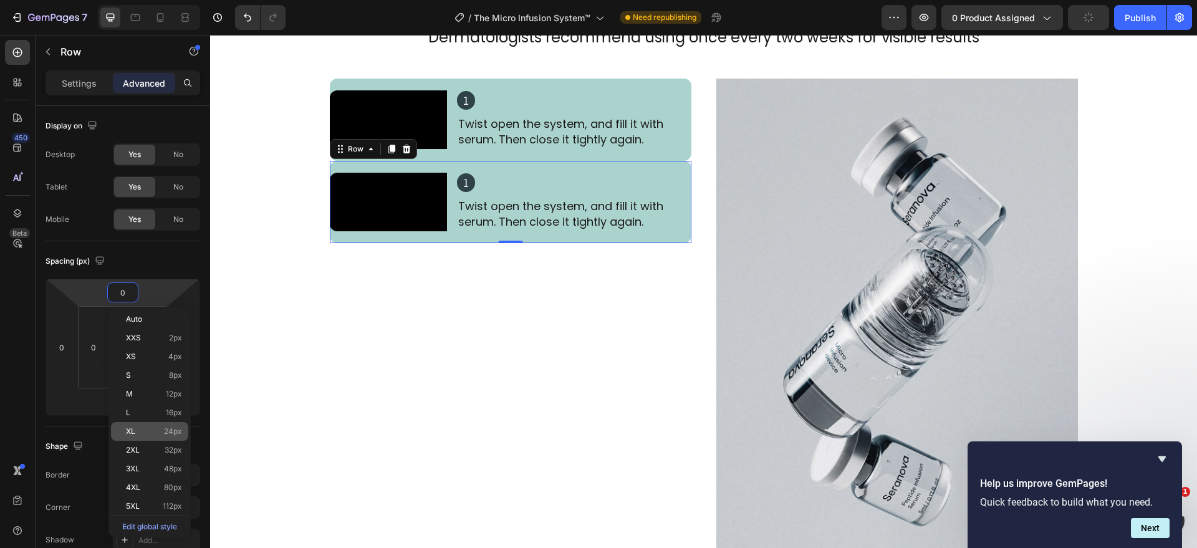
click at [152, 429] on p "XL 24px" at bounding box center [154, 431] width 56 height 9
type input "24"
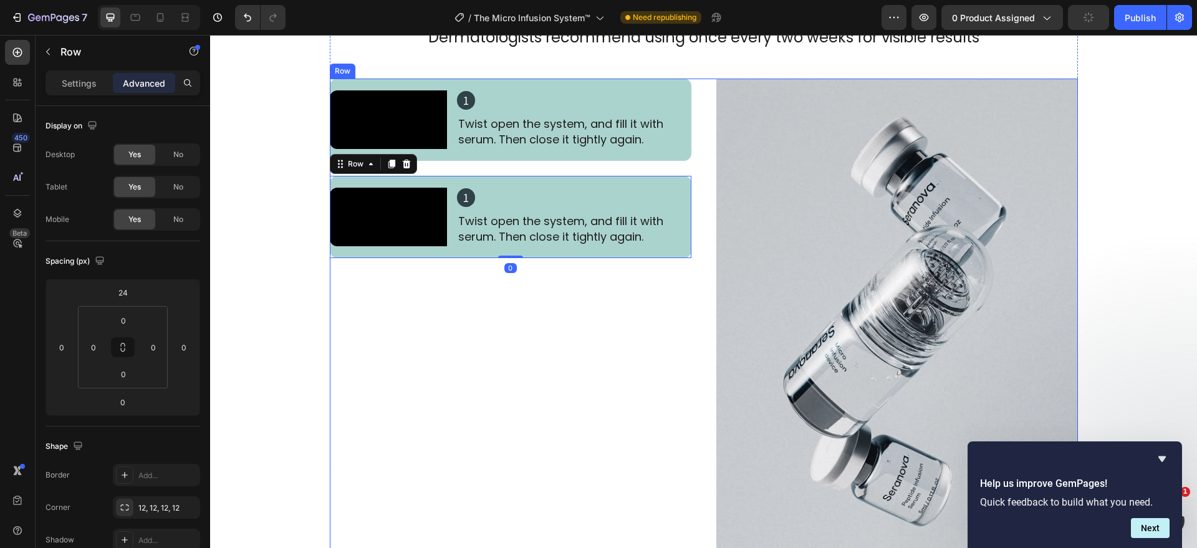
click at [398, 405] on div "Video 1 Heading Twist open the system, and fill it with serum. Then close it ti…" at bounding box center [511, 320] width 362 height 482
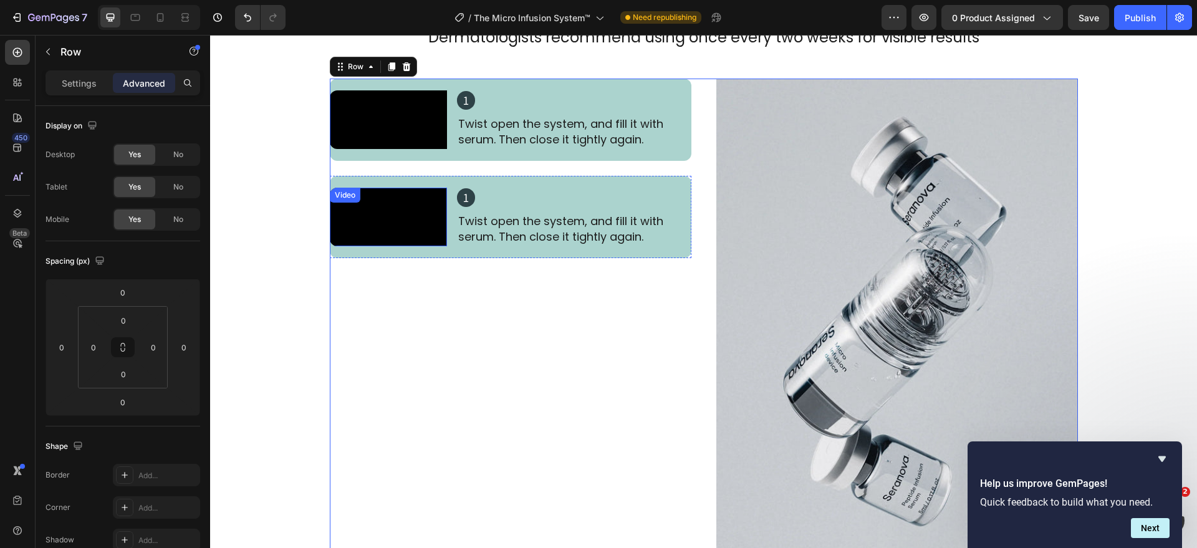
click at [436, 246] on video at bounding box center [388, 217] width 117 height 59
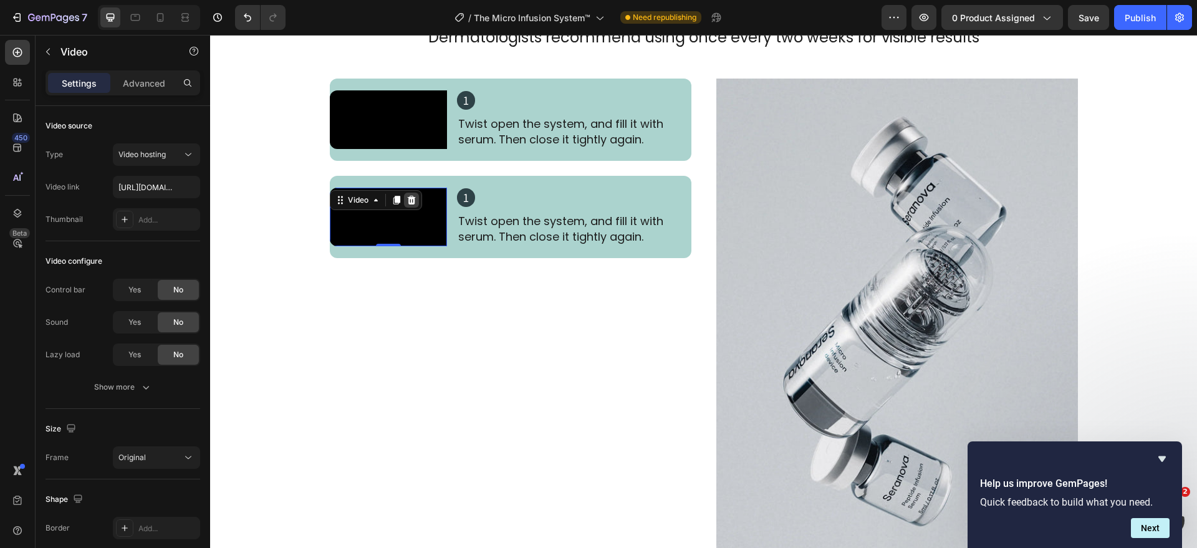
click at [407, 200] on icon at bounding box center [412, 200] width 10 height 10
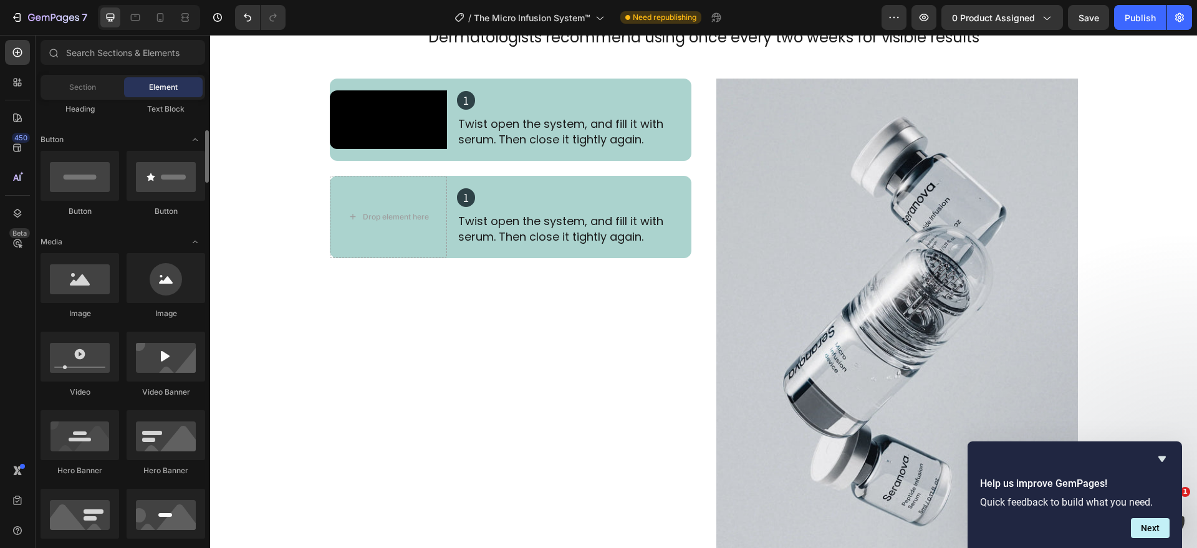
scroll to position [389, 0]
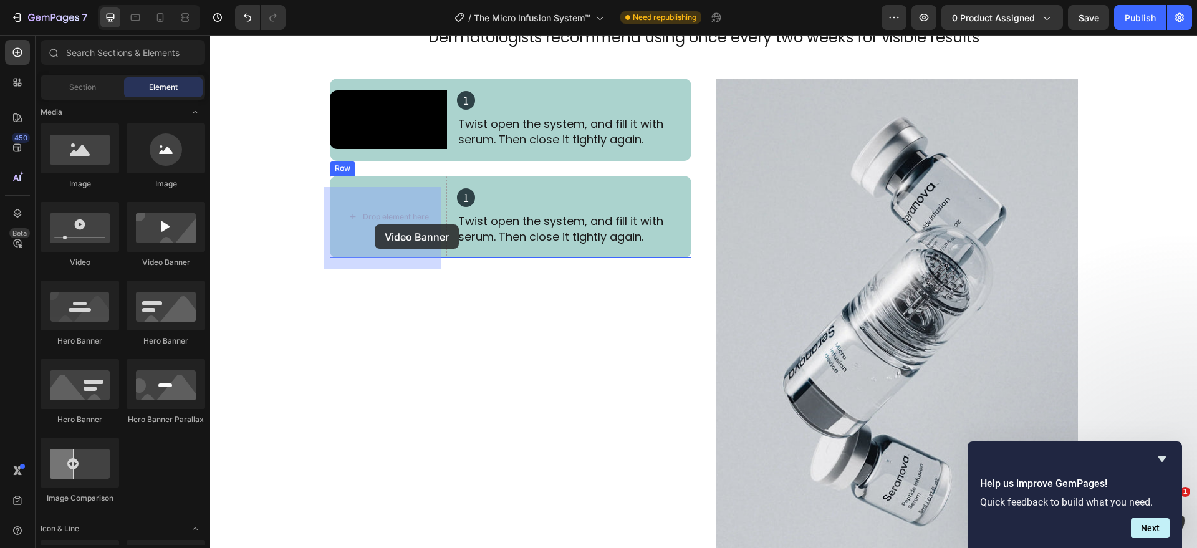
drag, startPoint x: 376, startPoint y: 277, endPoint x: 375, endPoint y: 224, distance: 53.0
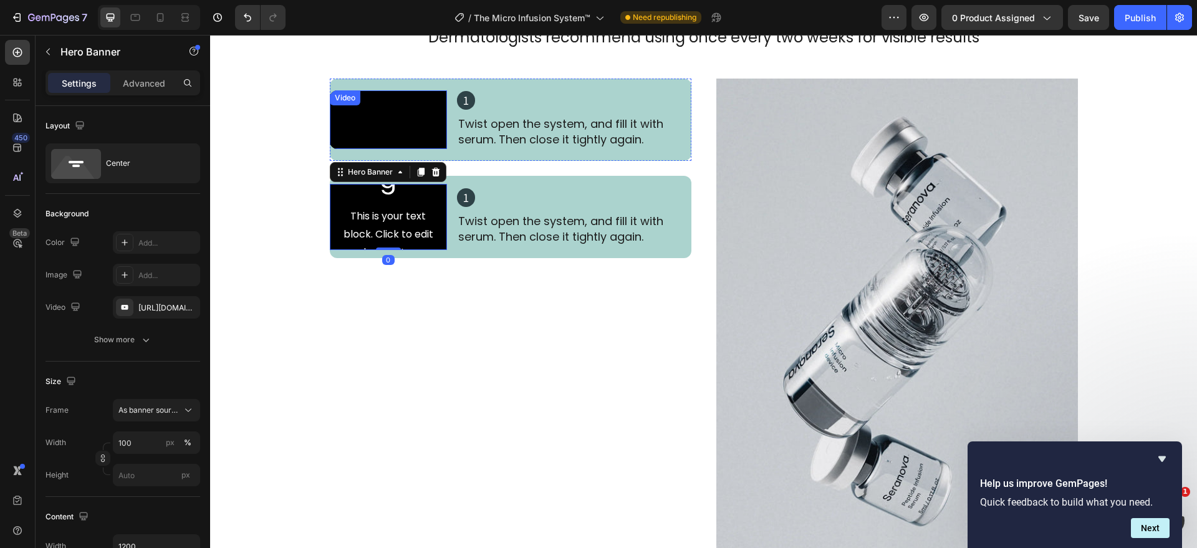
click at [394, 141] on video at bounding box center [388, 119] width 117 height 59
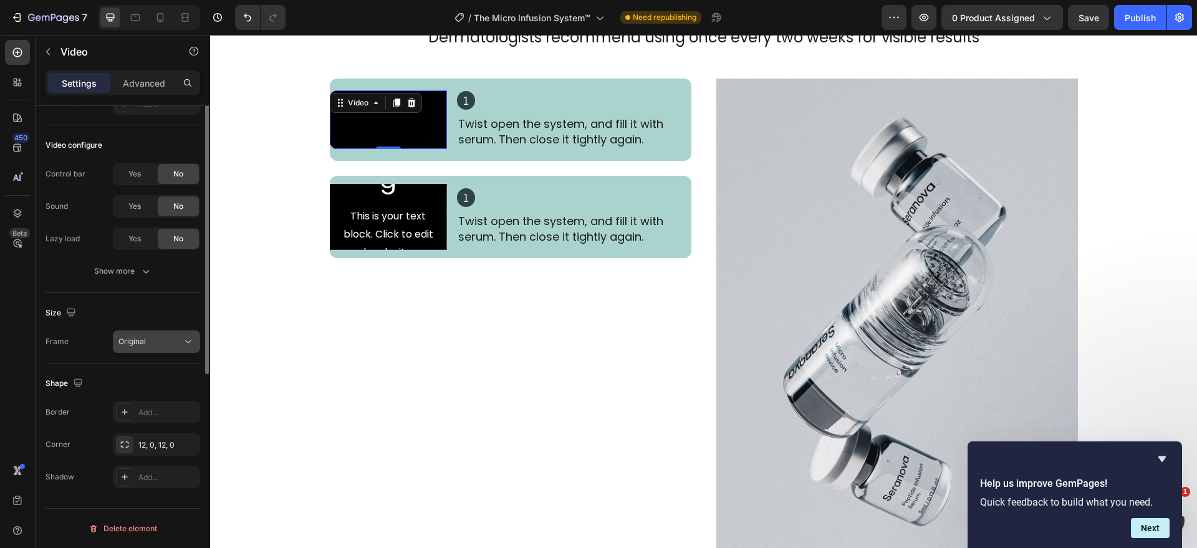
scroll to position [0, 0]
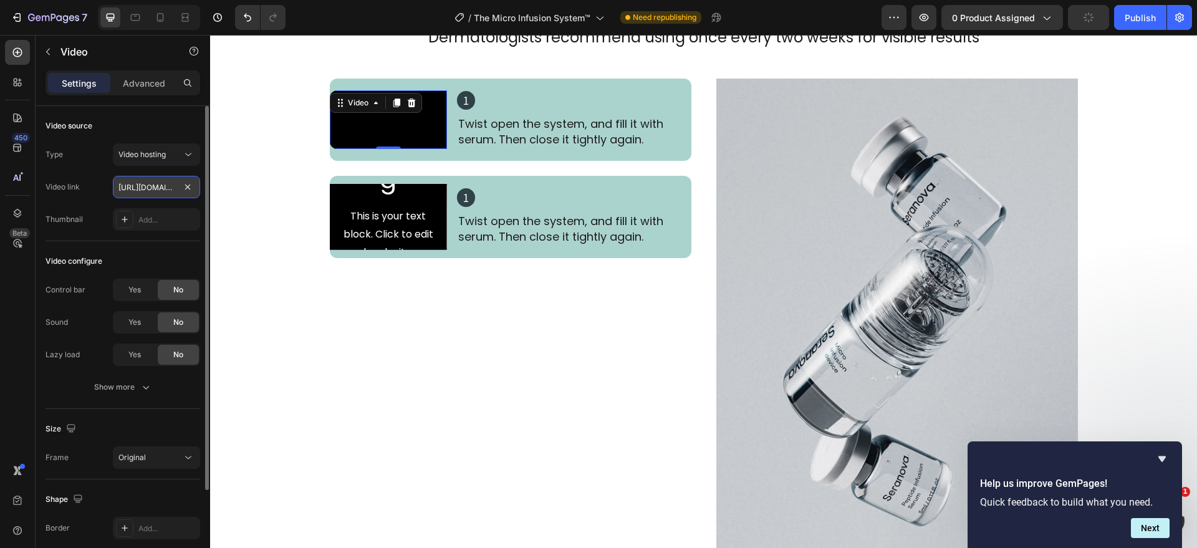
click at [152, 185] on input "[URL][DOMAIN_NAME]" at bounding box center [156, 187] width 87 height 22
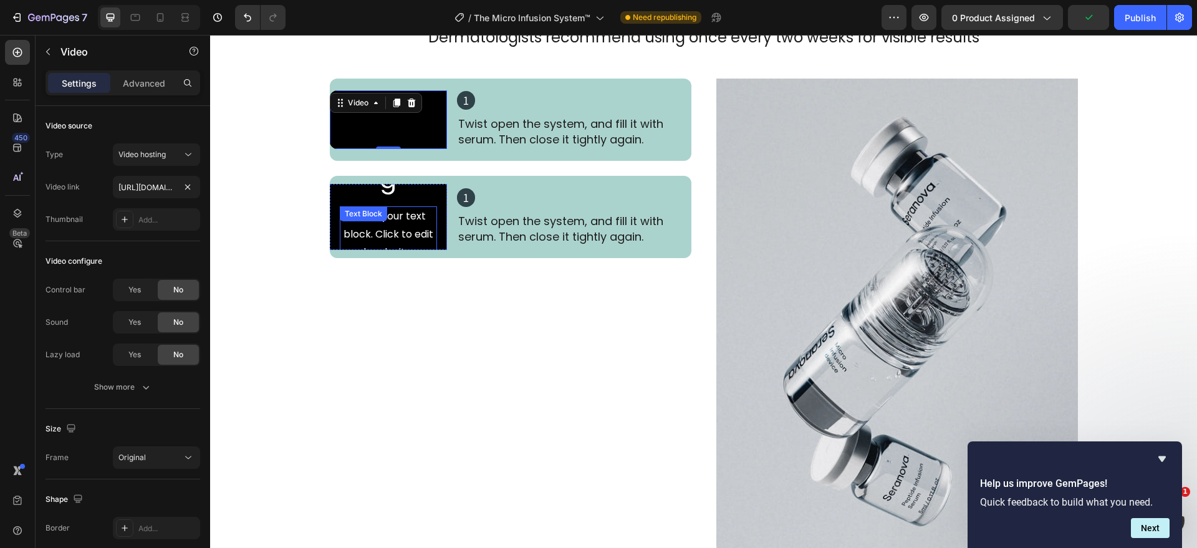
click at [407, 246] on div "This is your text block. Click to edit and make it your own. Share your product…" at bounding box center [388, 279] width 97 height 146
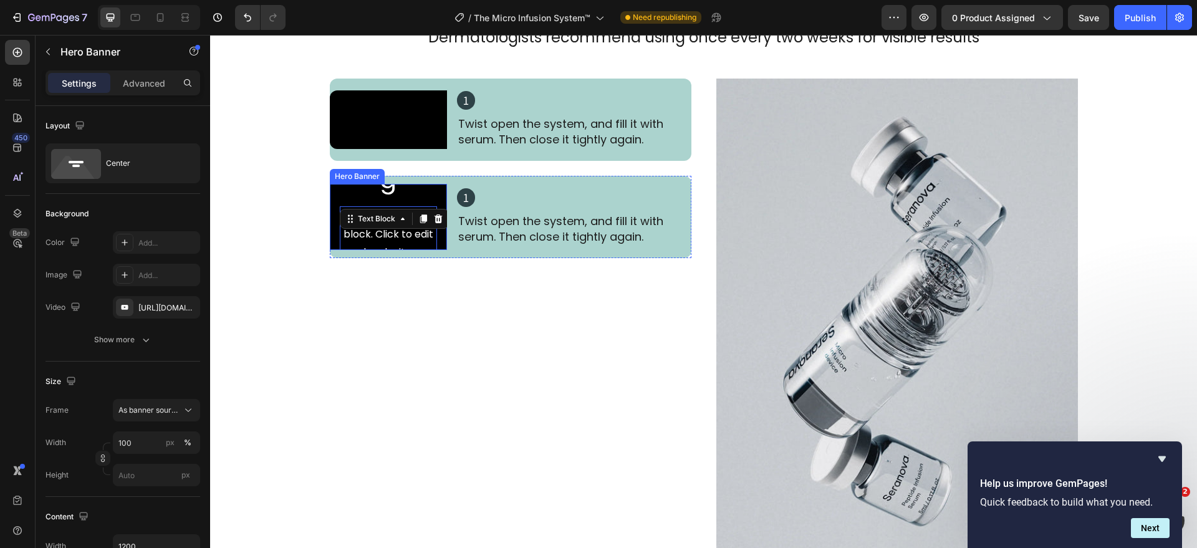
click at [332, 209] on div "Click here to edit heading Heading This is your text block. Click to edit and m…" at bounding box center [388, 217] width 117 height 362
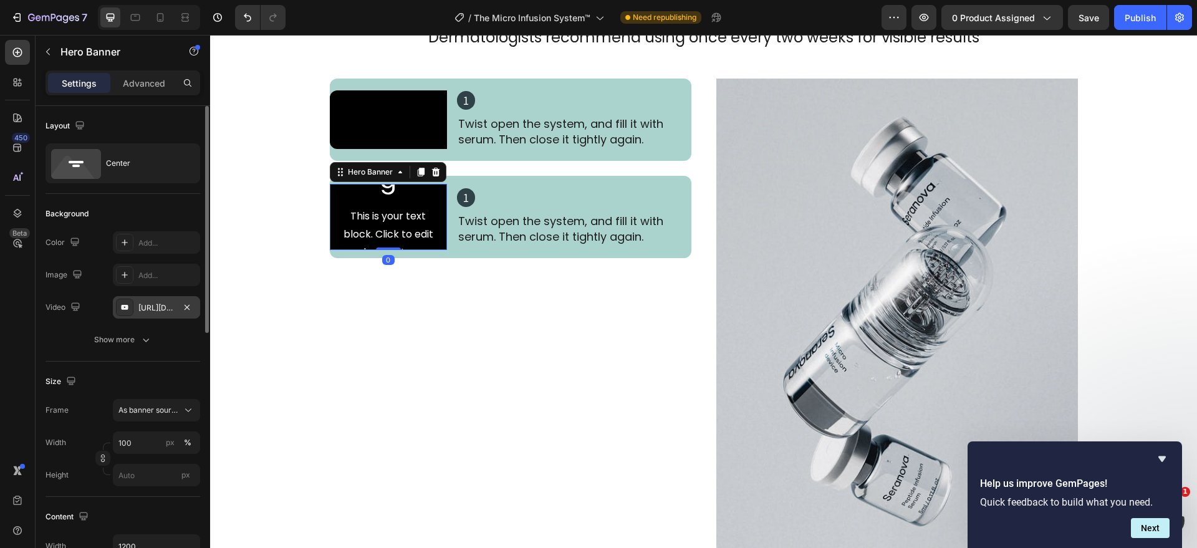
click at [147, 302] on div "[URL][DOMAIN_NAME]" at bounding box center [156, 307] width 36 height 11
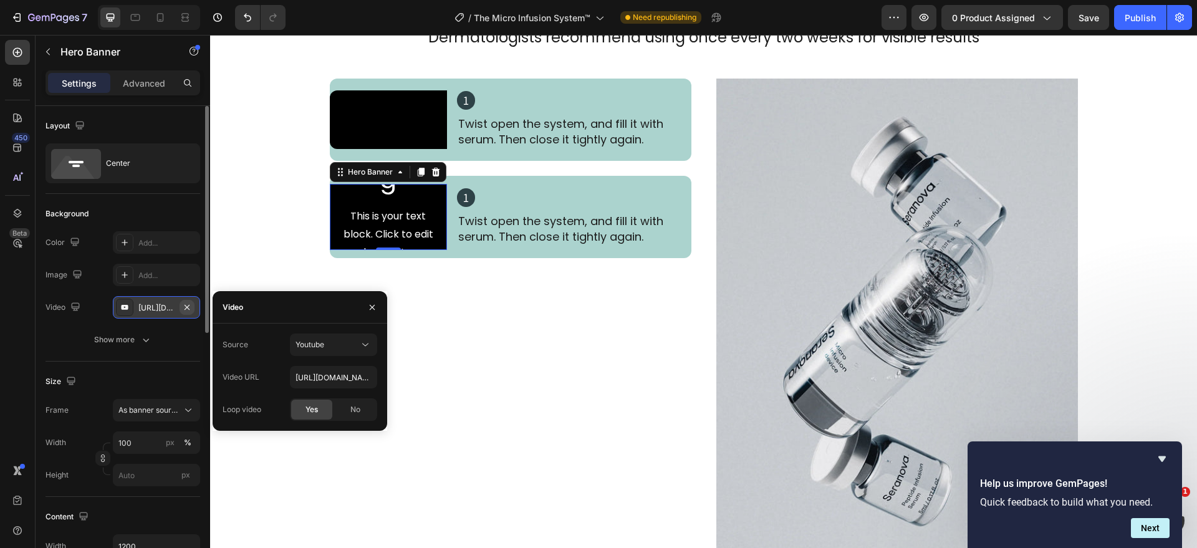
click at [186, 307] on icon "button" at bounding box center [187, 307] width 10 height 10
type input "Auto"
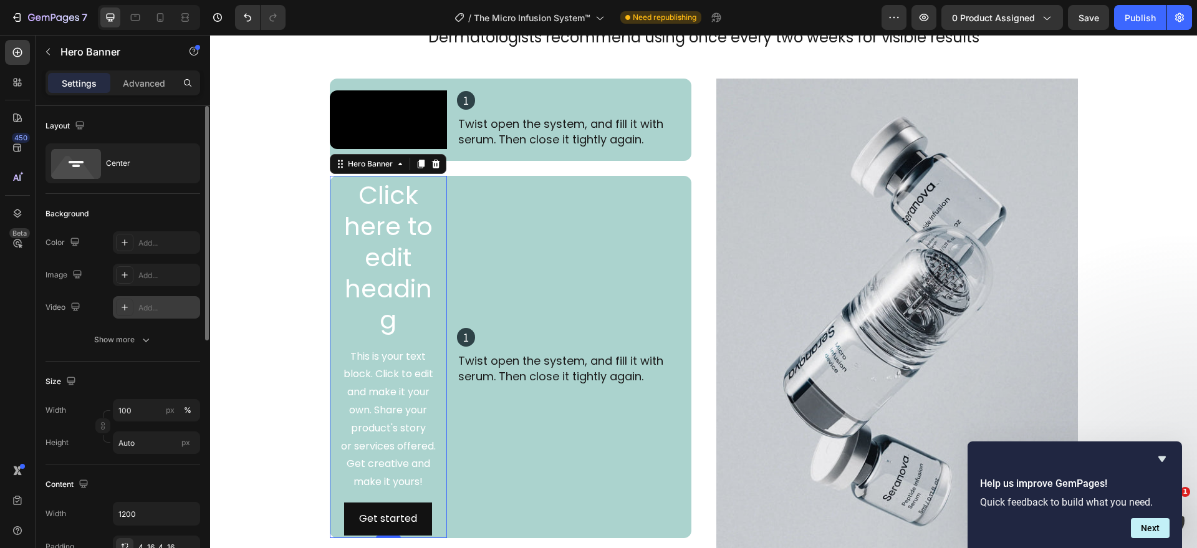
click at [153, 302] on div "Add..." at bounding box center [167, 307] width 59 height 11
type input "[URL][DOMAIN_NAME]"
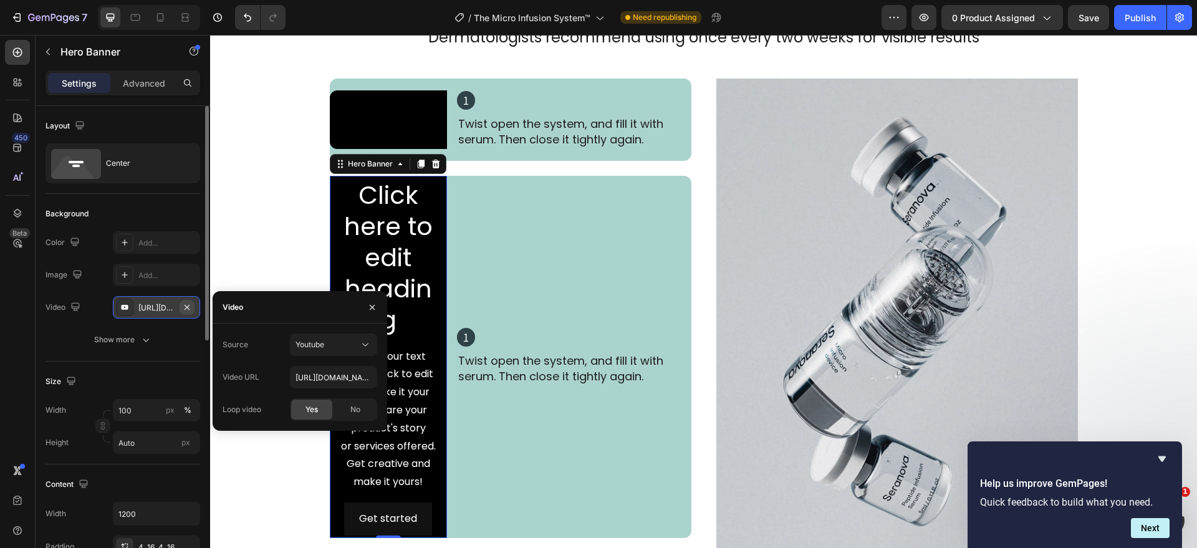
click at [185, 306] on icon "button" at bounding box center [187, 307] width 10 height 10
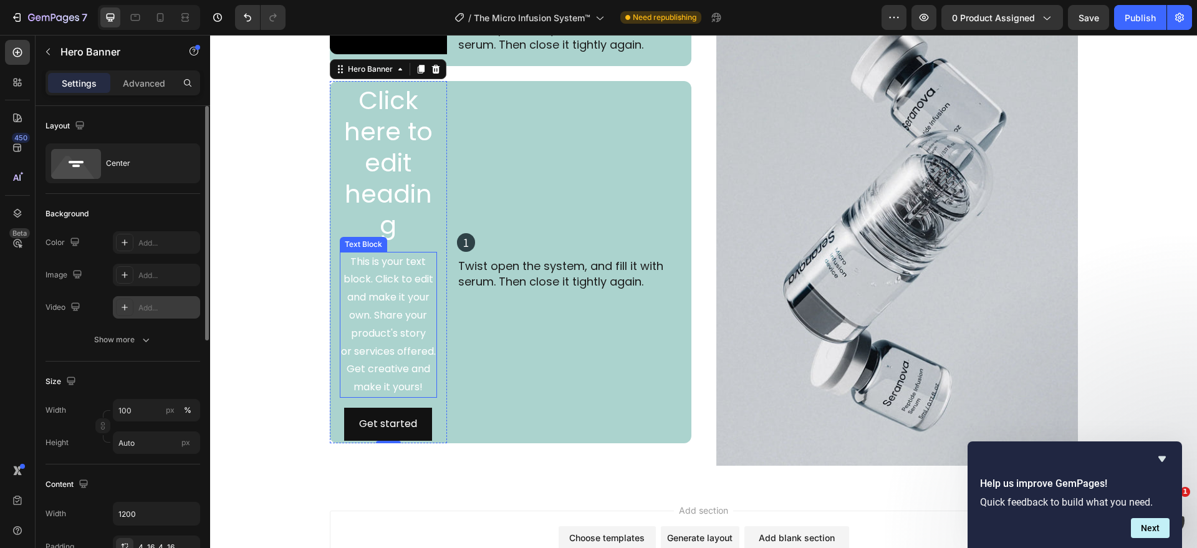
scroll to position [2455, 0]
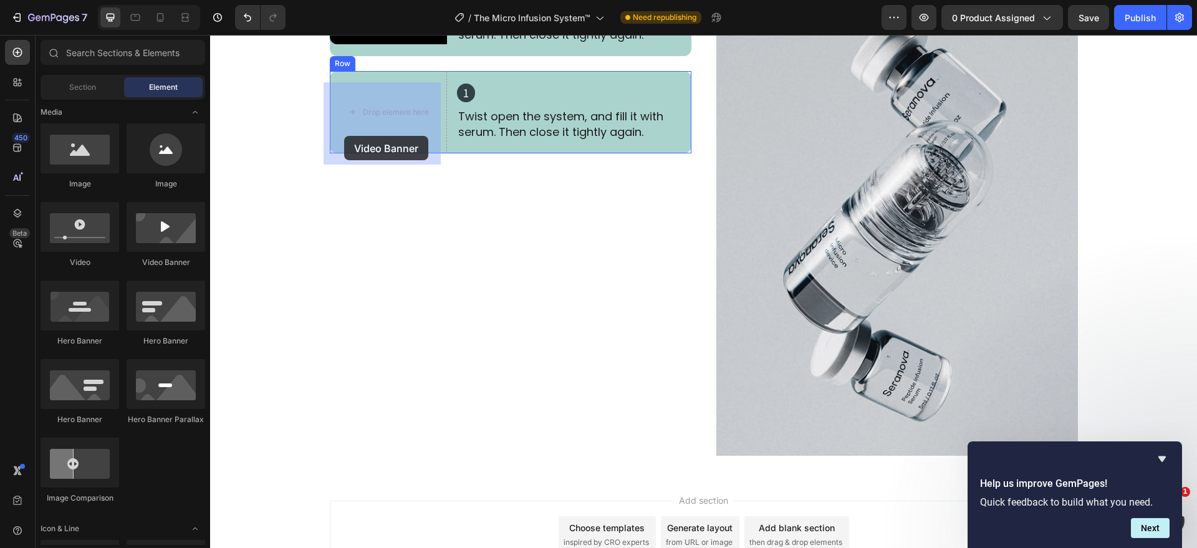
drag, startPoint x: 382, startPoint y: 263, endPoint x: 344, endPoint y: 136, distance: 132.2
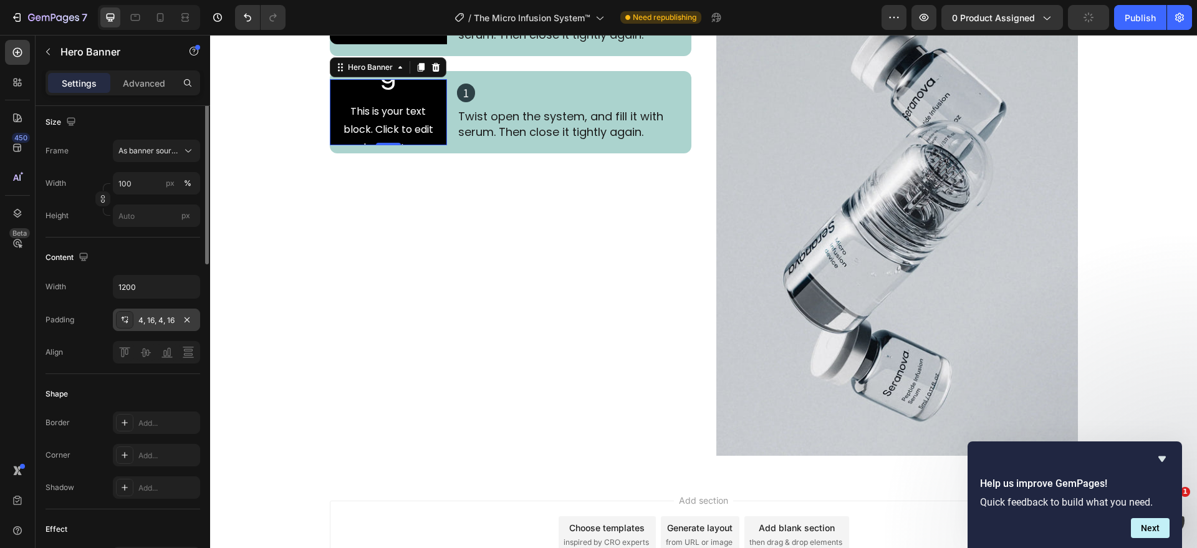
scroll to position [0, 0]
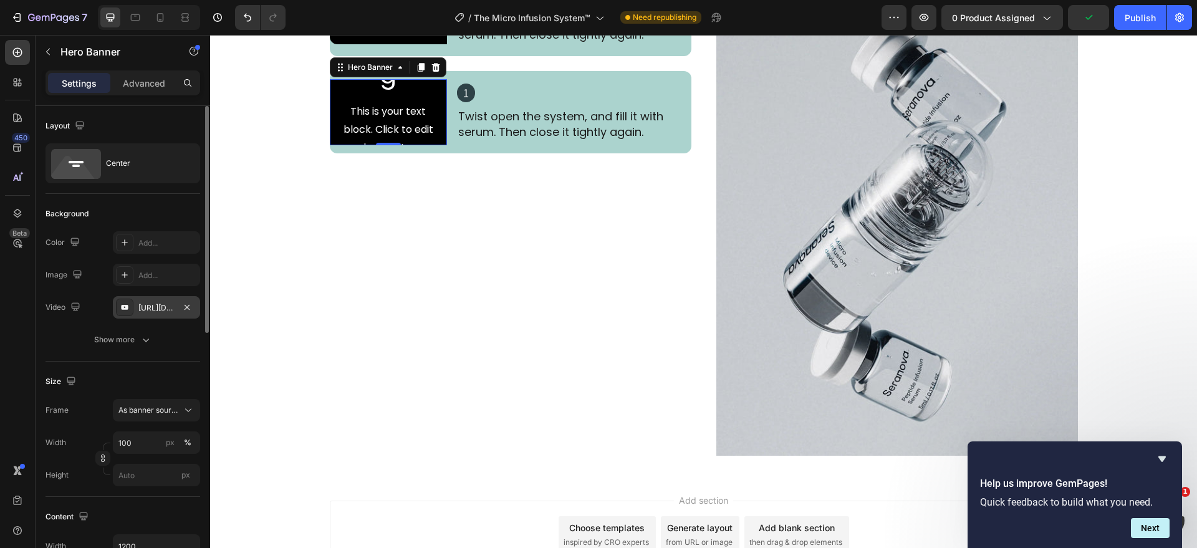
click at [153, 304] on div "[URL][DOMAIN_NAME]" at bounding box center [156, 307] width 36 height 11
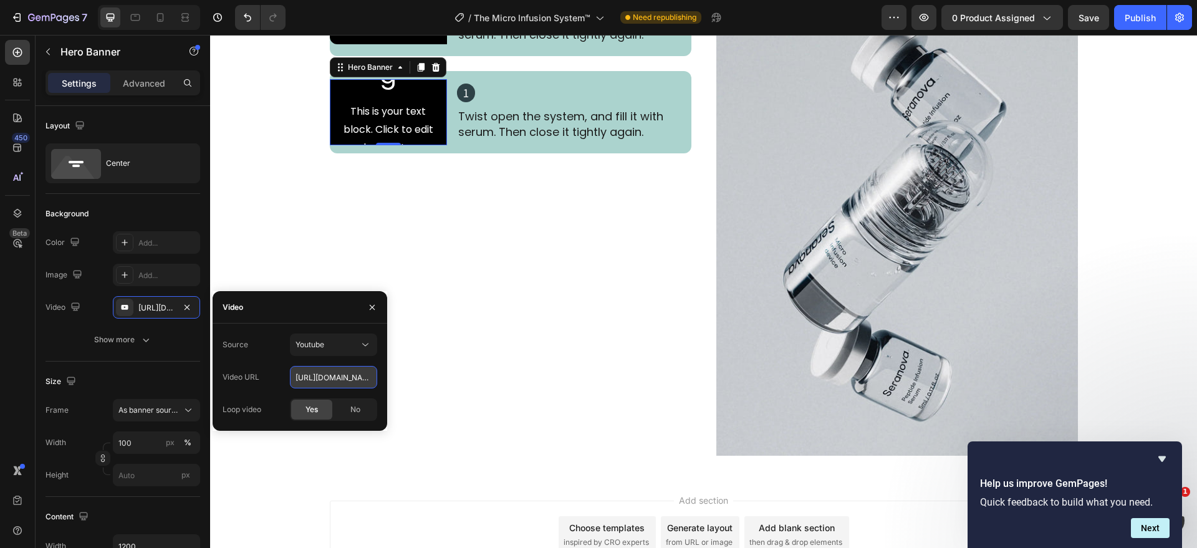
click at [330, 378] on input "[URL][DOMAIN_NAME]" at bounding box center [333, 377] width 87 height 22
click at [330, 377] on input "[URL][DOMAIN_NAME]" at bounding box center [333, 377] width 87 height 22
paste input "[URL][DOMAIN_NAME]"
type input "https://whttps://[DOMAIN_NAME][URL][DOMAIN_NAME]"
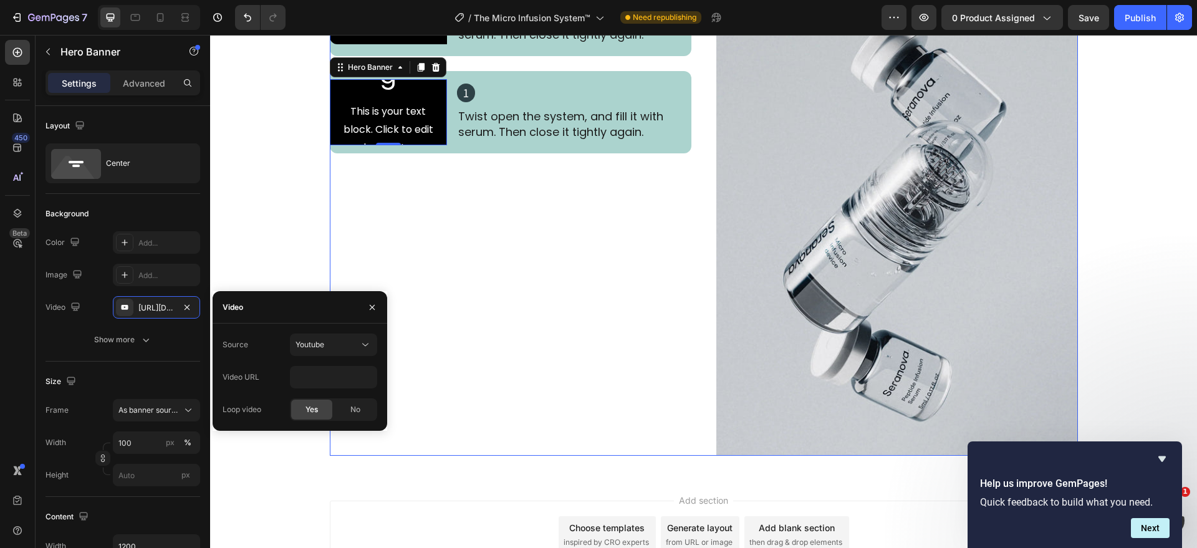
click at [450, 380] on div "Video 1 Heading Twist open the system, and fill it with serum. Then close it ti…" at bounding box center [511, 215] width 362 height 482
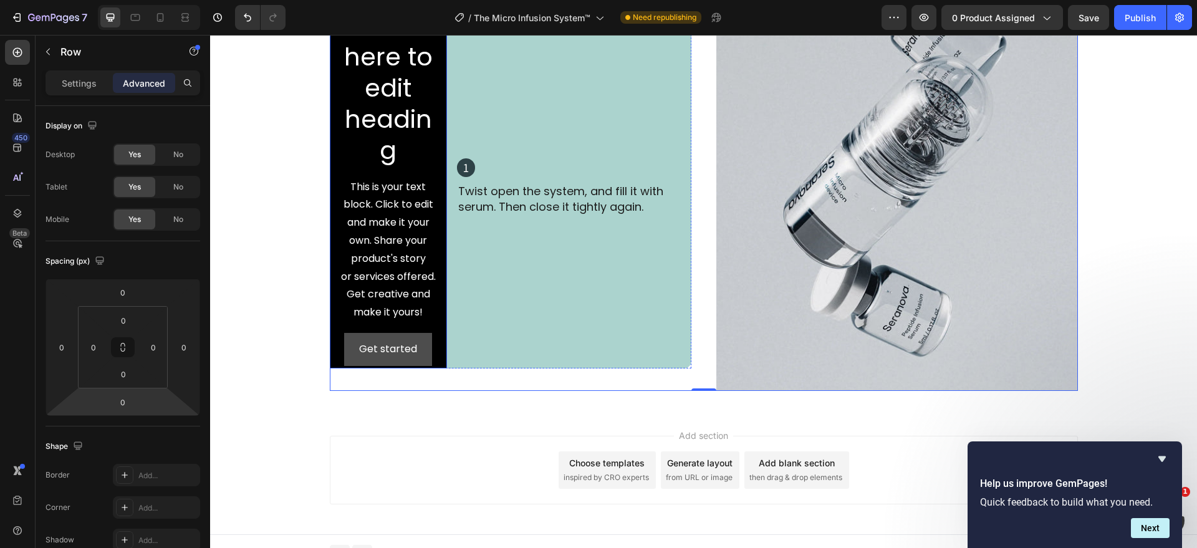
scroll to position [2533, 0]
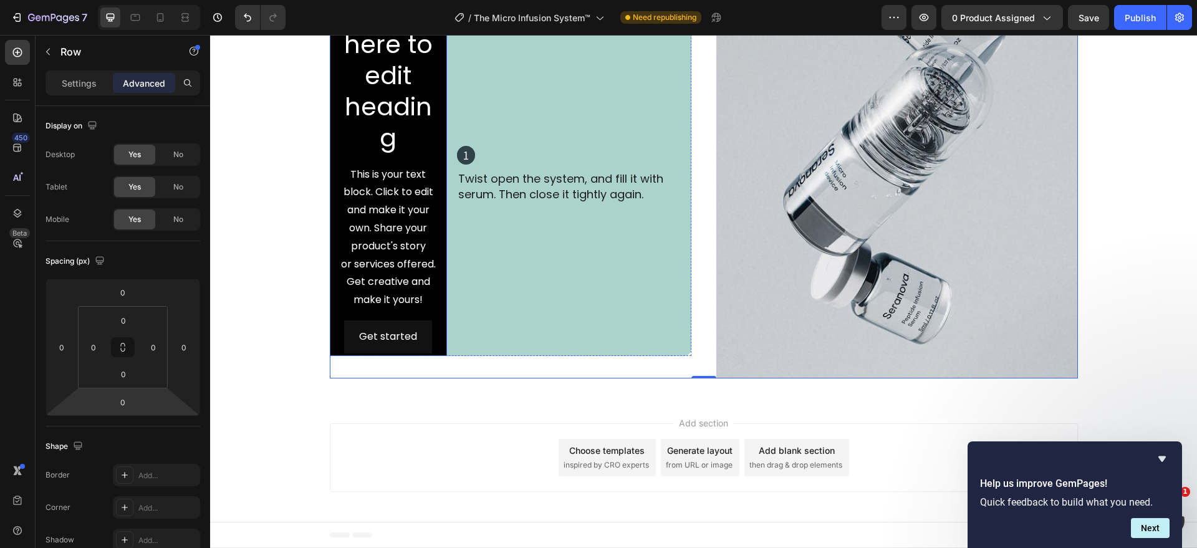
click at [332, 356] on div "Click here to edit heading Heading This is your text block. Click to edit and m…" at bounding box center [388, 175] width 117 height 362
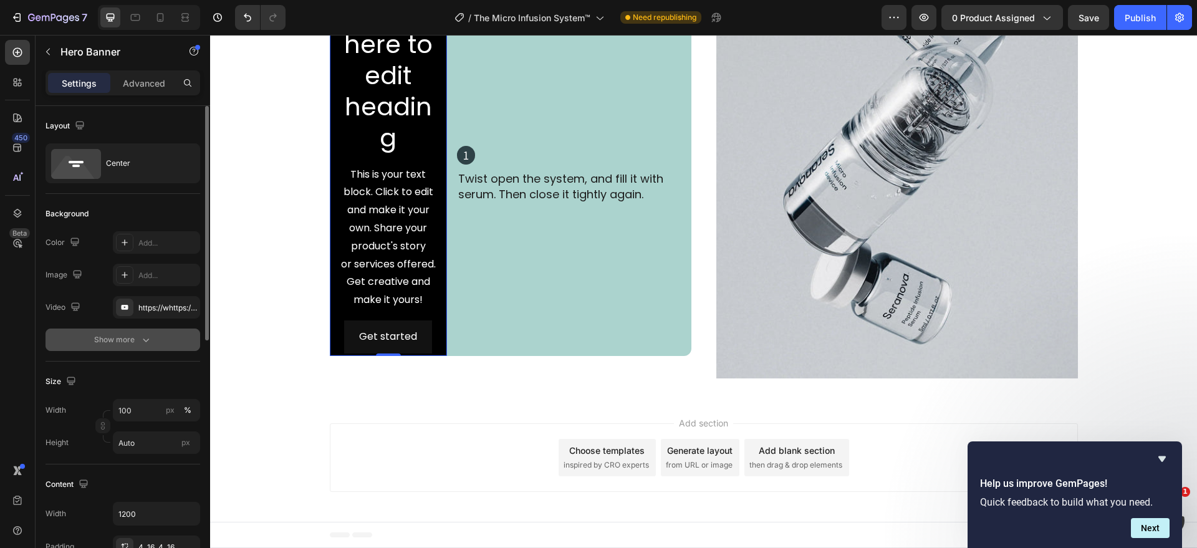
click at [143, 334] on icon "button" at bounding box center [146, 340] width 12 height 12
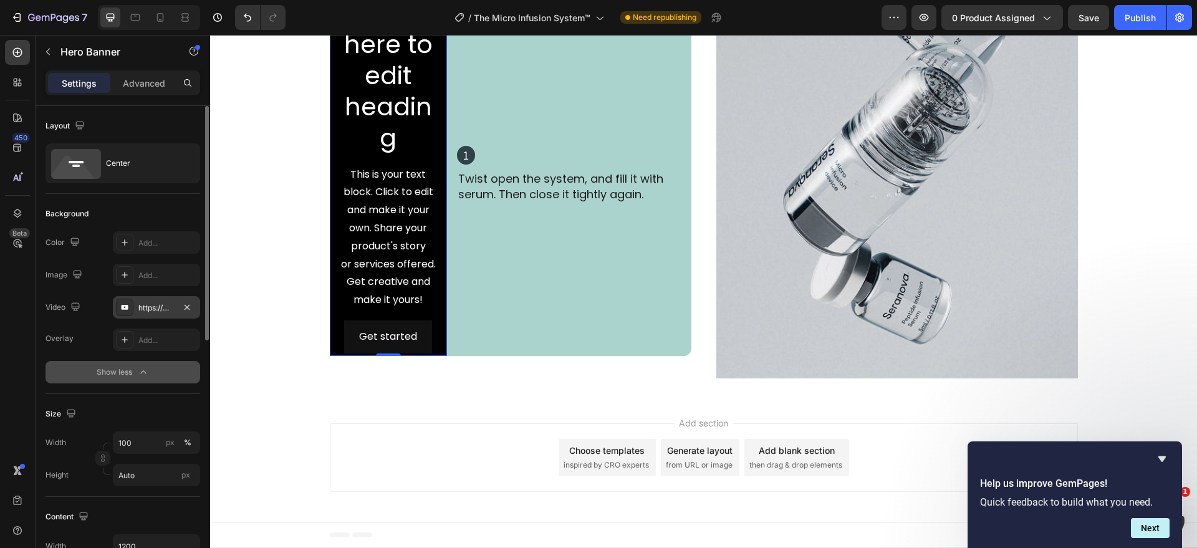
click at [145, 303] on div "https://whttps://[DOMAIN_NAME][URL][DOMAIN_NAME]" at bounding box center [156, 307] width 36 height 11
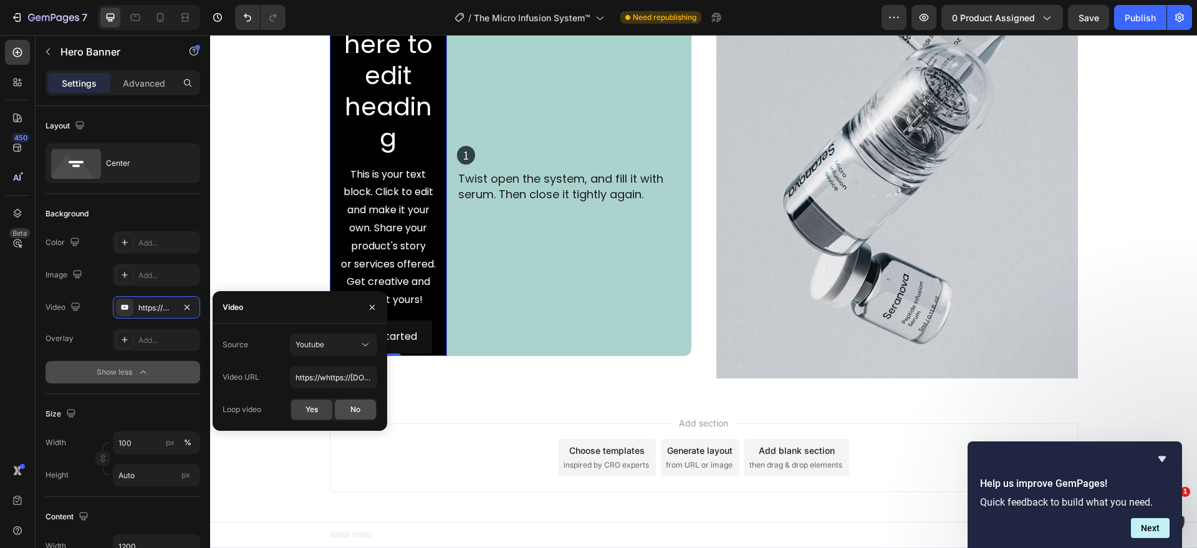
click at [344, 403] on div "No" at bounding box center [355, 410] width 41 height 20
click at [312, 413] on span "Yes" at bounding box center [312, 409] width 12 height 11
click at [366, 377] on input "https://whttps://[DOMAIN_NAME][URL][DOMAIN_NAME]" at bounding box center [333, 377] width 87 height 22
paste input "[URL][DOMAIN_NAME]"
type input "[URL][DOMAIN_NAME]"
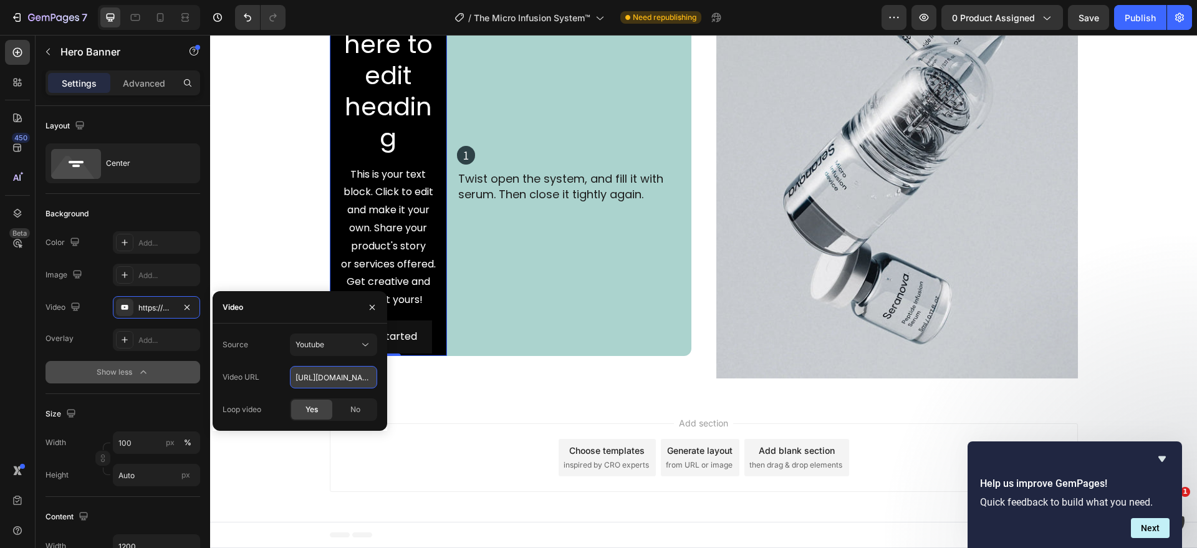
scroll to position [0, 528]
click at [422, 438] on div "Add section Choose templates inspired by CRO experts Generate layout from URL o…" at bounding box center [704, 457] width 748 height 69
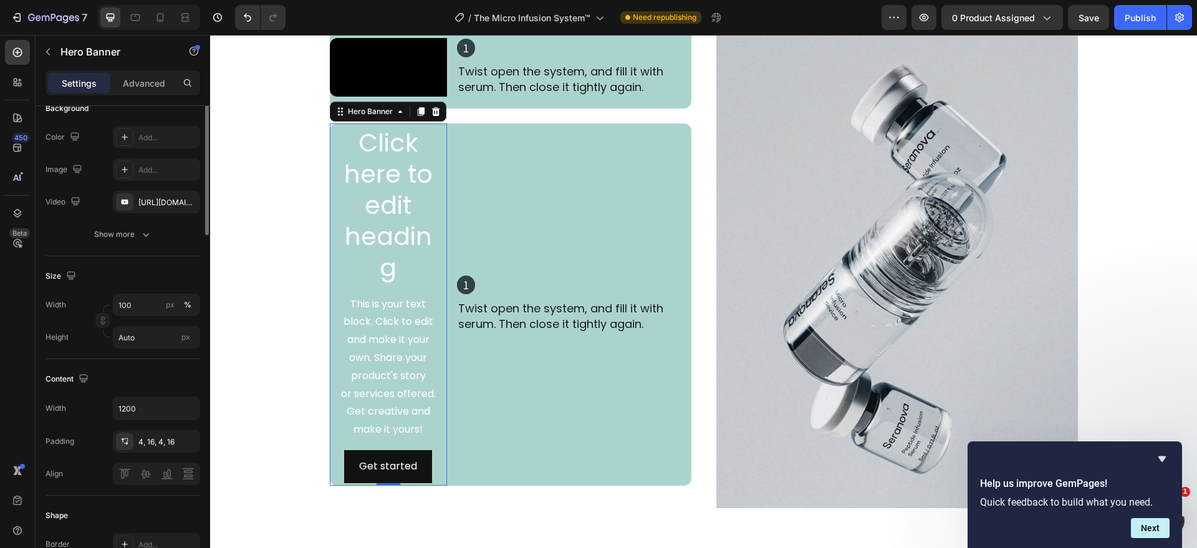
scroll to position [0, 0]
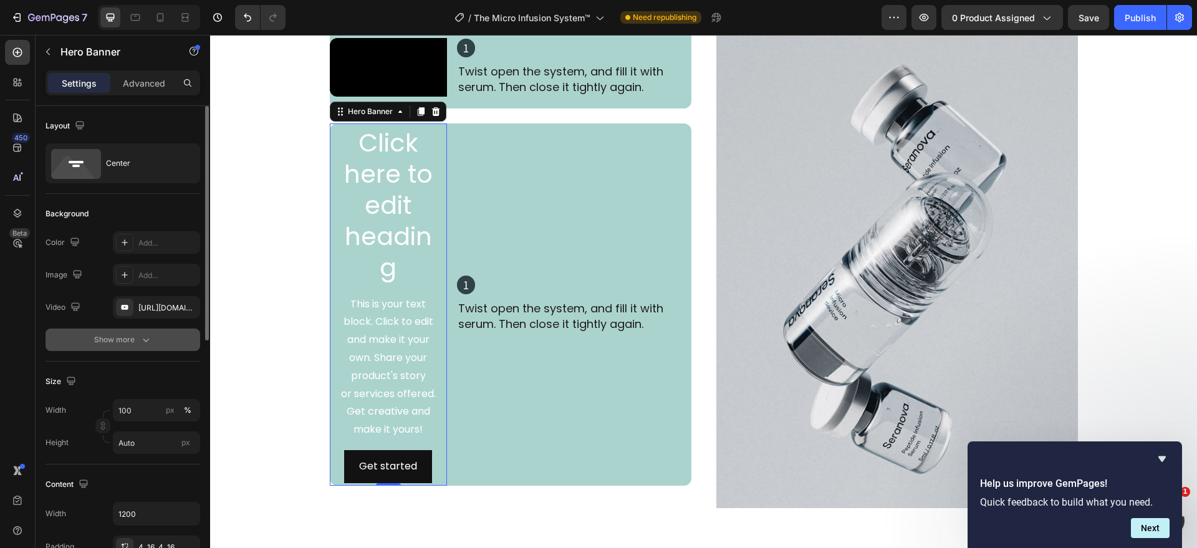
click at [142, 342] on icon "button" at bounding box center [146, 340] width 12 height 12
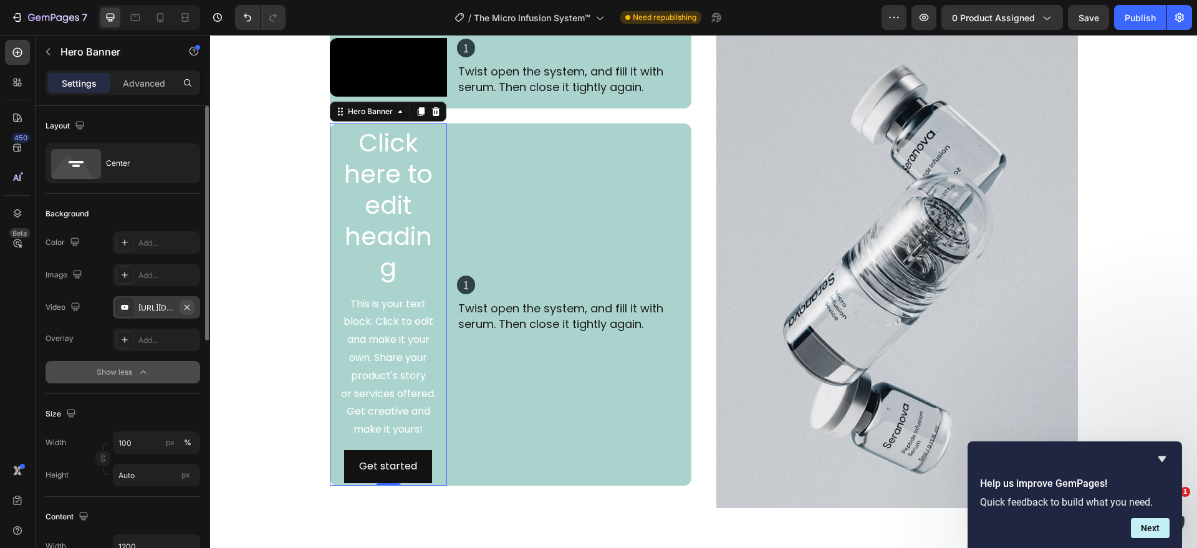
click at [183, 307] on icon "button" at bounding box center [187, 307] width 10 height 10
click at [135, 374] on div "Show less" at bounding box center [123, 372] width 53 height 12
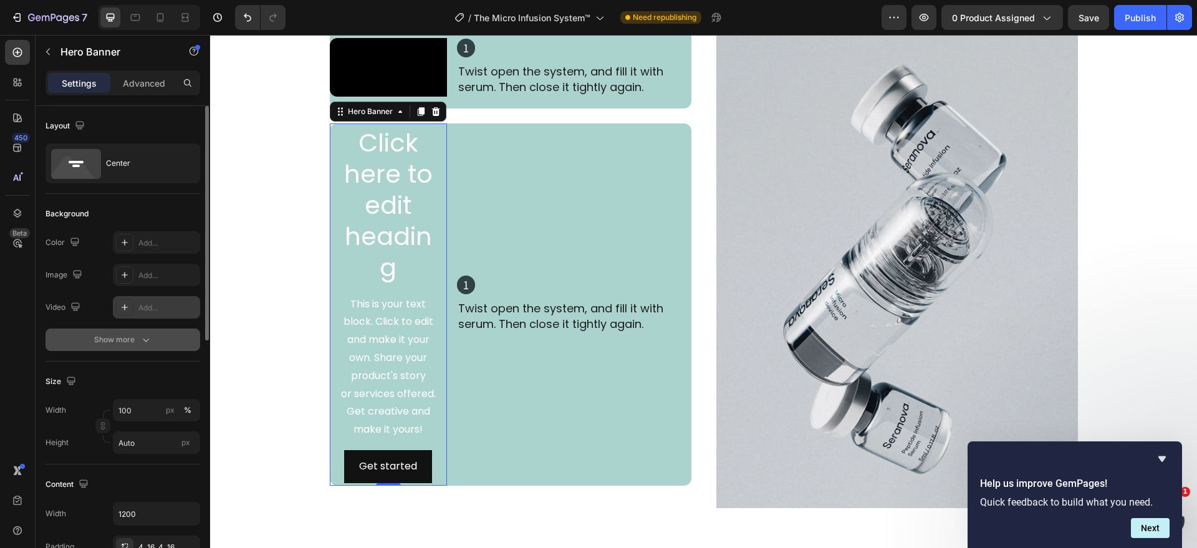
click at [140, 346] on button "Show more" at bounding box center [123, 340] width 155 height 22
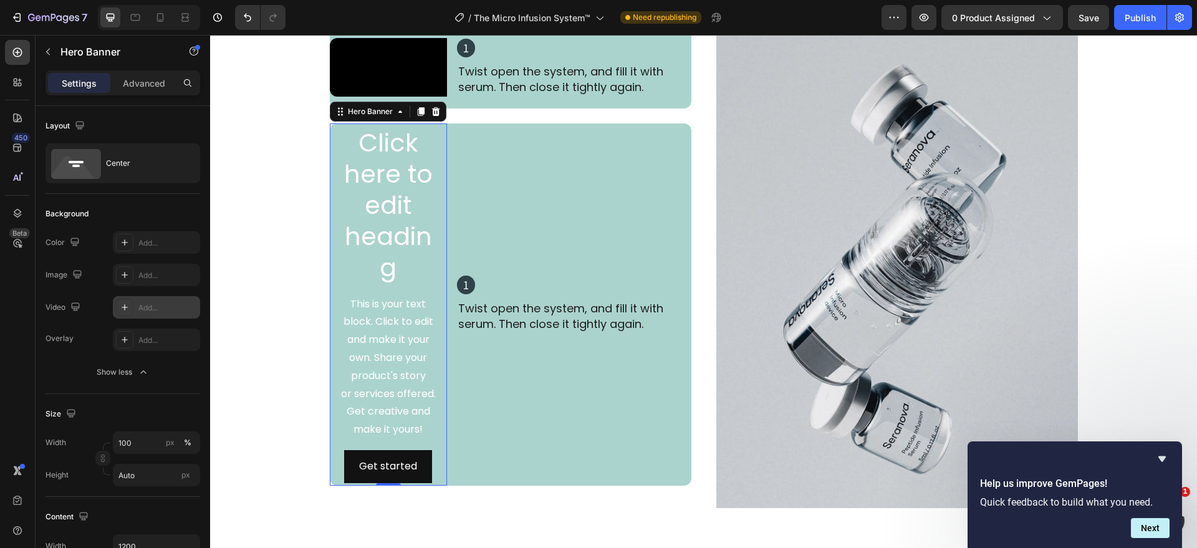
click at [126, 306] on icon at bounding box center [125, 307] width 10 height 10
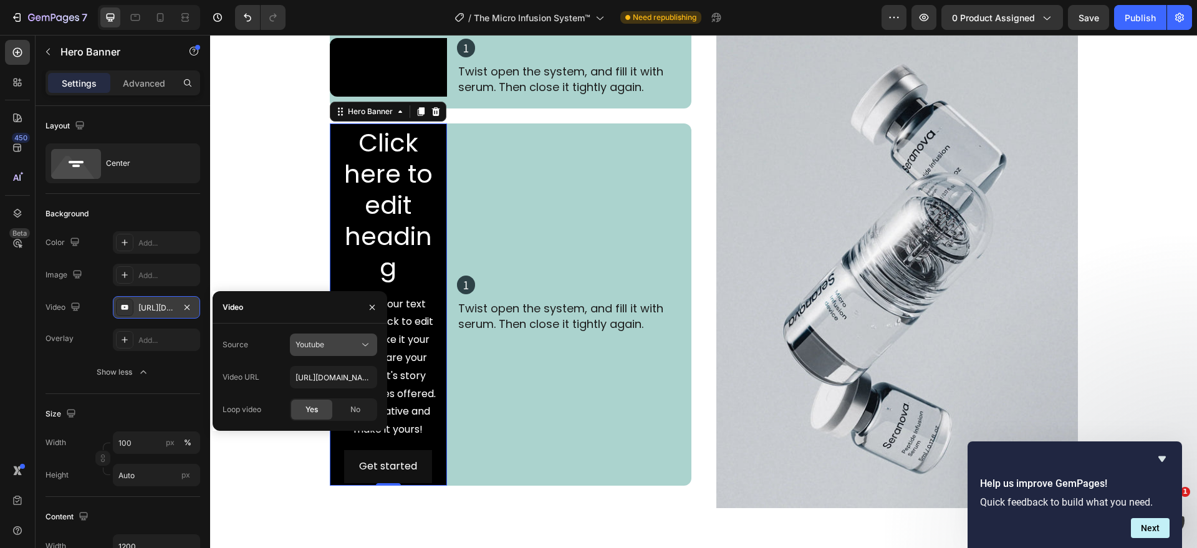
click at [358, 342] on div "Youtube" at bounding box center [328, 344] width 64 height 11
click at [334, 402] on p "Youtube" at bounding box center [331, 398] width 71 height 11
click at [348, 346] on div "Youtube" at bounding box center [328, 344] width 64 height 11
drag, startPoint x: 329, startPoint y: 377, endPoint x: 341, endPoint y: 384, distance: 14.5
click at [329, 380] on span "Video hosting" at bounding box center [319, 375] width 47 height 11
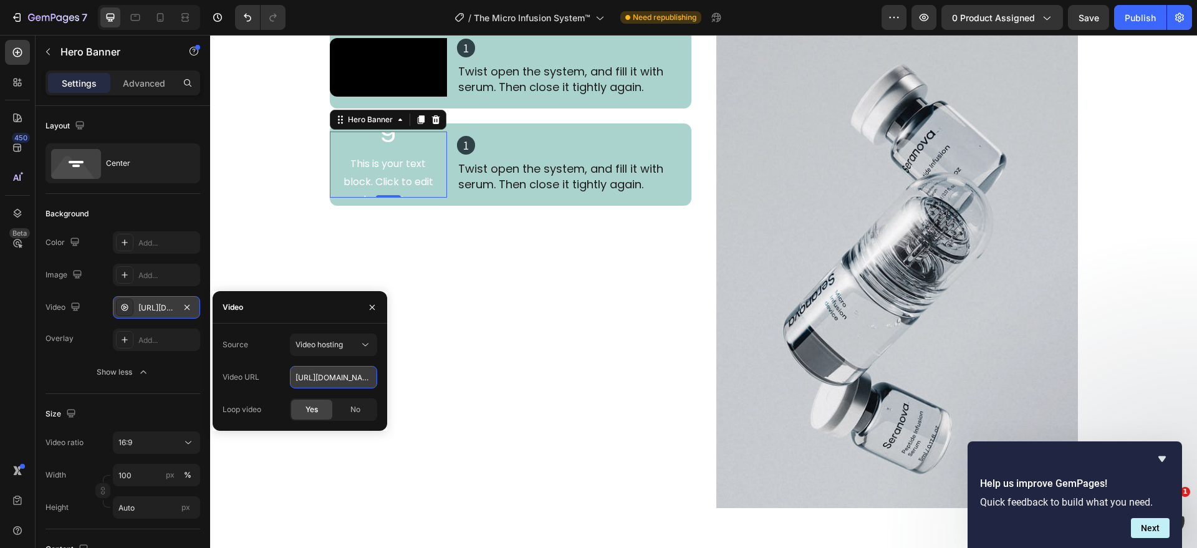
click at [339, 377] on input "[URL][DOMAIN_NAME]" at bounding box center [333, 377] width 87 height 22
paste input "[DOMAIN_NAME][URL]"
type input "[URL][DOMAIN_NAME]"
click at [410, 372] on div "Video 1 Heading Twist open the system, and fill it with serum. Then close it ti…" at bounding box center [511, 267] width 362 height 482
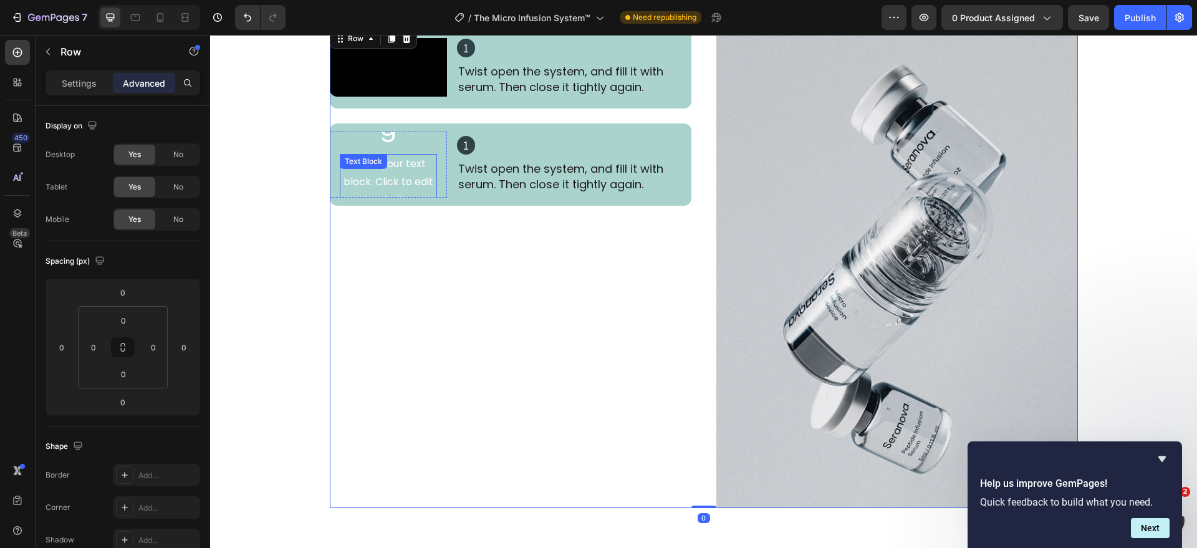
click at [408, 187] on div "This is your text block. Click to edit and make it your own. Share your product…" at bounding box center [388, 227] width 97 height 146
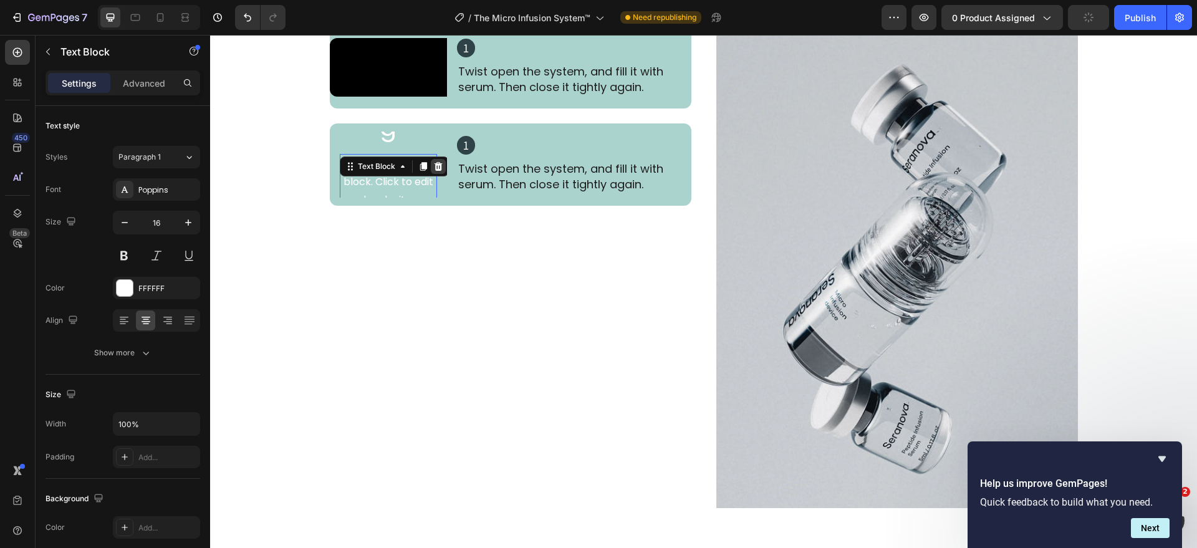
click at [431, 174] on div at bounding box center [438, 166] width 15 height 15
click at [400, 169] on h2 "Click here to edit heading" at bounding box center [388, 143] width 97 height 158
click at [373, 234] on div "Video 1 Heading Twist open the system, and fill it with serum. Then close it ti…" at bounding box center [511, 267] width 362 height 482
click at [393, 175] on p "Click here to edit heading" at bounding box center [388, 143] width 95 height 156
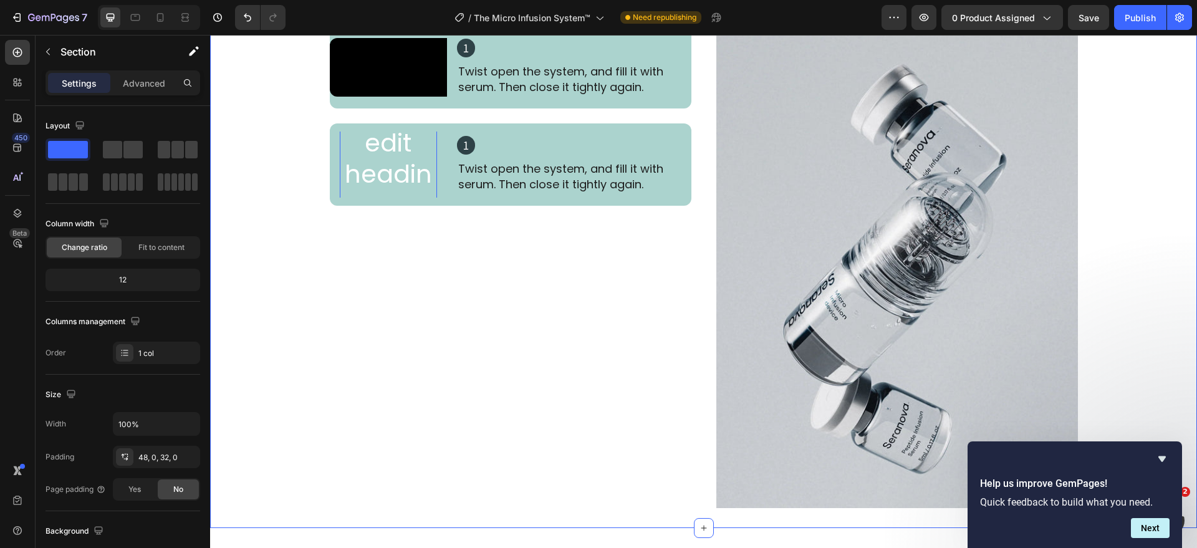
click at [284, 284] on div "Refresh Your Skin in 4 Simple Steps Heading Dermatologists recommend using once…" at bounding box center [703, 205] width 987 height 605
click at [440, 201] on div "Click here to edit heading Heading Get started Button" at bounding box center [388, 164] width 117 height 206
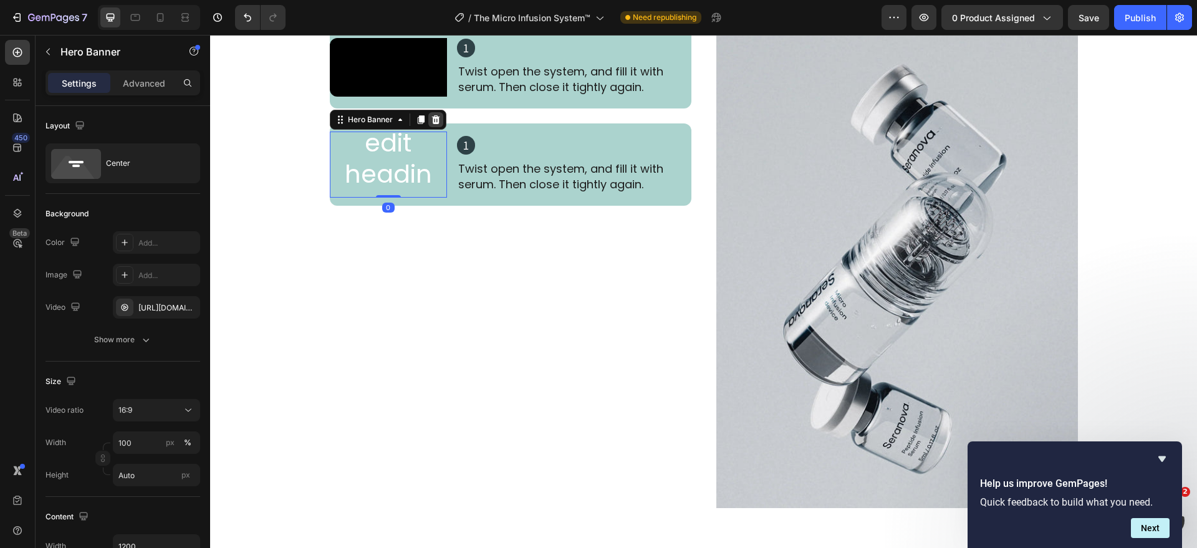
click at [431, 125] on icon at bounding box center [436, 120] width 10 height 10
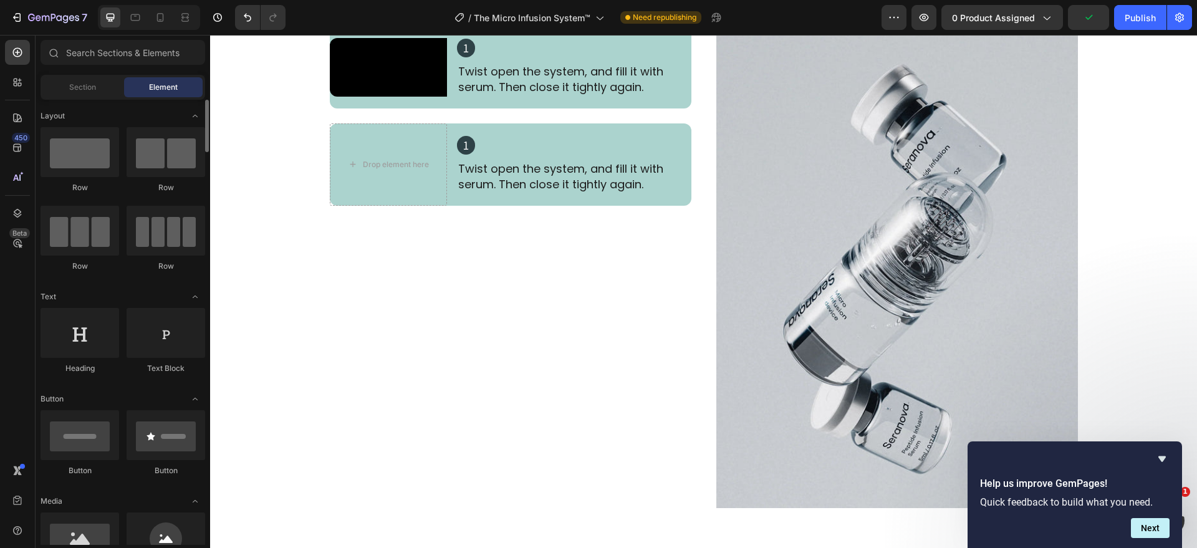
scroll to position [389, 0]
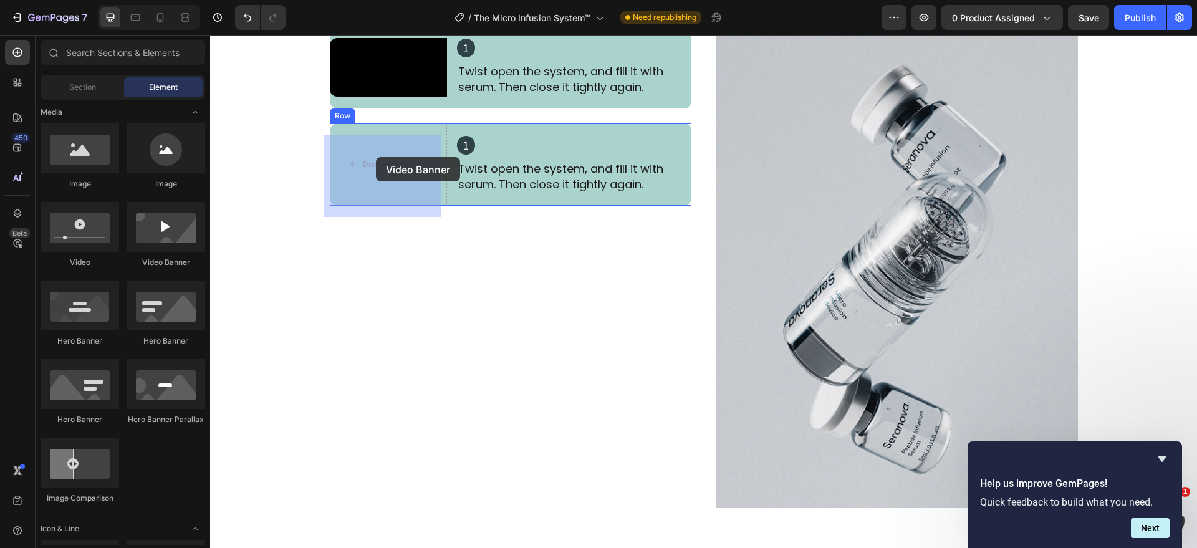
drag, startPoint x: 367, startPoint y: 250, endPoint x: 376, endPoint y: 157, distance: 93.4
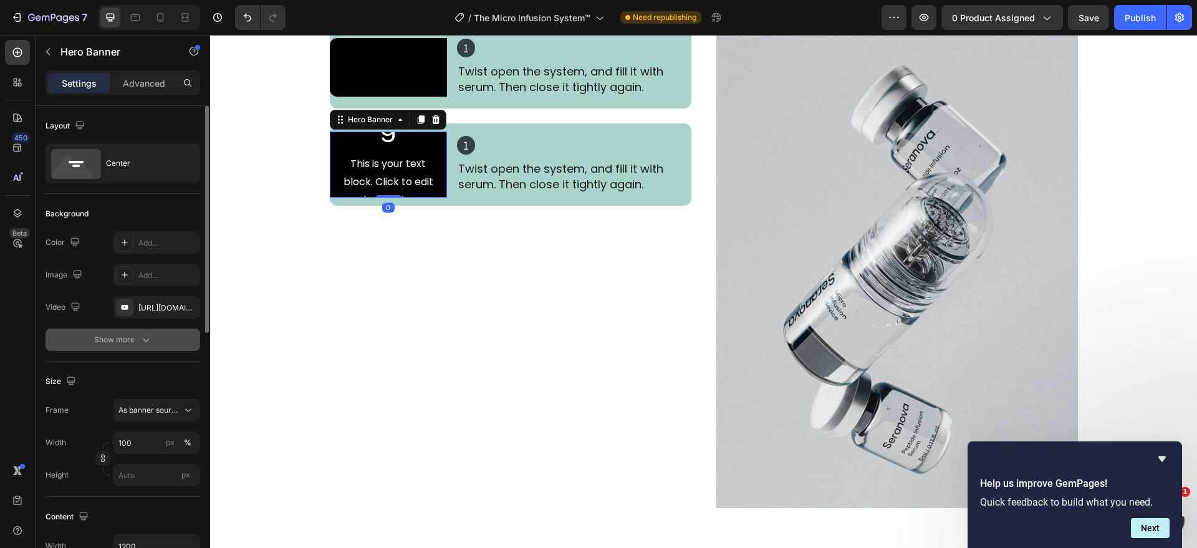
click at [144, 334] on icon "button" at bounding box center [146, 340] width 12 height 12
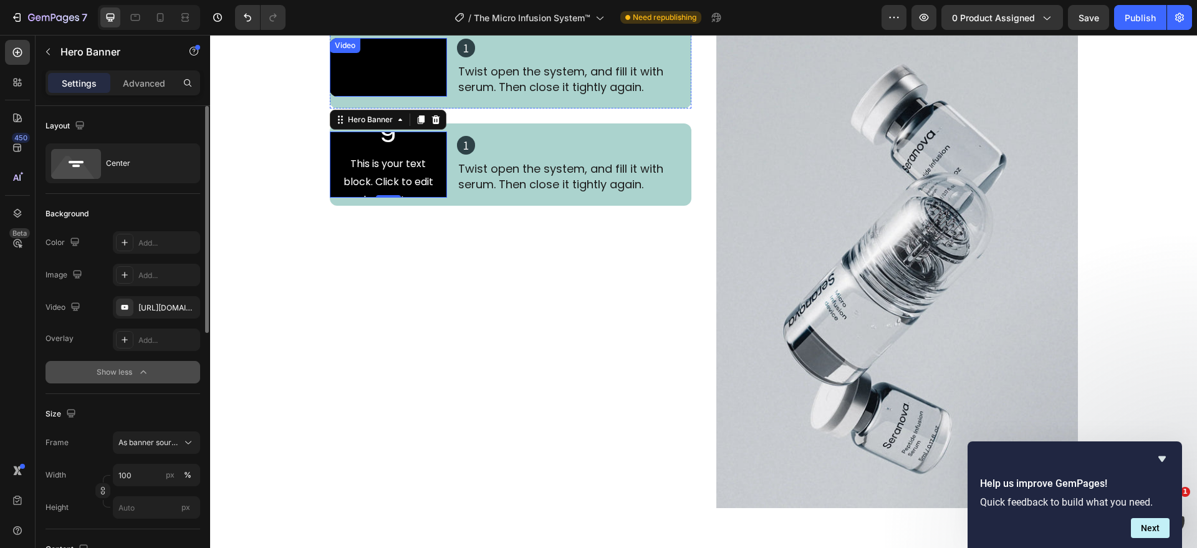
click at [418, 66] on video at bounding box center [388, 67] width 117 height 59
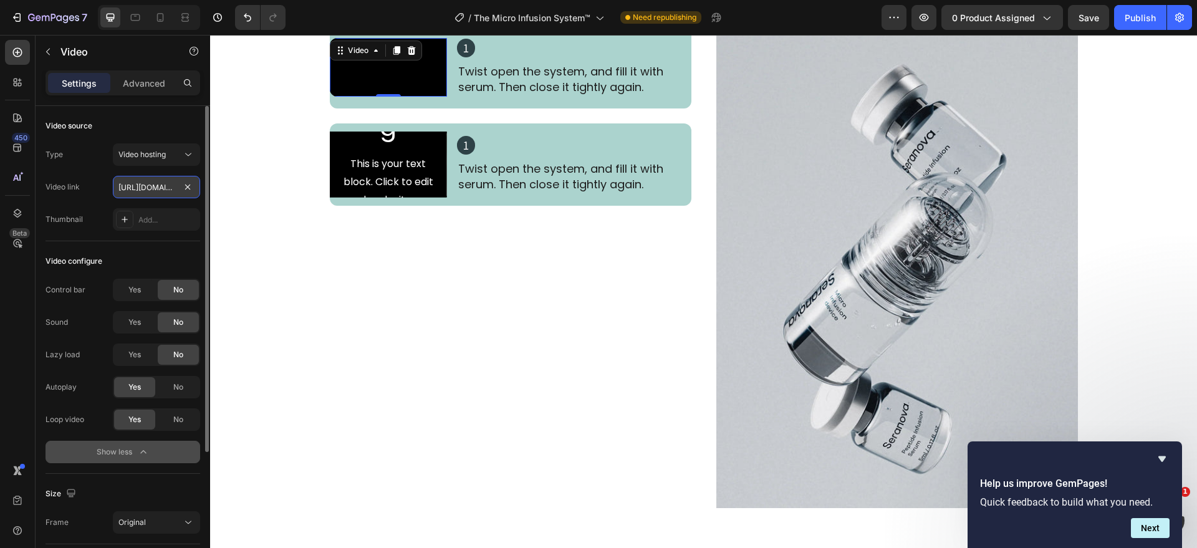
click at [156, 181] on input "[URL][DOMAIN_NAME]" at bounding box center [156, 187] width 87 height 22
click at [438, 151] on div "Click here to edit heading Heading This is your text block. Click to edit and m…" at bounding box center [388, 164] width 117 height 362
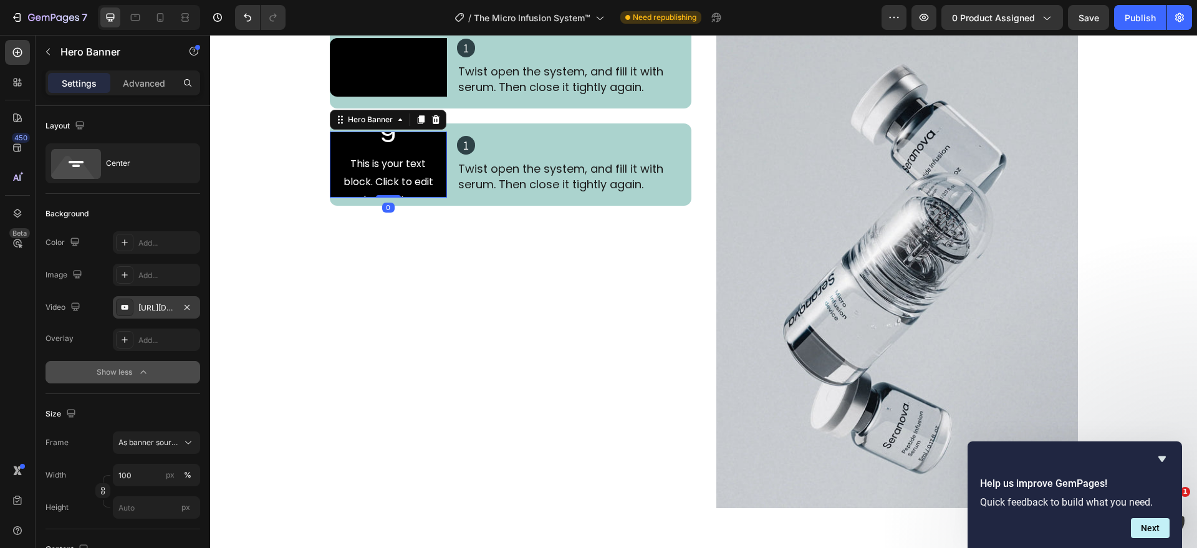
click at [160, 306] on div "[URL][DOMAIN_NAME]" at bounding box center [156, 307] width 36 height 11
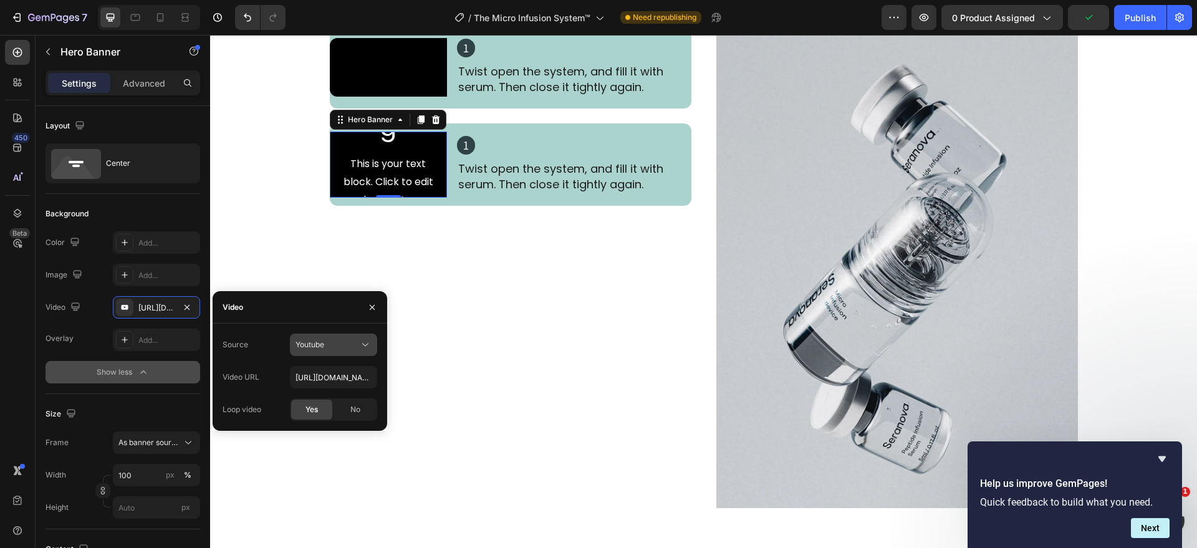
click at [359, 344] on div "Youtube" at bounding box center [328, 344] width 64 height 11
click at [330, 373] on span "Video hosting" at bounding box center [319, 375] width 47 height 11
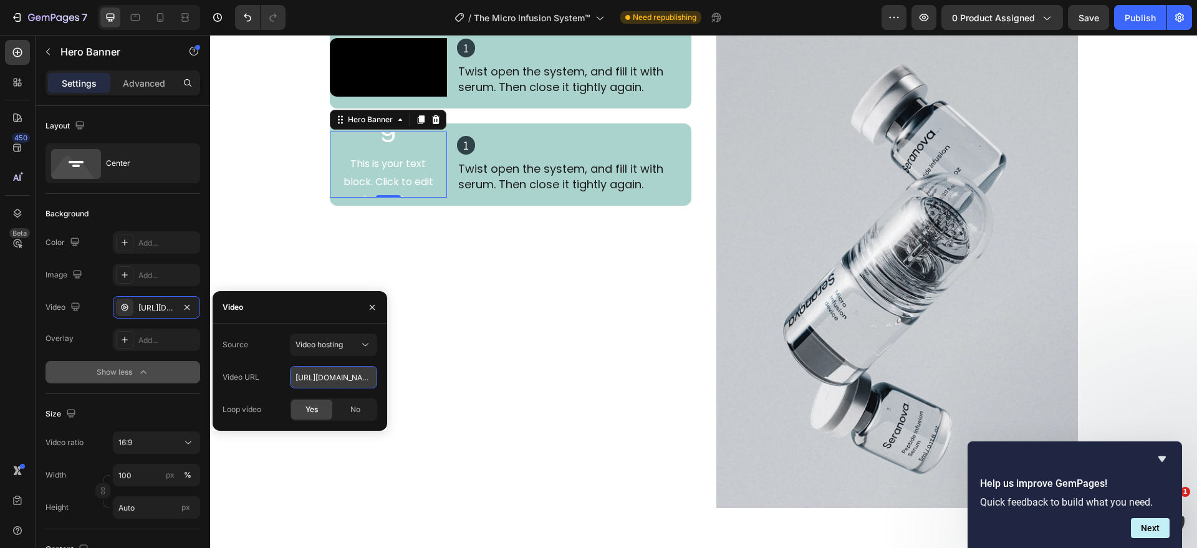
drag, startPoint x: 359, startPoint y: 378, endPoint x: 193, endPoint y: 349, distance: 167.8
click at [359, 378] on input "[URL][DOMAIN_NAME]" at bounding box center [333, 377] width 87 height 22
paste input "[DOMAIN_NAME][URL]"
type input "[URL][DOMAIN_NAME]"
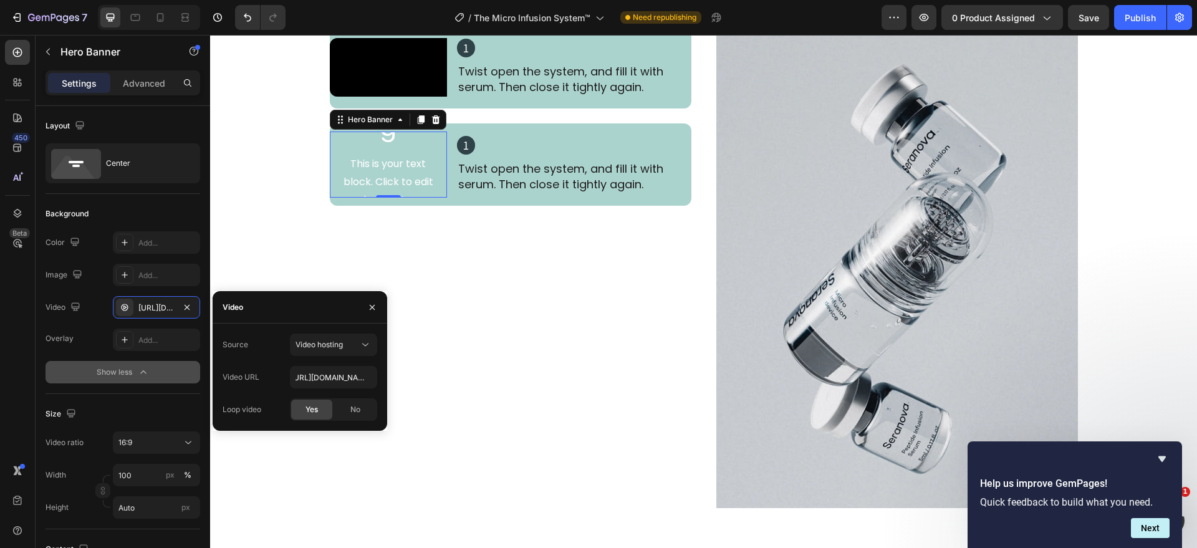
click at [312, 412] on span "Yes" at bounding box center [312, 409] width 12 height 11
click at [152, 310] on div "[URL][DOMAIN_NAME]" at bounding box center [156, 307] width 36 height 11
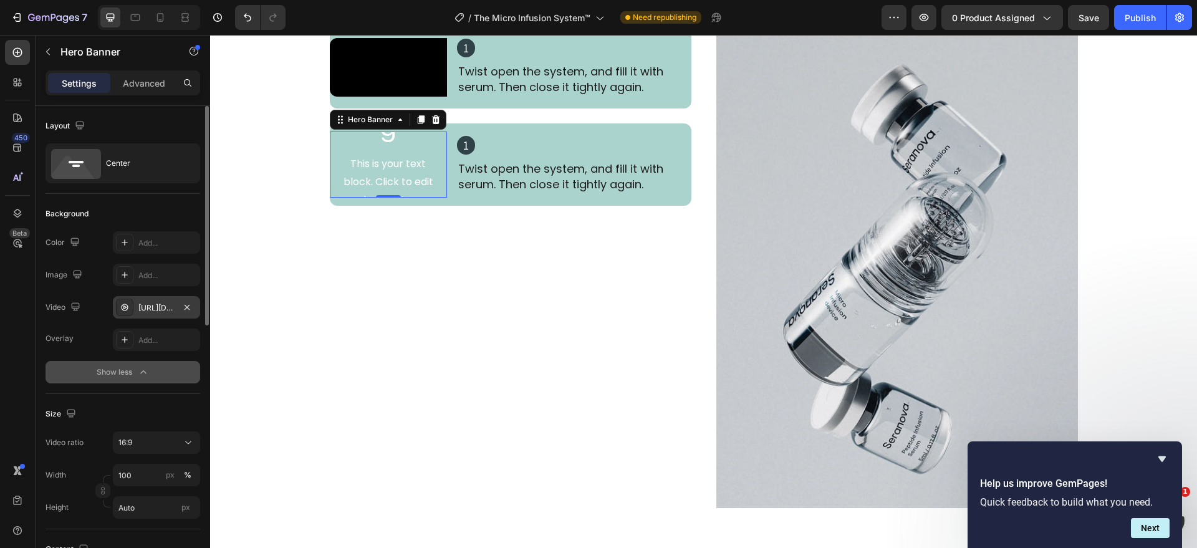
click at [152, 304] on div "[URL][DOMAIN_NAME]" at bounding box center [156, 307] width 36 height 11
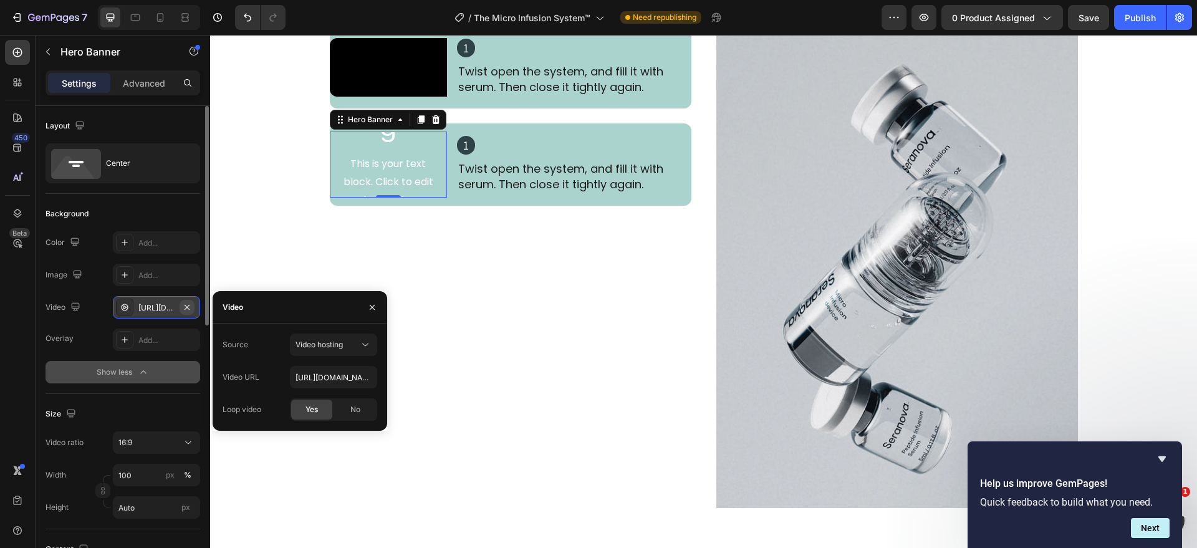
click at [187, 304] on icon "button" at bounding box center [187, 307] width 10 height 10
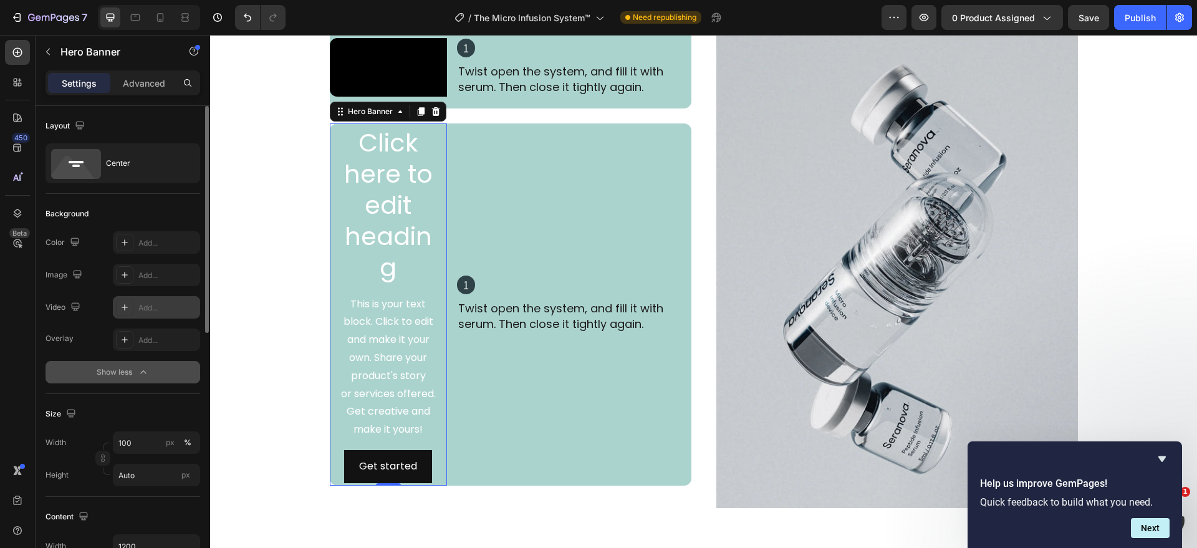
click at [151, 302] on div "Add..." at bounding box center [167, 307] width 59 height 11
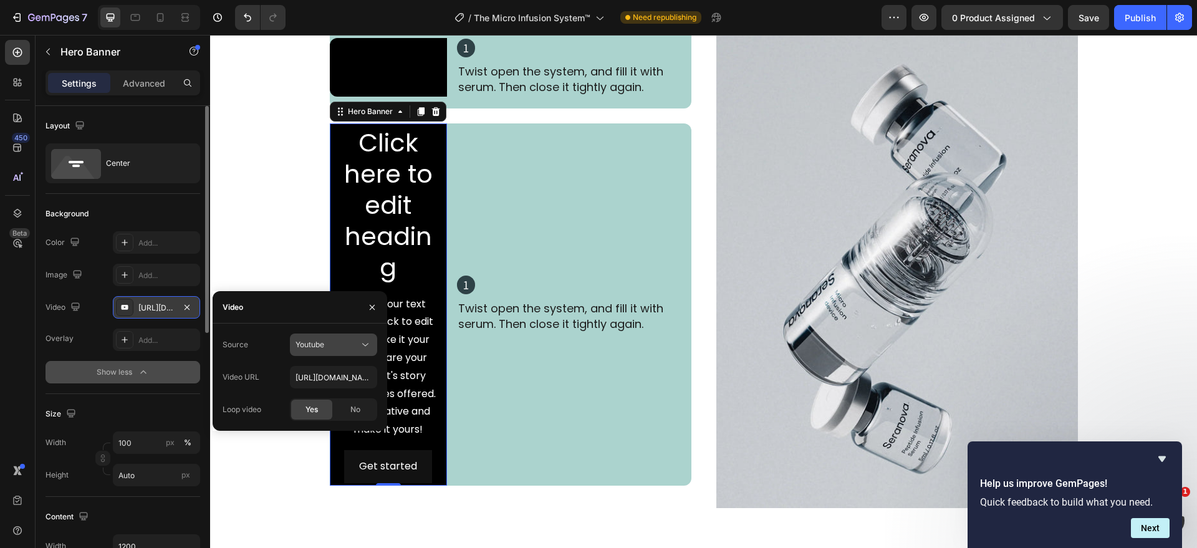
click at [347, 344] on div "Youtube" at bounding box center [328, 344] width 64 height 11
click at [327, 375] on span "Video hosting" at bounding box center [319, 375] width 47 height 11
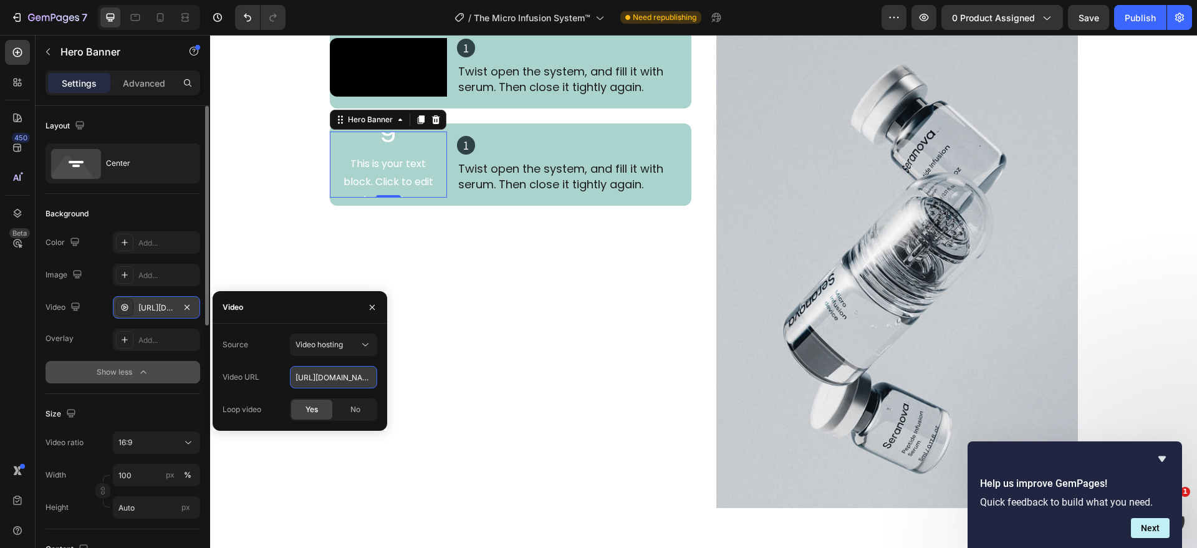
click at [337, 376] on input "[URL][DOMAIN_NAME]" at bounding box center [333, 377] width 87 height 22
paste input "[DOMAIN_NAME][URL]"
type input "[URL][DOMAIN_NAME]"
click at [274, 361] on div "Source Video hosting Video URL [URL][DOMAIN_NAME] Loop video Yes No" at bounding box center [300, 377] width 155 height 87
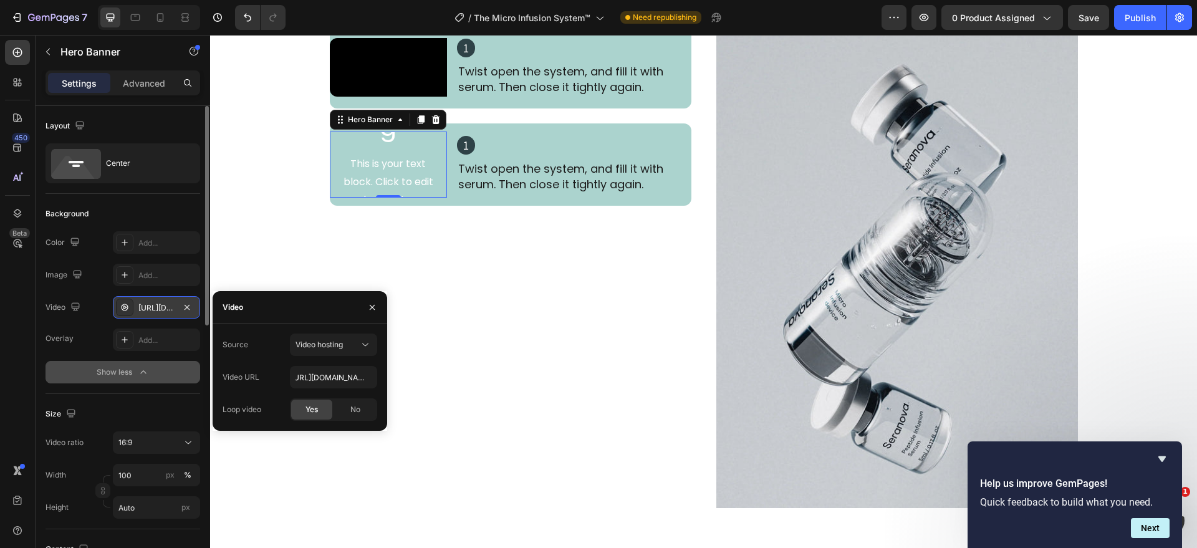
scroll to position [0, 0]
click at [378, 169] on div "Text Block" at bounding box center [363, 161] width 47 height 15
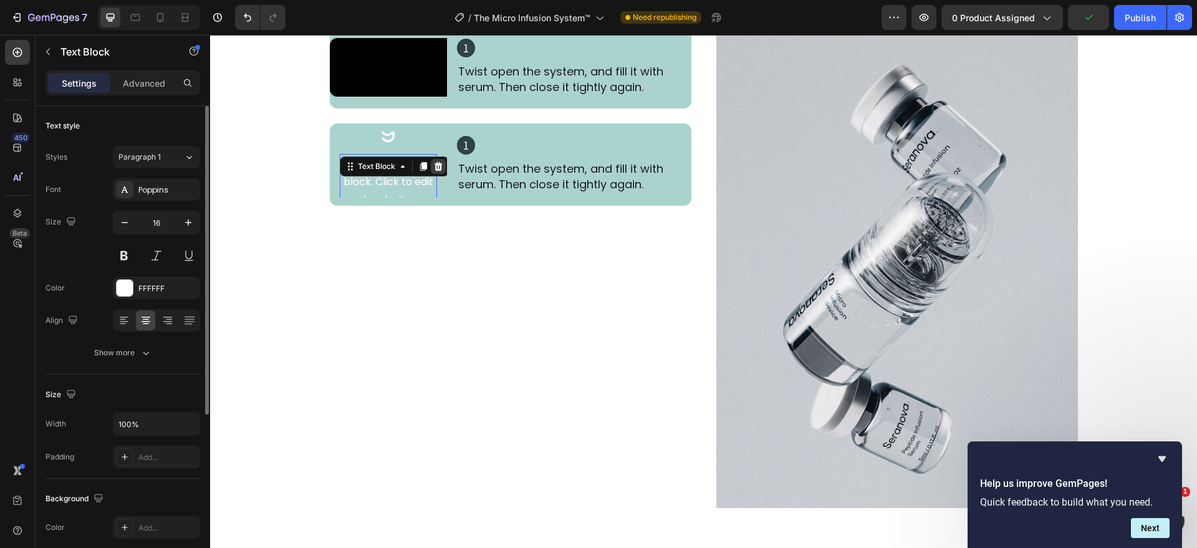
click at [434, 171] on icon at bounding box center [438, 166] width 8 height 9
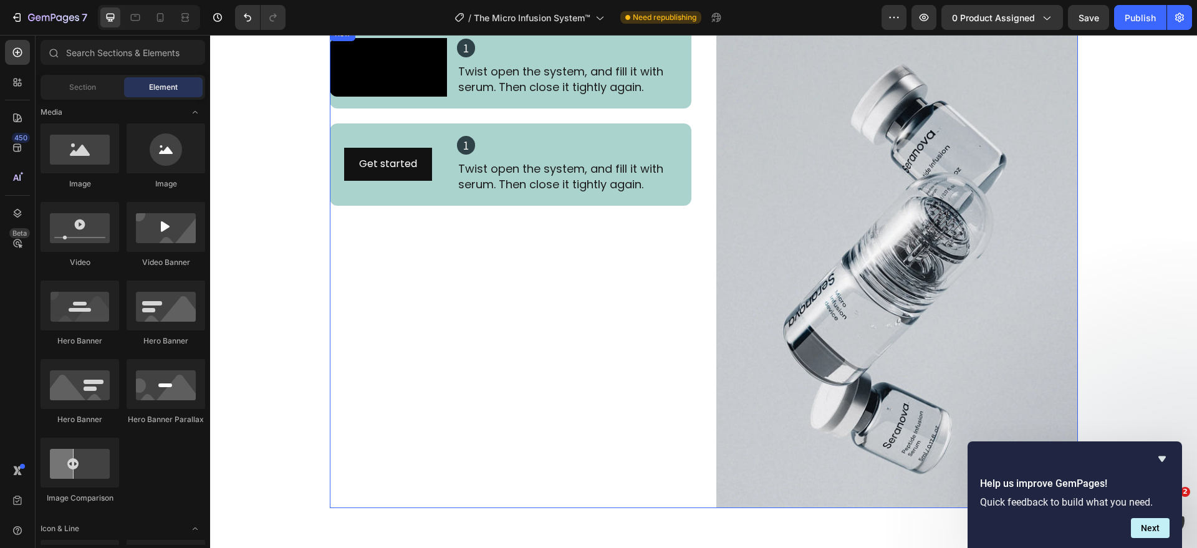
click at [415, 267] on div "Video 1 Heading Twist open the system, and fill it with serum. Then close it ti…" at bounding box center [511, 267] width 362 height 482
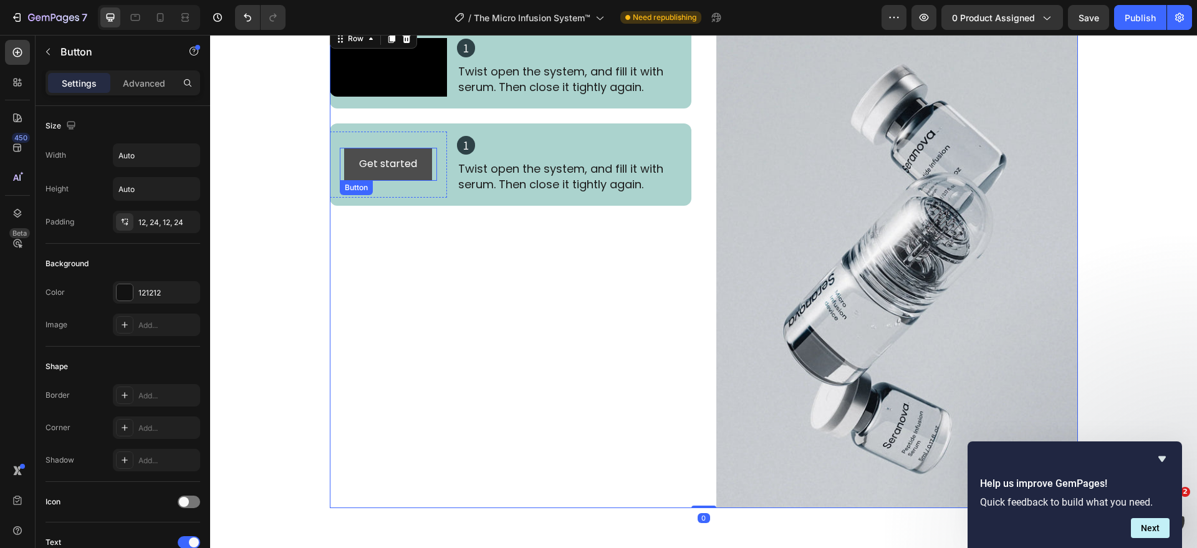
click at [425, 177] on button "Get started" at bounding box center [388, 164] width 88 height 33
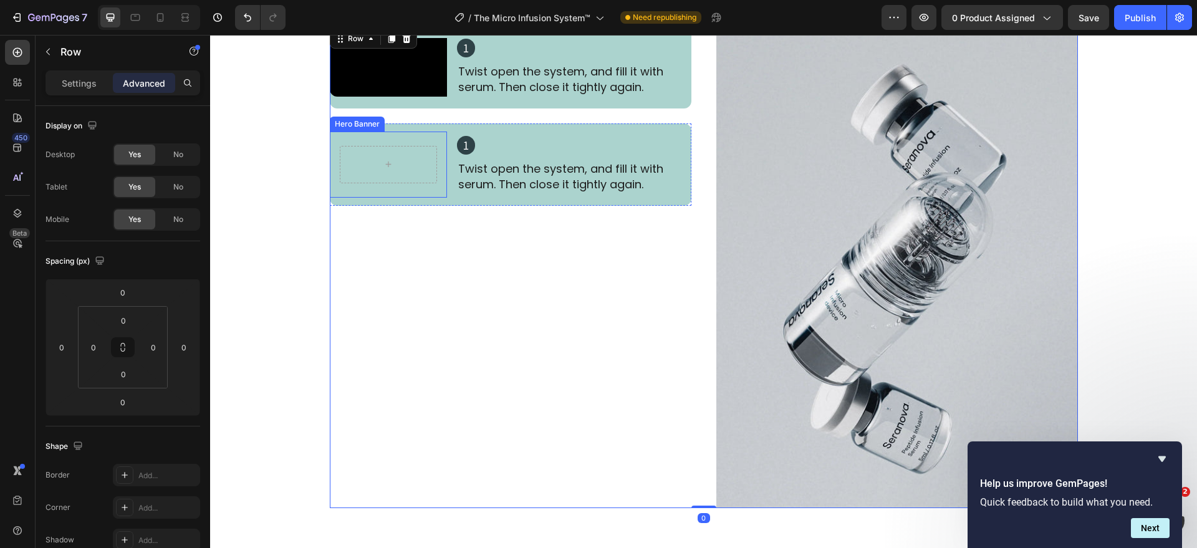
click at [416, 186] on div at bounding box center [388, 164] width 117 height 42
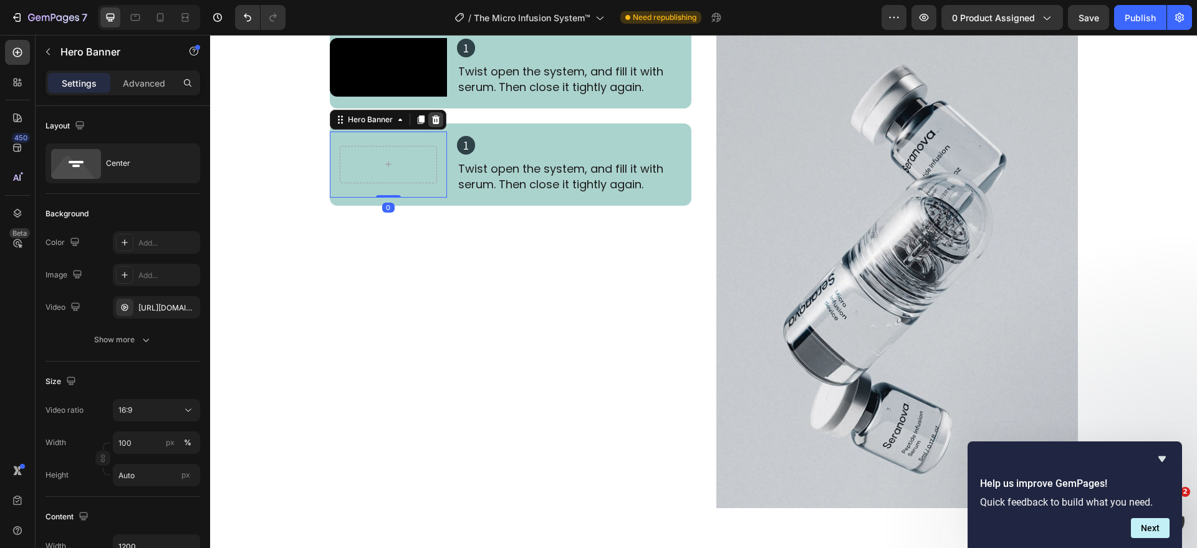
click at [431, 124] on icon at bounding box center [435, 119] width 8 height 9
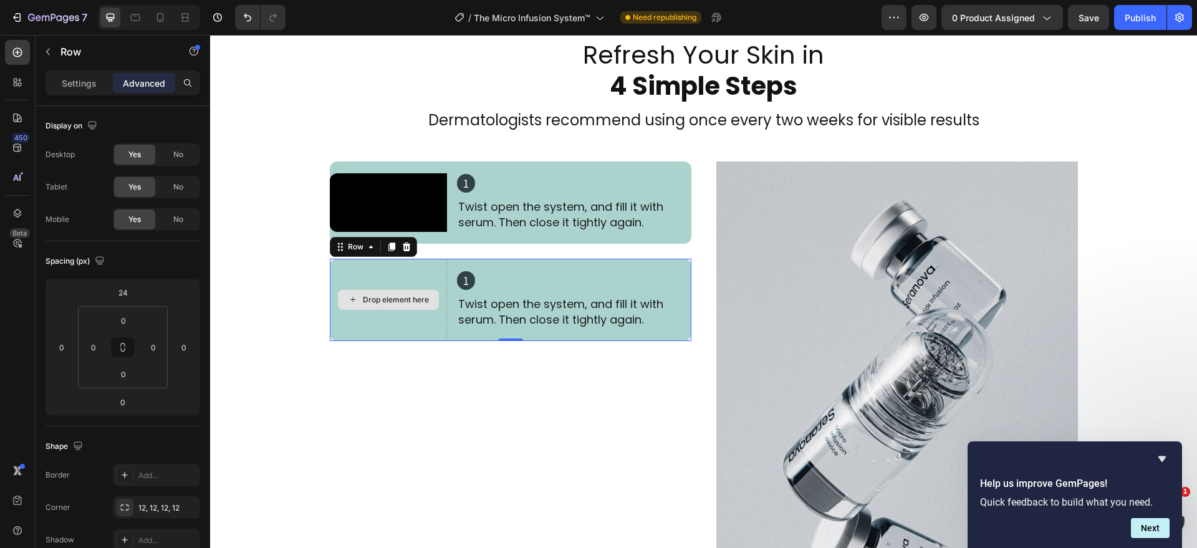
scroll to position [2292, 0]
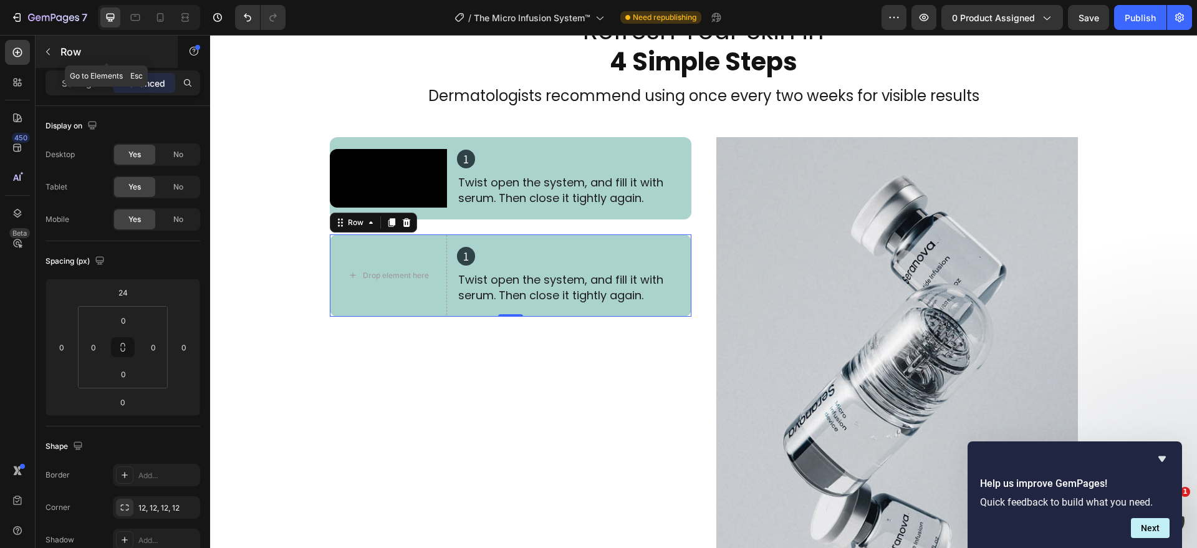
click at [52, 51] on icon "button" at bounding box center [48, 52] width 10 height 10
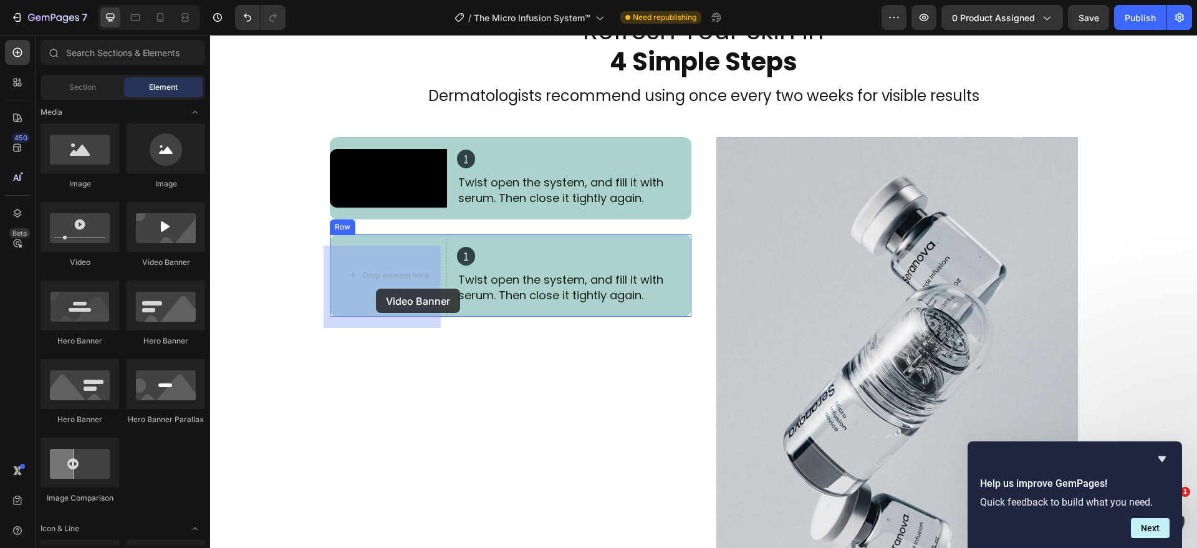
drag, startPoint x: 413, startPoint y: 290, endPoint x: 376, endPoint y: 289, distance: 36.8
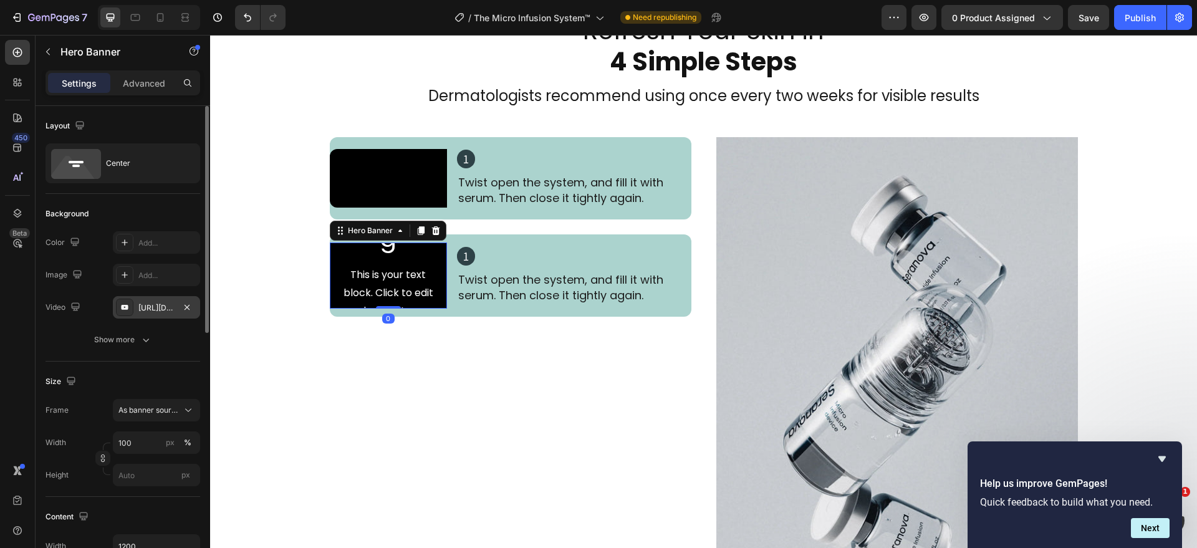
click at [152, 310] on div "[URL][DOMAIN_NAME]" at bounding box center [156, 307] width 36 height 11
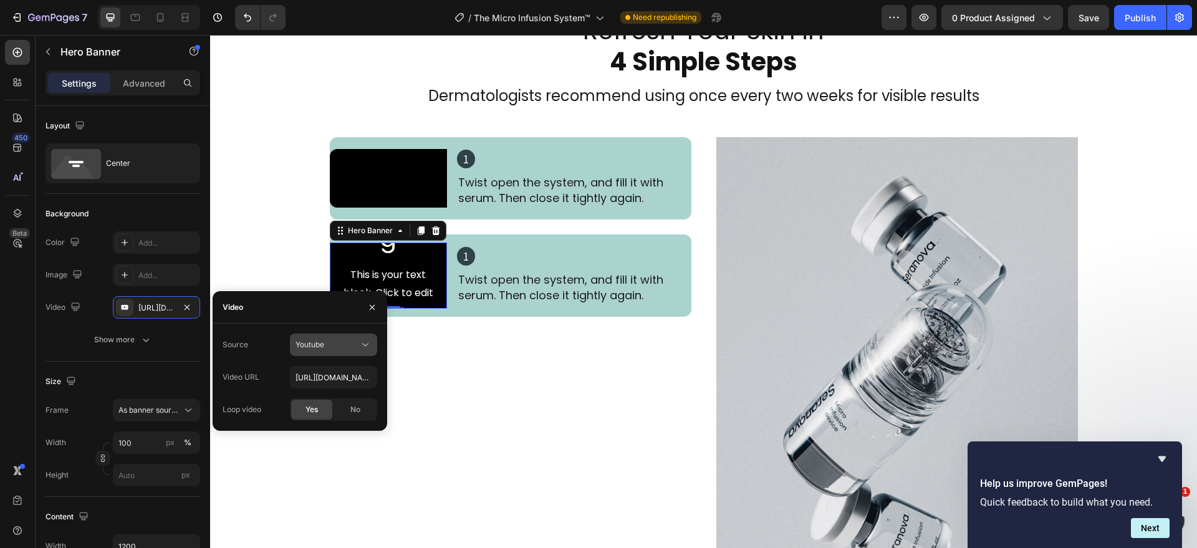
click at [347, 340] on div "Youtube" at bounding box center [328, 344] width 64 height 11
click at [329, 376] on span "Video hosting" at bounding box center [319, 375] width 47 height 11
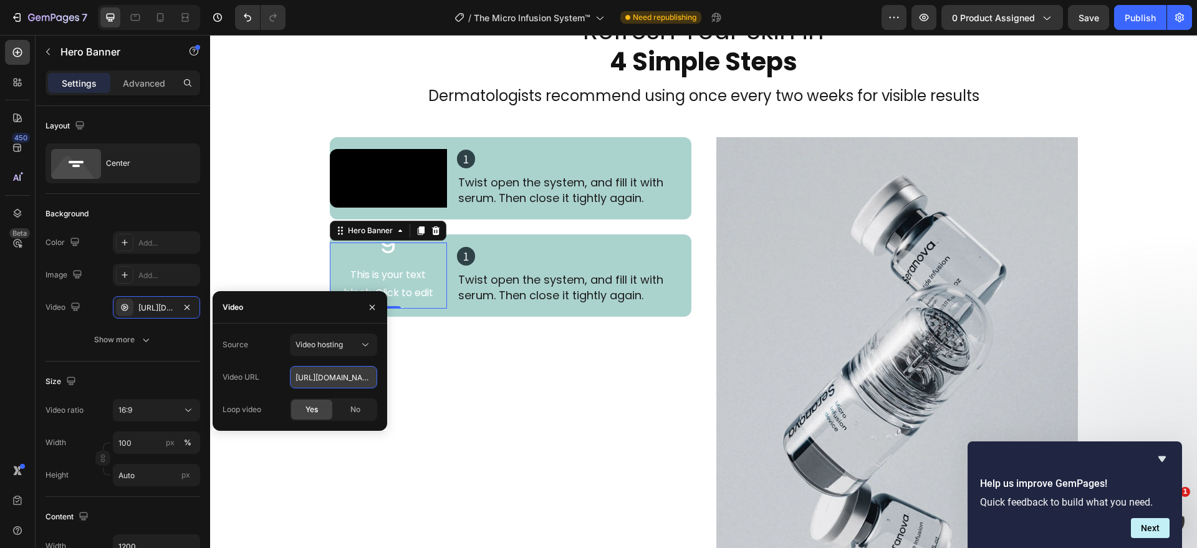
click at [340, 373] on input "[URL][DOMAIN_NAME]" at bounding box center [333, 377] width 87 height 22
paste input "[URL][DOMAIN_NAME]"
type input "[URL][DOMAIN_NAME]"
click at [269, 369] on div "Video URL [URL][DOMAIN_NAME]" at bounding box center [300, 377] width 155 height 22
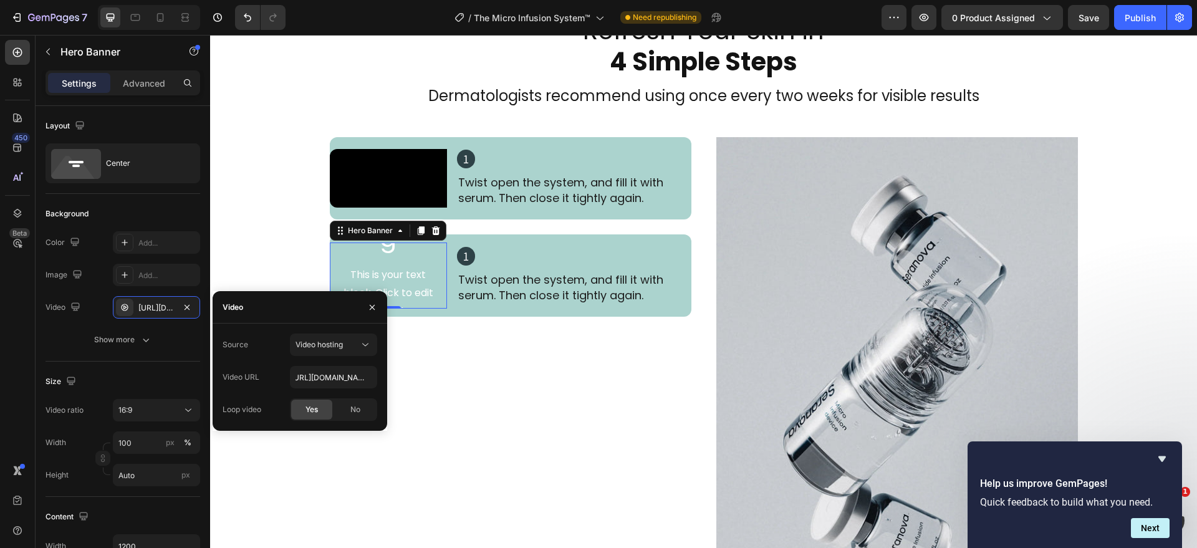
scroll to position [0, 0]
click at [480, 436] on div "Video 1 Heading Twist open the system, and fill it with serum. Then close it ti…" at bounding box center [511, 378] width 362 height 482
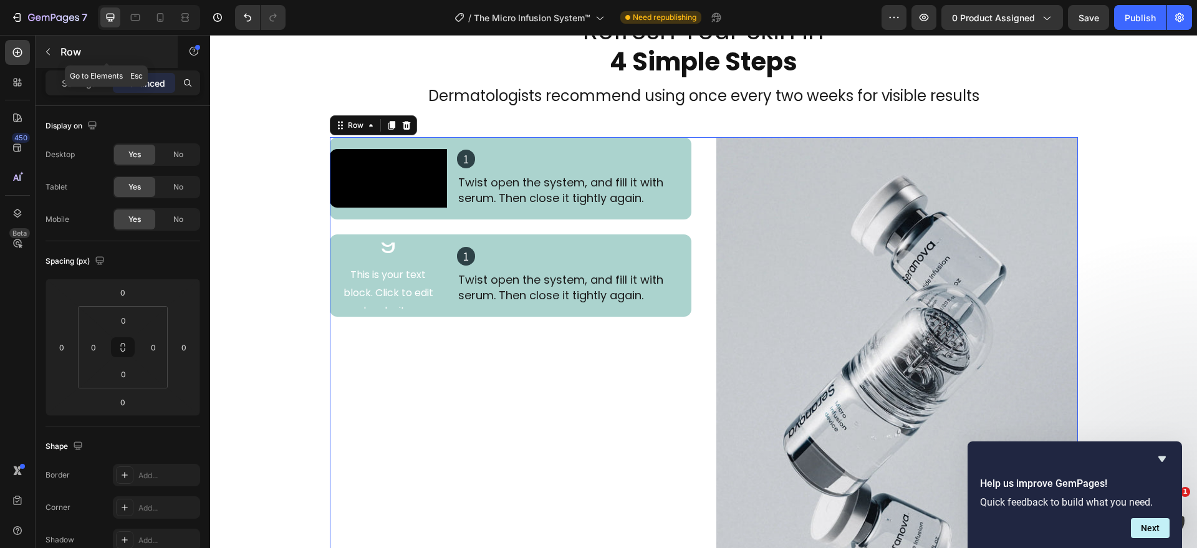
click at [49, 47] on icon "button" at bounding box center [48, 52] width 10 height 10
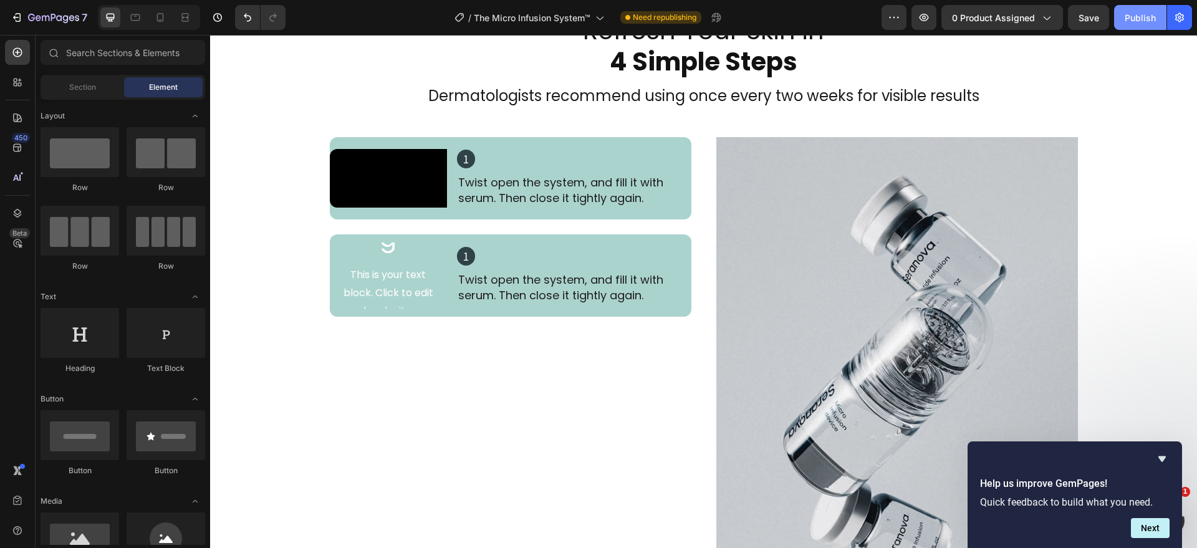
click at [1125, 23] on div "Publish" at bounding box center [1140, 17] width 31 height 13
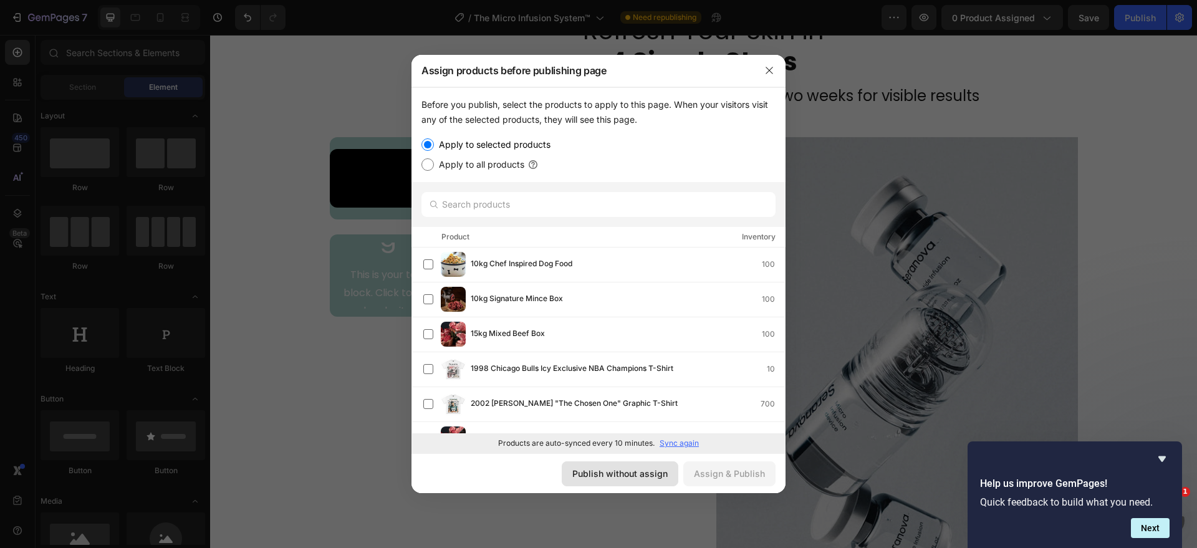
click at [621, 483] on button "Publish without assign" at bounding box center [620, 473] width 117 height 25
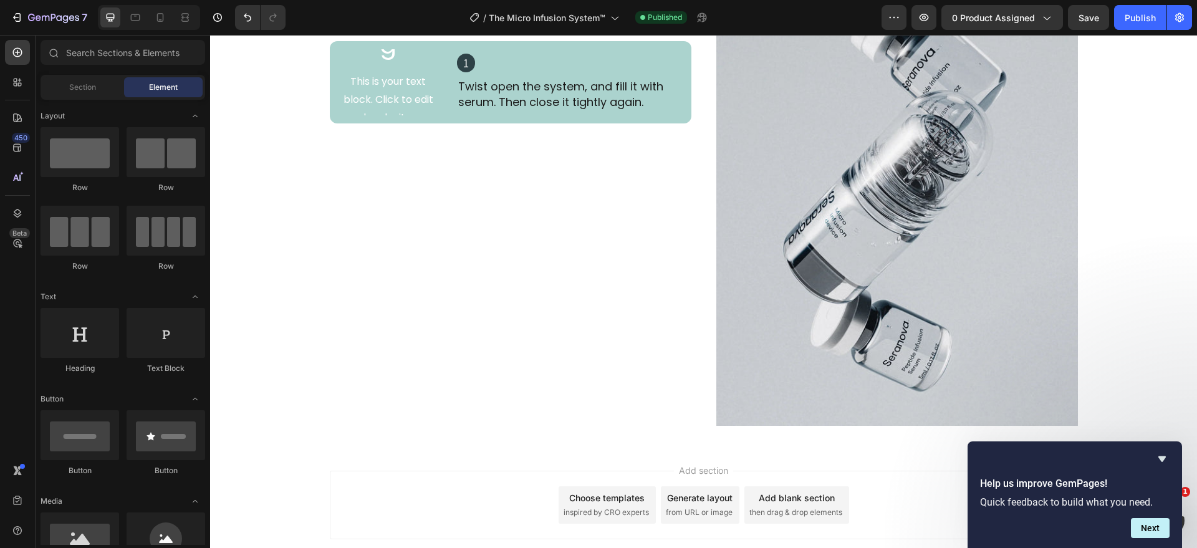
scroll to position [2013, 0]
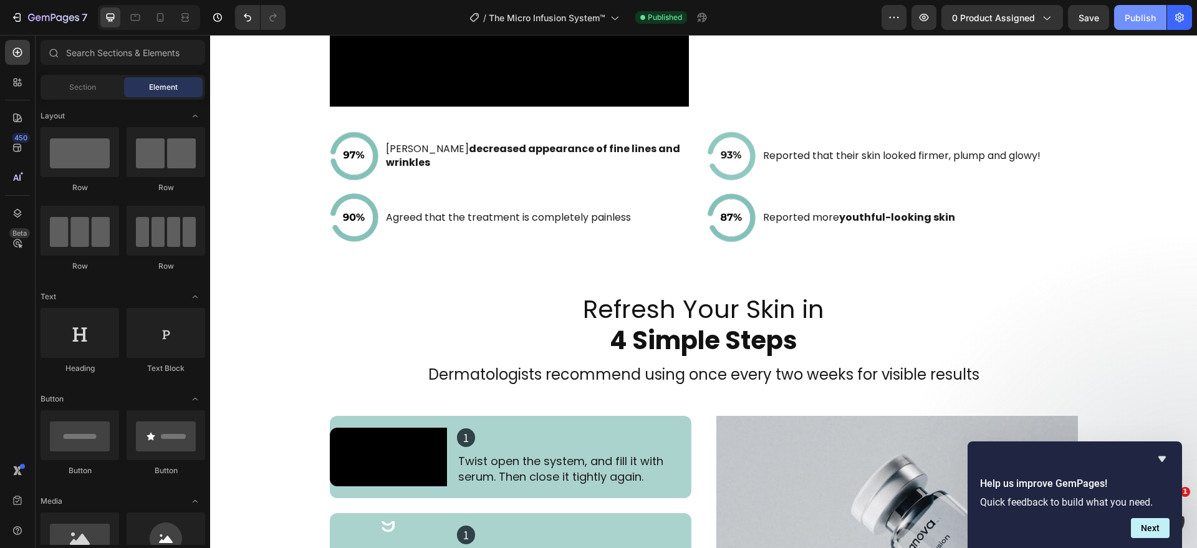
click at [1125, 22] on div "Publish" at bounding box center [1140, 17] width 31 height 13
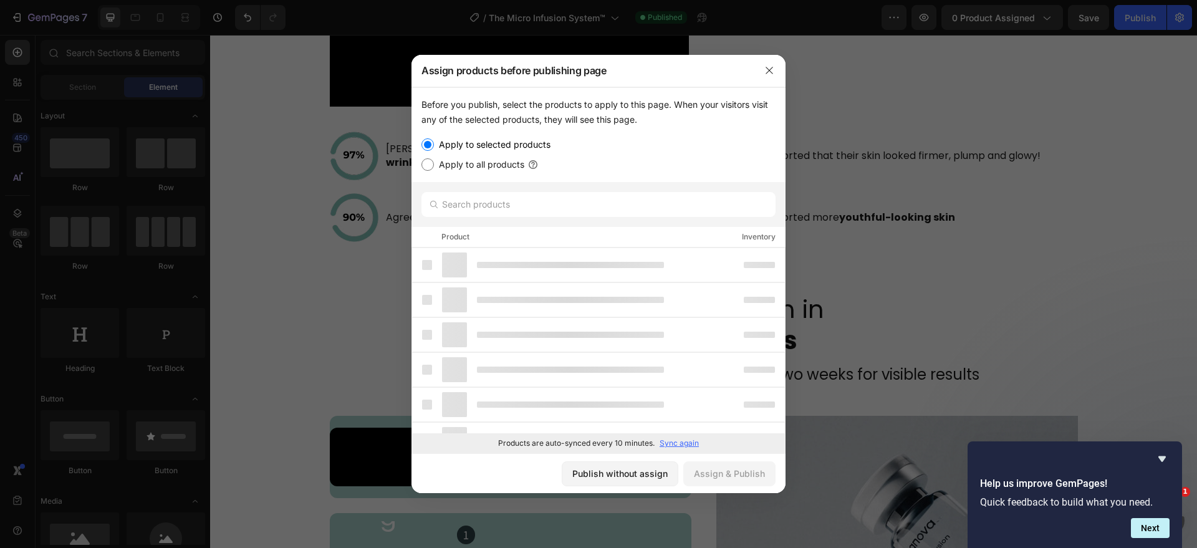
drag, startPoint x: 1096, startPoint y: 85, endPoint x: 881, endPoint y: 4, distance: 229.1
click at [1096, 85] on div at bounding box center [598, 274] width 1197 height 548
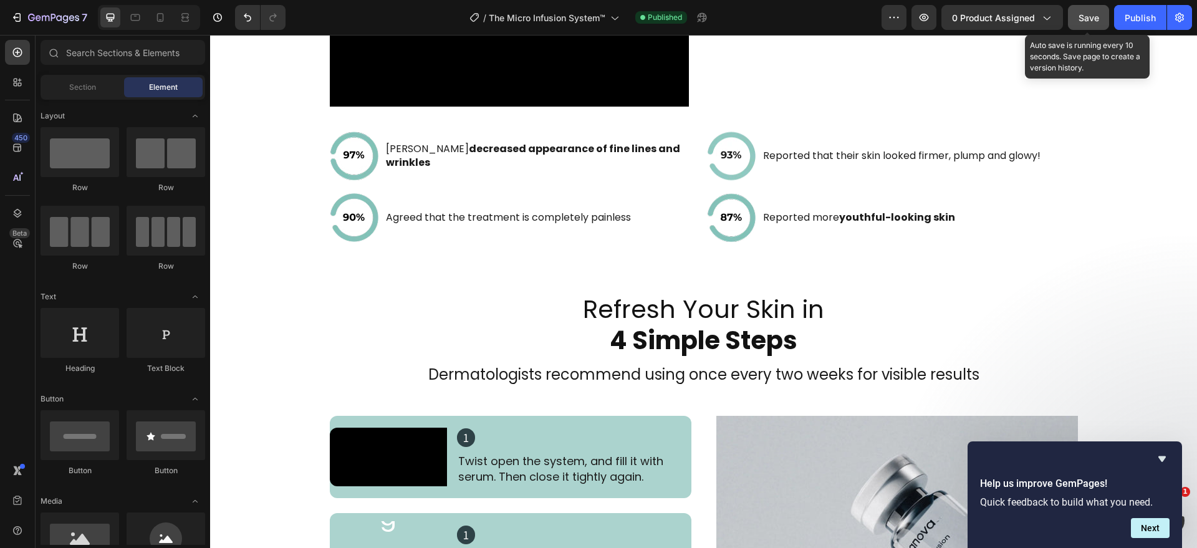
click at [1089, 21] on span "Save" at bounding box center [1089, 17] width 21 height 11
